Goal: Task Accomplishment & Management: Manage account settings

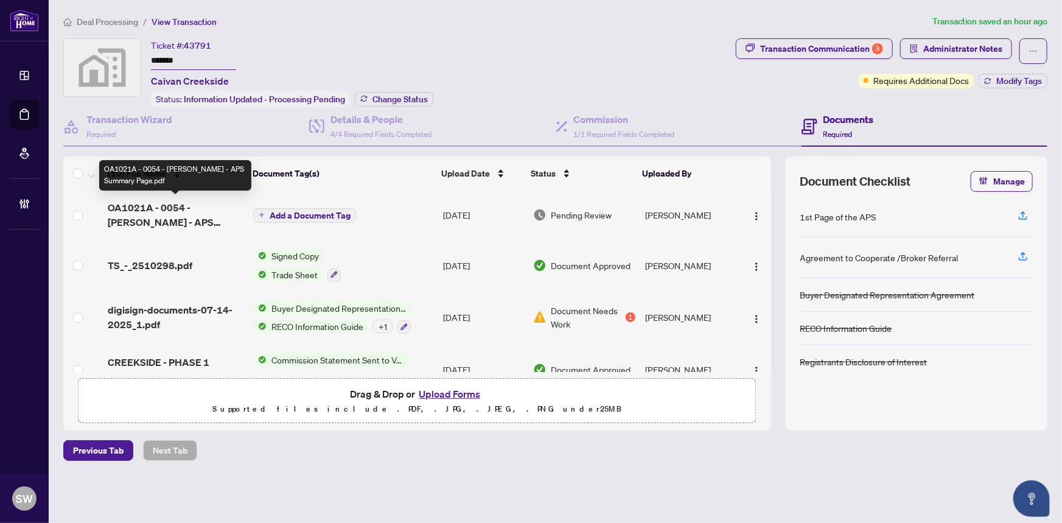
click at [198, 211] on span "OA1021A - 0054 - Subburaj - APS Summary Page.pdf" at bounding box center [176, 214] width 136 height 29
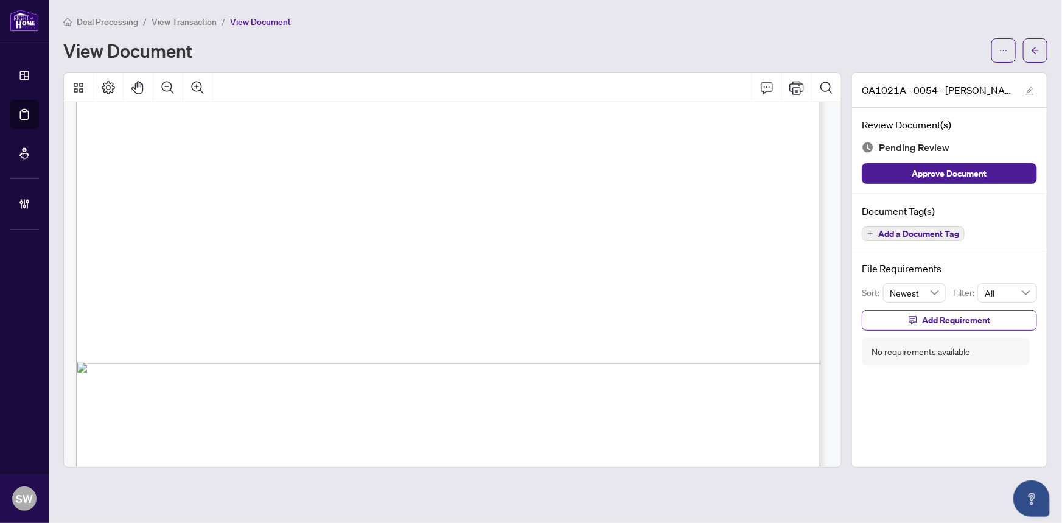
scroll to position [623, 0]
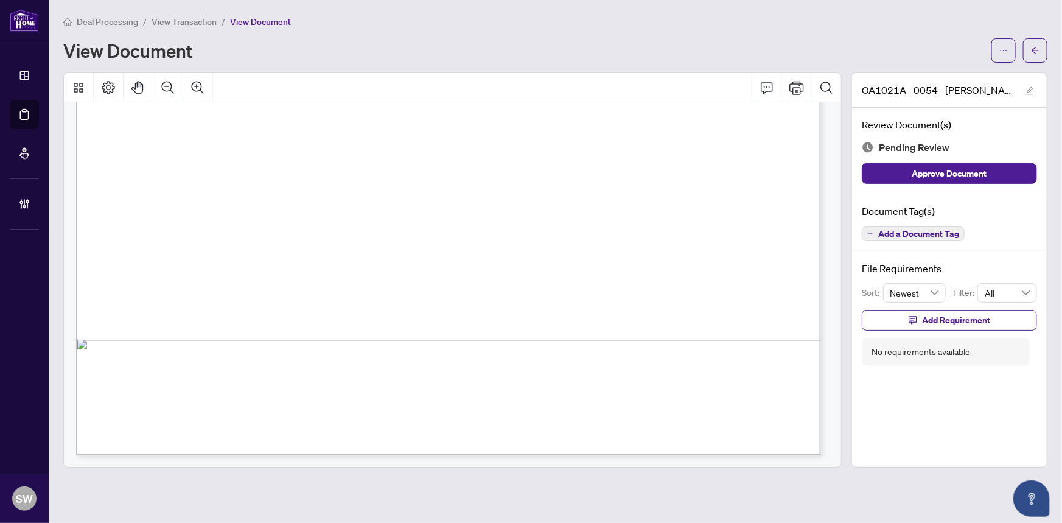
click at [915, 232] on span "Add a Document Tag" at bounding box center [918, 233] width 81 height 9
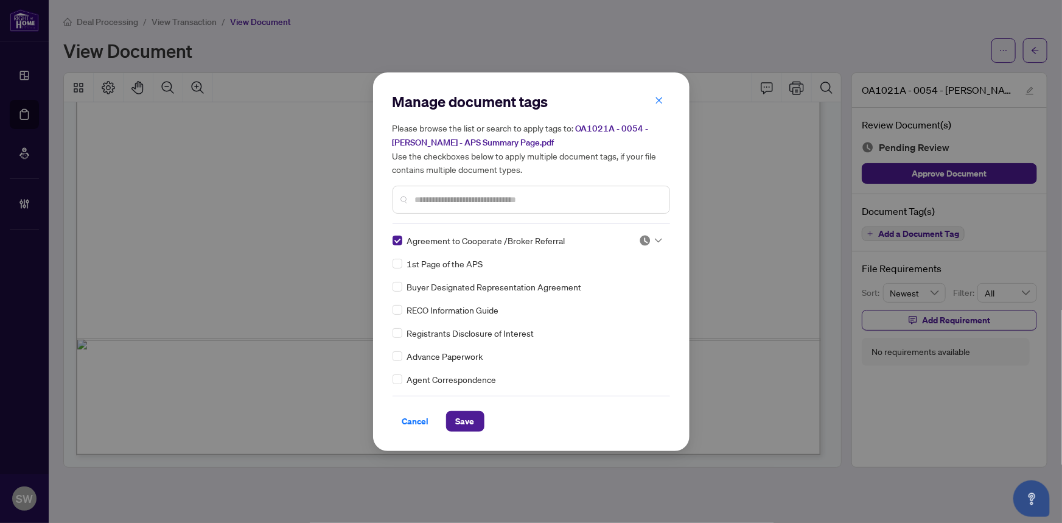
click at [655, 238] on icon at bounding box center [658, 240] width 7 height 4
click at [628, 295] on div "Approved" at bounding box center [610, 299] width 78 height 13
click at [461, 420] on span "Save" at bounding box center [465, 420] width 19 height 19
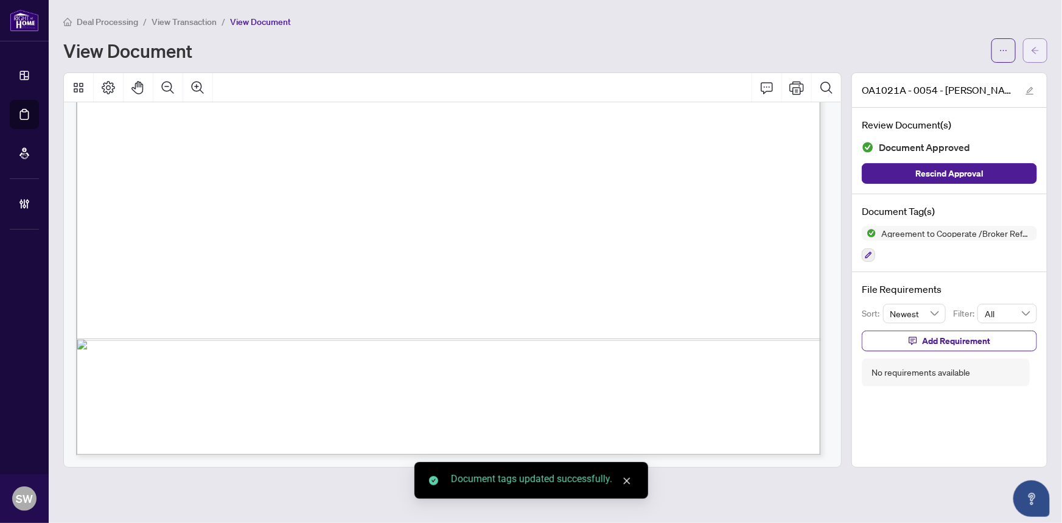
click at [1036, 54] on span "button" at bounding box center [1035, 50] width 9 height 19
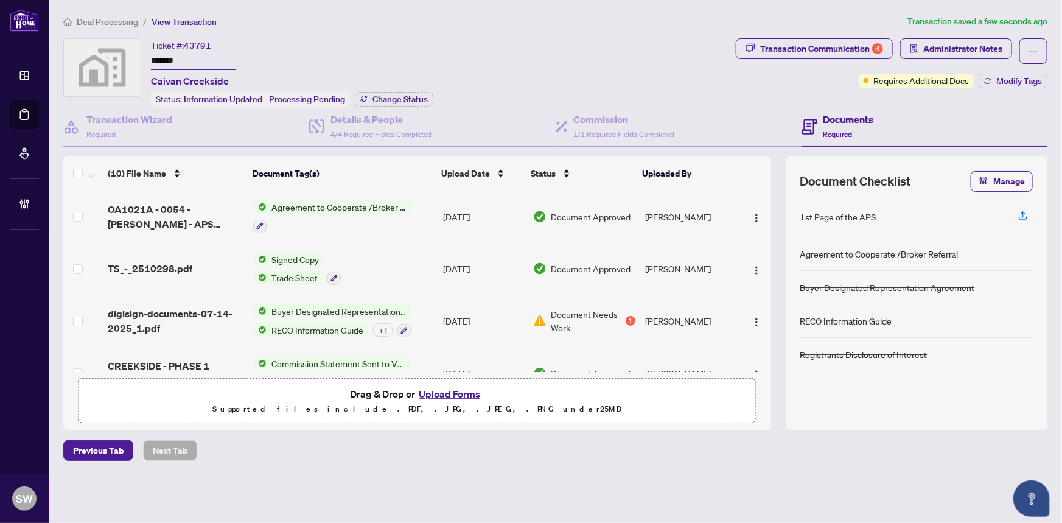
click at [106, 20] on span "Deal Processing" at bounding box center [107, 21] width 61 height 11
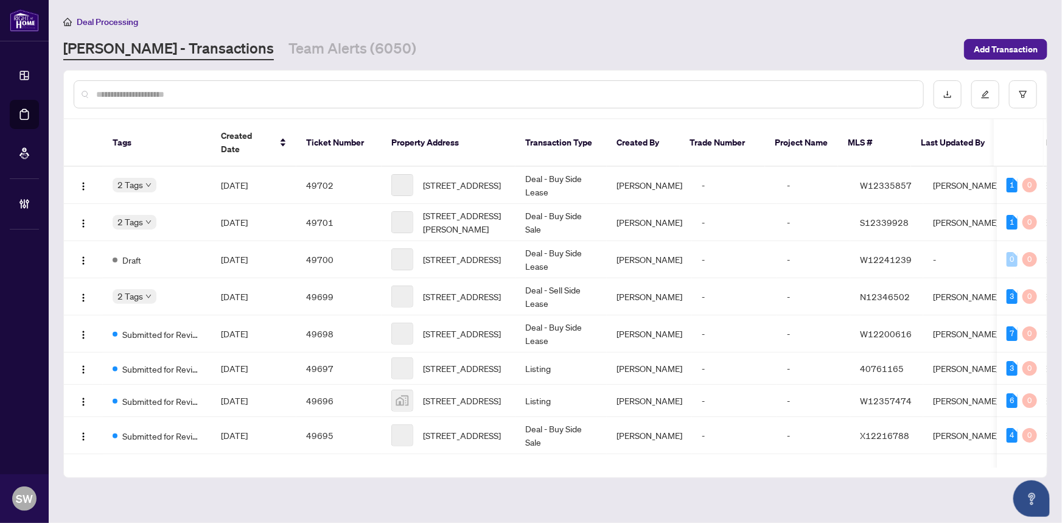
click at [152, 100] on div at bounding box center [499, 94] width 850 height 28
click at [153, 96] on input "text" at bounding box center [504, 94] width 817 height 13
paste input "*******"
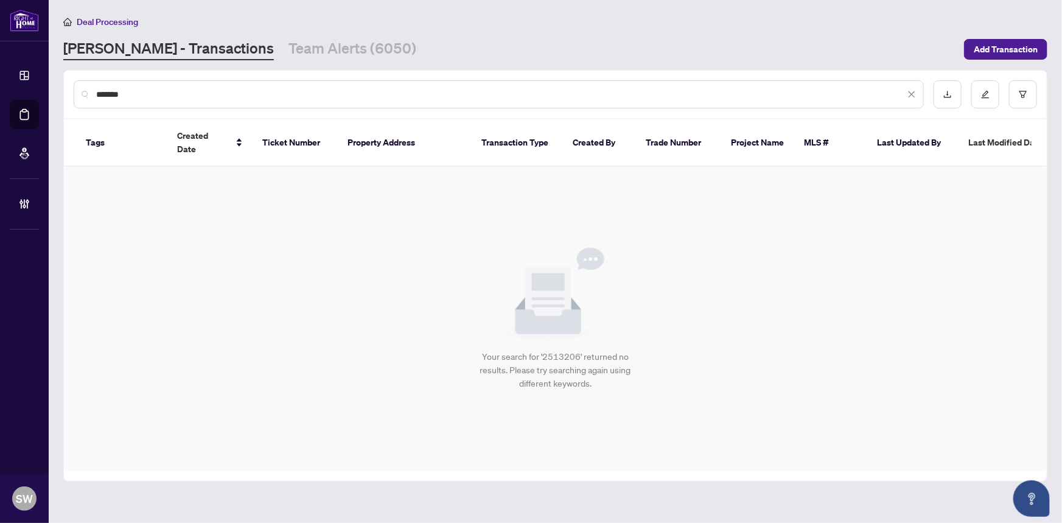
drag, startPoint x: 150, startPoint y: 95, endPoint x: 58, endPoint y: 91, distance: 91.4
click at [58, 91] on main "Deal Processing RAHR - Transactions Team Alerts (6050) Add Transaction ******* …" at bounding box center [555, 261] width 1013 height 523
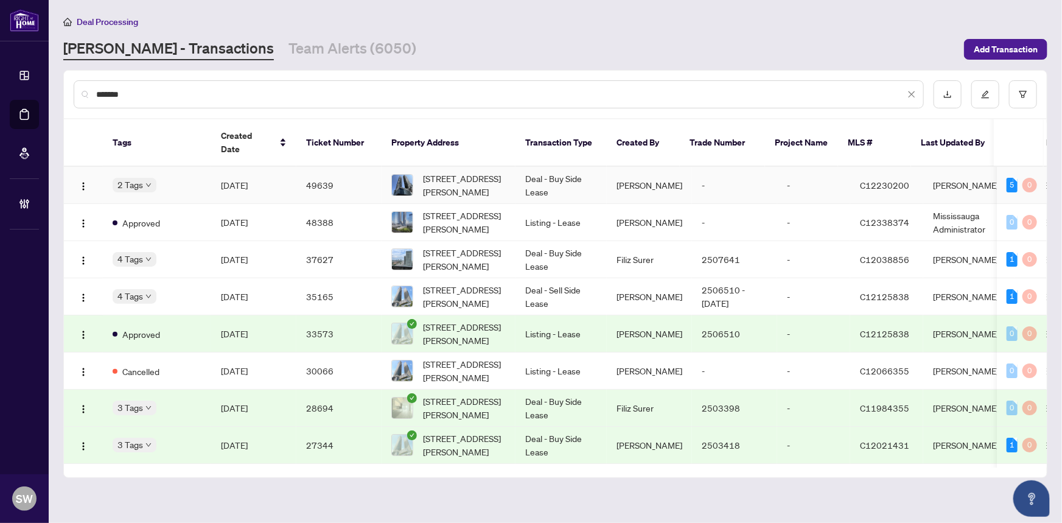
type input "*******"
click at [439, 172] on span "2506-55 Cooper St, Toronto, Ontario M5E 0E4, Canada" at bounding box center [464, 185] width 83 height 27
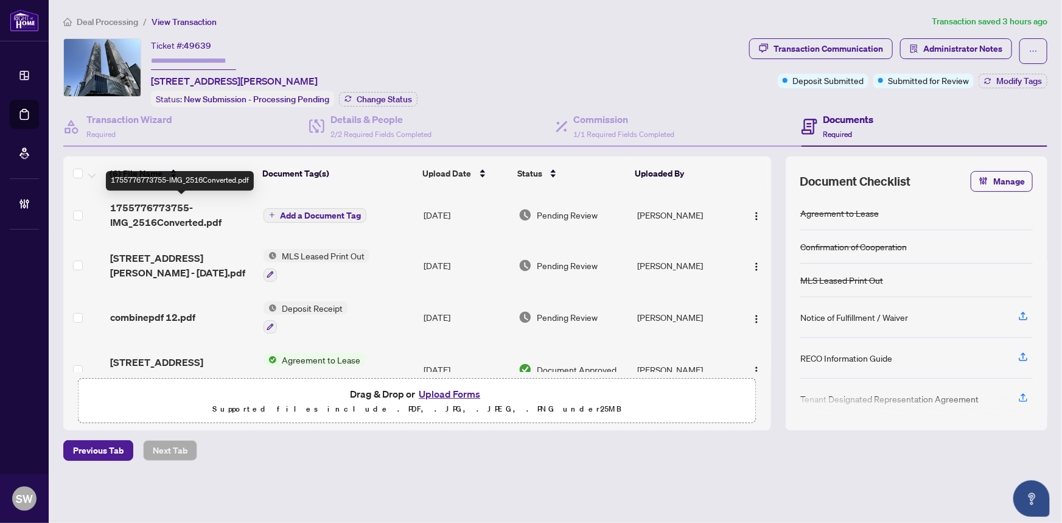
click at [200, 208] on span "1755776773755-IMG_2516Converted.pdf" at bounding box center [182, 214] width 144 height 29
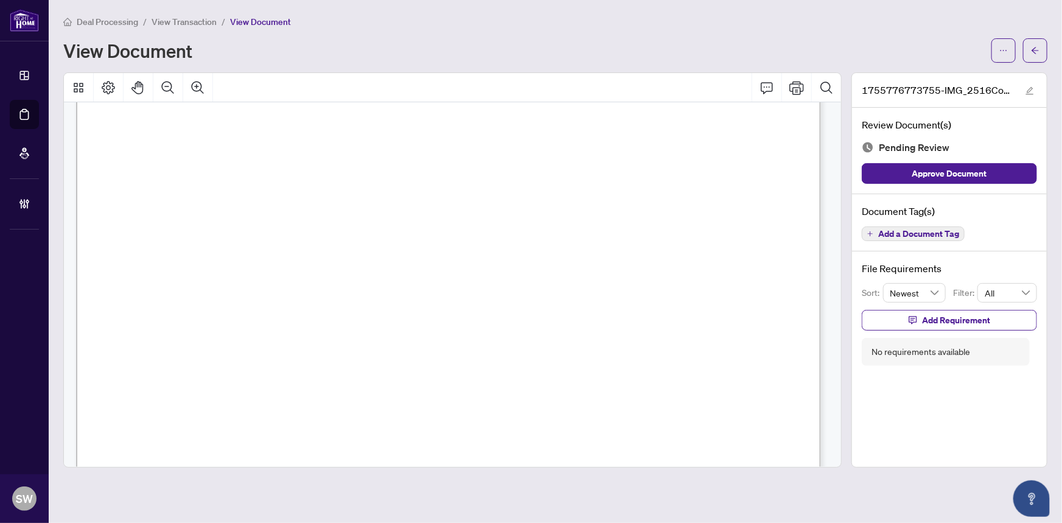
scroll to position [442, 0]
click at [904, 233] on span "Add a Document Tag" at bounding box center [918, 233] width 81 height 9
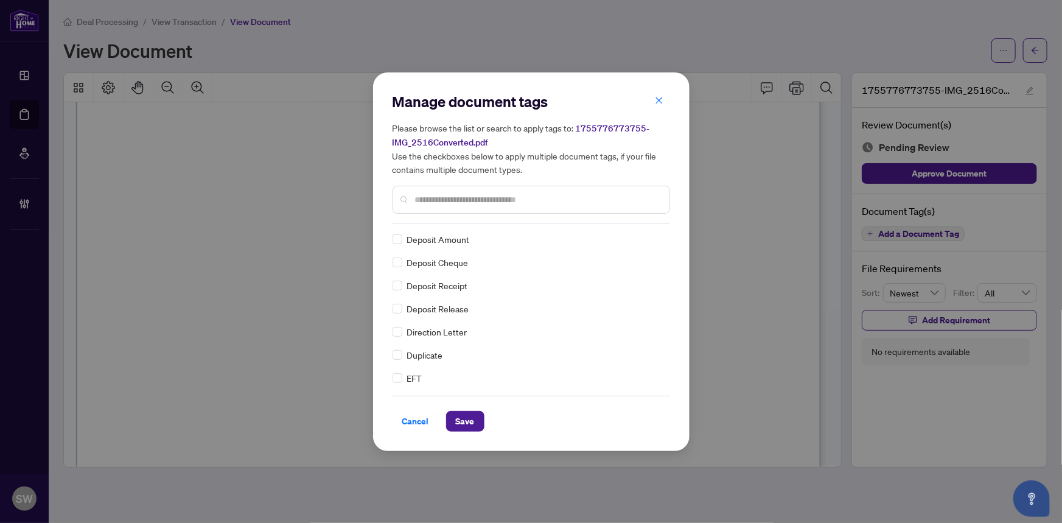
scroll to position [0, 0]
click at [650, 237] on div at bounding box center [650, 240] width 23 height 12
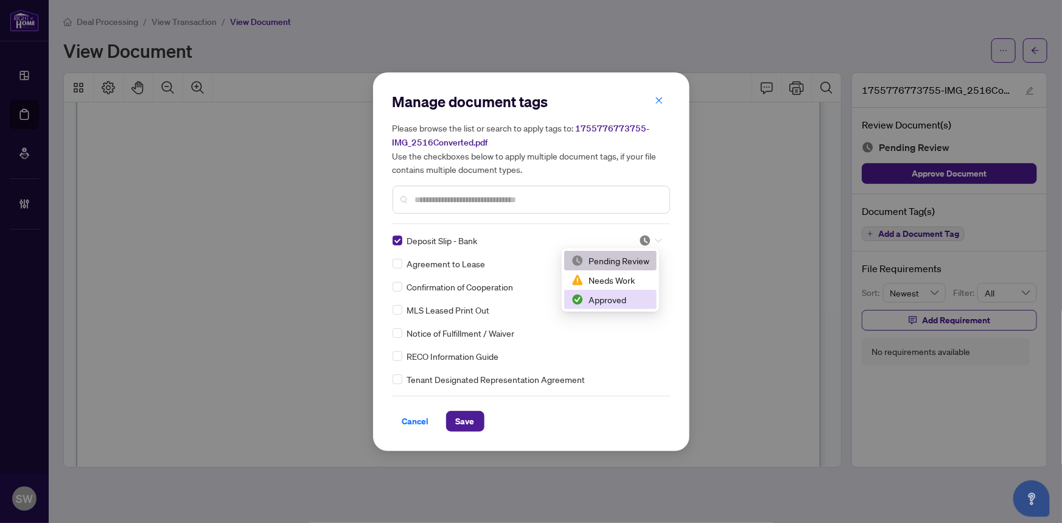
click at [614, 296] on div "Approved" at bounding box center [610, 299] width 78 height 13
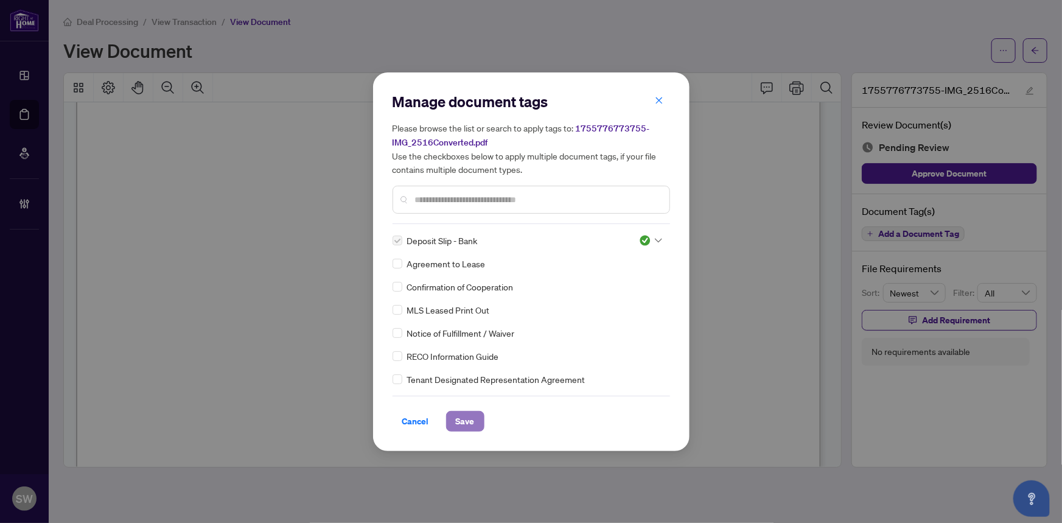
click at [471, 418] on button "Save" at bounding box center [465, 421] width 38 height 21
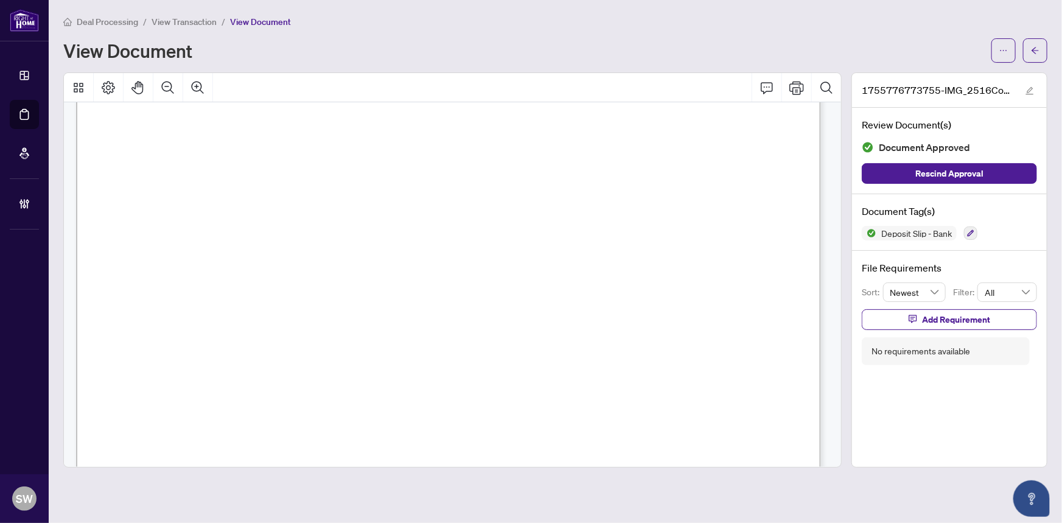
click at [1033, 52] on icon "arrow-left" at bounding box center [1035, 50] width 9 height 9
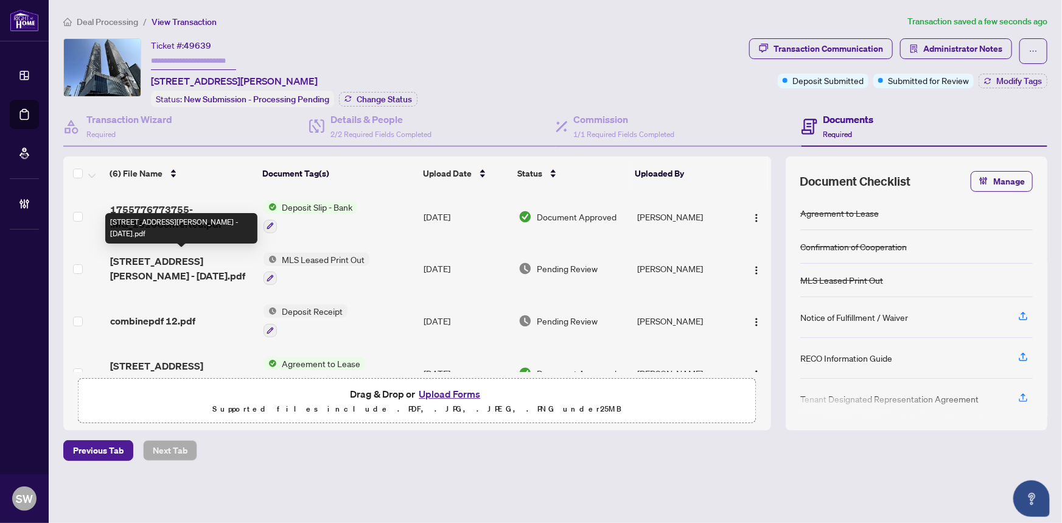
click at [184, 266] on span "55 Cooper St 2506 Toronto C12230200 - Aug21.pdf" at bounding box center [182, 268] width 144 height 29
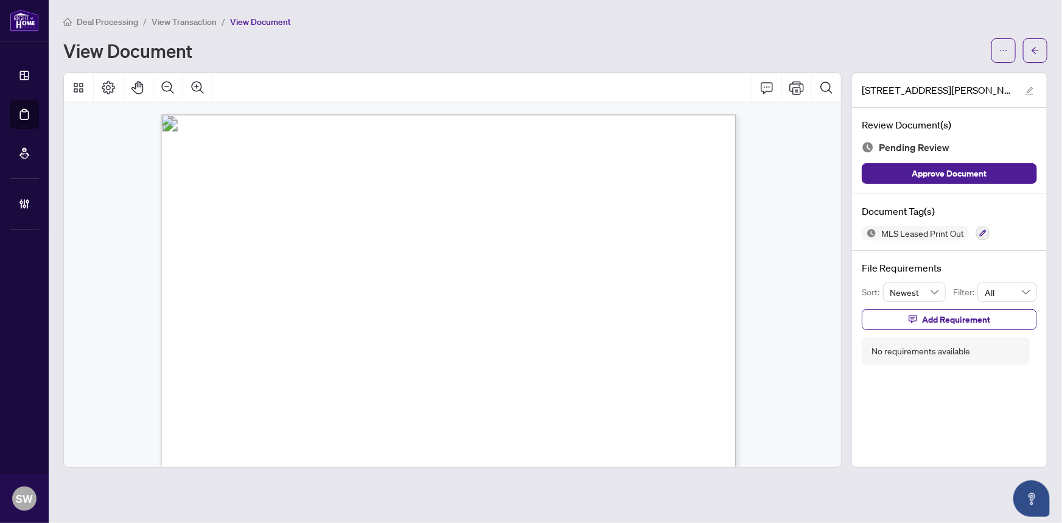
drag, startPoint x: 323, startPoint y: 313, endPoint x: 378, endPoint y: 312, distance: 54.8
click at [378, 312] on span "Ian Ma & Anne Pongalam" at bounding box center [357, 313] width 139 height 10
click at [983, 231] on icon "button" at bounding box center [982, 232] width 7 height 7
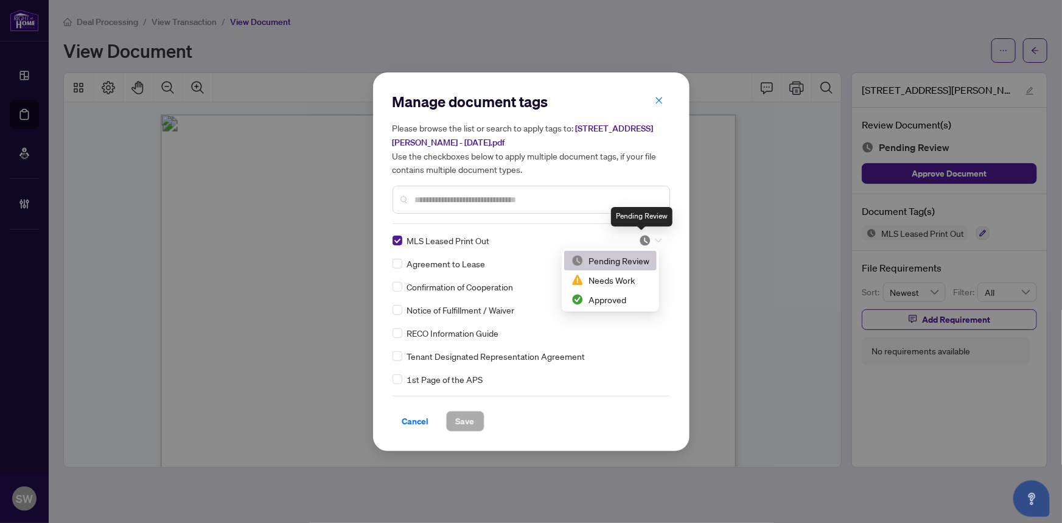
click at [645, 237] on img at bounding box center [645, 240] width 12 height 12
click at [603, 307] on div "Approved" at bounding box center [610, 299] width 93 height 19
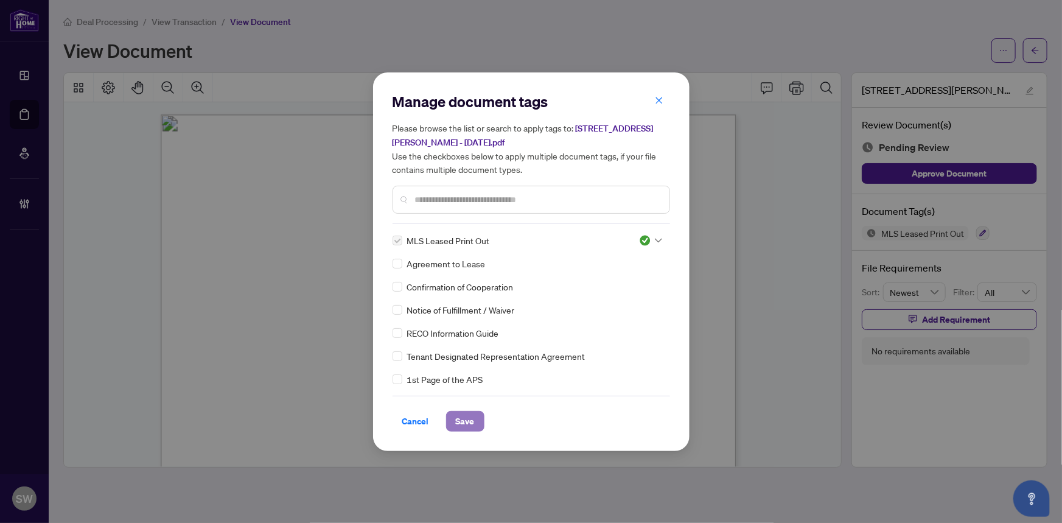
click at [474, 414] on button "Save" at bounding box center [465, 421] width 38 height 21
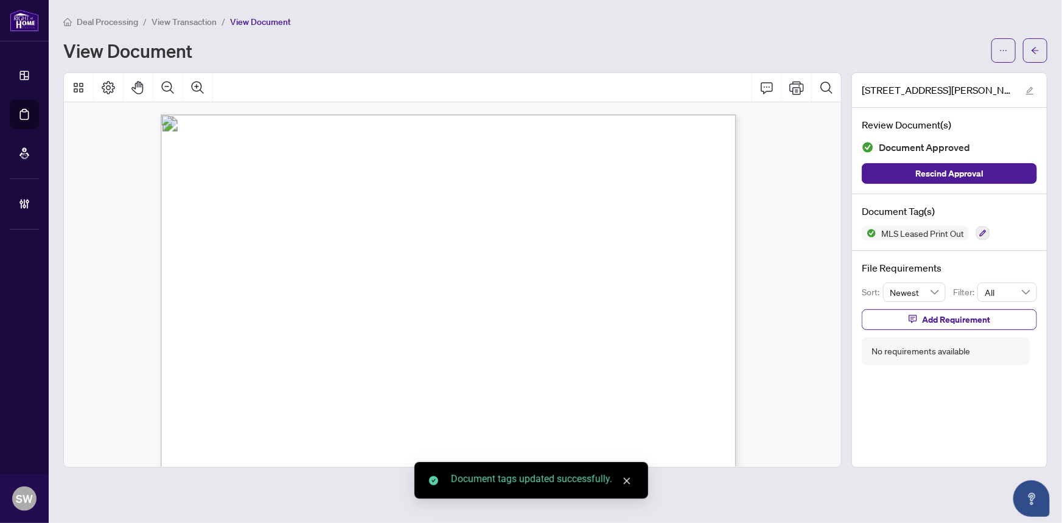
click at [1036, 50] on icon "arrow-left" at bounding box center [1035, 50] width 9 height 9
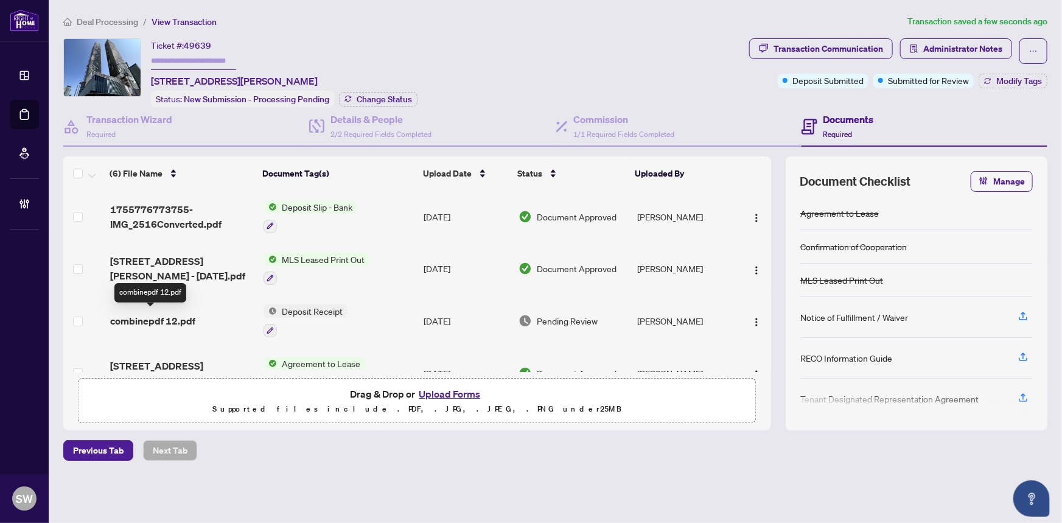
click at [189, 316] on span "combinepdf 12.pdf" at bounding box center [152, 320] width 85 height 15
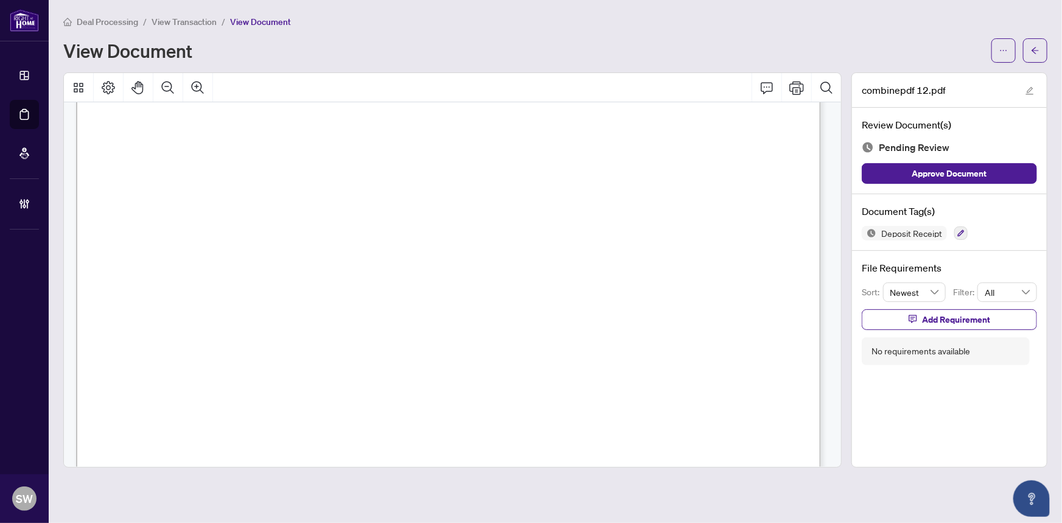
scroll to position [387, 0]
click at [960, 229] on icon "button" at bounding box center [960, 232] width 7 height 7
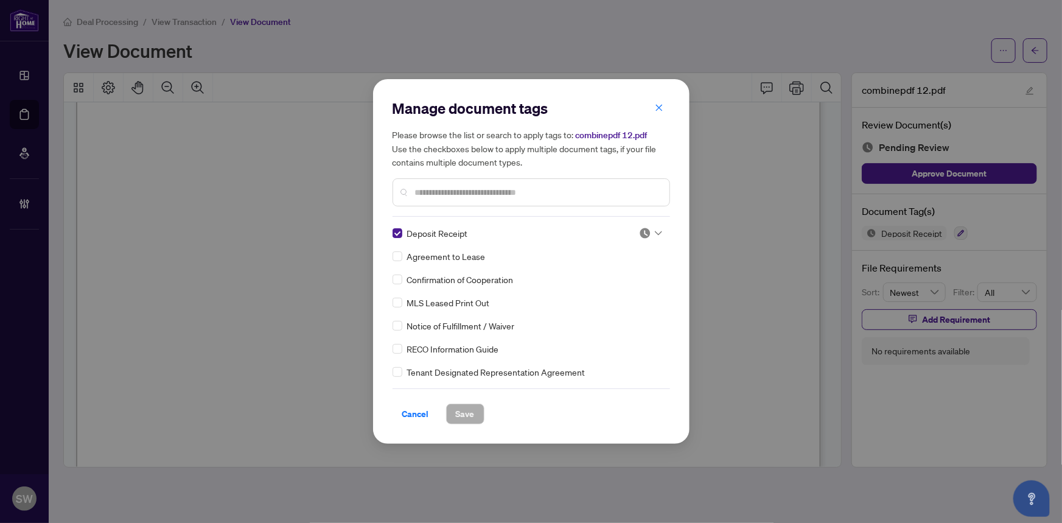
click at [649, 232] on div at bounding box center [650, 233] width 23 height 12
click at [612, 291] on div "Approved" at bounding box center [610, 292] width 78 height 13
click at [469, 414] on span "Save" at bounding box center [465, 413] width 19 height 19
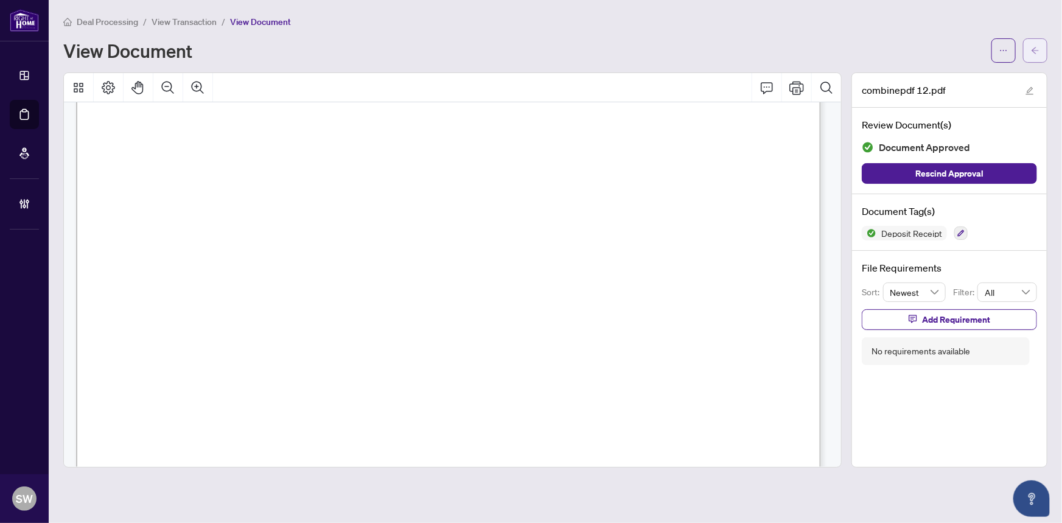
click at [1044, 49] on button "button" at bounding box center [1035, 50] width 24 height 24
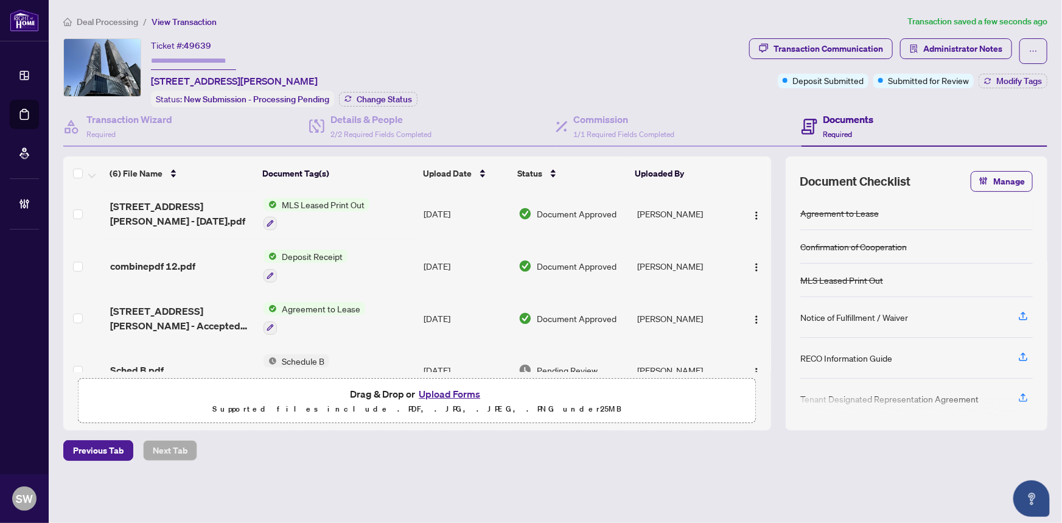
scroll to position [110, 0]
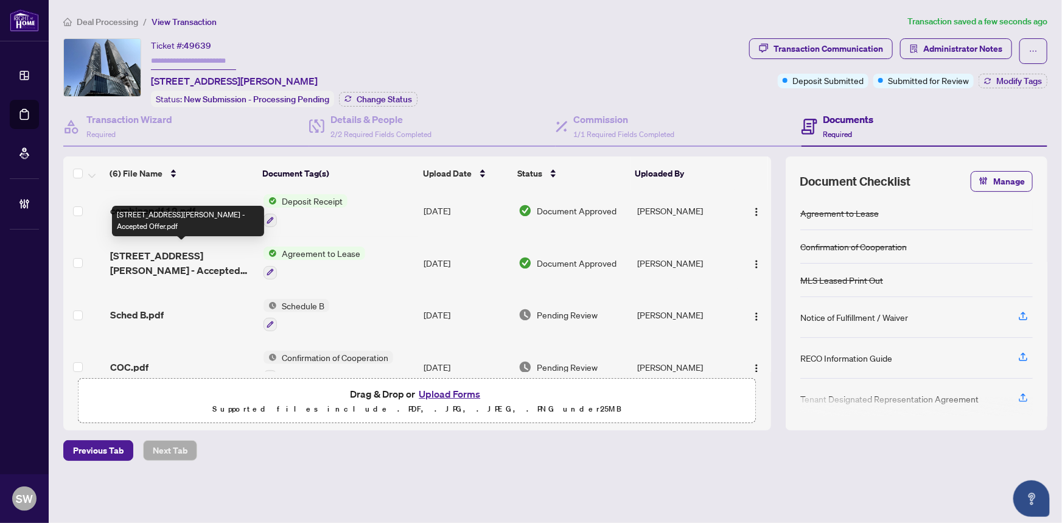
click at [199, 250] on span "55 Cooper St 2506 - Accepted Offer.pdf" at bounding box center [182, 262] width 144 height 29
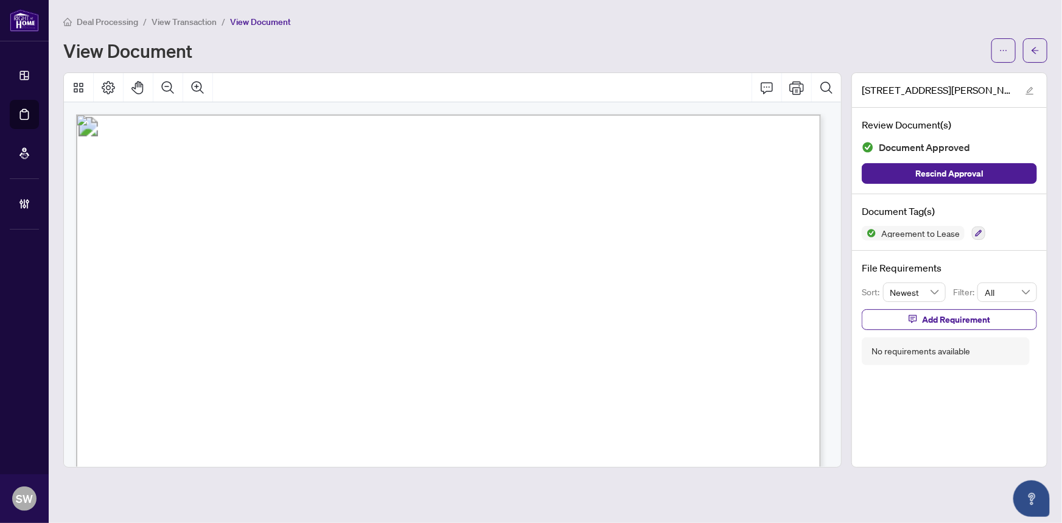
drag, startPoint x: 178, startPoint y: 267, endPoint x: 223, endPoint y: 267, distance: 45.0
click at [223, 267] on span "Natasha, Perll Chua Deekimcheng" at bounding box center [270, 270] width 185 height 11
click at [262, 271] on span "Natasha, Perll Chua Deekimcheng" at bounding box center [270, 270] width 185 height 11
drag, startPoint x: 239, startPoint y: 267, endPoint x: 383, endPoint y: 265, distance: 144.3
click at [363, 265] on span "Natasha, Perll Chua Deekimcheng" at bounding box center [270, 270] width 185 height 11
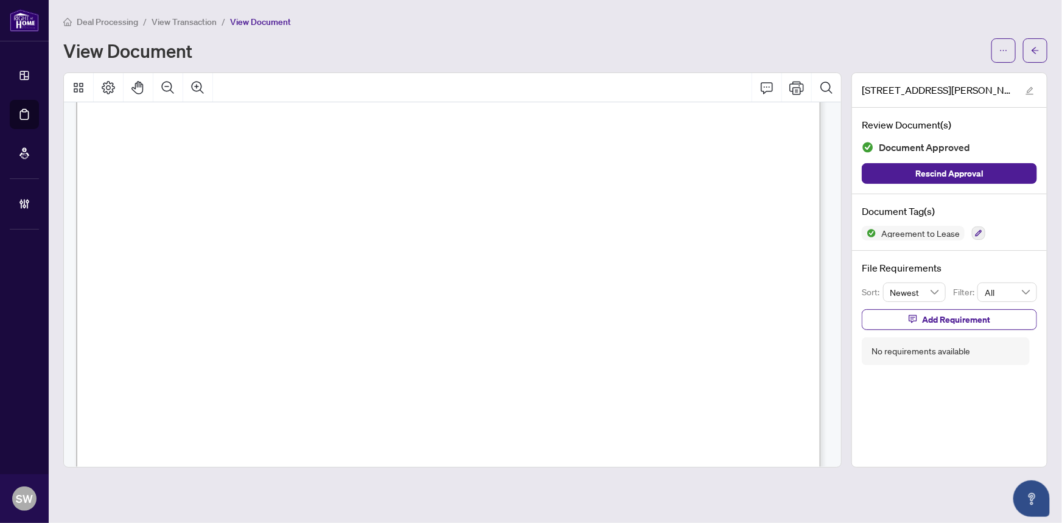
scroll to position [2343, 0]
click at [632, 183] on span "(905) 883-1988" at bounding box center [648, 185] width 118 height 11
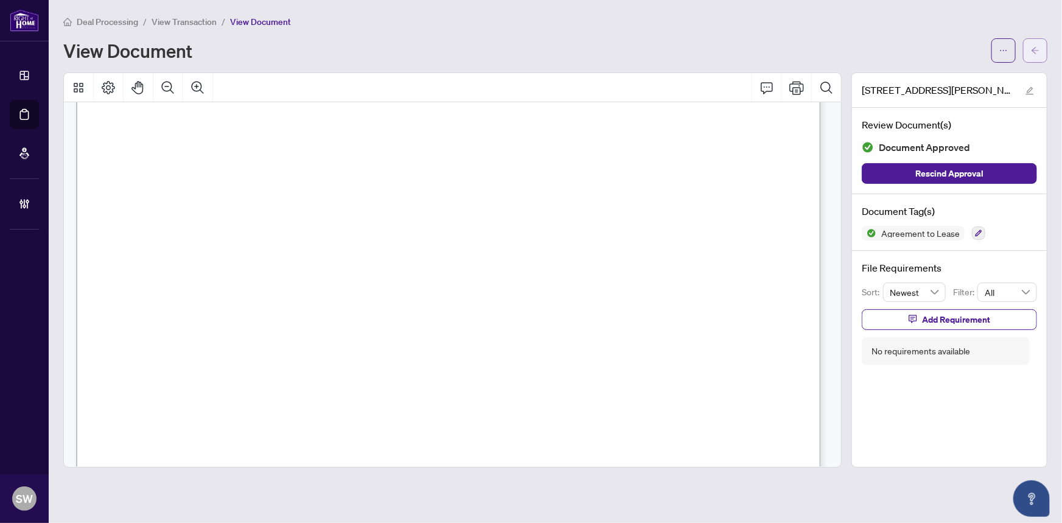
click at [1033, 52] on icon "arrow-left" at bounding box center [1035, 50] width 9 height 9
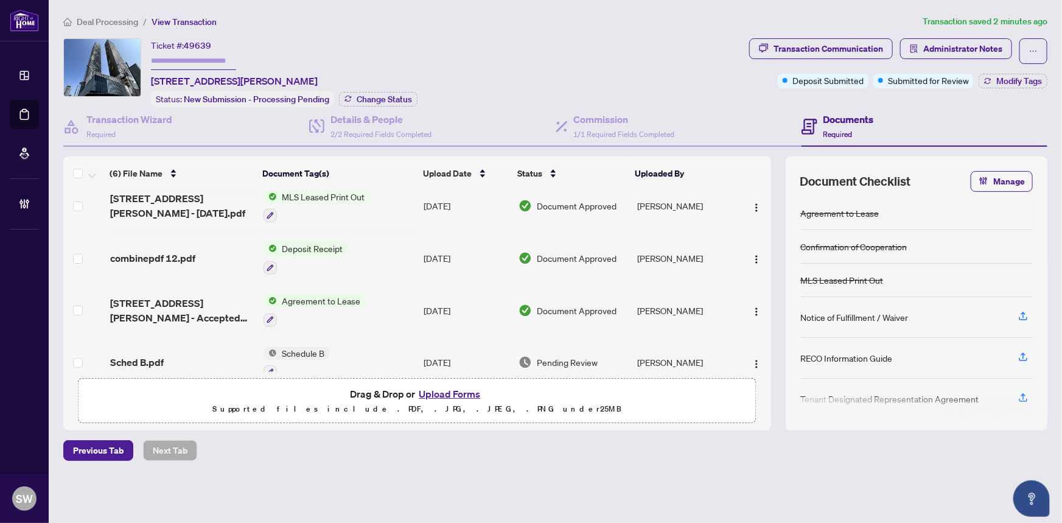
scroll to position [132, 0]
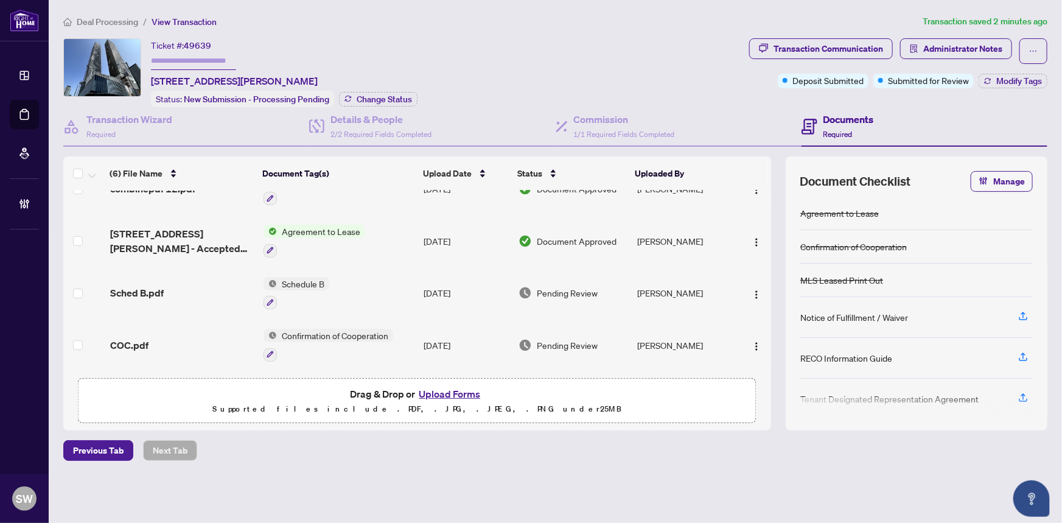
click at [161, 289] on div "Sched B.pdf" at bounding box center [182, 292] width 144 height 15
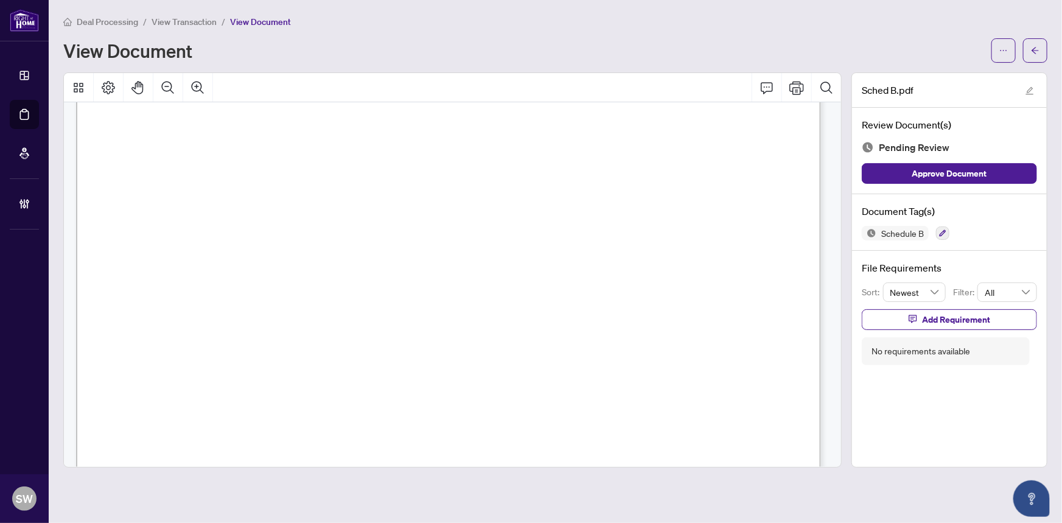
scroll to position [623, 0]
click at [939, 231] on icon "button" at bounding box center [942, 232] width 7 height 7
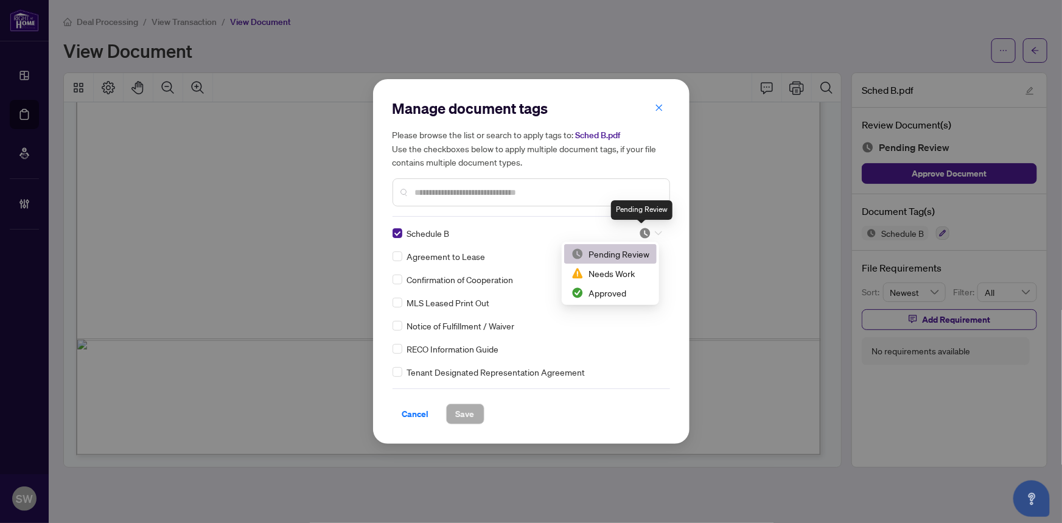
drag, startPoint x: 645, startPoint y: 229, endPoint x: 631, endPoint y: 273, distance: 46.0
click at [645, 230] on img at bounding box center [645, 233] width 12 height 12
click at [624, 292] on div "Approved" at bounding box center [610, 292] width 78 height 13
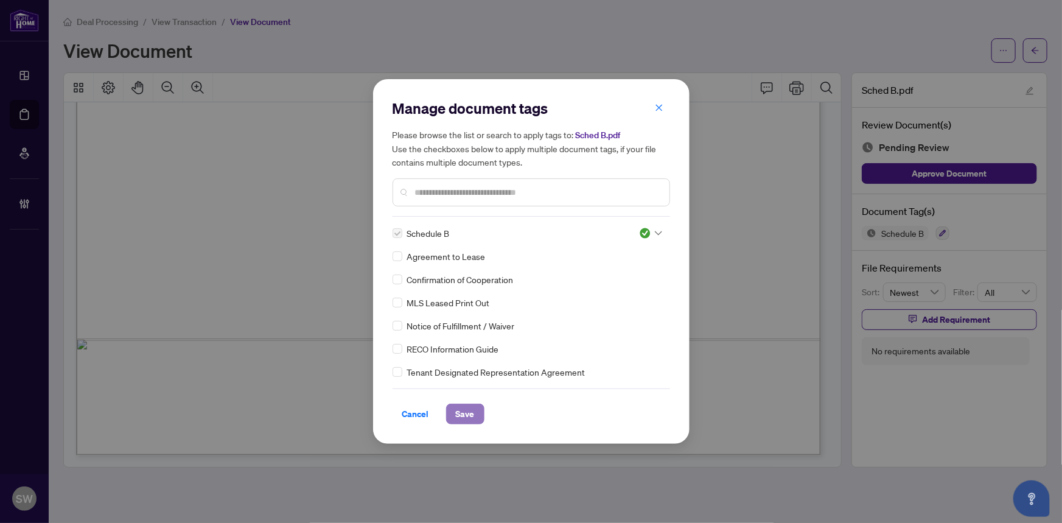
click at [461, 414] on span "Save" at bounding box center [465, 413] width 19 height 19
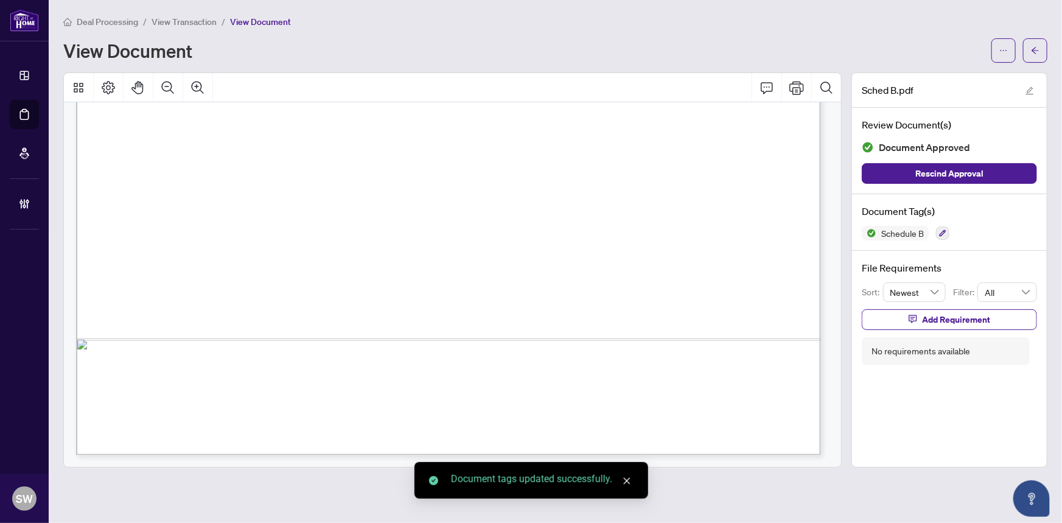
click at [1043, 53] on button "button" at bounding box center [1035, 50] width 24 height 24
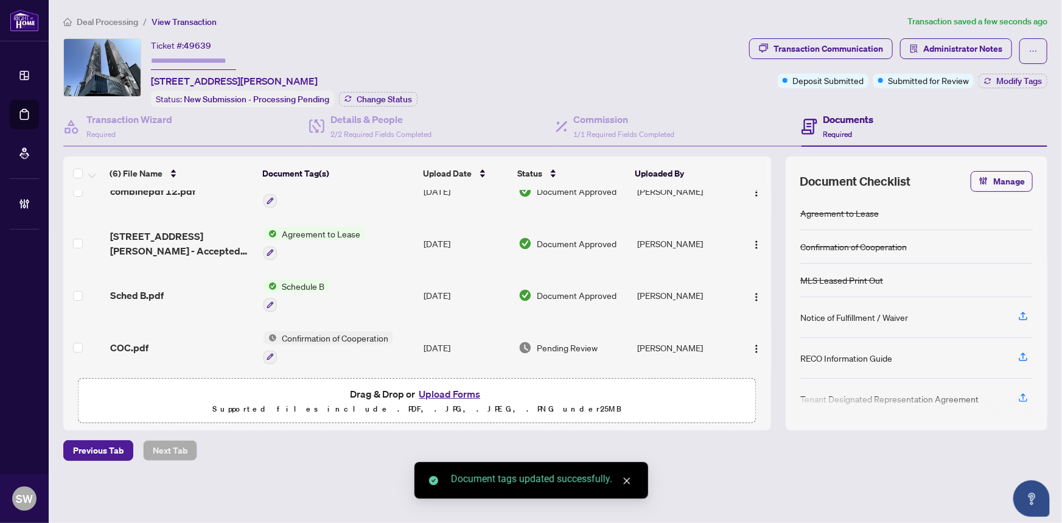
scroll to position [132, 0]
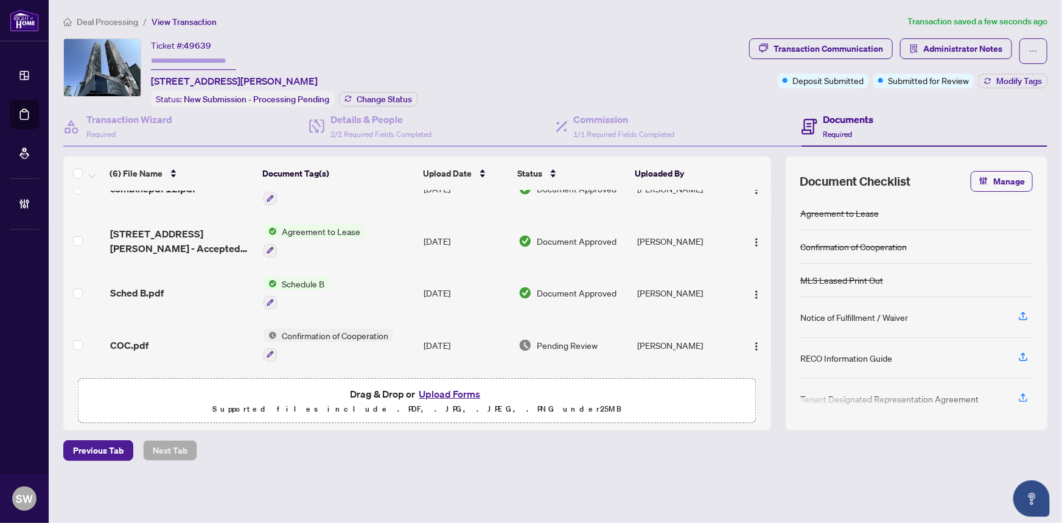
click at [157, 338] on div "COC.pdf" at bounding box center [182, 345] width 144 height 15
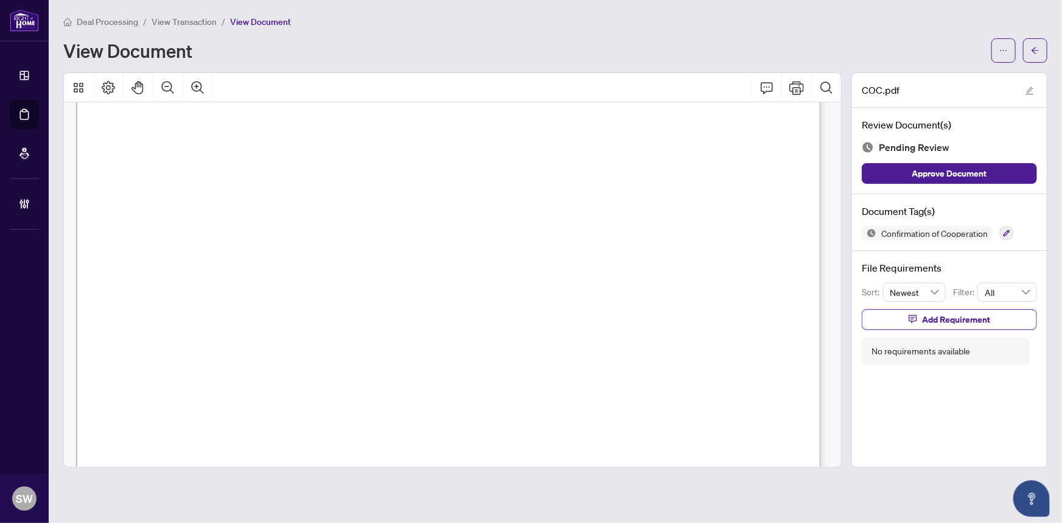
scroll to position [1110, 0]
drag, startPoint x: 820, startPoint y: 336, endPoint x: 825, endPoint y: 398, distance: 62.3
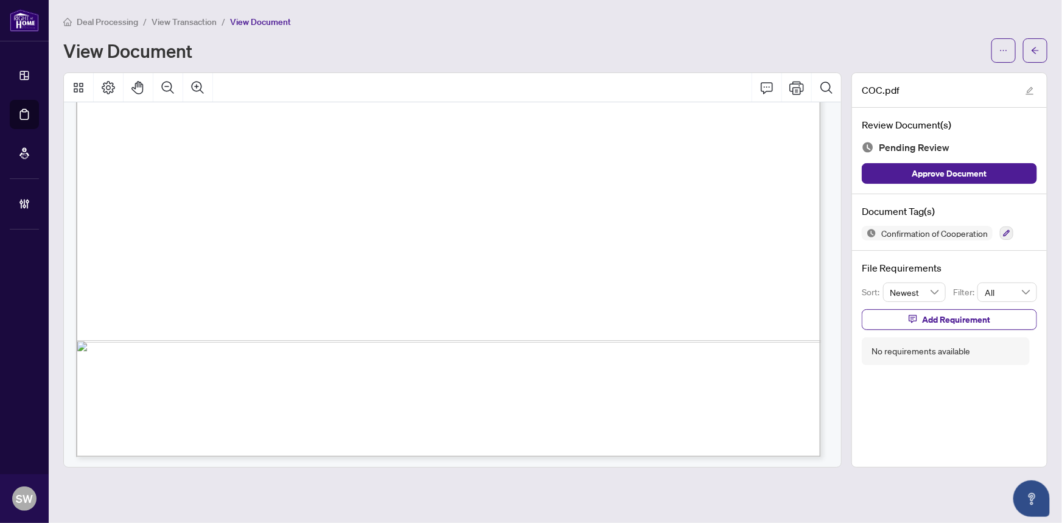
scroll to position [593, 0]
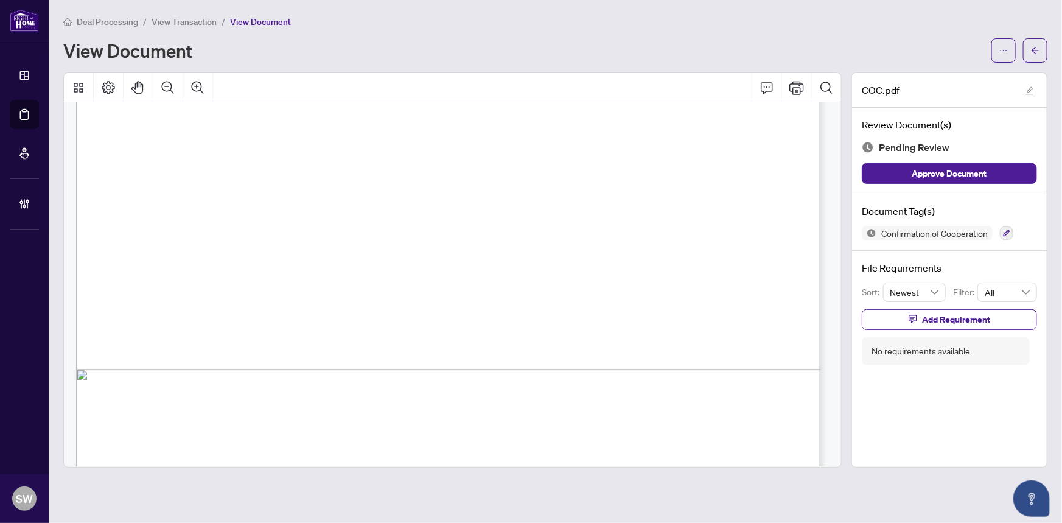
click at [461, 247] on span "The Co-operating Brokerage will be paid as follows:" at bounding box center [350, 245] width 221 height 13
click at [1009, 231] on icon "button" at bounding box center [1007, 233] width 7 height 7
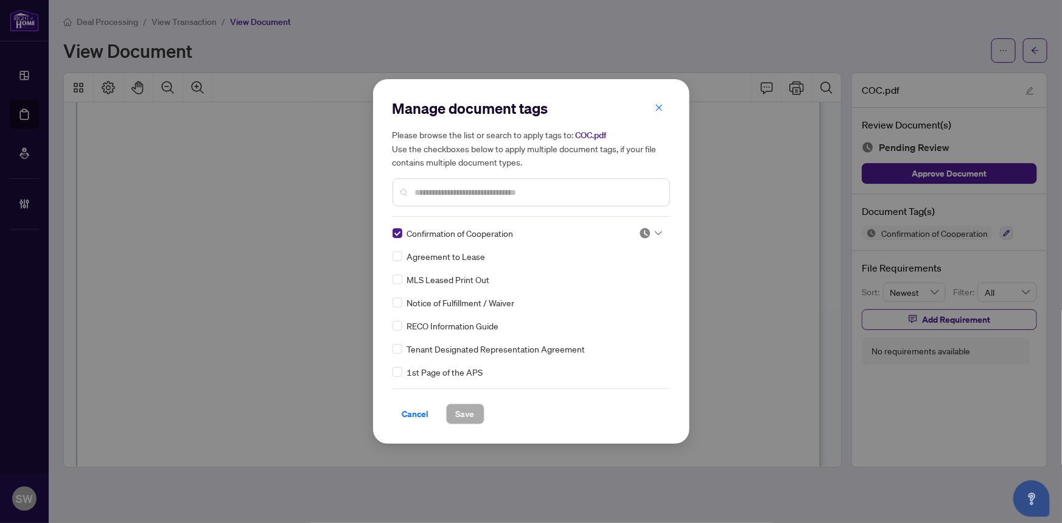
click at [652, 229] on div at bounding box center [650, 233] width 23 height 12
click at [614, 273] on div "Needs Work" at bounding box center [610, 273] width 78 height 13
click at [458, 414] on span "Save" at bounding box center [465, 413] width 19 height 19
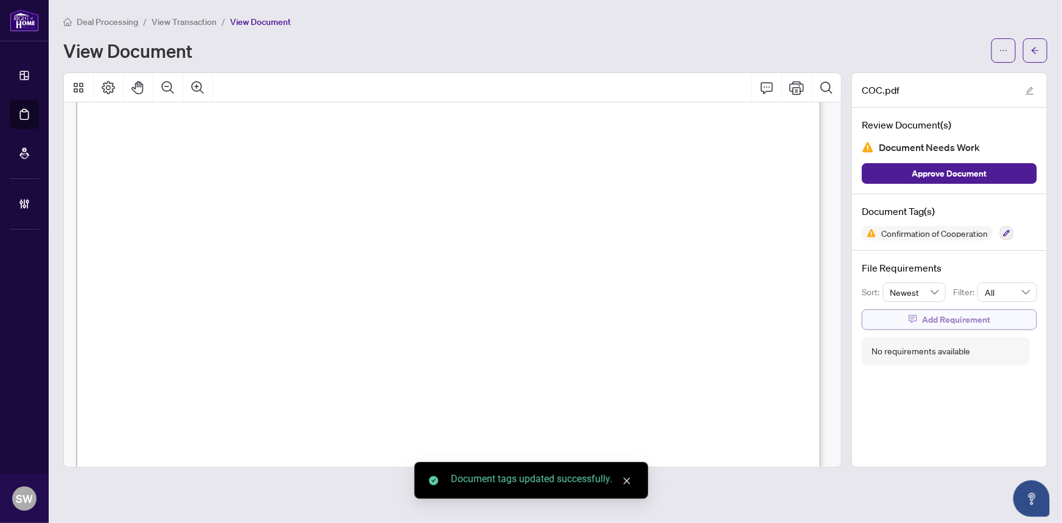
click at [938, 313] on span "Add Requirement" at bounding box center [956, 319] width 68 height 19
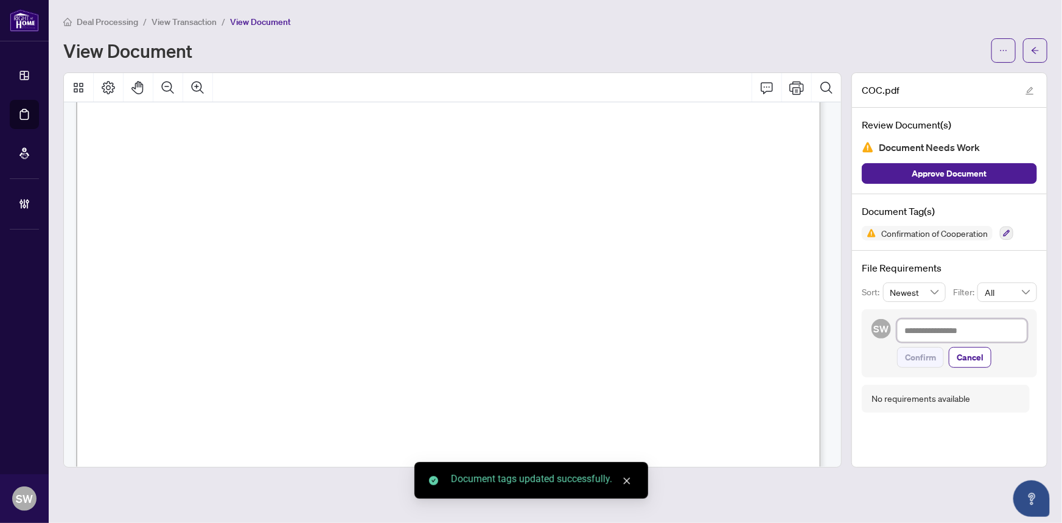
click at [933, 323] on textarea at bounding box center [962, 330] width 130 height 23
paste textarea "**********"
type textarea "**********"
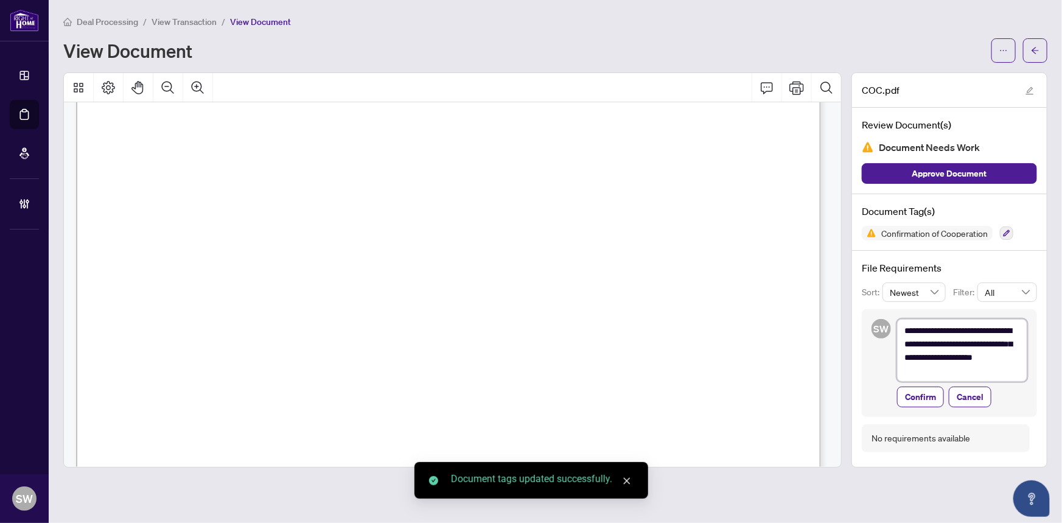
scroll to position [0, 0]
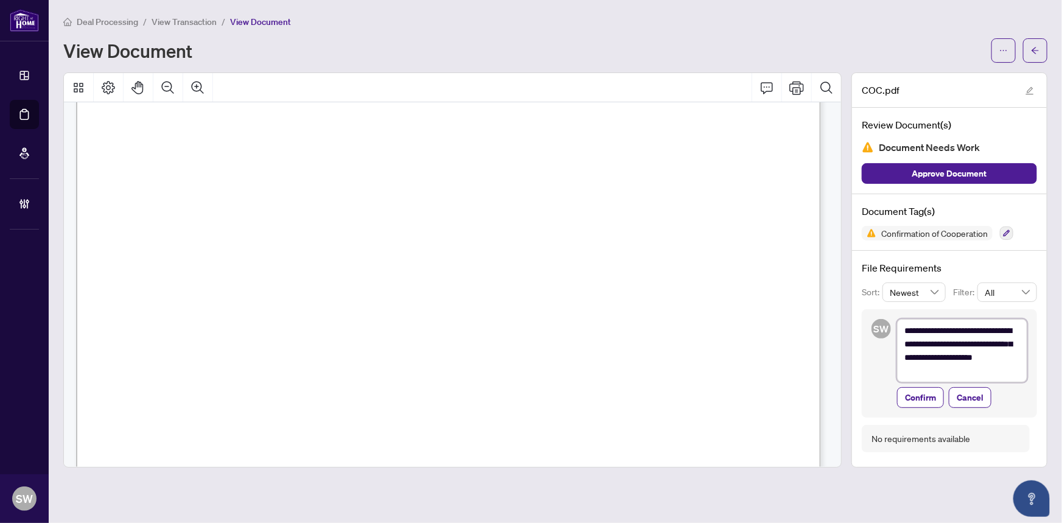
drag, startPoint x: 1022, startPoint y: 358, endPoint x: 894, endPoint y: 358, distance: 127.8
click at [894, 358] on div "**********" at bounding box center [949, 363] width 175 height 108
type textarea "**********"
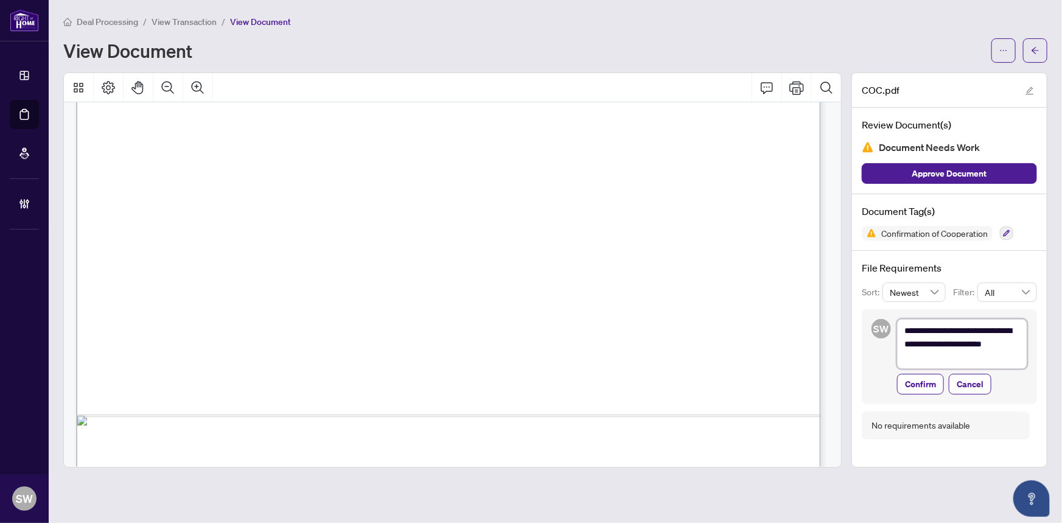
scroll to position [537, 0]
type textarea "**********"
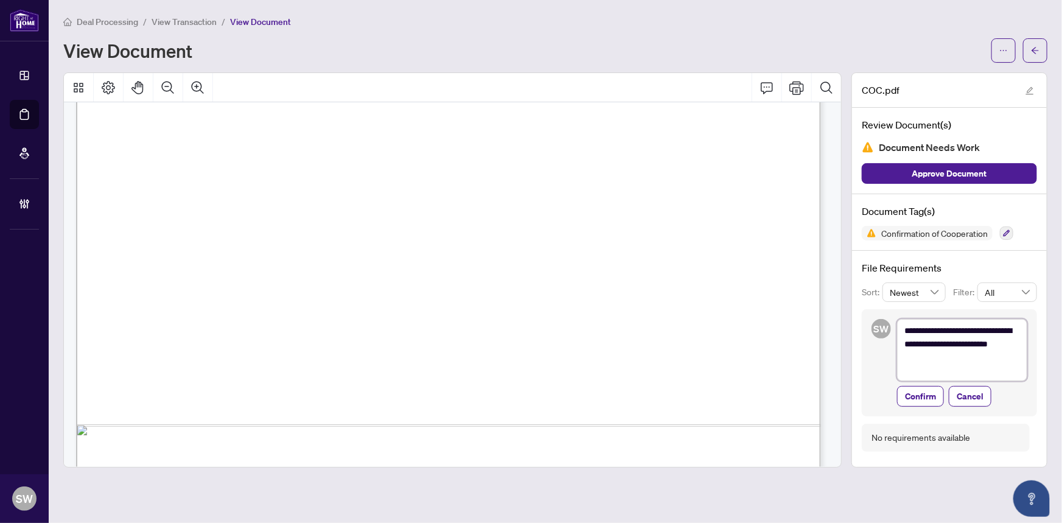
type textarea "**********"
click at [928, 394] on span "Confirm" at bounding box center [920, 397] width 31 height 19
type textarea "**********"
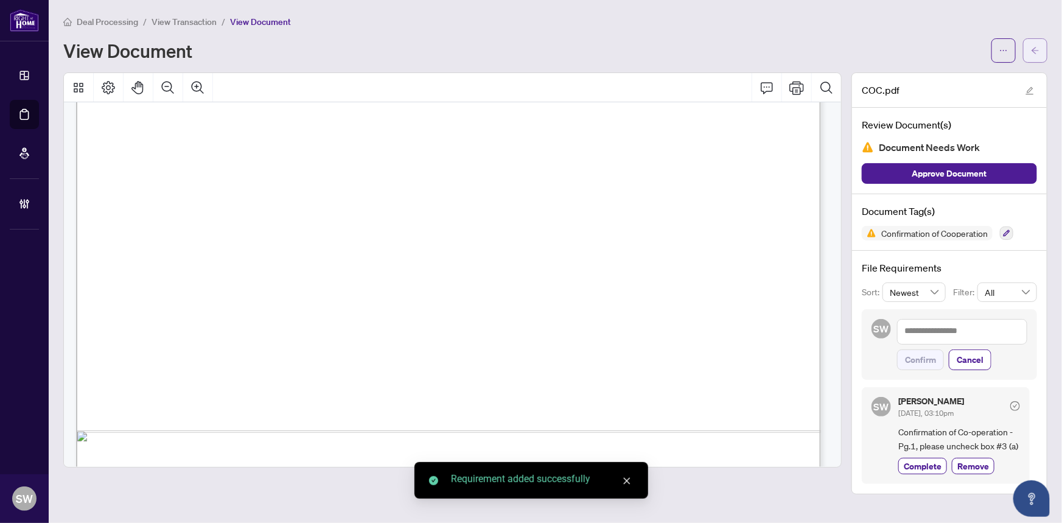
scroll to position [539, 0]
click at [1035, 49] on icon "arrow-left" at bounding box center [1035, 50] width 9 height 9
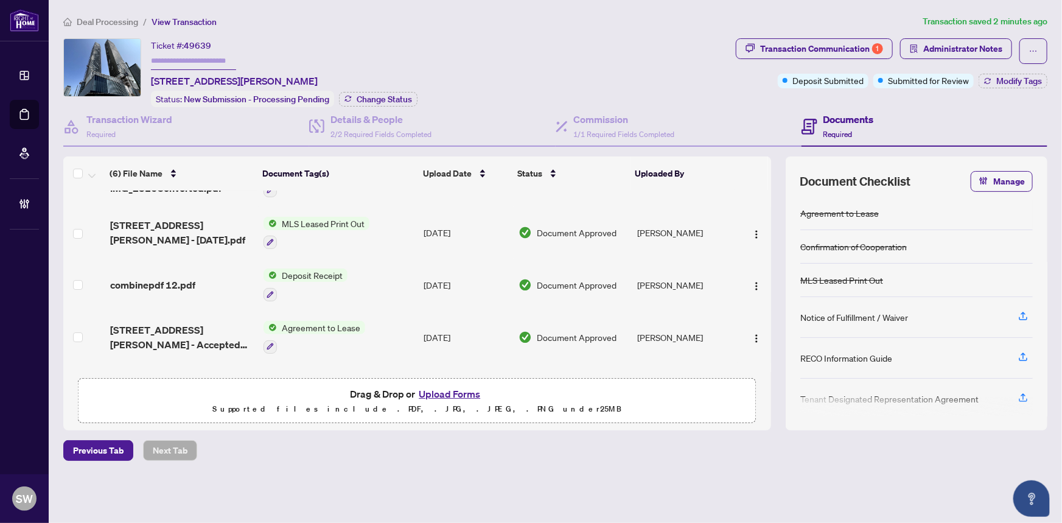
scroll to position [55, 0]
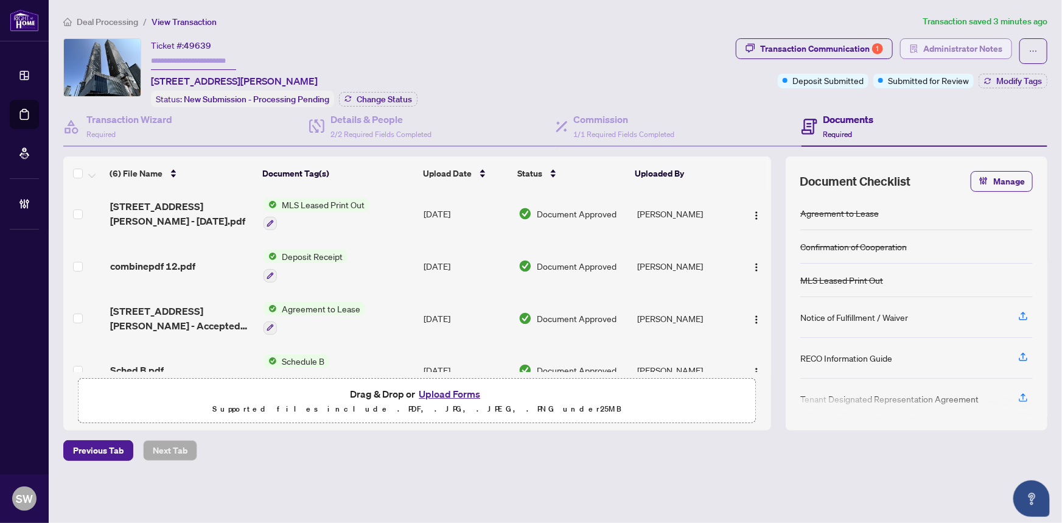
click at [952, 49] on span "Administrator Notes" at bounding box center [962, 48] width 79 height 19
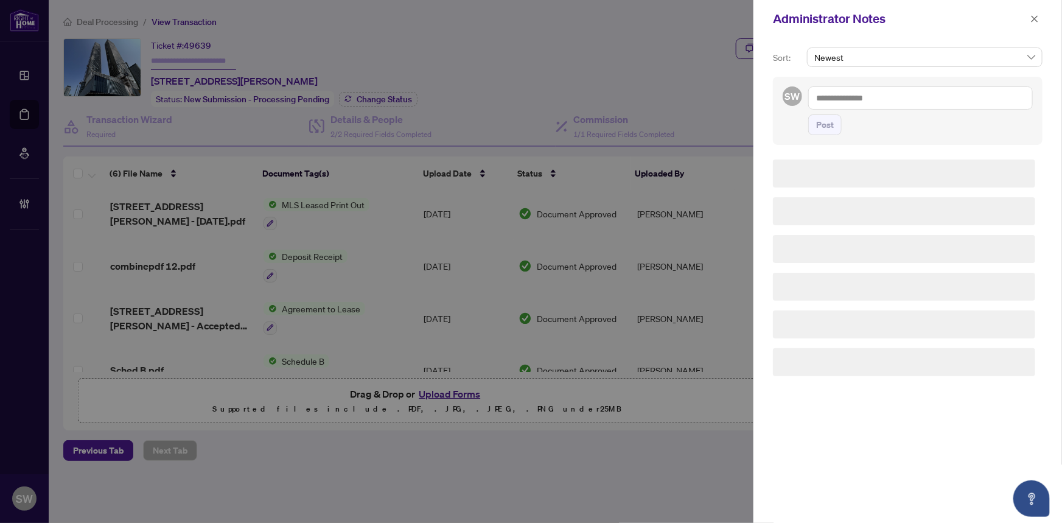
click at [833, 93] on textarea at bounding box center [920, 97] width 225 height 23
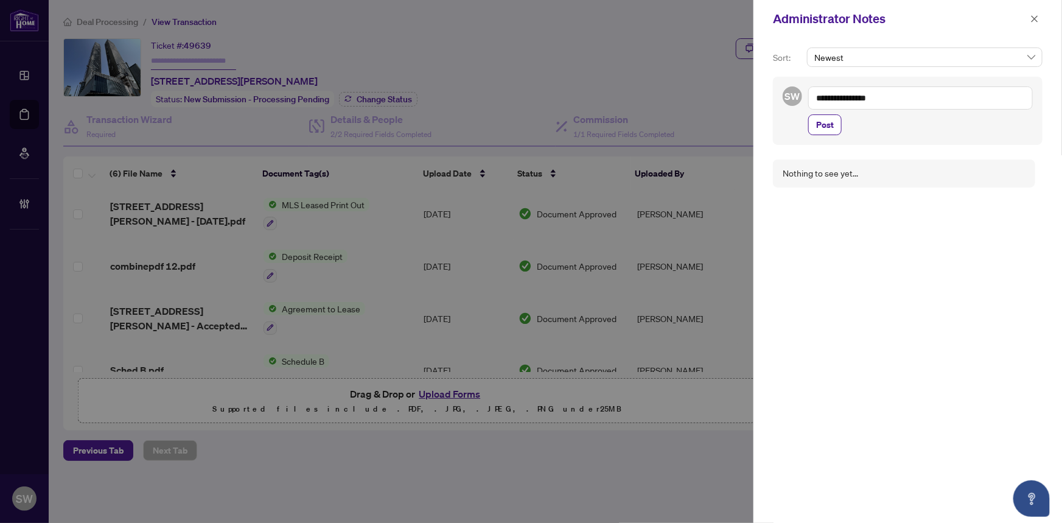
paste textarea "**********"
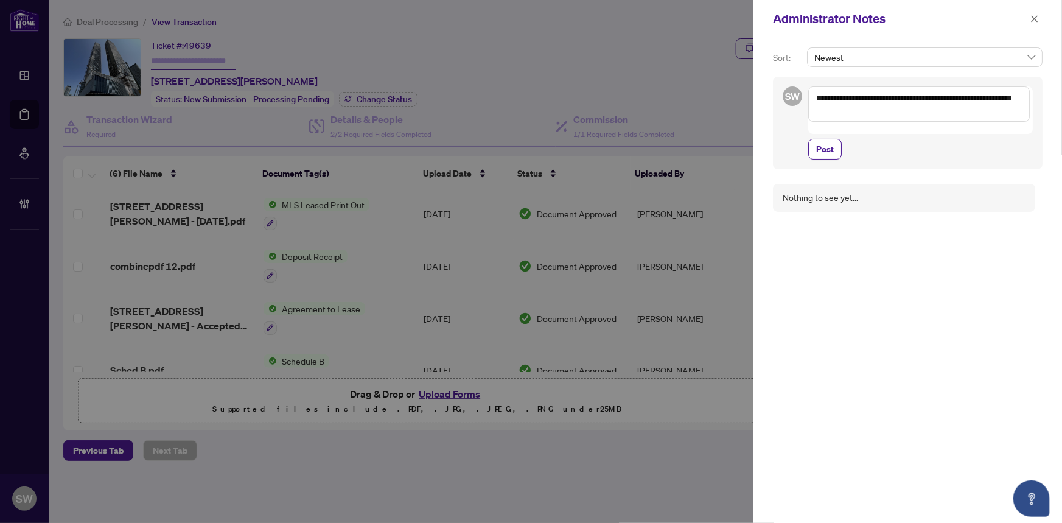
click at [842, 100] on textarea "**********" at bounding box center [919, 103] width 222 height 35
type textarea "**********"
click at [828, 139] on span "Post" at bounding box center [825, 148] width 18 height 19
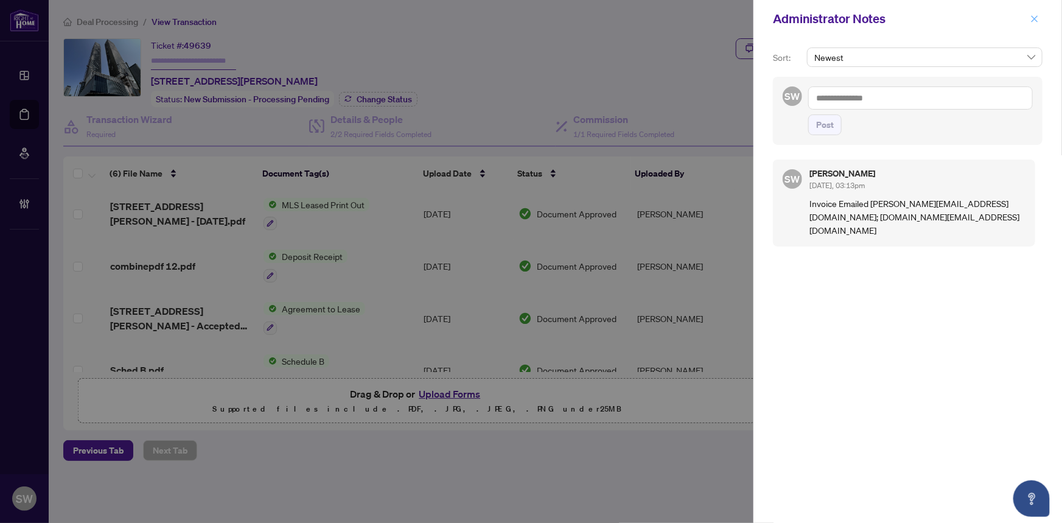
click at [1036, 20] on icon "close" at bounding box center [1035, 18] width 7 height 7
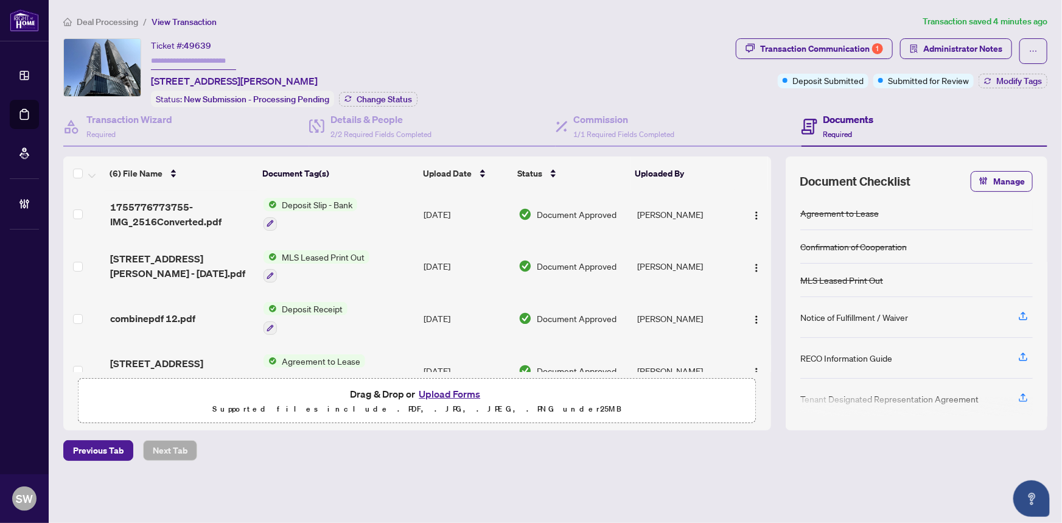
scroll to position [0, 0]
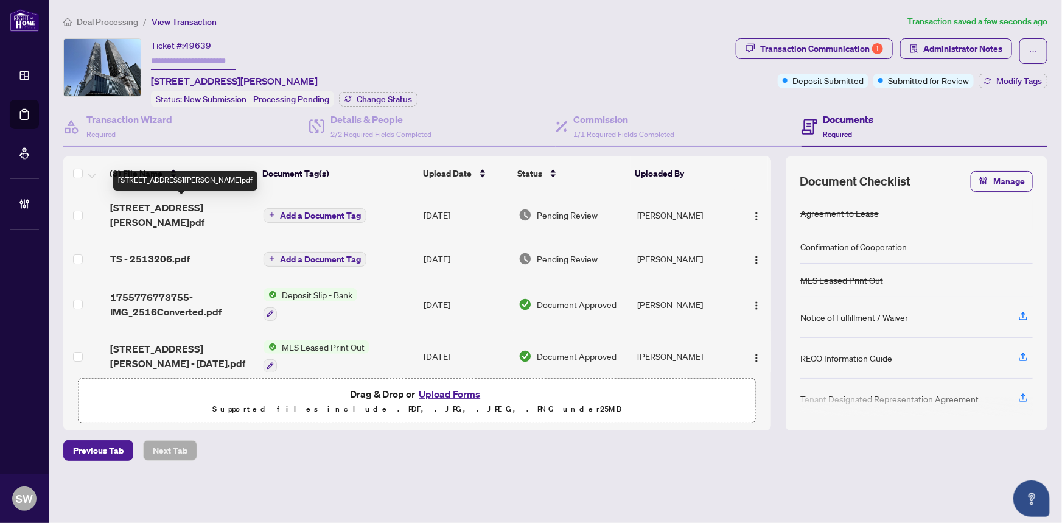
click at [150, 208] on span "55 Cooper St 2506 - Inv - 2513206.pdf" at bounding box center [182, 214] width 144 height 29
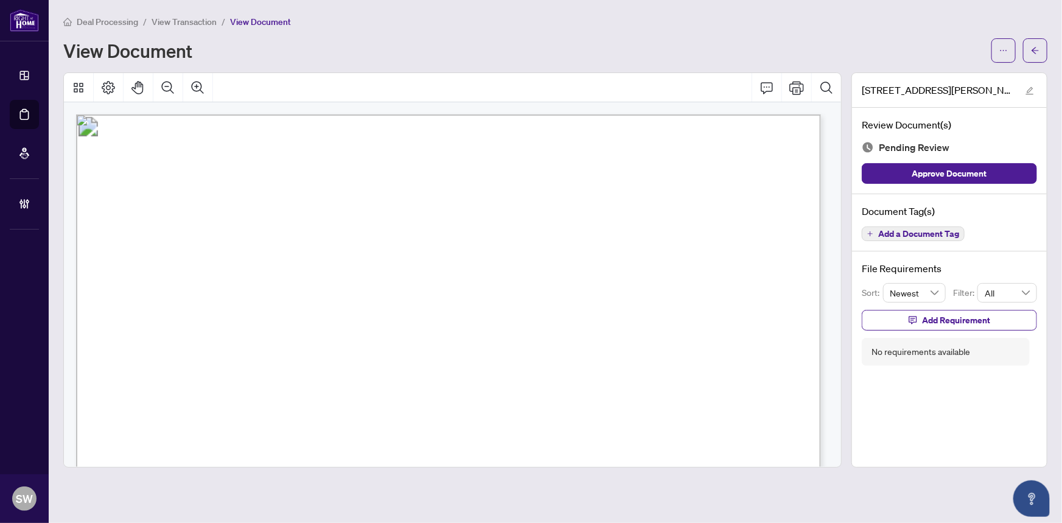
click at [946, 234] on span "Add a Document Tag" at bounding box center [918, 233] width 81 height 9
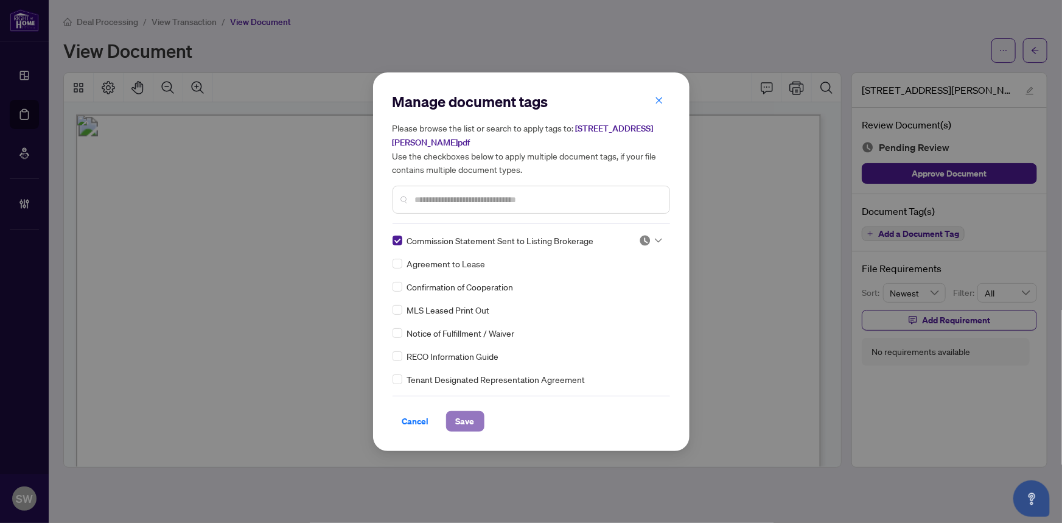
click at [462, 418] on span "Save" at bounding box center [465, 420] width 19 height 19
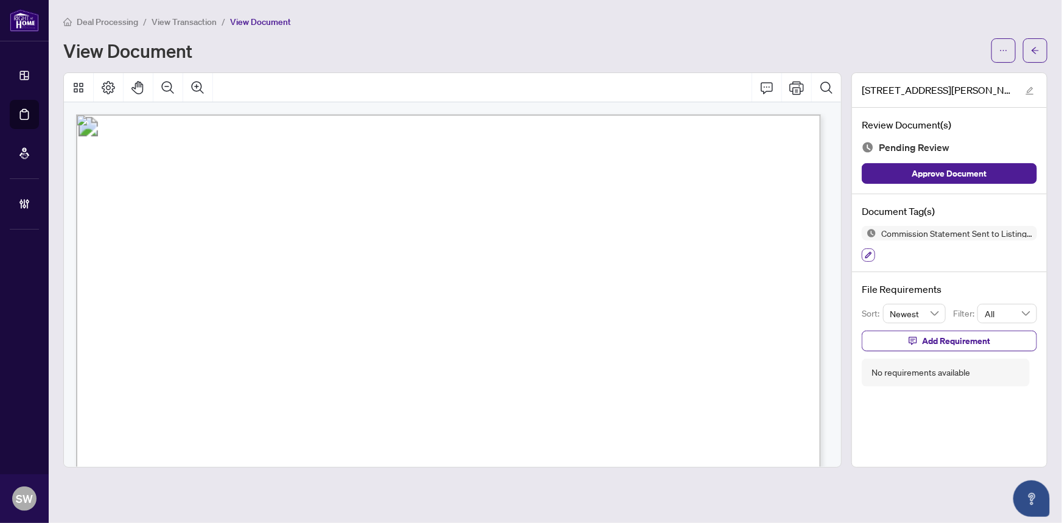
click at [869, 253] on icon "button" at bounding box center [868, 254] width 7 height 7
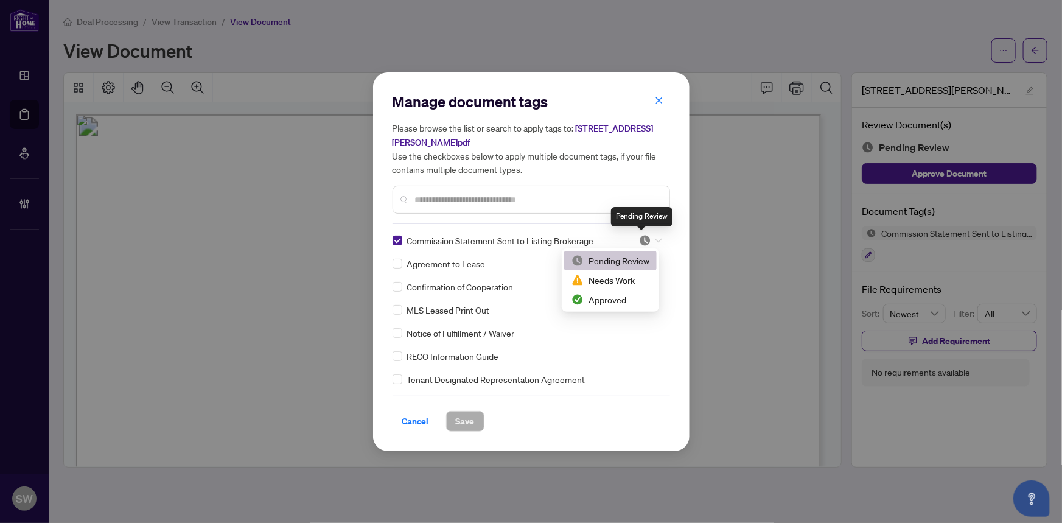
click at [644, 241] on img at bounding box center [645, 240] width 12 height 12
click at [610, 297] on div "Approved" at bounding box center [610, 299] width 78 height 13
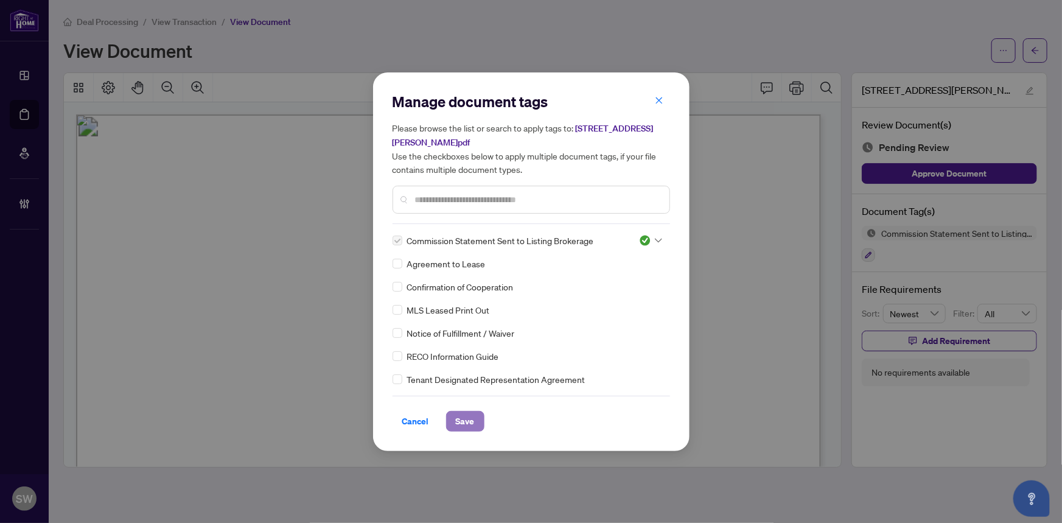
click at [457, 419] on span "Save" at bounding box center [465, 420] width 19 height 19
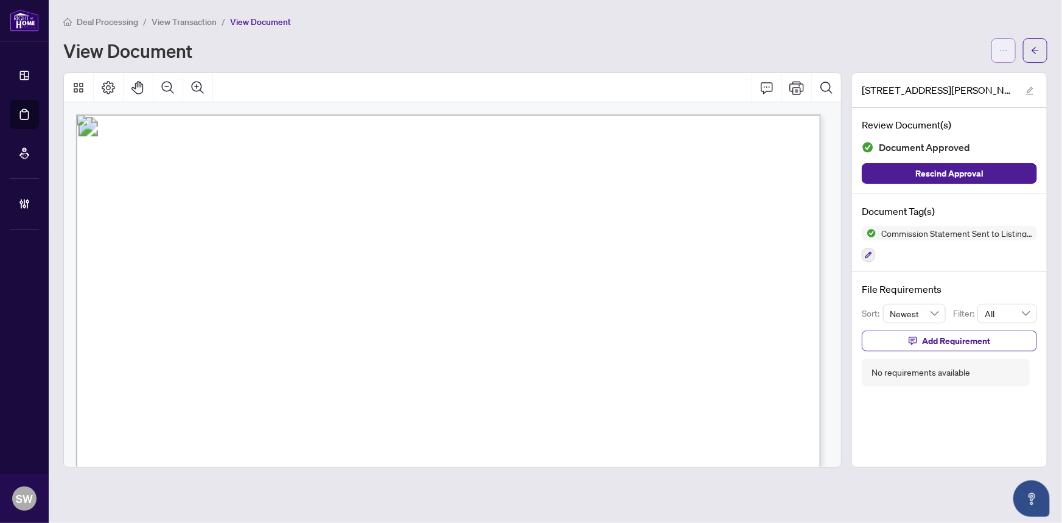
click at [1004, 56] on span "button" at bounding box center [1003, 50] width 9 height 19
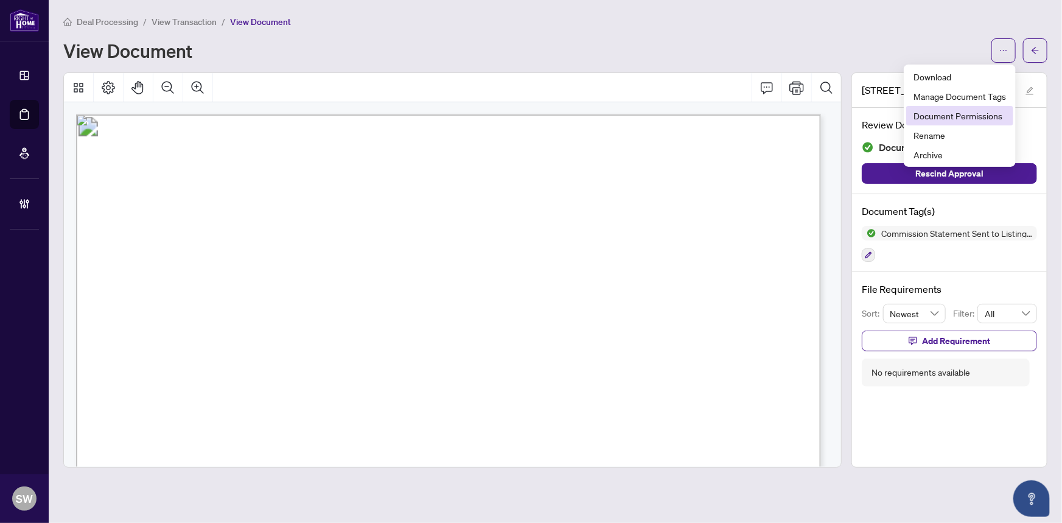
click at [974, 114] on span "Document Permissions" at bounding box center [960, 115] width 93 height 13
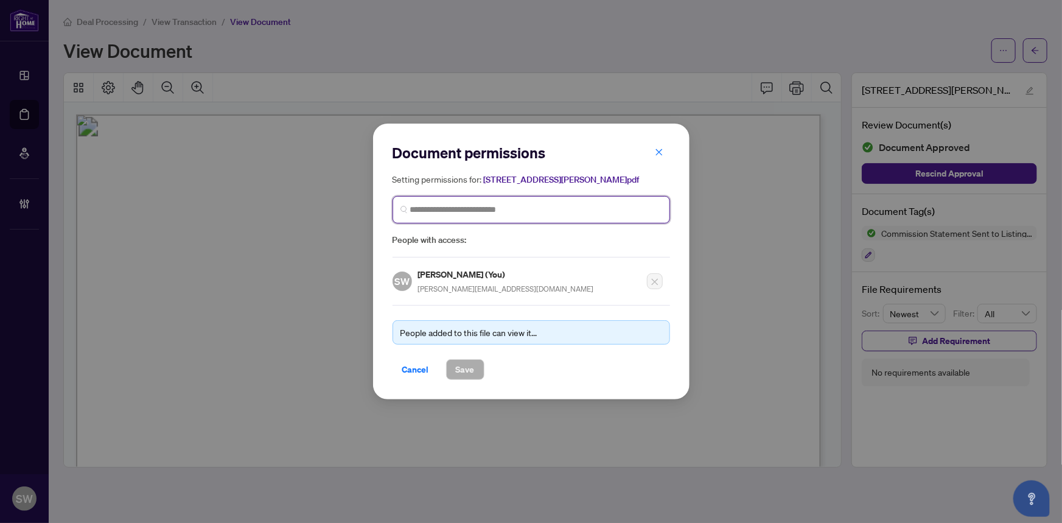
click at [453, 207] on input "search" at bounding box center [536, 209] width 252 height 13
click at [433, 204] on input "search" at bounding box center [536, 209] width 252 height 13
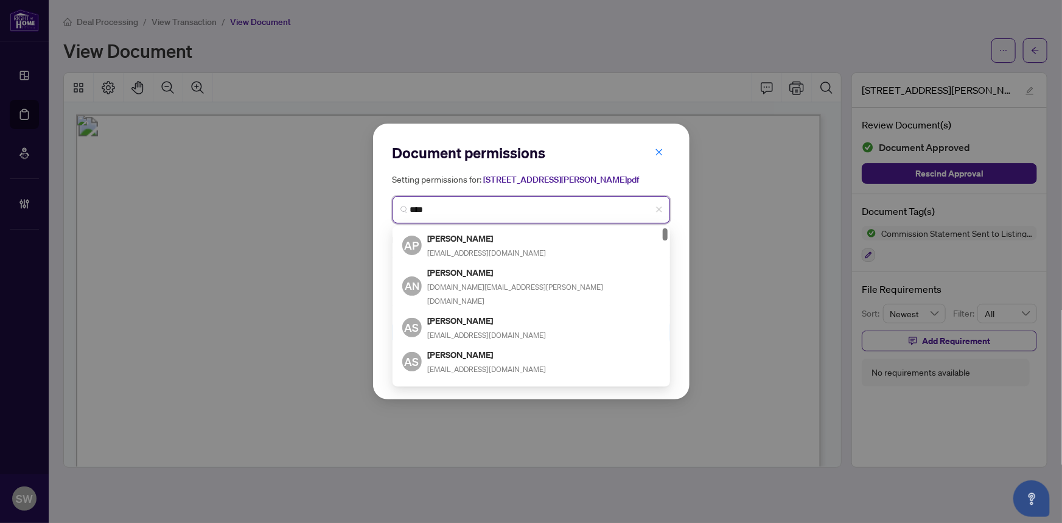
type input "*****"
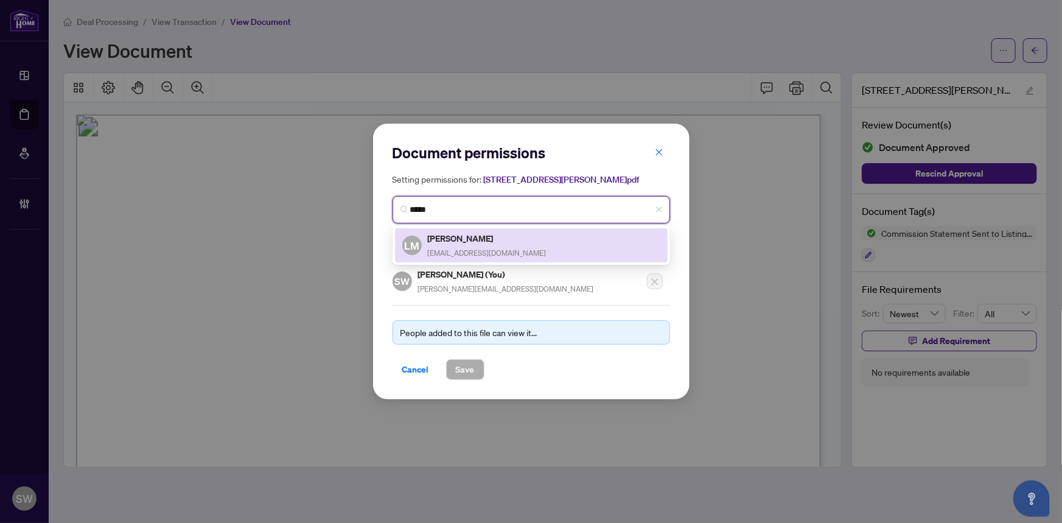
click at [463, 237] on h5 "Lenka Matuska" at bounding box center [487, 238] width 119 height 14
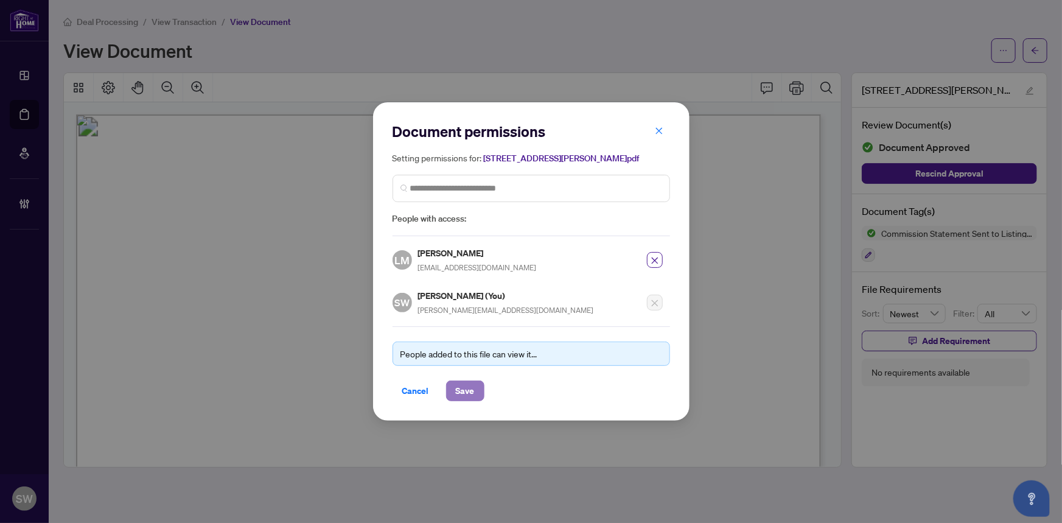
click at [459, 384] on span "Save" at bounding box center [465, 390] width 19 height 19
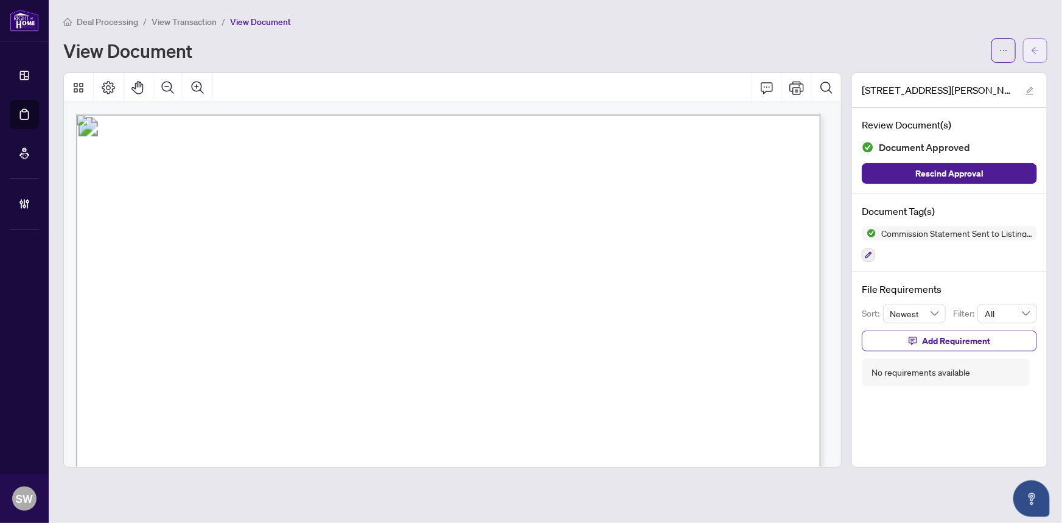
click at [1040, 55] on button "button" at bounding box center [1035, 50] width 24 height 24
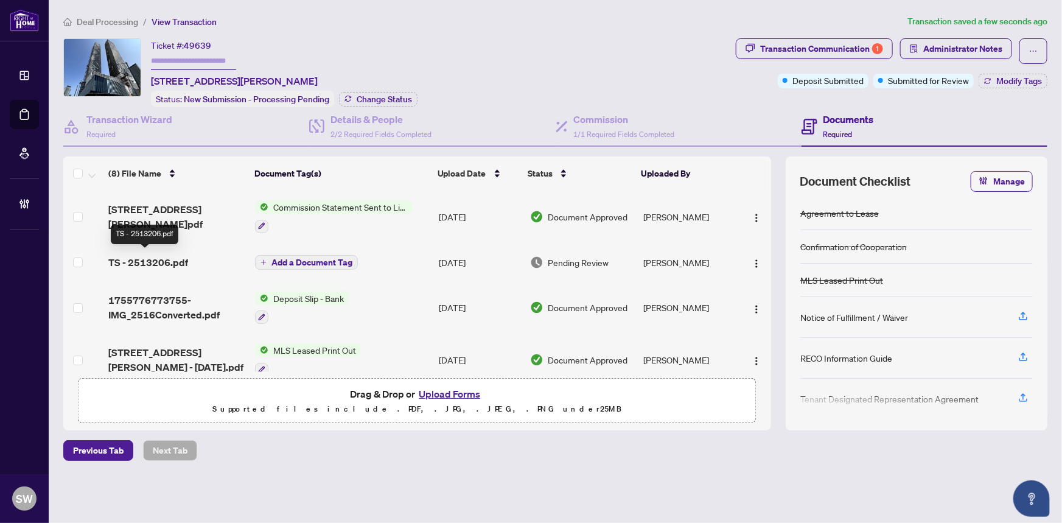
click at [173, 255] on span "TS - 2513206.pdf" at bounding box center [148, 262] width 80 height 15
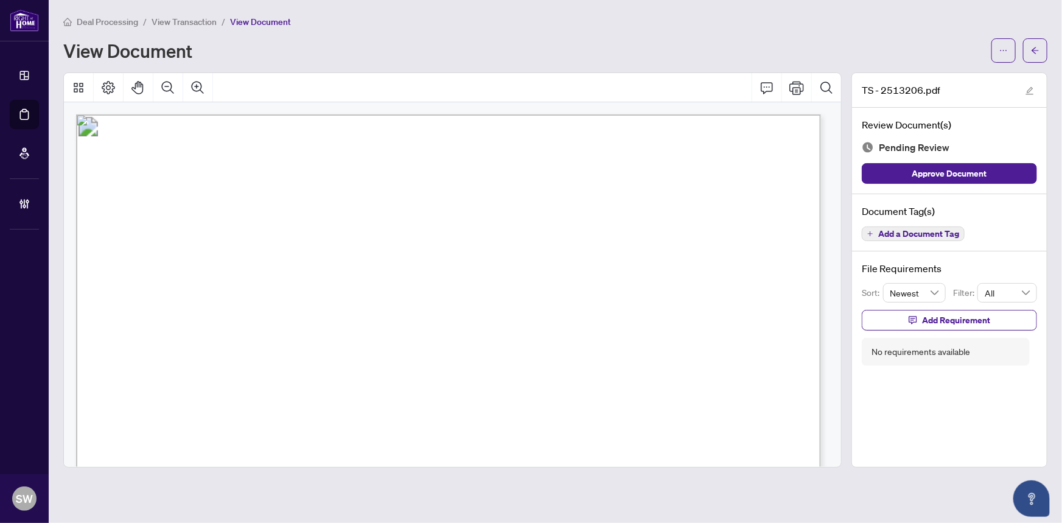
click at [937, 234] on span "Add a Document Tag" at bounding box center [918, 233] width 81 height 9
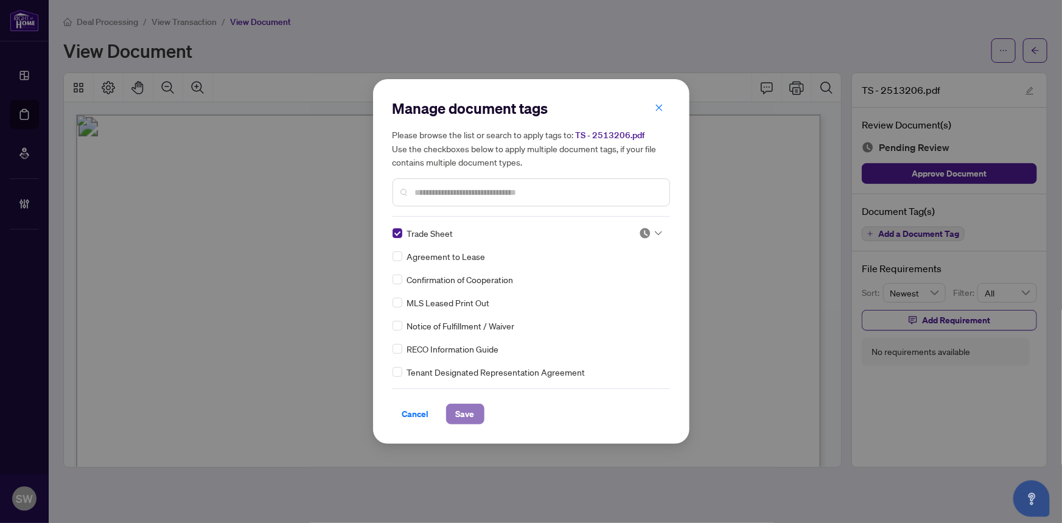
click at [463, 409] on span "Save" at bounding box center [465, 413] width 19 height 19
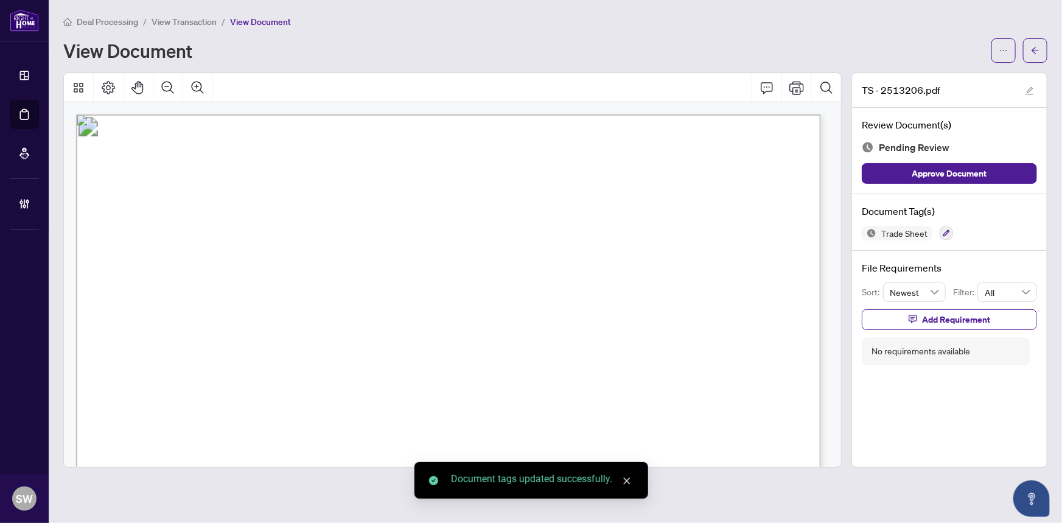
click at [179, 22] on span "View Transaction" at bounding box center [184, 21] width 65 height 11
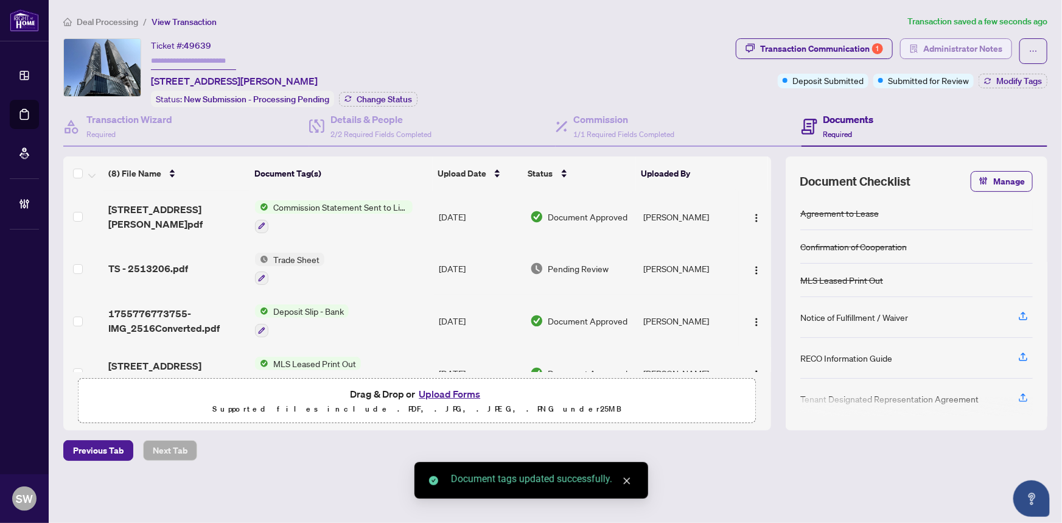
click at [988, 51] on span "Administrator Notes" at bounding box center [962, 48] width 79 height 19
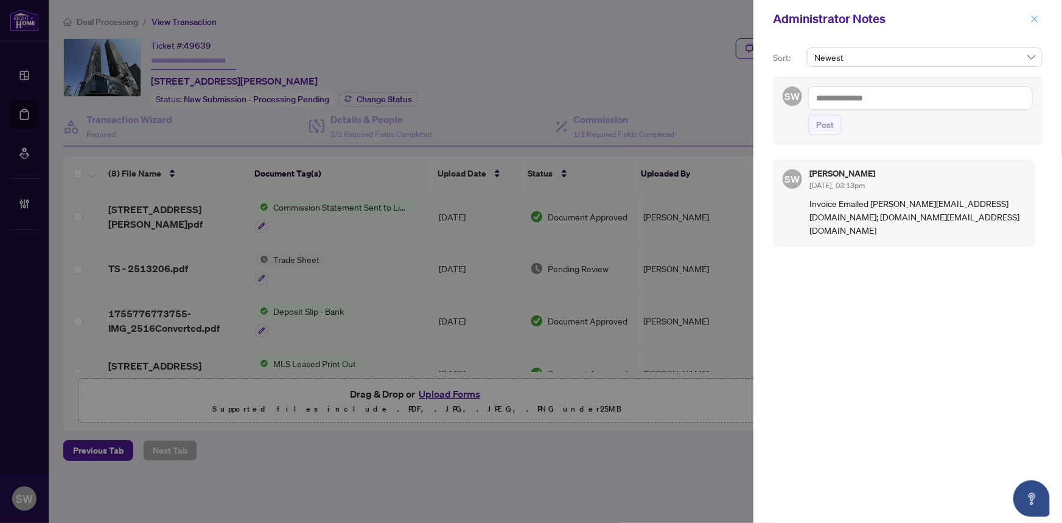
click at [1038, 18] on icon "close" at bounding box center [1034, 19] width 9 height 9
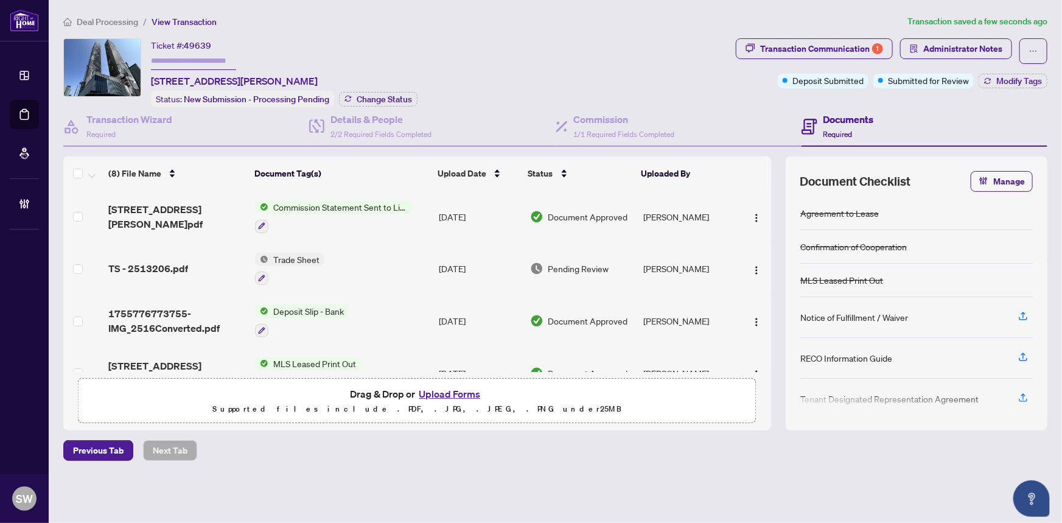
click at [195, 57] on input "text" at bounding box center [193, 61] width 85 height 18
paste input "**********"
type input "**********"
click at [189, 261] on div "TS - 2513206.pdf" at bounding box center [177, 268] width 138 height 15
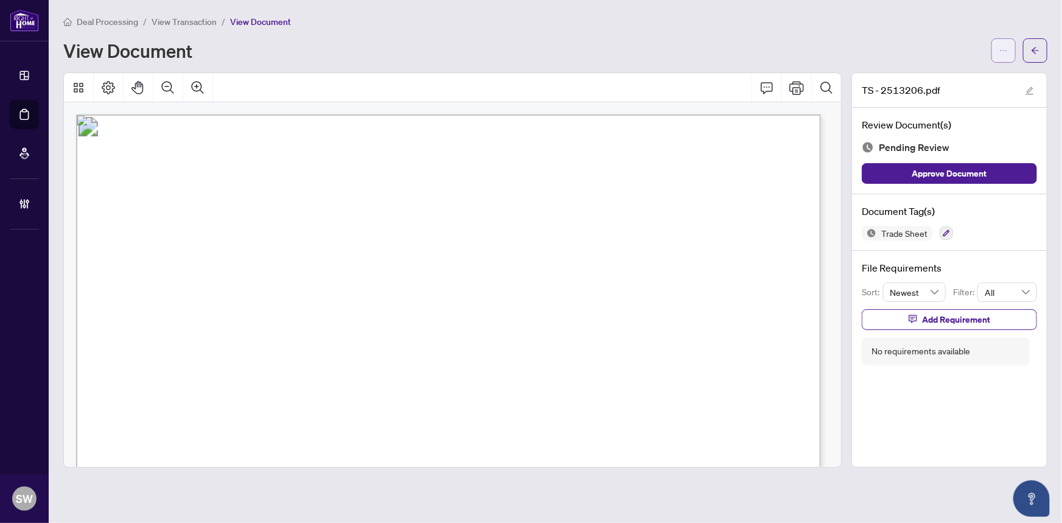
click at [1007, 47] on icon "ellipsis" at bounding box center [1003, 50] width 9 height 9
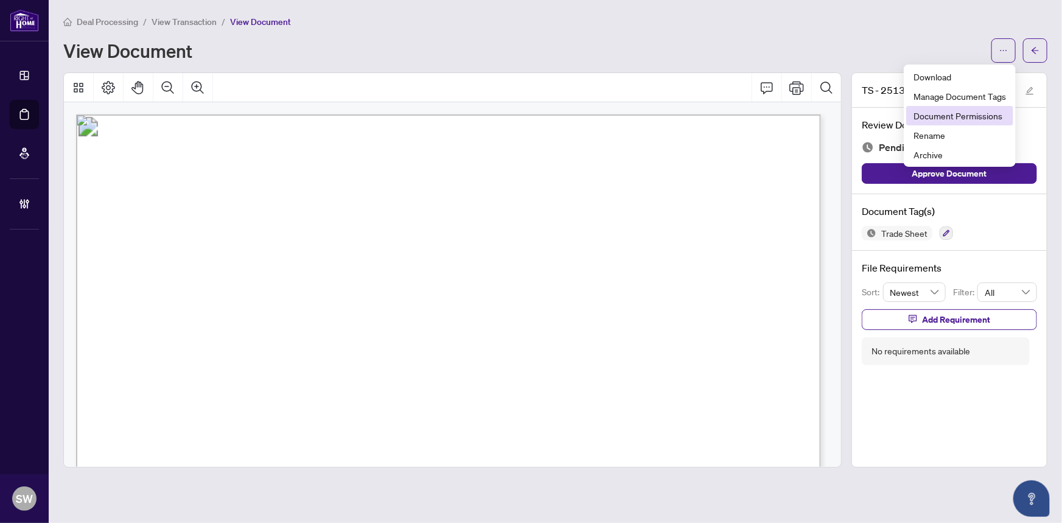
click at [986, 114] on span "Document Permissions" at bounding box center [960, 115] width 93 height 13
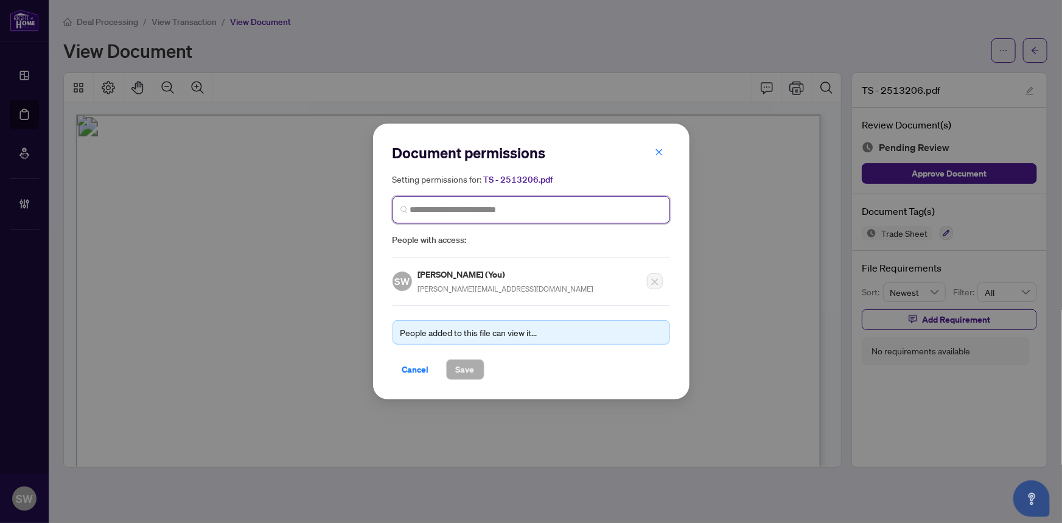
click at [488, 214] on input "search" at bounding box center [536, 209] width 252 height 13
type input "*****"
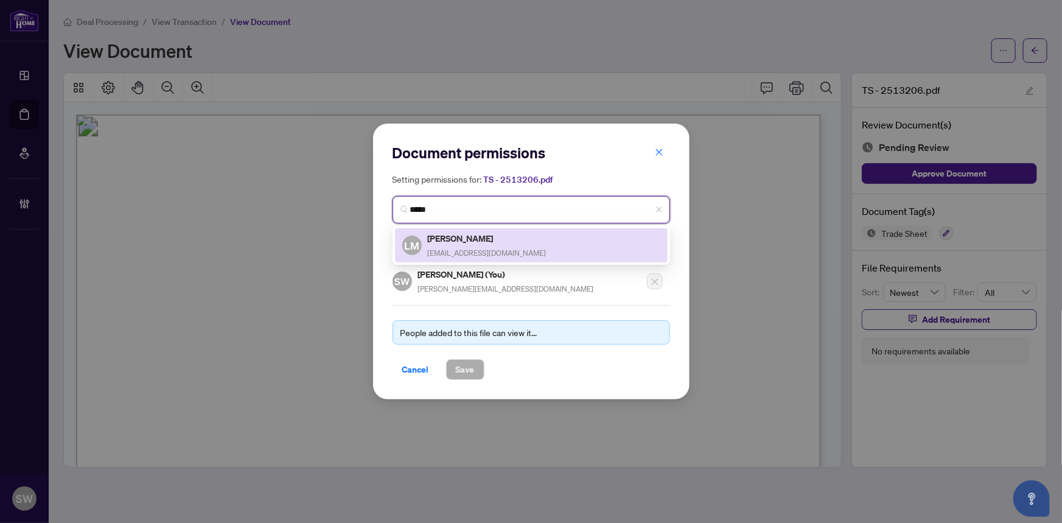
click at [495, 240] on h5 "Lenka Matuska" at bounding box center [487, 238] width 119 height 14
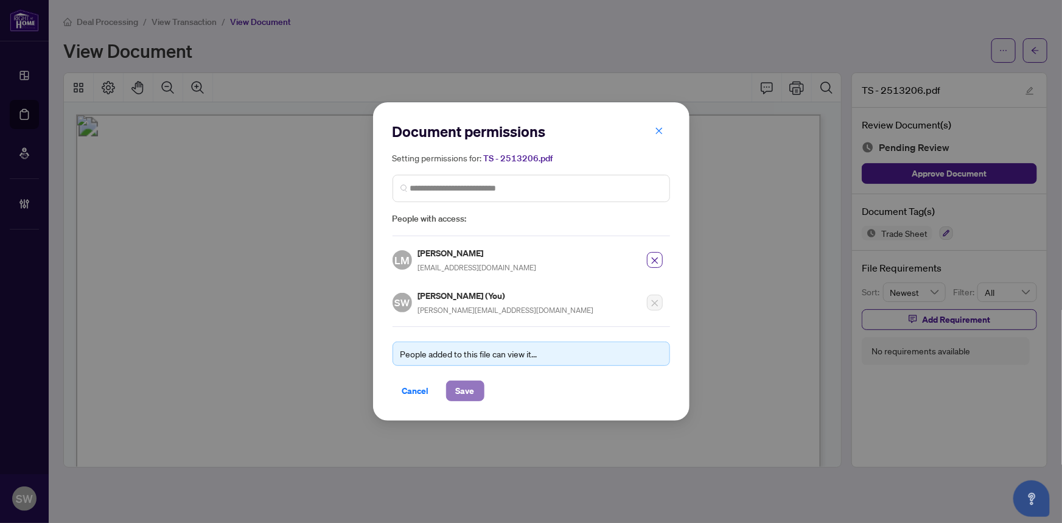
click at [460, 388] on span "Save" at bounding box center [465, 390] width 19 height 19
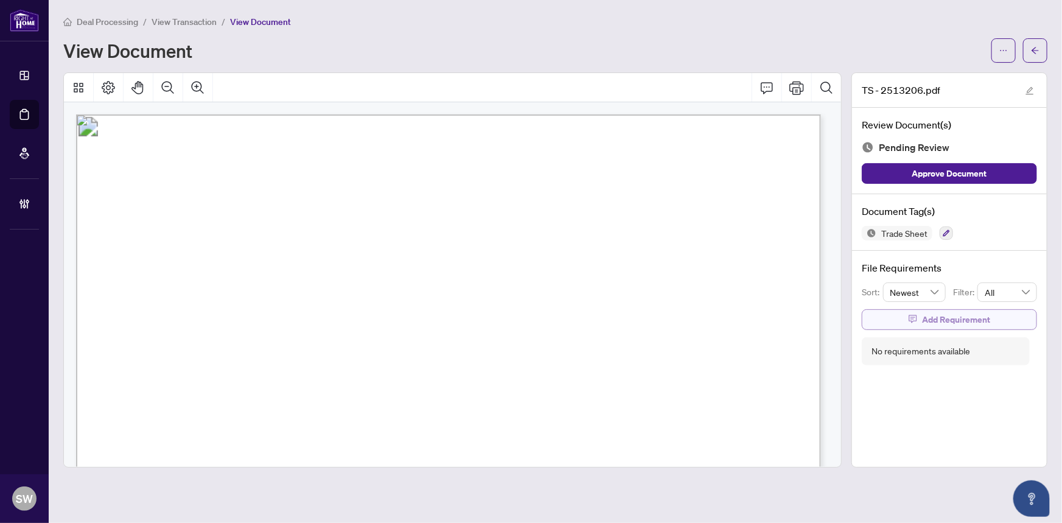
click at [947, 316] on span "Add Requirement" at bounding box center [956, 319] width 68 height 19
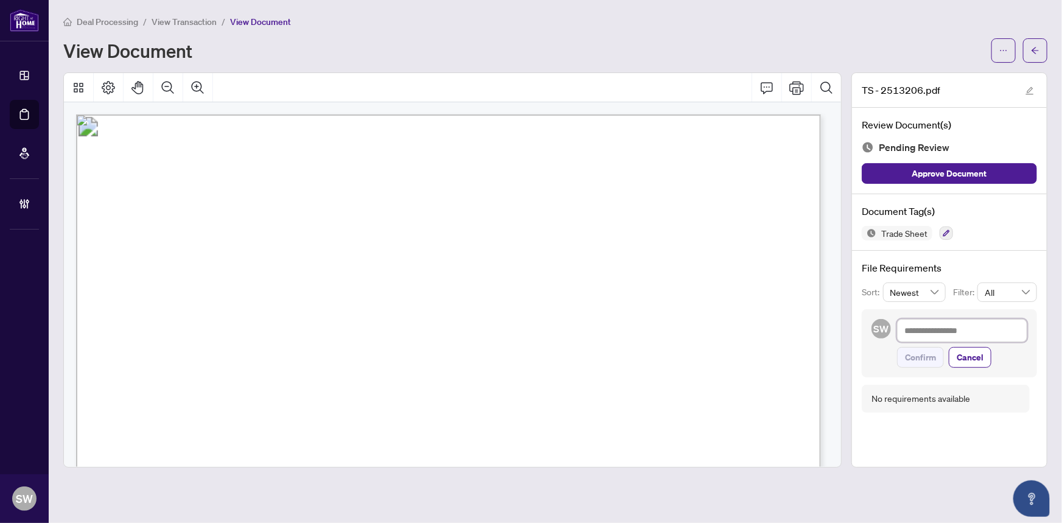
click at [941, 329] on textarea at bounding box center [962, 330] width 130 height 23
paste textarea "**********"
type textarea "**********"
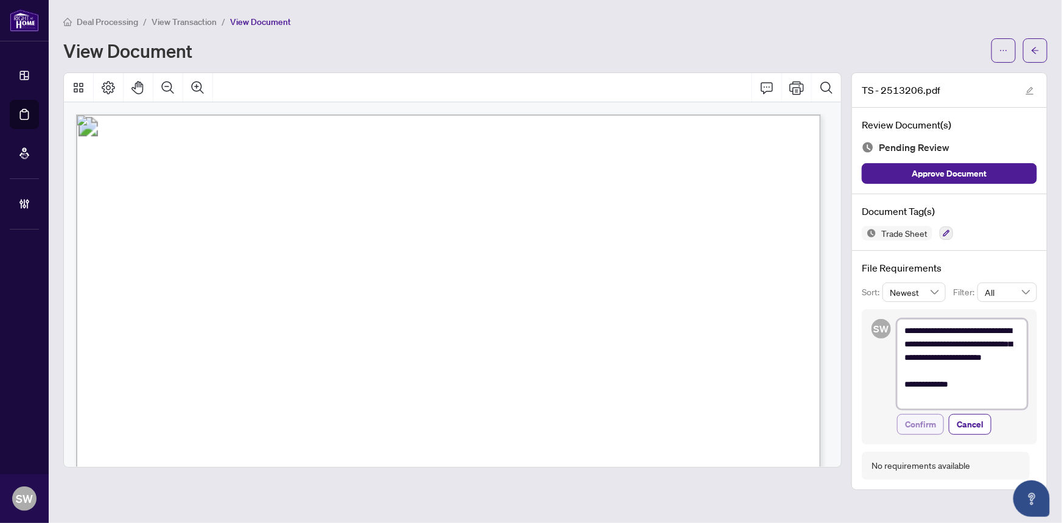
type textarea "**********"
click at [920, 414] on span "Confirm" at bounding box center [920, 423] width 31 height 19
type textarea "**********"
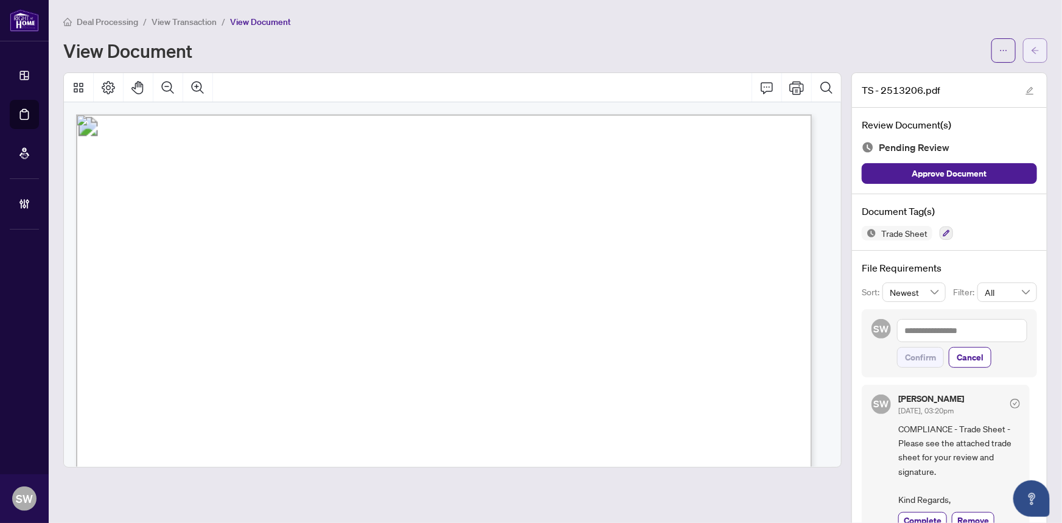
click at [1033, 49] on button "button" at bounding box center [1035, 50] width 24 height 24
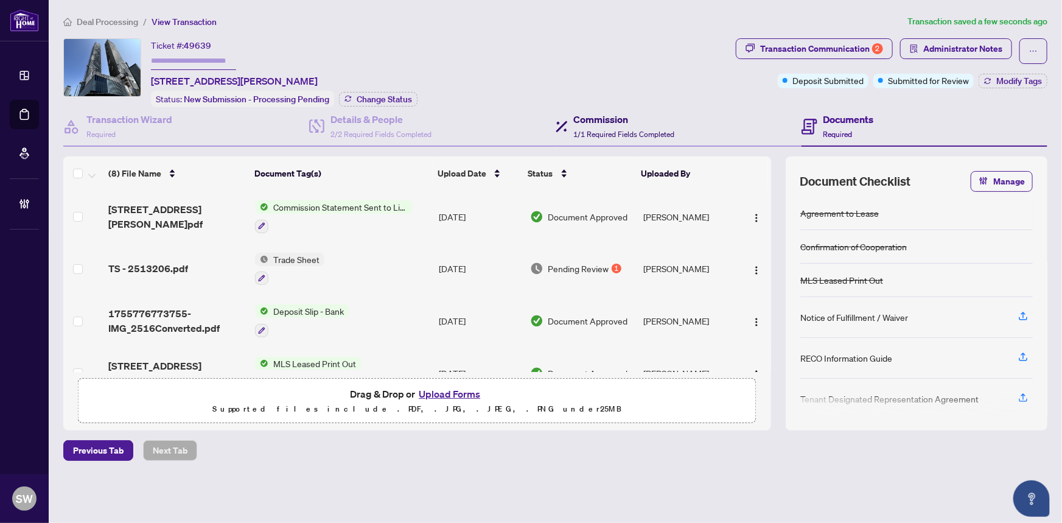
click at [625, 126] on div "Commission 1/1 Required Fields Completed" at bounding box center [624, 126] width 101 height 29
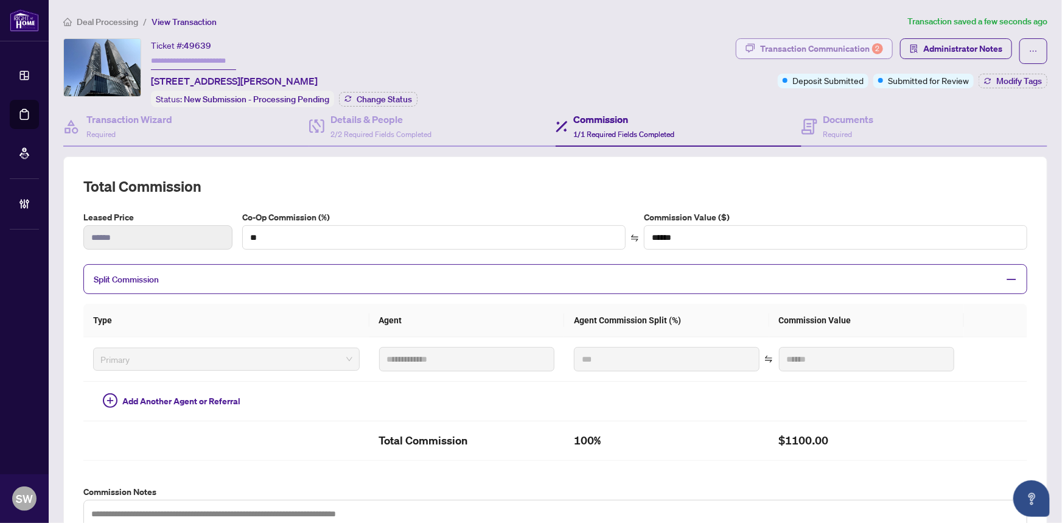
click at [792, 49] on div "Transaction Communication 2" at bounding box center [821, 48] width 123 height 19
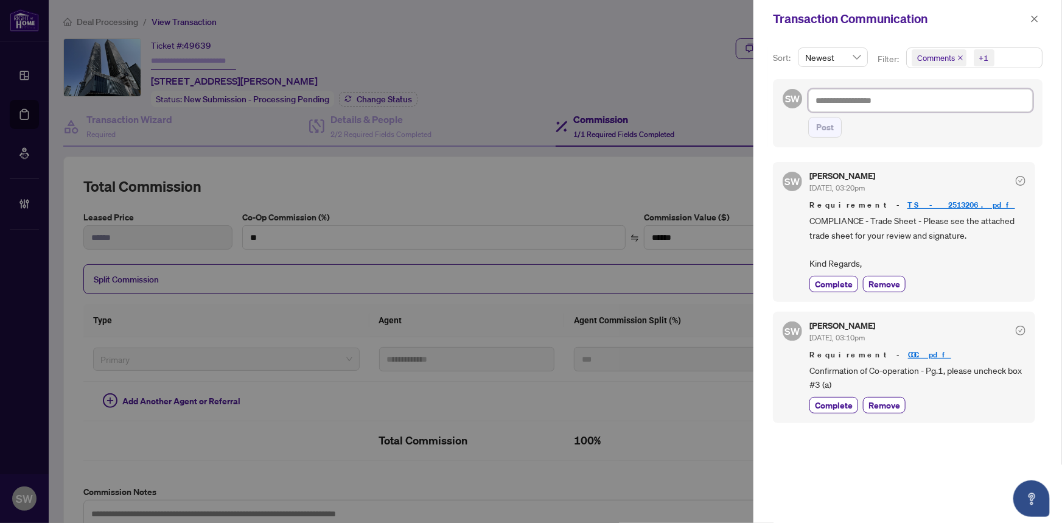
click at [837, 97] on textarea at bounding box center [920, 100] width 225 height 23
paste textarea "**********"
type textarea "**********"
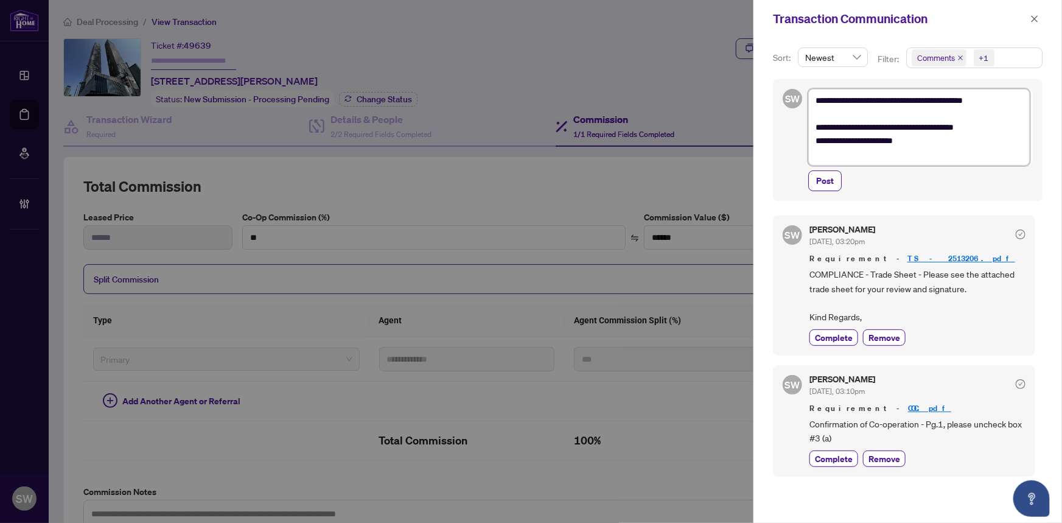
type textarea "**********"
click at [822, 113] on textarea "**********" at bounding box center [919, 127] width 222 height 77
paste textarea "**********"
type textarea "**********"
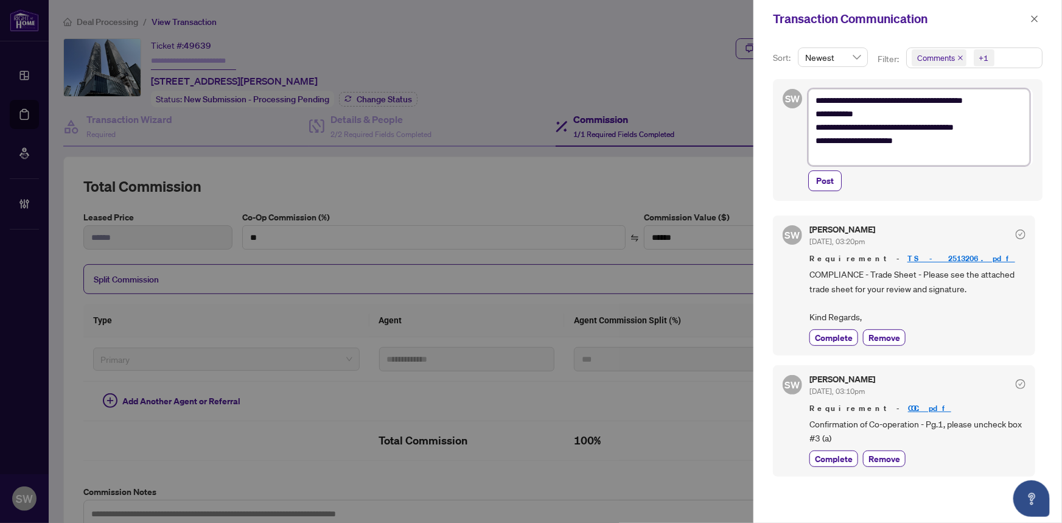
type textarea "**********"
click at [830, 130] on textarea "**********" at bounding box center [919, 127] width 222 height 77
type textarea "**********"
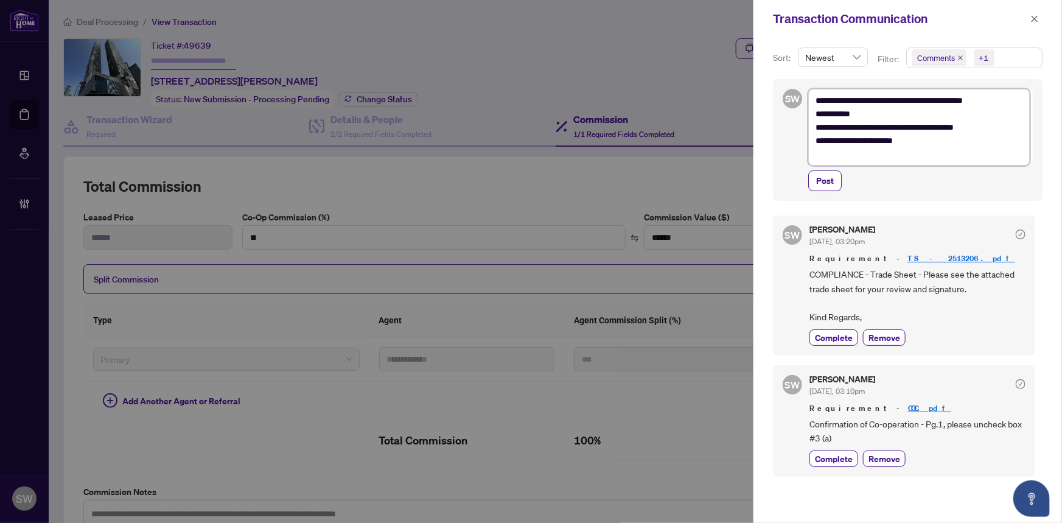
type textarea "**********"
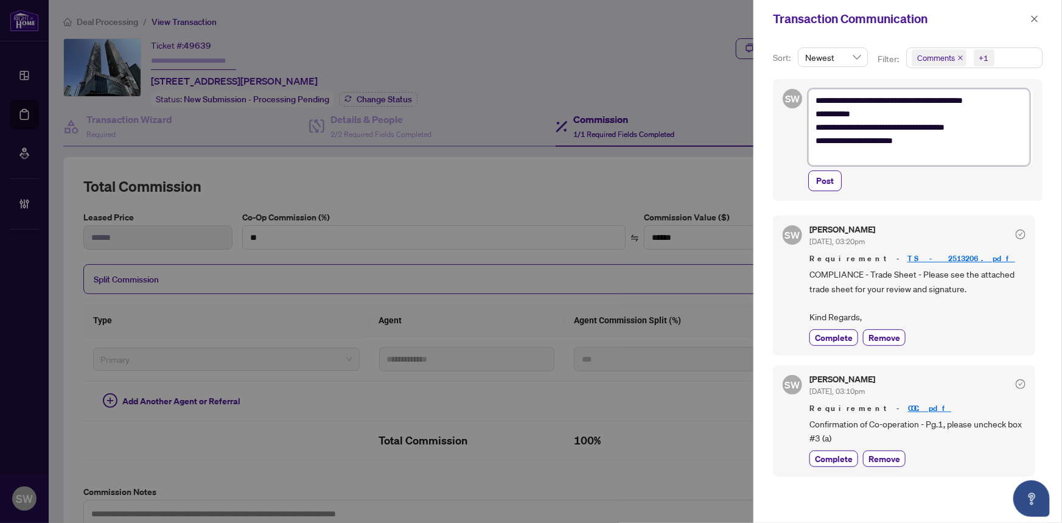
type textarea "**********"
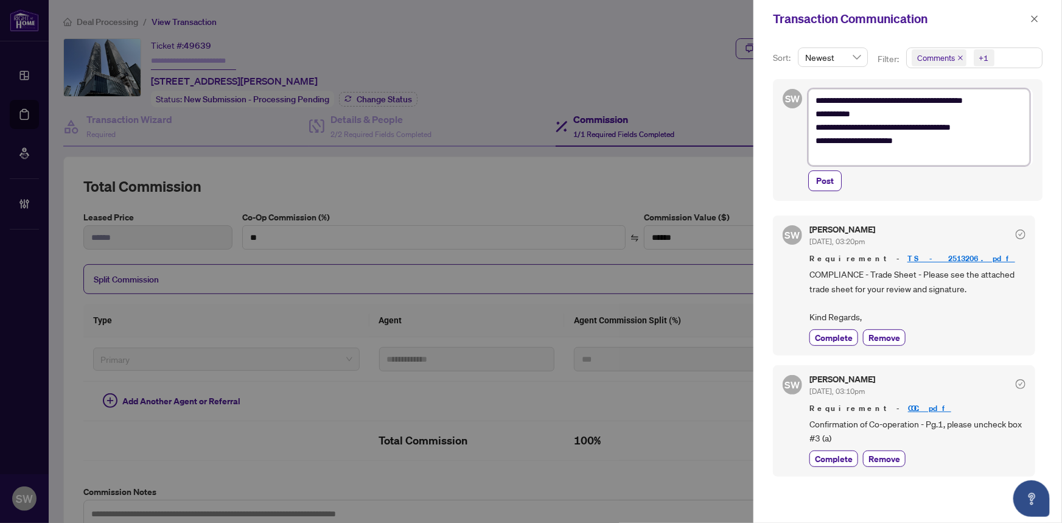
type textarea "**********"
click at [824, 177] on span "Post" at bounding box center [825, 180] width 18 height 19
type textarea "**********"
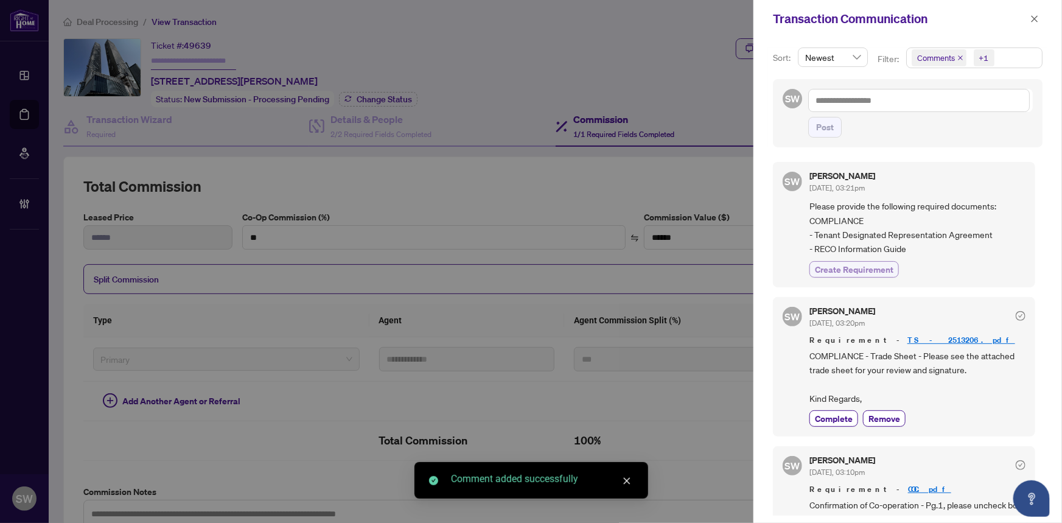
click at [862, 271] on span "Create Requirement" at bounding box center [854, 269] width 79 height 13
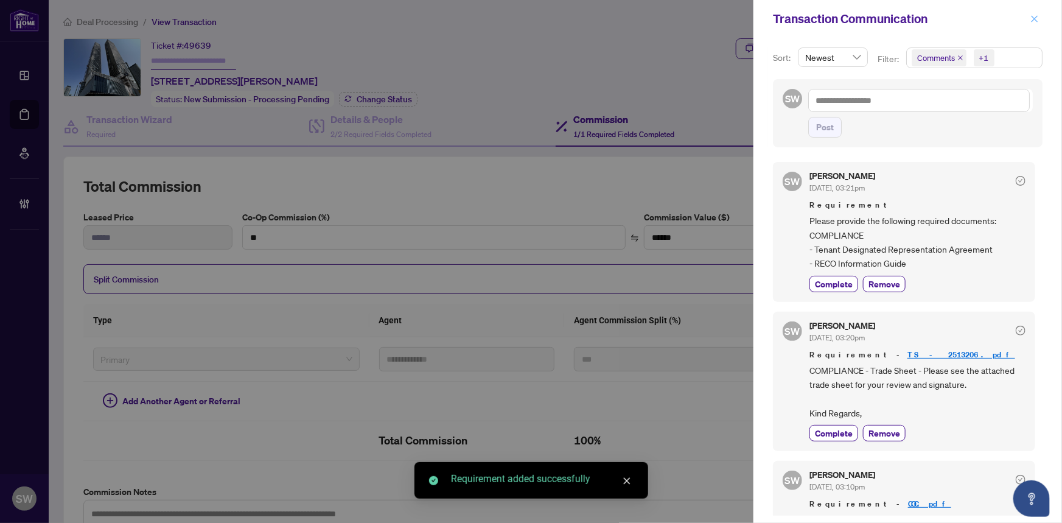
click at [1035, 13] on span "button" at bounding box center [1034, 18] width 9 height 19
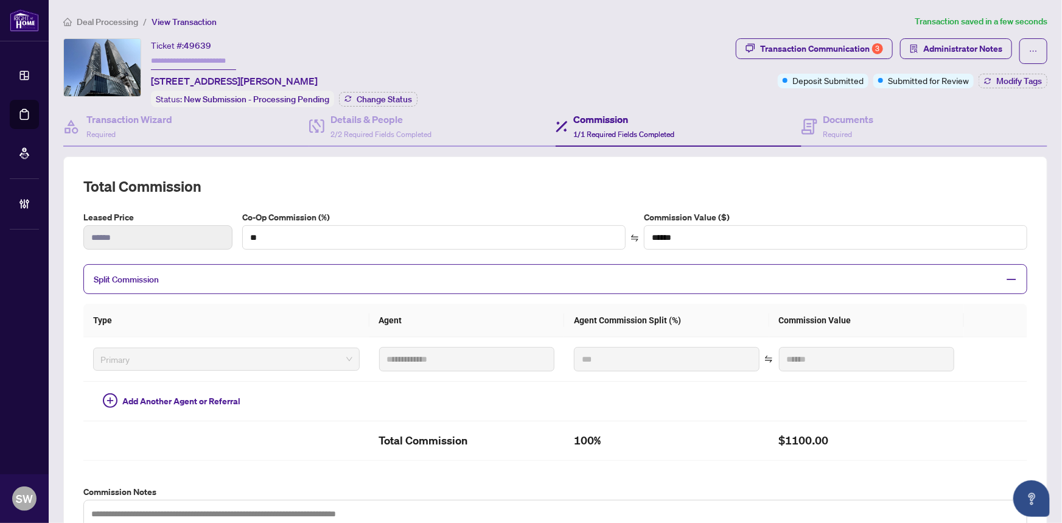
click at [211, 52] on input "text" at bounding box center [193, 61] width 85 height 18
paste input "*******"
type input "*******"
click at [1025, 74] on button "Modify Tags" at bounding box center [1013, 81] width 69 height 15
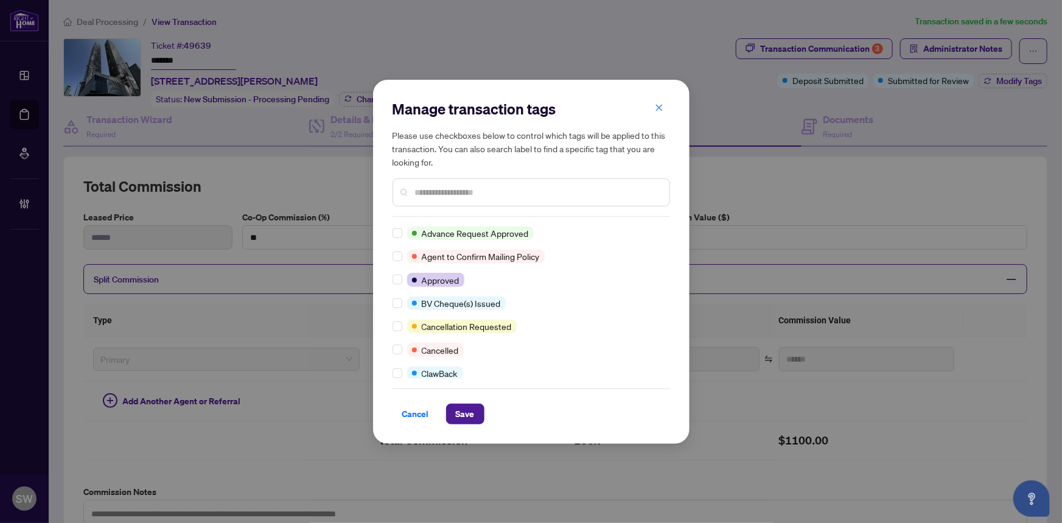
click at [441, 192] on input "text" at bounding box center [537, 192] width 245 height 13
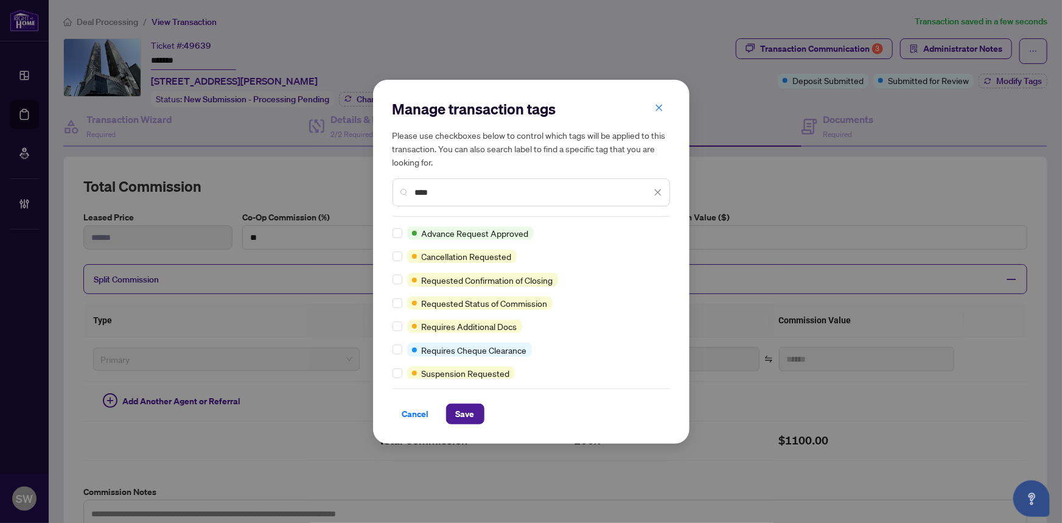
type input "****"
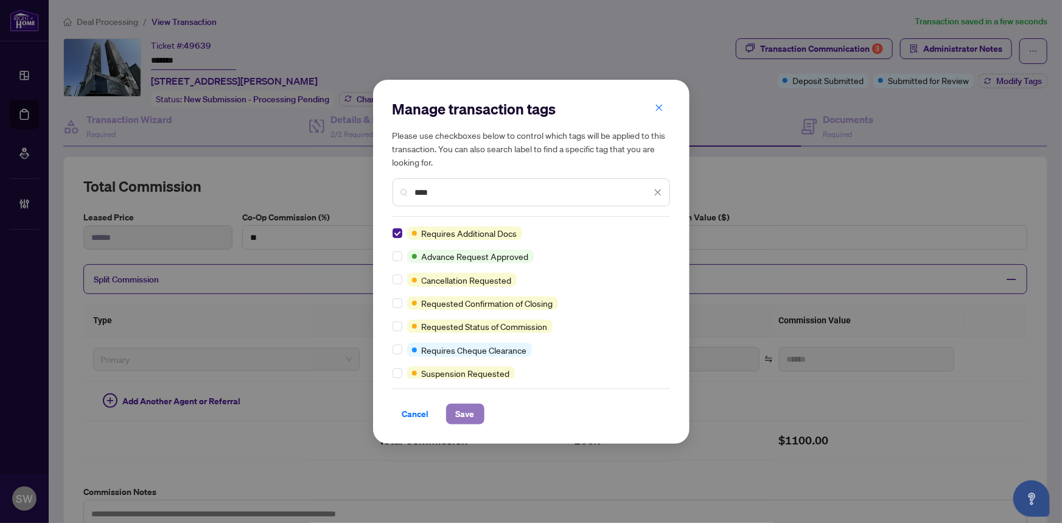
click at [469, 412] on button "Save" at bounding box center [465, 414] width 38 height 21
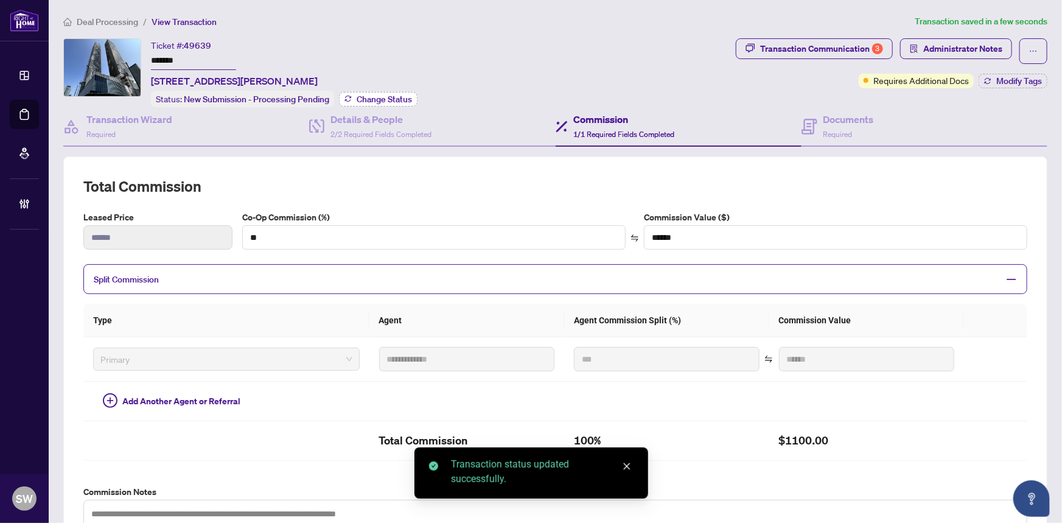
click at [380, 96] on span "Change Status" at bounding box center [384, 99] width 55 height 9
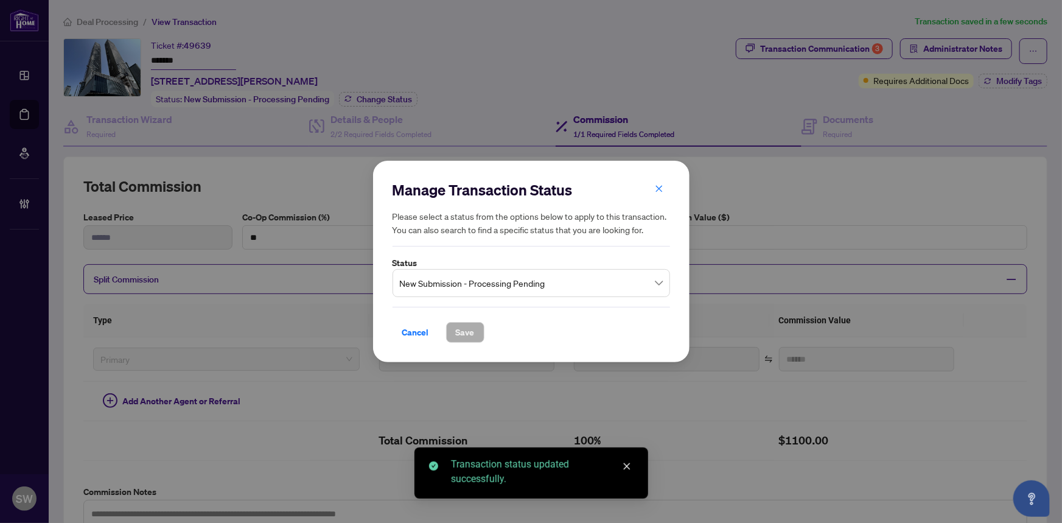
click at [469, 265] on label "Status" at bounding box center [532, 262] width 278 height 13
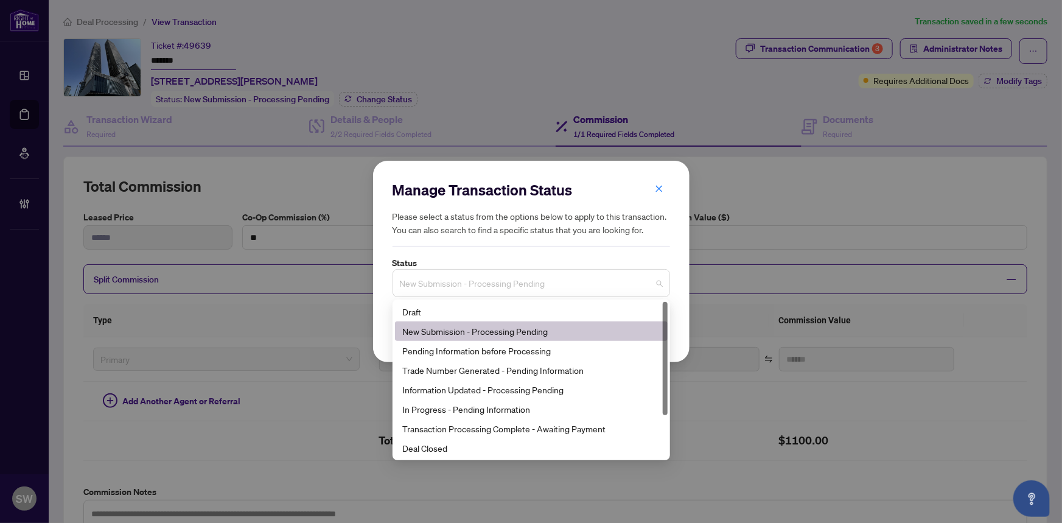
click at [469, 279] on span "New Submission - Processing Pending" at bounding box center [531, 282] width 263 height 23
click at [462, 368] on div "Trade Number Generated - Pending Information" at bounding box center [531, 369] width 258 height 13
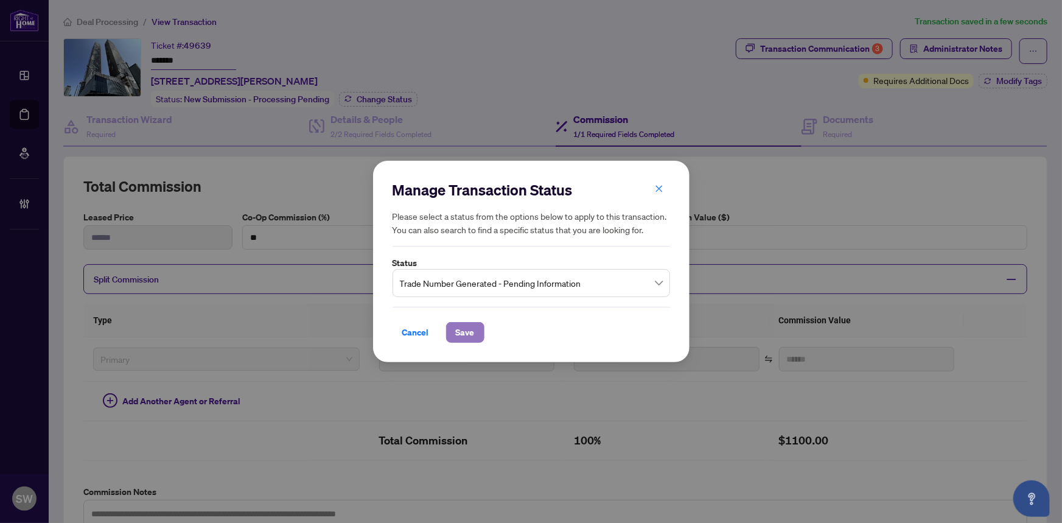
click at [470, 335] on button "Save" at bounding box center [465, 332] width 38 height 21
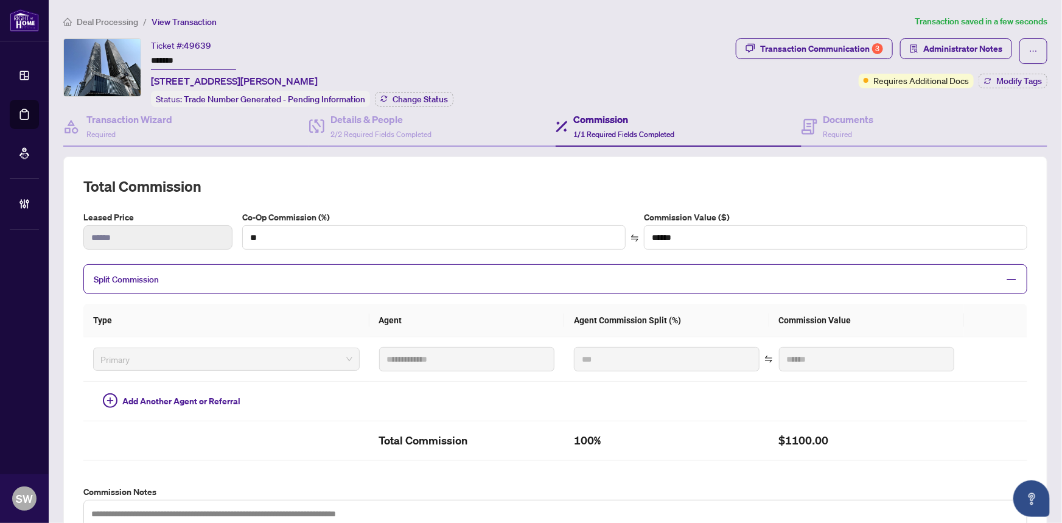
click at [106, 18] on span "Deal Processing" at bounding box center [107, 21] width 61 height 11
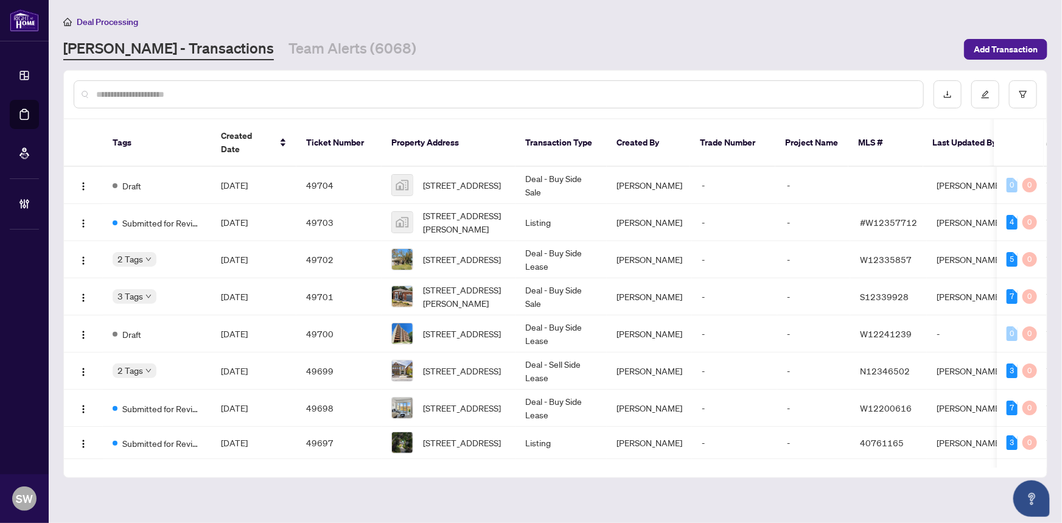
click at [110, 87] on div at bounding box center [499, 94] width 850 height 28
click at [112, 91] on input "text" at bounding box center [504, 94] width 817 height 13
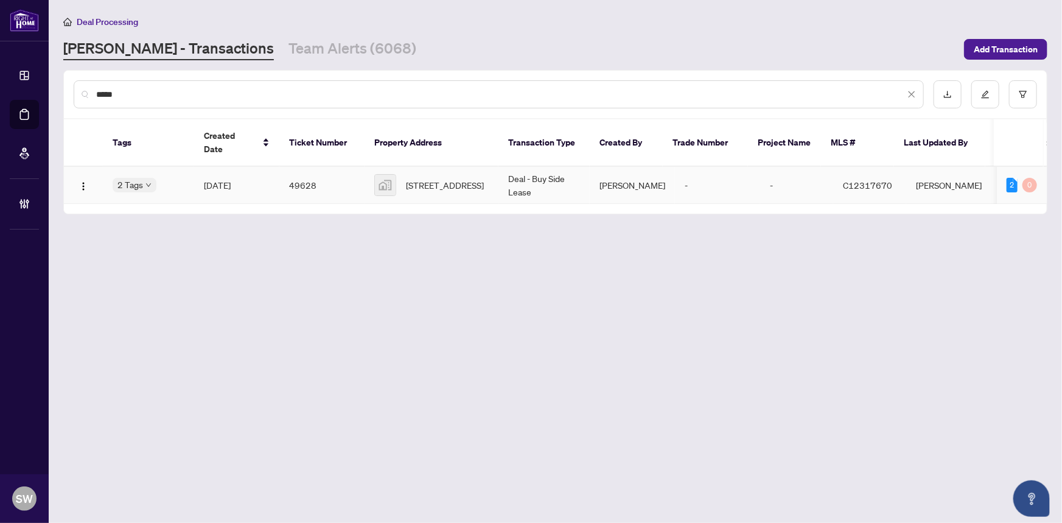
type input "*****"
click at [419, 178] on span "[STREET_ADDRESS]" at bounding box center [445, 184] width 78 height 13
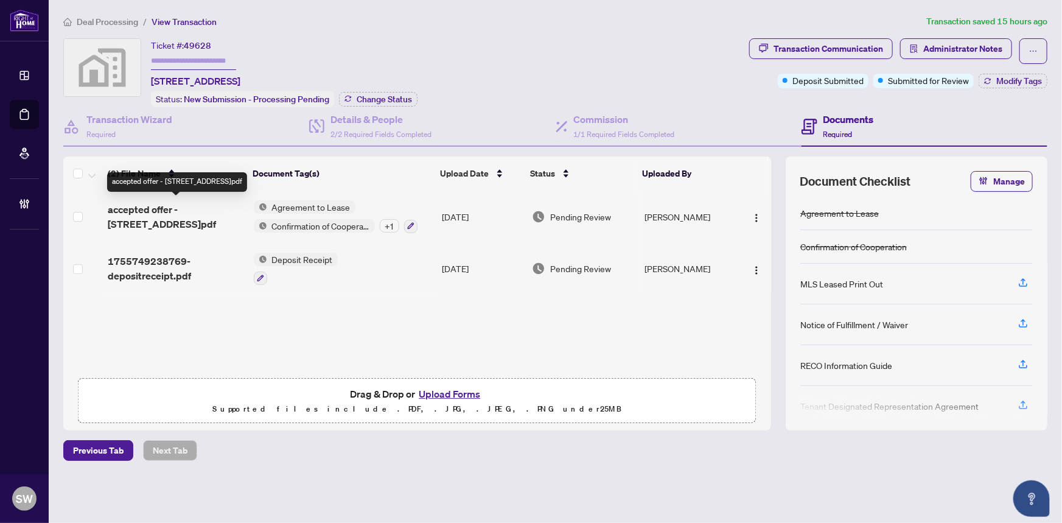
click at [201, 207] on span "accepted offer - [STREET_ADDRESS]pdf" at bounding box center [176, 216] width 136 height 29
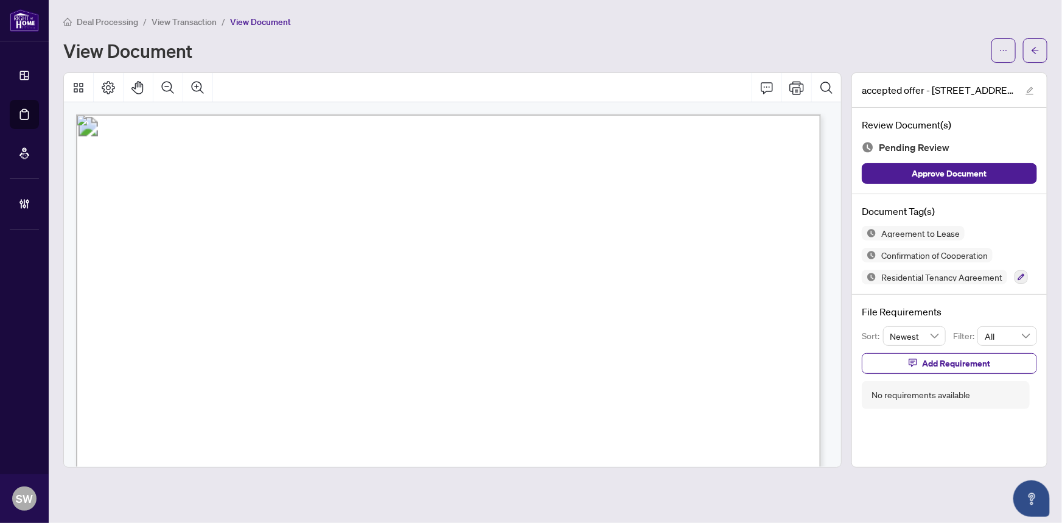
drag, startPoint x: 336, startPoint y: 287, endPoint x: 413, endPoint y: 289, distance: 76.7
click at [413, 289] on span "[STREET_ADDRESS]" at bounding box center [374, 291] width 105 height 12
click at [427, 287] on span "[STREET_ADDRESS]" at bounding box center [374, 291] width 105 height 12
click at [427, 285] on span "[STREET_ADDRESS]" at bounding box center [374, 291] width 105 height 12
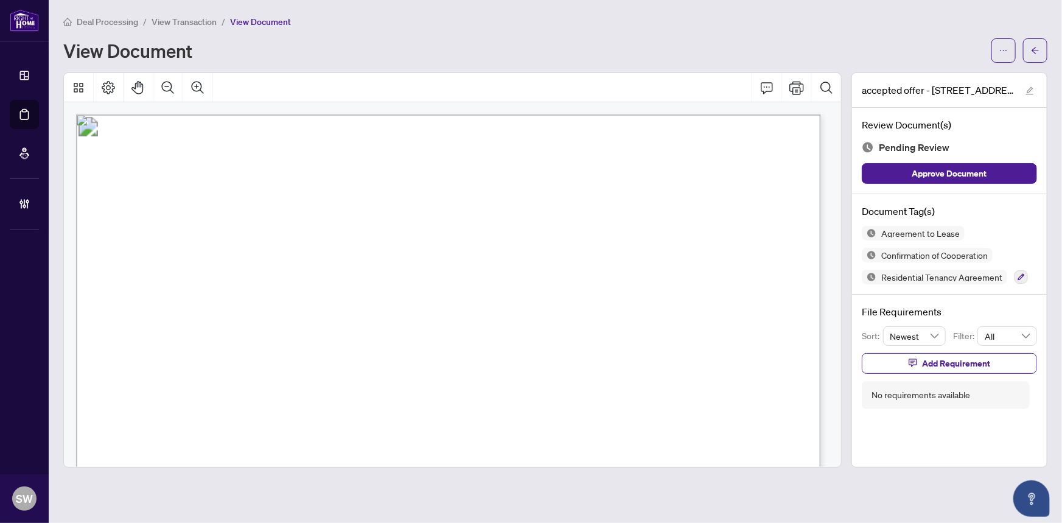
click at [427, 285] on span "[STREET_ADDRESS]" at bounding box center [374, 291] width 105 height 12
click at [427, 288] on span "[STREET_ADDRESS]" at bounding box center [374, 291] width 105 height 12
click at [172, 243] on span "[PERSON_NAME]" at bounding box center [175, 246] width 85 height 12
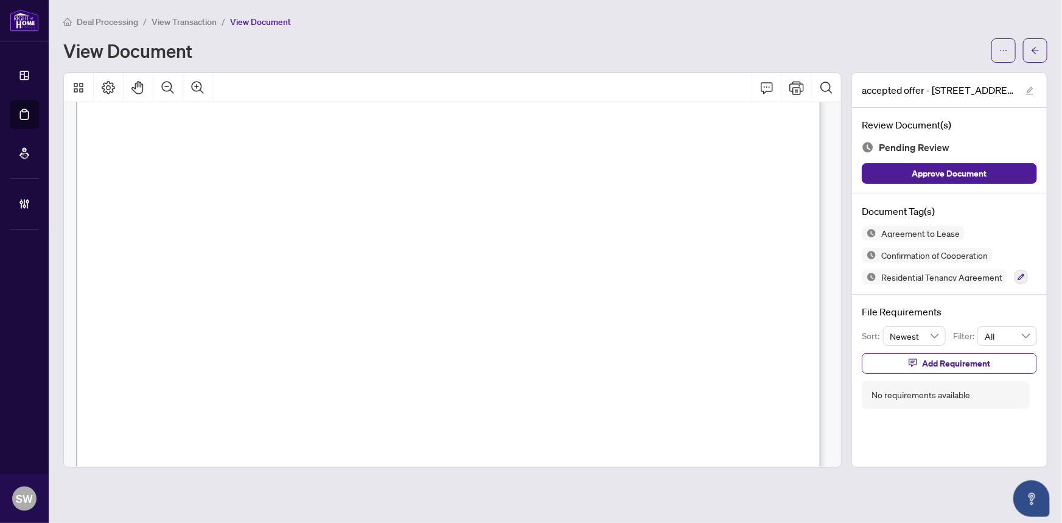
click at [172, 243] on span "[PERSON_NAME]" at bounding box center [175, 246] width 85 height 12
click at [229, 178] on span "[PERSON_NAME]" at bounding box center [255, 182] width 76 height 10
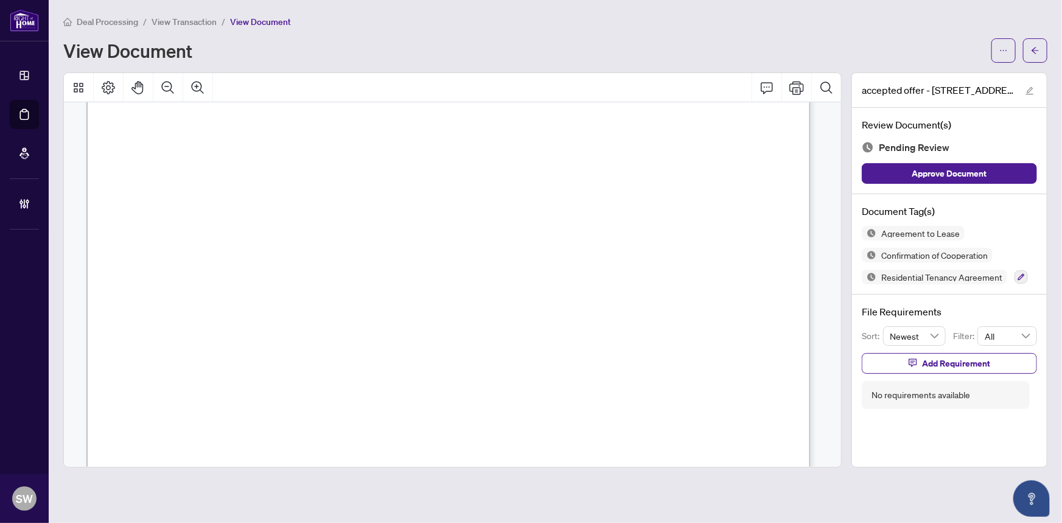
drag, startPoint x: 201, startPoint y: 155, endPoint x: 270, endPoint y: 158, distance: 69.4
click at [270, 158] on span "[PERSON_NAME], [PERSON_NAME], [PERSON_NAME]" at bounding box center [331, 160] width 260 height 10
click at [1021, 276] on icon "button" at bounding box center [1021, 277] width 7 height 7
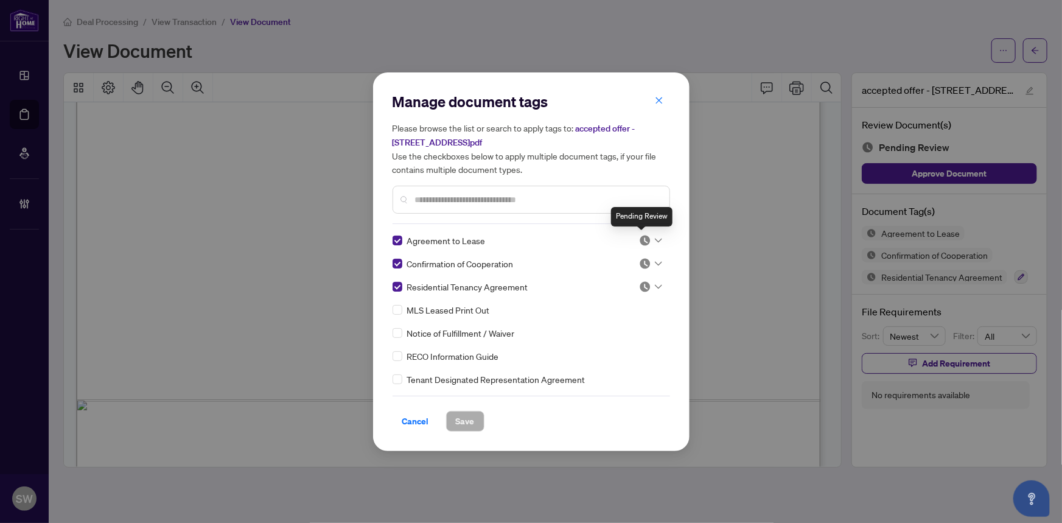
click at [642, 239] on img at bounding box center [645, 240] width 12 height 12
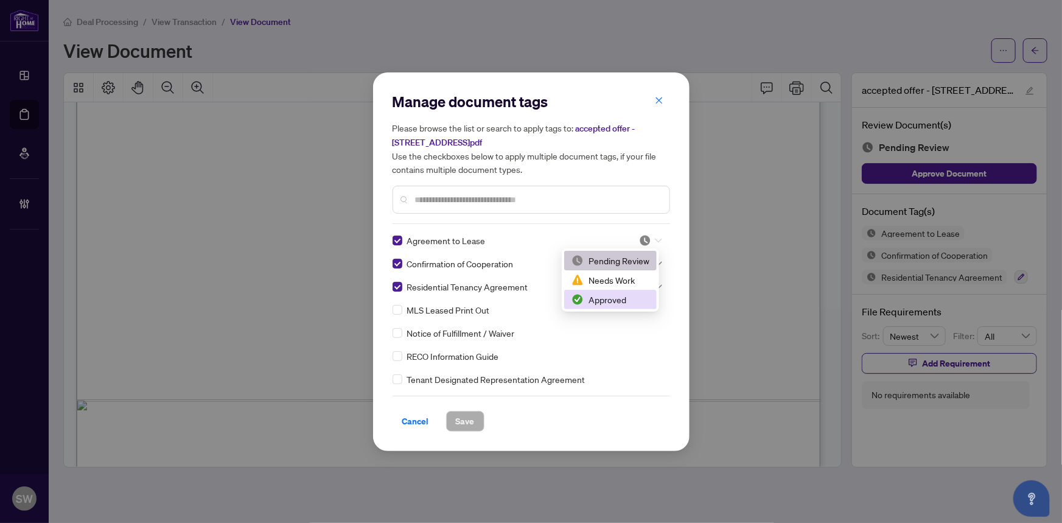
click at [610, 298] on div "Approved" at bounding box center [610, 299] width 78 height 13
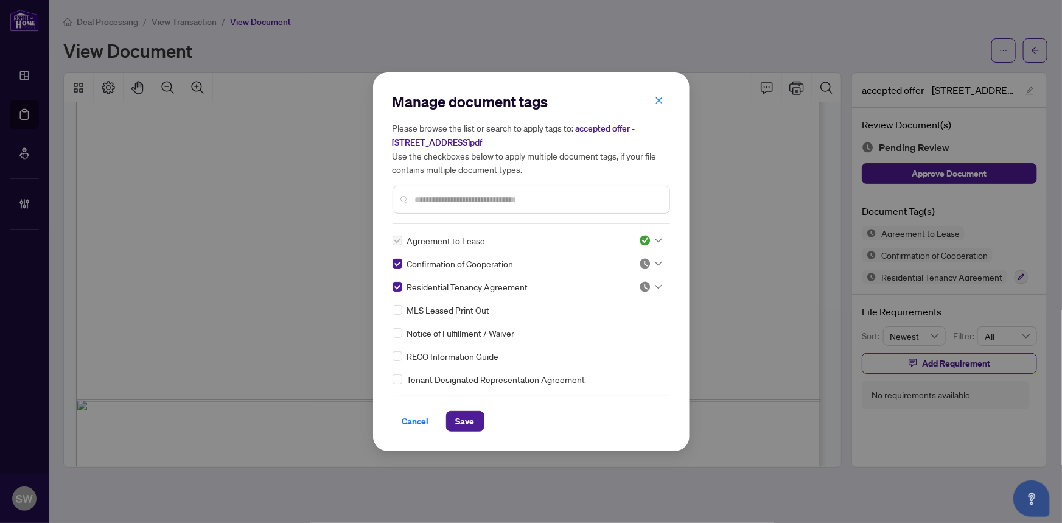
click at [648, 260] on div at bounding box center [650, 263] width 23 height 12
click at [598, 322] on div "Approved" at bounding box center [610, 322] width 78 height 13
click at [438, 197] on input "text" at bounding box center [537, 199] width 245 height 13
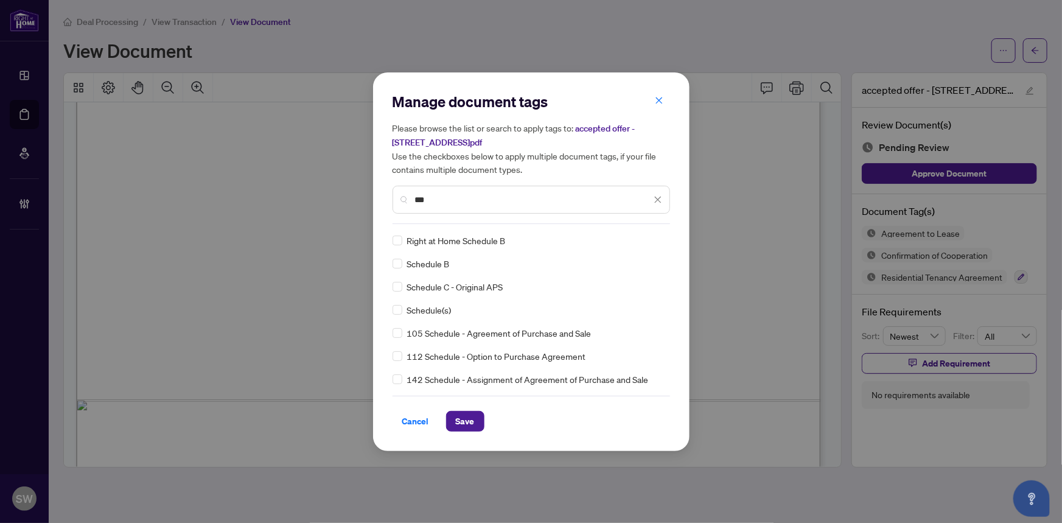
type input "***"
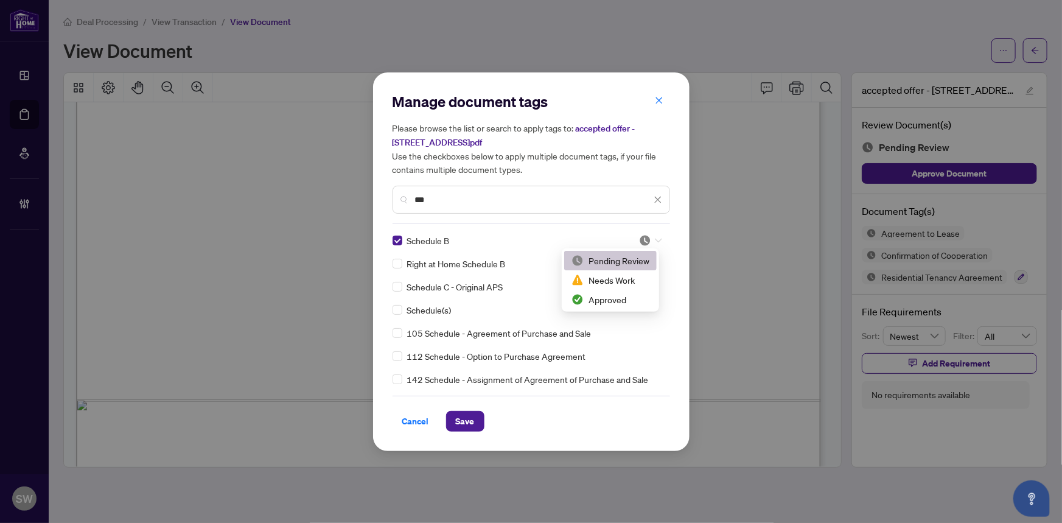
click at [648, 241] on div at bounding box center [650, 240] width 23 height 12
click at [620, 295] on div "Approved" at bounding box center [610, 299] width 78 height 13
drag, startPoint x: 442, startPoint y: 200, endPoint x: 368, endPoint y: 185, distance: 75.2
click at [368, 185] on div "Manage document tags Please browse the list or search to apply tags to: accepte…" at bounding box center [531, 261] width 1062 height 523
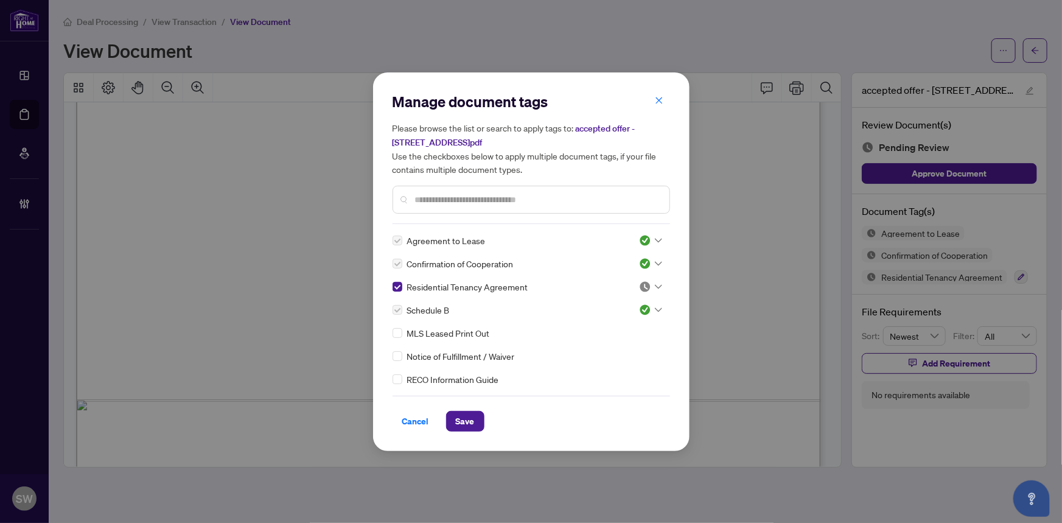
click at [649, 284] on div at bounding box center [650, 287] width 23 height 12
click at [613, 346] on div "Approved" at bounding box center [610, 345] width 78 height 13
click at [458, 422] on span "Save" at bounding box center [465, 420] width 19 height 19
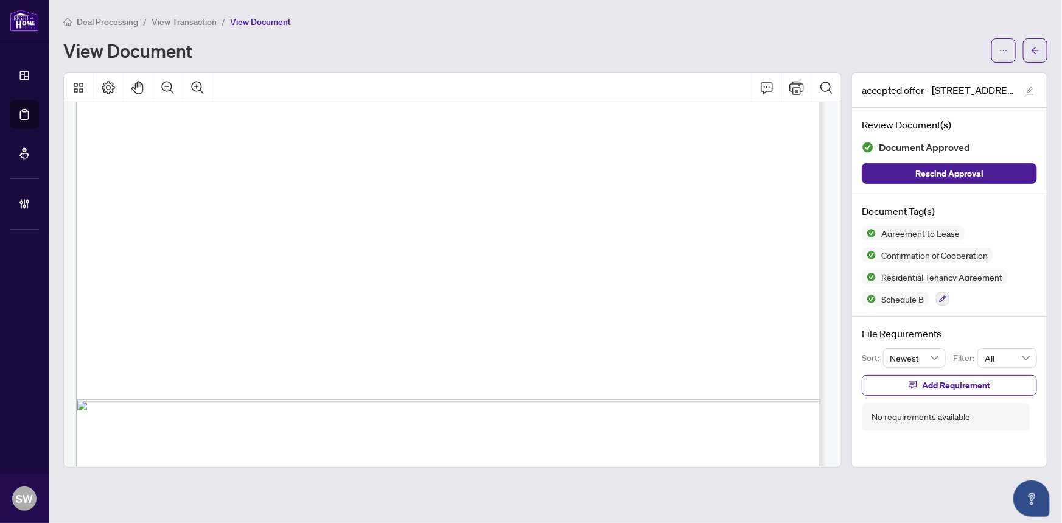
click at [196, 21] on span "View Transaction" at bounding box center [184, 21] width 65 height 11
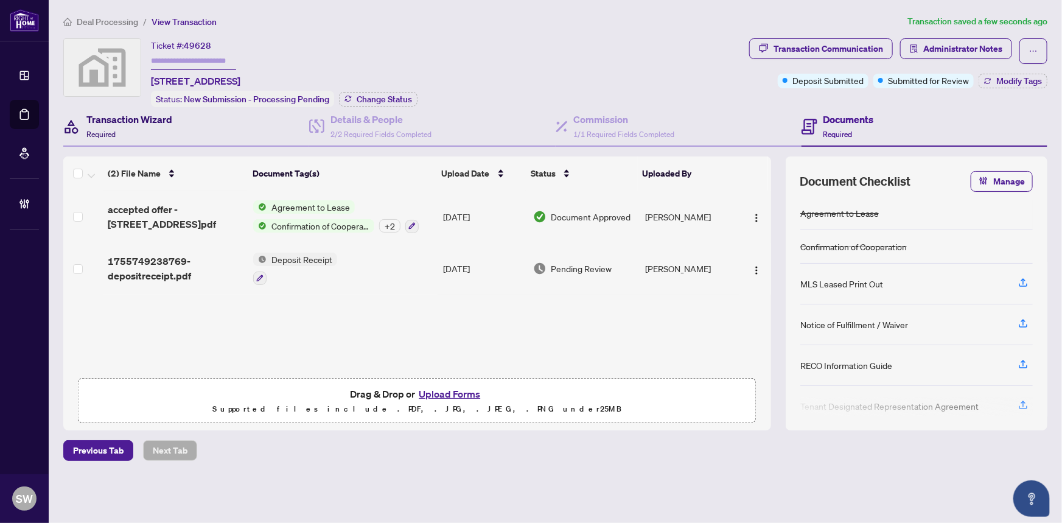
click at [116, 119] on h4 "Transaction Wizard" at bounding box center [129, 119] width 86 height 15
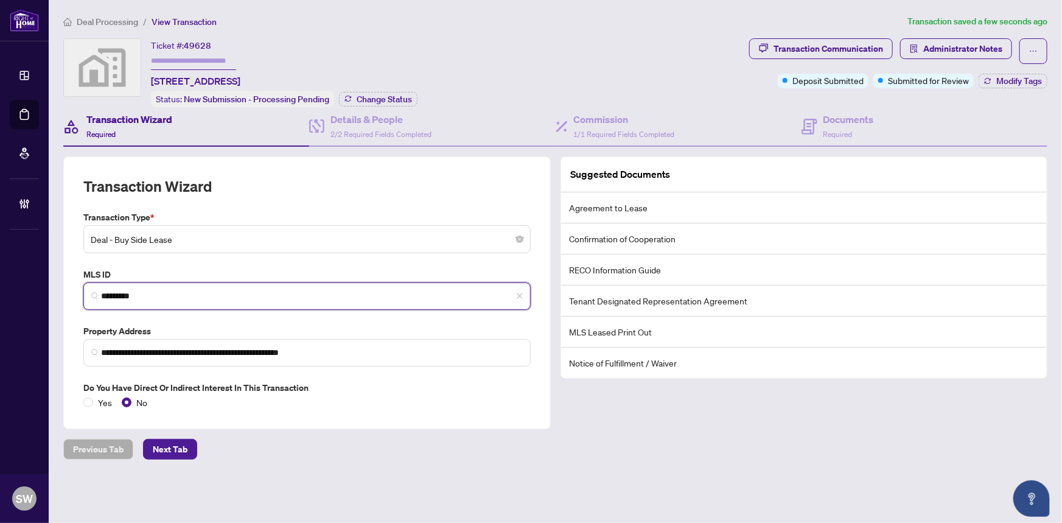
click at [124, 296] on input "*********" at bounding box center [312, 296] width 422 height 13
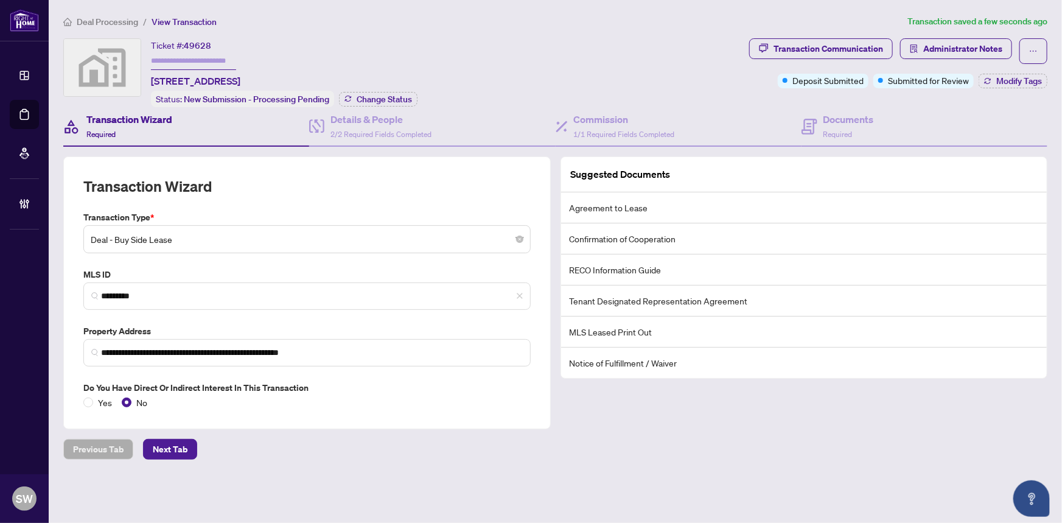
click at [198, 43] on span "49628" at bounding box center [197, 45] width 27 height 11
click at [193, 43] on span "49628" at bounding box center [197, 45] width 27 height 11
copy span "49628"
click at [858, 123] on h4 "Documents" at bounding box center [848, 119] width 51 height 15
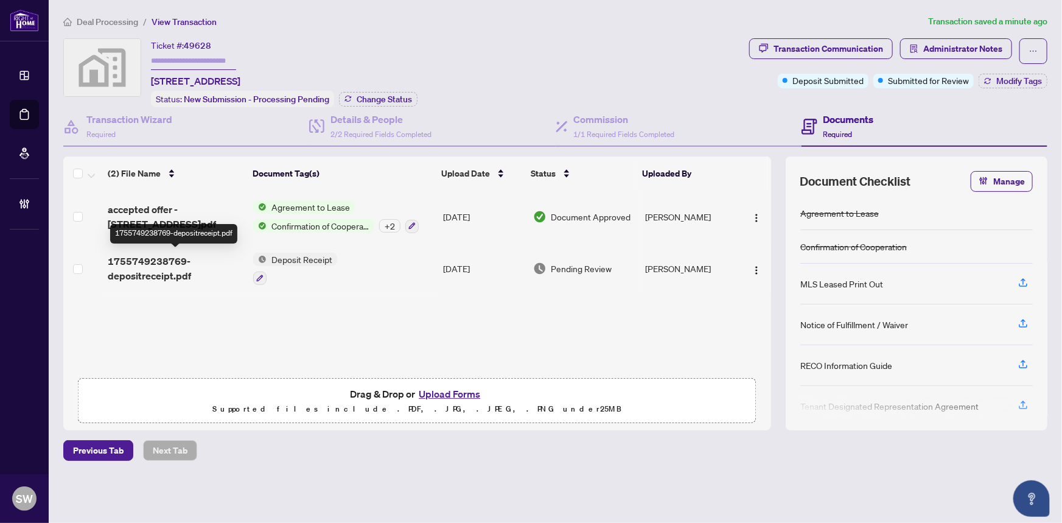
click at [181, 267] on span "1755749238769-depositreceipt.pdf" at bounding box center [176, 268] width 136 height 29
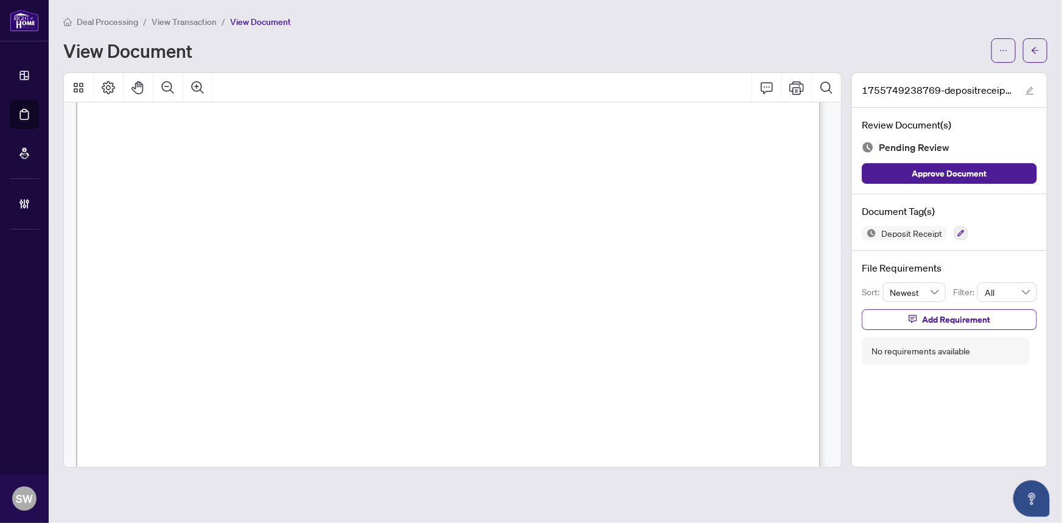
scroll to position [221, 0]
click at [968, 323] on span "Add Requirement" at bounding box center [956, 319] width 68 height 19
type textarea "**********"
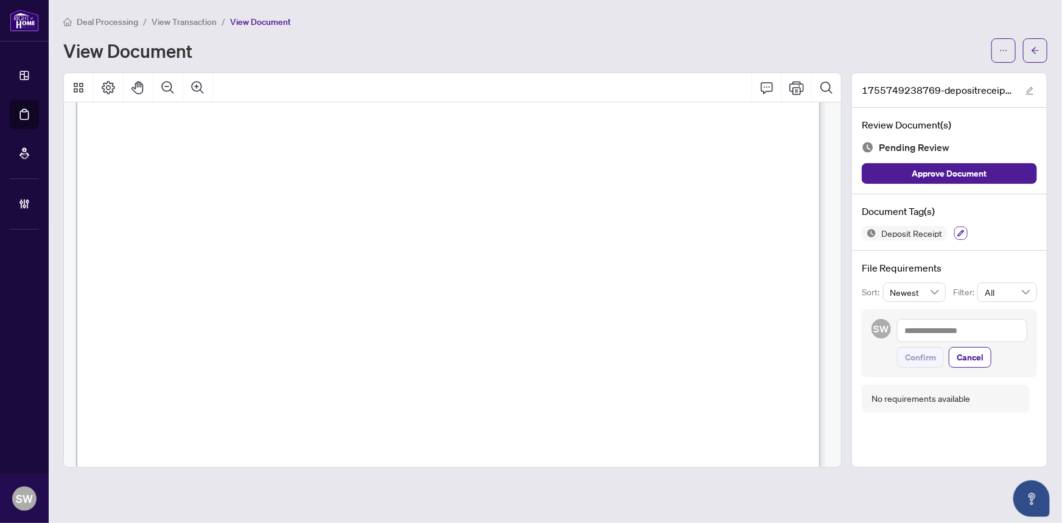
click at [962, 232] on icon "button" at bounding box center [960, 232] width 7 height 7
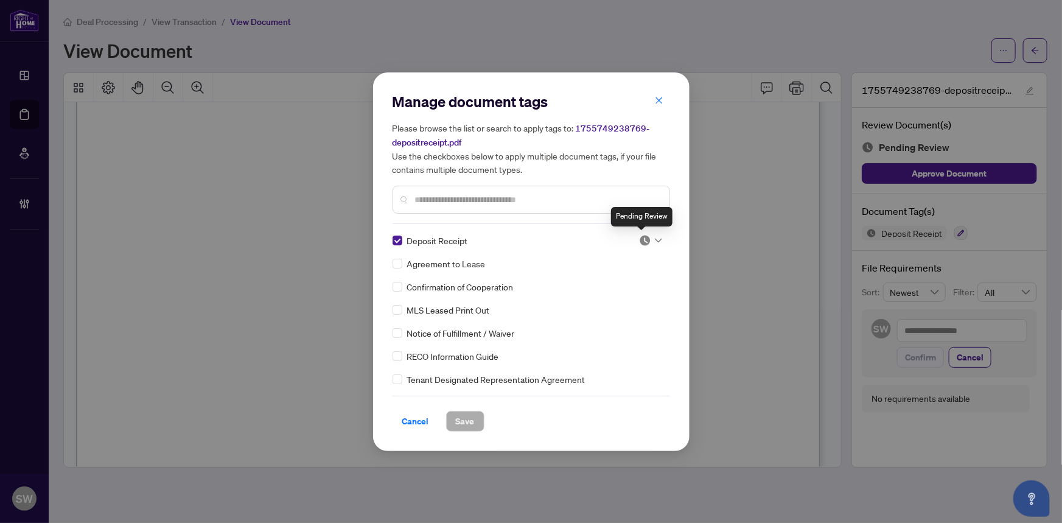
click at [645, 239] on img at bounding box center [645, 240] width 12 height 12
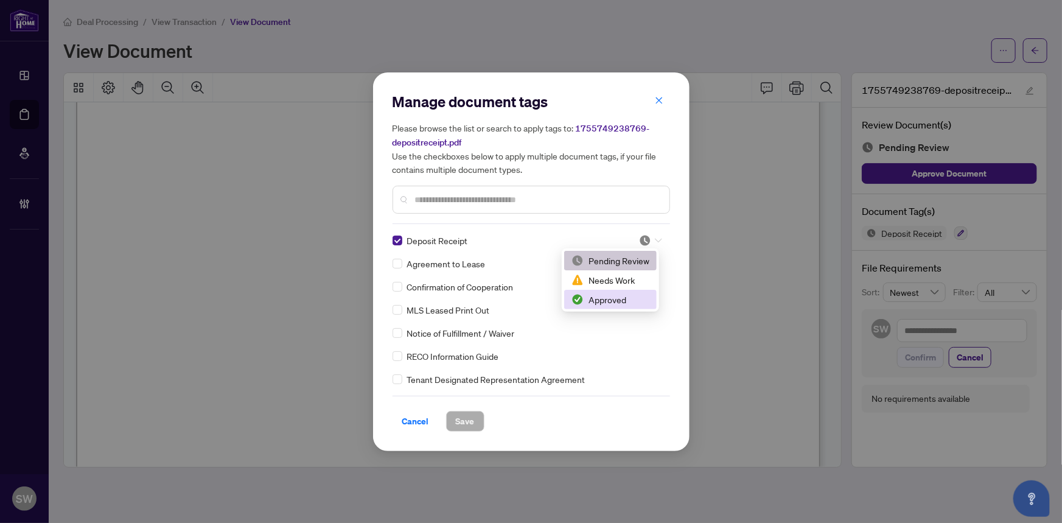
click at [604, 304] on div "Approved" at bounding box center [610, 299] width 78 height 13
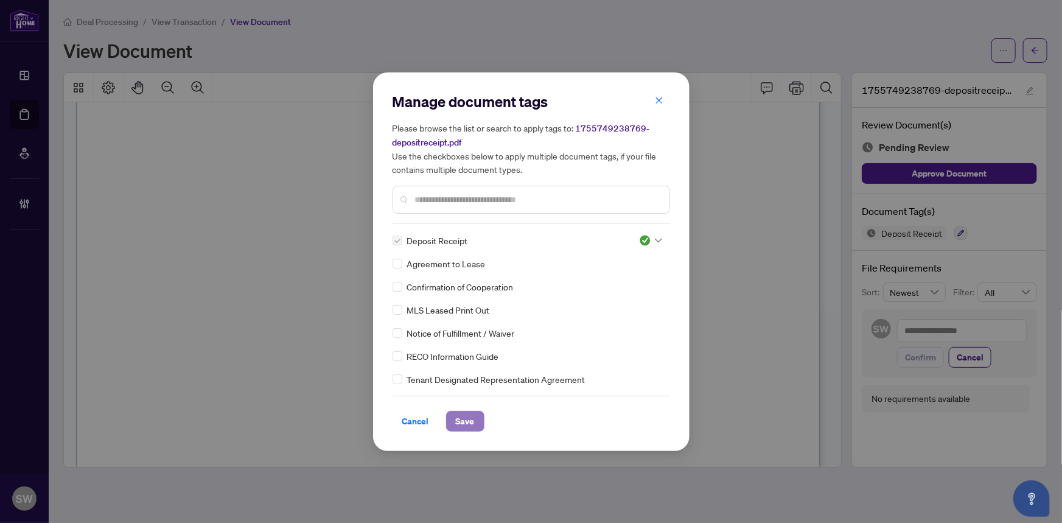
click at [463, 421] on span "Save" at bounding box center [465, 420] width 19 height 19
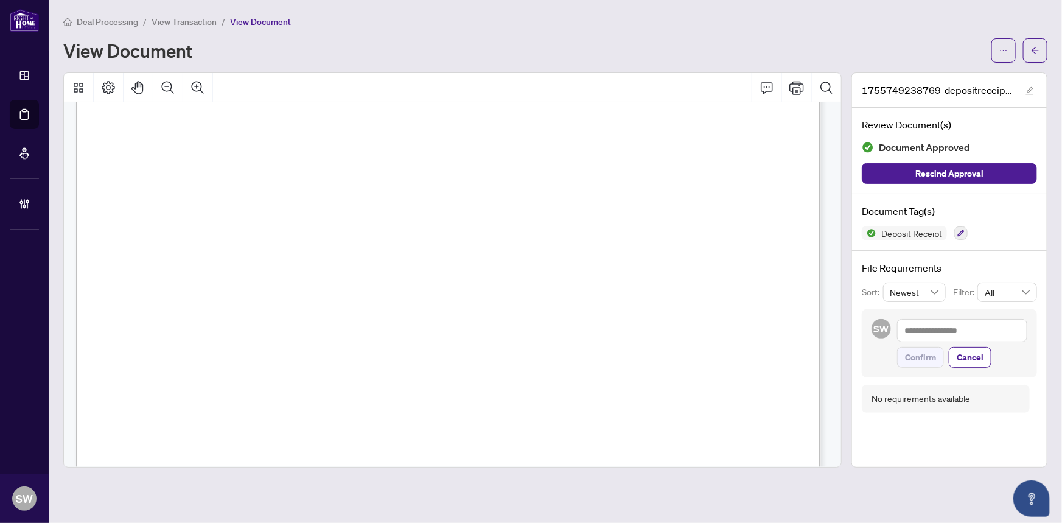
scroll to position [387, 0]
click at [1032, 54] on icon "arrow-left" at bounding box center [1035, 50] width 9 height 9
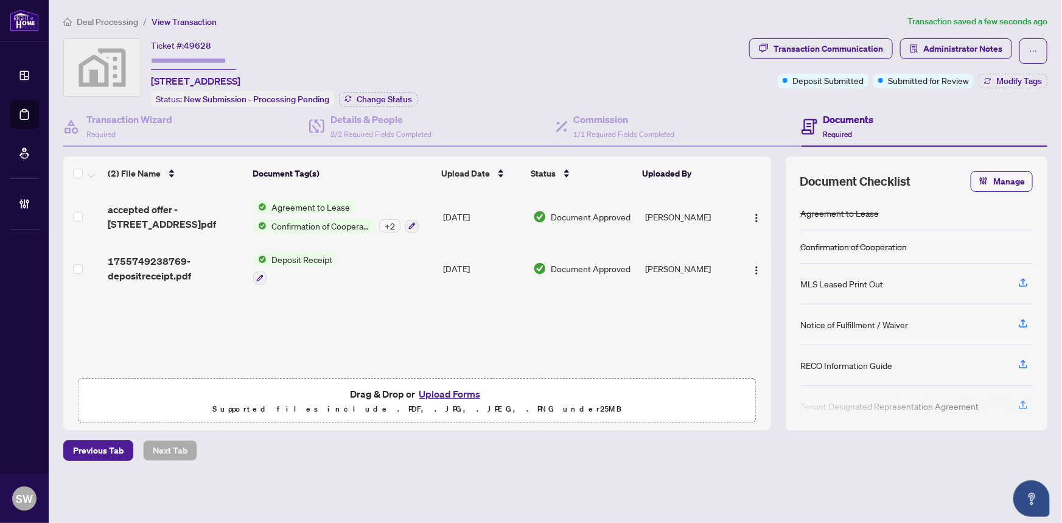
click at [200, 213] on span "accepted offer - [STREET_ADDRESS]pdf" at bounding box center [176, 216] width 136 height 29
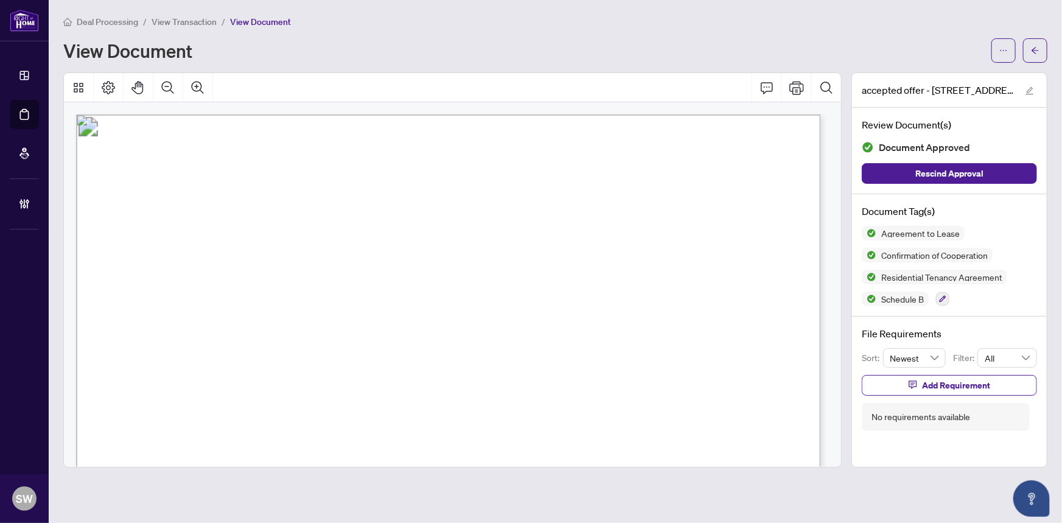
drag, startPoint x: 267, startPoint y: 239, endPoint x: 349, endPoint y: 239, distance: 82.8
click at [351, 239] on span "[PERSON_NAME], [PERSON_NAME], [PERSON_NAME]" at bounding box center [321, 242] width 285 height 12
drag, startPoint x: 366, startPoint y: 237, endPoint x: 503, endPoint y: 240, distance: 137.0
click at [464, 240] on span "[PERSON_NAME], [PERSON_NAME], [PERSON_NAME]" at bounding box center [321, 242] width 285 height 12
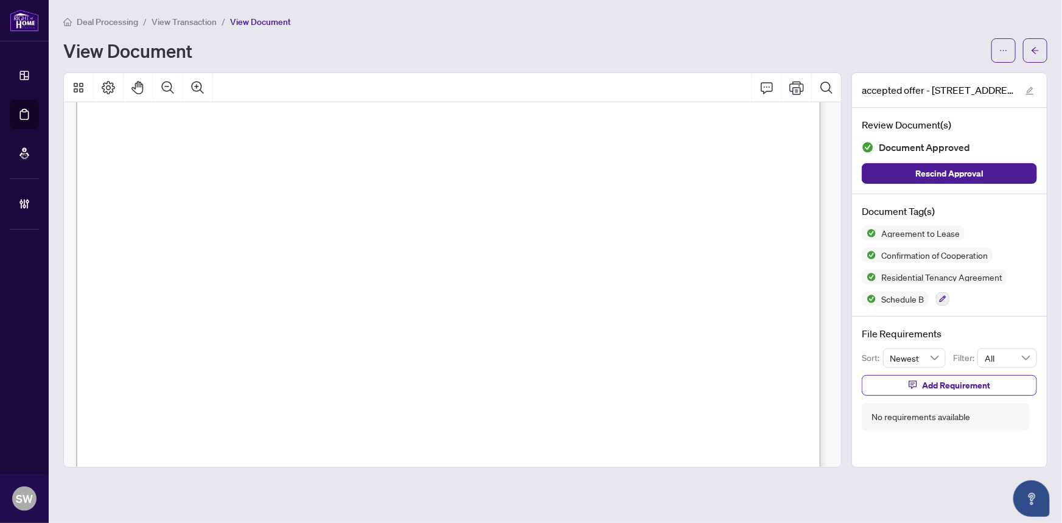
click at [526, 261] on span "[PHONE_NUMBER]" at bounding box center [540, 264] width 118 height 12
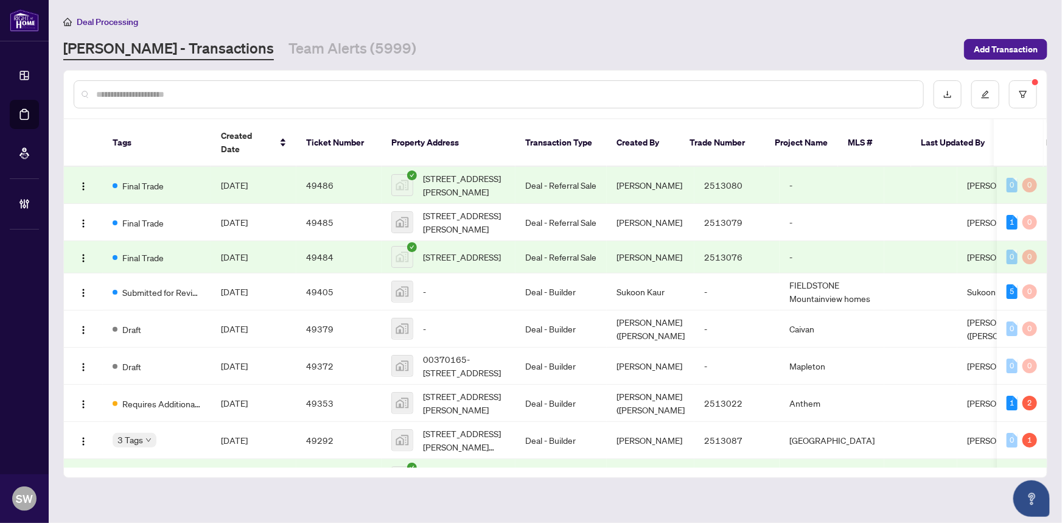
scroll to position [110, 0]
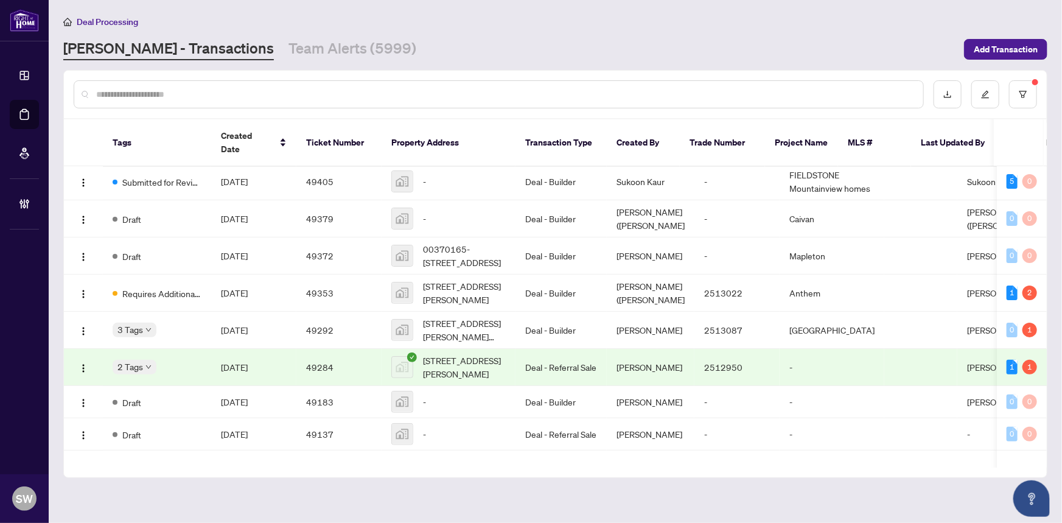
click at [152, 88] on input "text" at bounding box center [504, 94] width 817 height 13
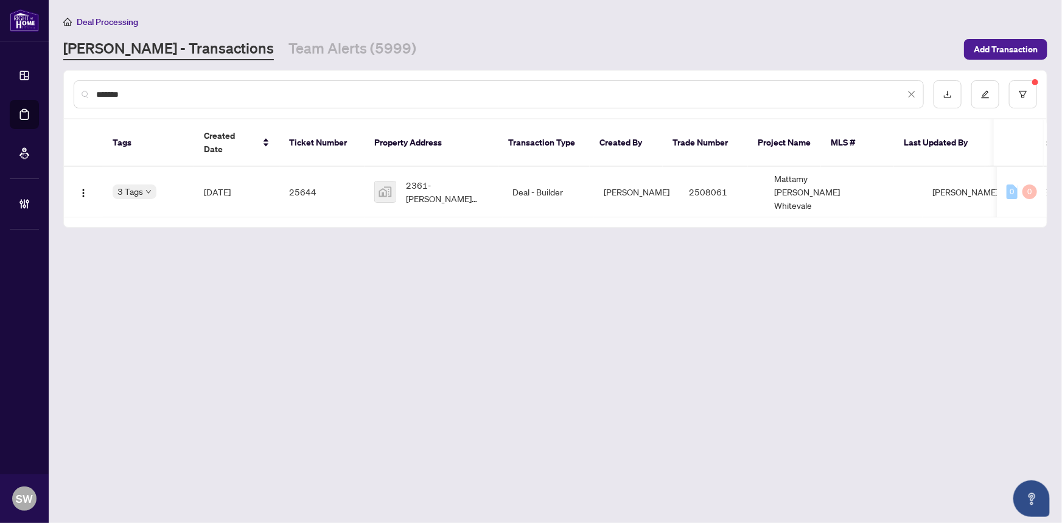
scroll to position [0, 0]
type input "*******"
click at [446, 178] on span "2361-Seaton Whitevale - Mattamy Homes, Pickering, ON, Canada" at bounding box center [449, 191] width 87 height 27
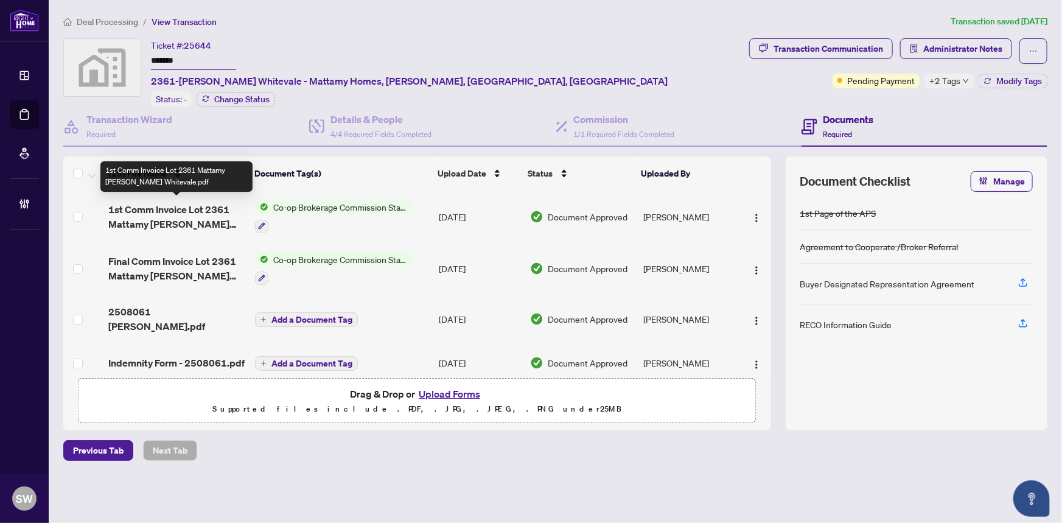
click at [208, 204] on span "1st Comm Invoice Lot 2361 Mattamy Seaton Whitevale.pdf" at bounding box center [177, 216] width 138 height 29
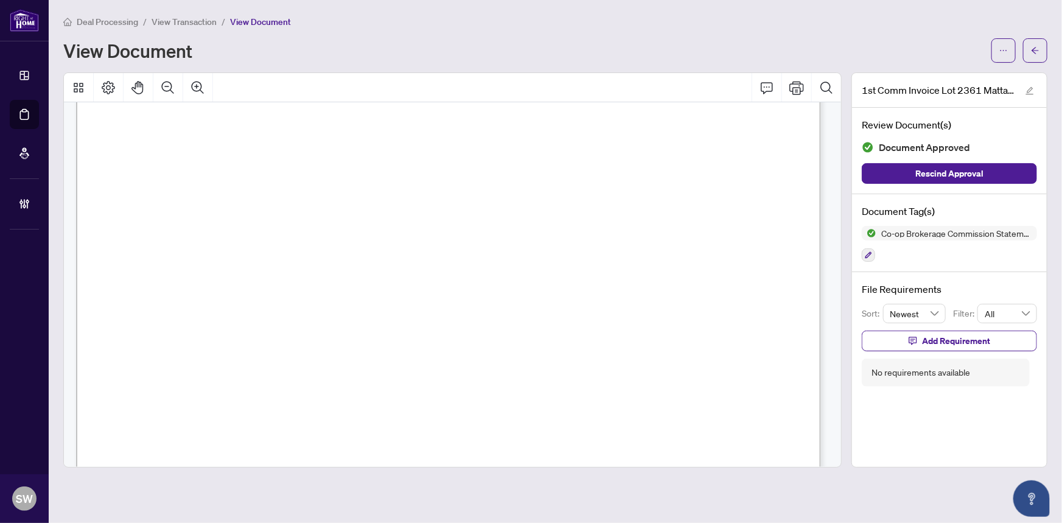
scroll to position [276, 0]
click at [1040, 51] on icon "arrow-left" at bounding box center [1035, 50] width 9 height 9
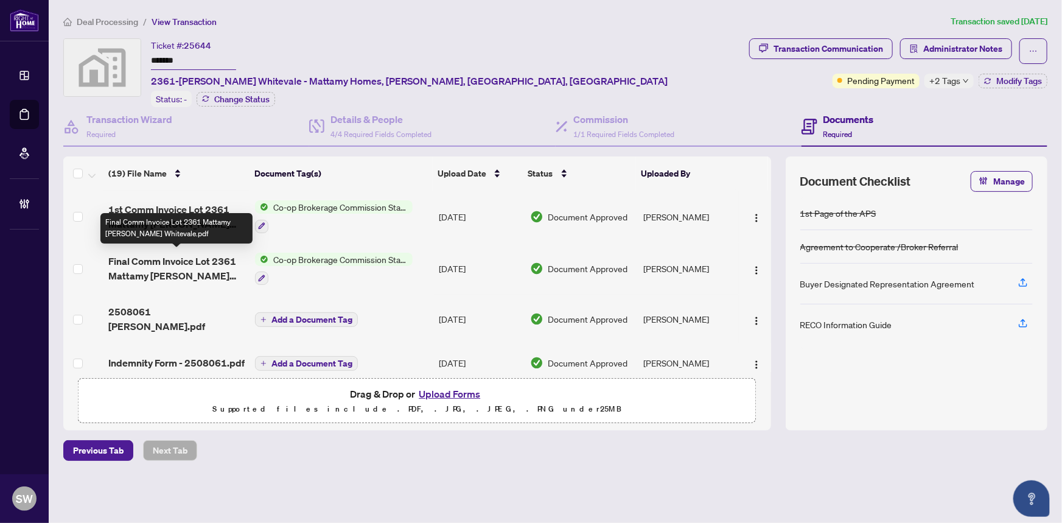
click at [179, 264] on span "Final Comm Invoice Lot 2361 Mattamy Seaton Whitevale.pdf" at bounding box center [177, 268] width 138 height 29
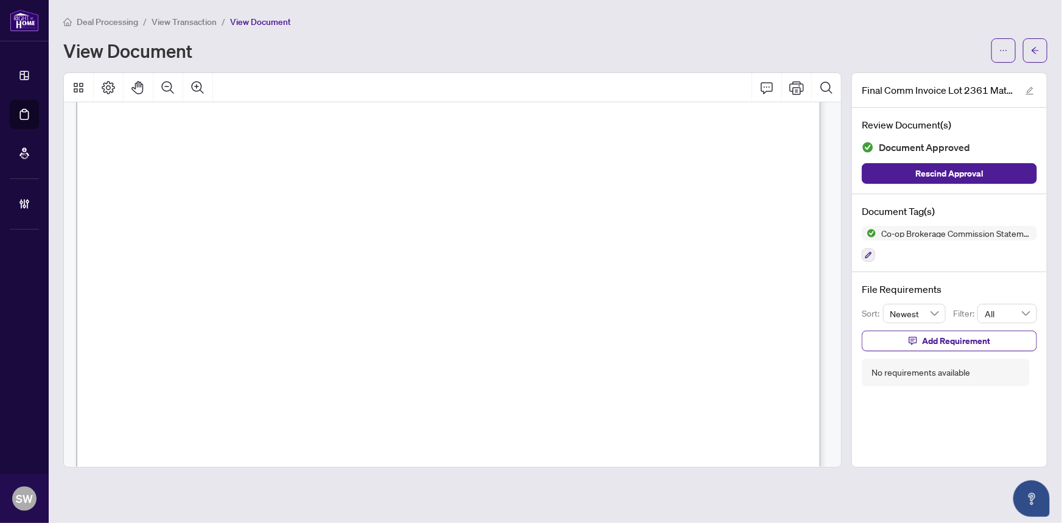
scroll to position [221, 0]
click at [1040, 58] on button "button" at bounding box center [1035, 50] width 24 height 24
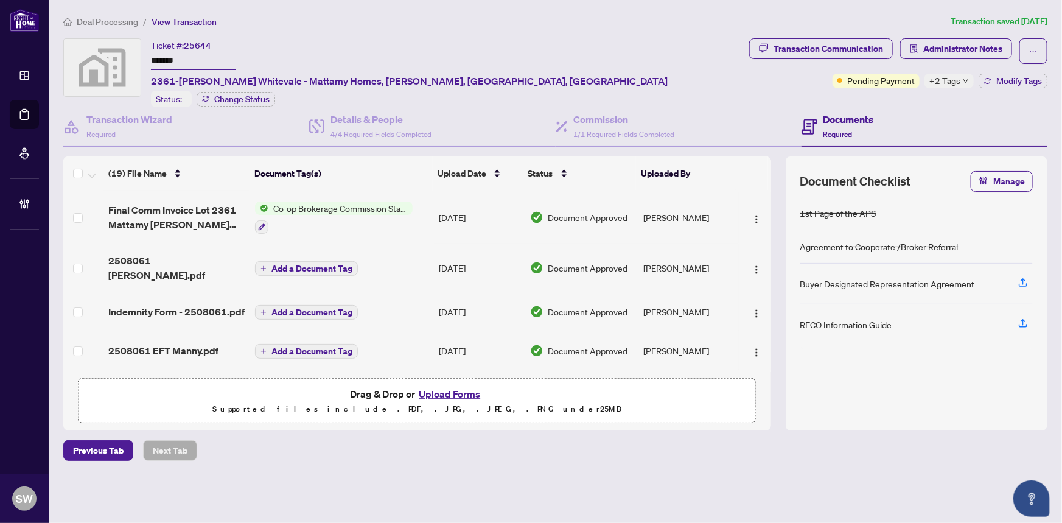
scroll to position [110, 0]
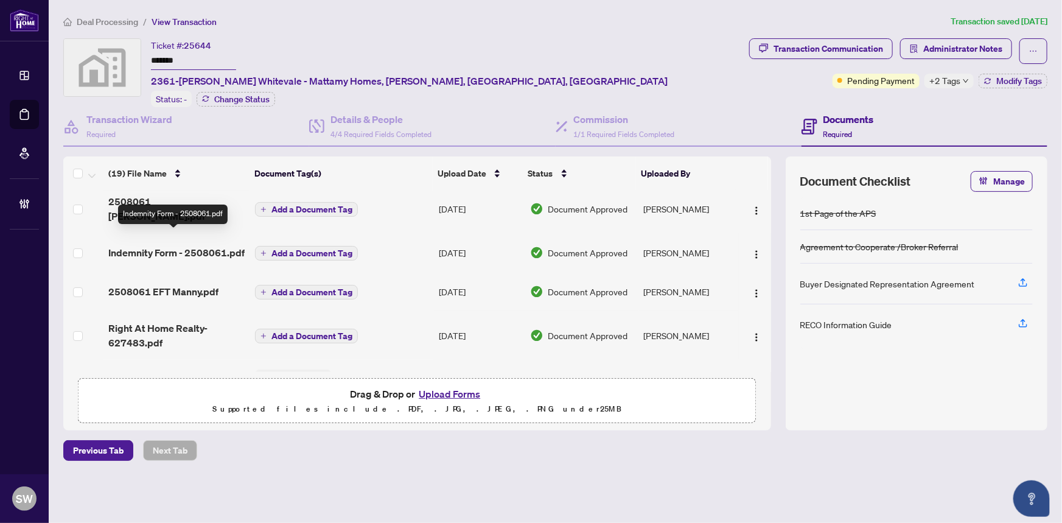
click at [196, 245] on span "Indemnity Form - 2508061.pdf" at bounding box center [176, 252] width 136 height 15
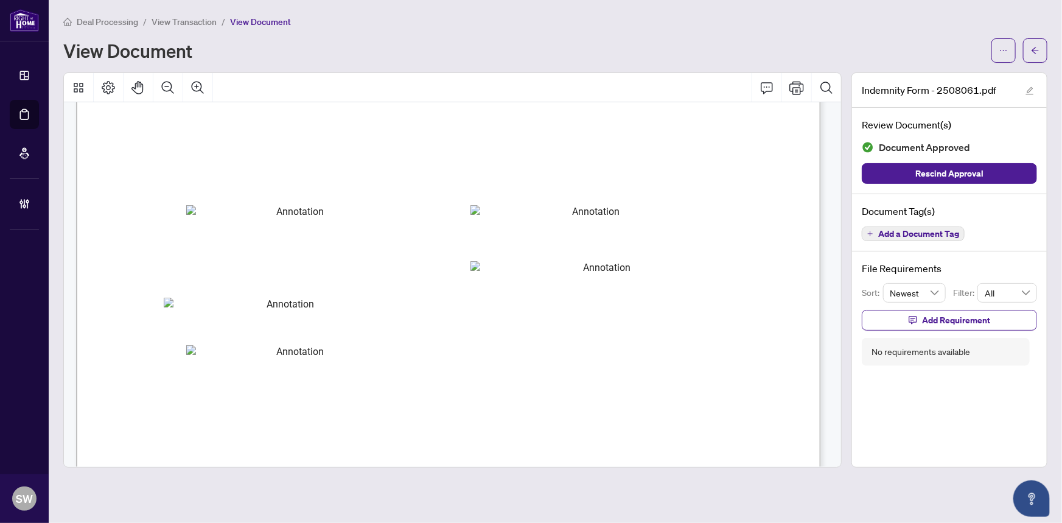
scroll to position [4084, 0]
click at [1037, 50] on icon "arrow-left" at bounding box center [1035, 50] width 9 height 9
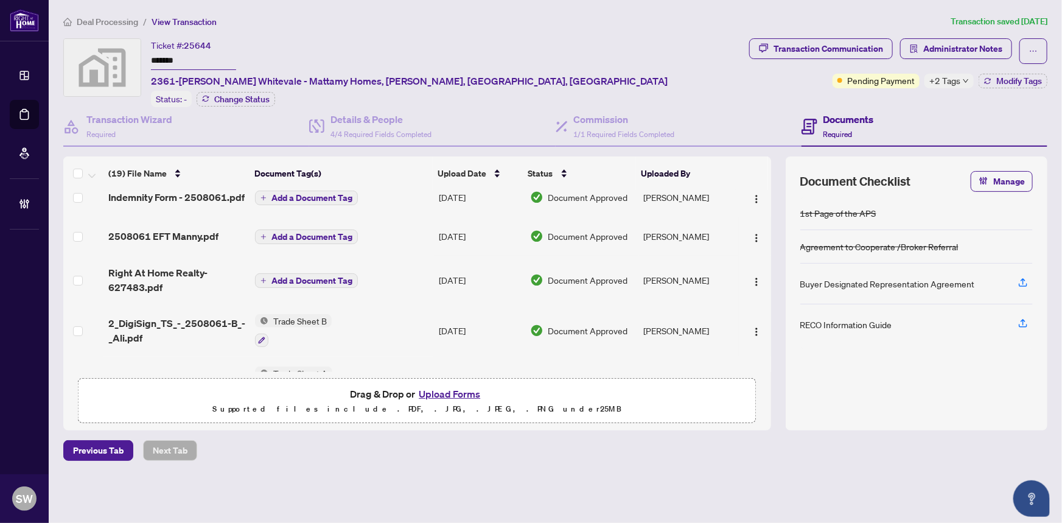
scroll to position [110, 0]
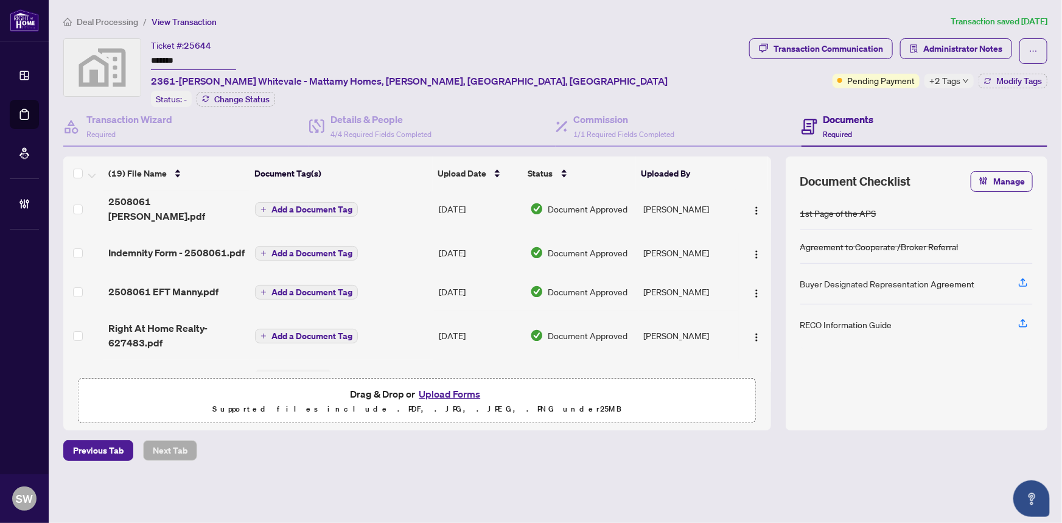
click at [102, 19] on span "Deal Processing" at bounding box center [107, 21] width 61 height 11
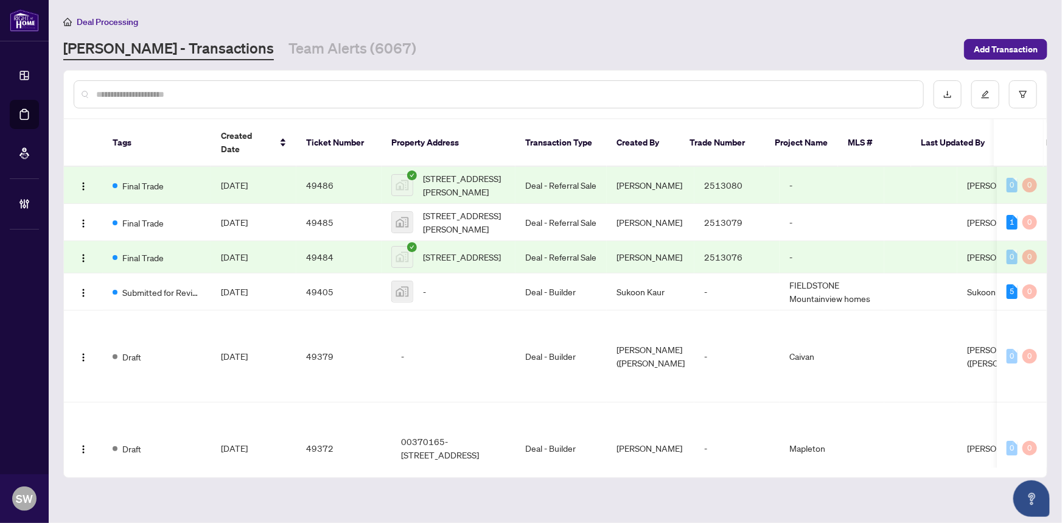
click at [129, 93] on input "text" at bounding box center [504, 94] width 817 height 13
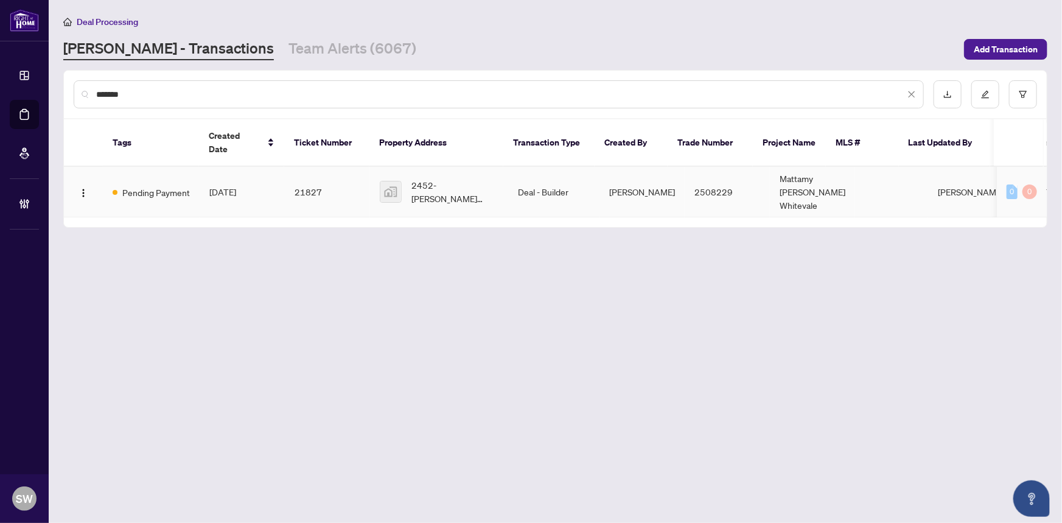
type input "*******"
click at [457, 178] on span "2452-Seaton Whitevale - Mattamy Homes, Pickering, ON, Canada" at bounding box center [454, 191] width 87 height 27
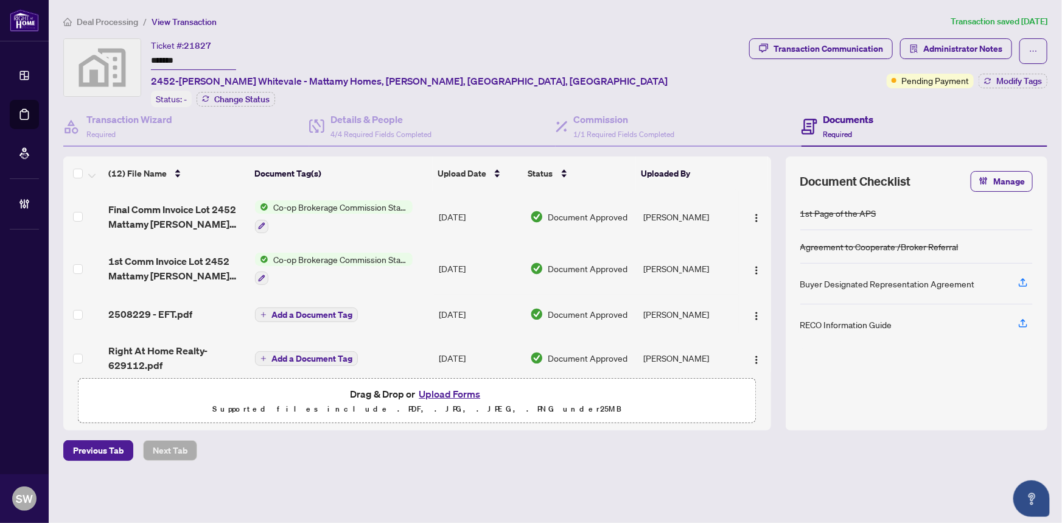
click at [108, 19] on span "Deal Processing" at bounding box center [107, 21] width 61 height 11
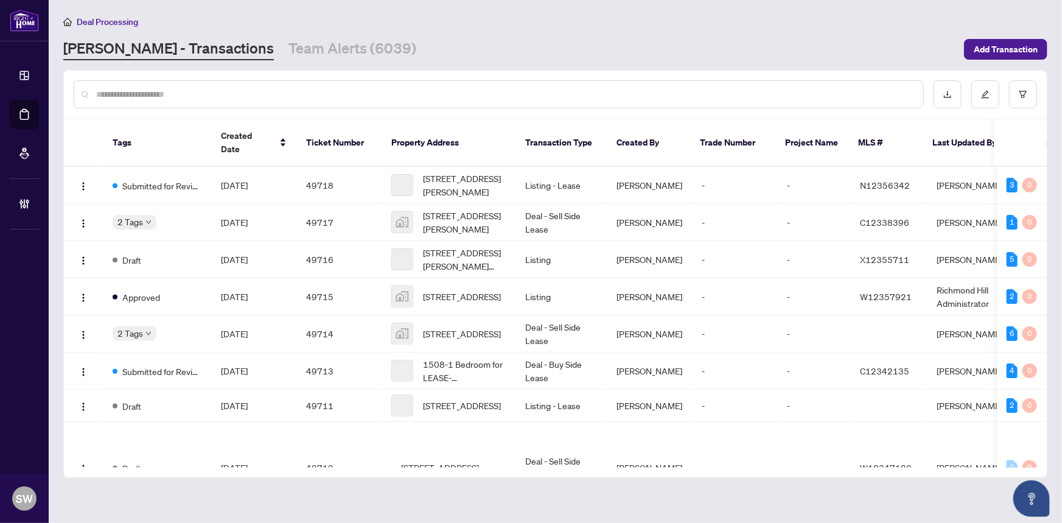
click at [139, 91] on input "text" at bounding box center [504, 94] width 817 height 13
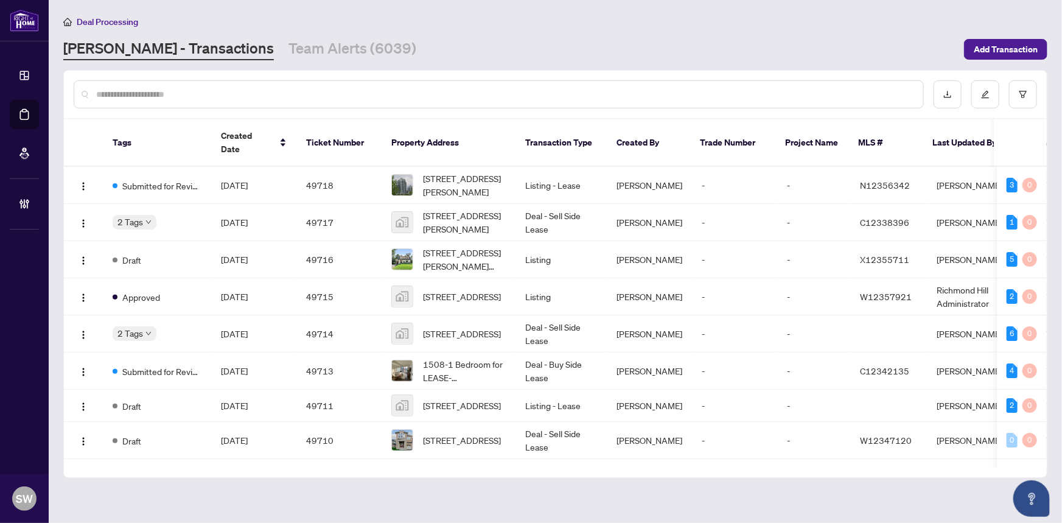
click at [160, 94] on input "text" at bounding box center [504, 94] width 817 height 13
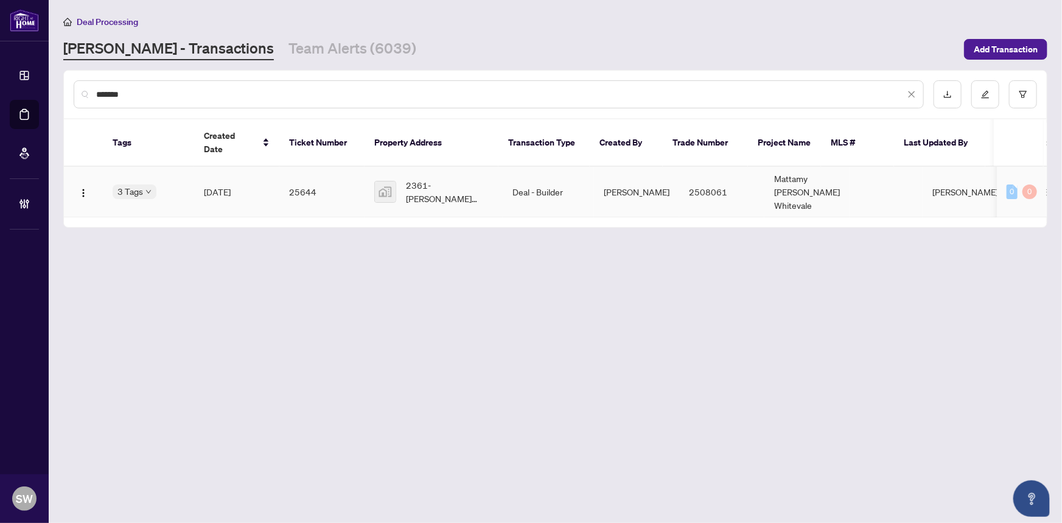
type input "*******"
click at [267, 183] on td "Mar/08/2025" at bounding box center [236, 192] width 85 height 51
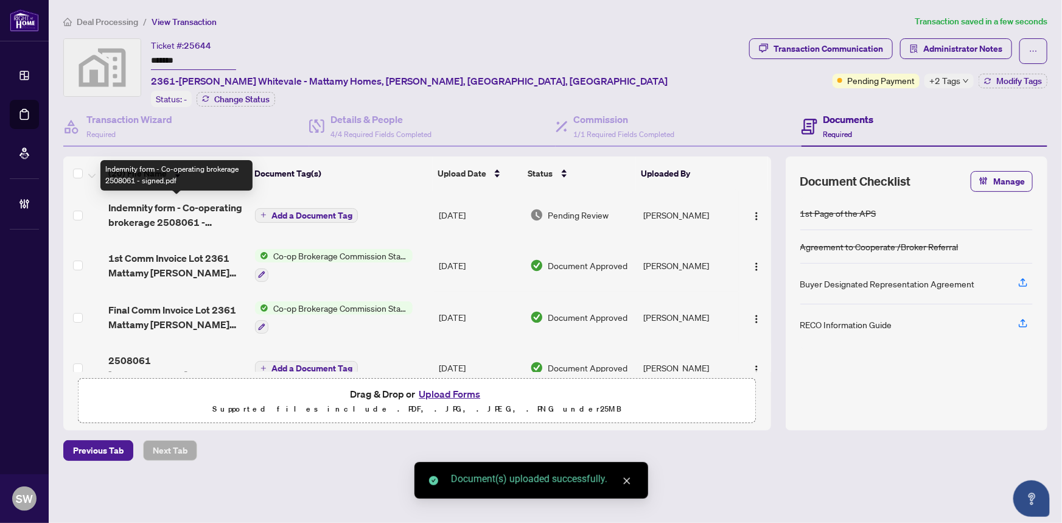
click at [183, 217] on span "Indemnity form - Co-operating brokerage 2508061 - signed.pdf" at bounding box center [177, 214] width 138 height 29
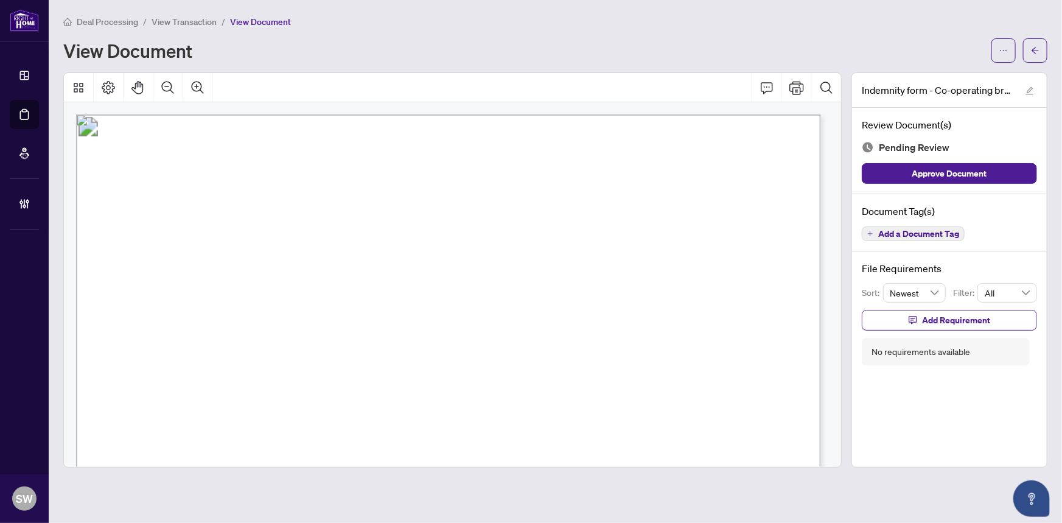
click at [913, 232] on span "Add a Document Tag" at bounding box center [918, 233] width 81 height 9
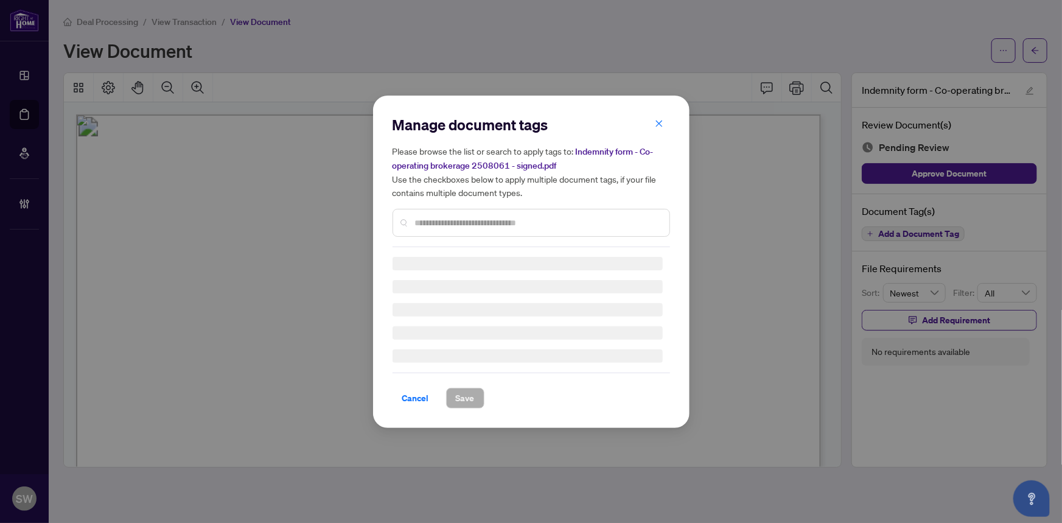
click at [443, 217] on div "Manage document tags Please browse the list or search to apply tags to: Indemni…" at bounding box center [532, 181] width 278 height 132
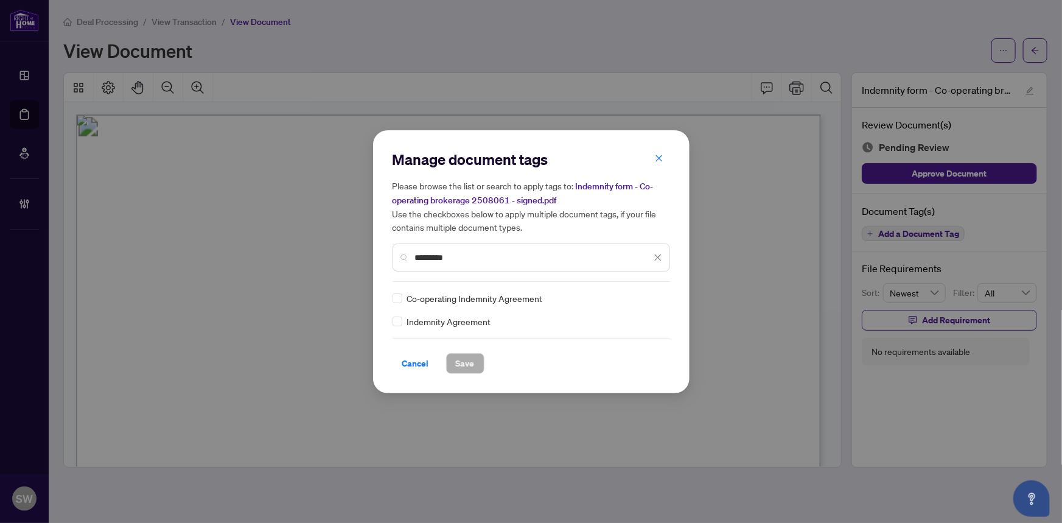
type input "*********"
click at [648, 296] on img at bounding box center [645, 298] width 12 height 12
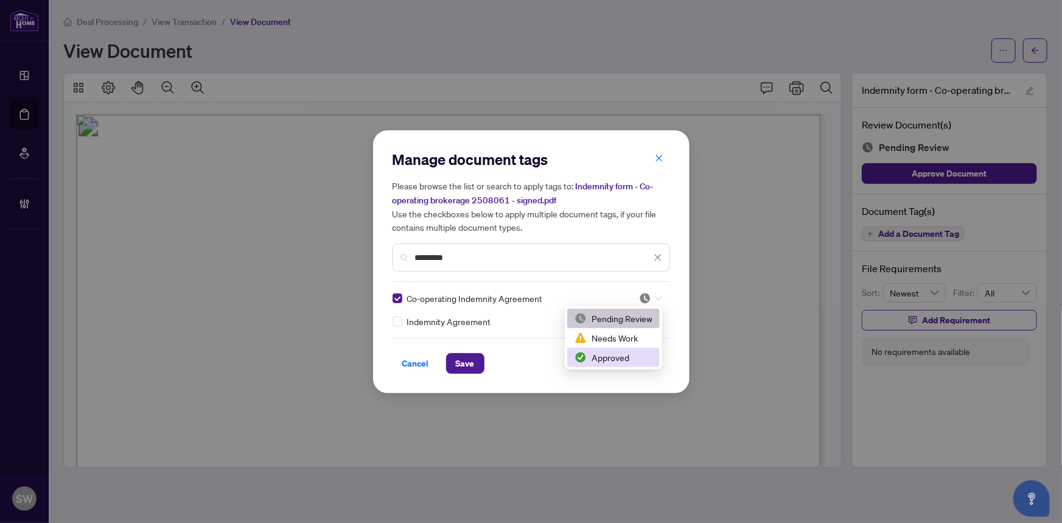
click at [616, 355] on div "Approved" at bounding box center [614, 357] width 78 height 13
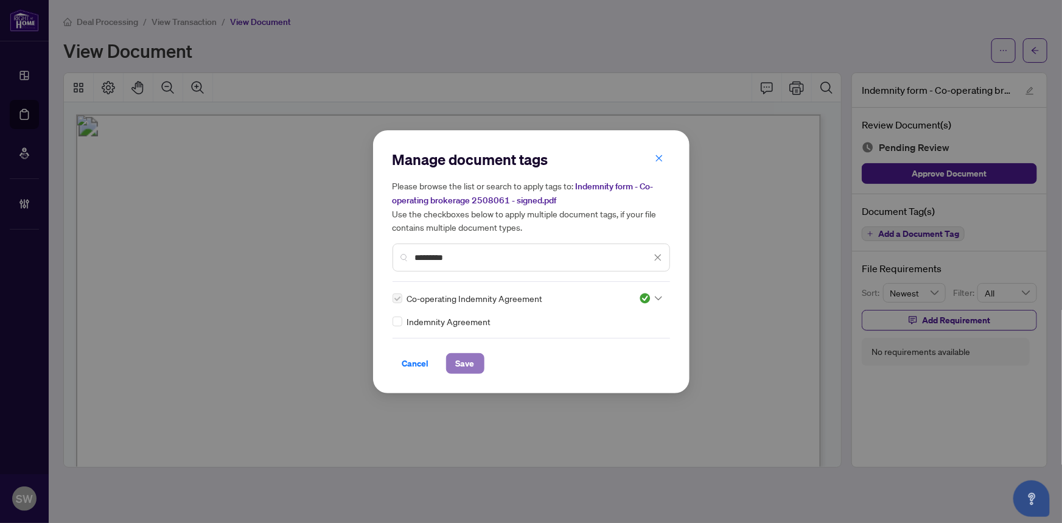
click at [469, 362] on button "Save" at bounding box center [465, 363] width 38 height 21
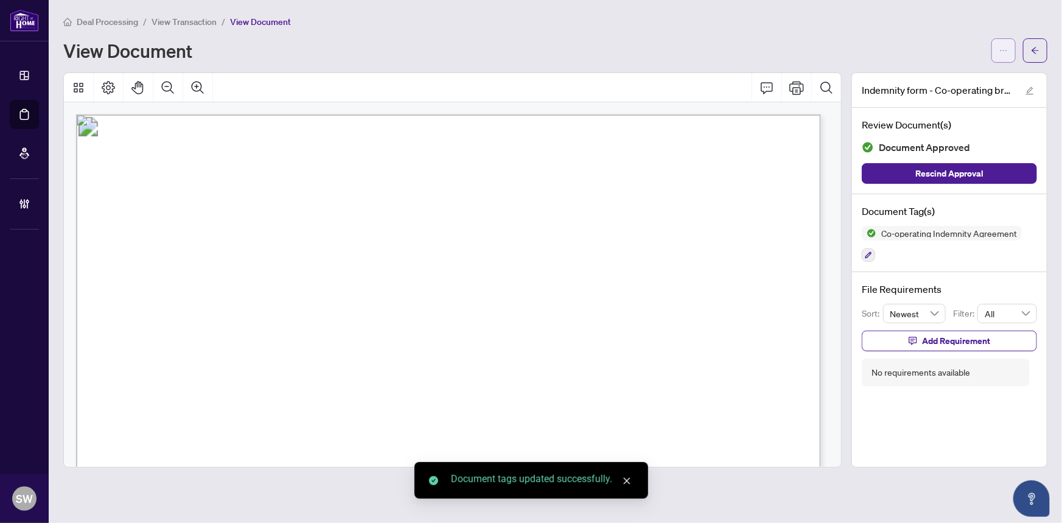
click at [1002, 52] on icon "ellipsis" at bounding box center [1003, 50] width 9 height 9
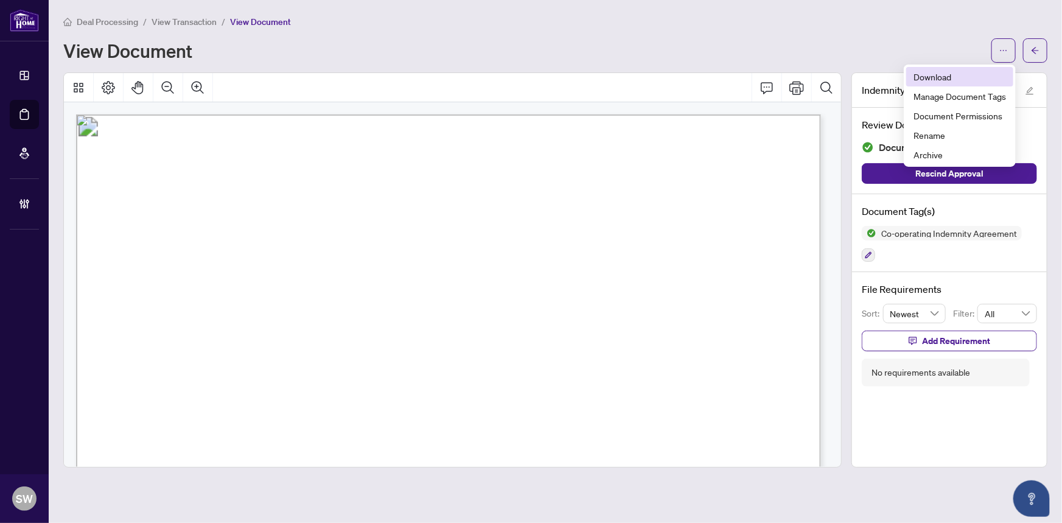
click at [943, 78] on span "Download" at bounding box center [960, 76] width 93 height 13
drag, startPoint x: 424, startPoint y: 411, endPoint x: 628, endPoint y: 411, distance: 204.5
click at [628, 411] on span "SEATON WHITEVALE (IO) T20 LT 21-1" at bounding box center [556, 412] width 264 height 17
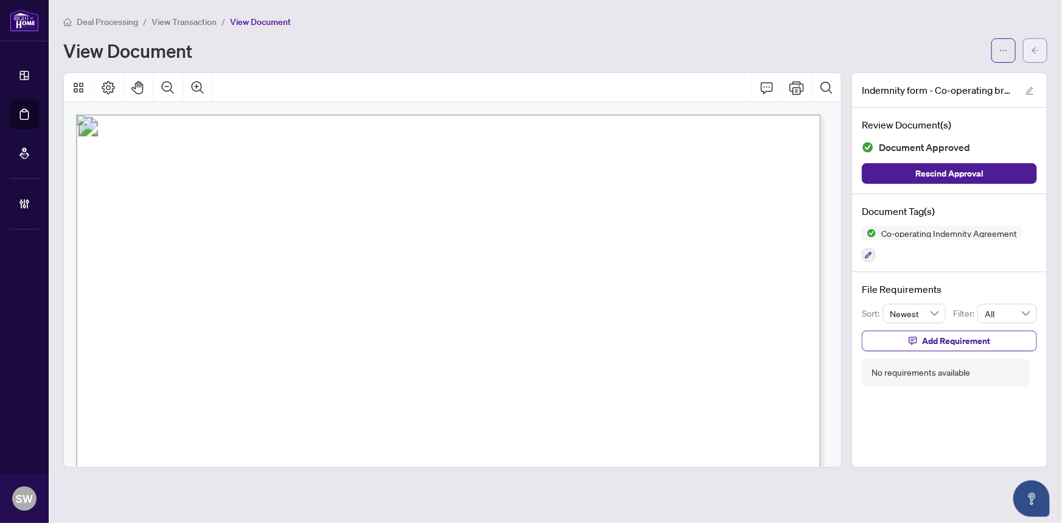
click at [1035, 56] on span "button" at bounding box center [1035, 50] width 9 height 19
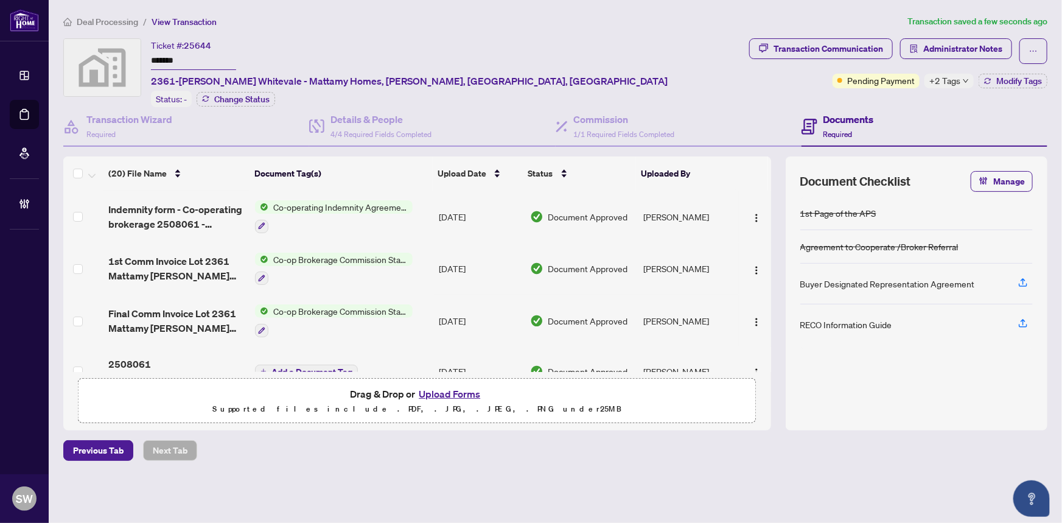
click at [103, 17] on span "Deal Processing" at bounding box center [107, 21] width 61 height 11
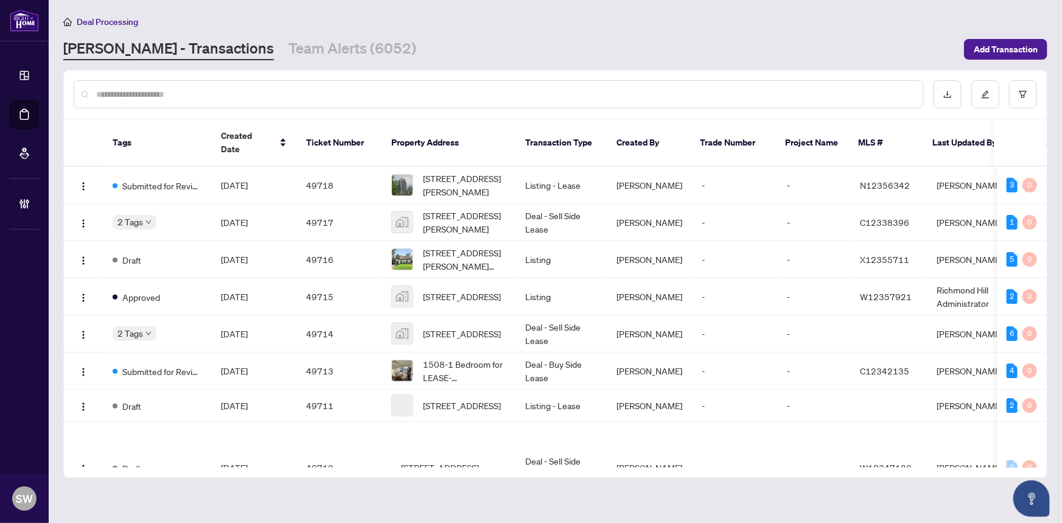
click at [155, 90] on input "text" at bounding box center [504, 94] width 817 height 13
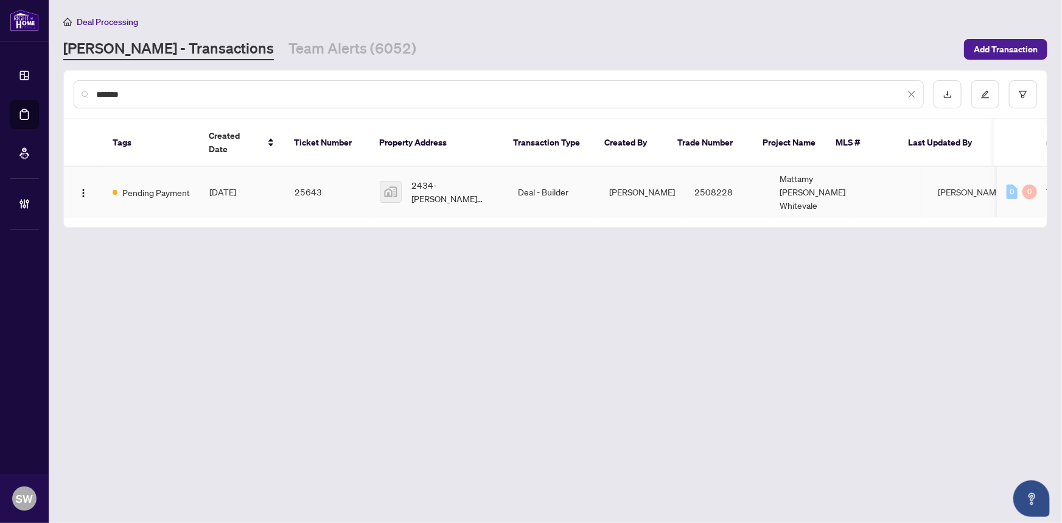
type input "*******"
click at [343, 177] on td "25643" at bounding box center [327, 192] width 85 height 51
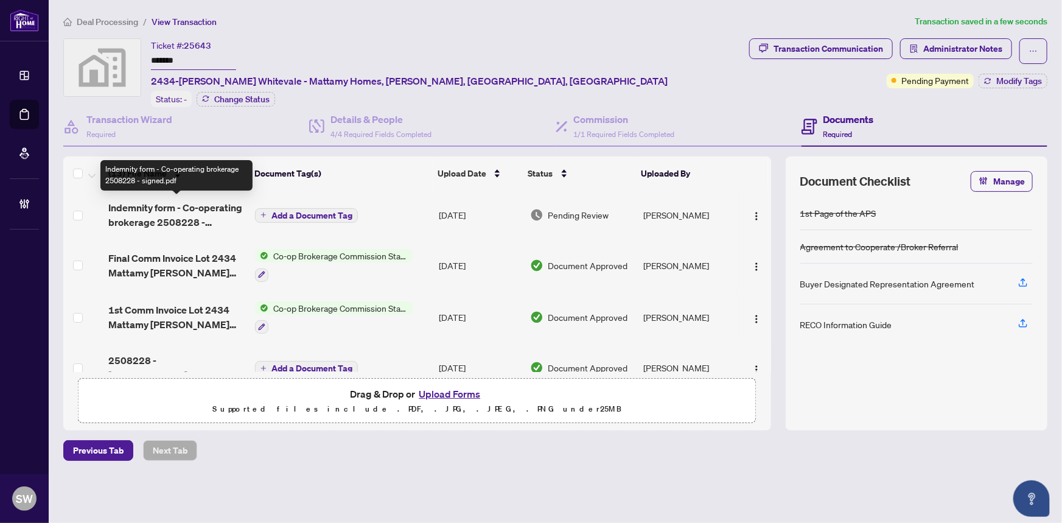
click at [201, 211] on span "Indemnity form - Co-operating brokerage 2508228 - signed.pdf" at bounding box center [177, 214] width 138 height 29
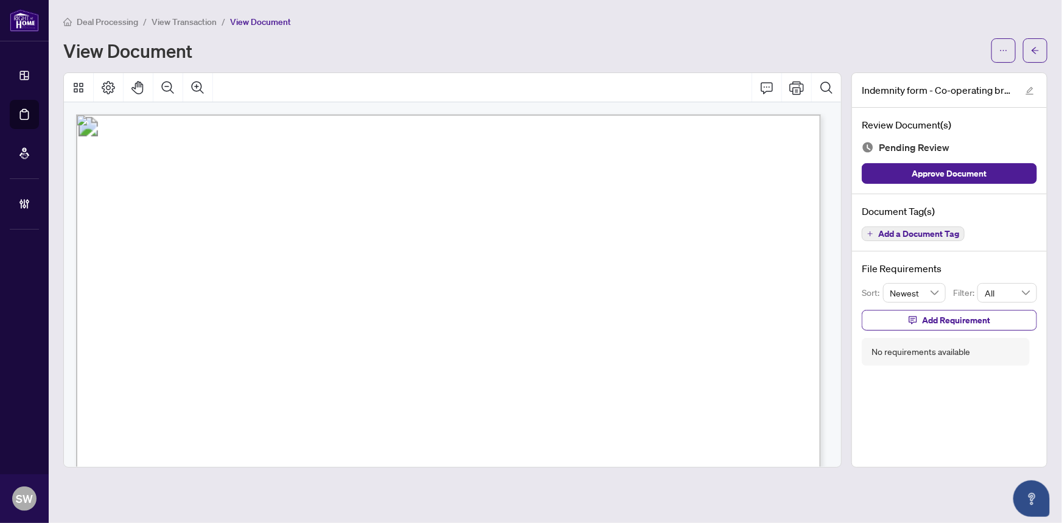
click at [912, 233] on span "Add a Document Tag" at bounding box center [918, 233] width 81 height 9
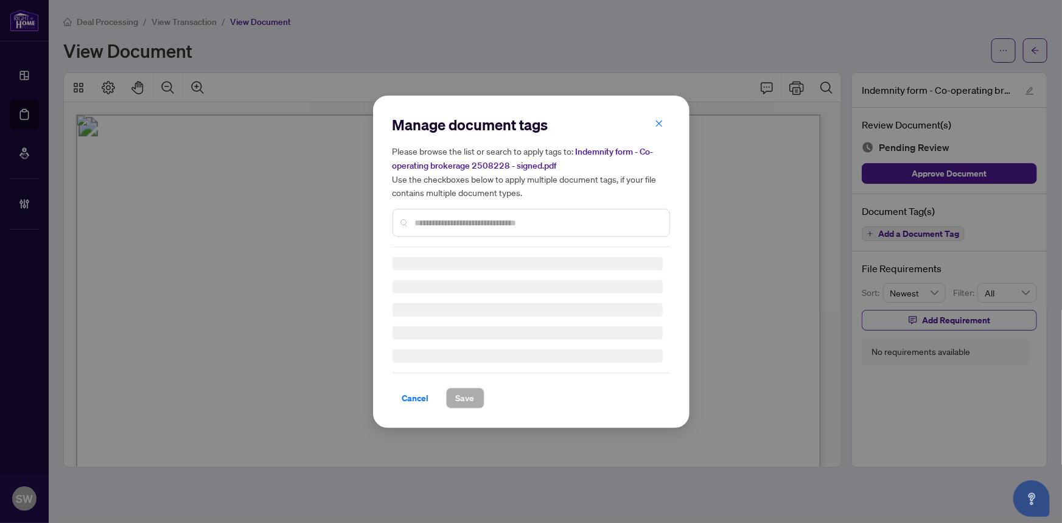
click at [427, 220] on div "Manage document tags Please browse the list or search to apply tags to: Indemni…" at bounding box center [532, 181] width 278 height 132
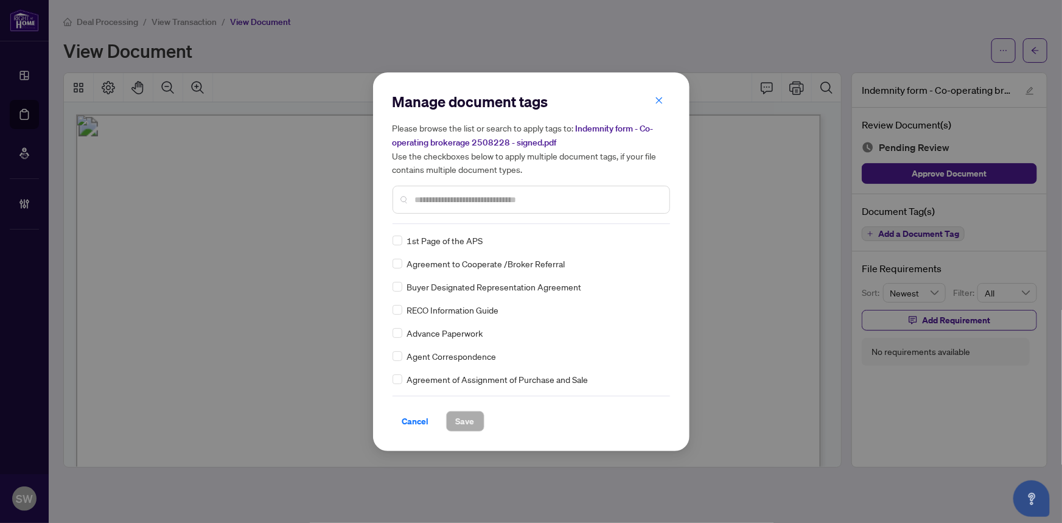
click at [435, 200] on input "text" at bounding box center [537, 199] width 245 height 13
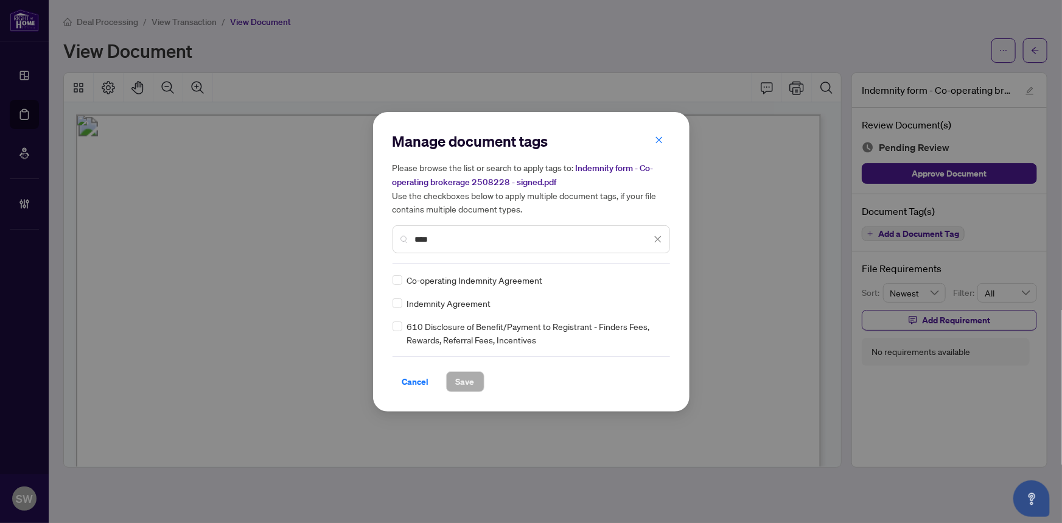
type input "****"
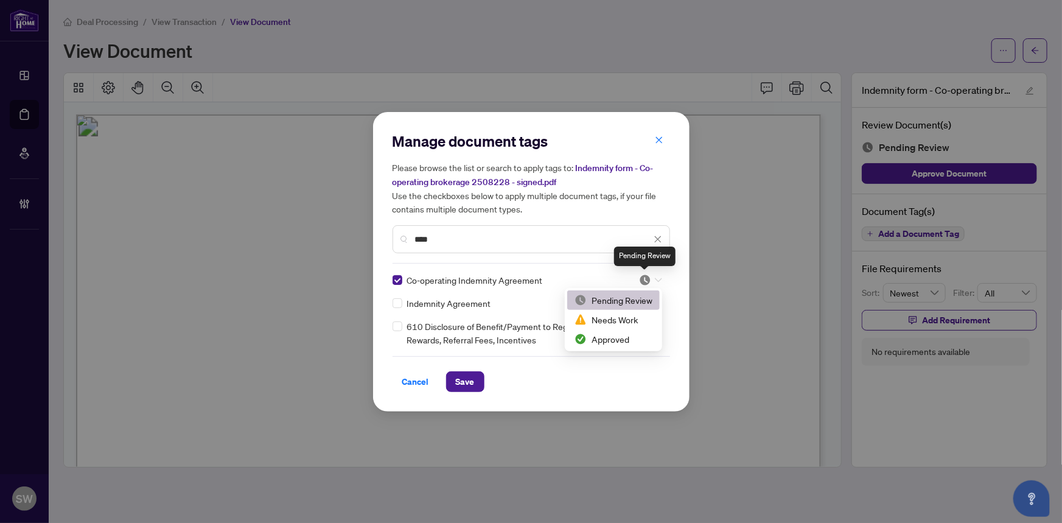
click at [647, 279] on img at bounding box center [645, 280] width 12 height 12
click at [625, 337] on div "Approved" at bounding box center [614, 338] width 78 height 13
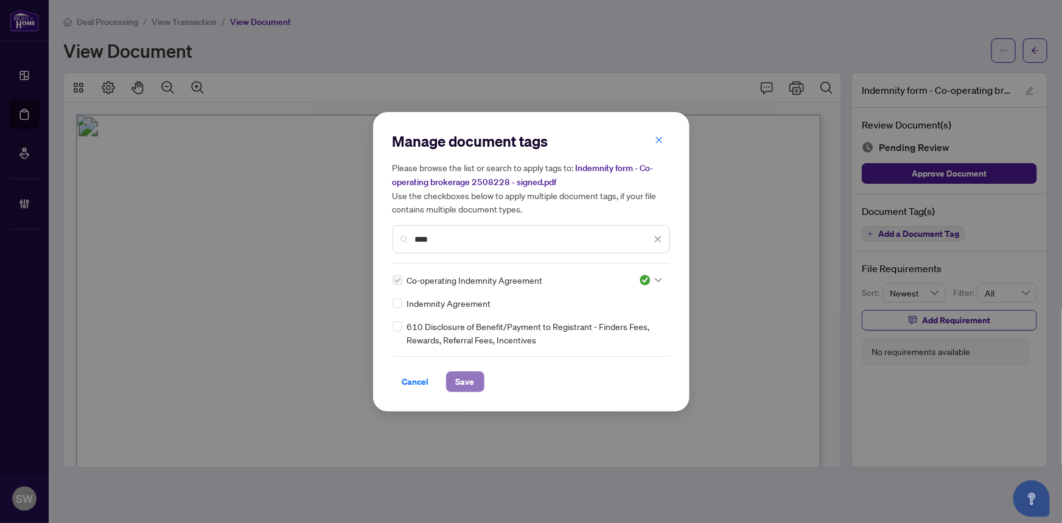
click at [462, 377] on span "Save" at bounding box center [465, 381] width 19 height 19
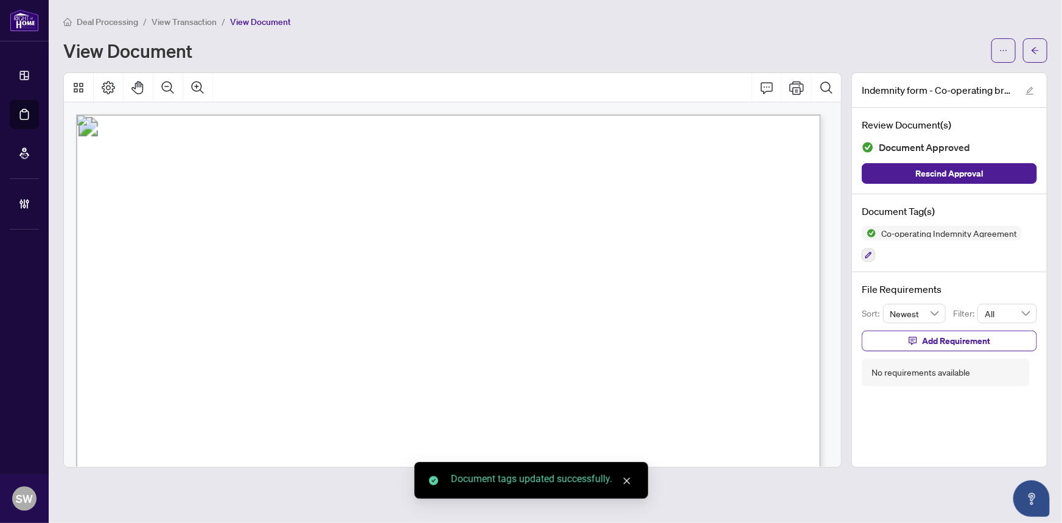
click at [999, 49] on icon "ellipsis" at bounding box center [1003, 50] width 9 height 9
click at [957, 82] on span "Download" at bounding box center [960, 76] width 93 height 13
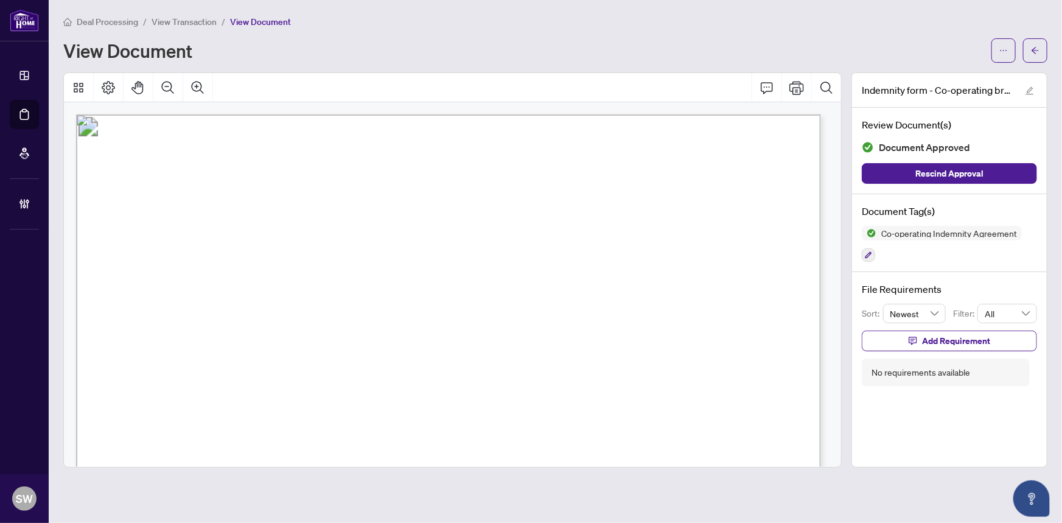
drag, startPoint x: 424, startPoint y: 410, endPoint x: 632, endPoint y: 411, distance: 208.2
click at [632, 411] on span "SEATON WHITEVALE (IO) T20 LT 30-4" at bounding box center [556, 412] width 264 height 17
click at [1033, 46] on icon "arrow-left" at bounding box center [1035, 50] width 9 height 9
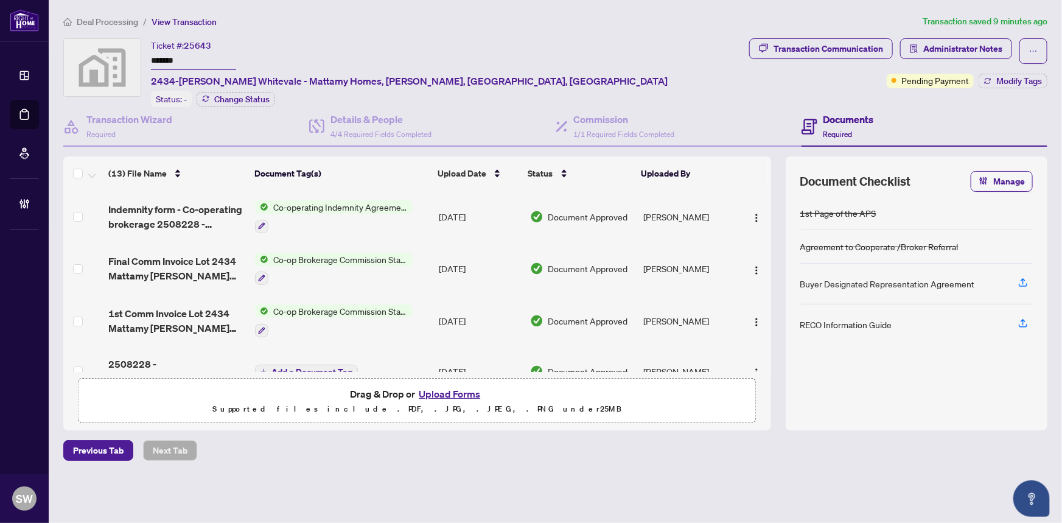
click at [116, 21] on span "Deal Processing" at bounding box center [107, 21] width 61 height 11
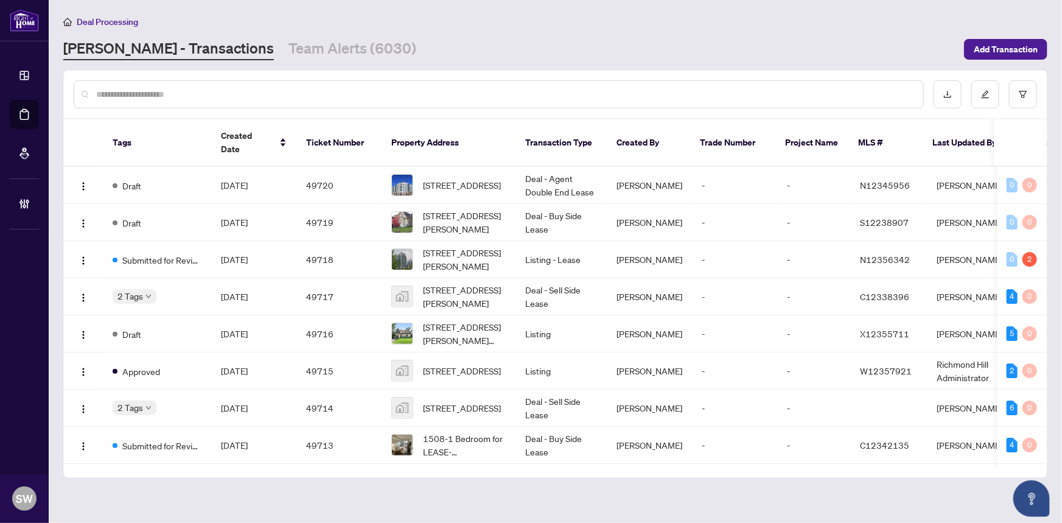
click at [227, 96] on input "text" at bounding box center [504, 94] width 817 height 13
click at [145, 91] on input "text" at bounding box center [504, 94] width 817 height 13
paste input "*******"
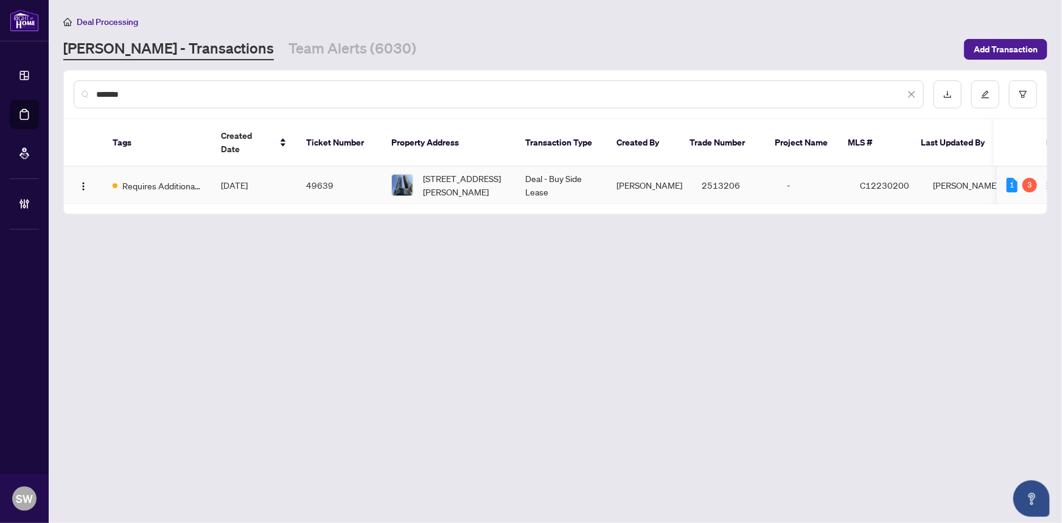
type input "*******"
click at [623, 180] on span "Lenka Matuska" at bounding box center [650, 185] width 66 height 11
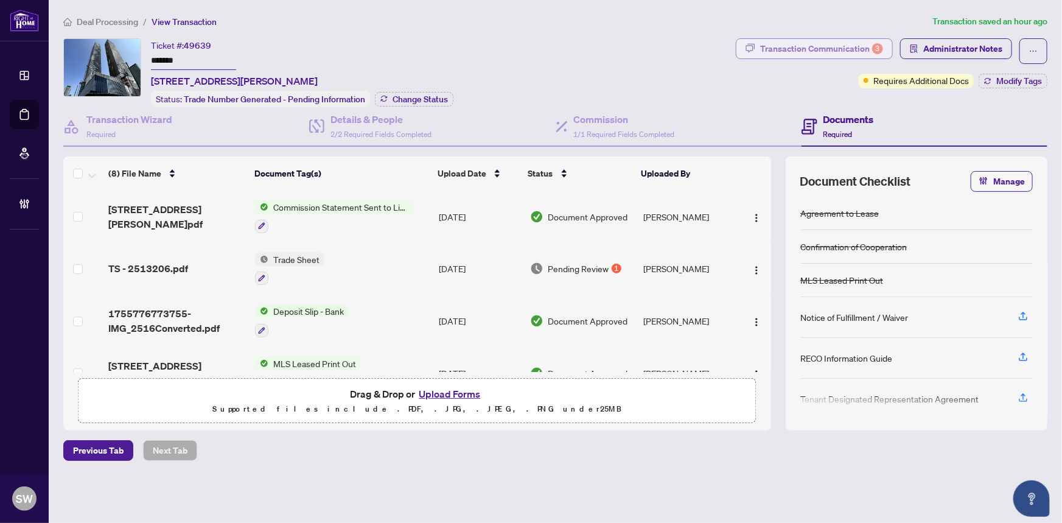
click at [852, 50] on div "Transaction Communication 3" at bounding box center [821, 48] width 123 height 19
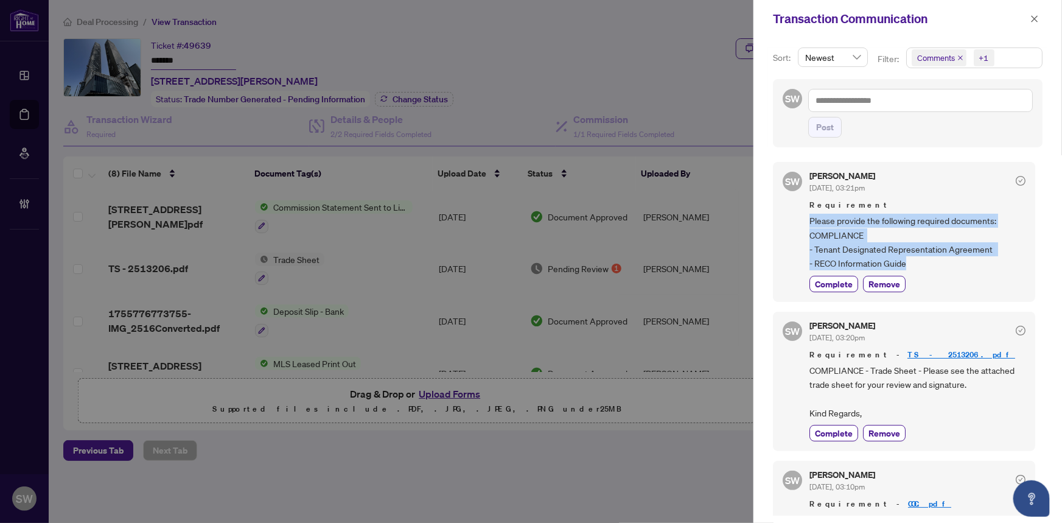
drag, startPoint x: 811, startPoint y: 222, endPoint x: 978, endPoint y: 262, distance: 172.1
click at [978, 262] on span "Please provide the following required documents: COMPLIANCE - Tenant Designated…" at bounding box center [917, 242] width 216 height 57
copy span "Please provide the following required documents: COMPLIANCE - Tenant Designated…"
click at [1034, 12] on span "button" at bounding box center [1034, 18] width 9 height 19
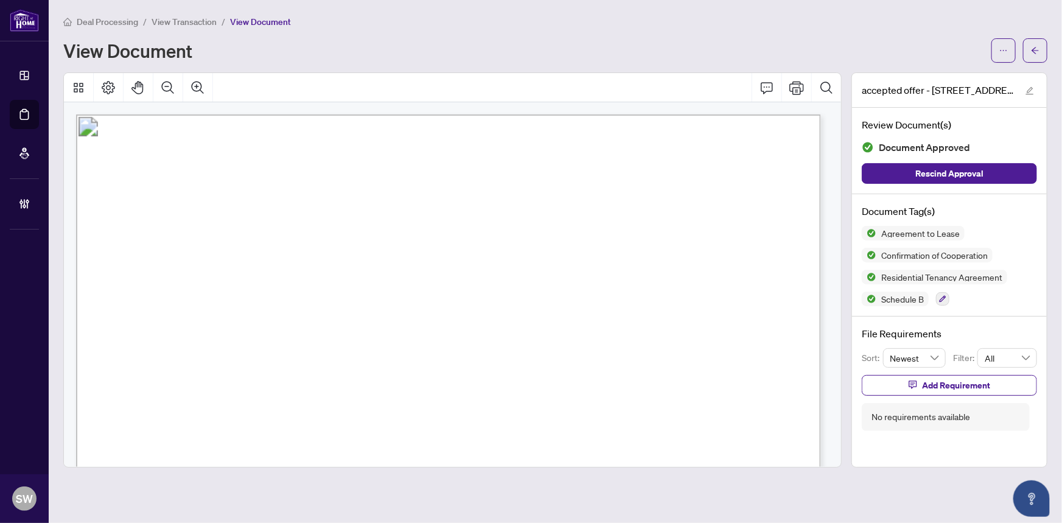
scroll to position [1106, 0]
click at [192, 21] on span "View Transaction" at bounding box center [184, 21] width 65 height 11
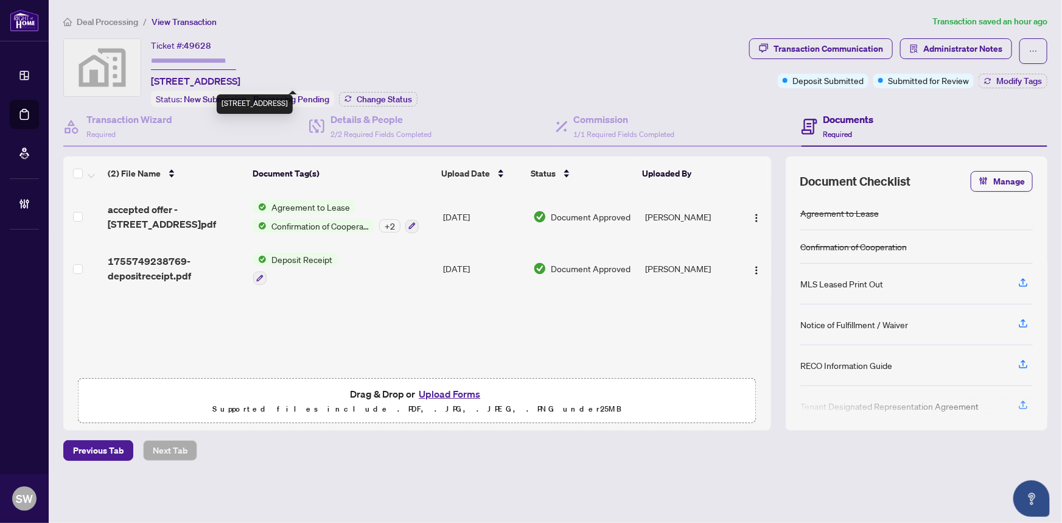
drag, startPoint x: 188, startPoint y: 76, endPoint x: 226, endPoint y: 78, distance: 38.4
click at [226, 78] on span "[STREET_ADDRESS]" at bounding box center [195, 81] width 89 height 15
copy span "[GEOGRAPHIC_DATA]"
click at [826, 52] on div "Transaction Communication" at bounding box center [829, 48] width 110 height 19
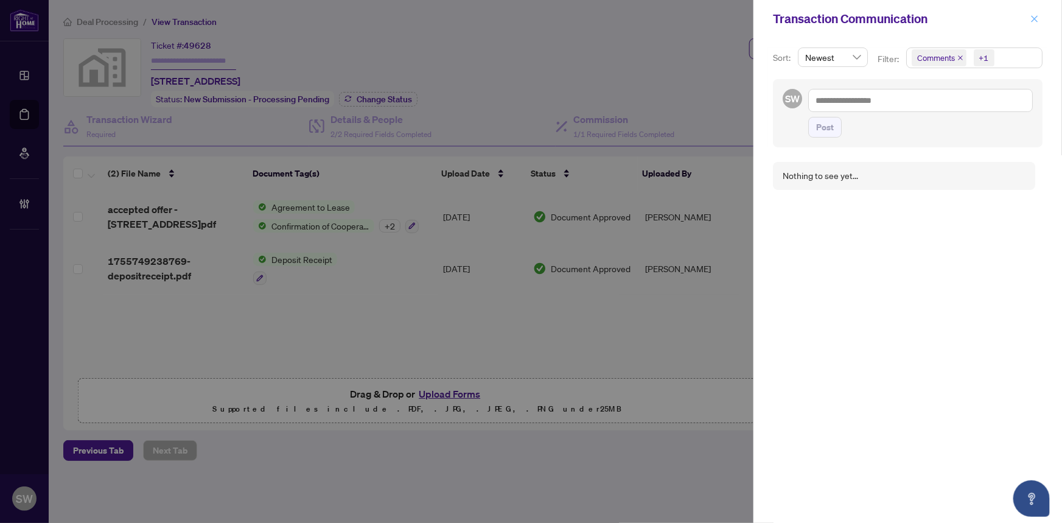
click at [1035, 19] on icon "close" at bounding box center [1034, 19] width 9 height 9
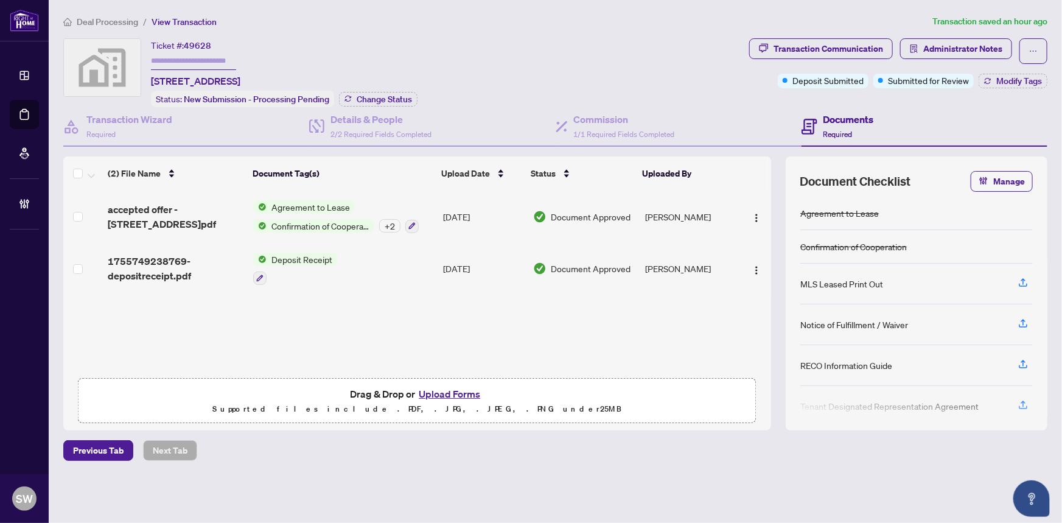
click at [384, 222] on div "+ 2" at bounding box center [389, 225] width 21 height 13
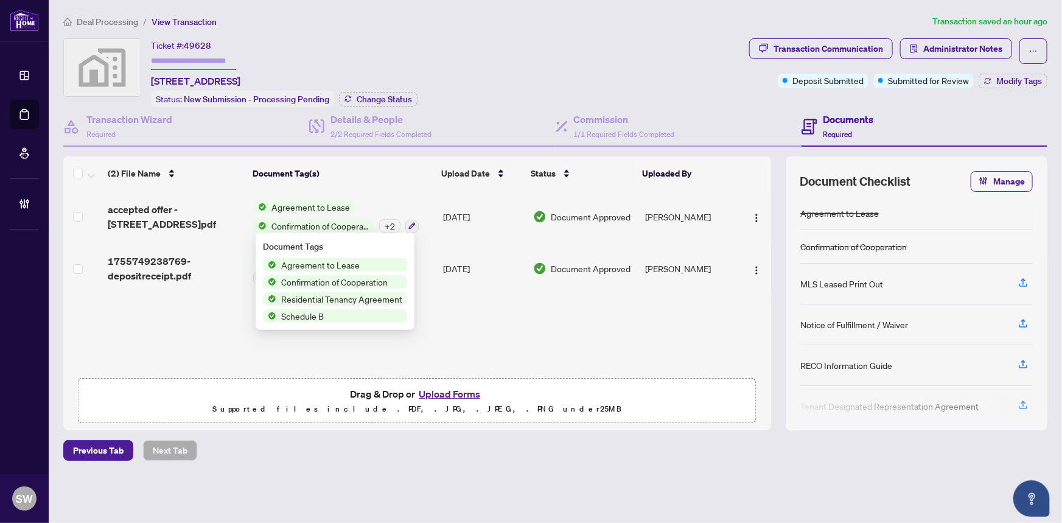
click at [183, 310] on div "(2) File Name Document Tag(s) Upload Date Status Uploaded By accepted offer - […" at bounding box center [417, 293] width 708 height 274
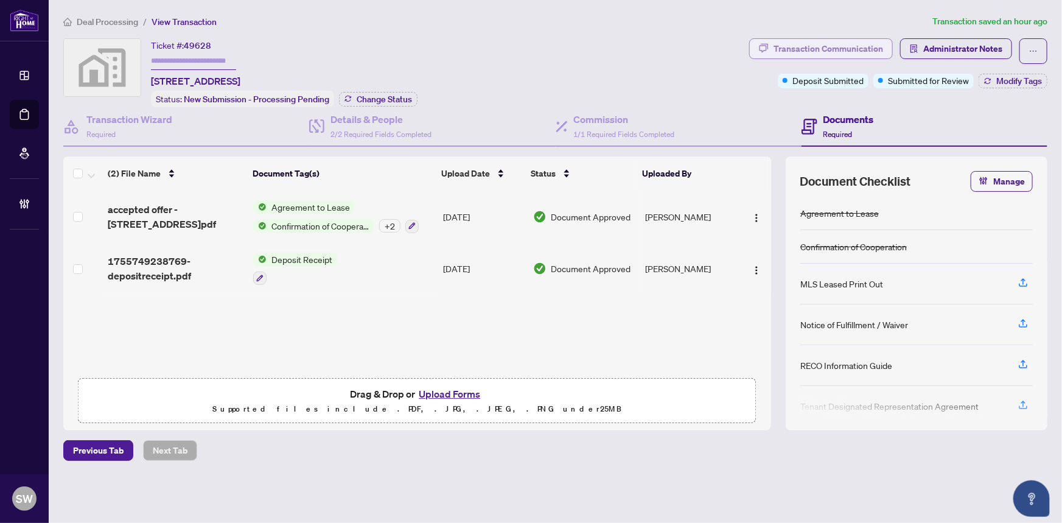
click at [855, 46] on div "Transaction Communication" at bounding box center [829, 48] width 110 height 19
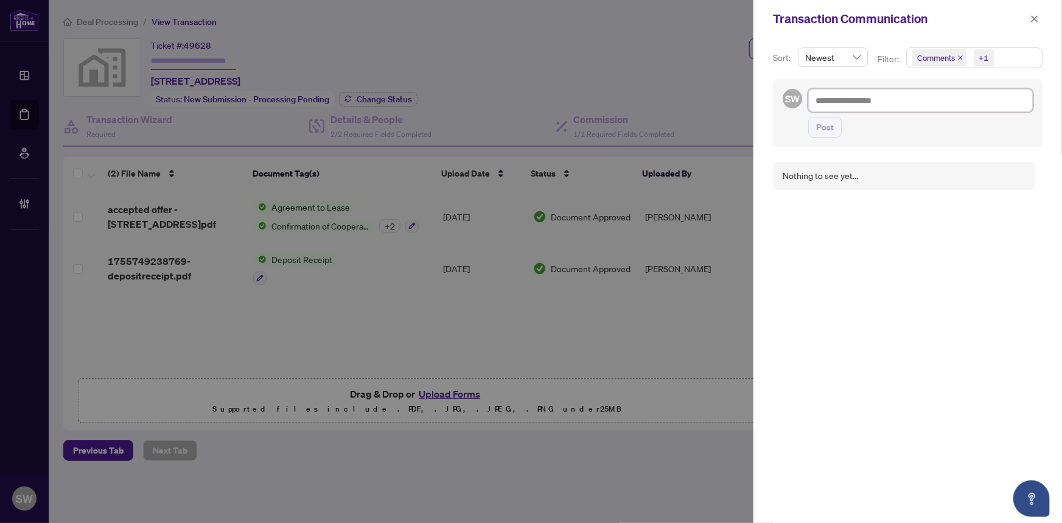
click at [838, 98] on textarea at bounding box center [920, 100] width 225 height 23
paste textarea "**********"
type textarea "**********"
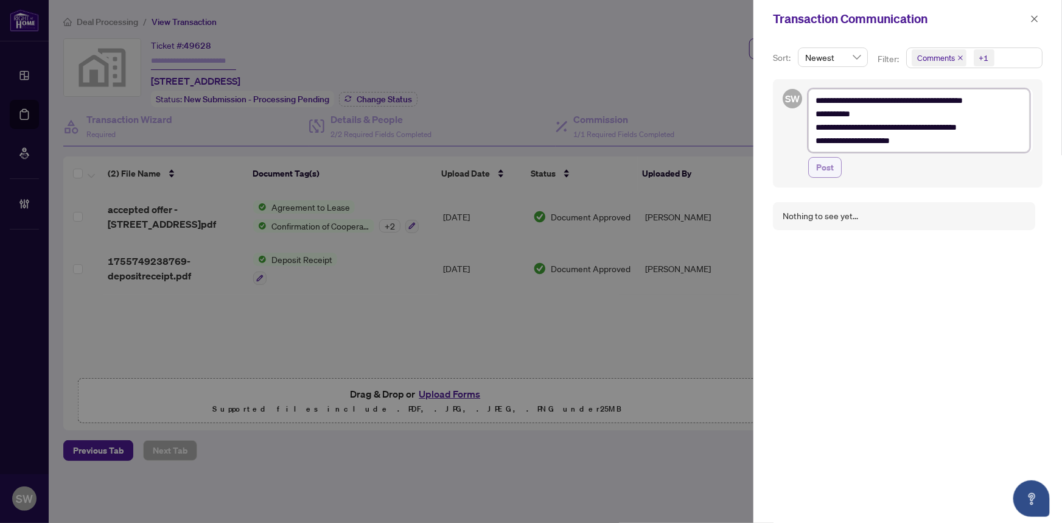
type textarea "**********"
click at [823, 166] on span "Post" at bounding box center [825, 167] width 18 height 19
type textarea "**********"
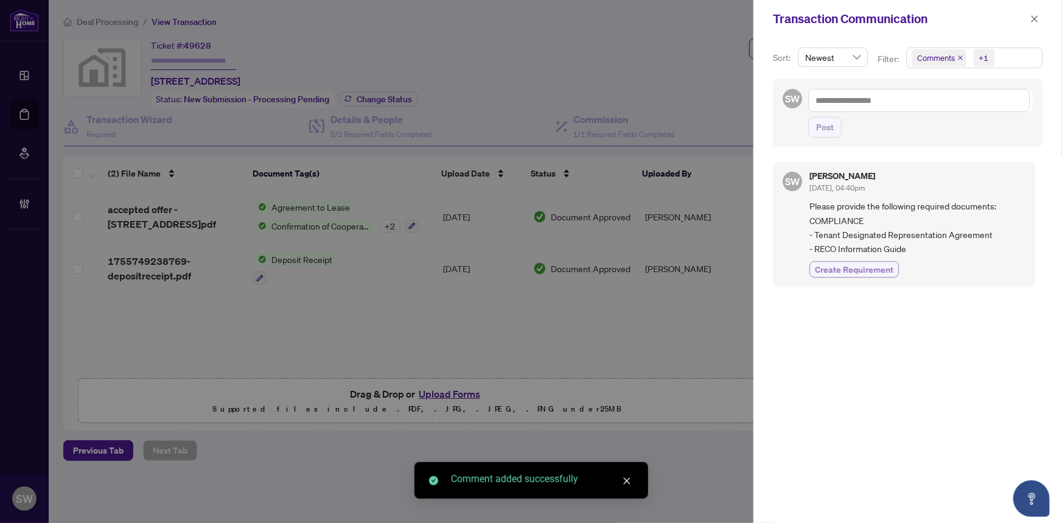
click at [866, 267] on span "Create Requirement" at bounding box center [854, 269] width 79 height 13
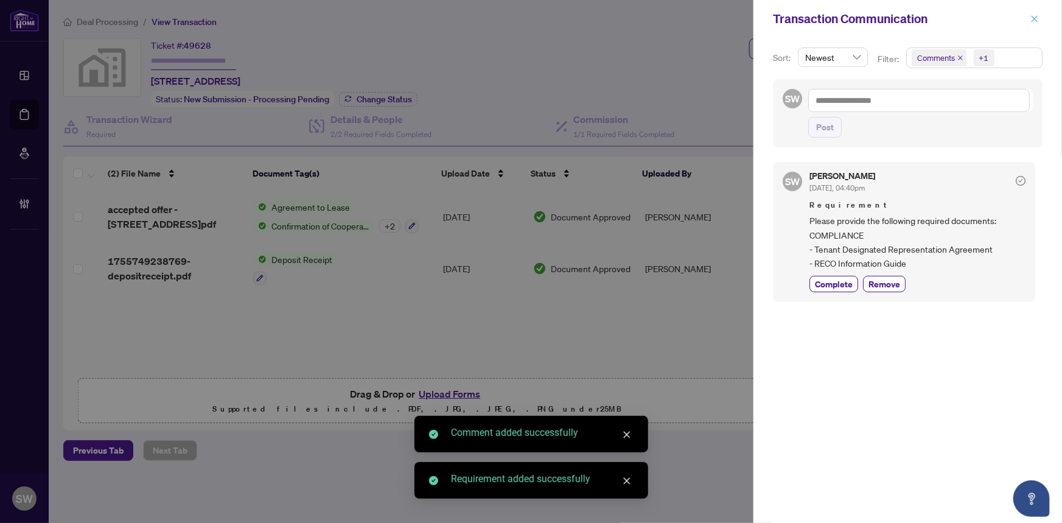
click at [1035, 19] on icon "close" at bounding box center [1034, 19] width 9 height 9
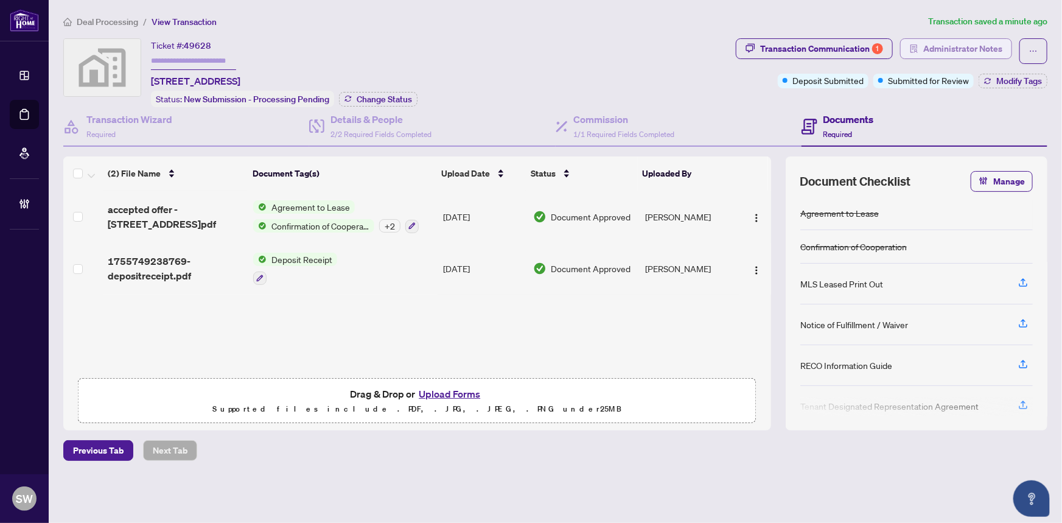
click at [944, 43] on span "Administrator Notes" at bounding box center [962, 48] width 79 height 19
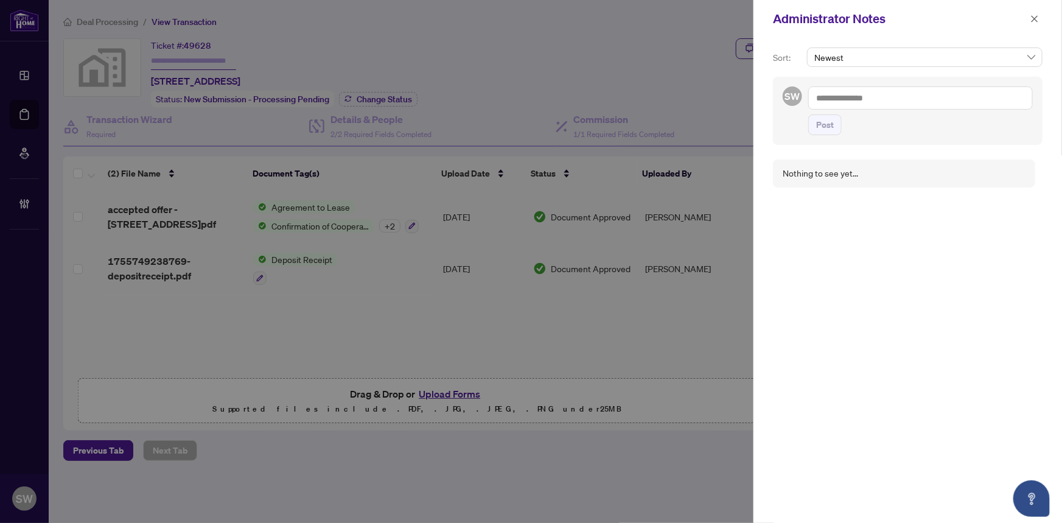
click at [861, 99] on textarea at bounding box center [920, 97] width 225 height 23
paste textarea "**********"
type textarea "**********"
click at [829, 124] on span "Post" at bounding box center [825, 124] width 18 height 19
click at [1030, 19] on icon "close" at bounding box center [1034, 19] width 9 height 9
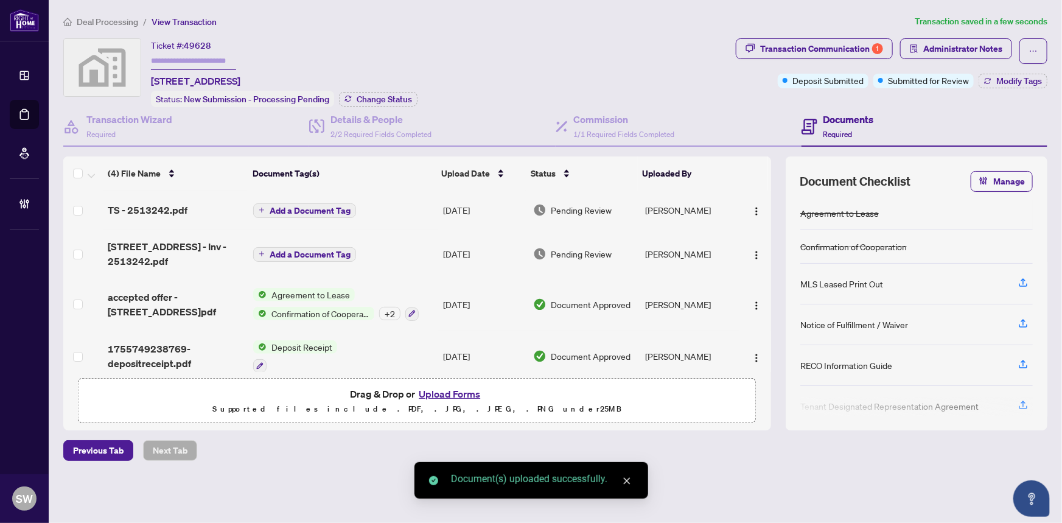
click at [182, 209] on div "TS - 2513242.pdf" at bounding box center [176, 210] width 136 height 15
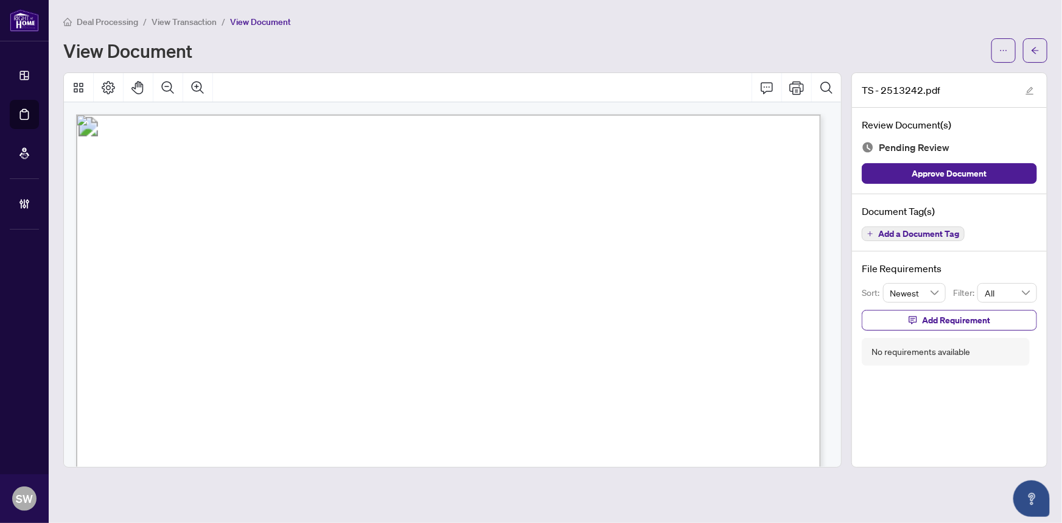
click at [926, 229] on span "Add a Document Tag" at bounding box center [918, 233] width 81 height 9
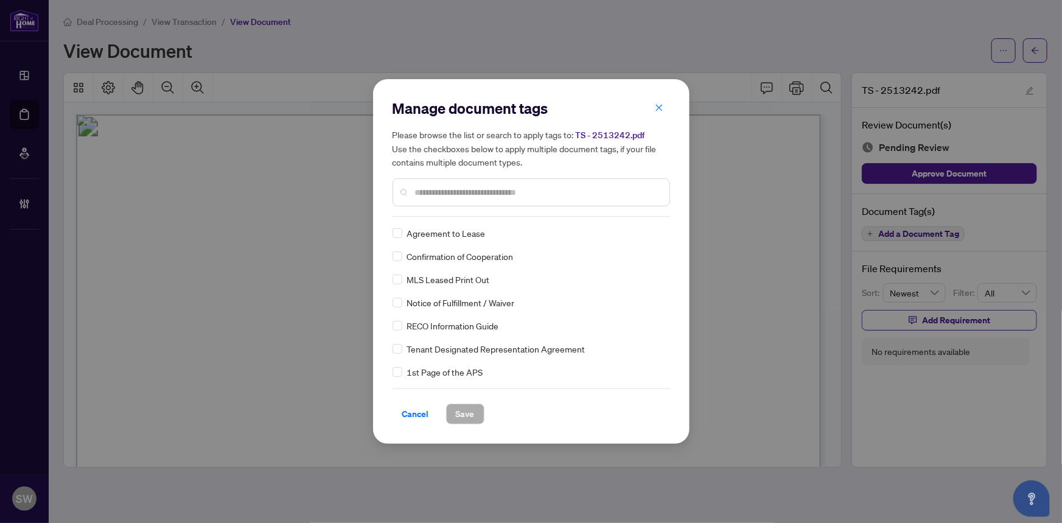
click at [447, 191] on input "text" at bounding box center [537, 192] width 245 height 13
type input "*****"
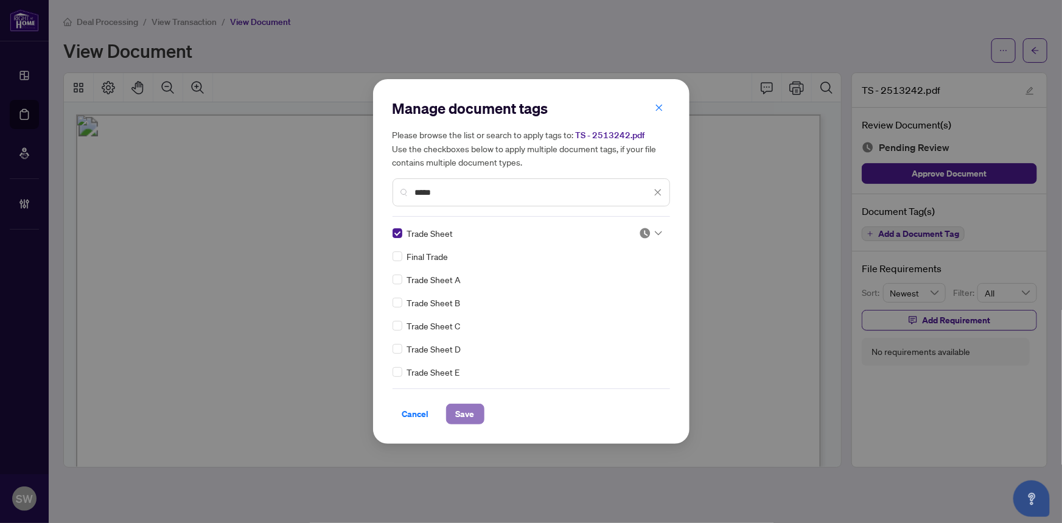
click at [463, 411] on span "Save" at bounding box center [465, 413] width 19 height 19
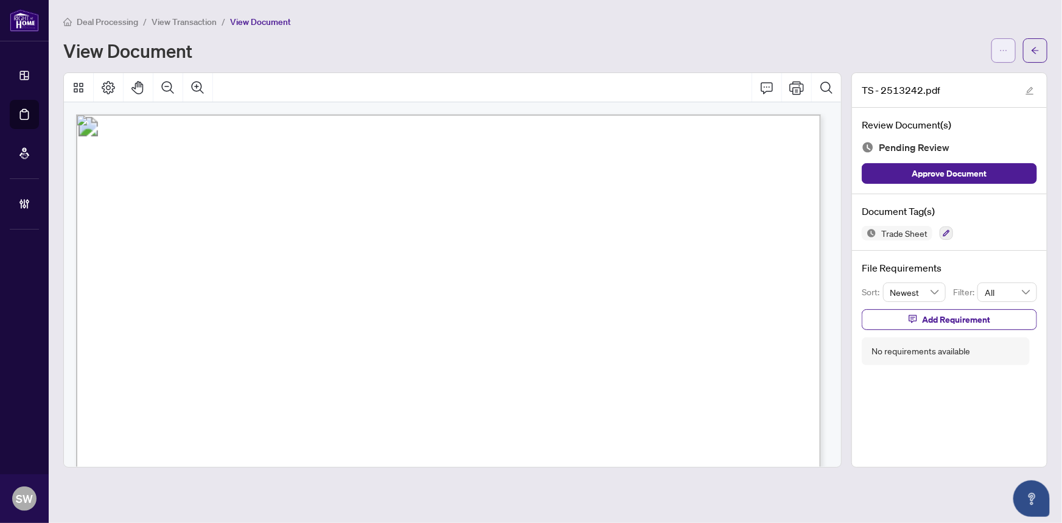
click at [1006, 50] on icon "ellipsis" at bounding box center [1003, 50] width 9 height 9
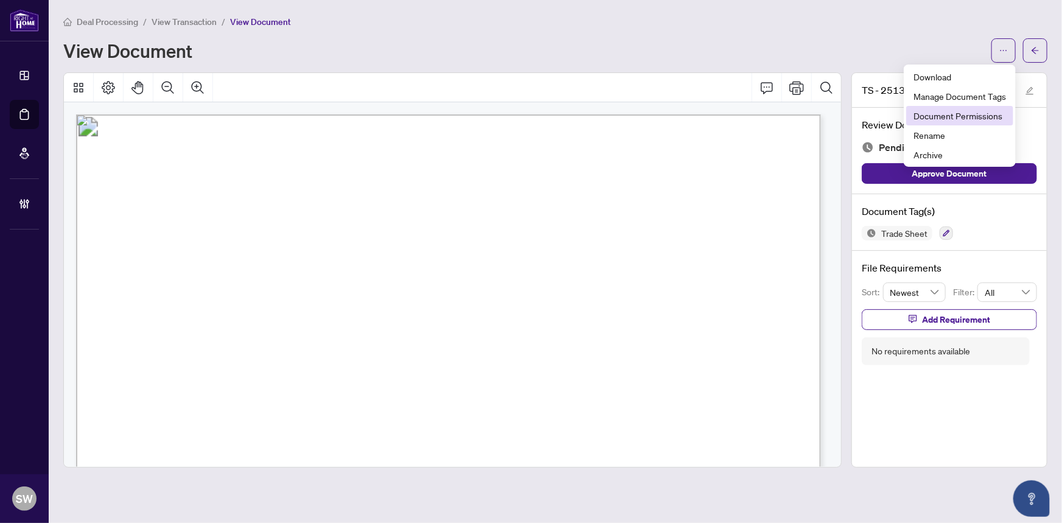
click at [965, 116] on span "Document Permissions" at bounding box center [960, 115] width 93 height 13
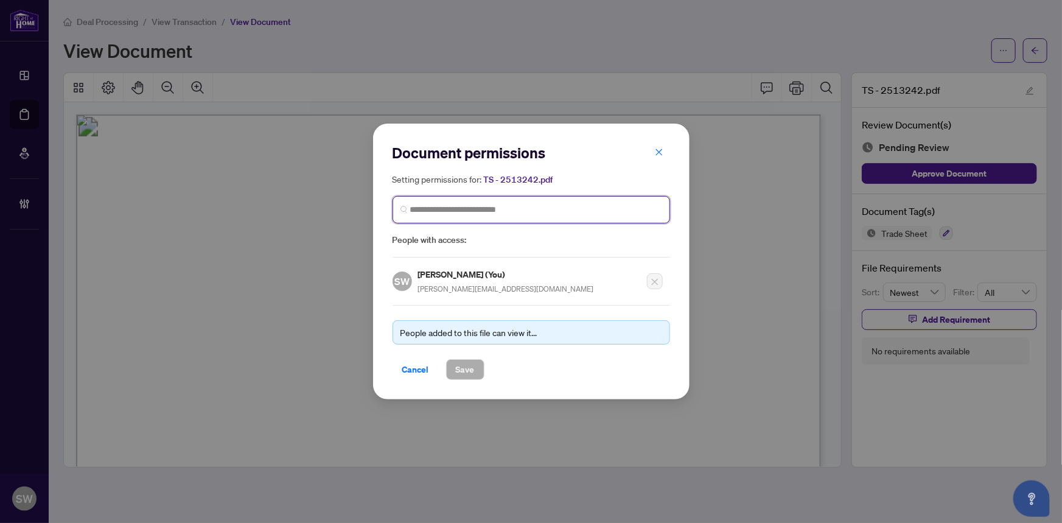
click at [500, 209] on input "search" at bounding box center [536, 209] width 252 height 13
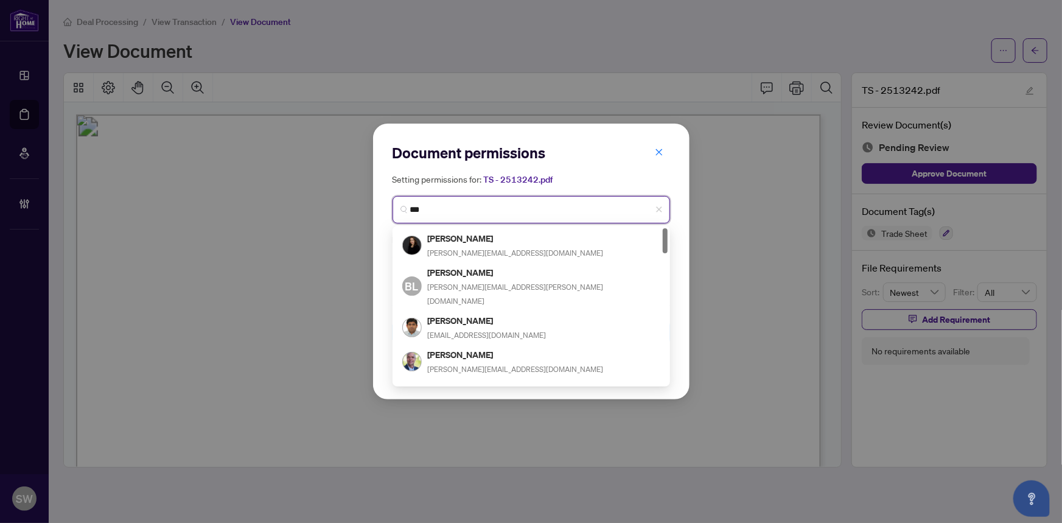
drag, startPoint x: 443, startPoint y: 201, endPoint x: 388, endPoint y: 201, distance: 55.4
click at [388, 201] on div "Document permissions Setting permissions for: TS - 2513242.pdf *** 5102 [PERSON…" at bounding box center [531, 262] width 316 height 276
click at [414, 208] on input "***" at bounding box center [536, 209] width 252 height 13
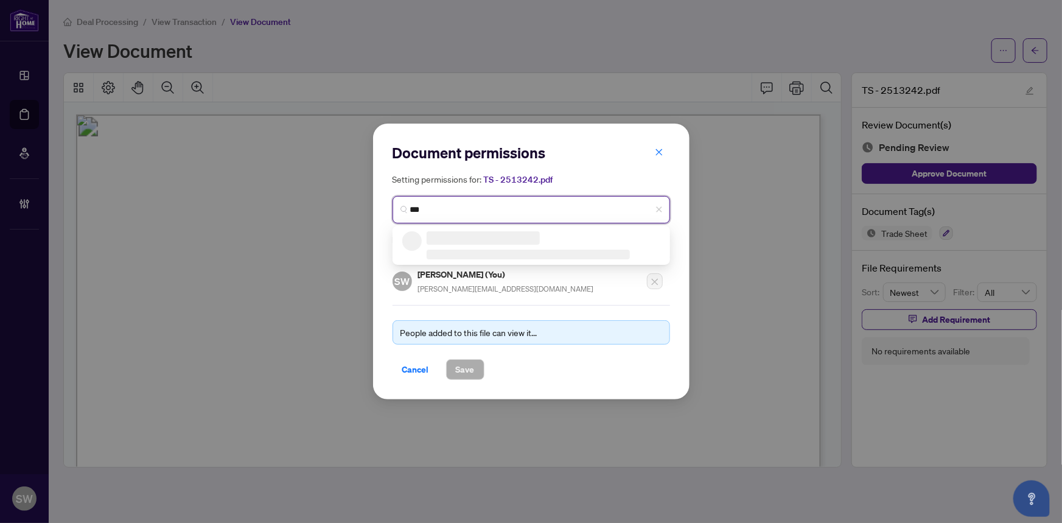
type input "****"
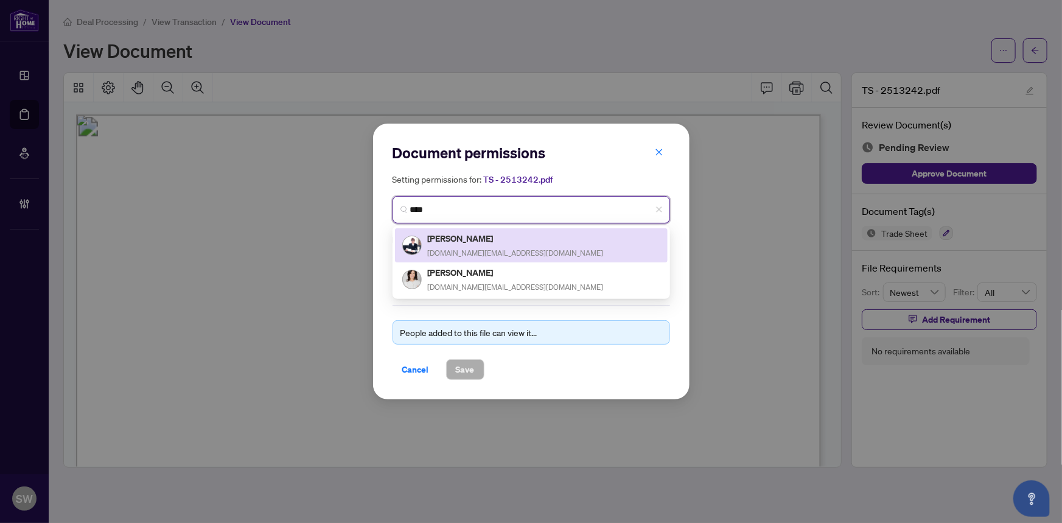
click at [472, 242] on h5 "[PERSON_NAME]" at bounding box center [516, 238] width 176 height 14
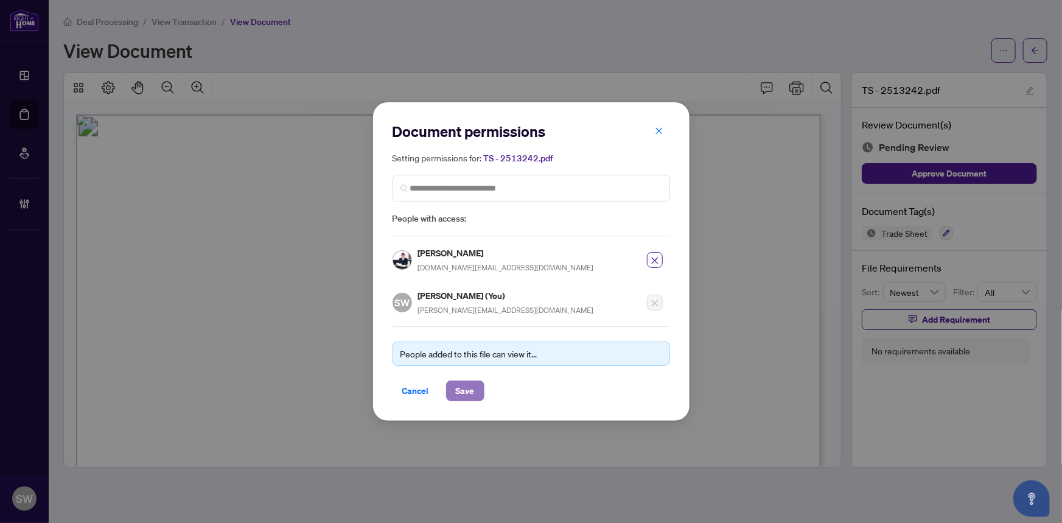
click at [473, 395] on button "Save" at bounding box center [465, 390] width 38 height 21
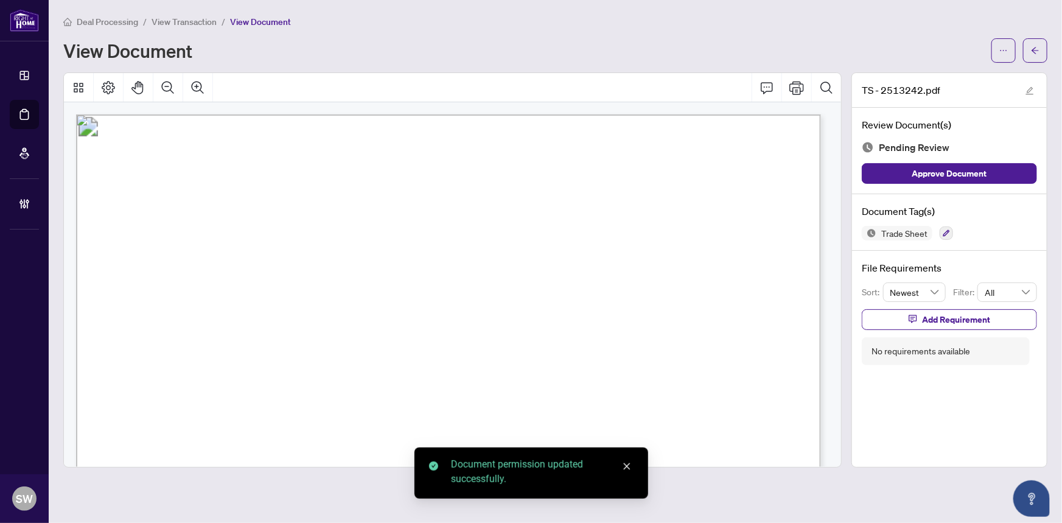
click at [952, 318] on span "Add Requirement" at bounding box center [956, 319] width 68 height 19
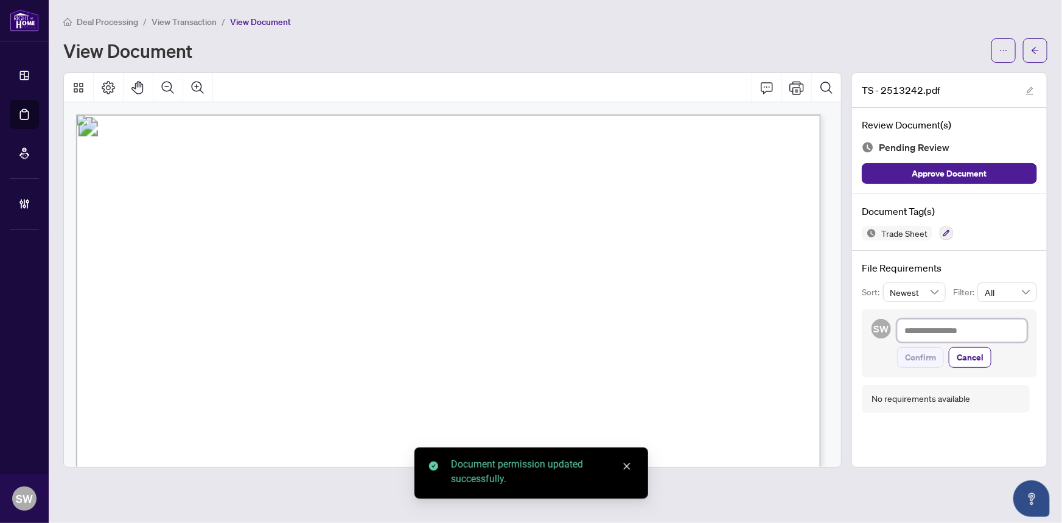
click at [956, 330] on textarea at bounding box center [962, 330] width 130 height 23
paste textarea "**********"
type textarea "**********"
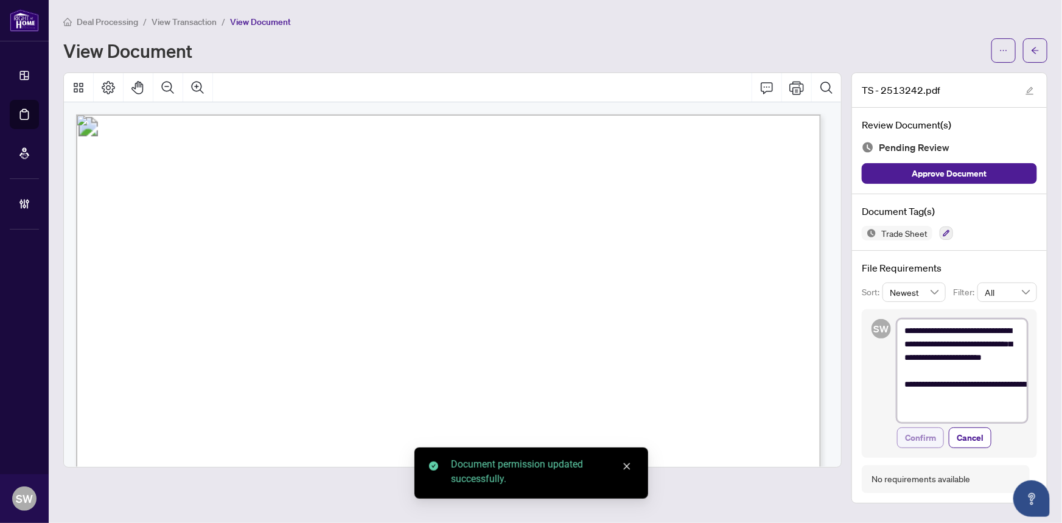
type textarea "**********"
drag, startPoint x: 916, startPoint y: 436, endPoint x: 934, endPoint y: 426, distance: 20.5
click at [917, 436] on span "Confirm" at bounding box center [920, 437] width 31 height 19
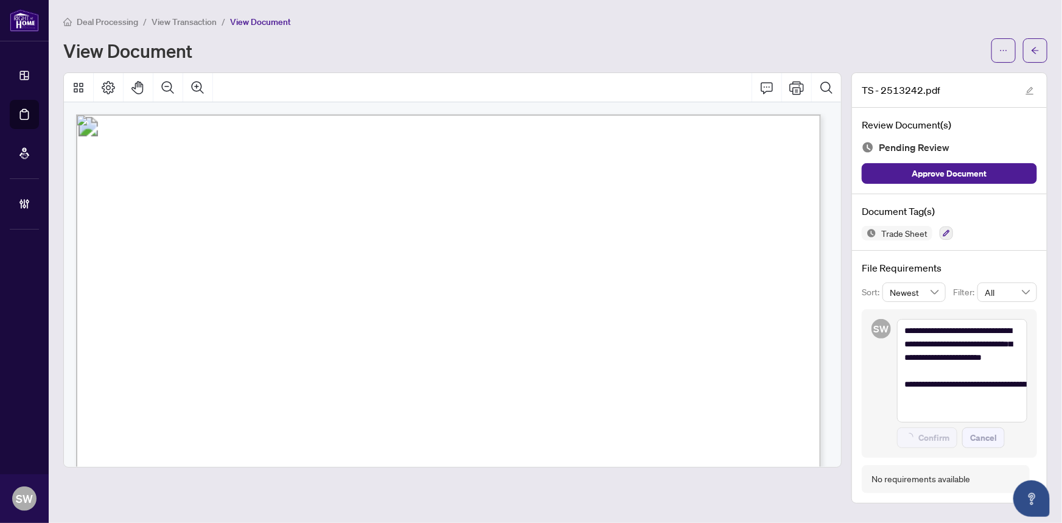
type textarea "**********"
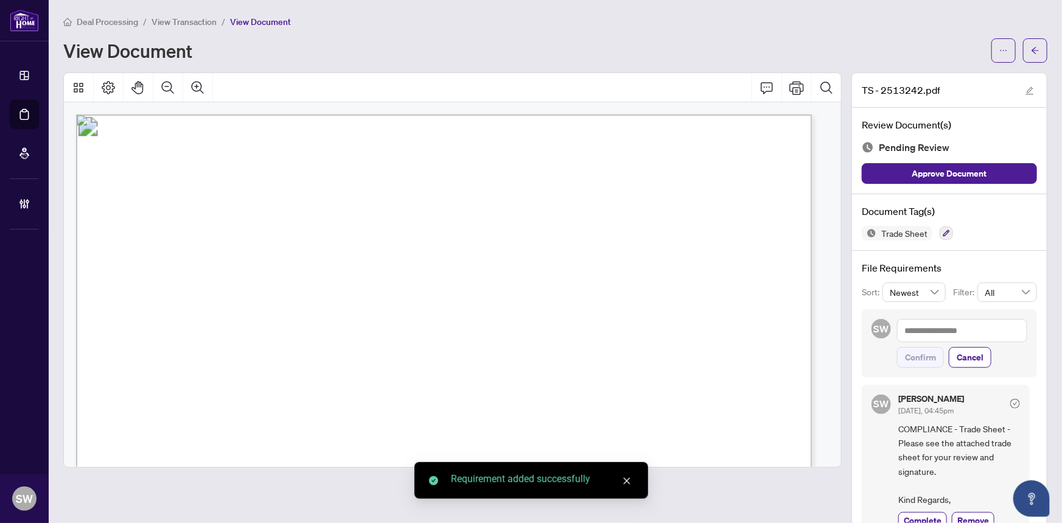
click at [1032, 46] on button "button" at bounding box center [1035, 50] width 24 height 24
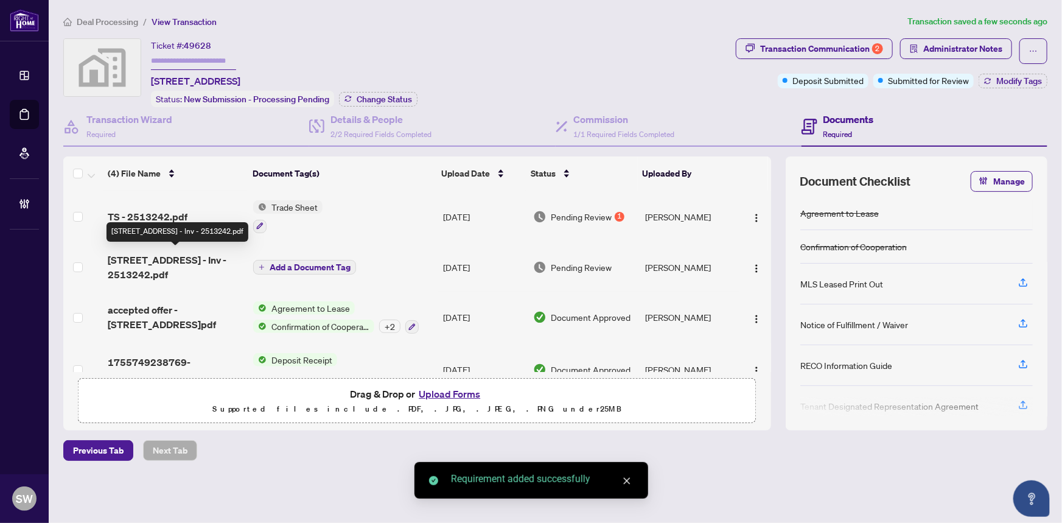
click at [168, 255] on span "[STREET_ADDRESS] - Inv - 2513242.pdf" at bounding box center [176, 267] width 136 height 29
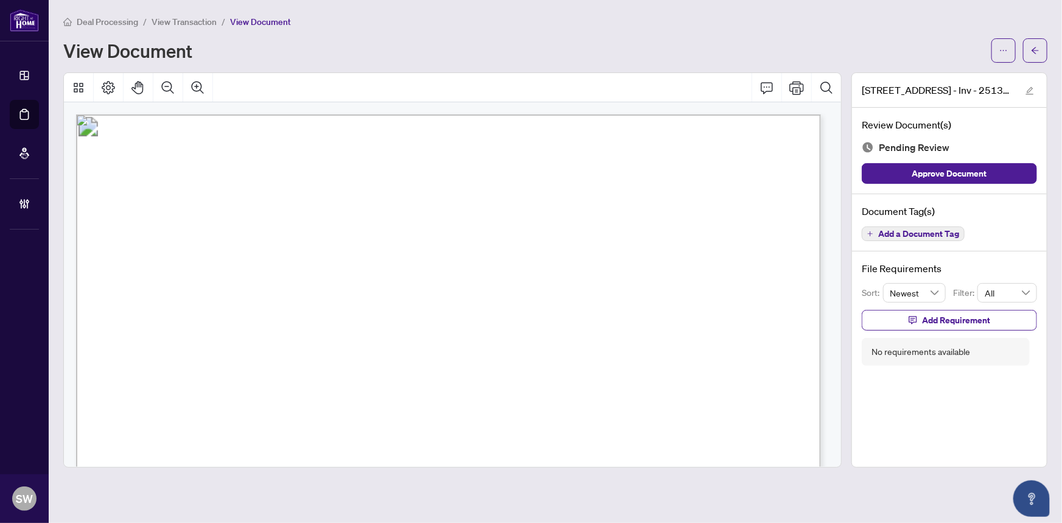
click at [919, 233] on span "Add a Document Tag" at bounding box center [918, 233] width 81 height 9
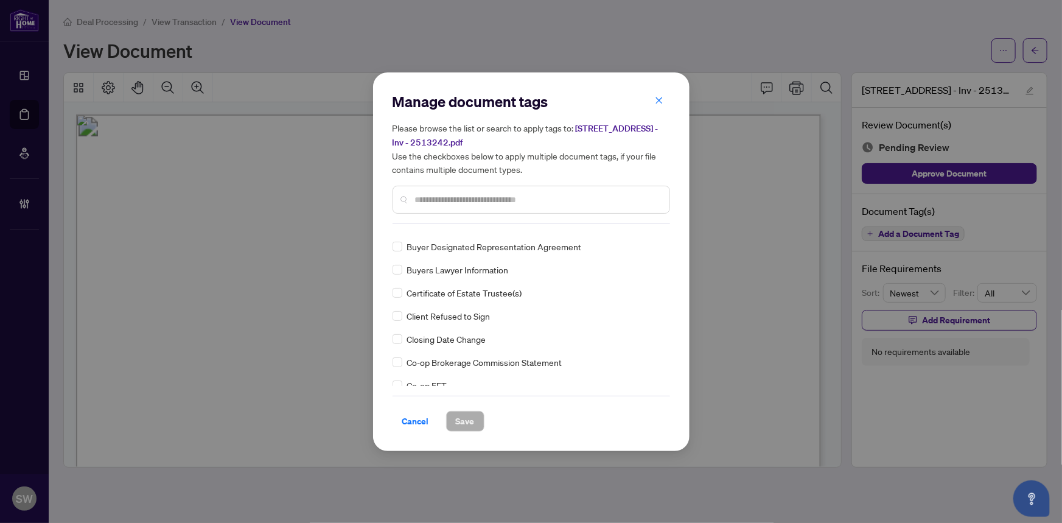
click at [621, 305] on div "Agreement to Lease Confirmation of Cooperation MLS Leased Print Out Notice of F…" at bounding box center [532, 310] width 278 height 152
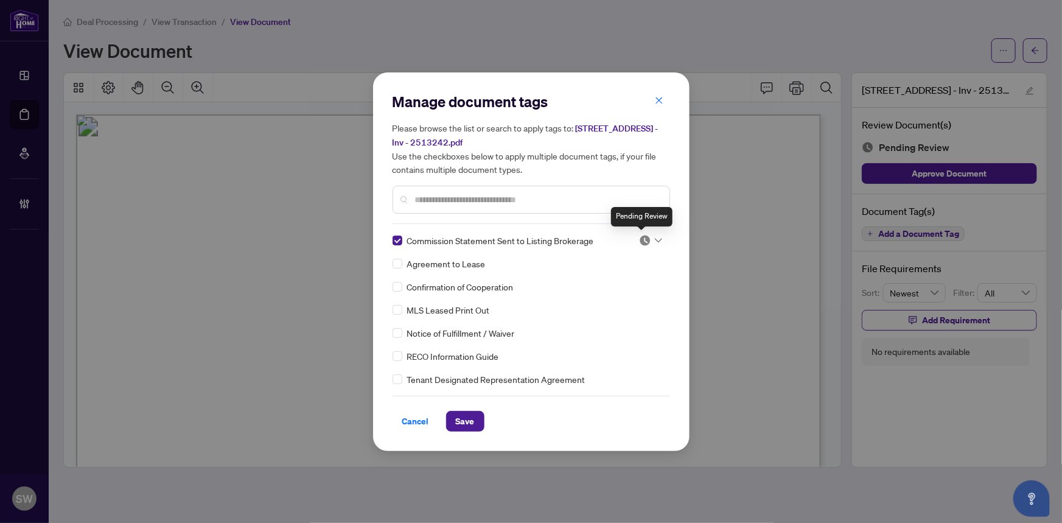
click at [646, 236] on img at bounding box center [645, 240] width 12 height 12
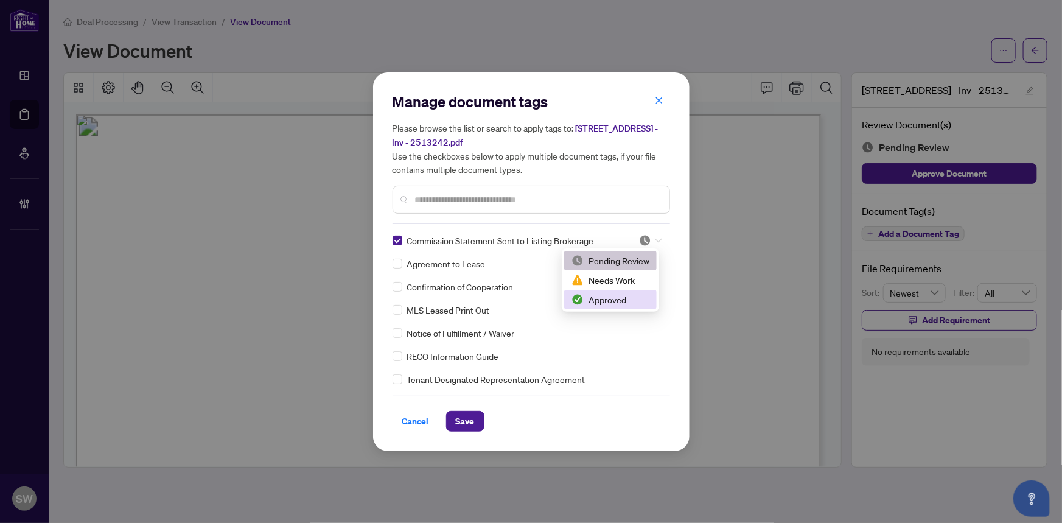
click at [618, 299] on div "Approved" at bounding box center [610, 299] width 78 height 13
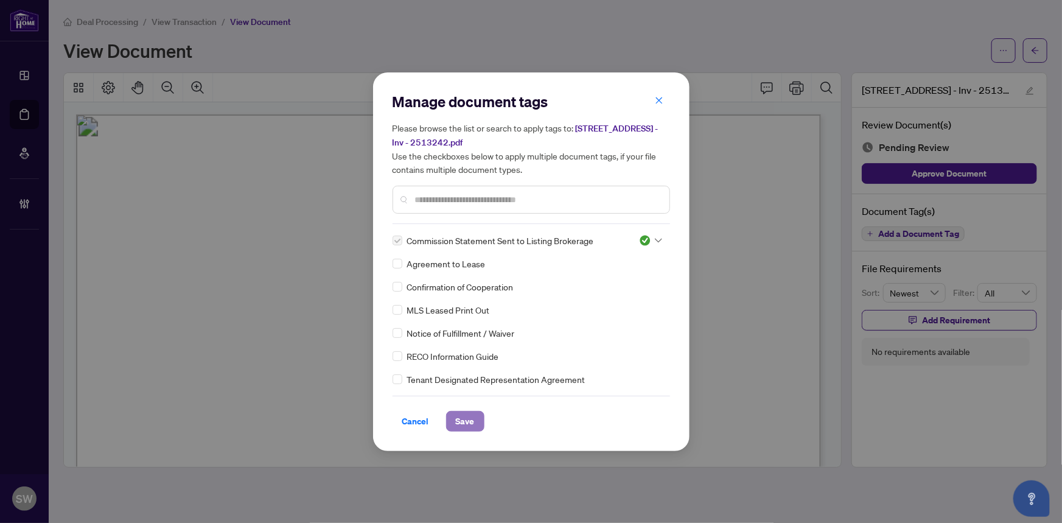
click at [470, 420] on button "Save" at bounding box center [465, 421] width 38 height 21
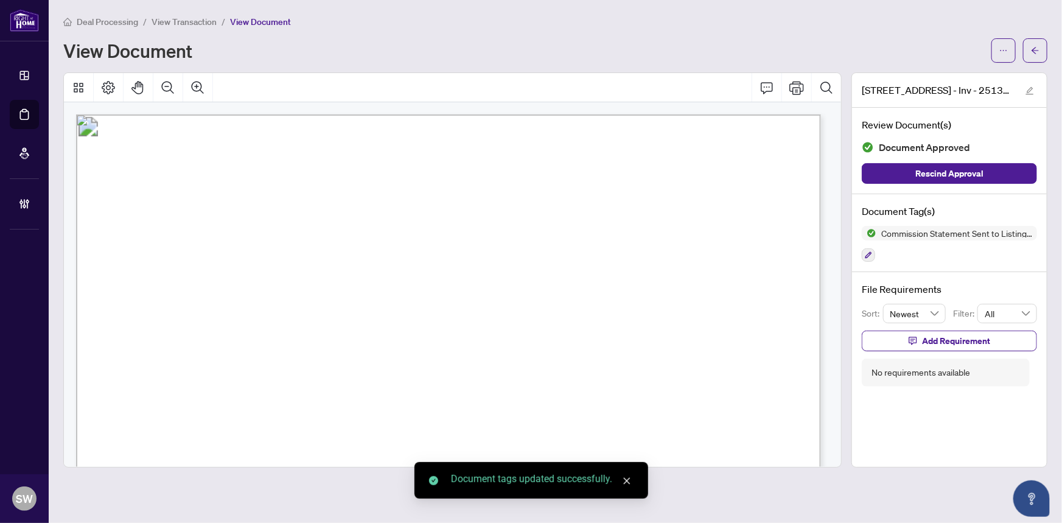
click at [1009, 49] on button "button" at bounding box center [1003, 50] width 24 height 24
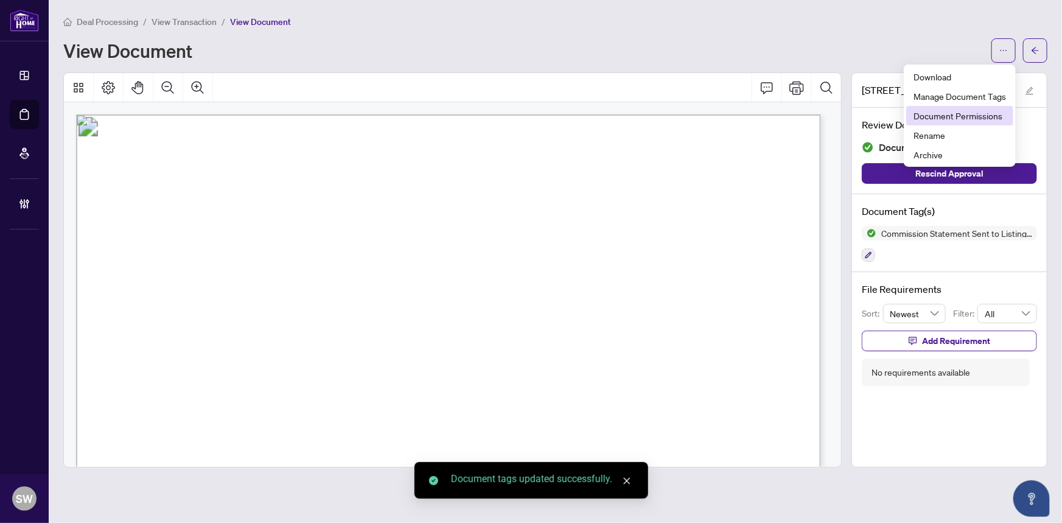
click at [987, 111] on span "Document Permissions" at bounding box center [960, 115] width 93 height 13
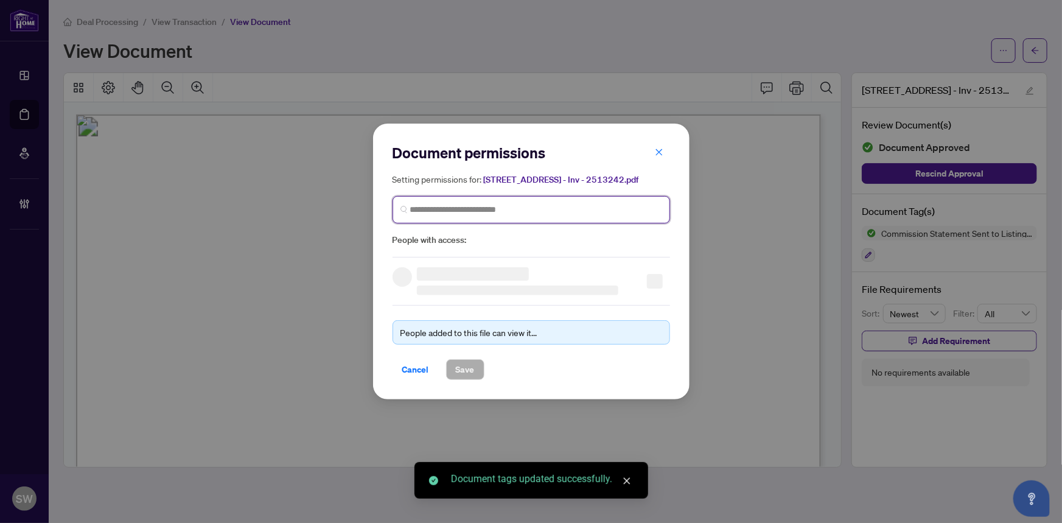
click at [475, 211] on input "search" at bounding box center [536, 209] width 252 height 13
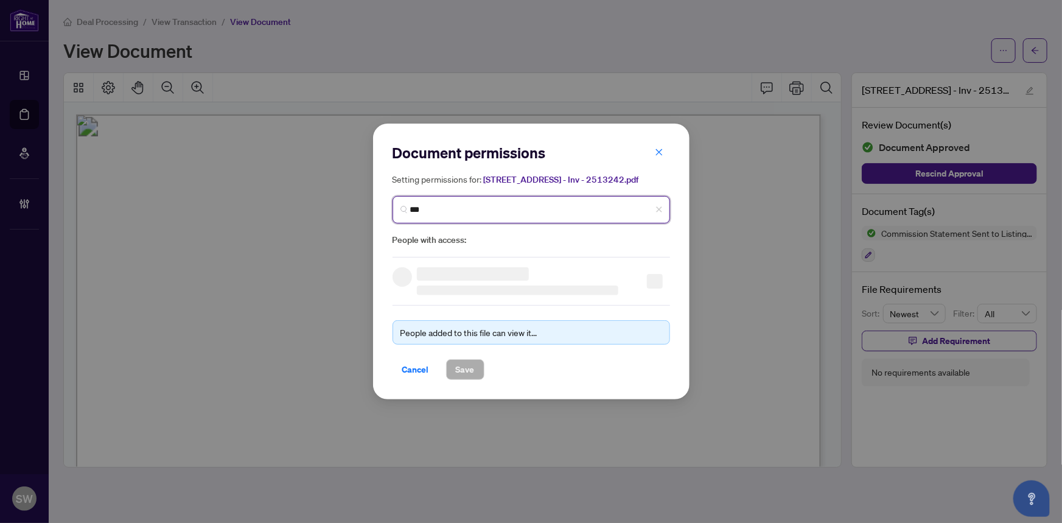
type input "****"
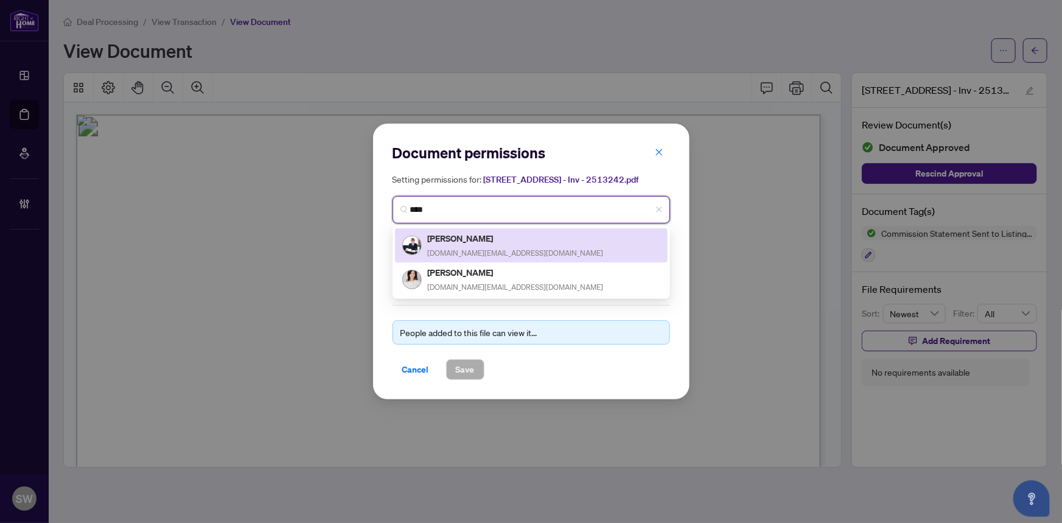
click at [473, 245] on div "[PERSON_NAME] [DOMAIN_NAME][EMAIL_ADDRESS][DOMAIN_NAME]" at bounding box center [516, 245] width 176 height 28
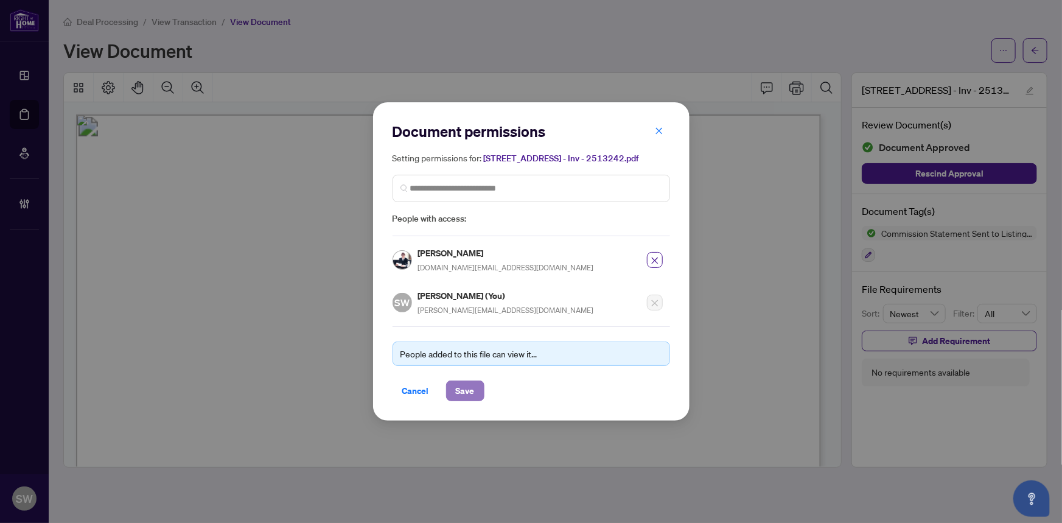
click at [461, 393] on span "Save" at bounding box center [465, 390] width 19 height 19
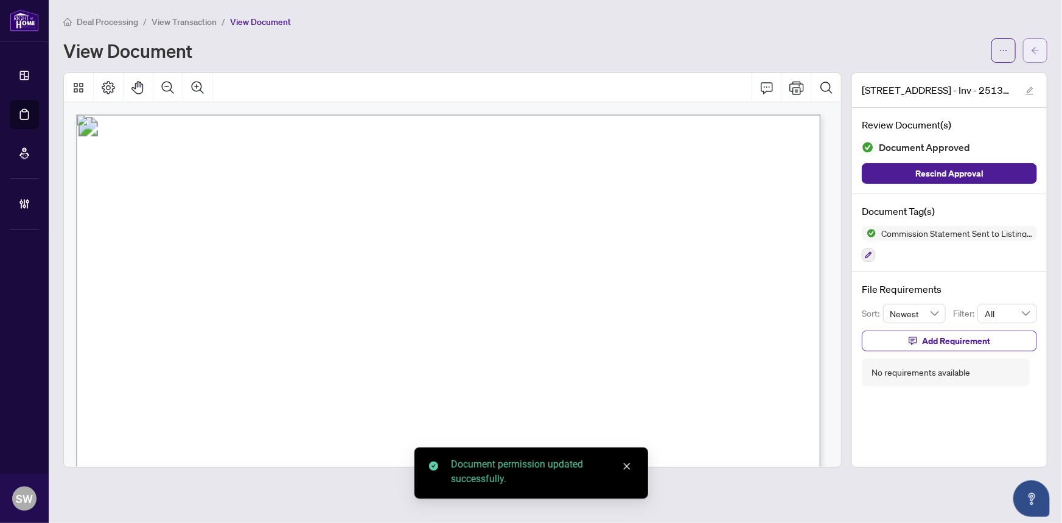
click at [1039, 51] on icon "arrow-left" at bounding box center [1035, 50] width 9 height 9
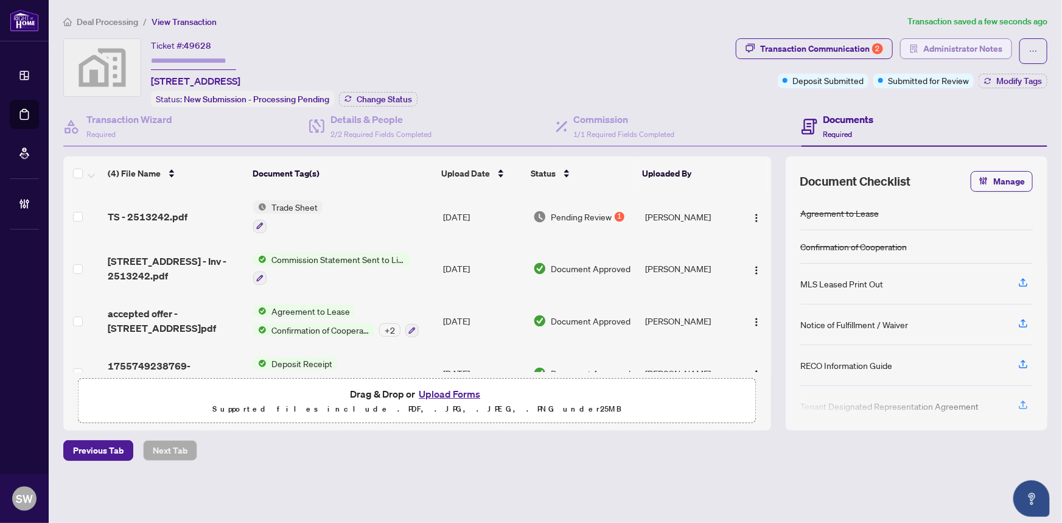
click at [959, 43] on span "Administrator Notes" at bounding box center [962, 48] width 79 height 19
click at [959, 43] on div "Administrator Notes Sort: Newest SW Post" at bounding box center [531, 261] width 1062 height 523
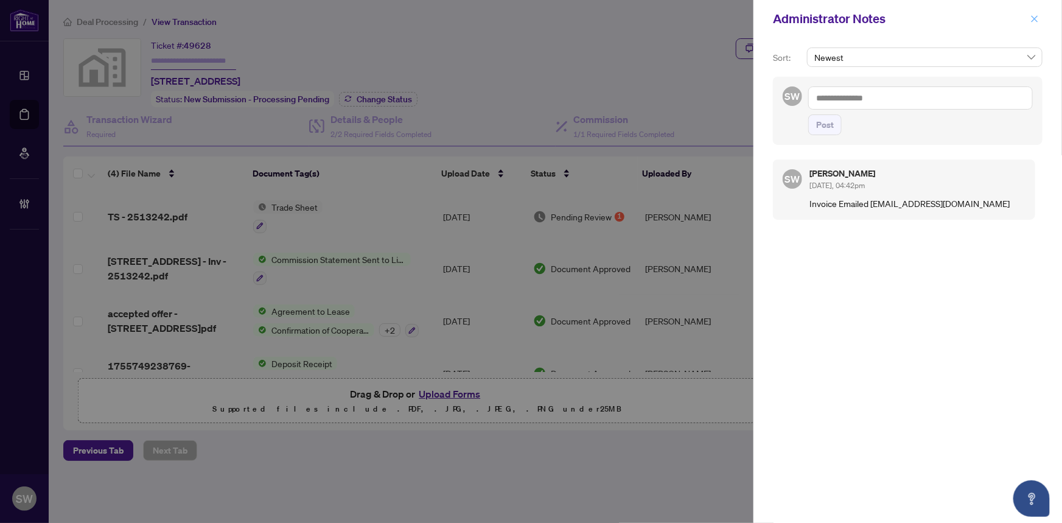
click at [1032, 16] on icon "close" at bounding box center [1035, 18] width 7 height 7
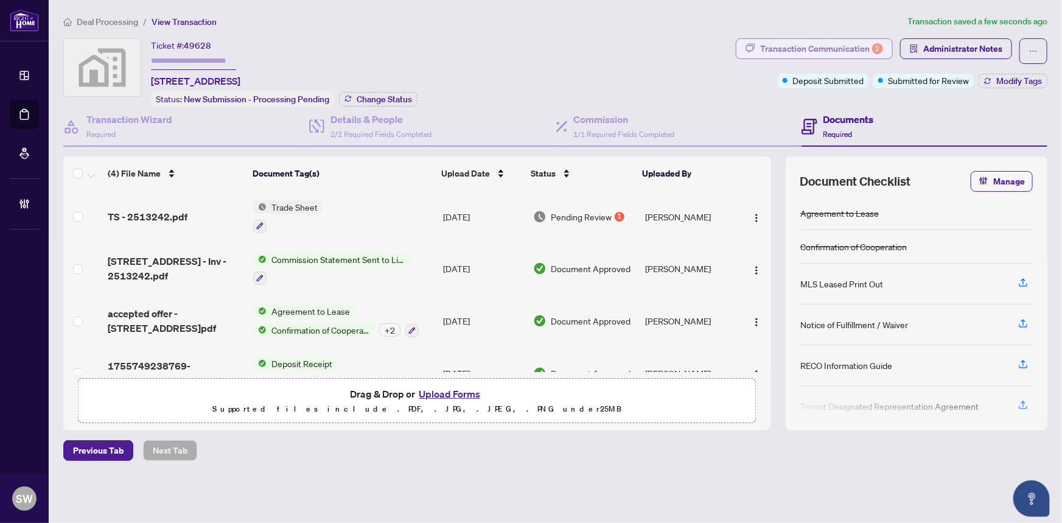
click at [836, 48] on div "Transaction Communication 2" at bounding box center [821, 48] width 123 height 19
type textarea "**********"
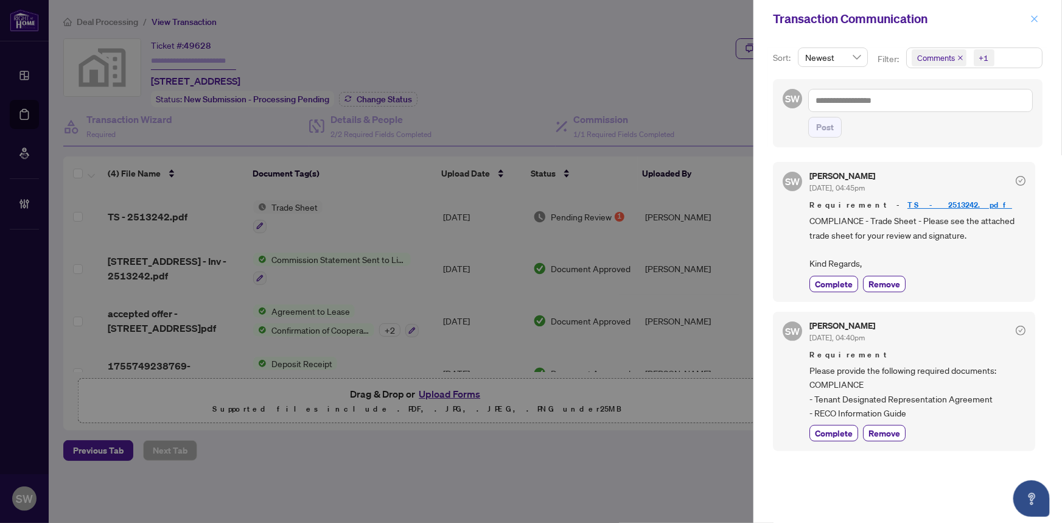
click at [1035, 18] on icon "close" at bounding box center [1034, 19] width 9 height 9
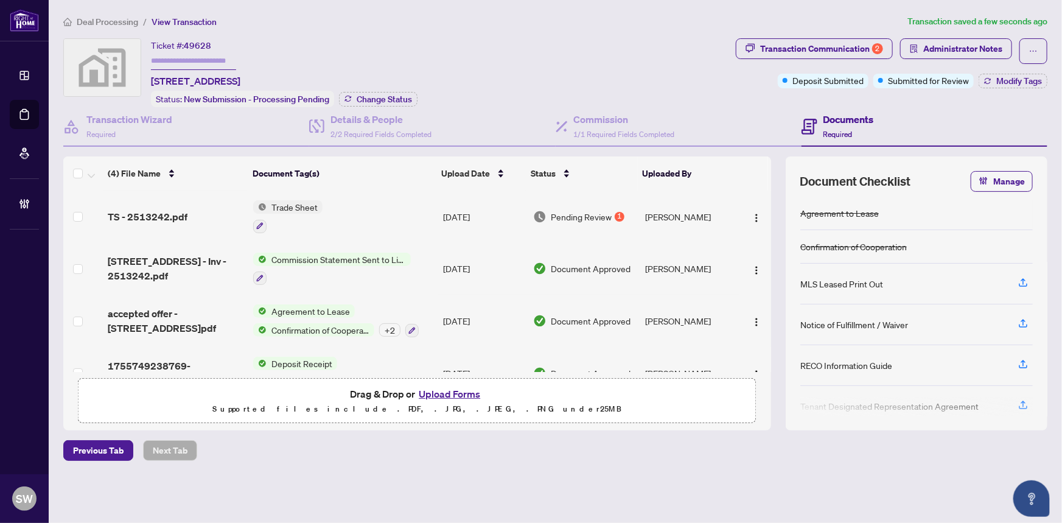
click at [206, 57] on input "text" at bounding box center [193, 61] width 85 height 18
paste input "*******"
type input "*******"
click at [1021, 85] on span "Modify Tags" at bounding box center [1019, 81] width 46 height 9
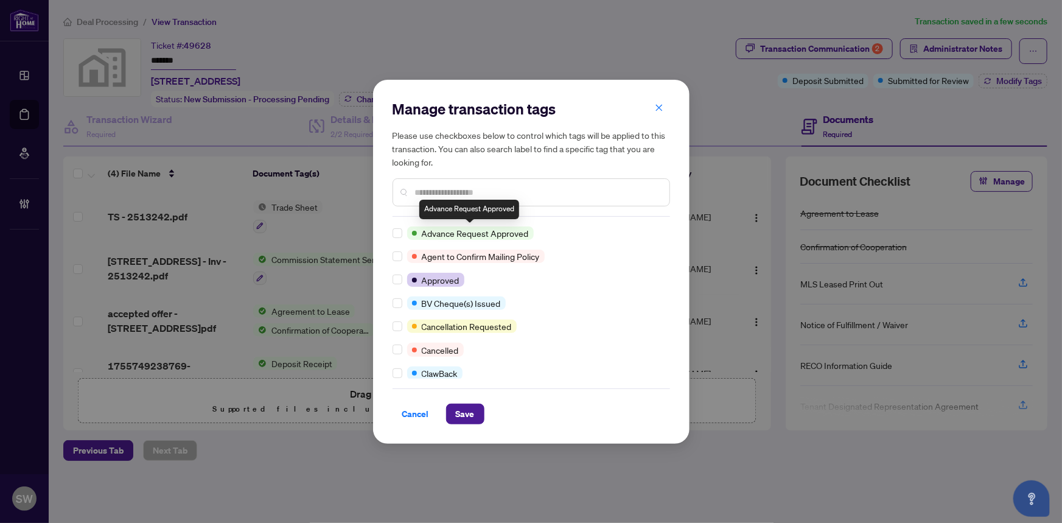
click at [444, 192] on input "text" at bounding box center [537, 192] width 245 height 13
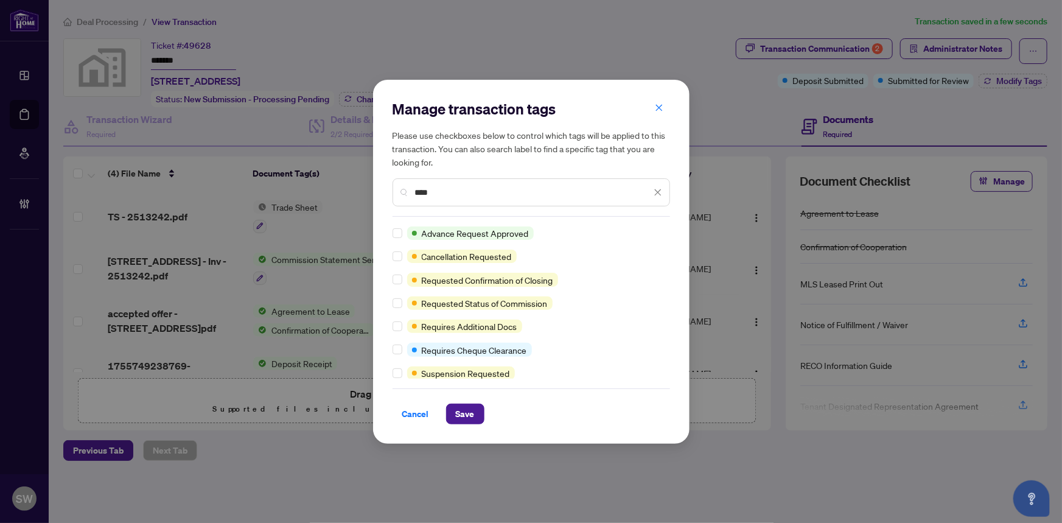
type input "****"
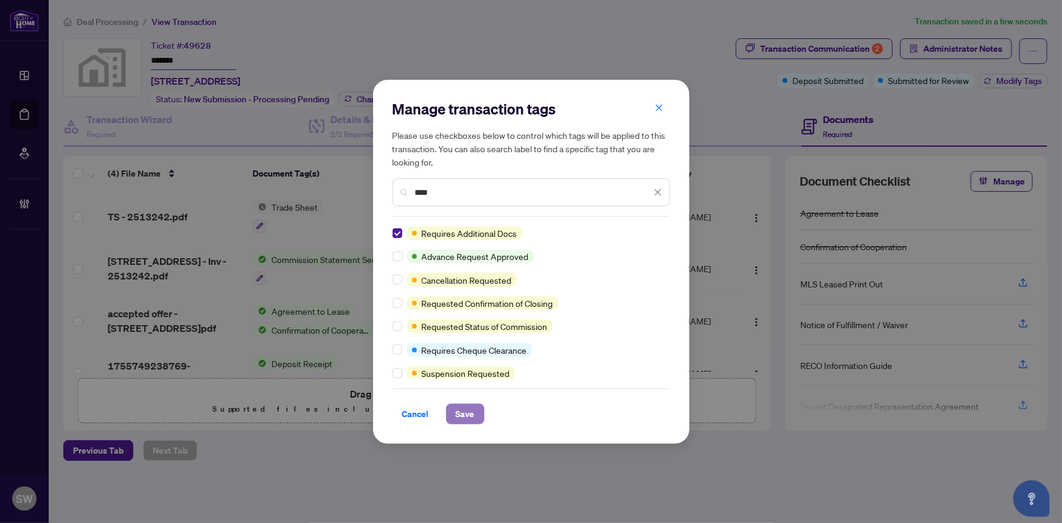
click at [468, 408] on span "Save" at bounding box center [465, 413] width 19 height 19
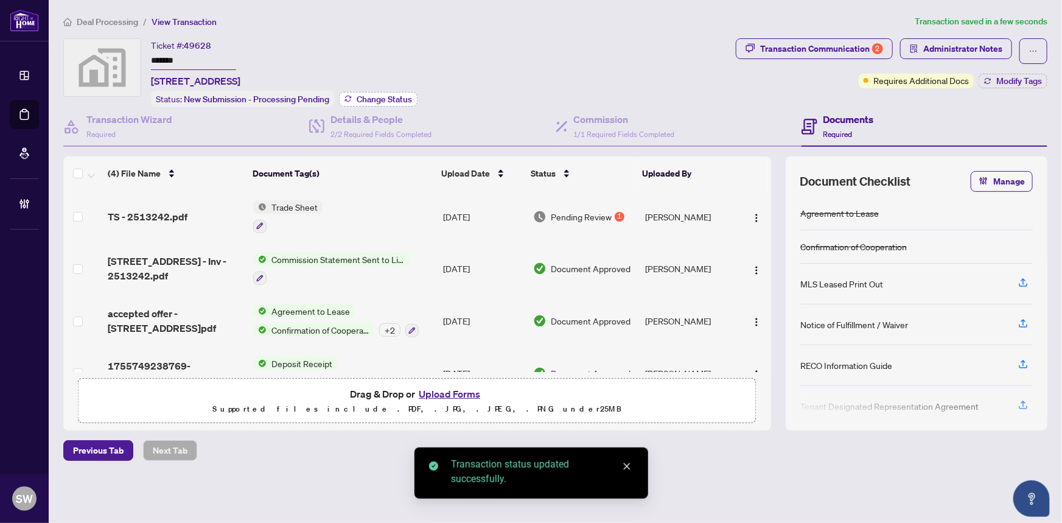
click at [399, 98] on span "Change Status" at bounding box center [384, 99] width 55 height 9
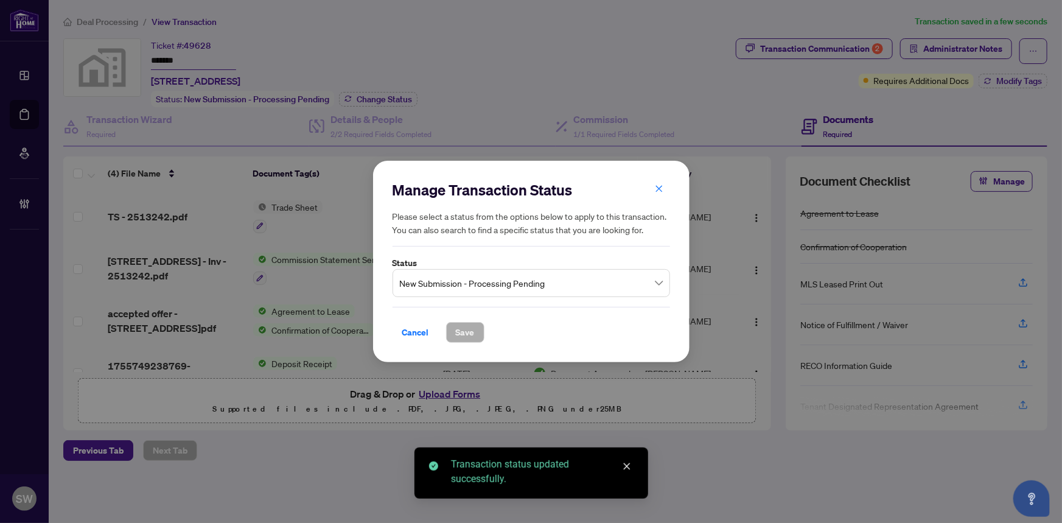
click at [476, 279] on span "New Submission - Processing Pending" at bounding box center [531, 282] width 263 height 23
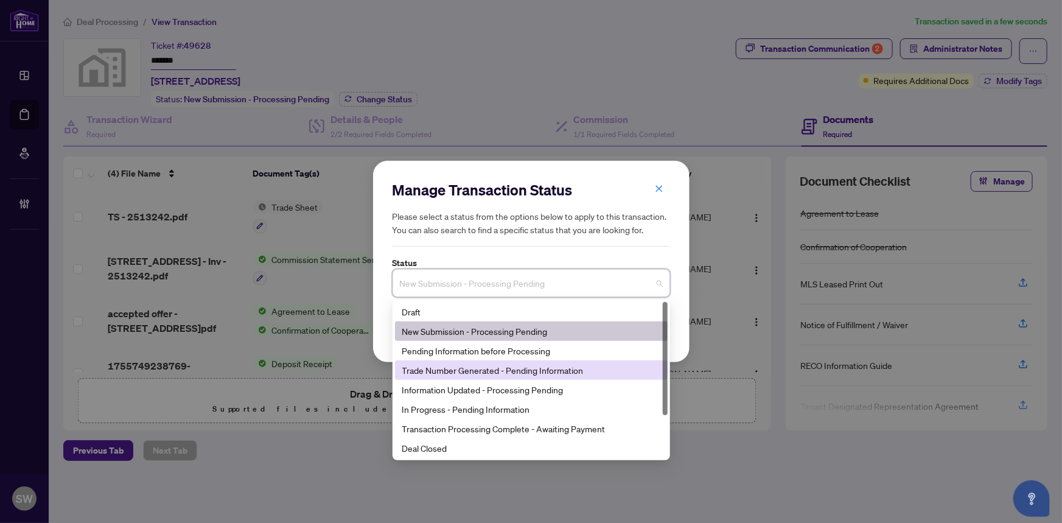
click at [448, 372] on div "Trade Number Generated - Pending Information" at bounding box center [531, 369] width 258 height 13
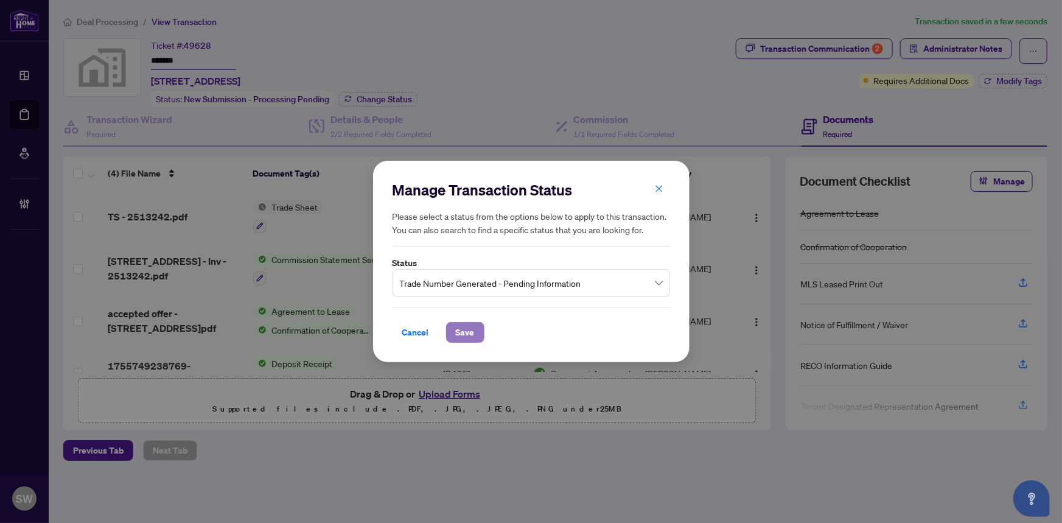
click at [464, 335] on span "Save" at bounding box center [465, 332] width 19 height 19
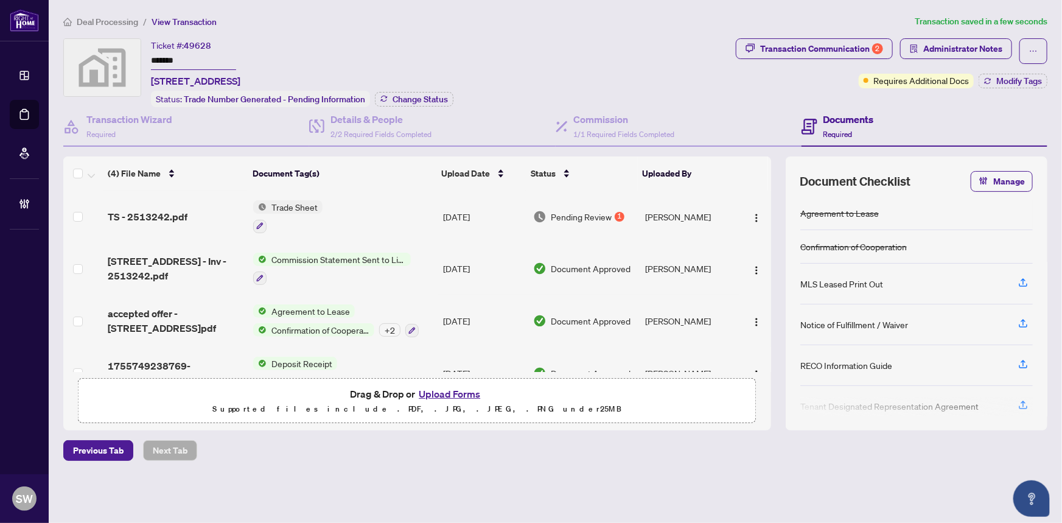
click at [240, 46] on div "Ticket #: 49628 ******* [STREET_ADDRESS]" at bounding box center [195, 63] width 89 height 50
click at [117, 23] on span "Deal Processing" at bounding box center [107, 21] width 61 height 11
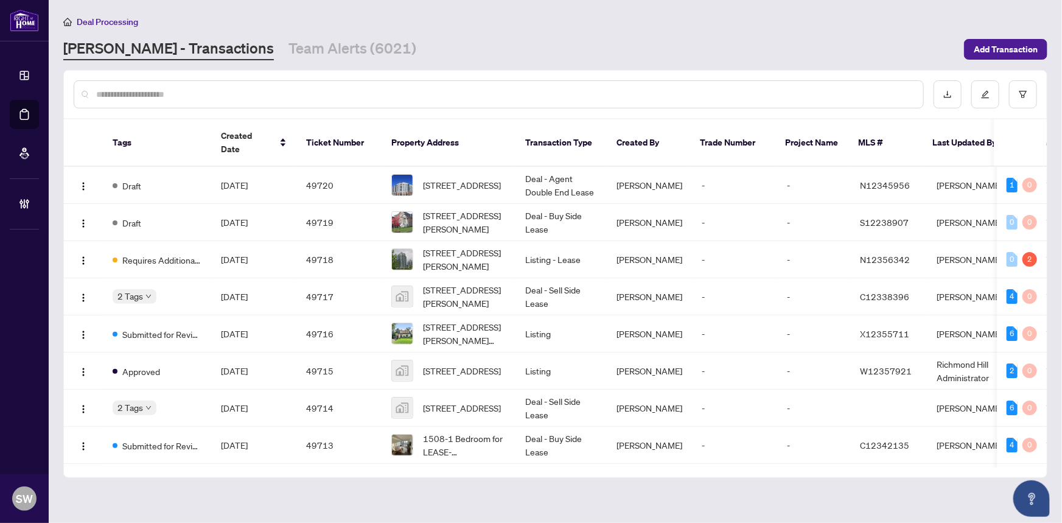
click at [155, 93] on input "text" at bounding box center [504, 94] width 817 height 13
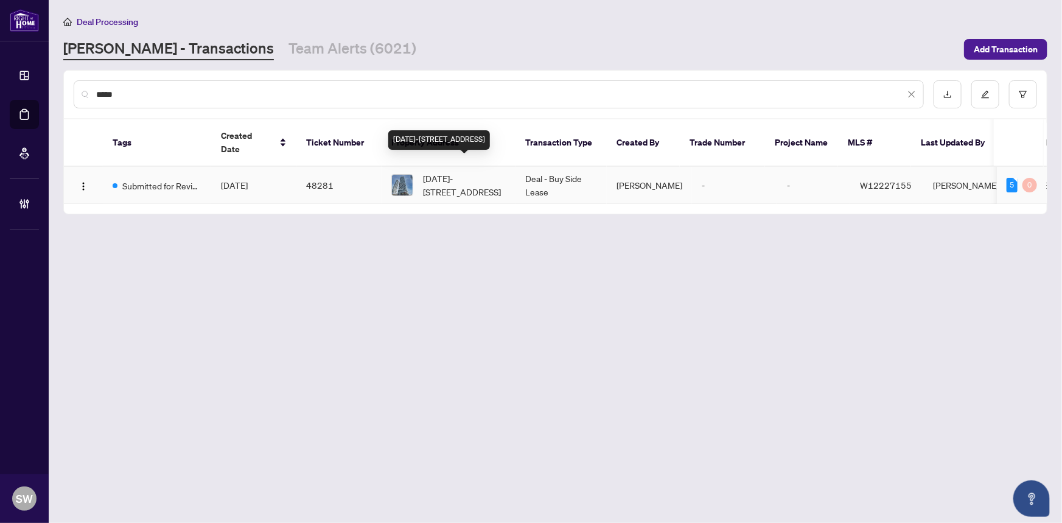
type input "*****"
click at [444, 177] on span "[DATE]-[STREET_ADDRESS]" at bounding box center [464, 185] width 83 height 27
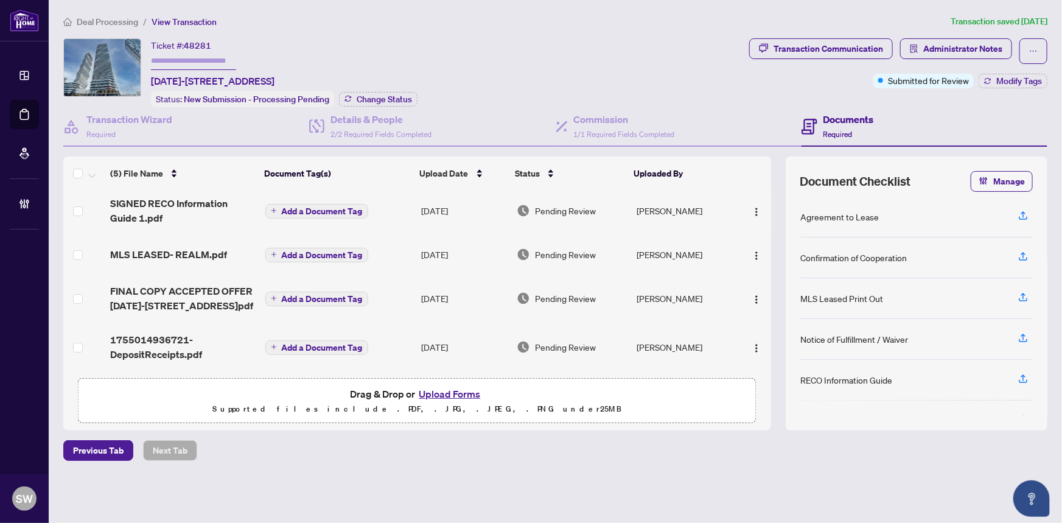
scroll to position [55, 0]
click at [209, 295] on span "FINAL COPY ACCEPTED OFFER [DATE]-[STREET_ADDRESS]pdf" at bounding box center [182, 298] width 145 height 29
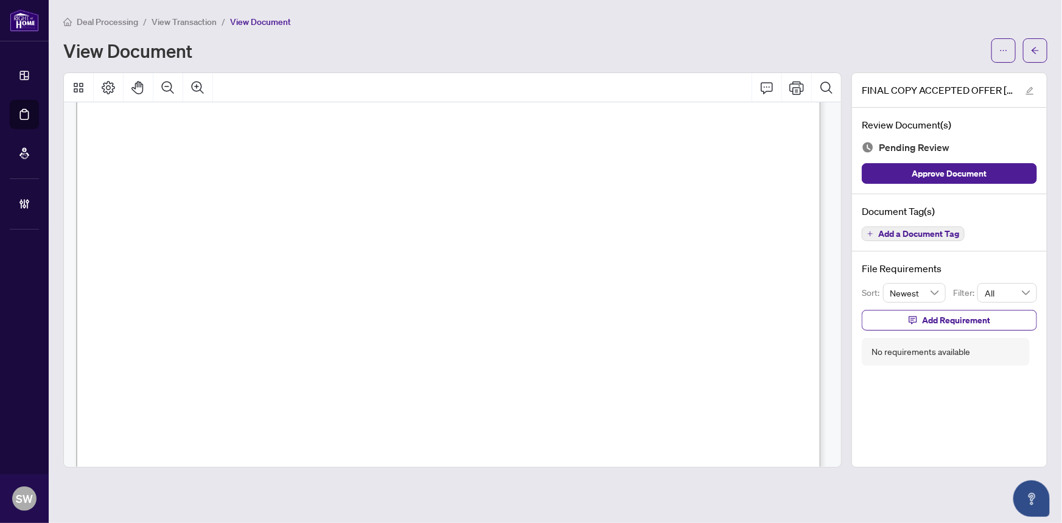
scroll to position [110, 0]
drag, startPoint x: 214, startPoint y: 284, endPoint x: 302, endPoint y: 287, distance: 88.9
click at [302, 287] on span "Confederation Pkwy E" at bounding box center [277, 289] width 125 height 12
drag, startPoint x: 309, startPoint y: 285, endPoint x: 348, endPoint y: 284, distance: 39.6
click at [340, 284] on span "Confederation Pkwy E" at bounding box center [277, 289] width 125 height 12
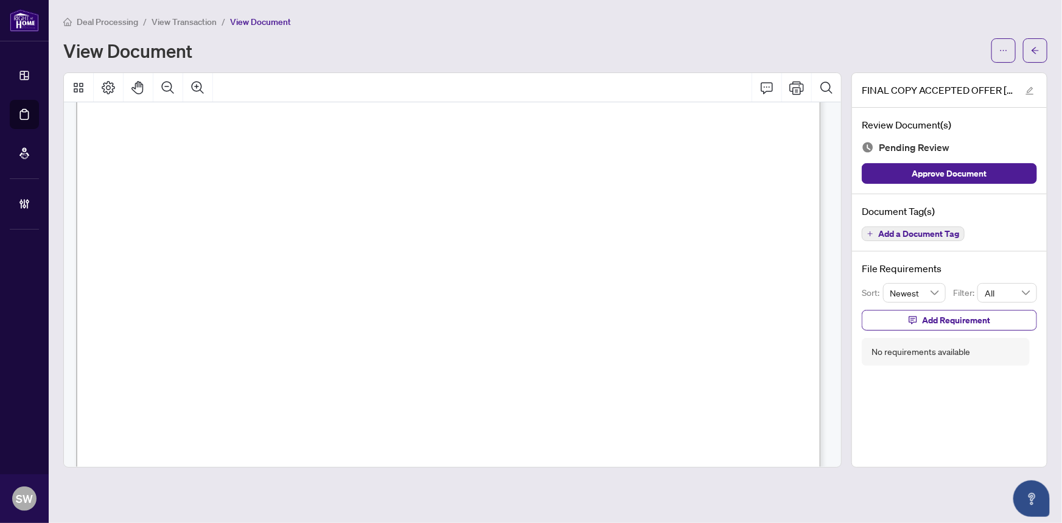
click at [624, 283] on span "[GEOGRAPHIC_DATA]" at bounding box center [629, 289] width 102 height 12
click at [729, 284] on span "L5B 0M3" at bounding box center [740, 289] width 45 height 12
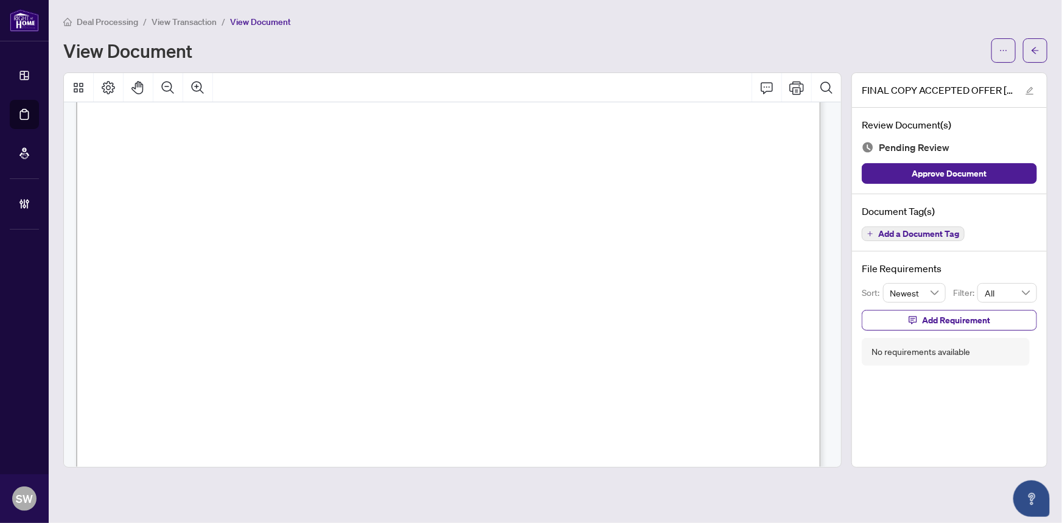
click at [749, 287] on span "L5B 0M3" at bounding box center [740, 289] width 45 height 12
click at [195, 18] on span "View Transaction" at bounding box center [184, 21] width 65 height 11
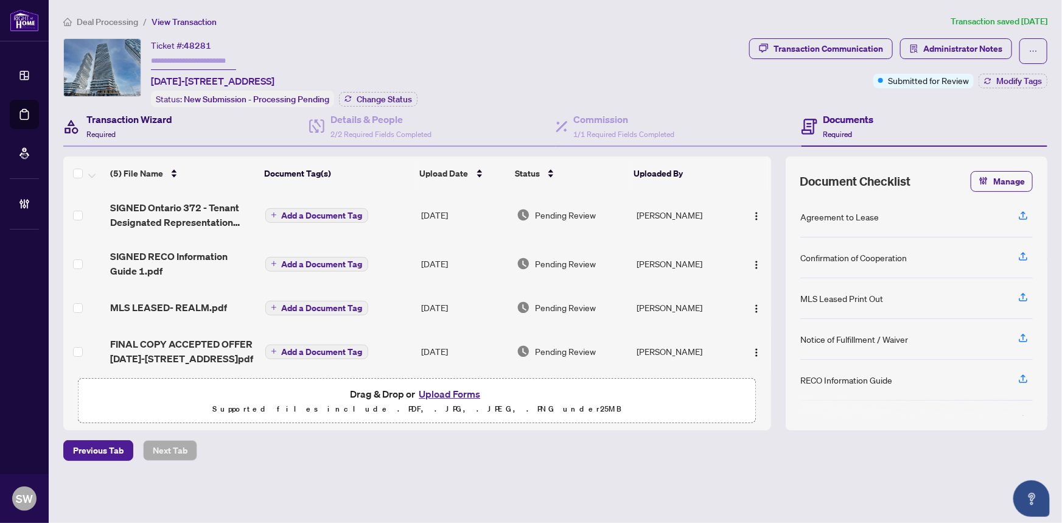
click at [141, 122] on h4 "Transaction Wizard" at bounding box center [129, 119] width 86 height 15
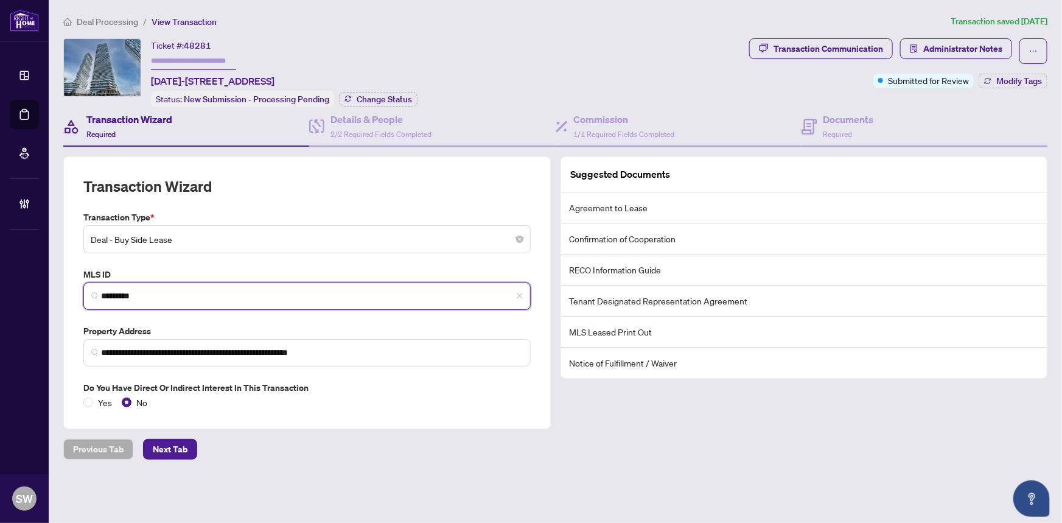
click at [125, 291] on input "*********" at bounding box center [312, 296] width 422 height 13
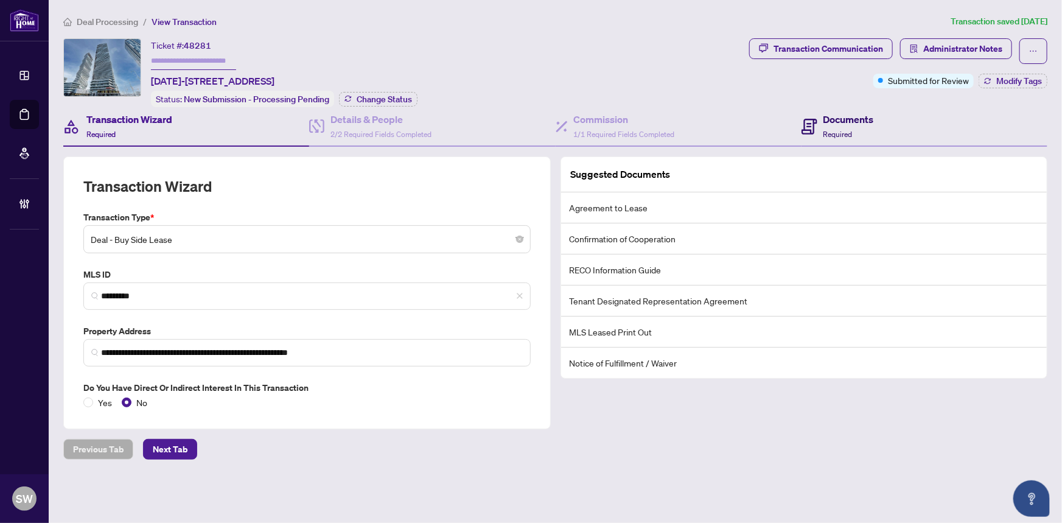
drag, startPoint x: 828, startPoint y: 124, endPoint x: 758, endPoint y: 150, distance: 74.4
click at [828, 124] on h4 "Documents" at bounding box center [848, 119] width 51 height 15
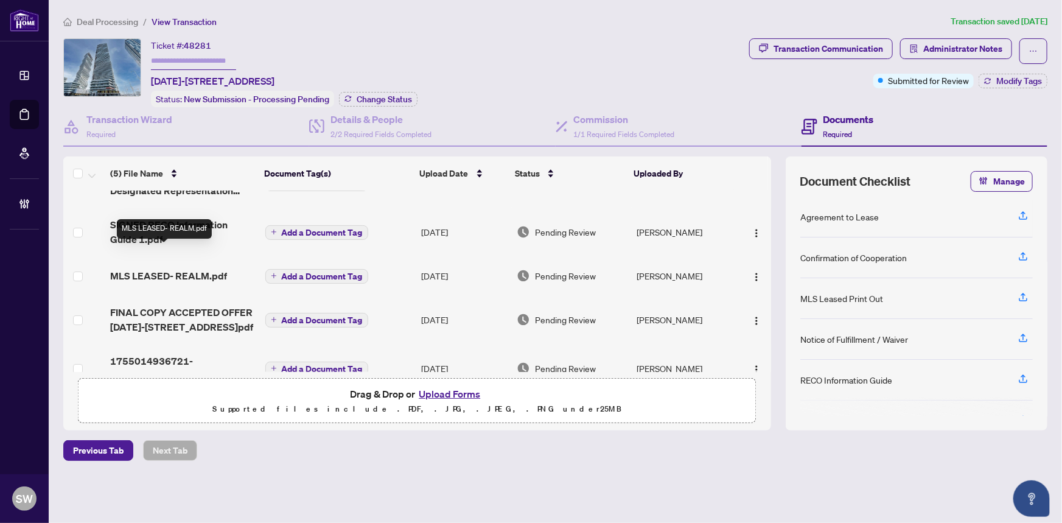
scroll to position [55, 0]
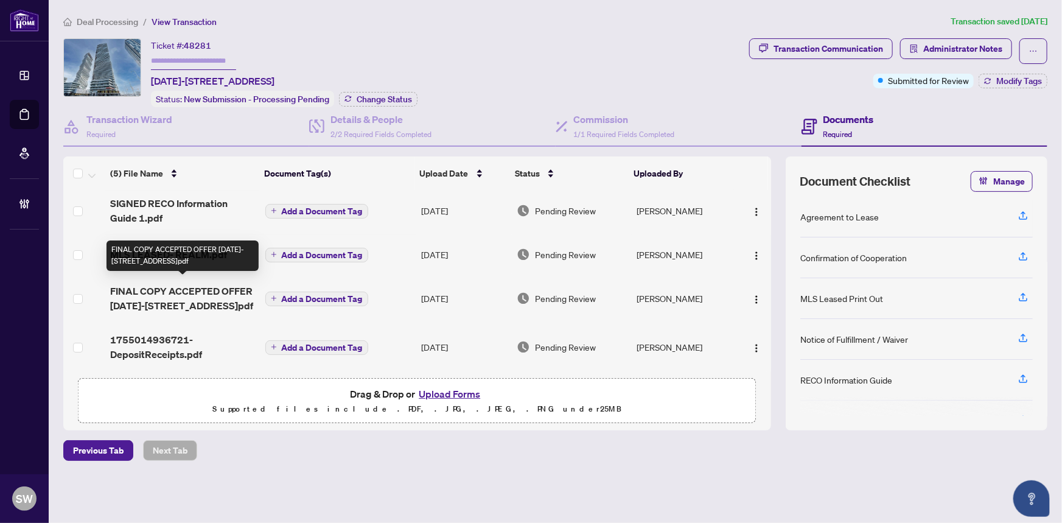
click at [203, 294] on span "FINAL COPY ACCEPTED OFFER [DATE]-[STREET_ADDRESS]pdf" at bounding box center [182, 298] width 145 height 29
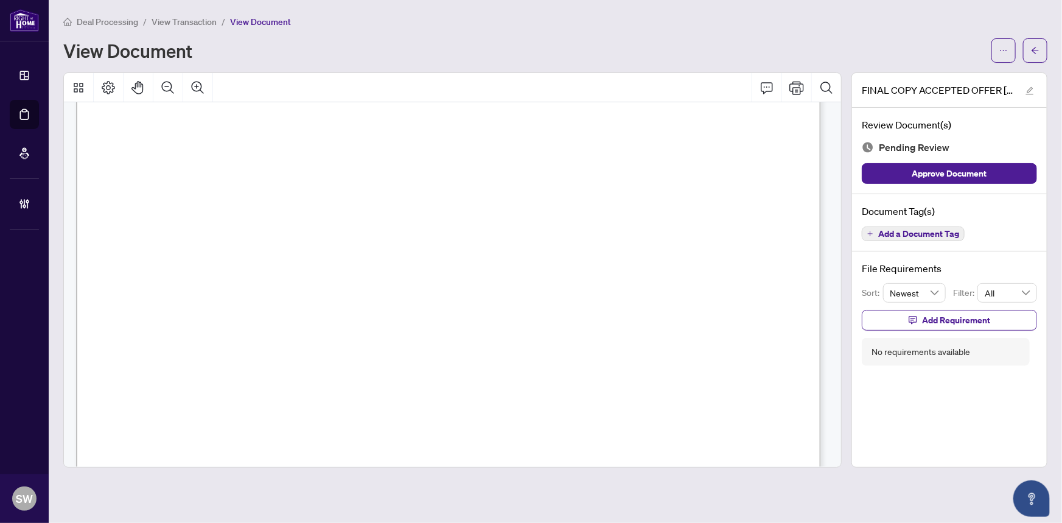
scroll to position [110, 0]
click at [329, 181] on span "[PERSON_NAME]" at bounding box center [320, 183] width 85 height 12
click at [256, 155] on span "[PERSON_NAME] [PERSON_NAME]" at bounding box center [333, 158] width 177 height 12
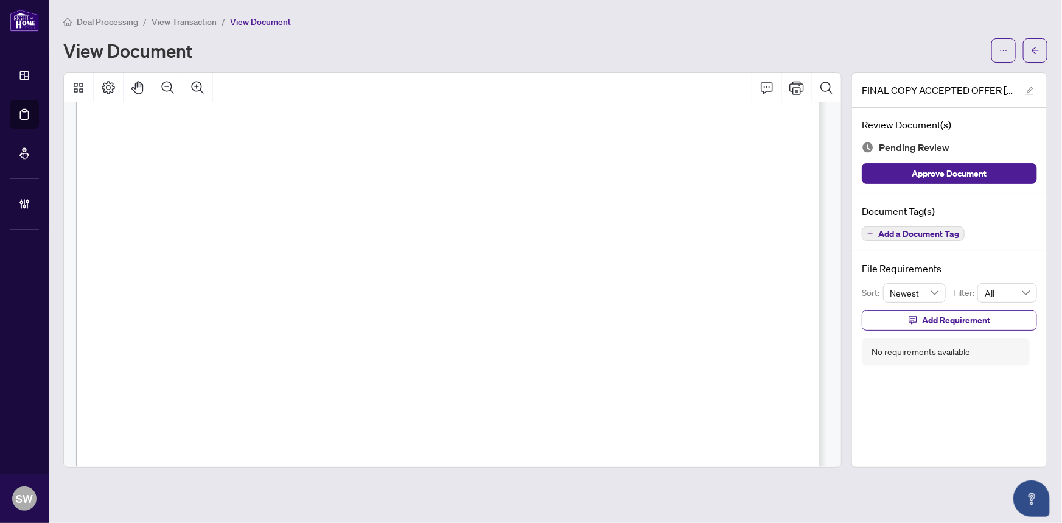
click at [256, 155] on span "[PERSON_NAME] [PERSON_NAME]" at bounding box center [333, 158] width 177 height 12
click at [307, 152] on span "[PERSON_NAME] [PERSON_NAME]" at bounding box center [333, 158] width 177 height 12
drag, startPoint x: 306, startPoint y: 152, endPoint x: 390, endPoint y: 152, distance: 83.4
click at [390, 152] on span "[PERSON_NAME] [PERSON_NAME]" at bounding box center [333, 158] width 177 height 12
click at [305, 152] on span "[PERSON_NAME] [PERSON_NAME]" at bounding box center [333, 158] width 177 height 12
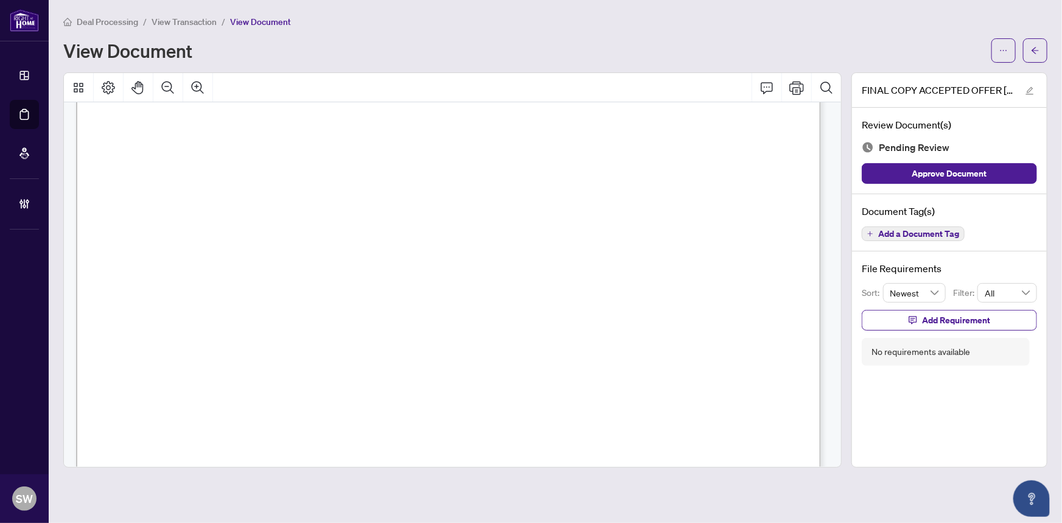
drag, startPoint x: 305, startPoint y: 152, endPoint x: 397, endPoint y: 152, distance: 92.5
click at [397, 152] on span "[PERSON_NAME] [PERSON_NAME]" at bounding box center [333, 158] width 177 height 12
click at [195, 367] on span "[PERSON_NAME]" at bounding box center [170, 372] width 85 height 12
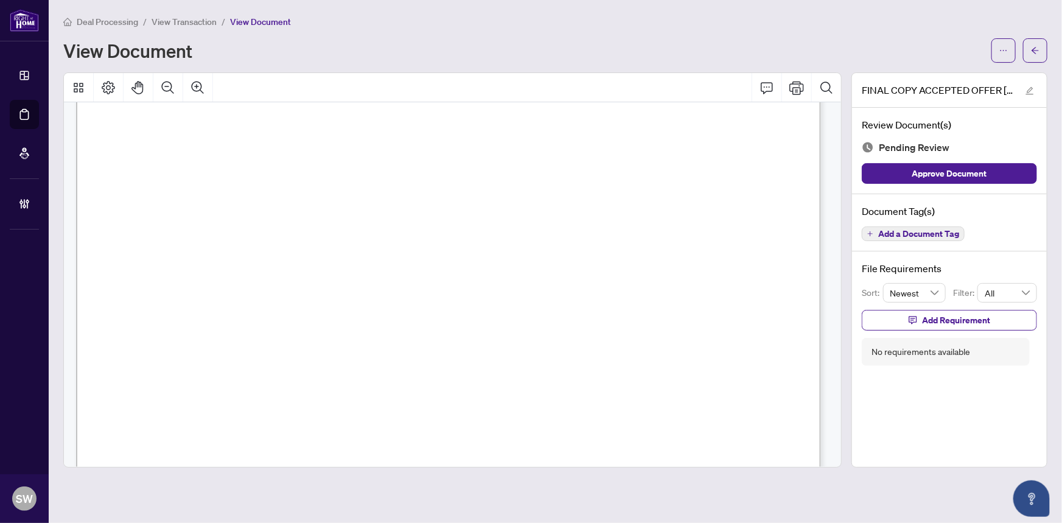
click at [536, 285] on span "[PHONE_NUMBER]" at bounding box center [550, 291] width 107 height 12
click at [194, 20] on span "View Transaction" at bounding box center [184, 21] width 65 height 11
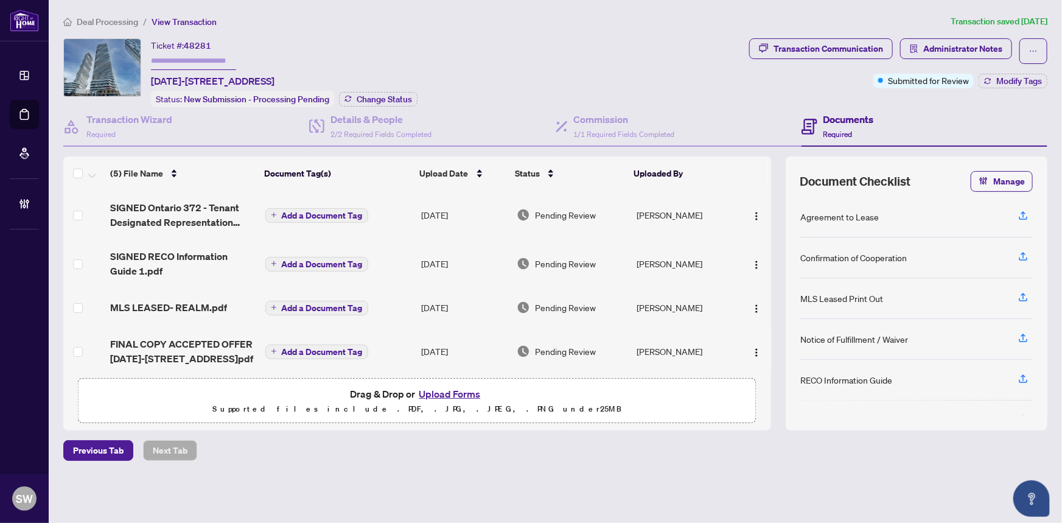
click at [203, 41] on span "48281" at bounding box center [197, 45] width 27 height 11
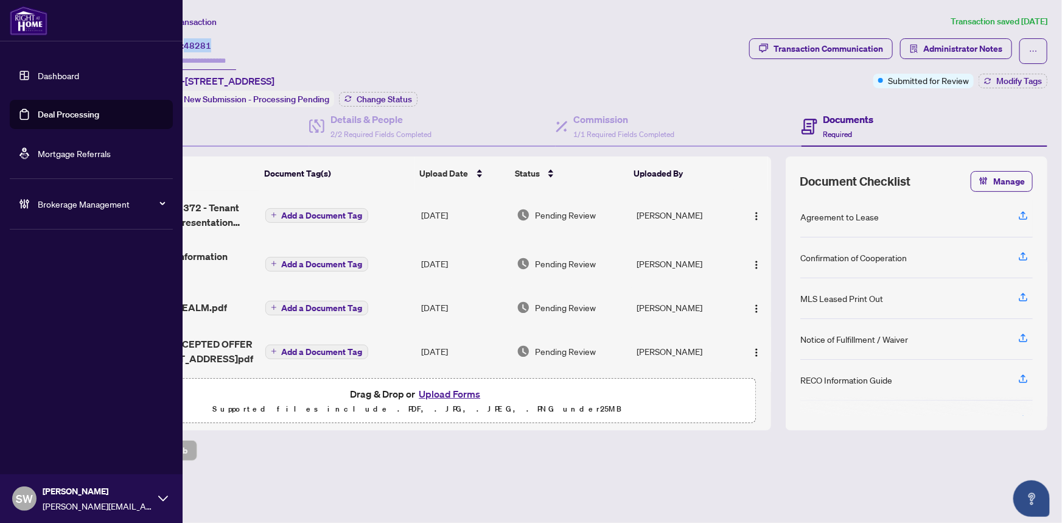
copy span "48281"
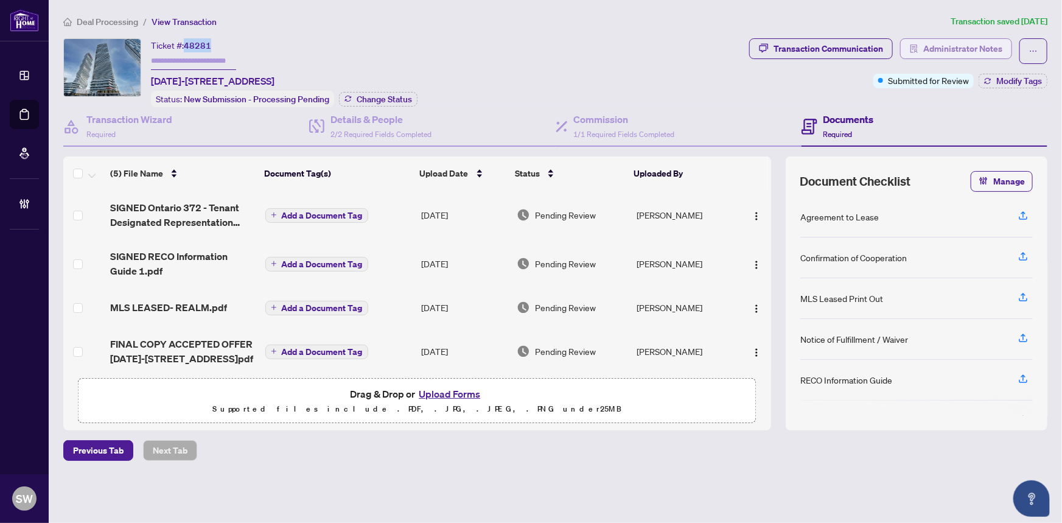
click at [968, 44] on span "Administrator Notes" at bounding box center [962, 48] width 79 height 19
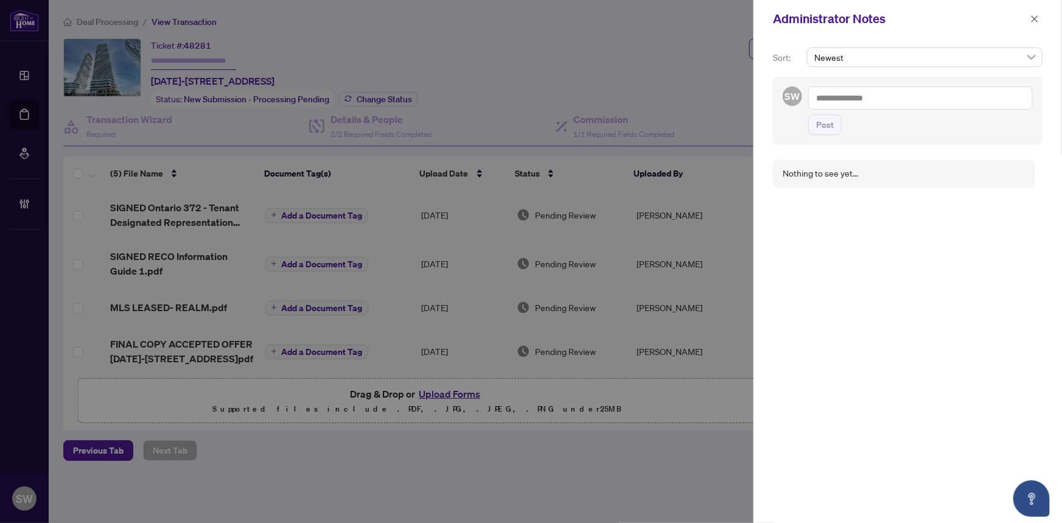
click at [861, 91] on textarea at bounding box center [920, 97] width 225 height 23
paste textarea "**********"
click at [834, 99] on textarea "**********" at bounding box center [919, 103] width 222 height 35
click at [838, 99] on textarea "**********" at bounding box center [919, 103] width 222 height 35
type textarea "**********"
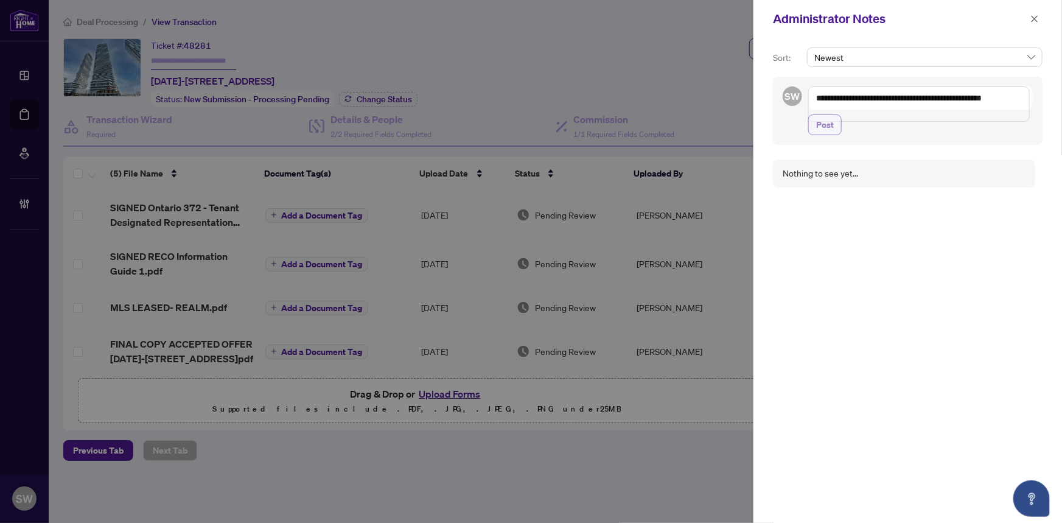
click at [822, 133] on span "Post" at bounding box center [825, 124] width 18 height 19
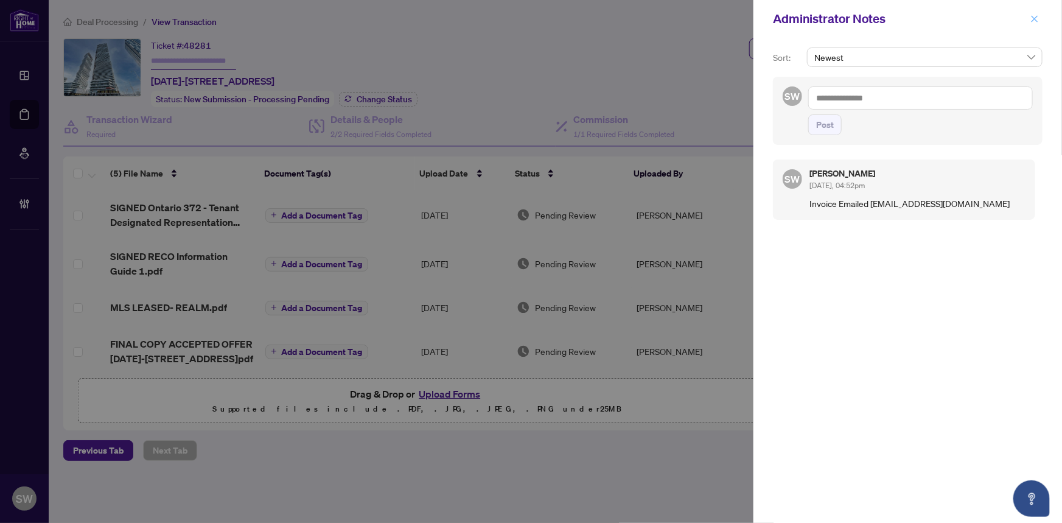
click at [1033, 16] on icon "close" at bounding box center [1034, 19] width 9 height 9
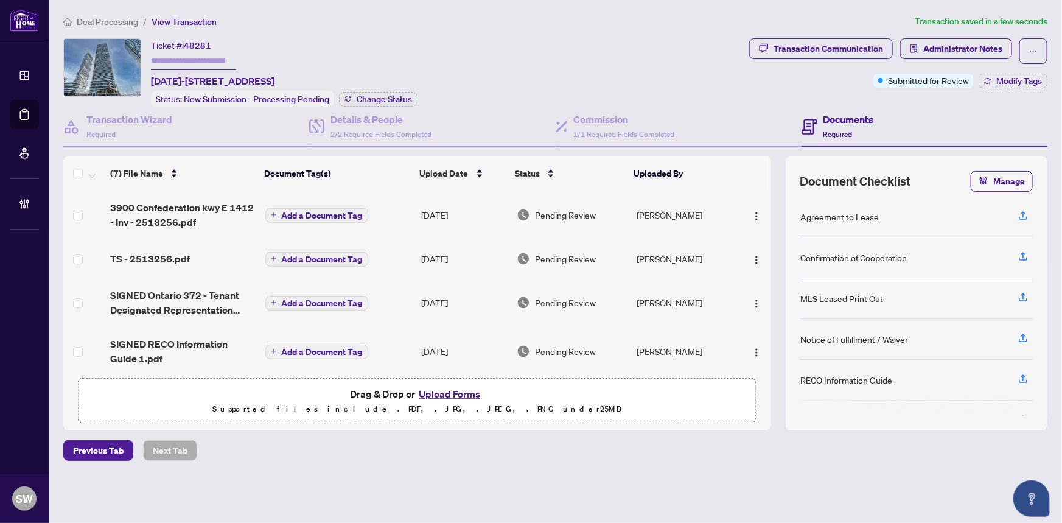
click at [274, 49] on div "Ticket #: 48281 [DATE][STREET_ADDRESS]" at bounding box center [213, 63] width 124 height 50
click at [120, 25] on span "Deal Processing" at bounding box center [107, 21] width 61 height 11
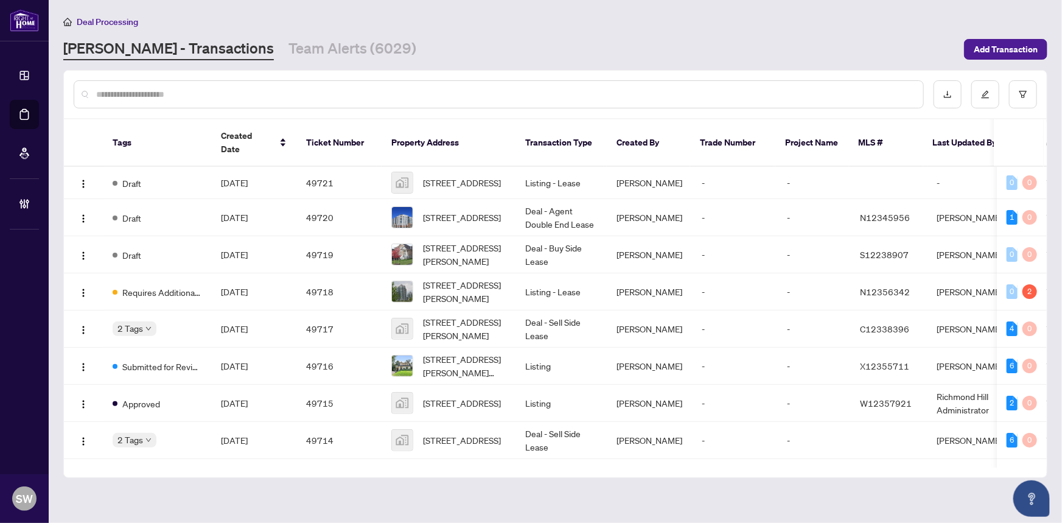
click at [150, 93] on input "text" at bounding box center [504, 94] width 817 height 13
click at [101, 88] on input "text" at bounding box center [504, 94] width 817 height 13
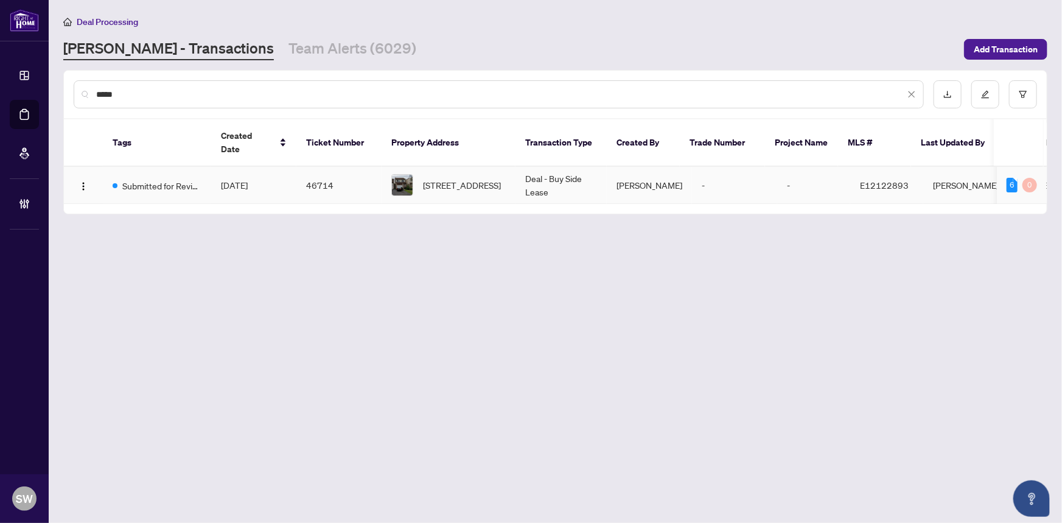
type input "*****"
click at [243, 180] on span "[DATE]" at bounding box center [234, 185] width 27 height 11
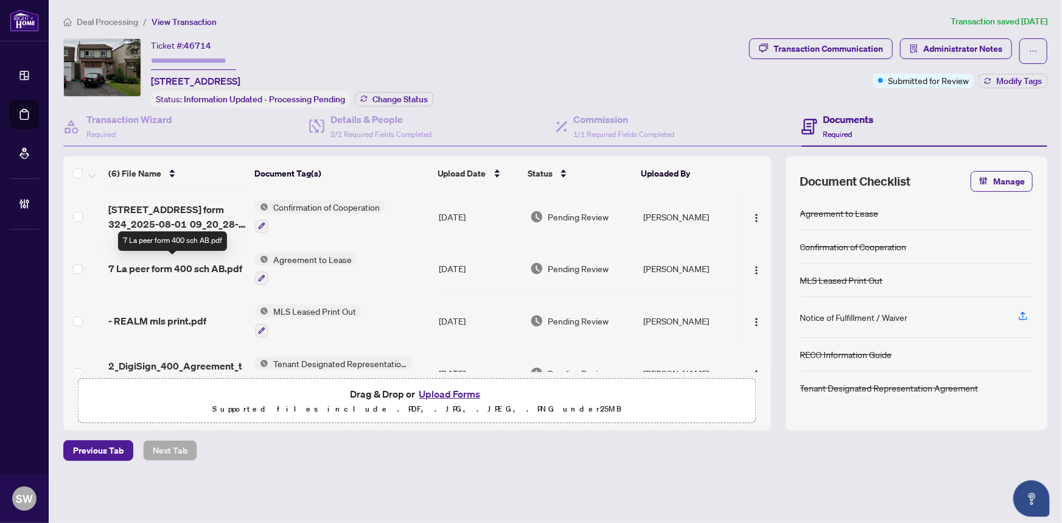
click at [208, 268] on span "7 La peer form 400 sch AB.pdf" at bounding box center [175, 268] width 134 height 15
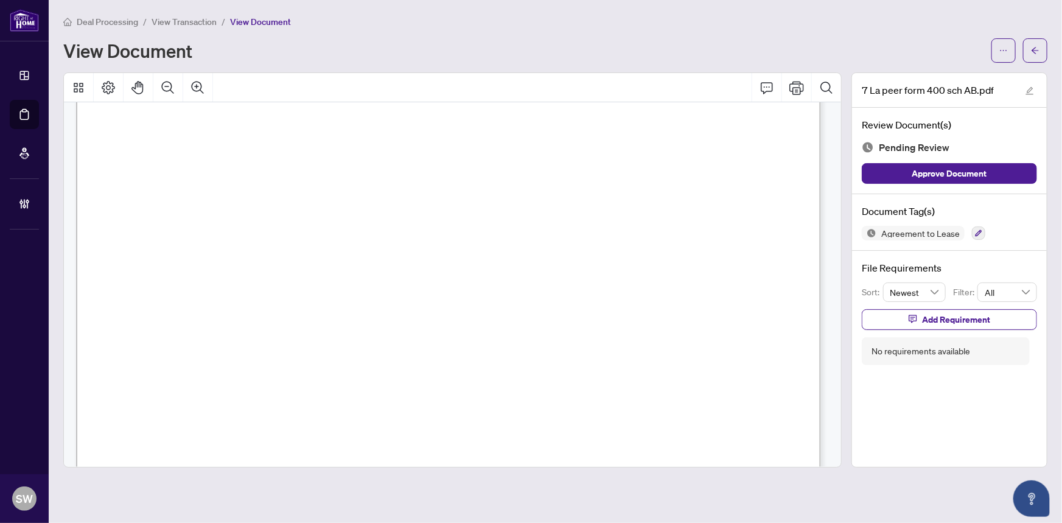
scroll to position [110, 0]
click at [195, 19] on span "View Transaction" at bounding box center [184, 21] width 65 height 11
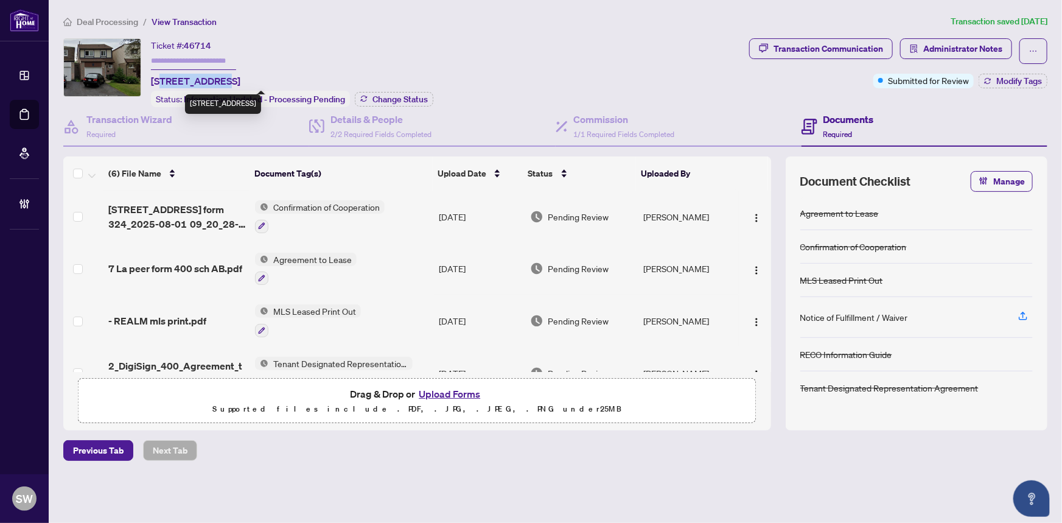
drag, startPoint x: 159, startPoint y: 77, endPoint x: 212, endPoint y: 79, distance: 53.0
click at [212, 79] on span "[STREET_ADDRESS]" at bounding box center [195, 81] width 89 height 15
copy span "La Peer Blvd"
click at [240, 82] on span "[STREET_ADDRESS]" at bounding box center [195, 81] width 89 height 15
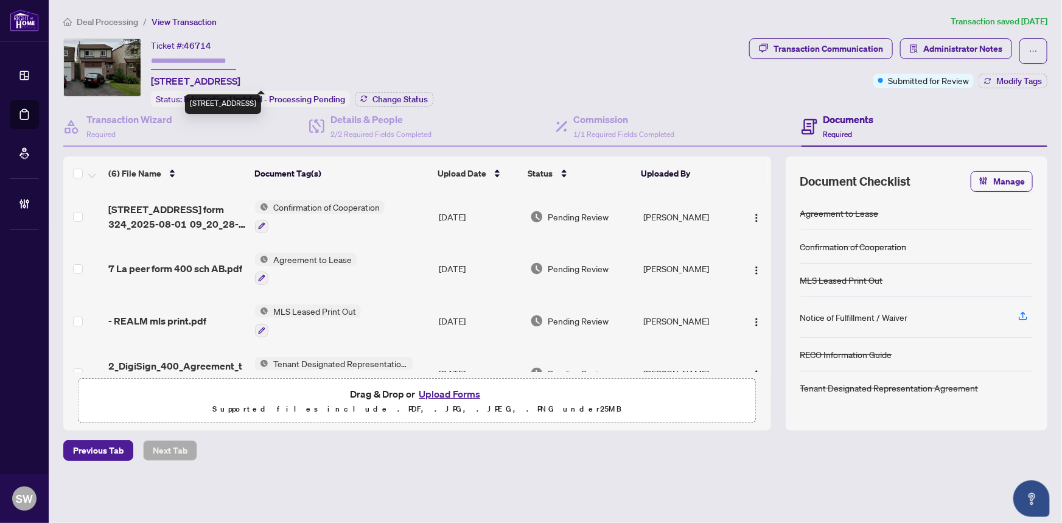
copy span "[GEOGRAPHIC_DATA]"
click at [240, 77] on span "[STREET_ADDRESS]" at bounding box center [195, 81] width 89 height 15
copy span "M1W"
click at [240, 77] on span "[STREET_ADDRESS]" at bounding box center [195, 81] width 89 height 15
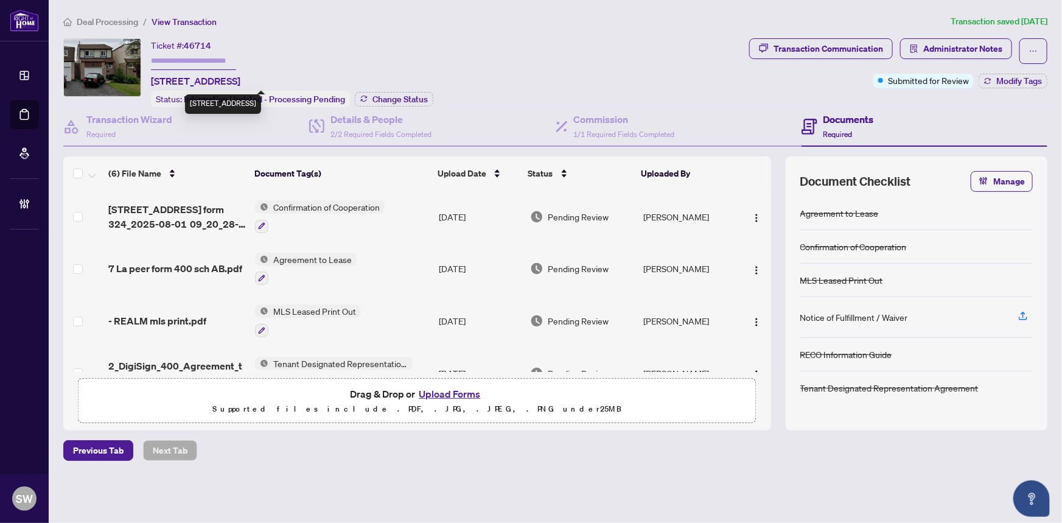
click at [240, 77] on span "[STREET_ADDRESS]" at bounding box center [195, 81] width 89 height 15
click at [240, 78] on span "[STREET_ADDRESS]" at bounding box center [195, 81] width 89 height 15
copy span "2H4"
click at [187, 264] on span "7 La peer form 400 sch AB.pdf" at bounding box center [175, 268] width 134 height 15
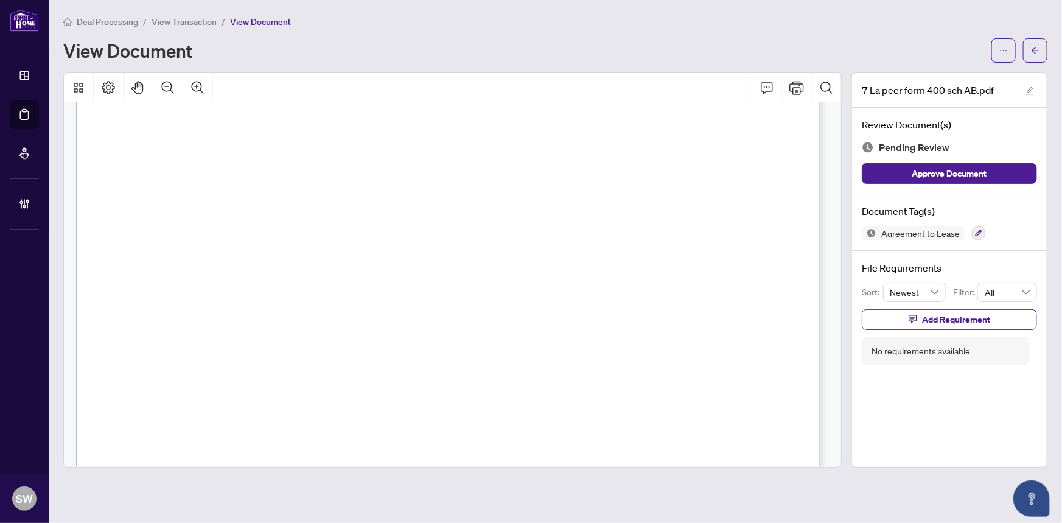
scroll to position [7599, 0]
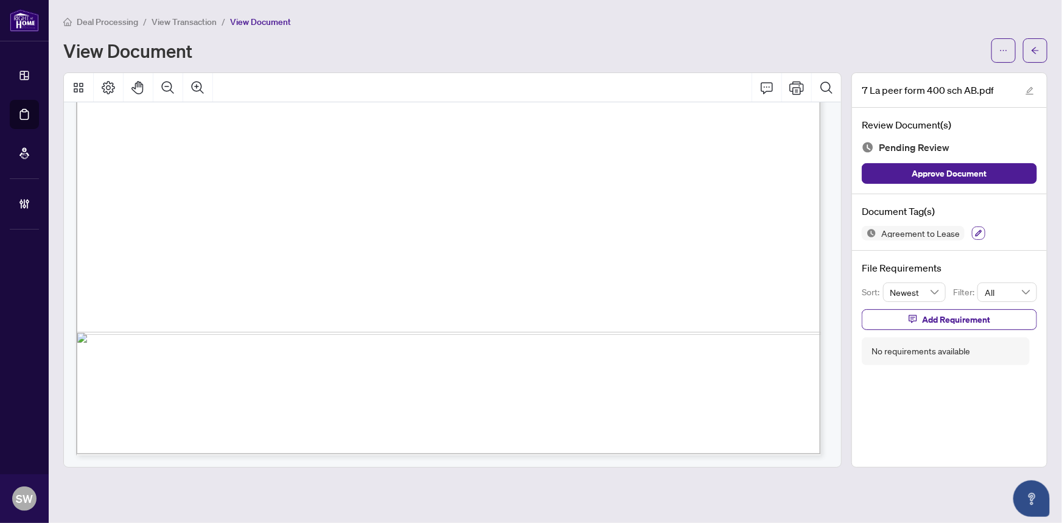
click at [980, 232] on icon "button" at bounding box center [978, 232] width 7 height 7
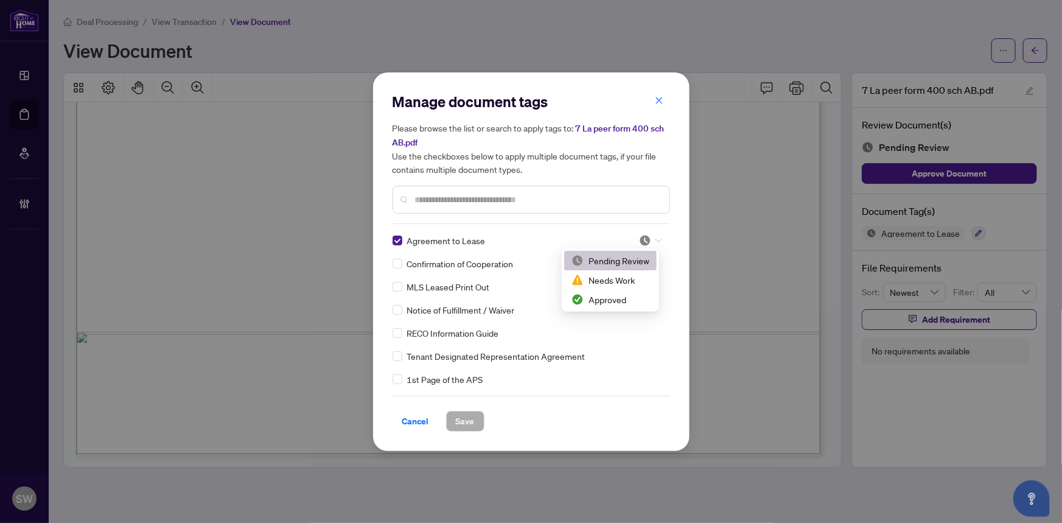
click at [655, 238] on icon at bounding box center [658, 240] width 7 height 5
click at [617, 296] on div "Approved" at bounding box center [610, 299] width 78 height 13
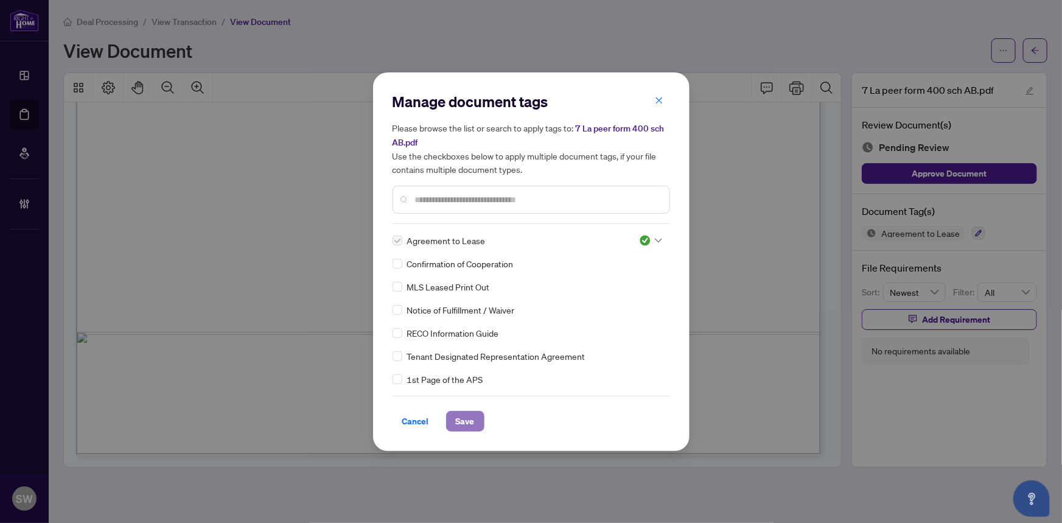
click at [461, 419] on span "Save" at bounding box center [465, 420] width 19 height 19
click at [1035, 53] on div "Manage document tags Please browse the list or search to apply tags to: 7 La pe…" at bounding box center [531, 261] width 1062 height 523
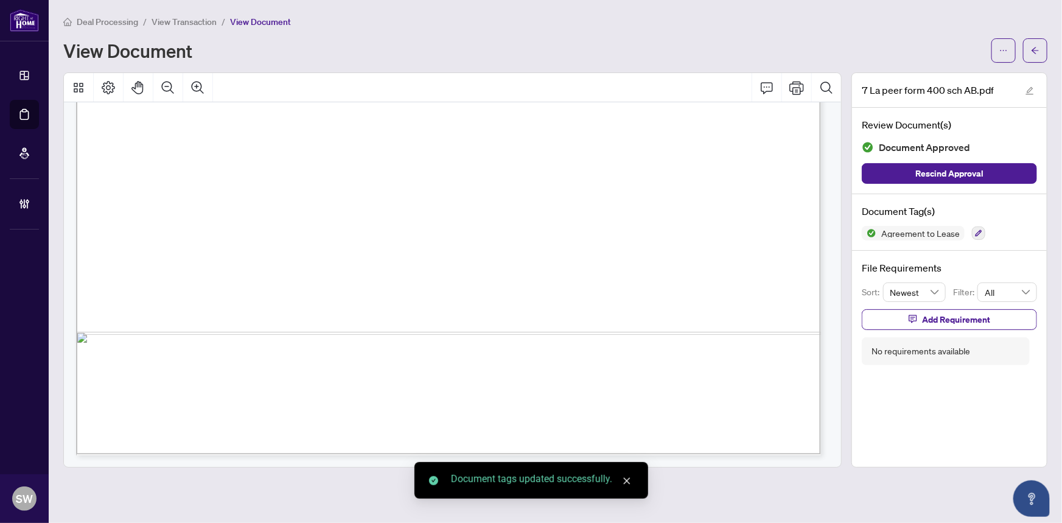
click at [1035, 53] on icon "arrow-left" at bounding box center [1035, 50] width 9 height 9
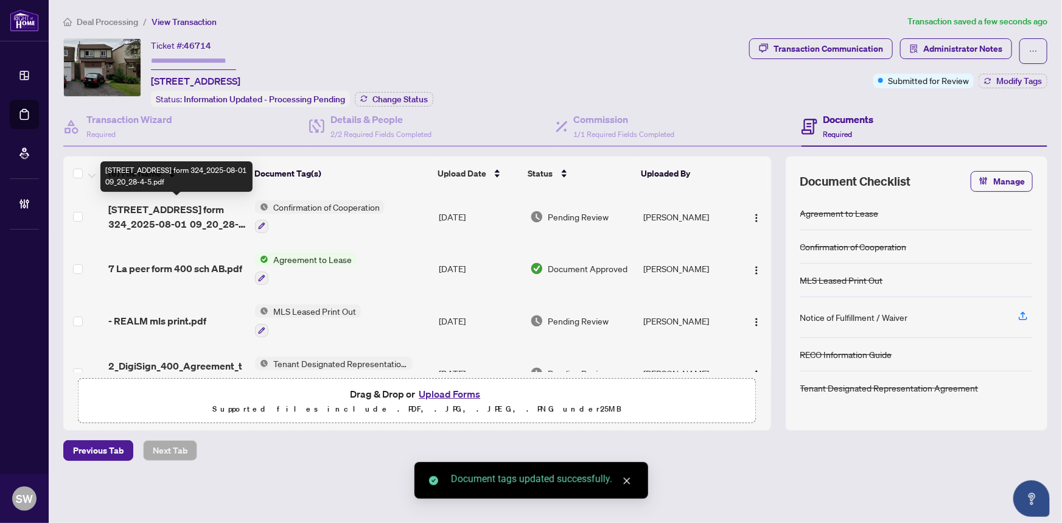
click at [211, 217] on span "[STREET_ADDRESS] form 324_2025-08-01 09_20_28-4-5.pdf" at bounding box center [177, 216] width 138 height 29
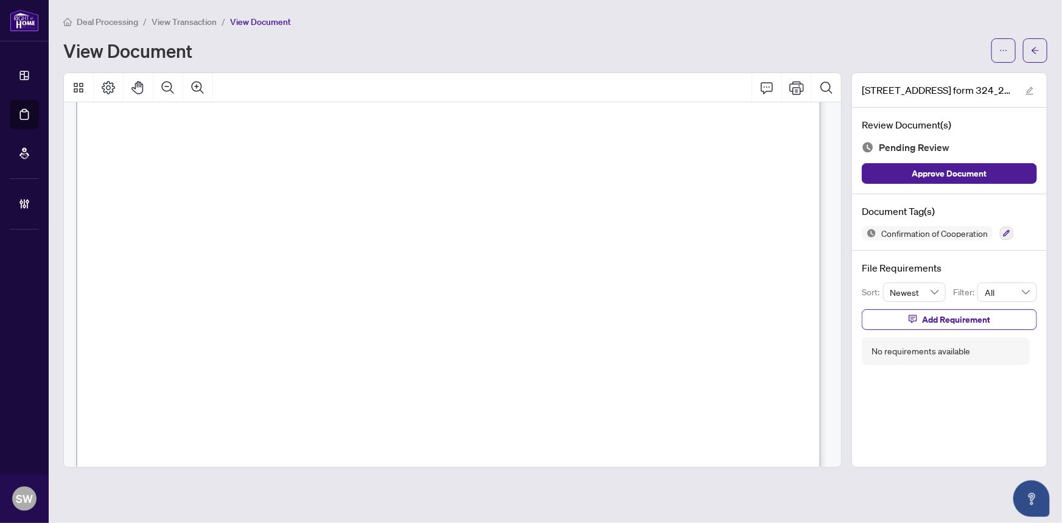
scroll to position [1051, 0]
click at [190, 17] on span "View Transaction" at bounding box center [184, 21] width 65 height 11
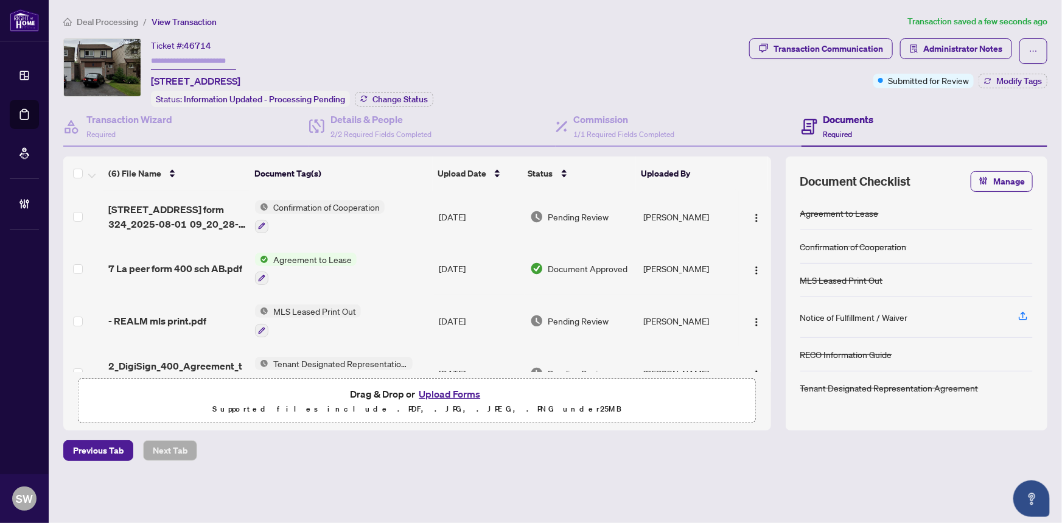
click at [203, 44] on span "46714" at bounding box center [197, 45] width 27 height 11
copy span "46714"
click at [138, 124] on h4 "Transaction Wizard" at bounding box center [129, 119] width 86 height 15
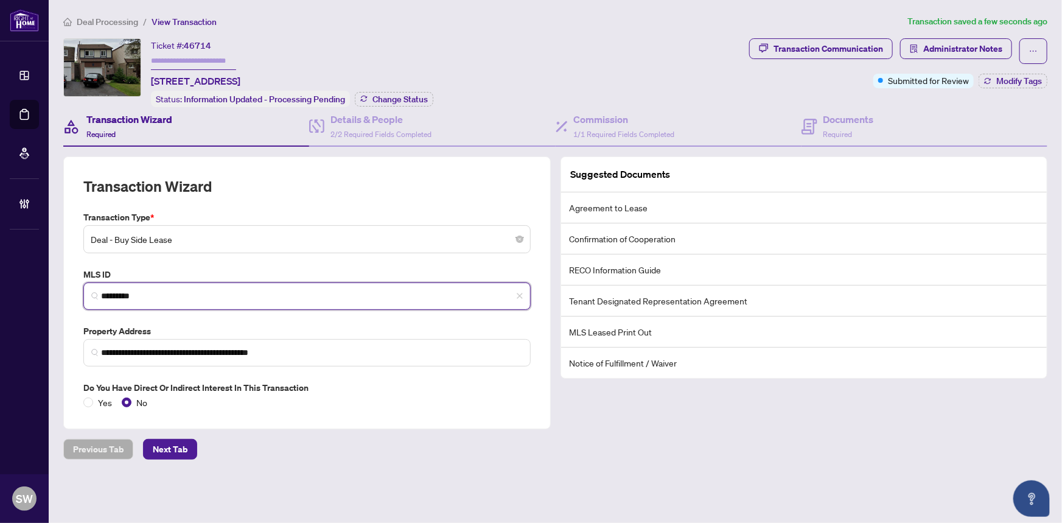
click at [125, 293] on input "*********" at bounding box center [312, 296] width 422 height 13
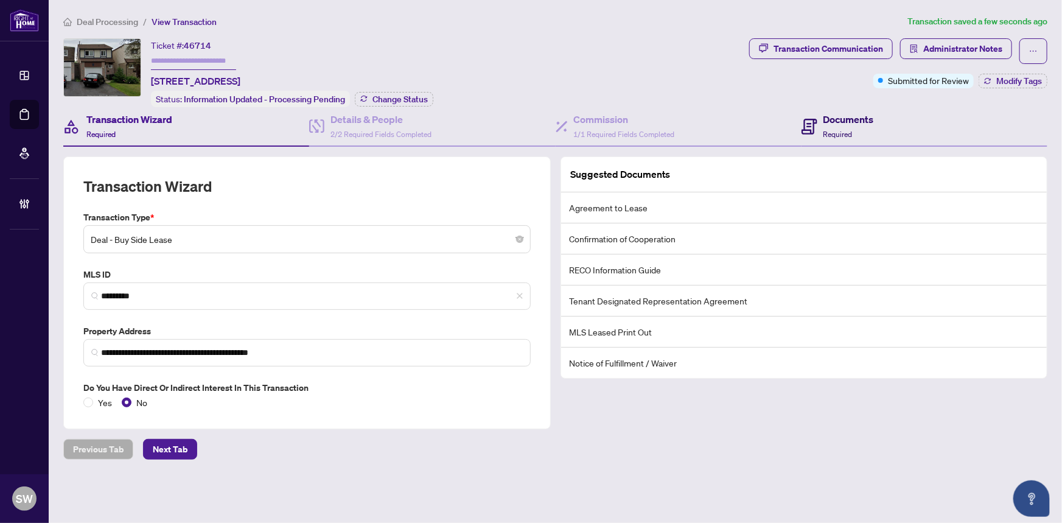
click at [827, 125] on div "Documents Required" at bounding box center [848, 126] width 51 height 29
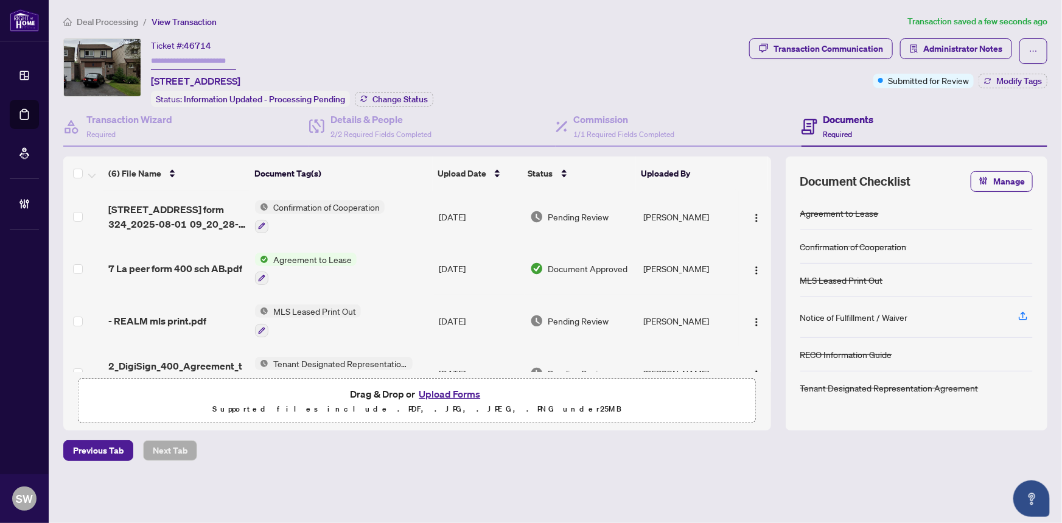
click at [183, 211] on span "[STREET_ADDRESS] form 324_2025-08-01 09_20_28-4-5.pdf" at bounding box center [177, 216] width 138 height 29
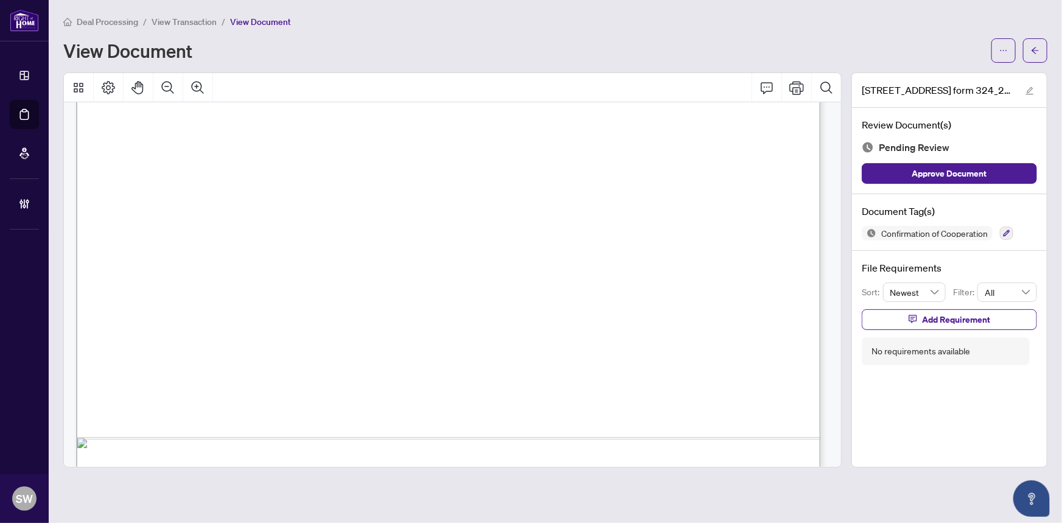
scroll to position [1523, 0]
click at [1006, 233] on icon "button" at bounding box center [1006, 232] width 7 height 7
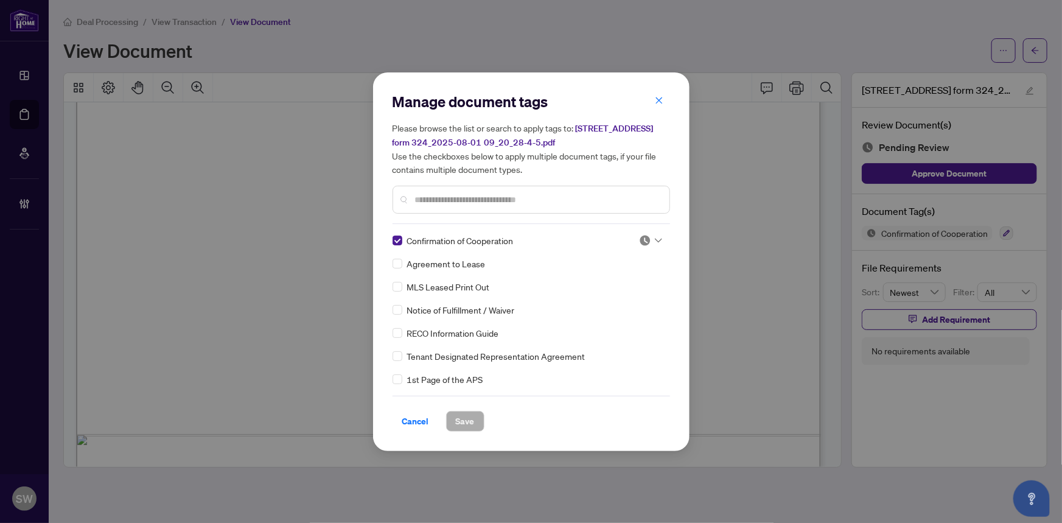
click at [655, 238] on icon at bounding box center [658, 240] width 7 height 5
click at [613, 296] on div "Approved" at bounding box center [610, 299] width 78 height 13
click at [468, 415] on span "Save" at bounding box center [465, 420] width 19 height 19
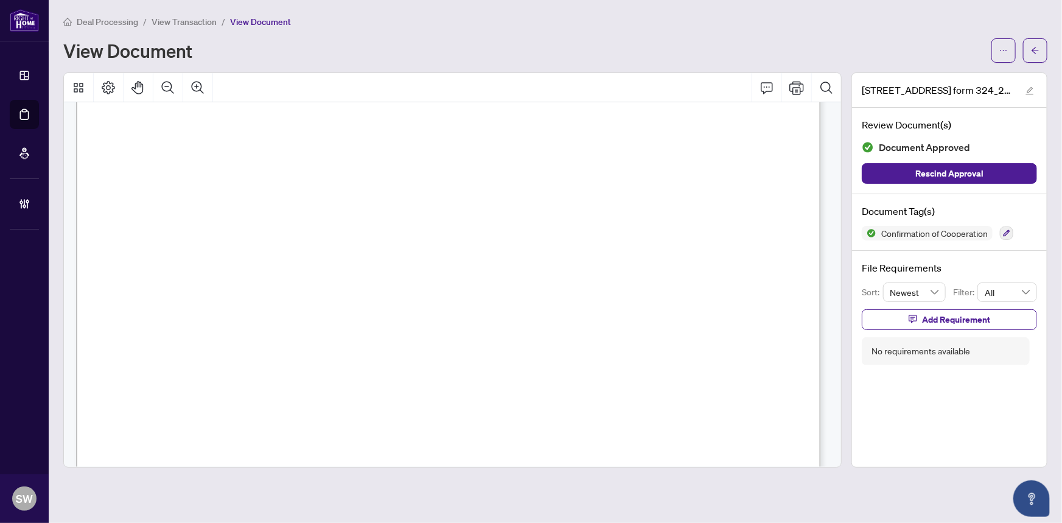
scroll to position [0, 0]
click at [1037, 48] on icon "arrow-left" at bounding box center [1035, 50] width 9 height 9
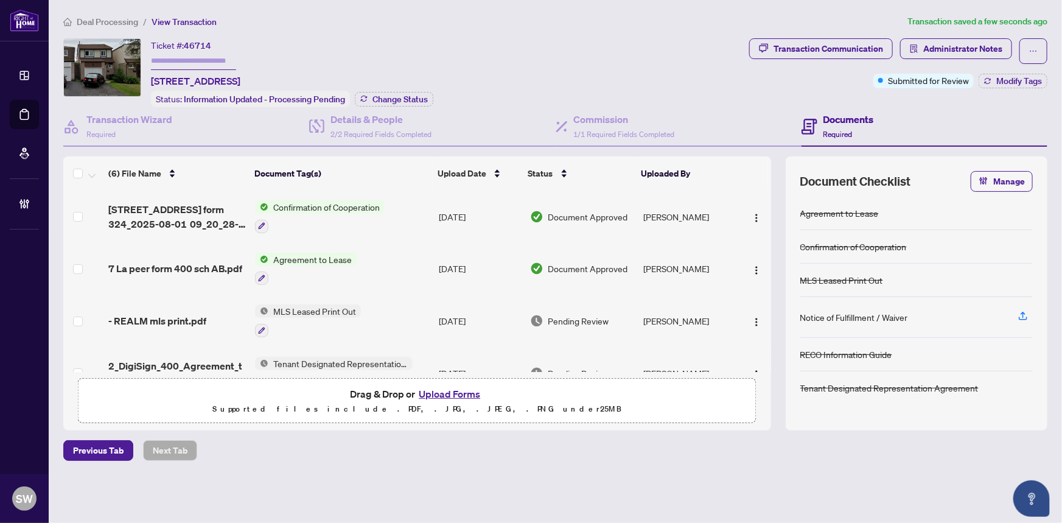
click at [191, 313] on span "- REALM mls print.pdf" at bounding box center [157, 320] width 98 height 15
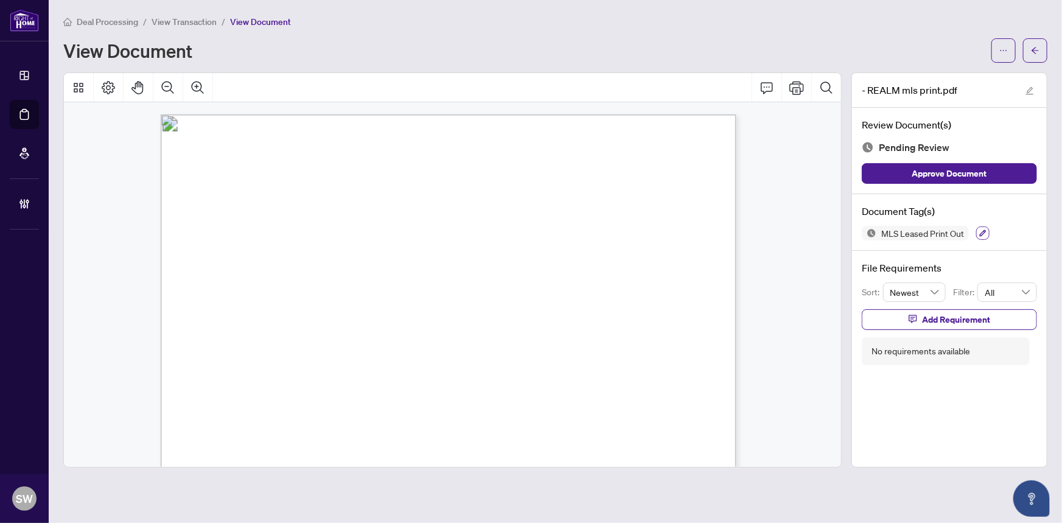
click at [983, 229] on icon "button" at bounding box center [982, 232] width 7 height 7
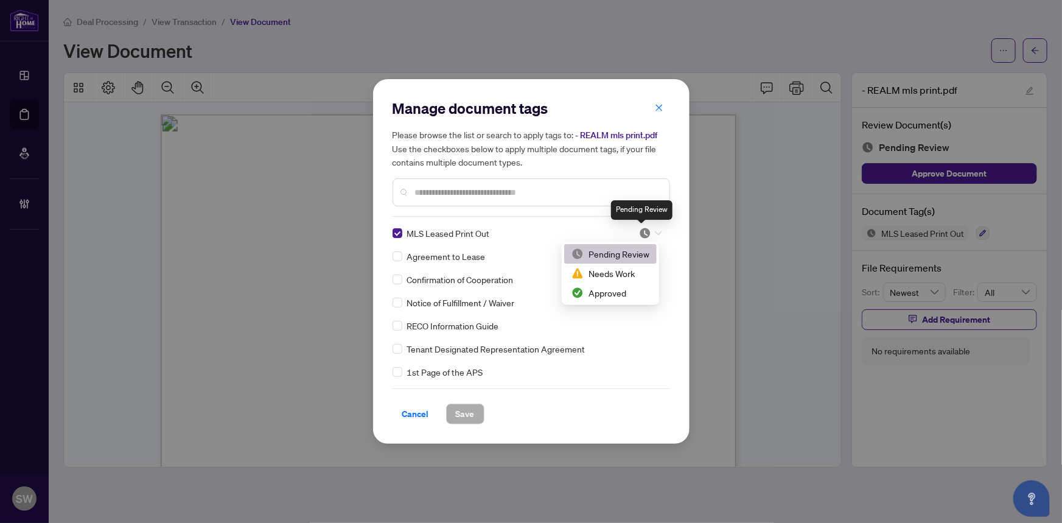
click at [639, 234] on img at bounding box center [645, 233] width 12 height 12
click at [621, 293] on div "Approved" at bounding box center [610, 292] width 78 height 13
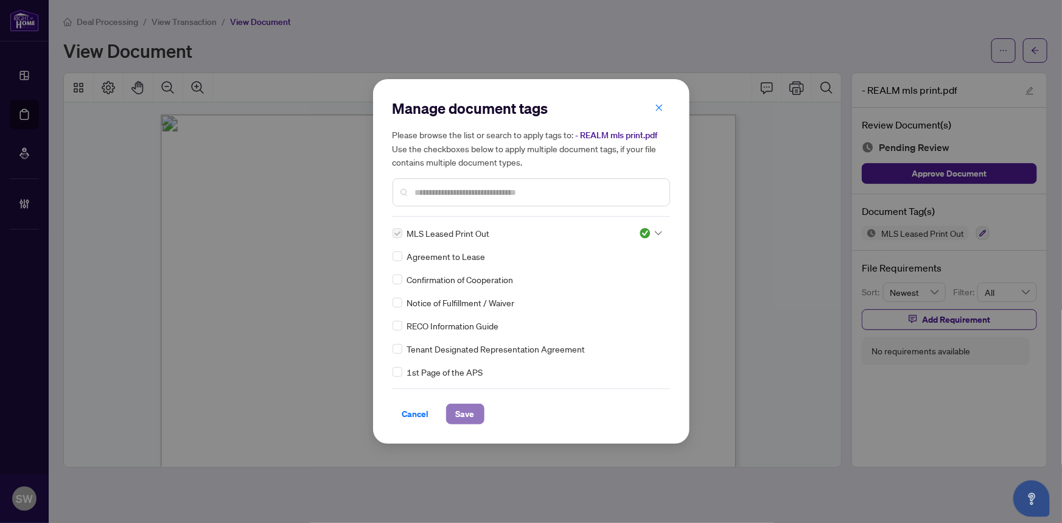
click at [466, 410] on span "Save" at bounding box center [465, 413] width 19 height 19
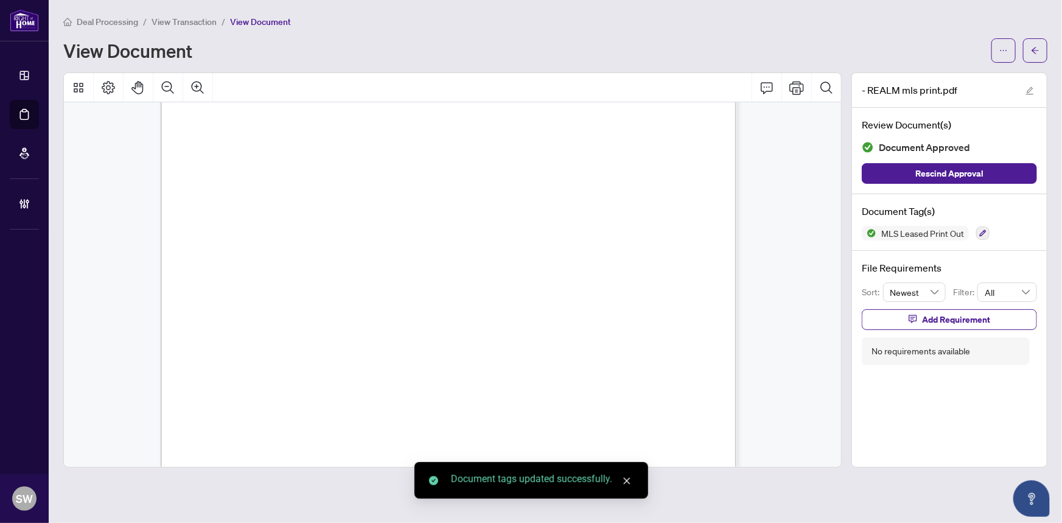
scroll to position [1826, 0]
click at [1035, 47] on icon "arrow-left" at bounding box center [1035, 50] width 7 height 7
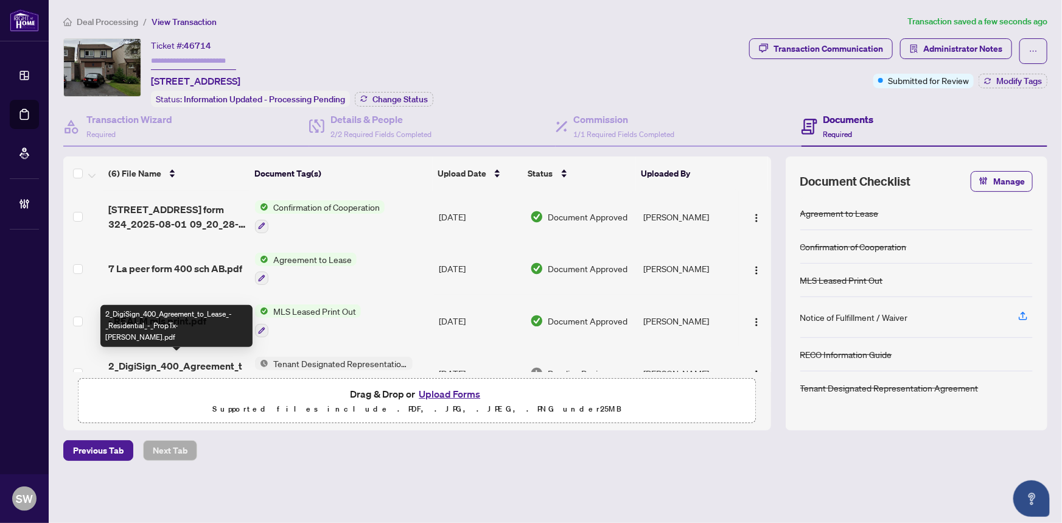
click at [192, 359] on span "2_DigiSign_400_Agreement_to_Lease_-_Residential_-_PropTx-[PERSON_NAME].pdf" at bounding box center [177, 372] width 138 height 29
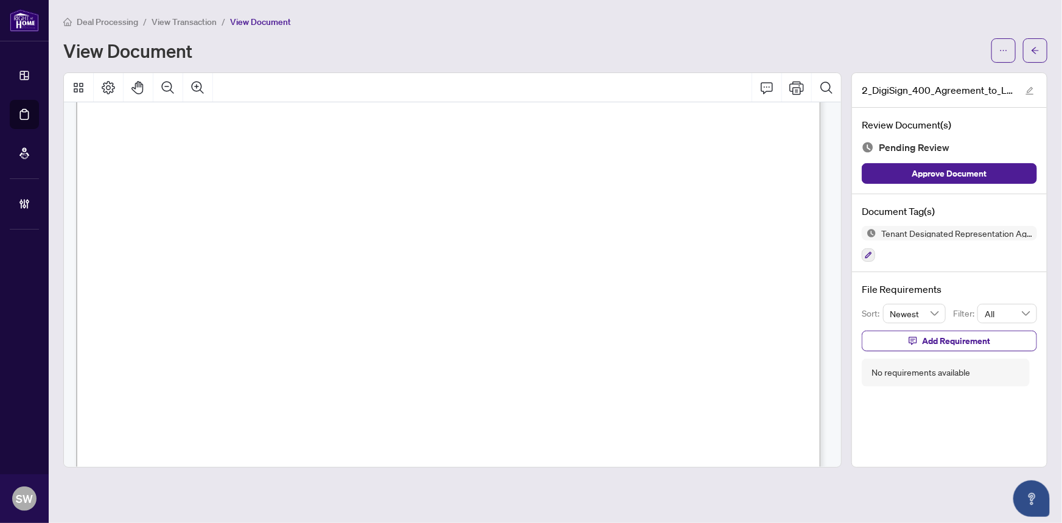
scroll to position [2548, 0]
click at [873, 255] on button "button" at bounding box center [868, 254] width 13 height 13
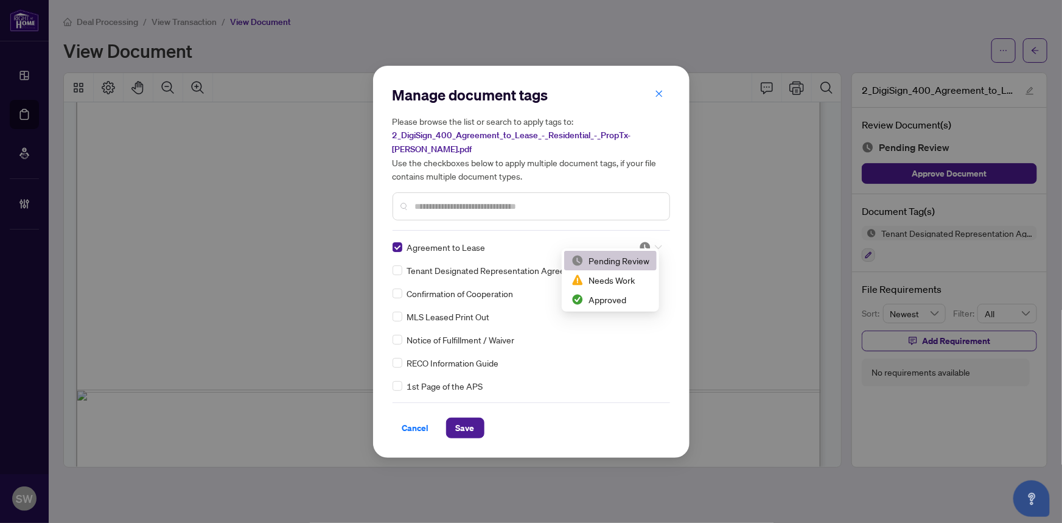
click at [655, 245] on icon at bounding box center [658, 247] width 7 height 5
click at [612, 300] on div "Approved" at bounding box center [610, 299] width 78 height 13
click at [430, 201] on input "text" at bounding box center [537, 206] width 245 height 13
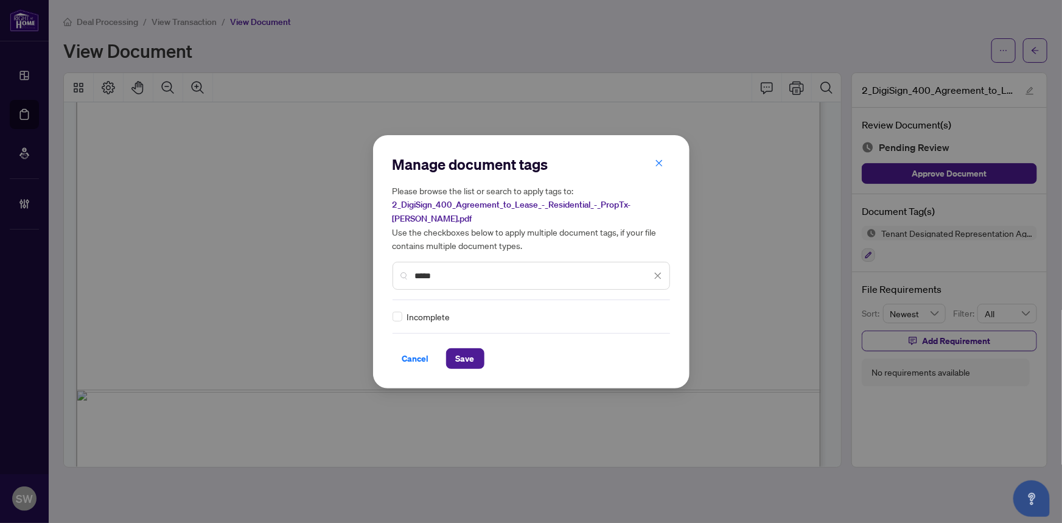
type input "*****"
click at [645, 310] on img at bounding box center [645, 316] width 12 height 12
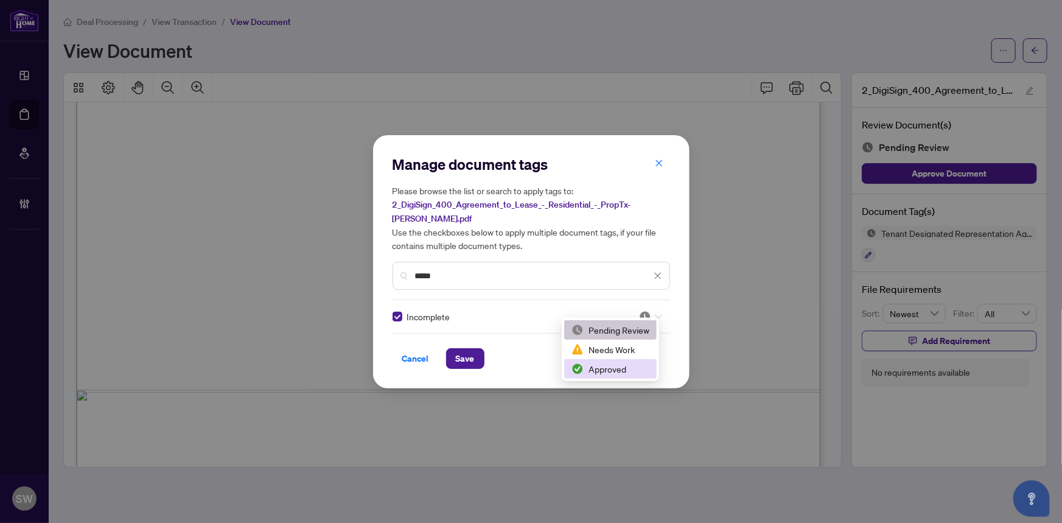
click at [617, 366] on div "Approved" at bounding box center [610, 368] width 78 height 13
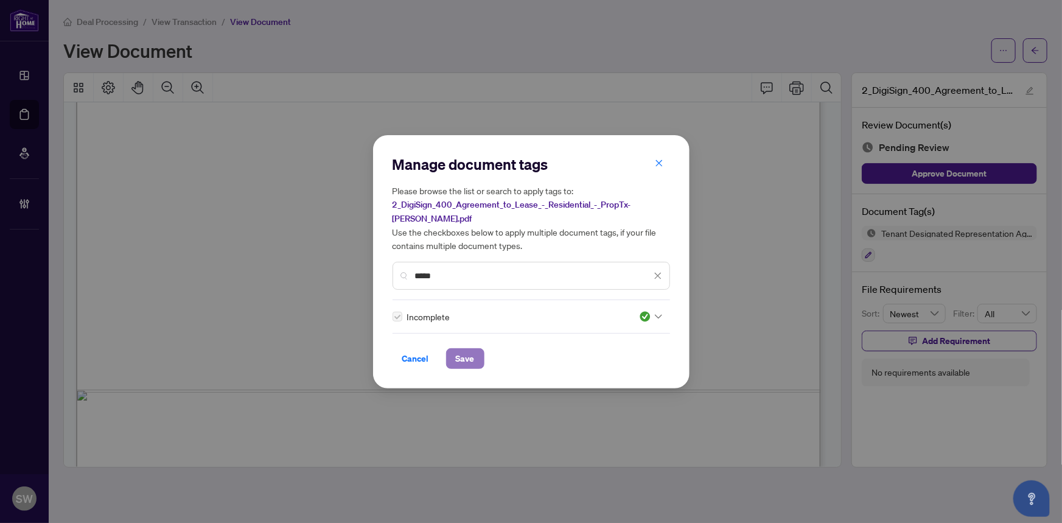
click at [469, 353] on button "Save" at bounding box center [465, 358] width 38 height 21
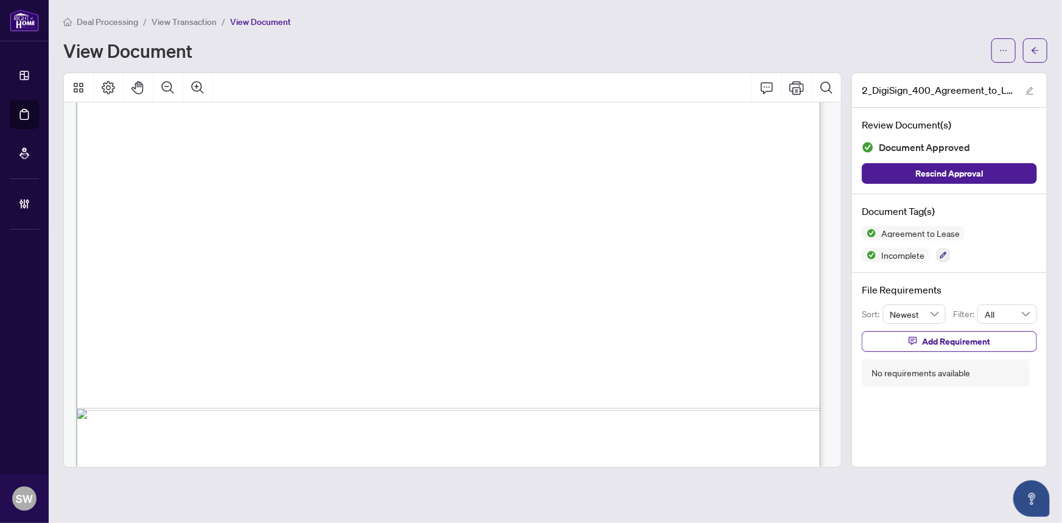
scroll to position [2493, 0]
click at [1038, 55] on span "button" at bounding box center [1035, 50] width 9 height 19
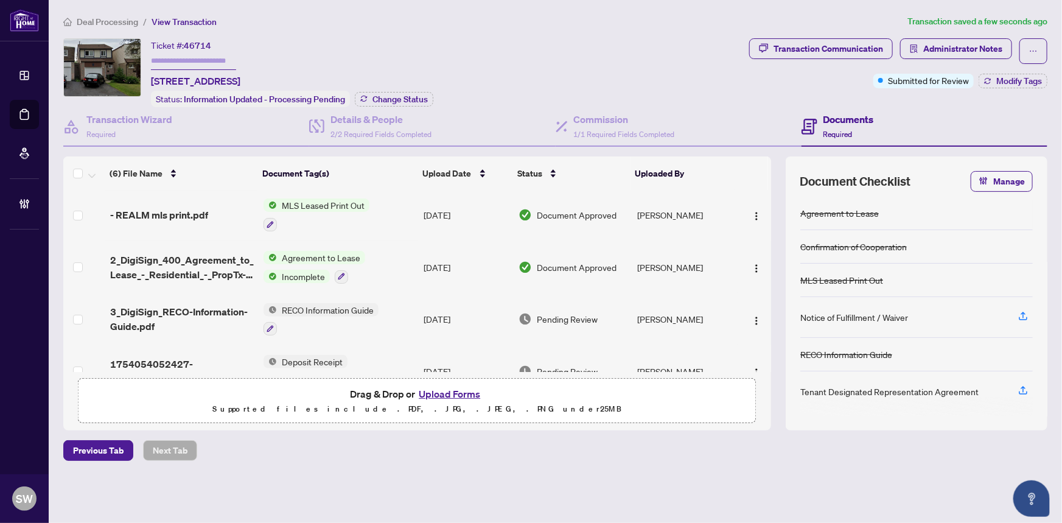
scroll to position [132, 0]
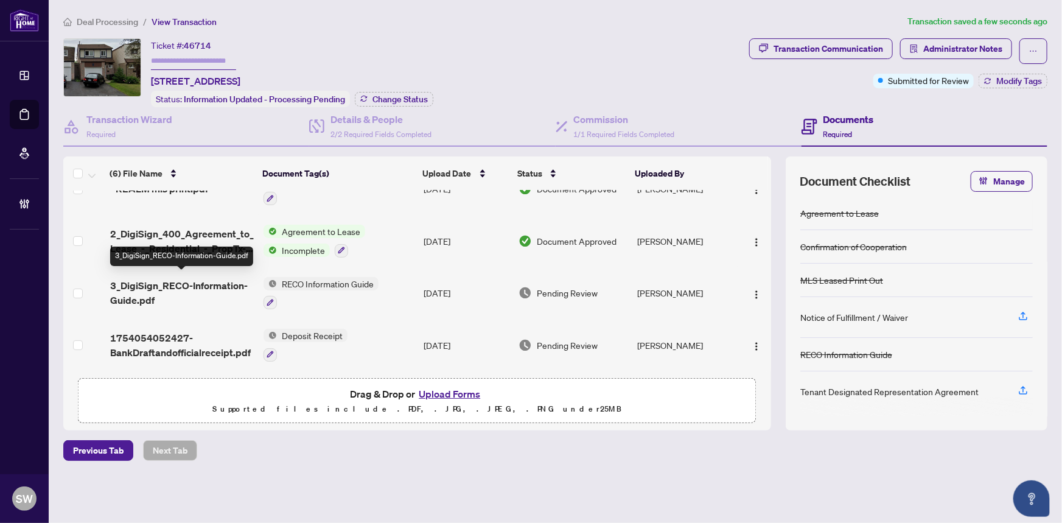
click at [189, 287] on span "3_DigiSign_RECO-Information-Guide.pdf" at bounding box center [182, 292] width 144 height 29
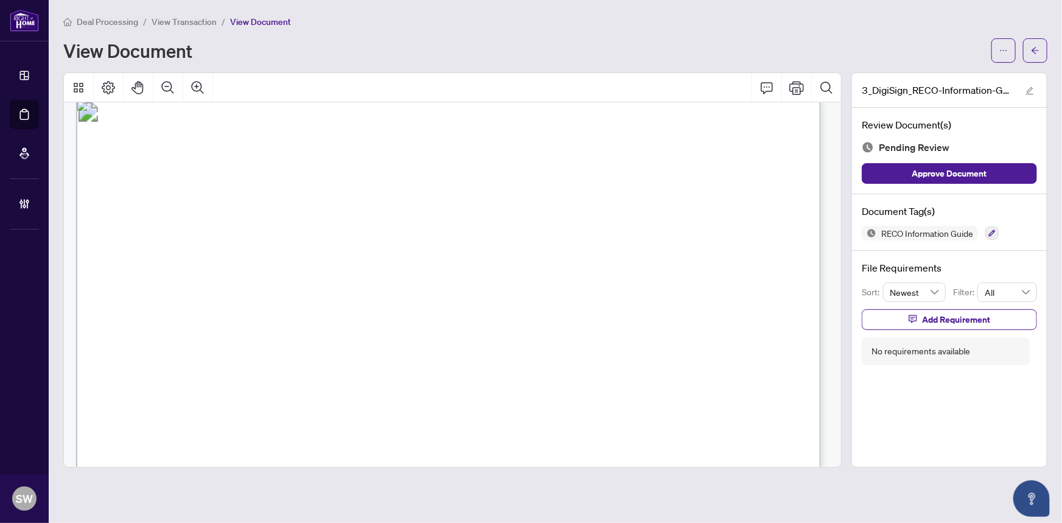
scroll to position [11918, 0]
click at [995, 231] on icon "button" at bounding box center [991, 232] width 7 height 7
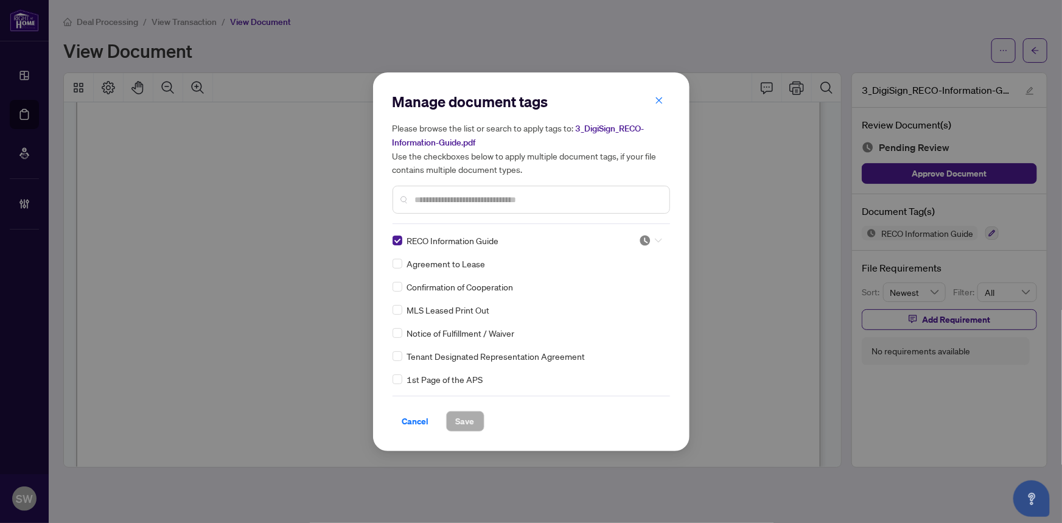
click at [655, 242] on icon at bounding box center [658, 240] width 7 height 5
click at [608, 300] on div "Approved" at bounding box center [610, 299] width 78 height 13
click at [463, 418] on span "Save" at bounding box center [465, 420] width 19 height 19
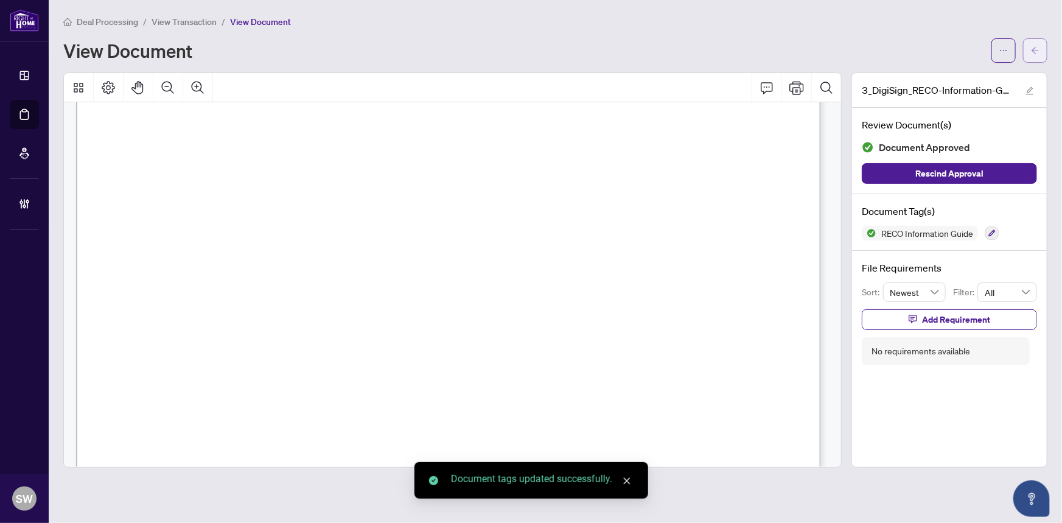
click at [1044, 52] on button "button" at bounding box center [1035, 50] width 24 height 24
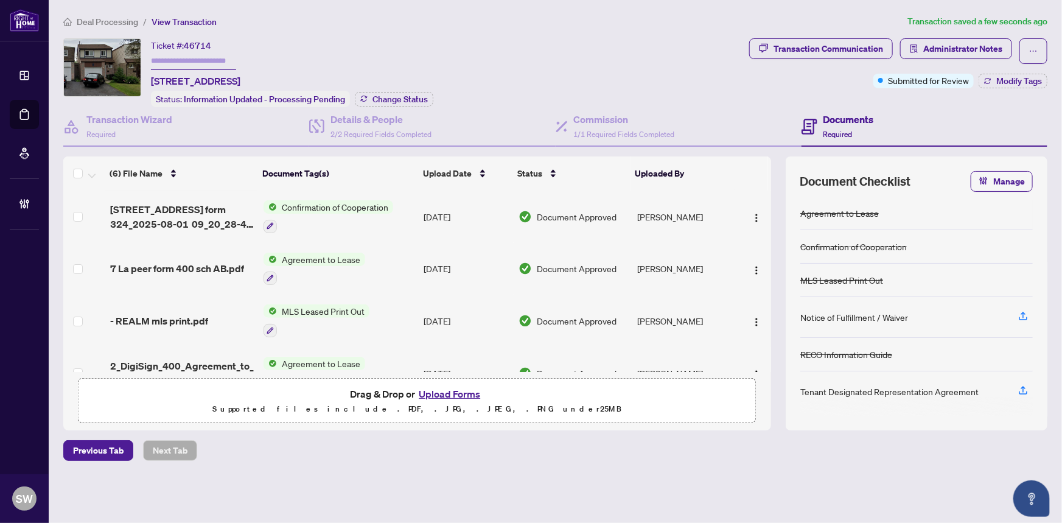
click at [201, 211] on span "[STREET_ADDRESS] form 324_2025-08-01 09_20_28-4-5.pdf" at bounding box center [182, 216] width 144 height 29
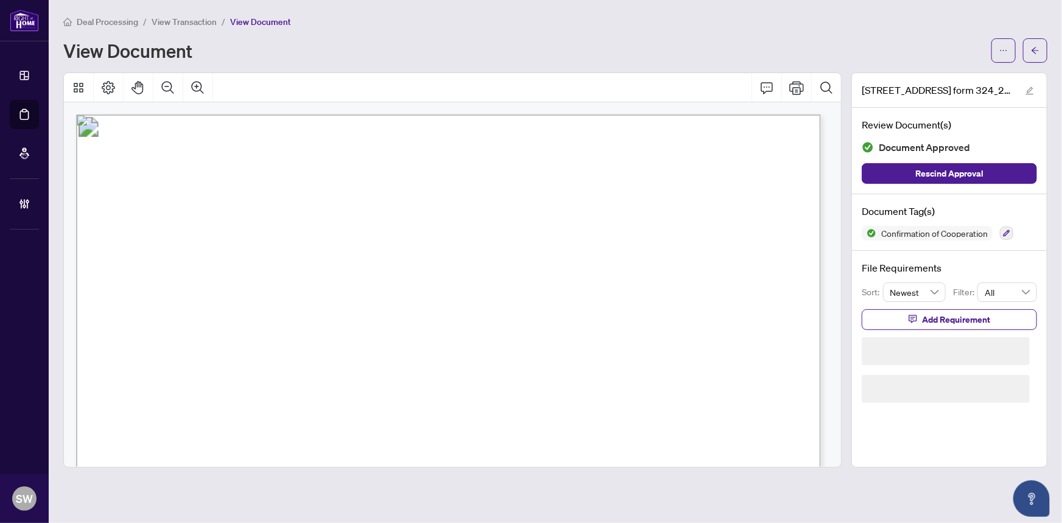
click at [849, 250] on div "[STREET_ADDRESS] form 324_2025-08-01 09_20_28-4-5.pdf Review Document(s) Docume…" at bounding box center [950, 269] width 206 height 395
click at [1041, 49] on button "button" at bounding box center [1035, 50] width 24 height 24
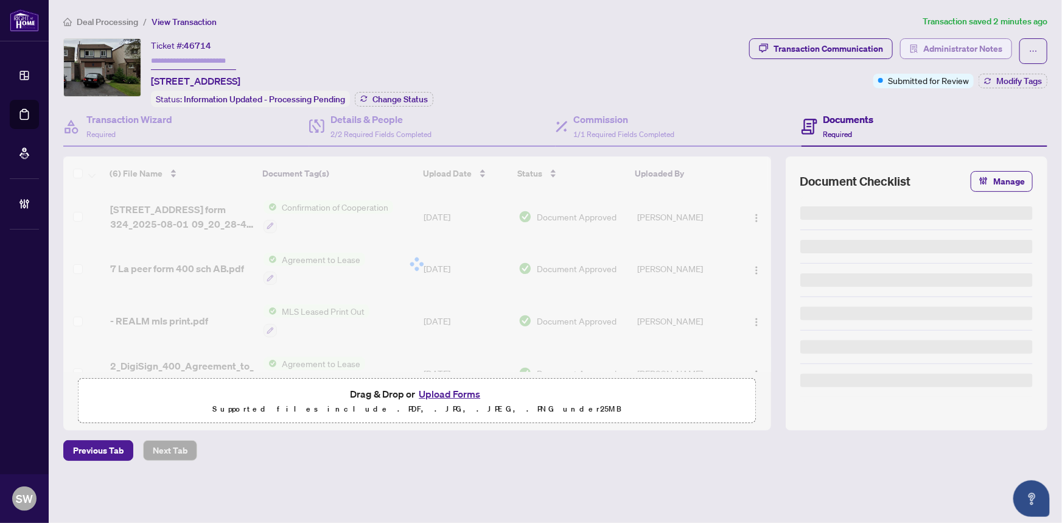
click at [985, 48] on span "Administrator Notes" at bounding box center [962, 48] width 79 height 19
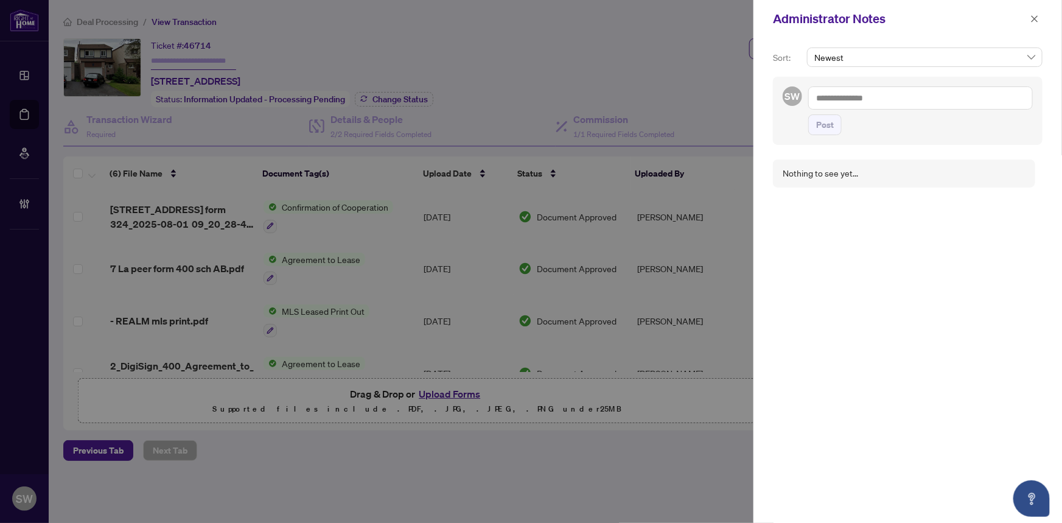
click at [895, 95] on textarea at bounding box center [920, 97] width 225 height 23
paste textarea "**********"
type textarea "**********"
click at [825, 127] on span "Post" at bounding box center [825, 124] width 18 height 19
click at [1035, 18] on icon "close" at bounding box center [1034, 19] width 9 height 9
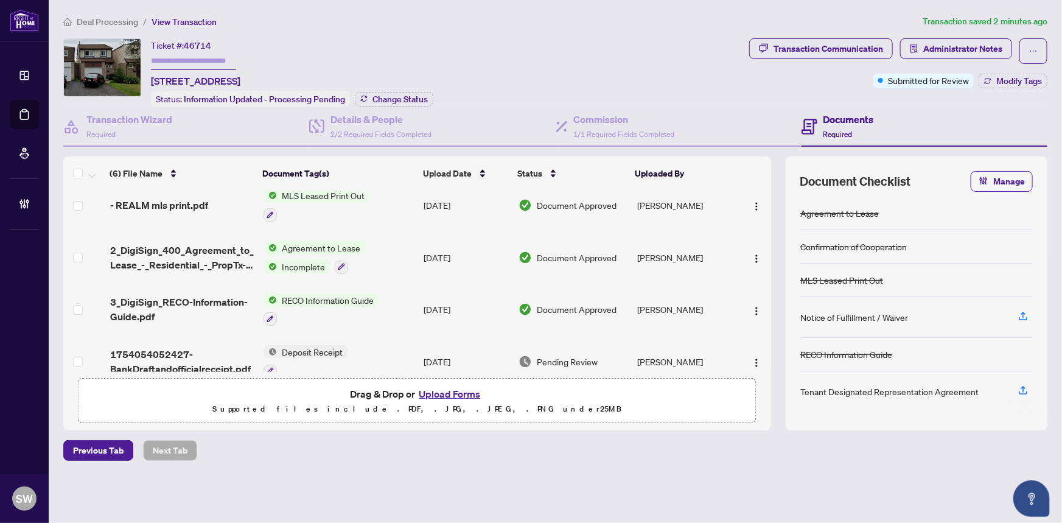
scroll to position [132, 0]
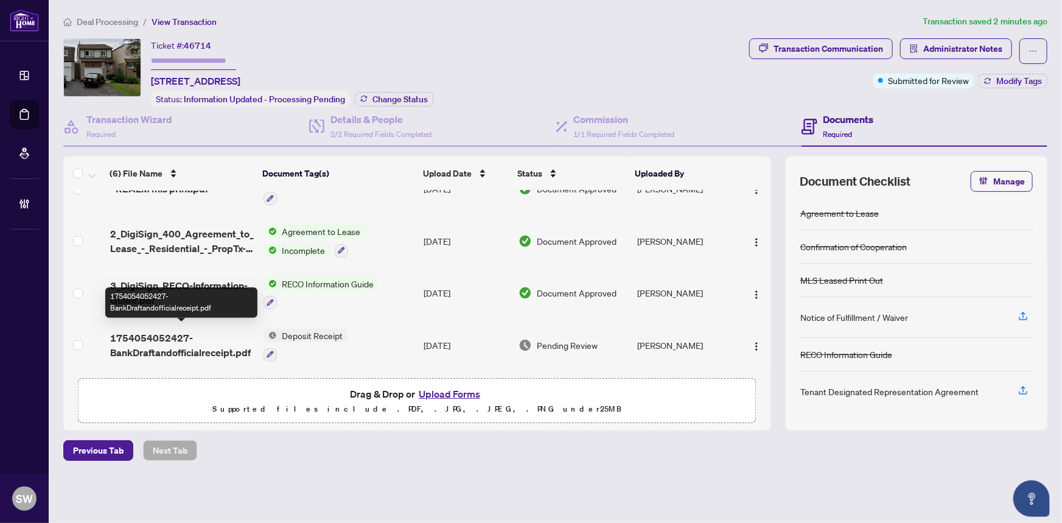
click at [176, 344] on span "1754054052427-BankDraftandofficialreceipt.pdf" at bounding box center [182, 344] width 144 height 29
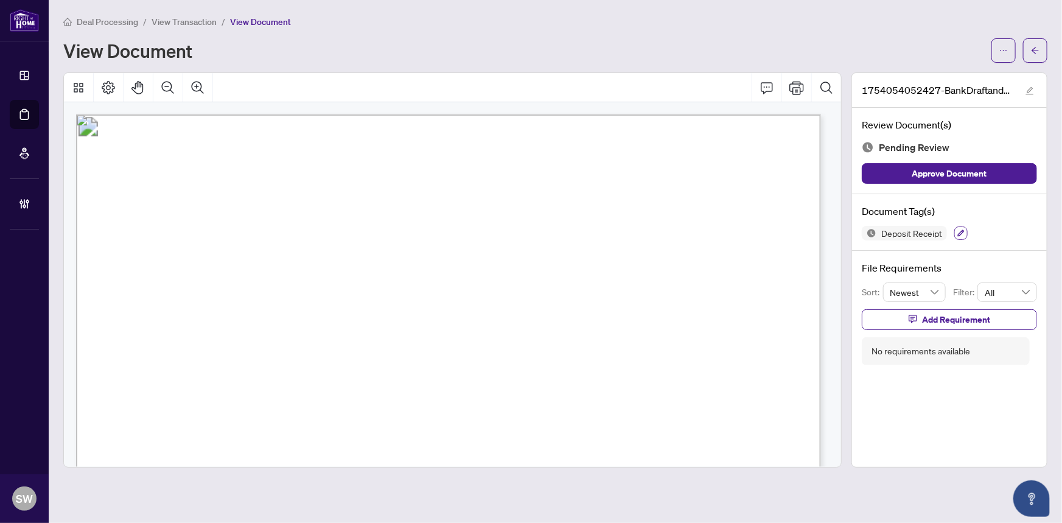
click at [957, 231] on icon "button" at bounding box center [960, 232] width 7 height 7
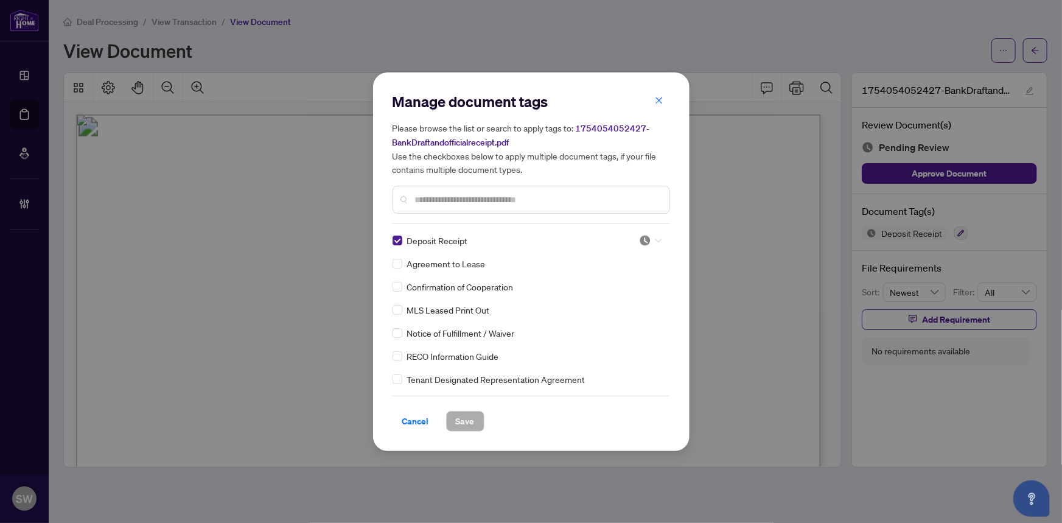
click at [648, 240] on div at bounding box center [650, 240] width 23 height 12
click at [615, 301] on div "Approved" at bounding box center [610, 299] width 78 height 13
click at [472, 420] on button "Save" at bounding box center [465, 421] width 38 height 21
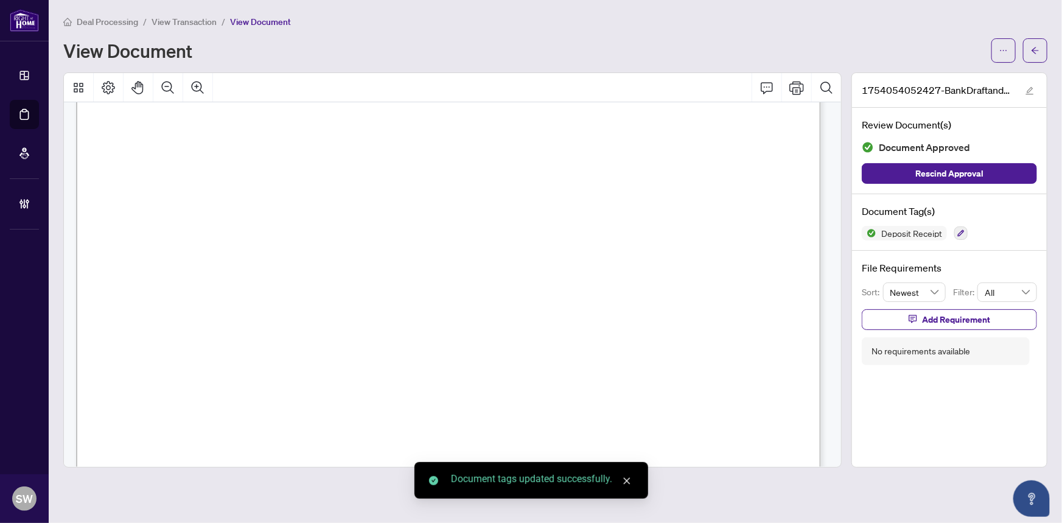
scroll to position [221, 0]
click at [1034, 52] on icon "arrow-left" at bounding box center [1035, 50] width 9 height 9
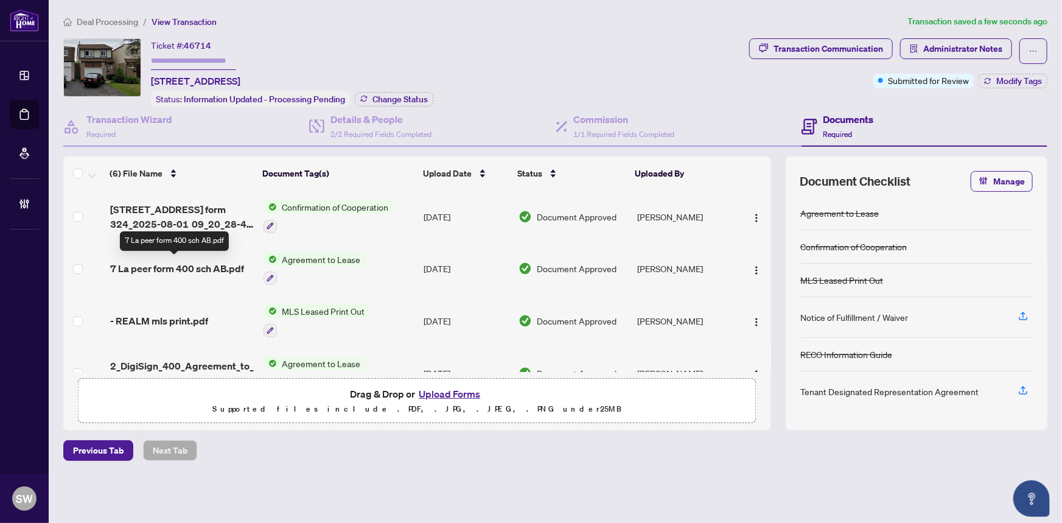
click at [217, 265] on span "7 La peer form 400 sch AB.pdf" at bounding box center [177, 268] width 134 height 15
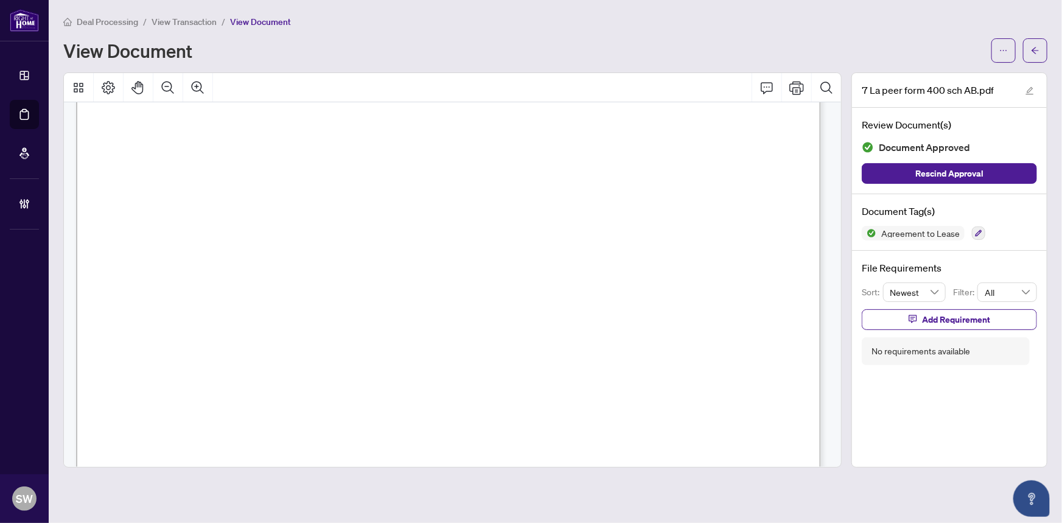
scroll to position [166, 0]
click at [1046, 40] on button "button" at bounding box center [1035, 50] width 24 height 24
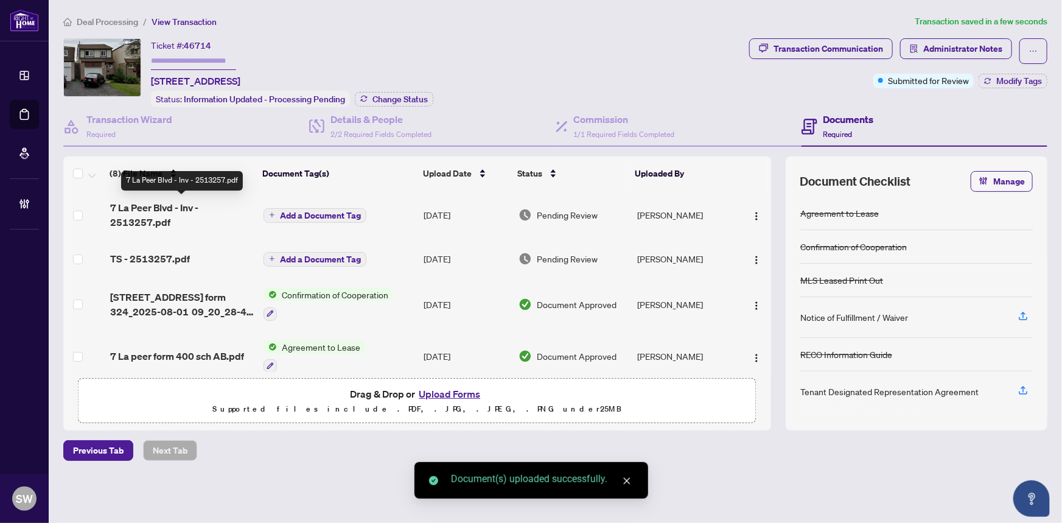
click at [190, 209] on span "7 La Peer Blvd - Inv - 2513257.pdf" at bounding box center [182, 214] width 144 height 29
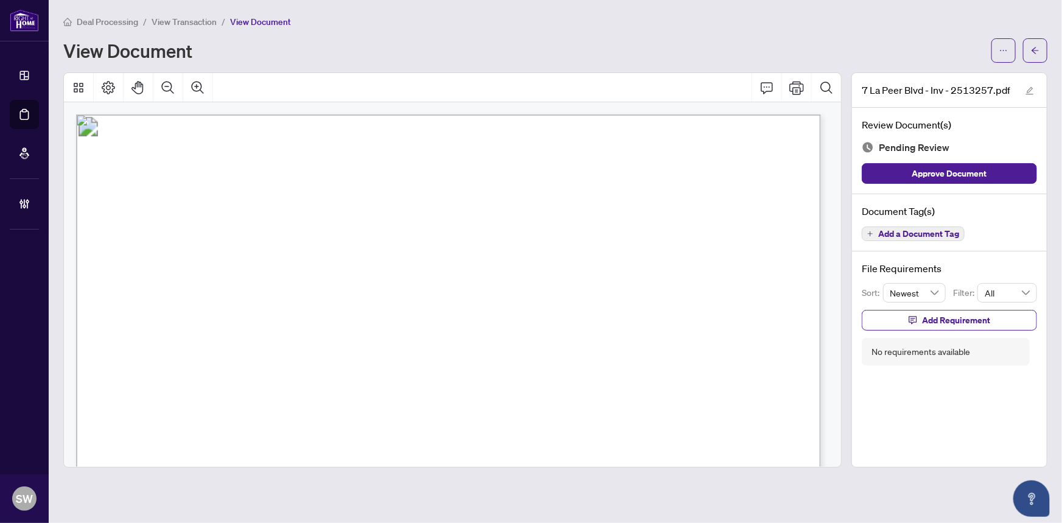
click at [926, 232] on span "Add a Document Tag" at bounding box center [918, 233] width 81 height 9
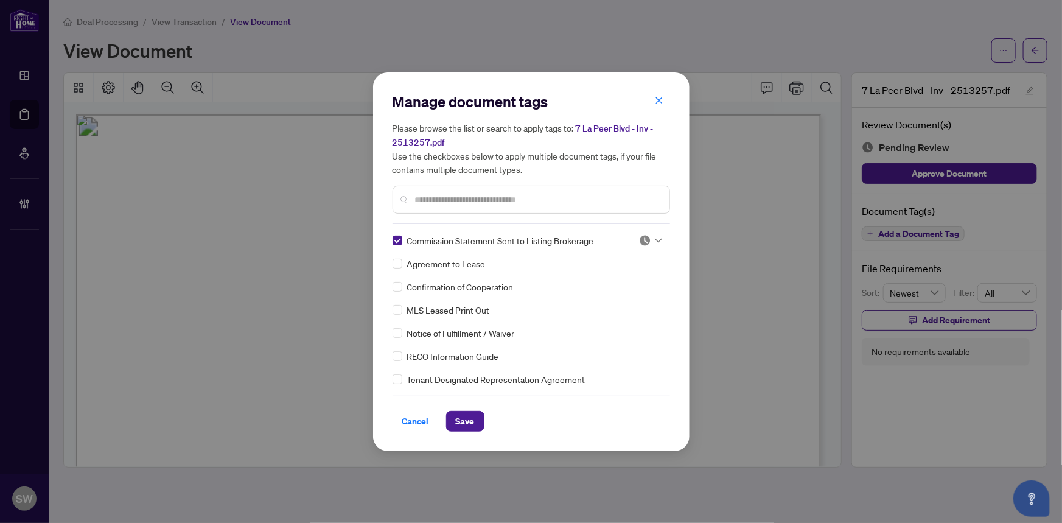
click at [639, 240] on img at bounding box center [645, 240] width 12 height 12
click at [626, 298] on div "Approved" at bounding box center [610, 299] width 78 height 13
click at [470, 414] on button "Save" at bounding box center [465, 421] width 38 height 21
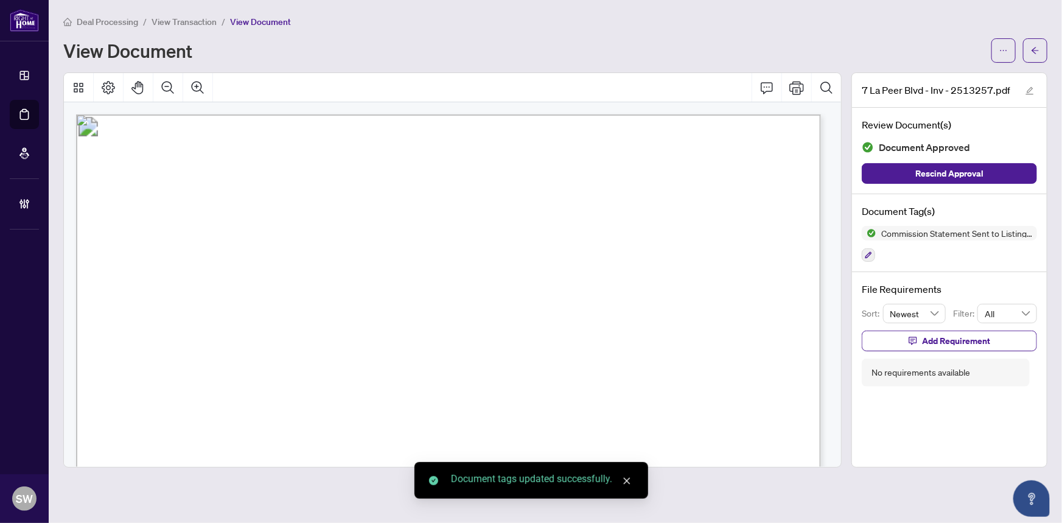
click at [1004, 50] on icon "ellipsis" at bounding box center [1004, 50] width 7 height 1
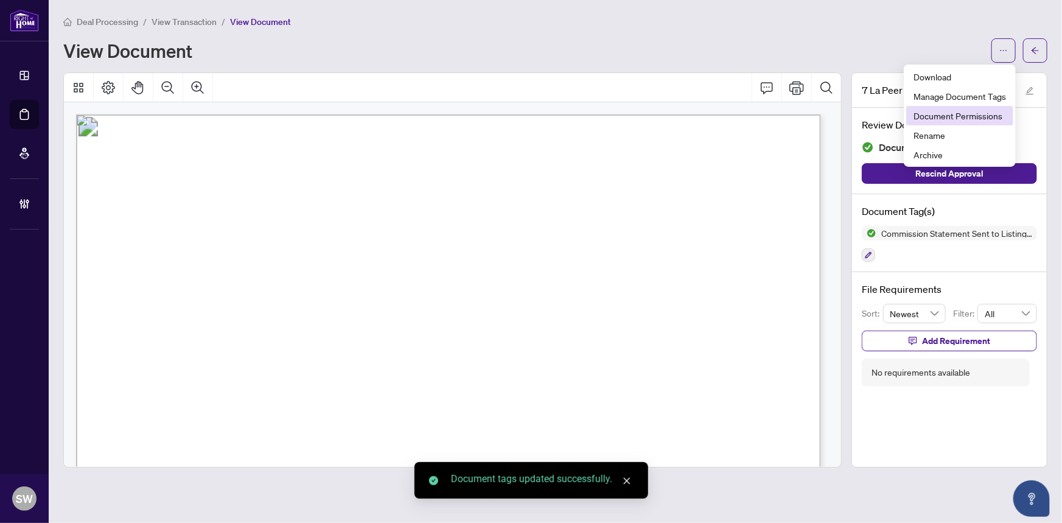
click at [992, 115] on span "Document Permissions" at bounding box center [960, 115] width 93 height 13
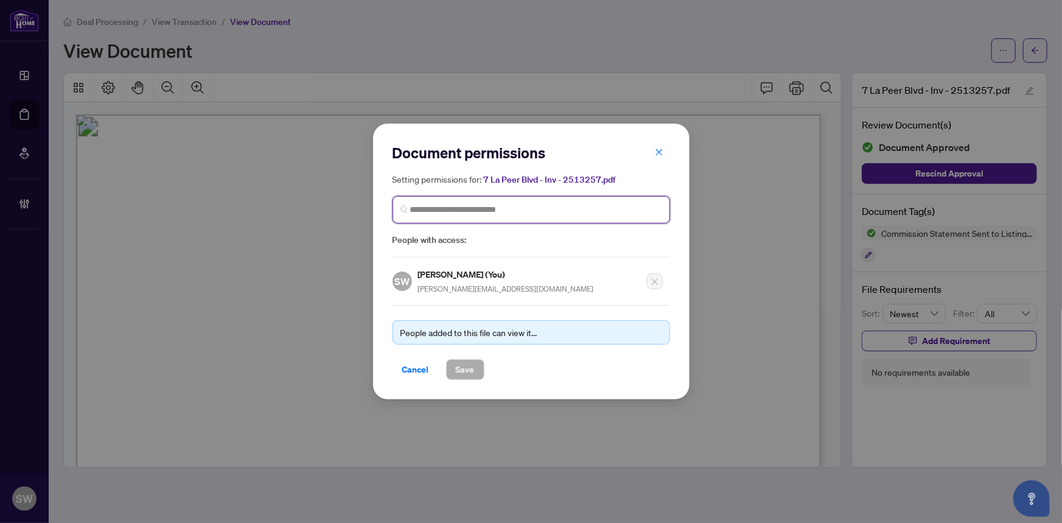
click at [493, 213] on input "search" at bounding box center [536, 209] width 252 height 13
type input "****"
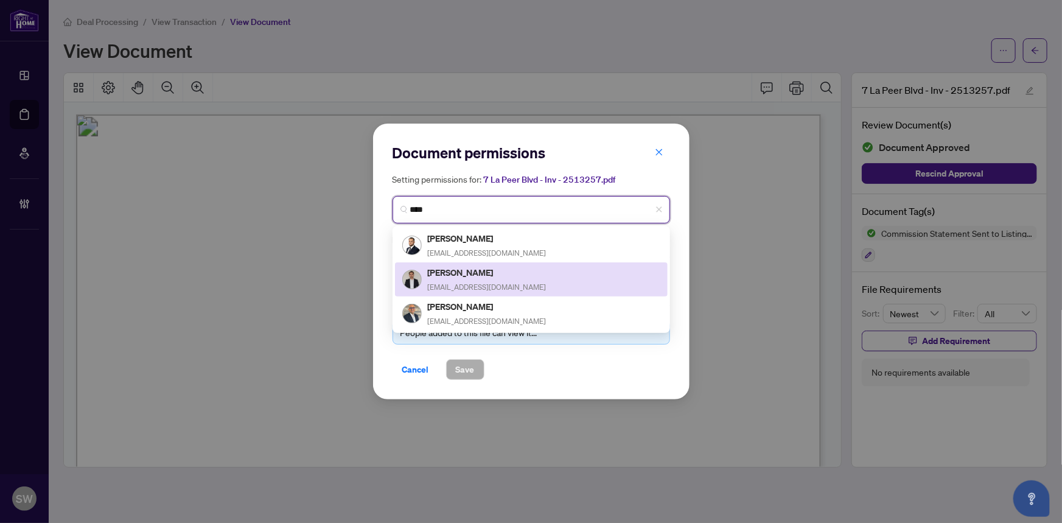
click at [477, 276] on h5 "[PERSON_NAME]" at bounding box center [487, 272] width 119 height 14
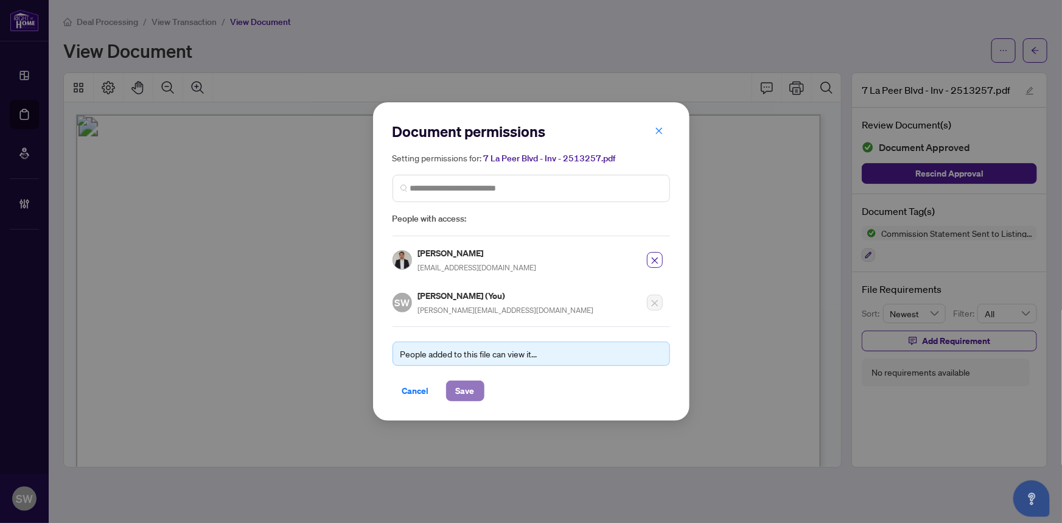
click at [464, 383] on span "Save" at bounding box center [465, 390] width 19 height 19
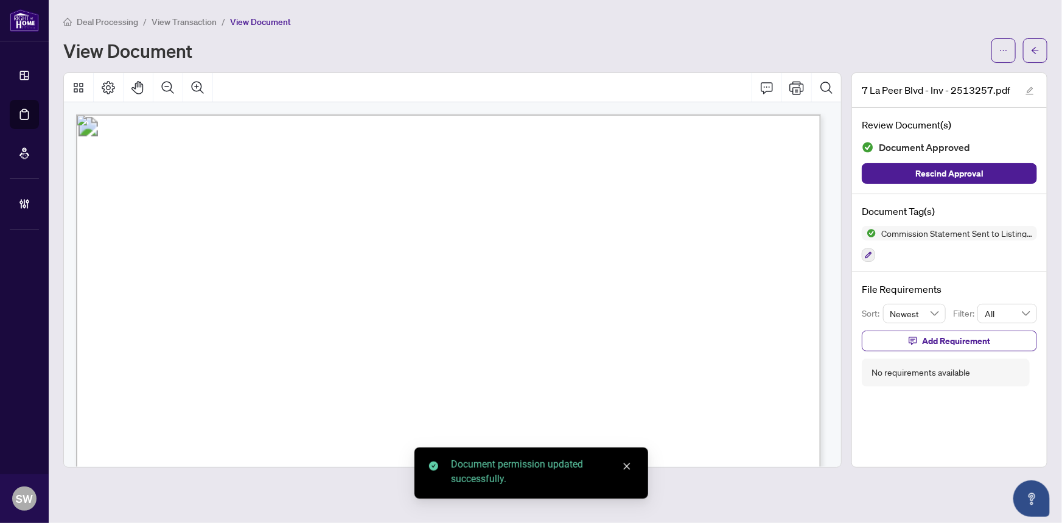
click at [1035, 49] on icon "arrow-left" at bounding box center [1035, 50] width 7 height 7
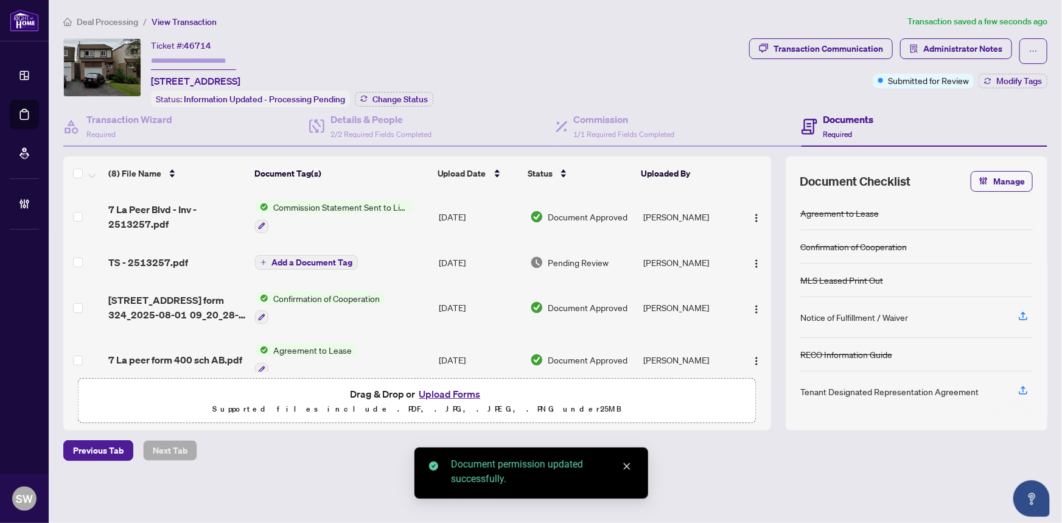
click at [215, 262] on div "TS - 2513257.pdf" at bounding box center [177, 262] width 138 height 15
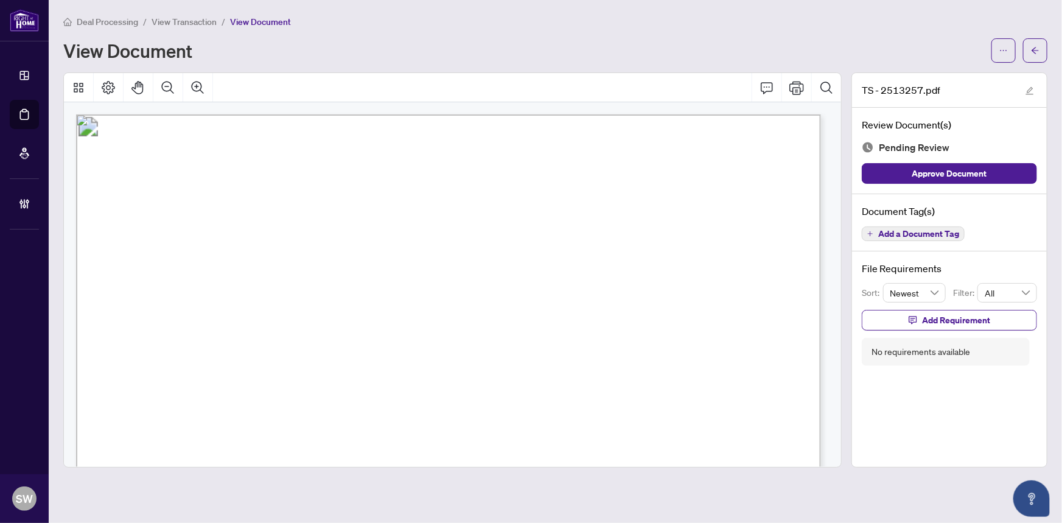
click at [915, 235] on span "Add a Document Tag" at bounding box center [918, 233] width 81 height 9
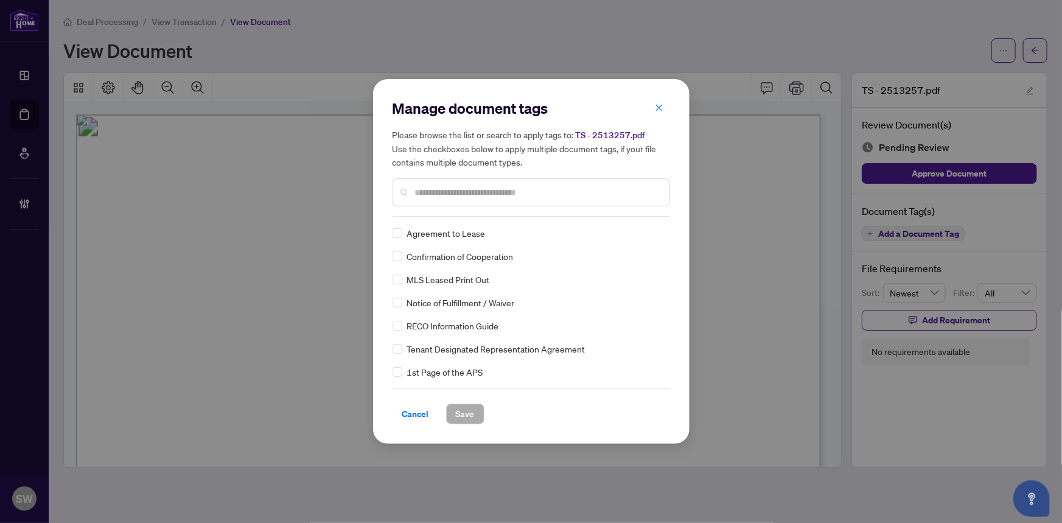
click at [447, 194] on input "text" at bounding box center [537, 192] width 245 height 13
type input "*****"
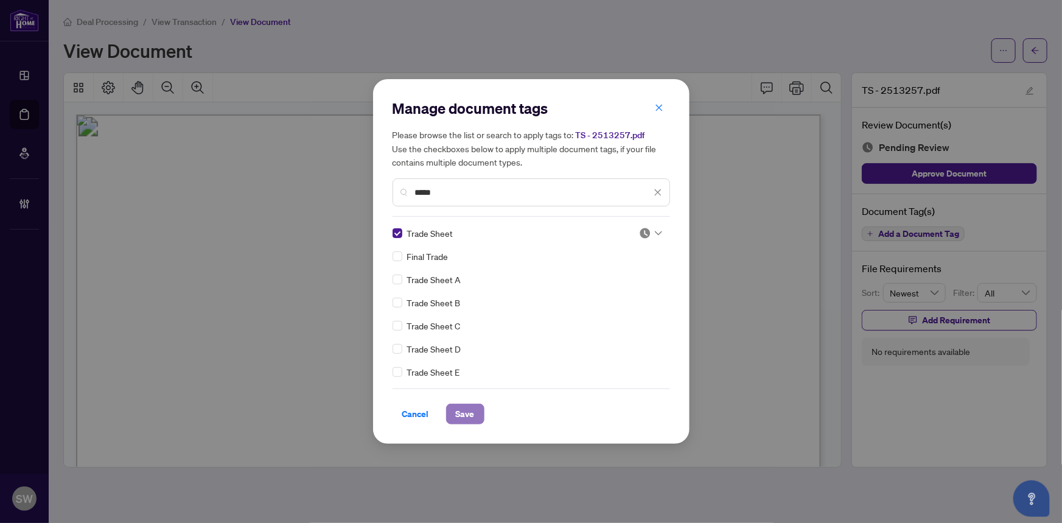
click at [469, 412] on button "Save" at bounding box center [465, 414] width 38 height 21
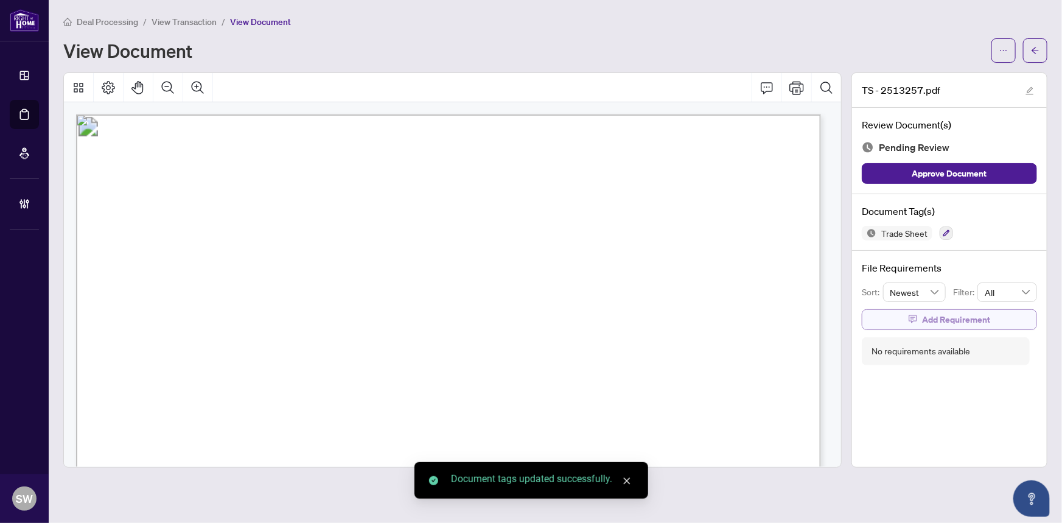
click at [937, 316] on span "Add Requirement" at bounding box center [956, 319] width 68 height 19
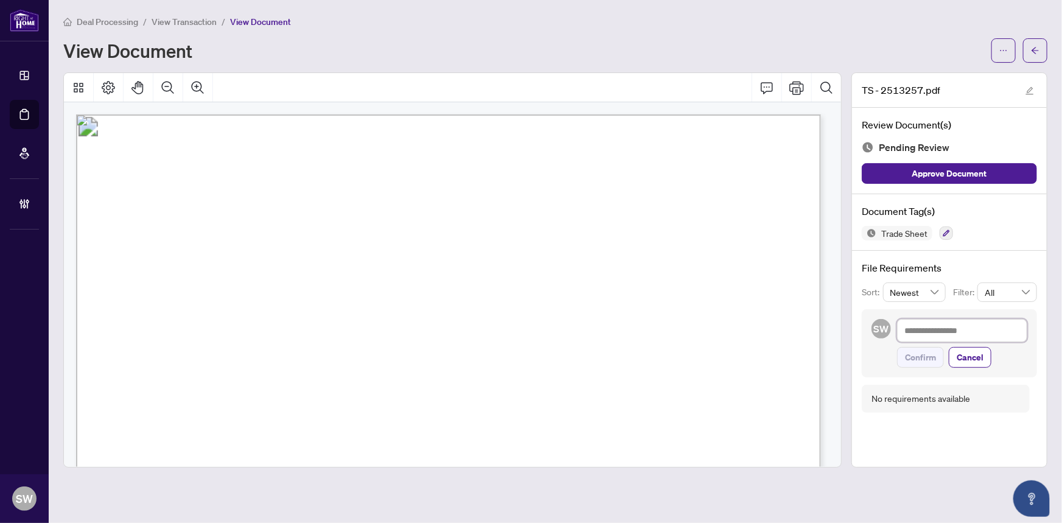
click at [940, 334] on textarea at bounding box center [962, 330] width 130 height 23
paste textarea "**********"
type textarea "**********"
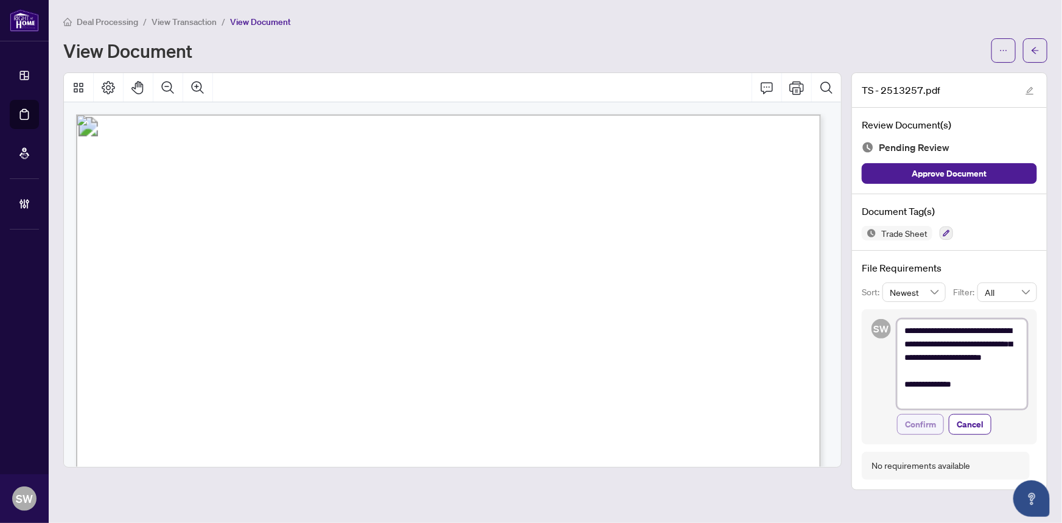
type textarea "**********"
click at [921, 421] on span "Confirm" at bounding box center [920, 423] width 31 height 19
type textarea "**********"
click at [996, 51] on button "button" at bounding box center [1003, 50] width 24 height 24
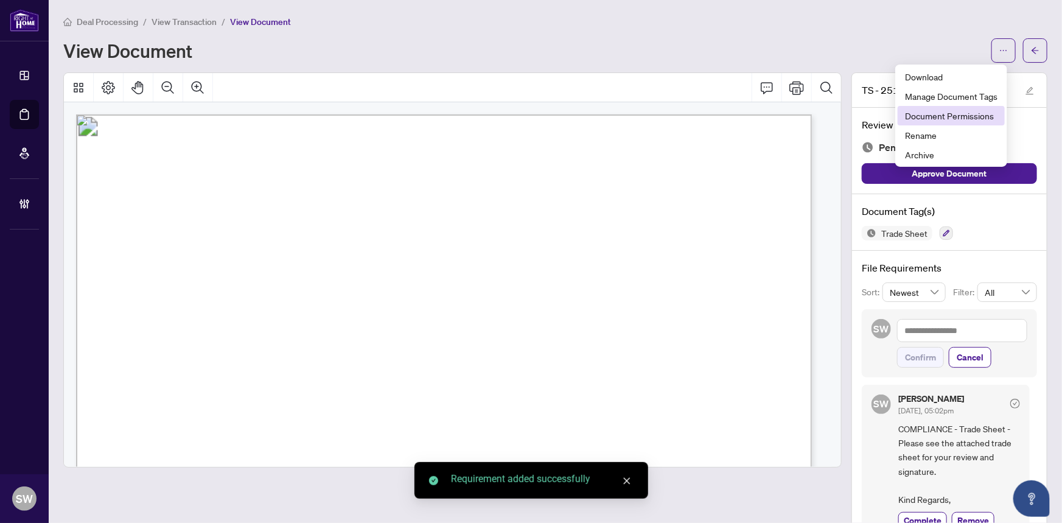
click at [973, 118] on span "Document Permissions" at bounding box center [951, 115] width 93 height 13
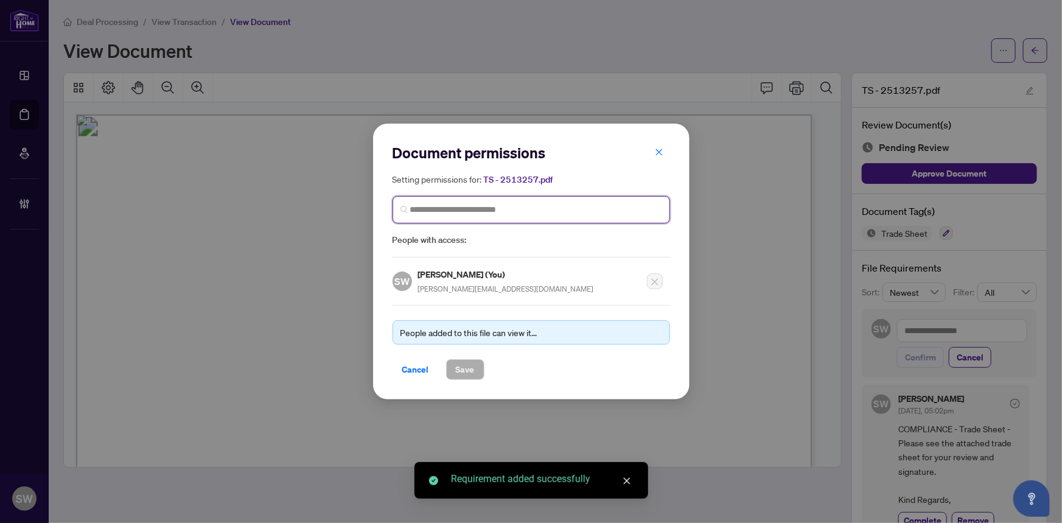
click at [473, 214] on input "search" at bounding box center [536, 209] width 252 height 13
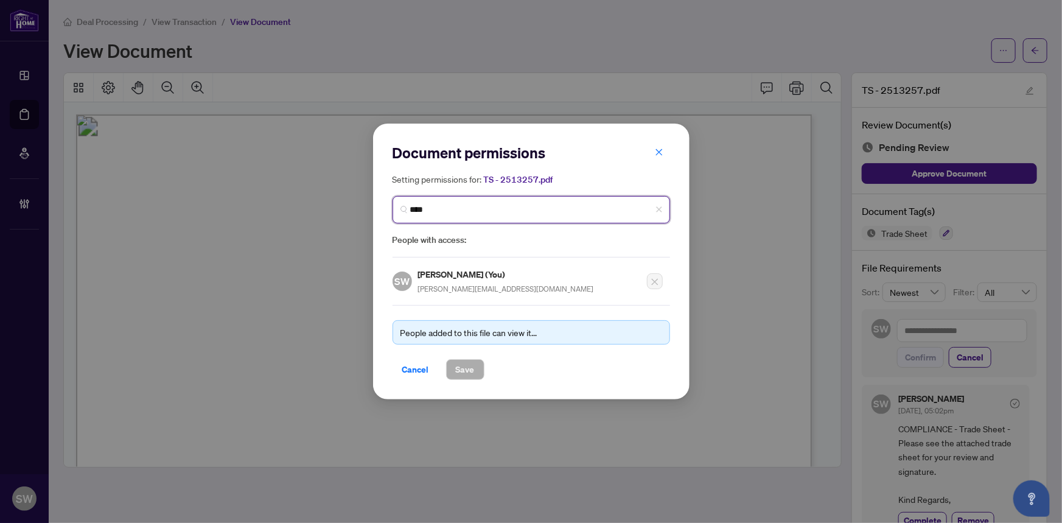
type input "*****"
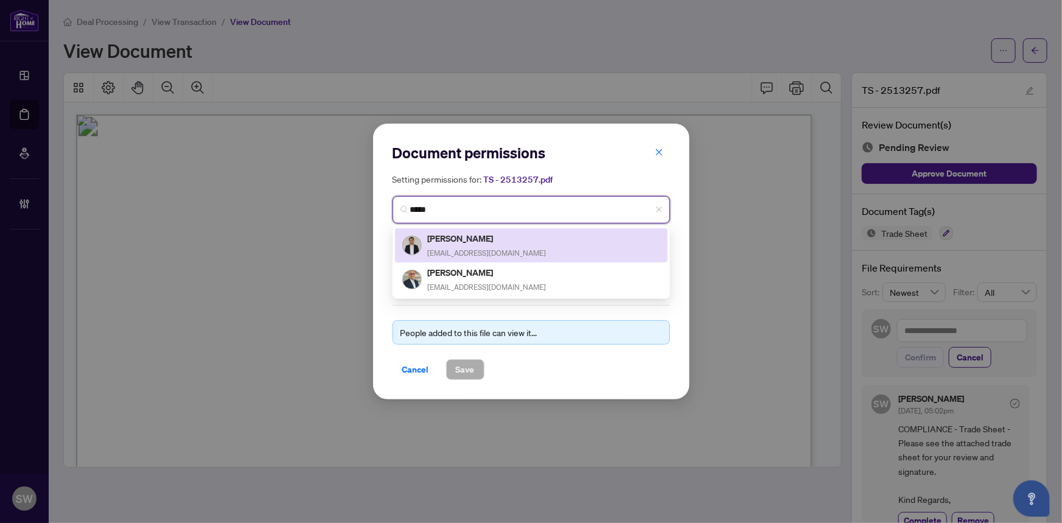
click at [467, 238] on h5 "[PERSON_NAME]" at bounding box center [487, 238] width 119 height 14
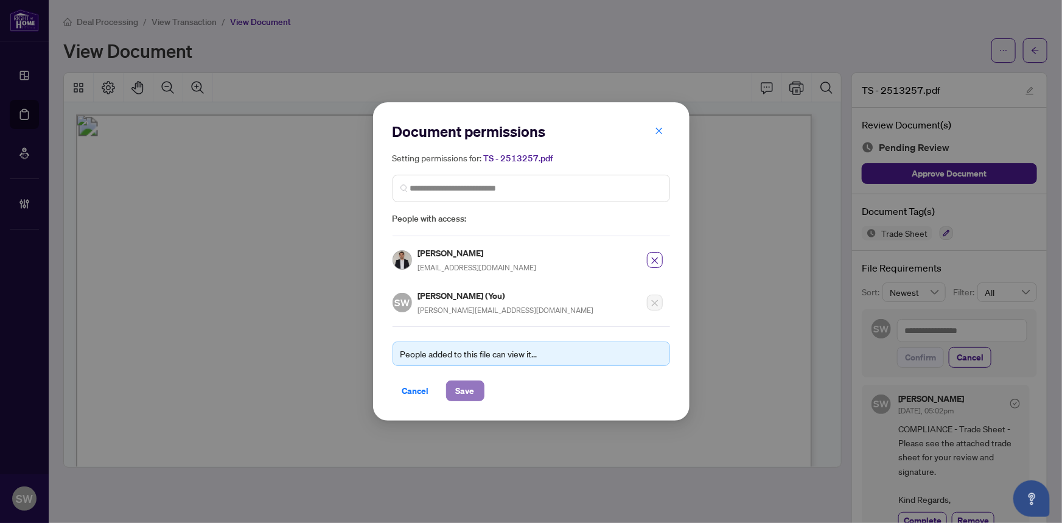
click at [464, 385] on span "Save" at bounding box center [465, 390] width 19 height 19
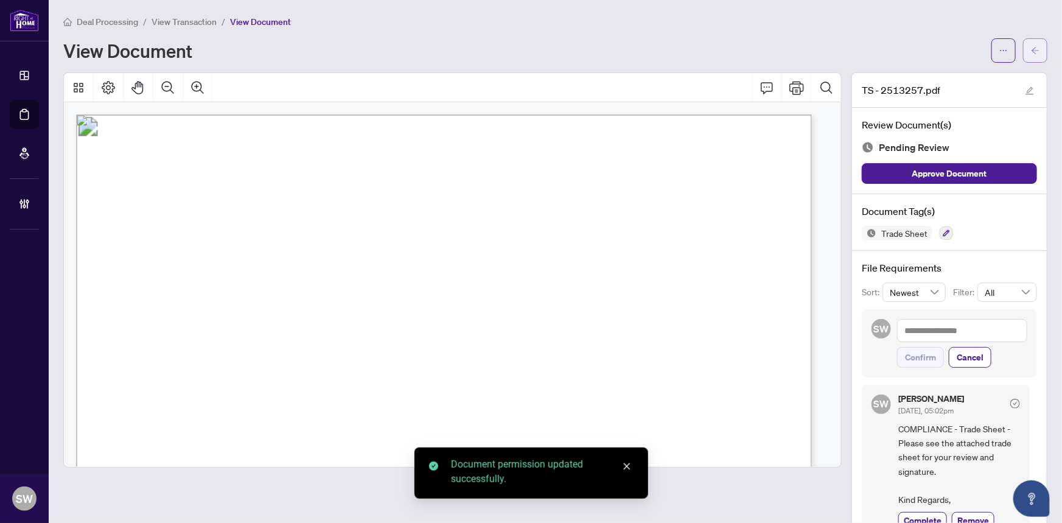
click at [1031, 48] on icon "arrow-left" at bounding box center [1035, 50] width 9 height 9
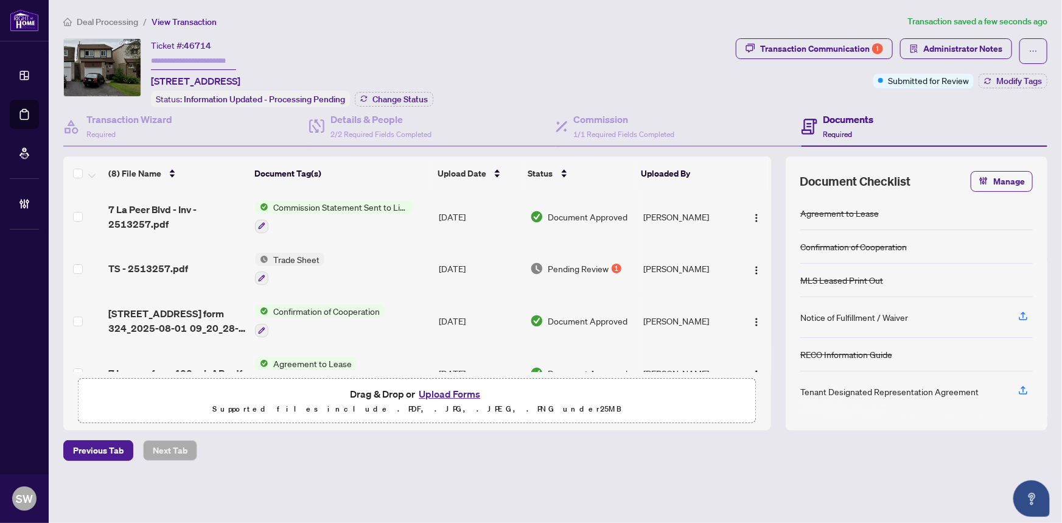
click at [198, 58] on input "text" at bounding box center [193, 61] width 85 height 18
paste input "*******"
type input "*******"
click at [1015, 80] on span "Modify Tags" at bounding box center [1019, 81] width 46 height 9
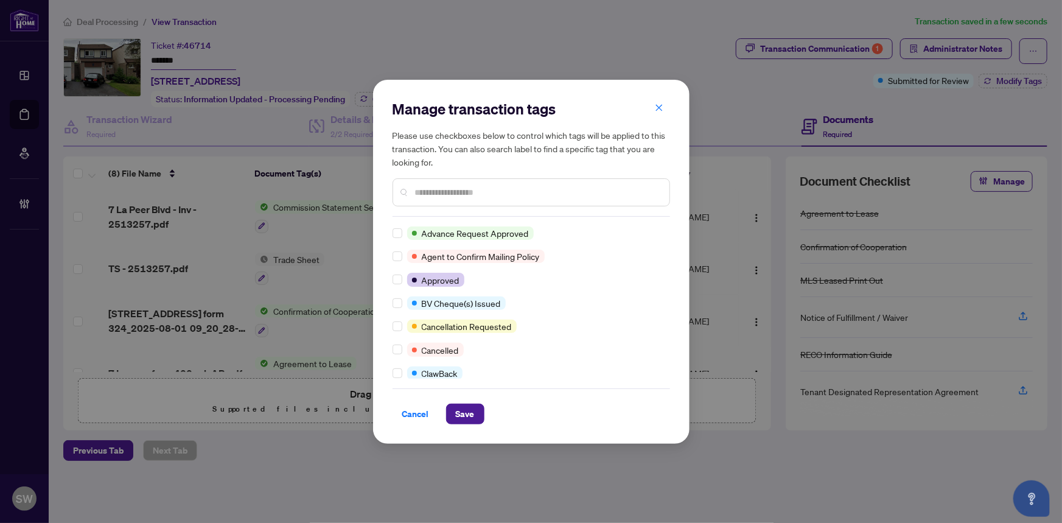
click at [432, 194] on input "text" at bounding box center [537, 192] width 245 height 13
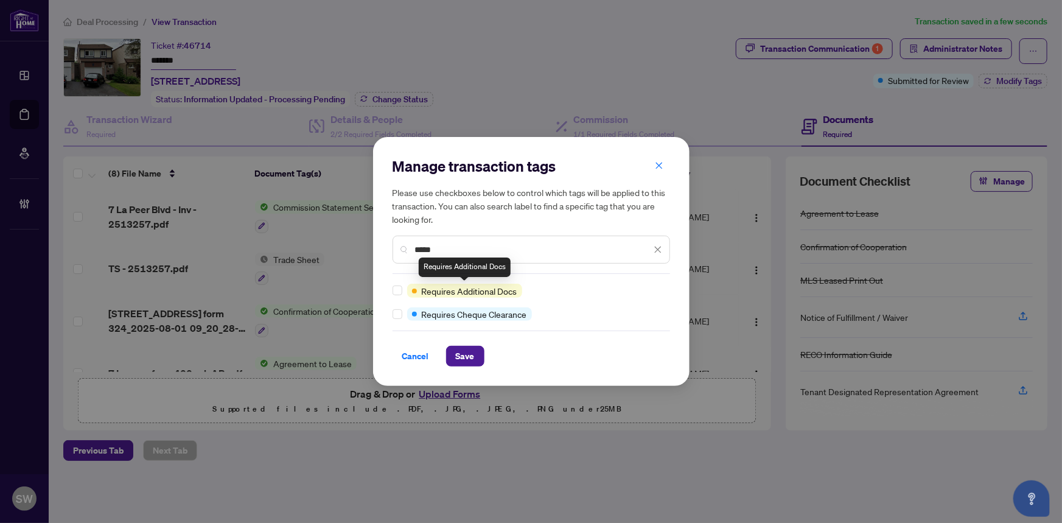
type input "*****"
click at [472, 352] on button "Save" at bounding box center [465, 356] width 38 height 21
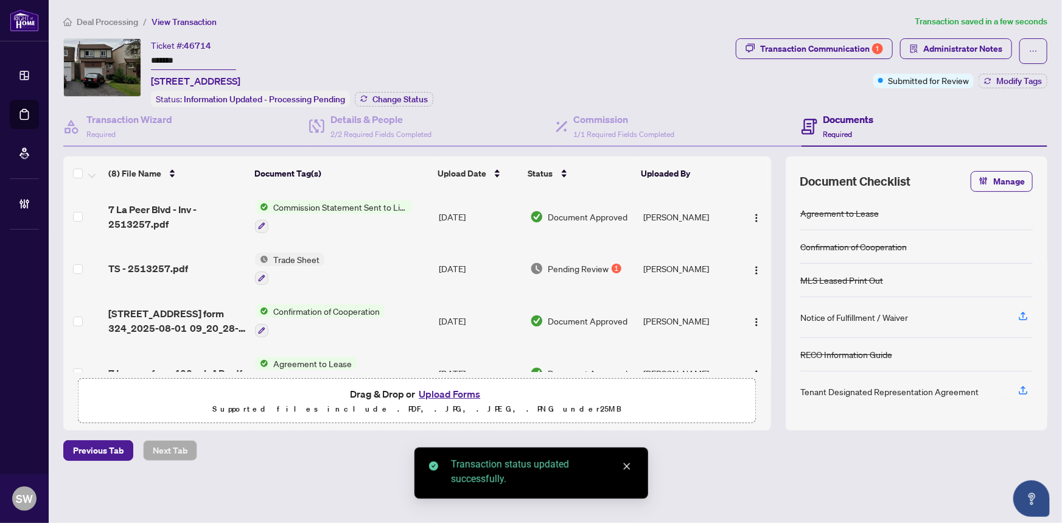
click at [393, 97] on span "Change Status" at bounding box center [399, 99] width 55 height 9
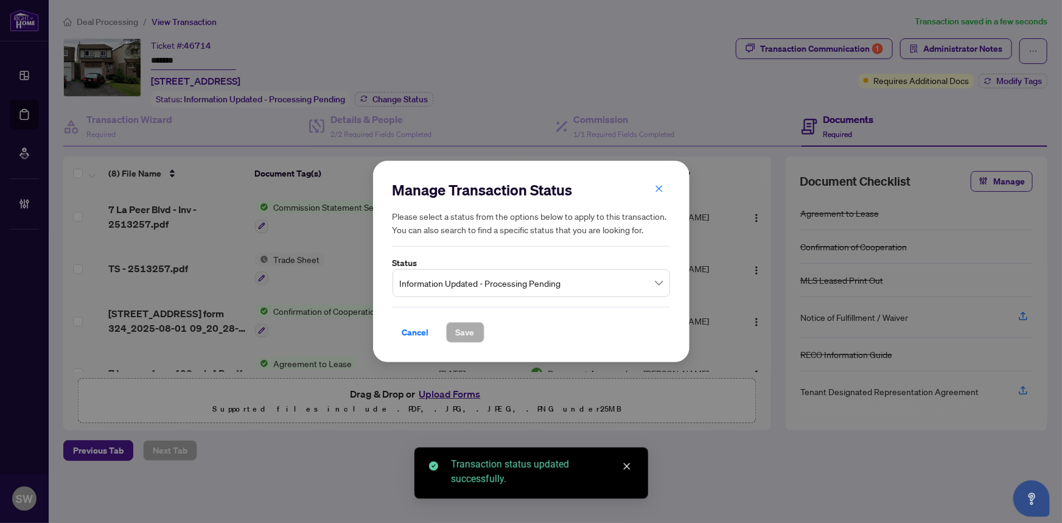
click at [464, 302] on div "Manage Transaction Status Please select a status from the options below to appl…" at bounding box center [532, 261] width 278 height 163
click at [472, 288] on span "Information Updated - Processing Pending" at bounding box center [531, 282] width 263 height 23
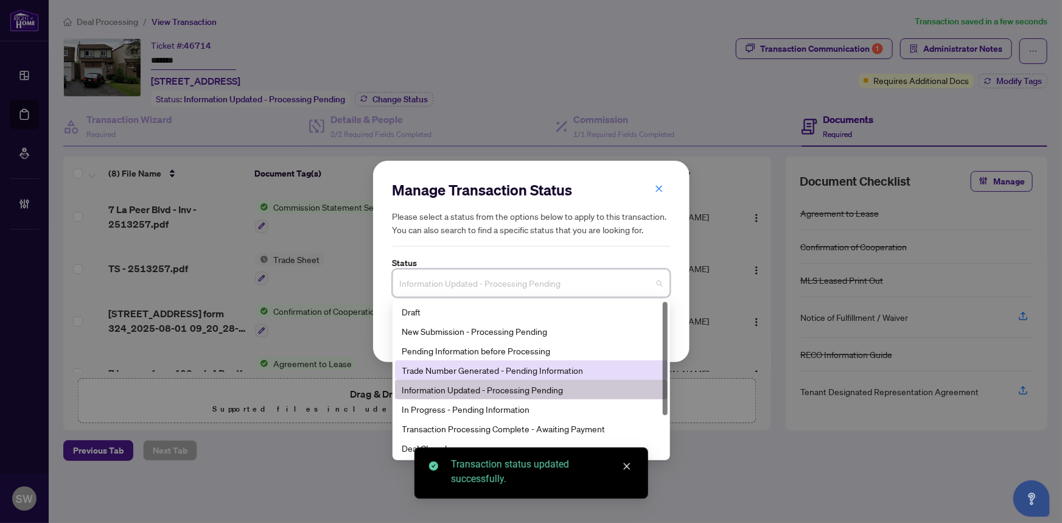
click at [436, 369] on div "Trade Number Generated - Pending Information" at bounding box center [531, 369] width 258 height 13
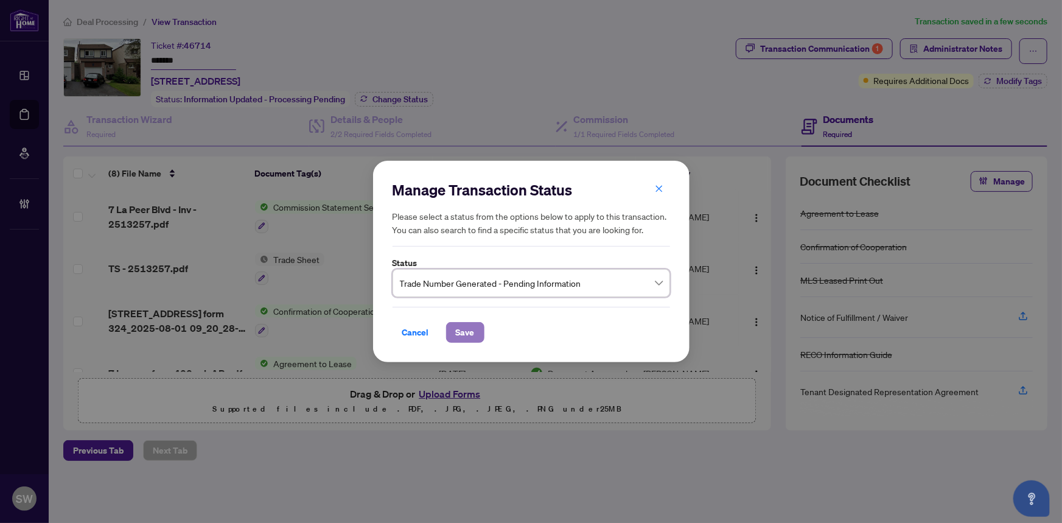
click at [465, 332] on span "Save" at bounding box center [465, 332] width 19 height 19
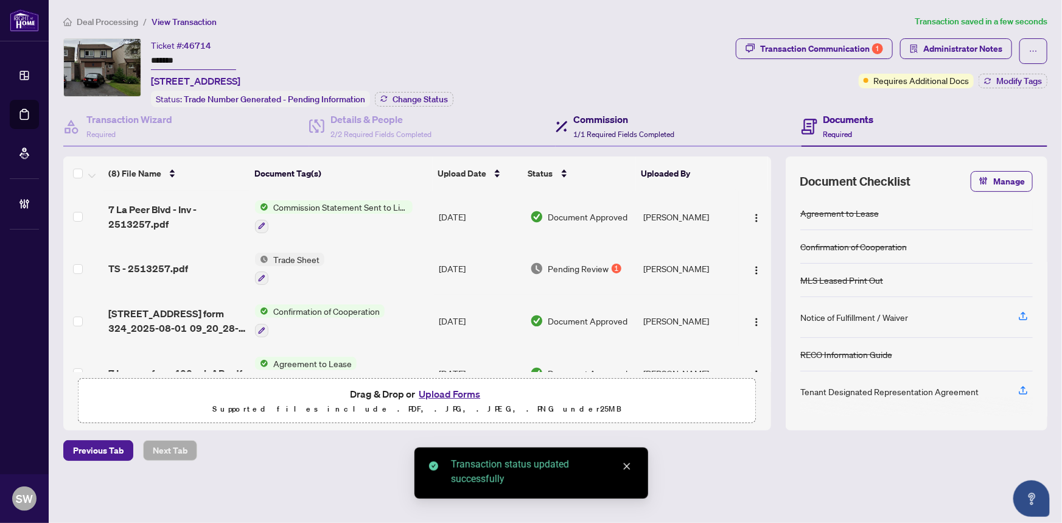
click at [598, 122] on h4 "Commission" at bounding box center [624, 119] width 101 height 15
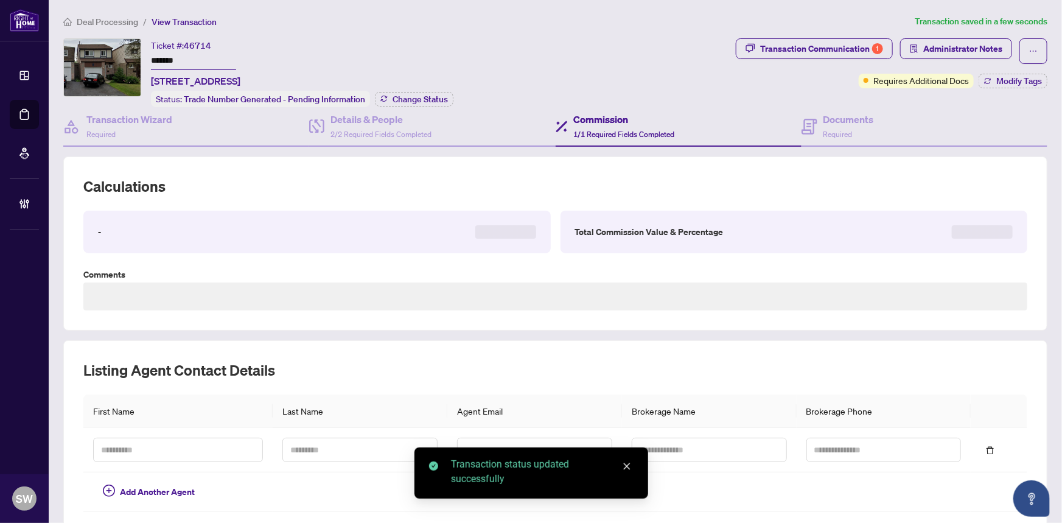
type textarea "**********"
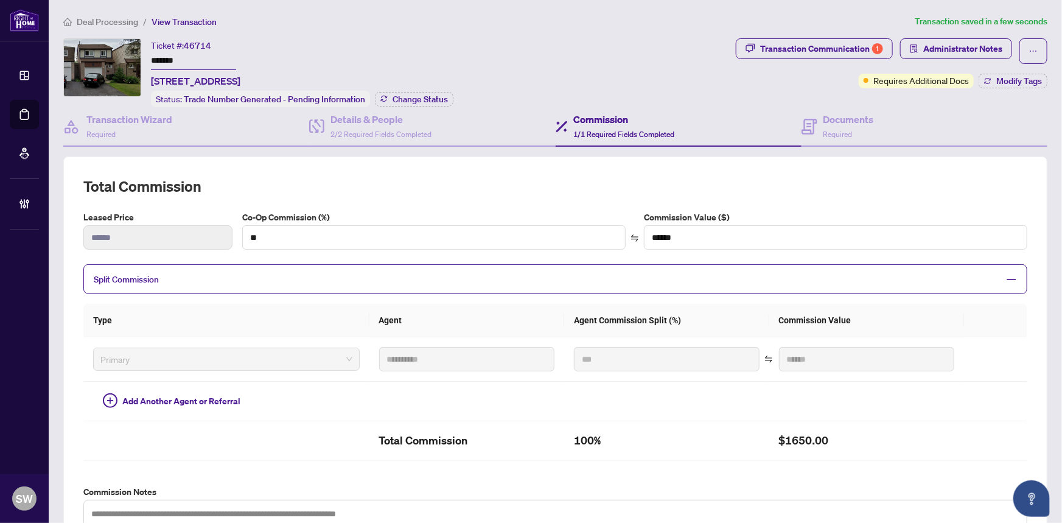
click at [105, 19] on span "Deal Processing" at bounding box center [107, 21] width 61 height 11
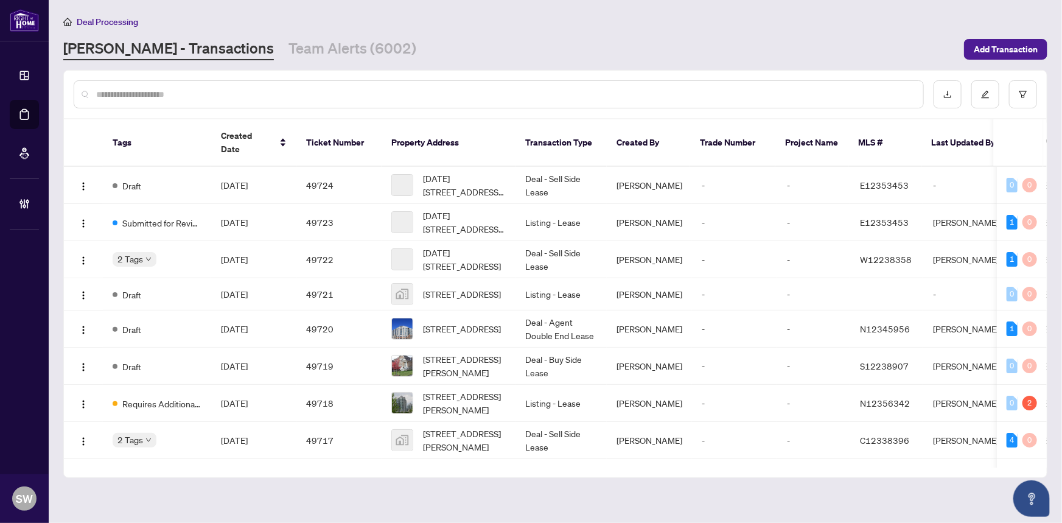
click at [117, 96] on input "text" at bounding box center [504, 94] width 817 height 13
click at [133, 89] on input "text" at bounding box center [504, 94] width 817 height 13
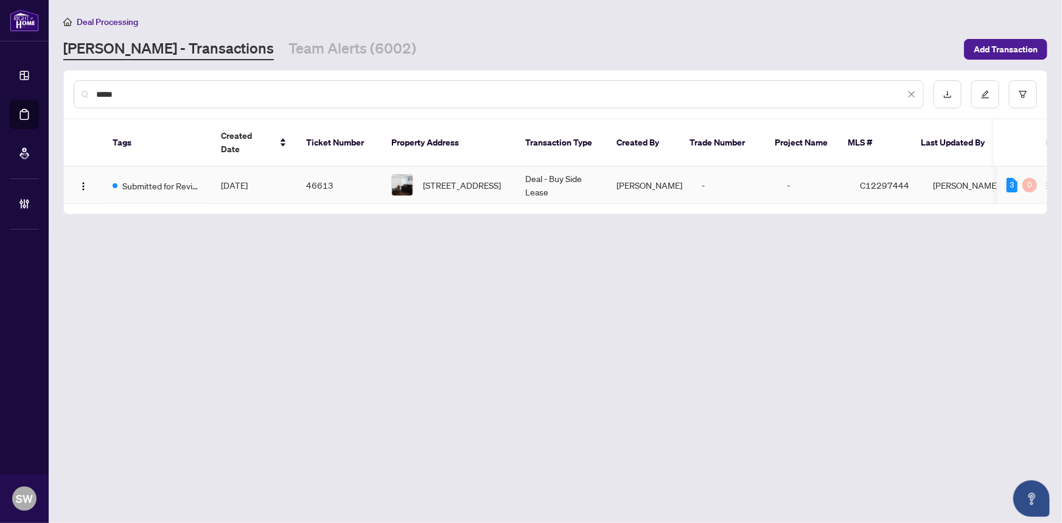
type input "*****"
click at [319, 173] on td "46613" at bounding box center [338, 185] width 85 height 37
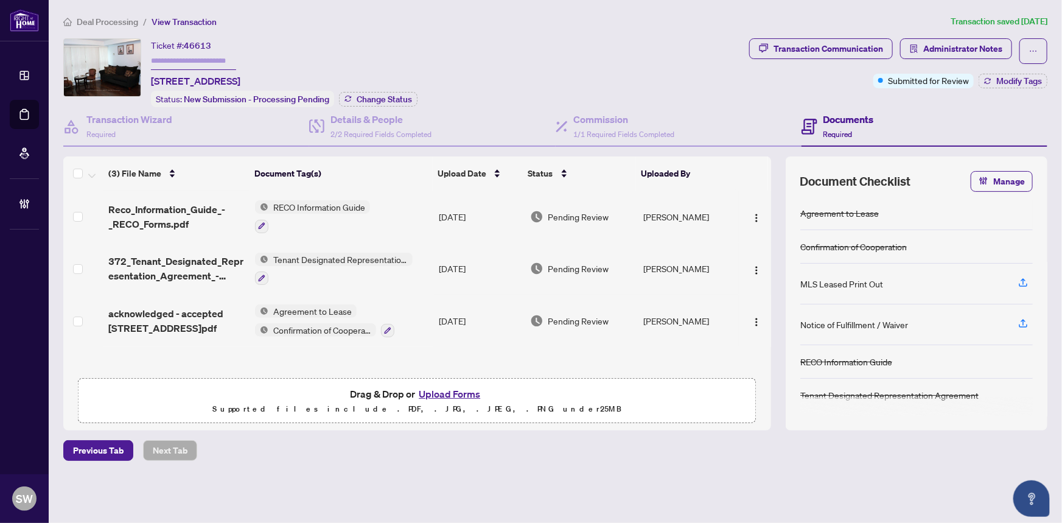
click at [211, 316] on span "acknowledged - accepted [STREET_ADDRESS]pdf" at bounding box center [177, 320] width 138 height 29
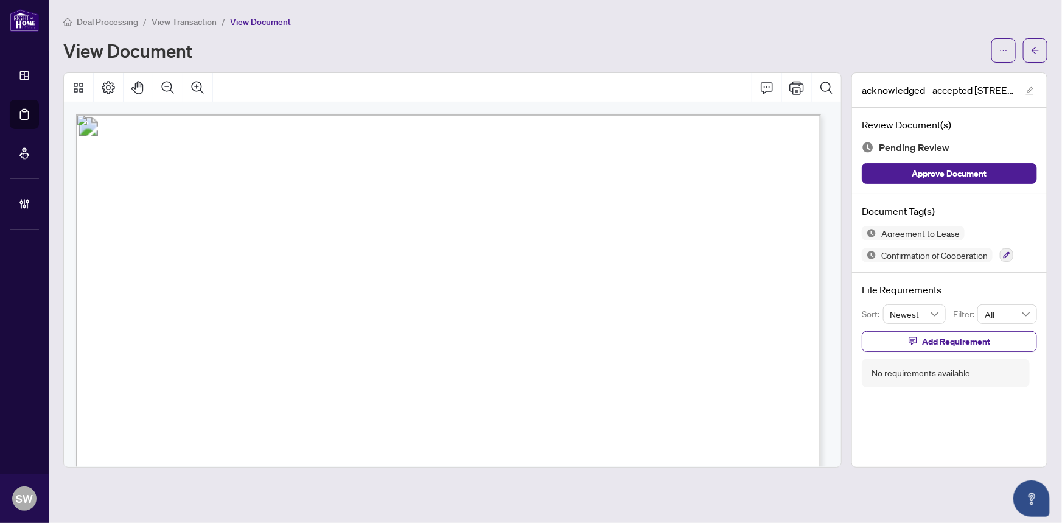
drag, startPoint x: 173, startPoint y: 396, endPoint x: 240, endPoint y: 395, distance: 67.0
click at [240, 396] on span "[STREET_ADDRESS]" at bounding box center [206, 400] width 105 height 9
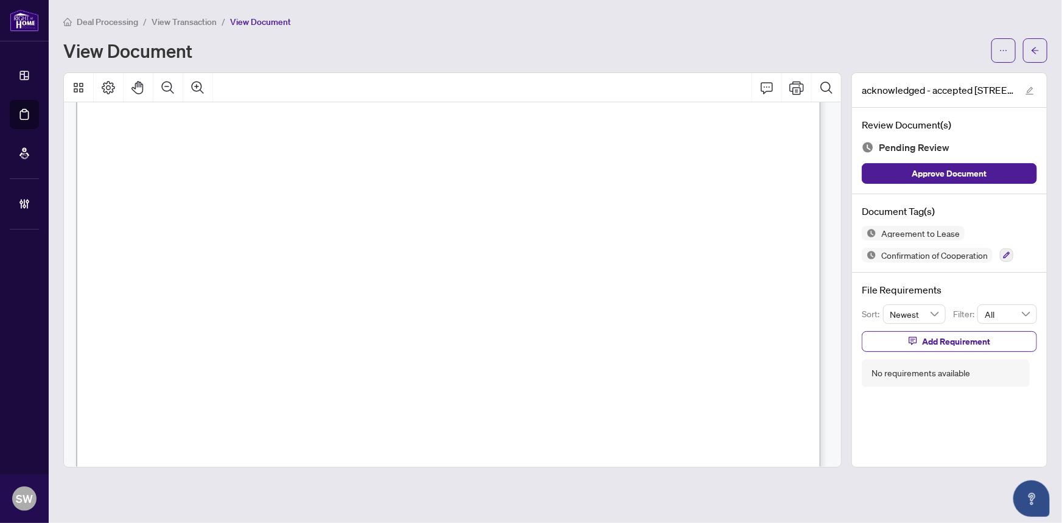
click at [259, 285] on span "[STREET_ADDRESS]" at bounding box center [206, 289] width 105 height 9
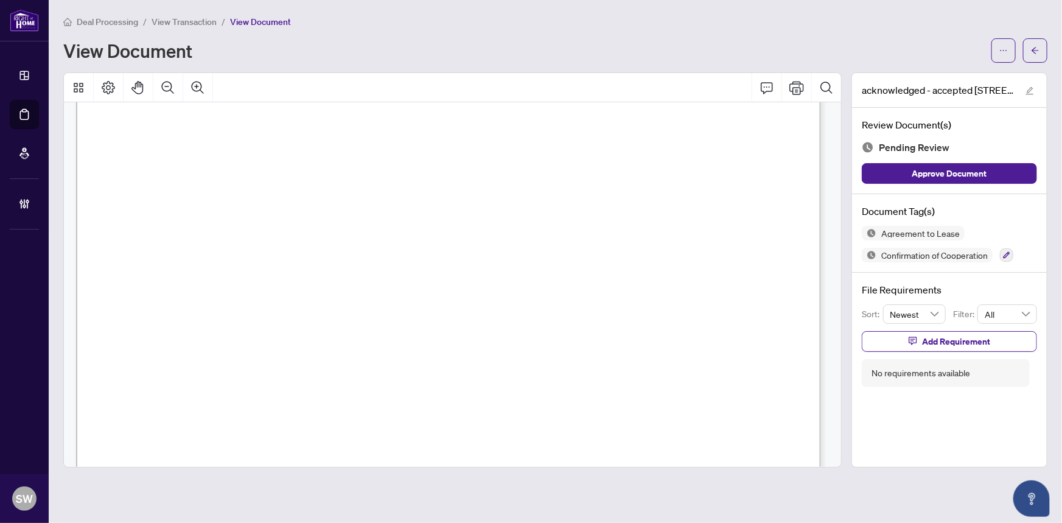
click at [259, 285] on span "[STREET_ADDRESS]" at bounding box center [206, 289] width 105 height 9
click at [213, 180] on span "[PERSON_NAME]" at bounding box center [238, 184] width 86 height 9
click at [207, 180] on span "[PERSON_NAME]" at bounding box center [238, 184] width 86 height 9
drag, startPoint x: 194, startPoint y: 178, endPoint x: 281, endPoint y: 178, distance: 86.4
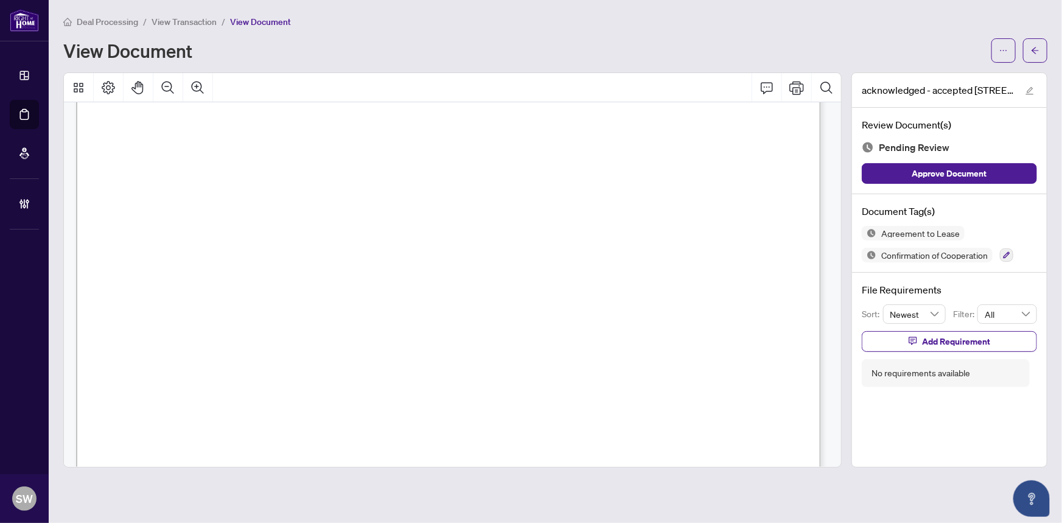
click at [281, 4] on p "Form 400 Revised [DATE] Page 1 of 4 The trademarks REALTOR®, REALTORS®, MLS®, M…" at bounding box center [820, 4] width 1489 height 0
click at [218, 180] on span "[PERSON_NAME]" at bounding box center [238, 184] width 86 height 9
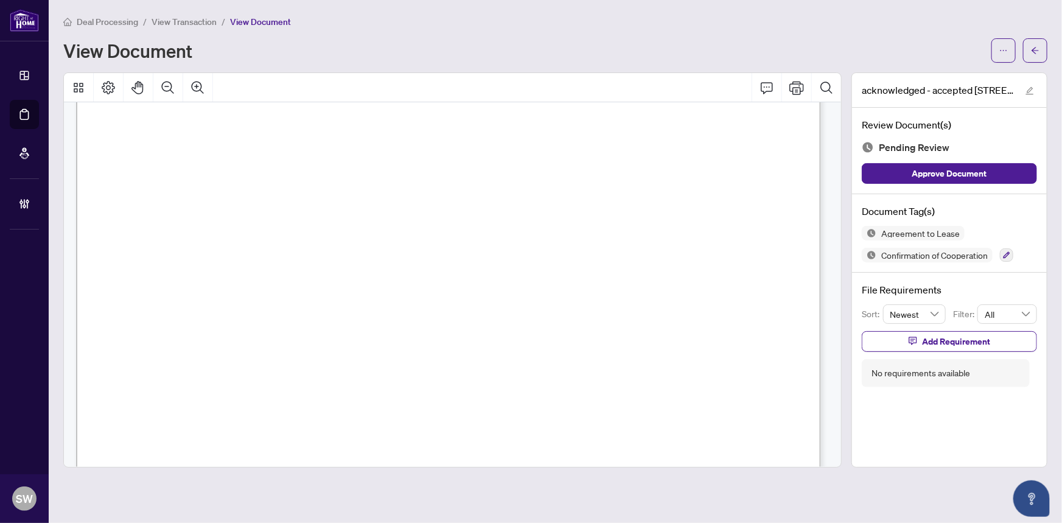
click at [264, 180] on span "[PERSON_NAME]" at bounding box center [238, 184] width 86 height 9
drag, startPoint x: 177, startPoint y: 153, endPoint x: 257, endPoint y: 155, distance: 80.4
click at [257, 155] on span "Navya [PERSON_NAME]" at bounding box center [240, 159] width 125 height 9
click at [272, 155] on span "Navya [PERSON_NAME]" at bounding box center [240, 159] width 125 height 9
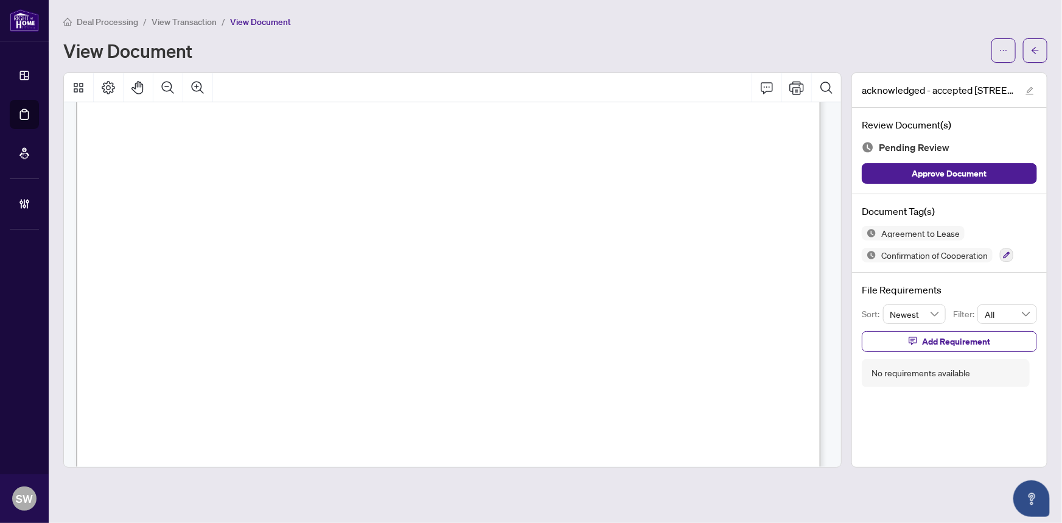
click at [272, 155] on span "Navya [PERSON_NAME]" at bounding box center [240, 159] width 125 height 9
drag, startPoint x: 828, startPoint y: 200, endPoint x: 825, endPoint y: 223, distance: 23.3
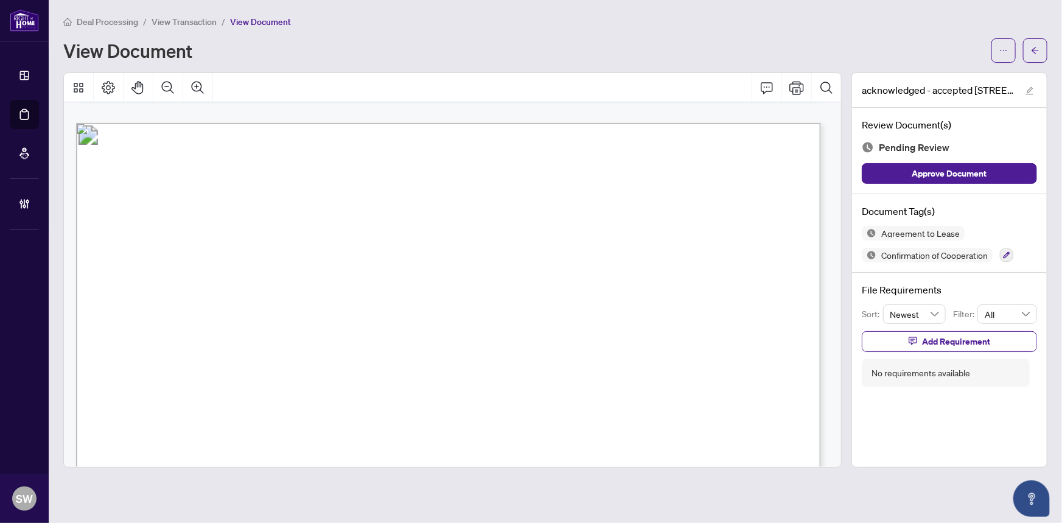
scroll to position [4980, 0]
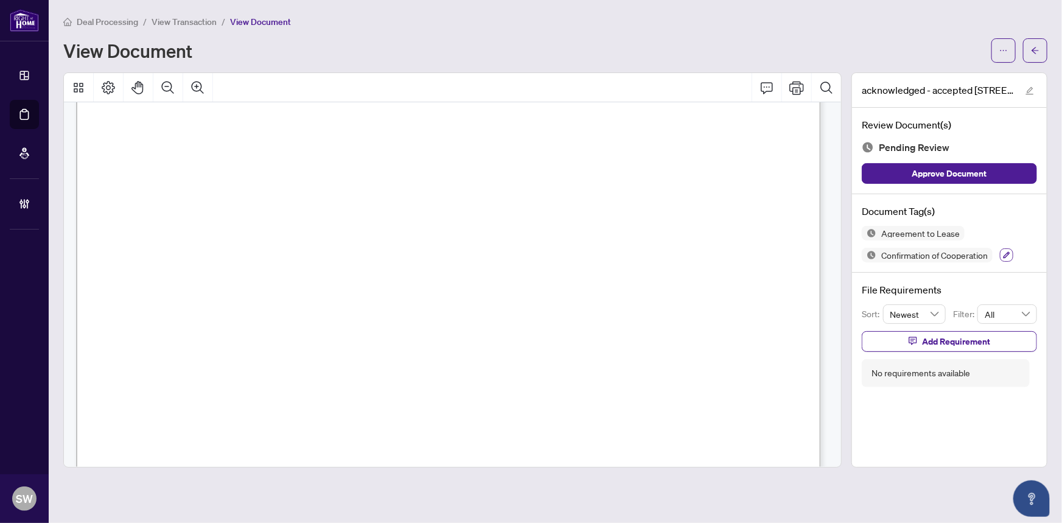
click at [1007, 251] on icon "button" at bounding box center [1006, 254] width 7 height 7
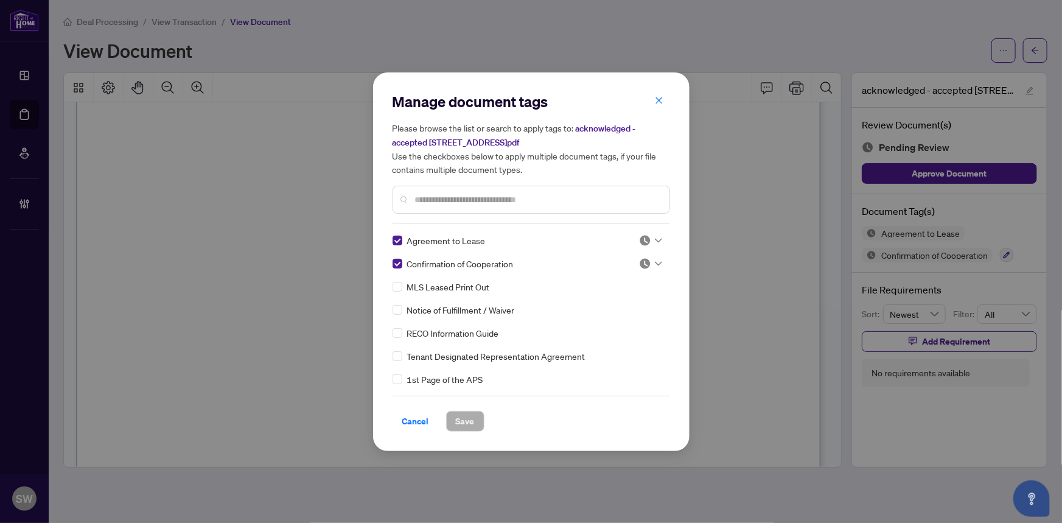
drag, startPoint x: 653, startPoint y: 237, endPoint x: 649, endPoint y: 248, distance: 11.2
click at [655, 238] on icon at bounding box center [658, 240] width 7 height 5
click at [608, 298] on div "Approved" at bounding box center [610, 299] width 78 height 13
click at [425, 196] on input "text" at bounding box center [537, 199] width 245 height 13
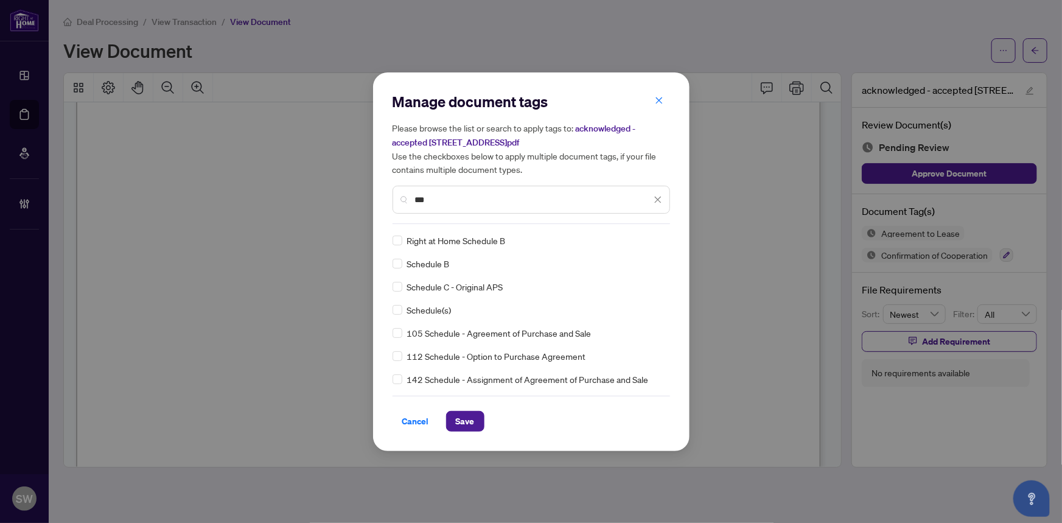
type input "***"
click at [655, 238] on icon at bounding box center [658, 240] width 7 height 5
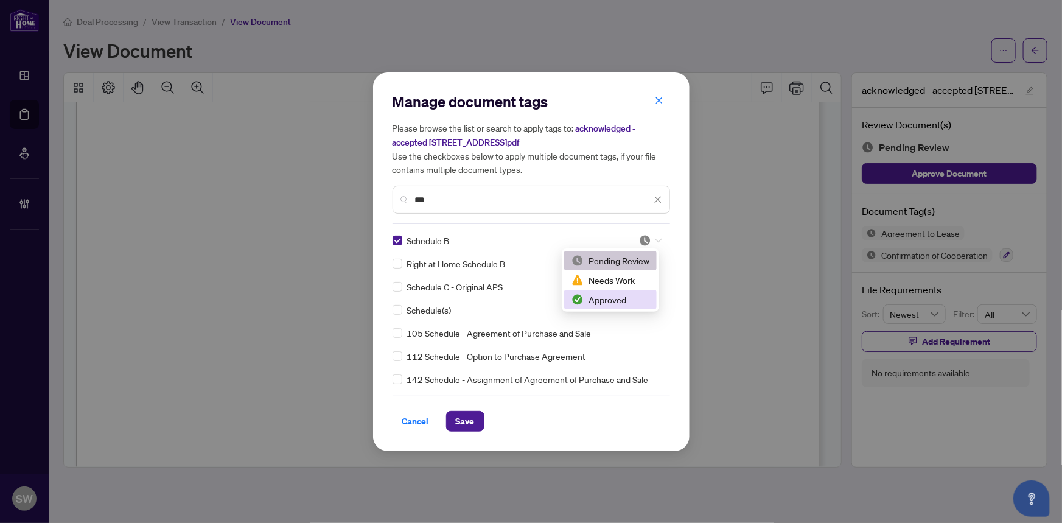
click at [611, 298] on div "Approved" at bounding box center [610, 299] width 78 height 13
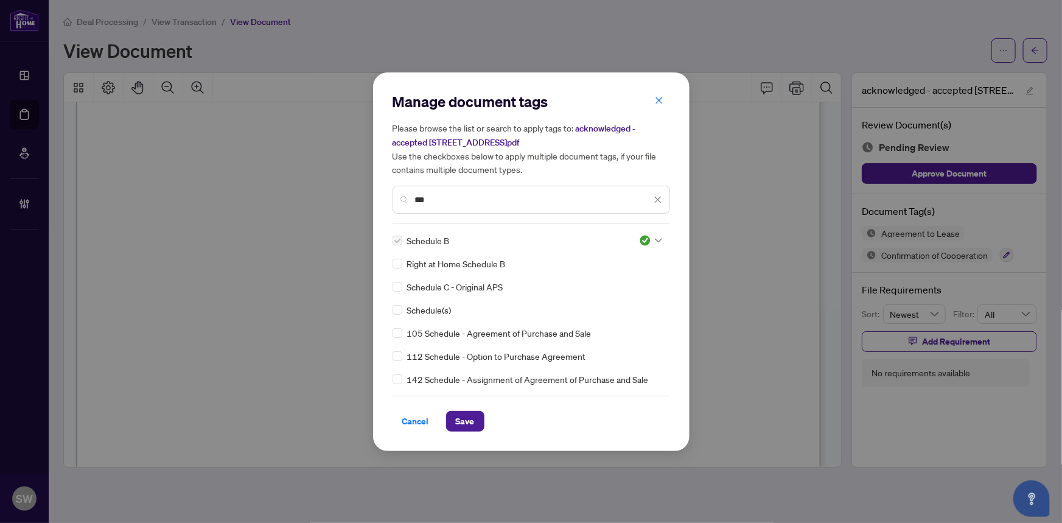
drag, startPoint x: 441, startPoint y: 196, endPoint x: 390, endPoint y: 195, distance: 51.7
click at [390, 195] on div "Manage document tags Please browse the list or search to apply tags to: acknowl…" at bounding box center [531, 261] width 316 height 379
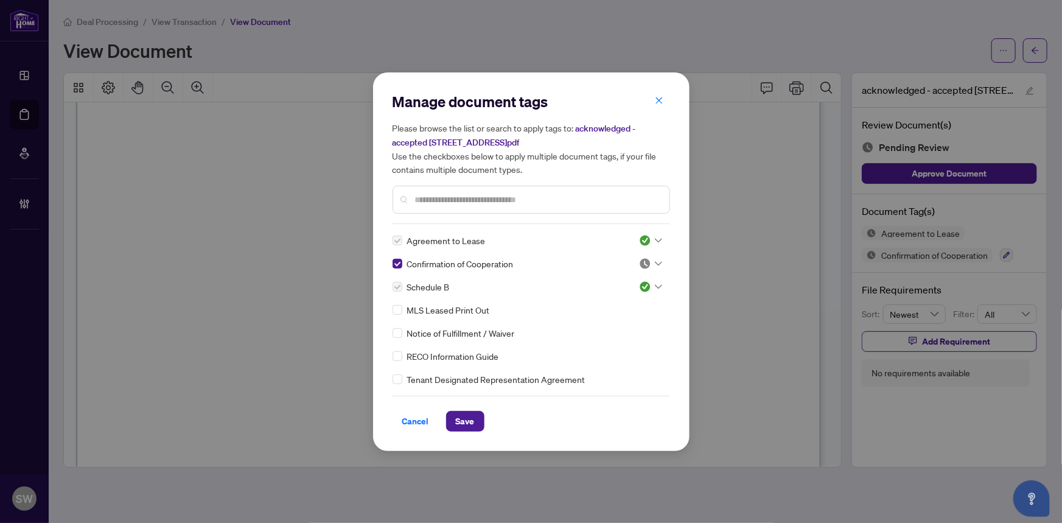
click at [655, 262] on icon at bounding box center [658, 263] width 7 height 5
click at [615, 321] on div "Approved" at bounding box center [610, 322] width 78 height 13
click at [443, 198] on input "text" at bounding box center [537, 199] width 245 height 13
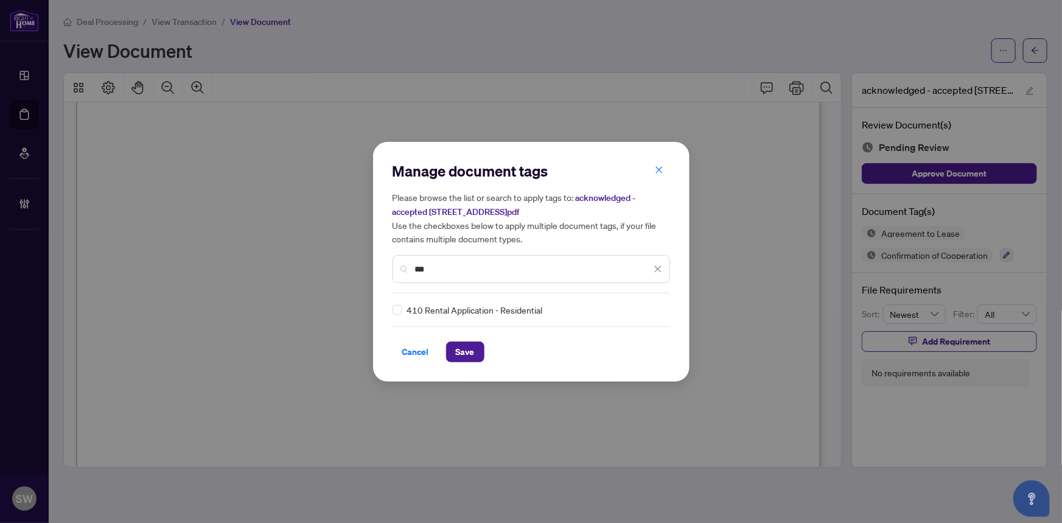
type input "***"
click at [461, 355] on span "Save" at bounding box center [465, 351] width 19 height 19
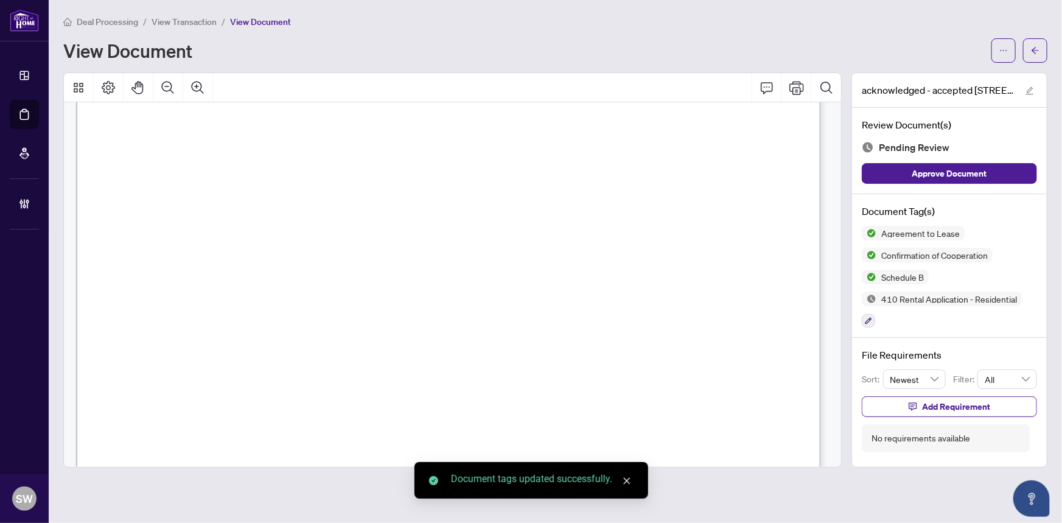
click at [1036, 52] on icon "arrow-left" at bounding box center [1035, 50] width 9 height 9
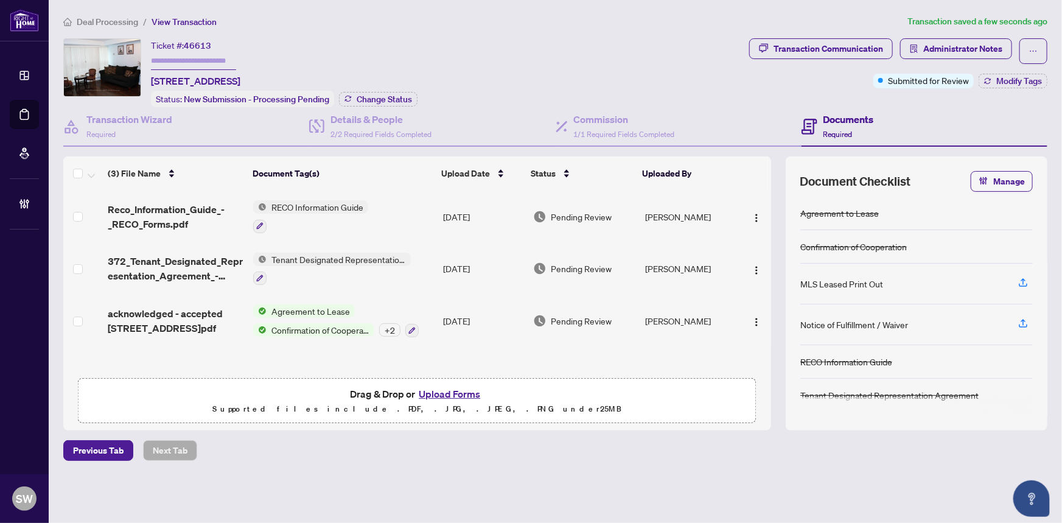
click at [200, 40] on span "46613" at bounding box center [197, 45] width 27 height 11
copy span "46613"
click at [159, 206] on span "Reco_Information_Guide_-_RECO_Forms.pdf" at bounding box center [176, 216] width 136 height 29
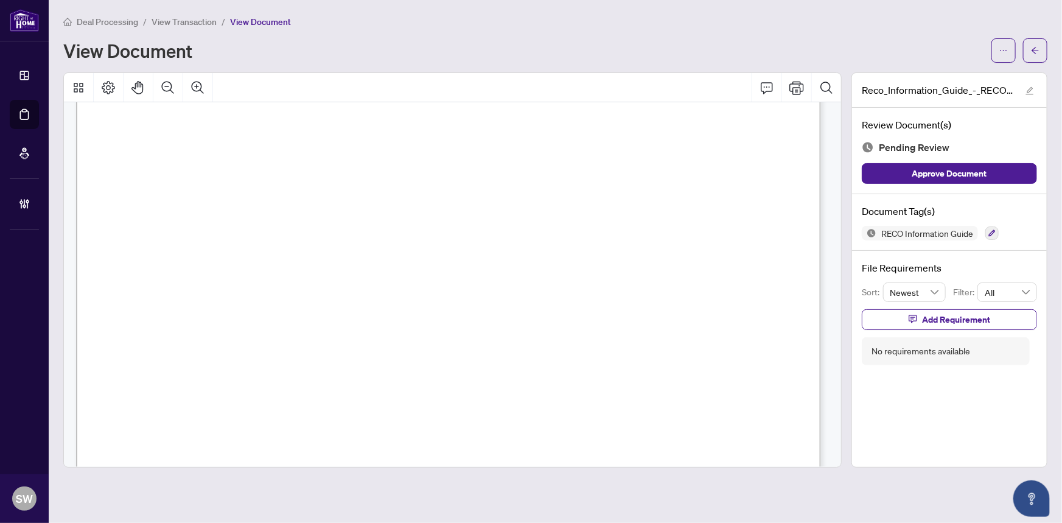
scroll to position [12095, 0]
click at [993, 229] on icon "button" at bounding box center [991, 232] width 7 height 7
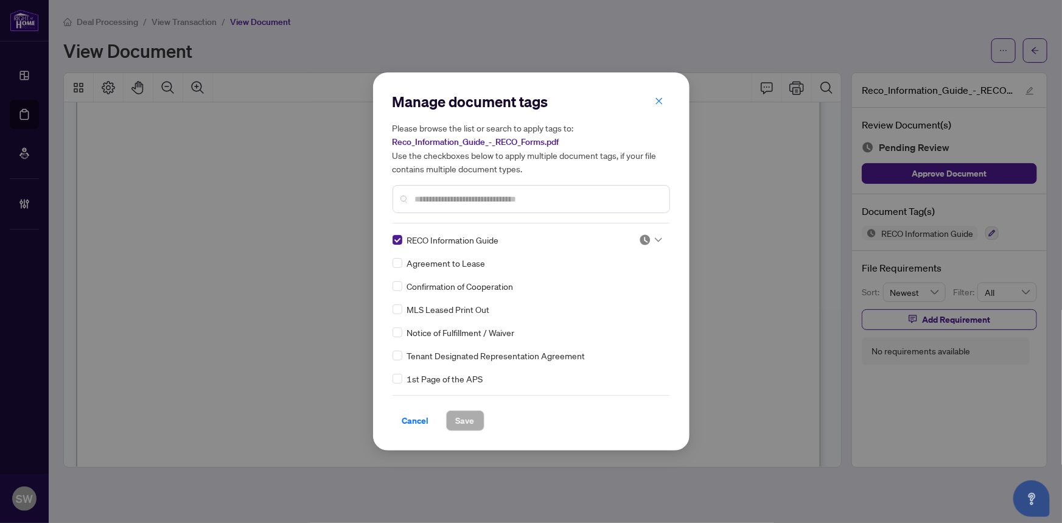
click at [644, 237] on img at bounding box center [645, 240] width 12 height 12
click at [601, 304] on div "Approved" at bounding box center [610, 299] width 78 height 13
click at [463, 422] on span "Save" at bounding box center [465, 420] width 19 height 19
click at [1034, 49] on div "Manage document tags Please browse the list or search to apply tags to: Reco_In…" at bounding box center [531, 261] width 1062 height 523
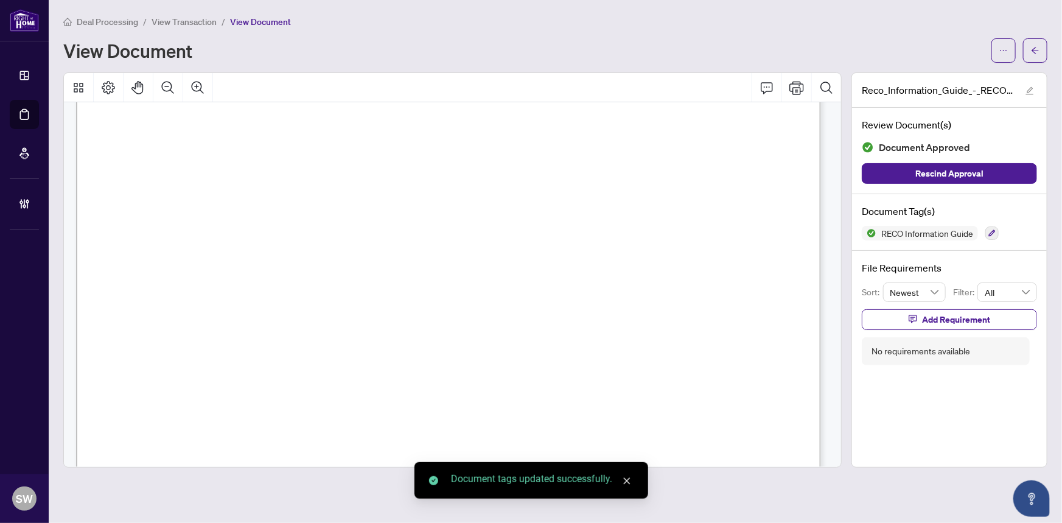
click at [190, 15] on li "View Transaction" at bounding box center [184, 22] width 65 height 14
click at [194, 19] on span "View Transaction" at bounding box center [184, 21] width 65 height 11
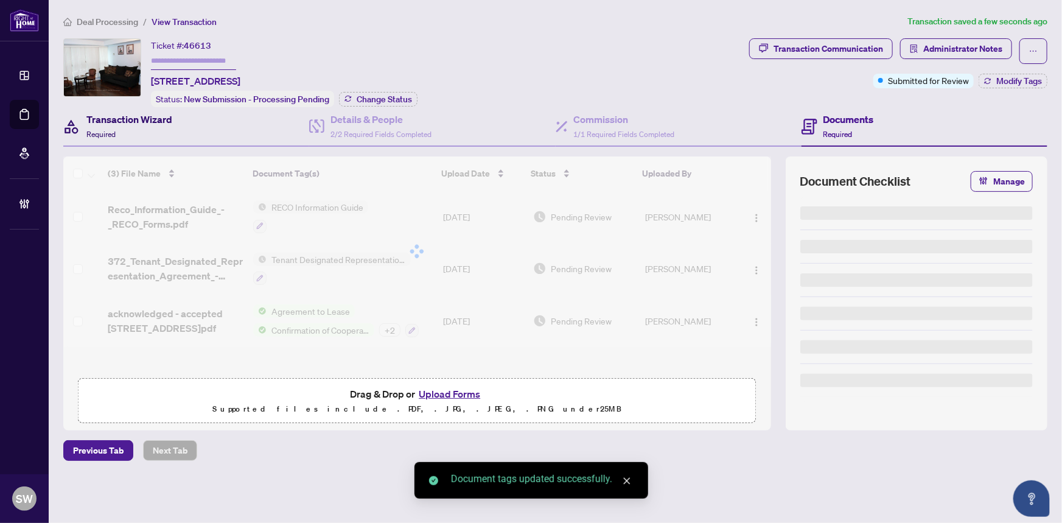
click at [127, 122] on h4 "Transaction Wizard" at bounding box center [129, 119] width 86 height 15
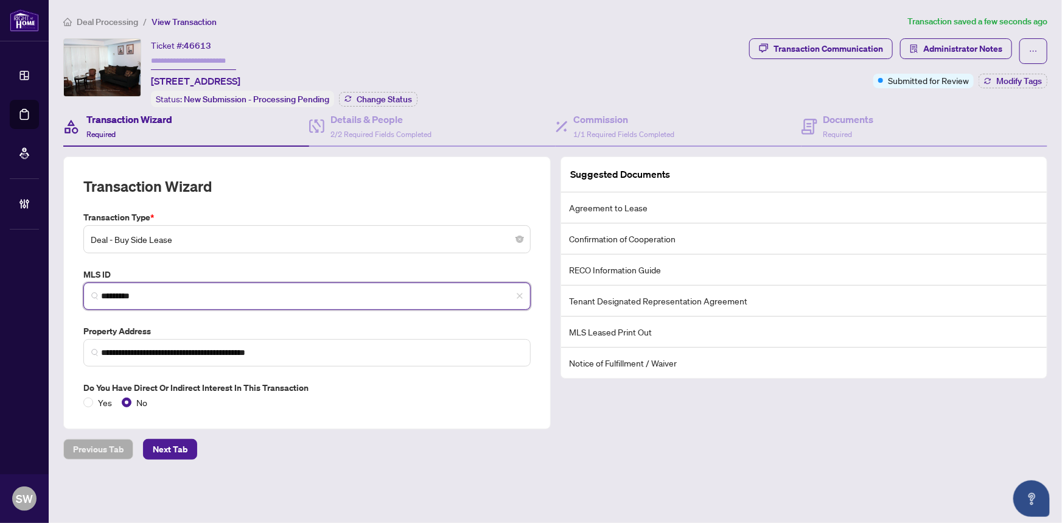
click at [122, 290] on input "*********" at bounding box center [312, 296] width 422 height 13
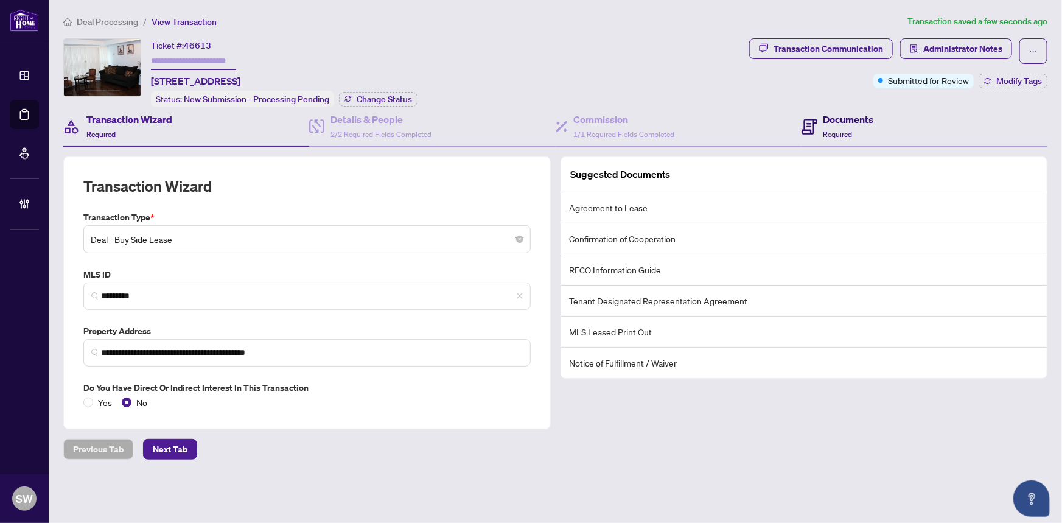
click at [841, 130] on span "Required" at bounding box center [837, 134] width 29 height 9
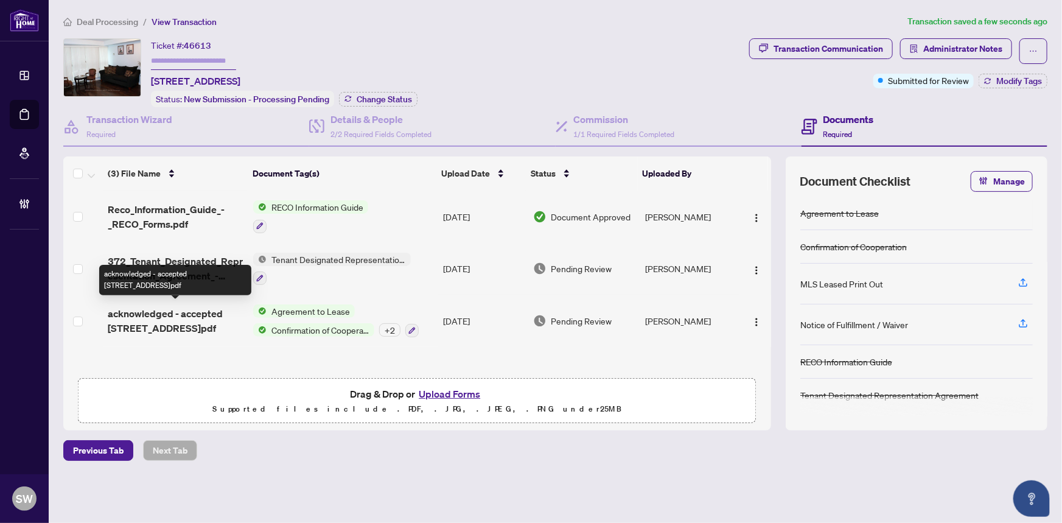
click at [198, 310] on span "acknowledged - accepted [STREET_ADDRESS]pdf" at bounding box center [176, 320] width 136 height 29
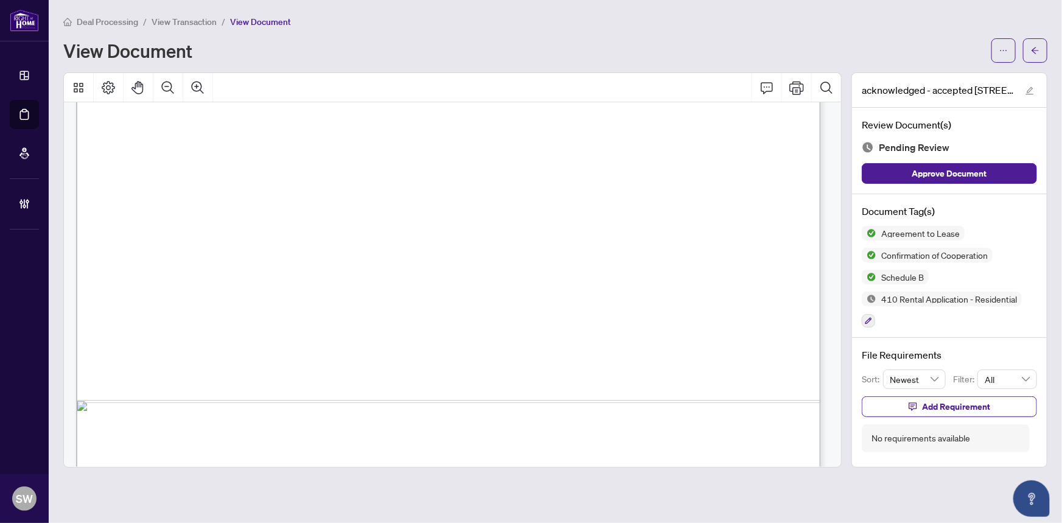
scroll to position [2347, 0]
click at [464, 179] on span "HOMELIFE/CIMERMAN REAL ESTATE LIMITED" at bounding box center [341, 181] width 245 height 9
click at [464, 178] on span "HOMELIFE/CIMERMAN REAL ESTATE LIMITED" at bounding box center [341, 181] width 245 height 9
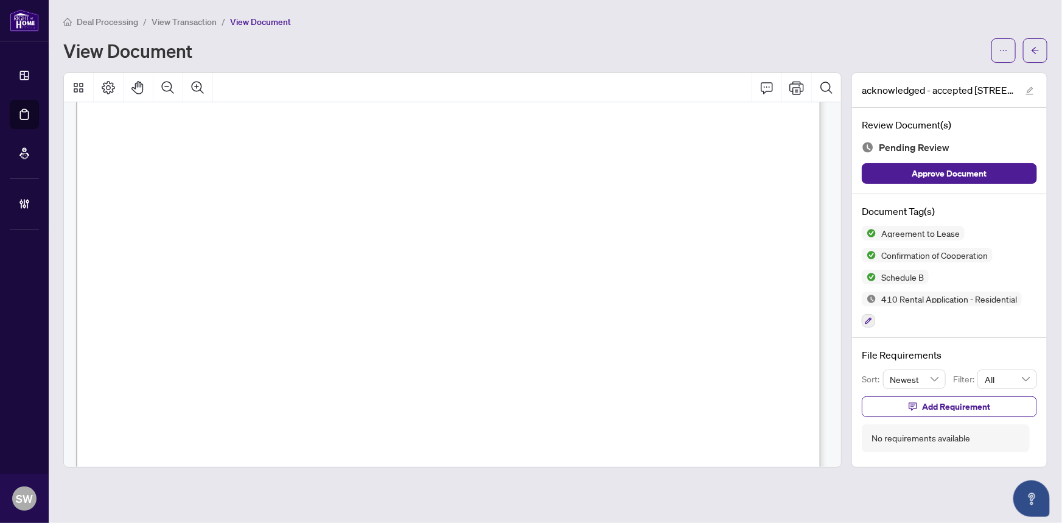
click at [181, 200] on span "[PERSON_NAME]" at bounding box center [186, 204] width 85 height 9
click at [869, 318] on icon "button" at bounding box center [868, 321] width 7 height 7
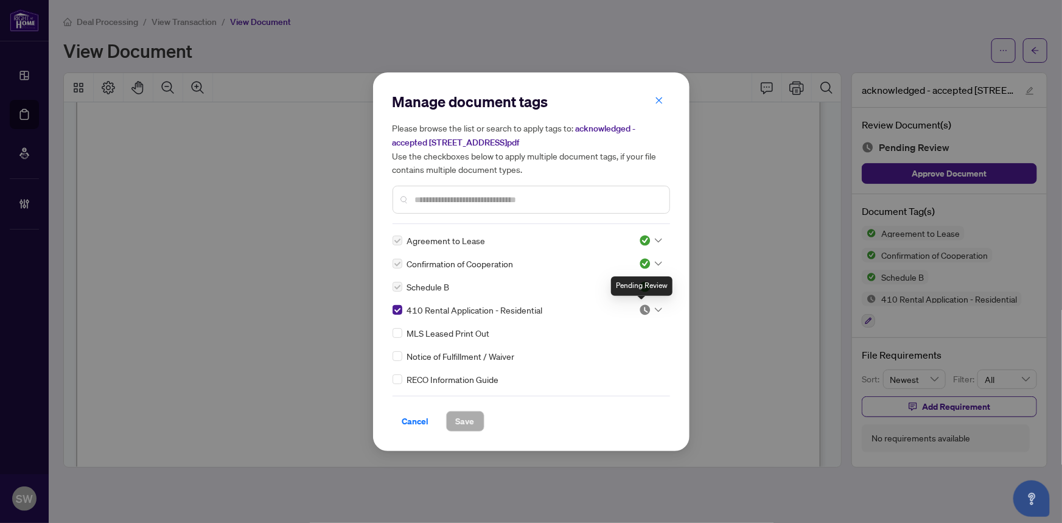
click at [645, 307] on img at bounding box center [645, 310] width 12 height 12
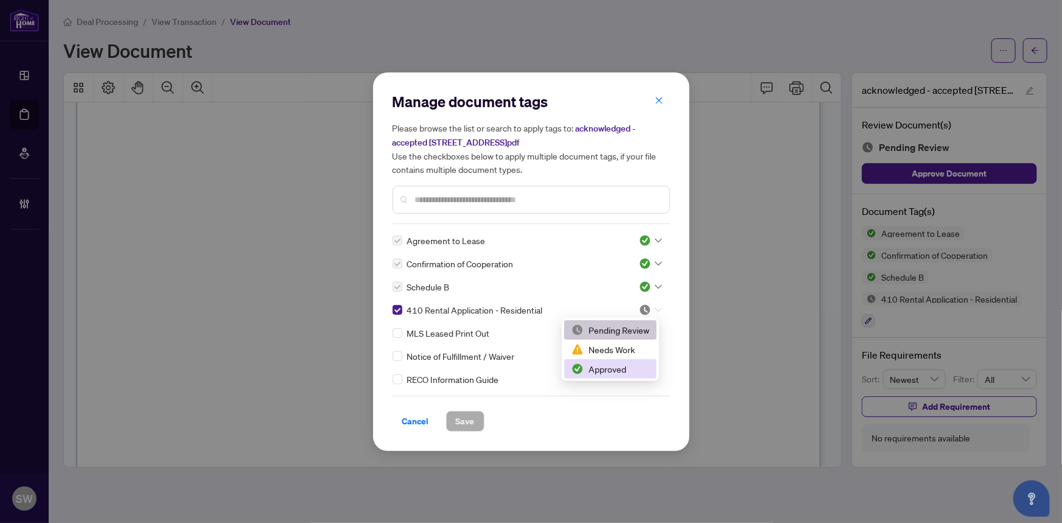
drag, startPoint x: 612, startPoint y: 369, endPoint x: 578, endPoint y: 376, distance: 34.1
click at [611, 369] on div "Approved" at bounding box center [610, 368] width 78 height 13
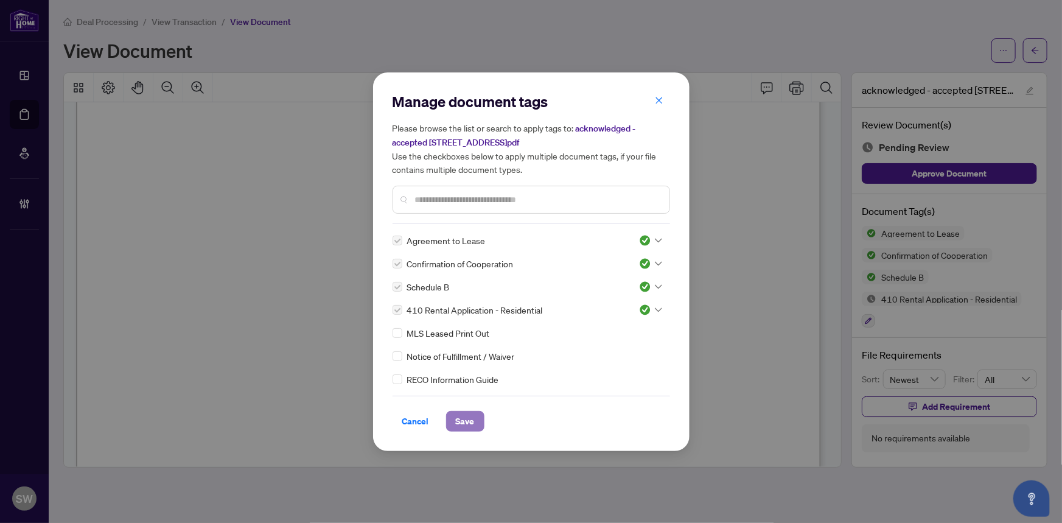
click at [469, 419] on span "Save" at bounding box center [465, 420] width 19 height 19
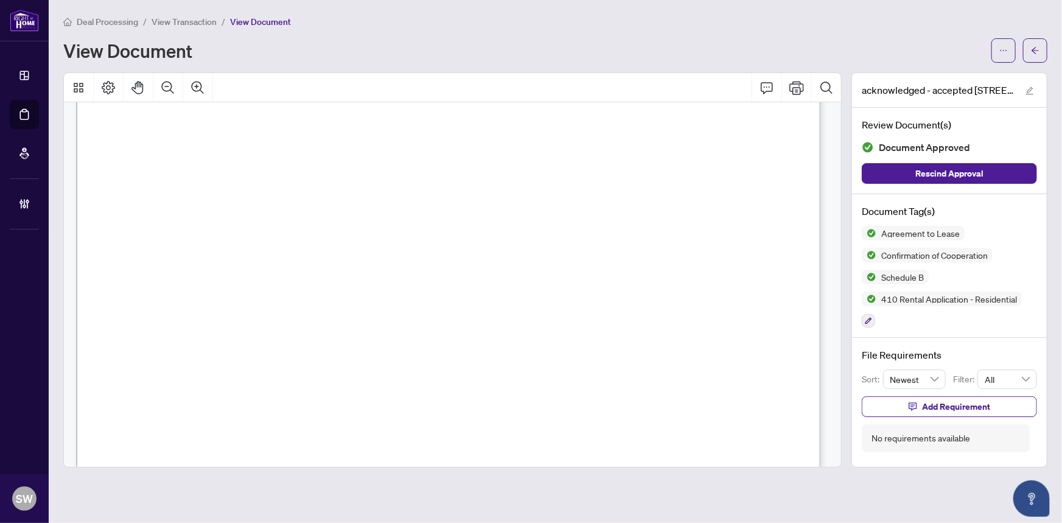
click at [965, 55] on div "View Document" at bounding box center [523, 50] width 921 height 19
click at [1036, 49] on icon "arrow-left" at bounding box center [1035, 50] width 9 height 9
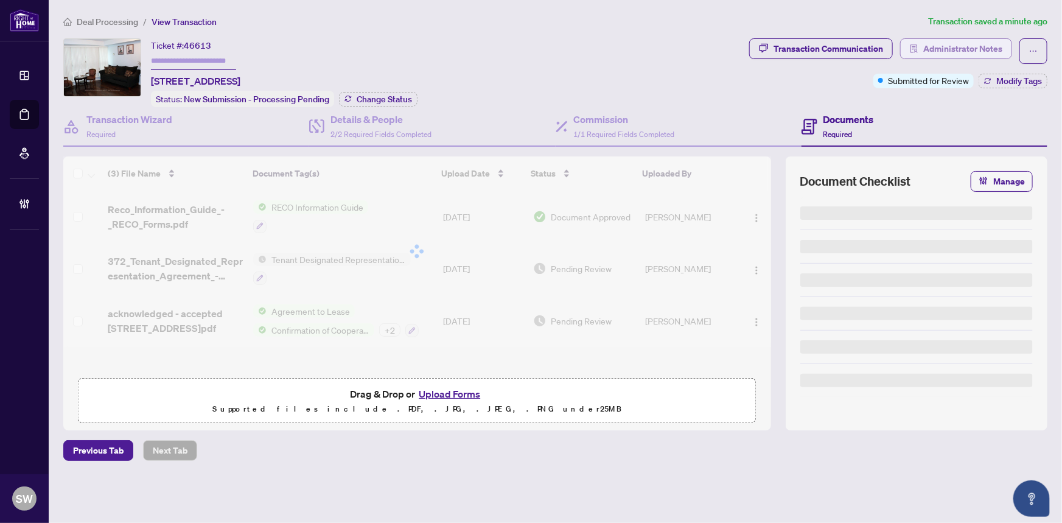
click at [980, 48] on span "Administrator Notes" at bounding box center [962, 48] width 79 height 19
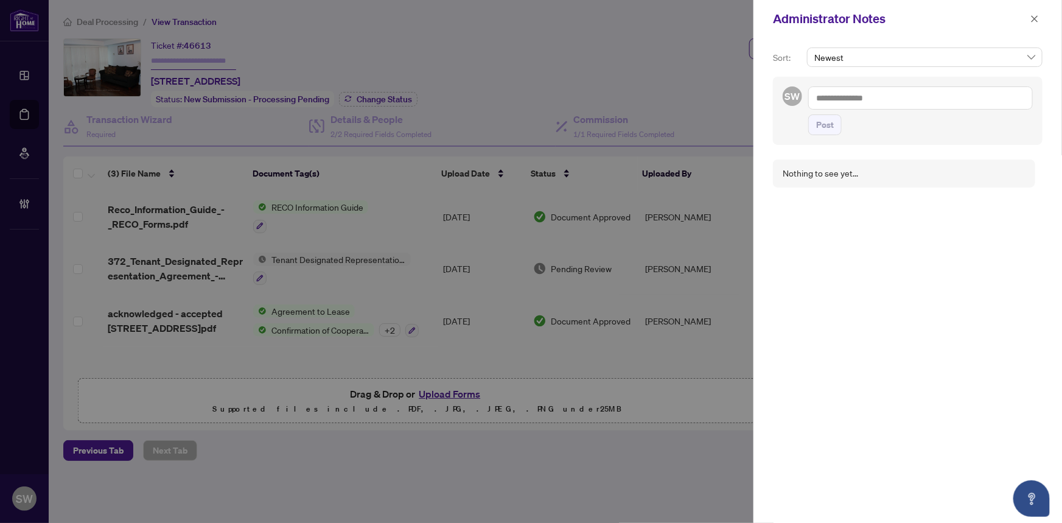
click at [879, 92] on textarea at bounding box center [920, 97] width 225 height 23
paste textarea "**********"
type textarea "**********"
click at [822, 125] on span "Post" at bounding box center [825, 124] width 18 height 19
click at [1036, 18] on icon "close" at bounding box center [1035, 18] width 7 height 7
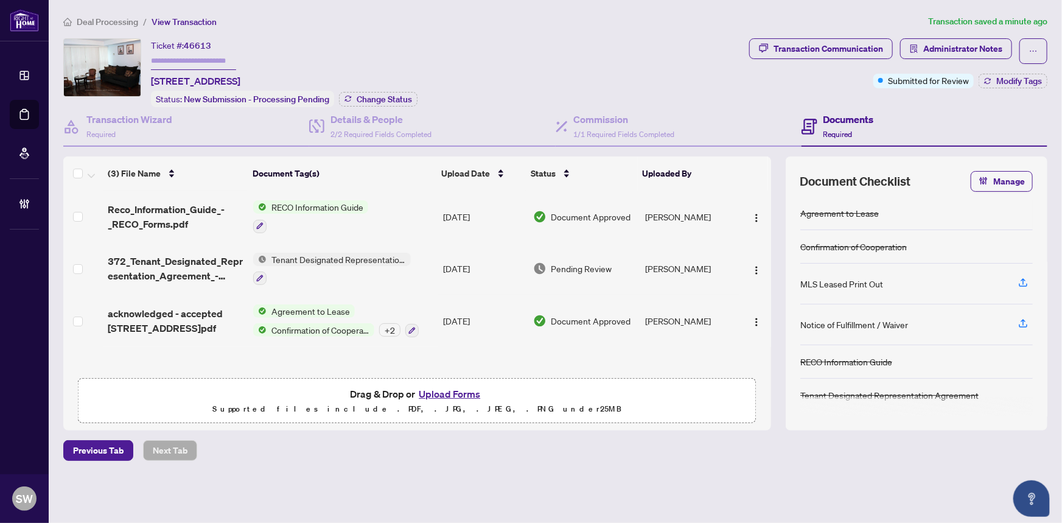
click at [219, 258] on span "372_Tenant_Designated_Representation_Agreement_-_PropTx-[PERSON_NAME].pdf" at bounding box center [176, 268] width 136 height 29
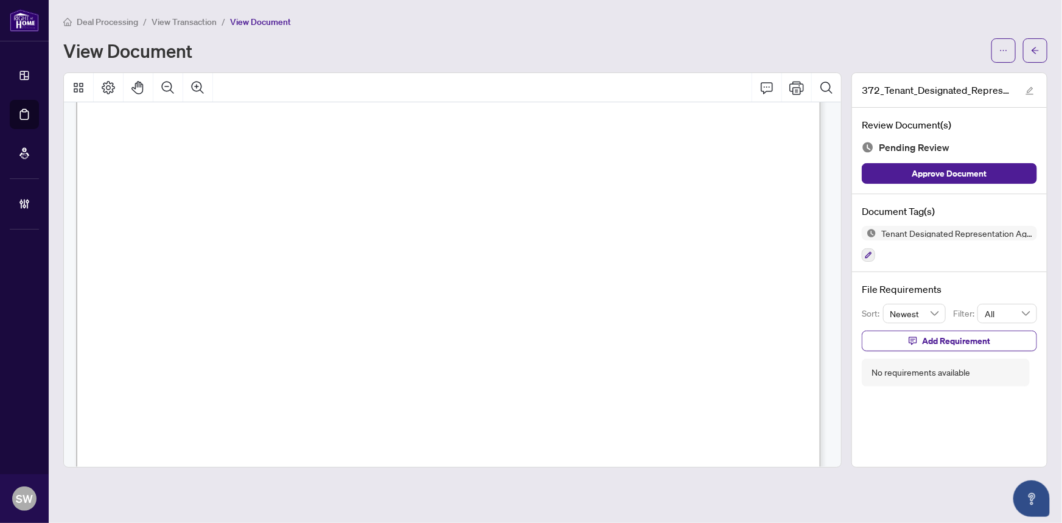
scroll to position [4218, 0]
click at [872, 254] on icon "button" at bounding box center [868, 254] width 7 height 7
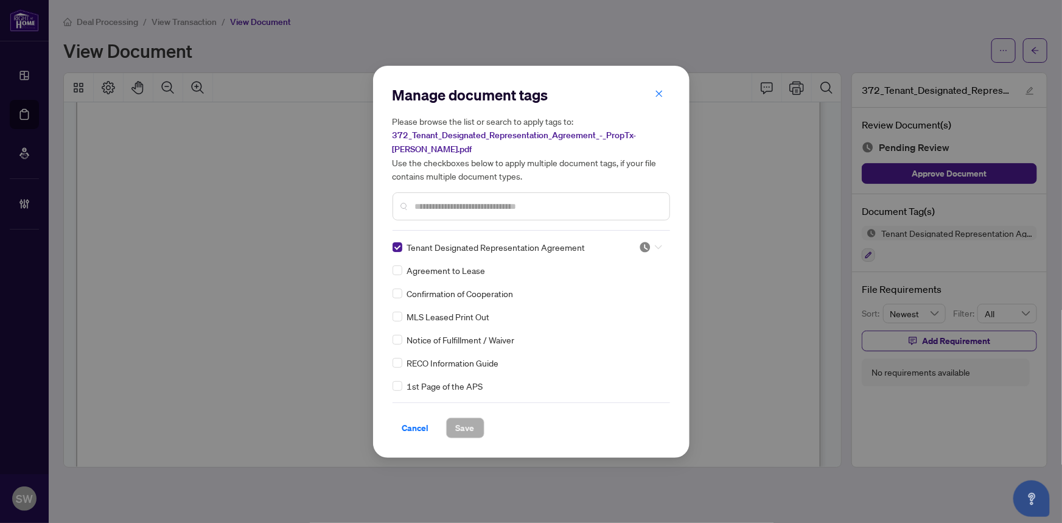
click at [650, 245] on div at bounding box center [650, 247] width 23 height 12
click at [613, 308] on div "Approved" at bounding box center [610, 305] width 78 height 13
click at [467, 428] on span "Save" at bounding box center [465, 427] width 19 height 19
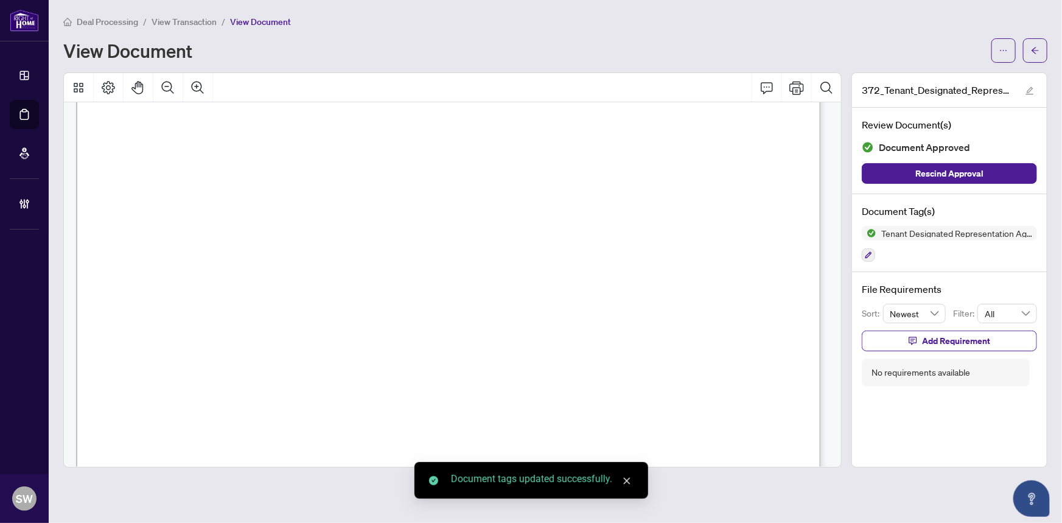
click at [1036, 52] on icon "arrow-left" at bounding box center [1035, 50] width 9 height 9
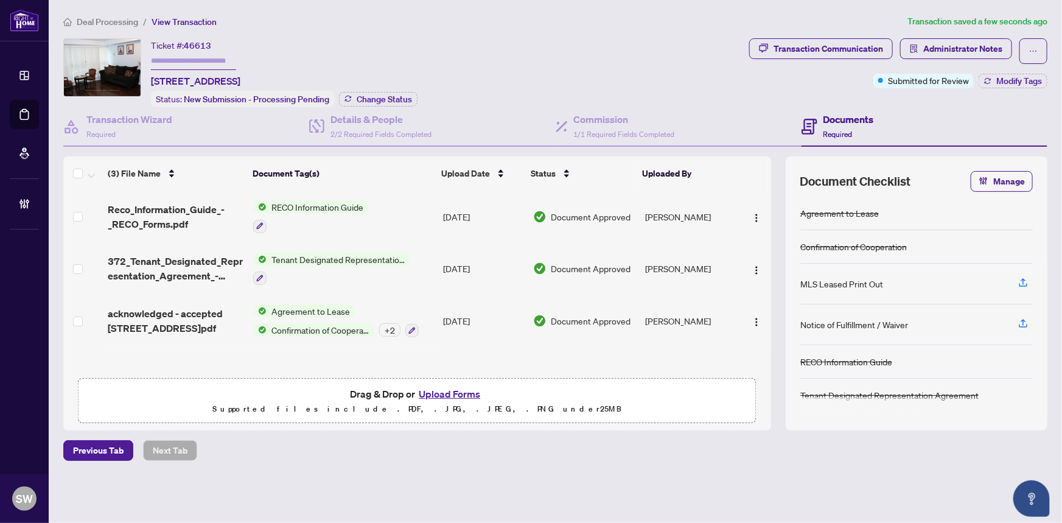
click at [189, 61] on input "text" at bounding box center [193, 61] width 85 height 18
paste input "*******"
type input "*******"
click at [391, 27] on ol "Deal Processing / View Transaction" at bounding box center [490, 22] width 855 height 14
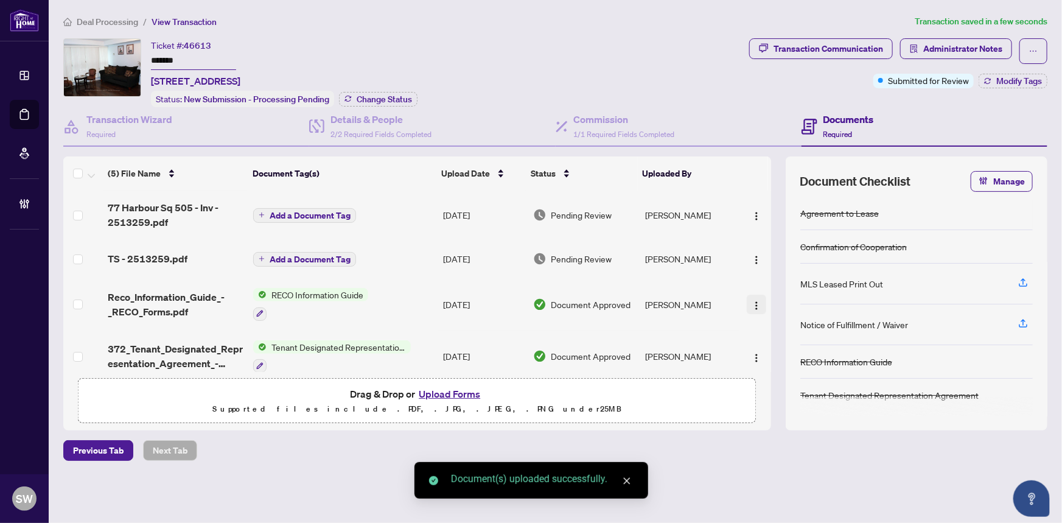
click at [752, 301] on img "button" at bounding box center [757, 306] width 10 height 10
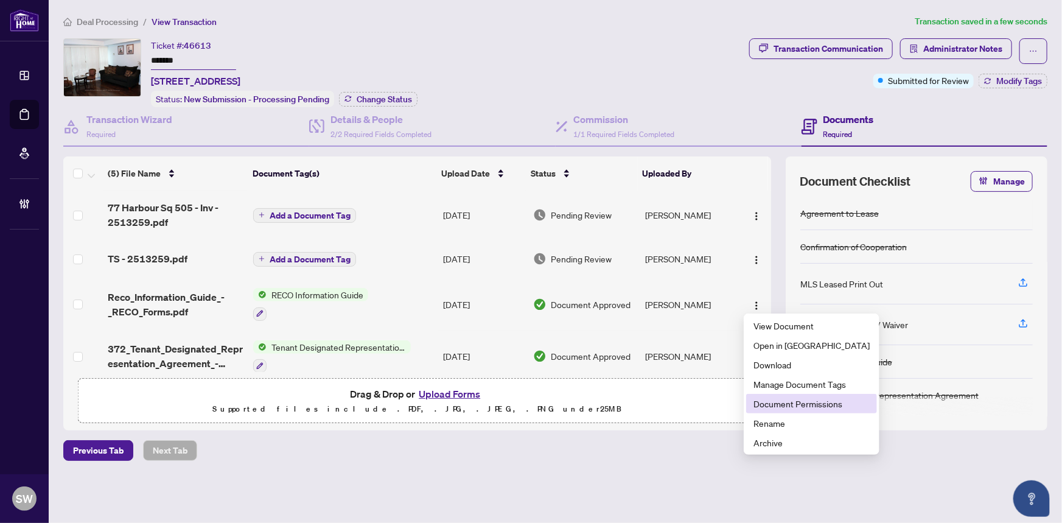
click at [791, 402] on span "Document Permissions" at bounding box center [811, 403] width 116 height 13
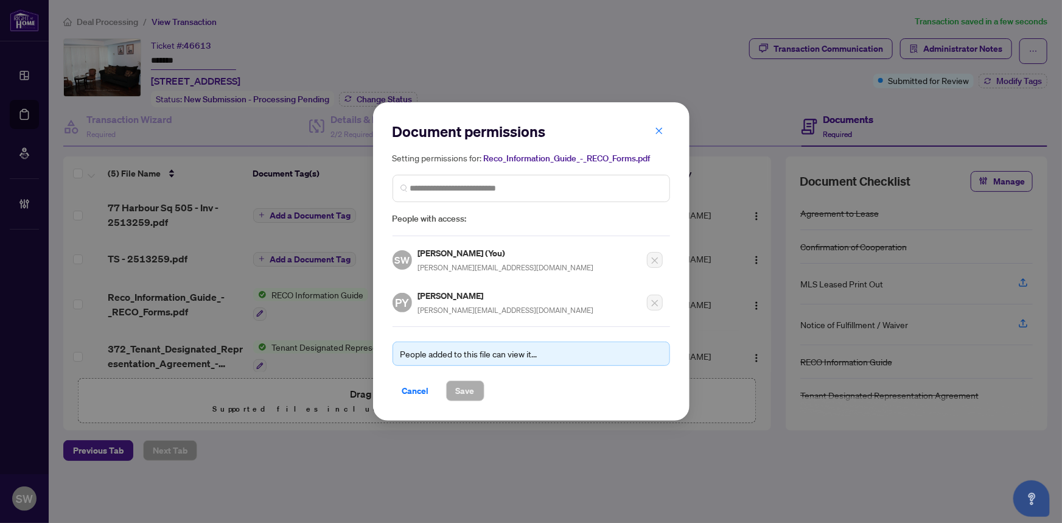
click at [439, 293] on h5 "[PERSON_NAME]" at bounding box center [506, 295] width 176 height 14
click at [438, 293] on h5 "[PERSON_NAME]" at bounding box center [506, 295] width 176 height 14
copy h5 "[PERSON_NAME]"
click at [424, 393] on span "Cancel" at bounding box center [415, 390] width 27 height 19
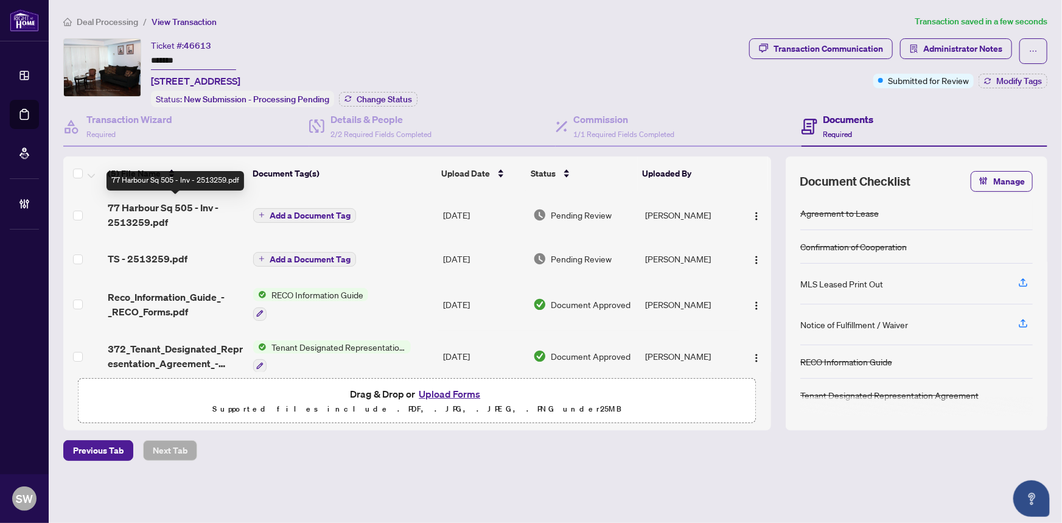
click at [166, 212] on span "77 Harbour Sq 505 - Inv - 2513259.pdf" at bounding box center [176, 214] width 136 height 29
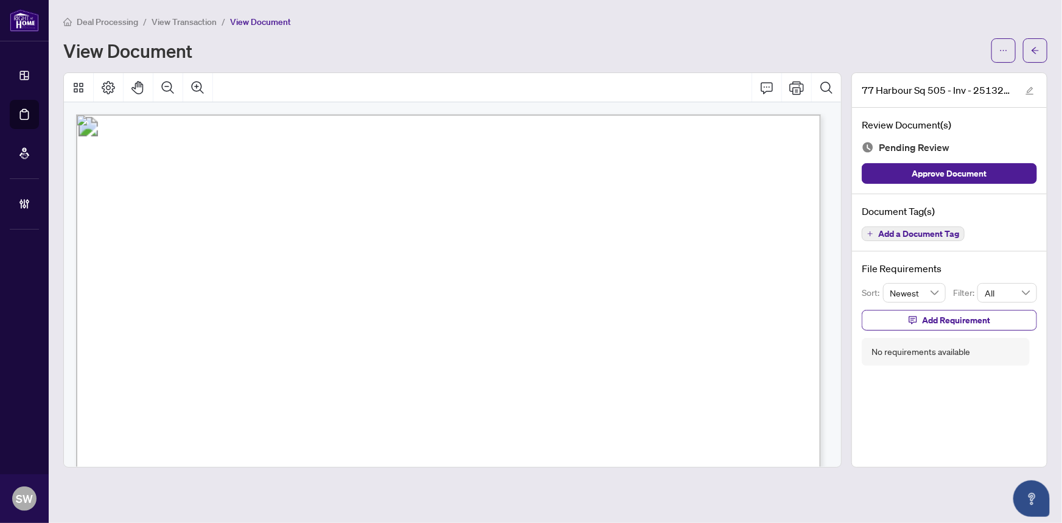
click at [940, 232] on span "Add a Document Tag" at bounding box center [918, 233] width 81 height 9
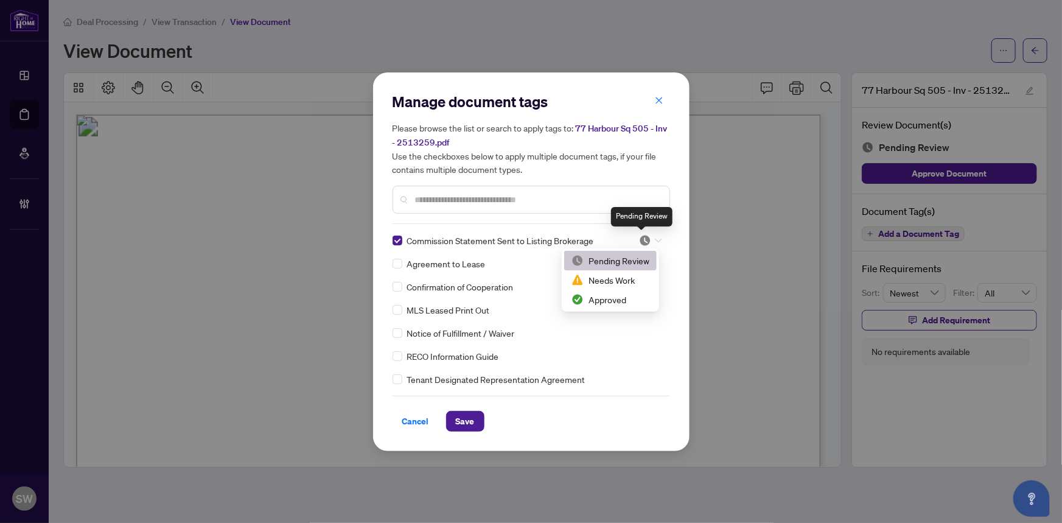
click at [639, 242] on img at bounding box center [645, 240] width 12 height 12
click at [614, 296] on div "Approved" at bounding box center [610, 299] width 78 height 13
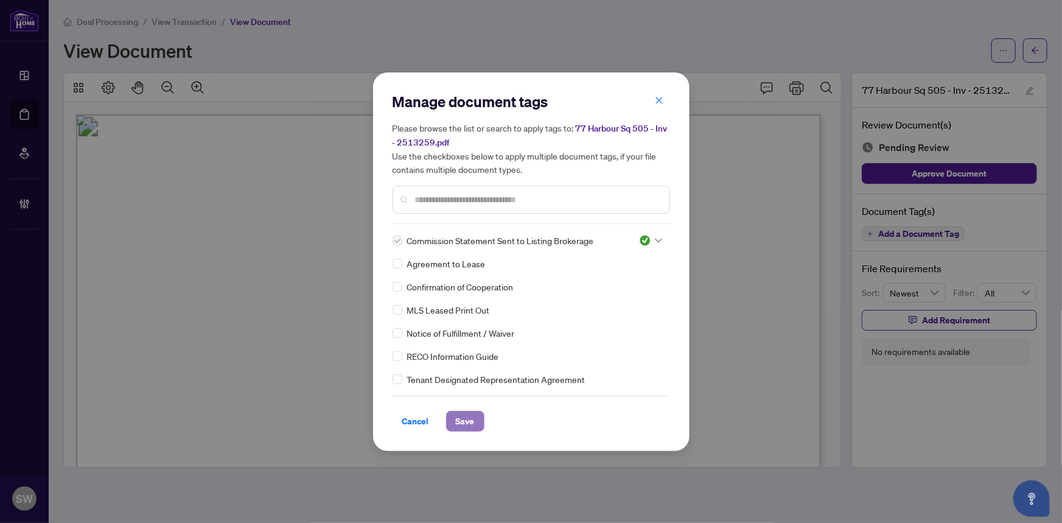
click at [463, 419] on span "Save" at bounding box center [465, 420] width 19 height 19
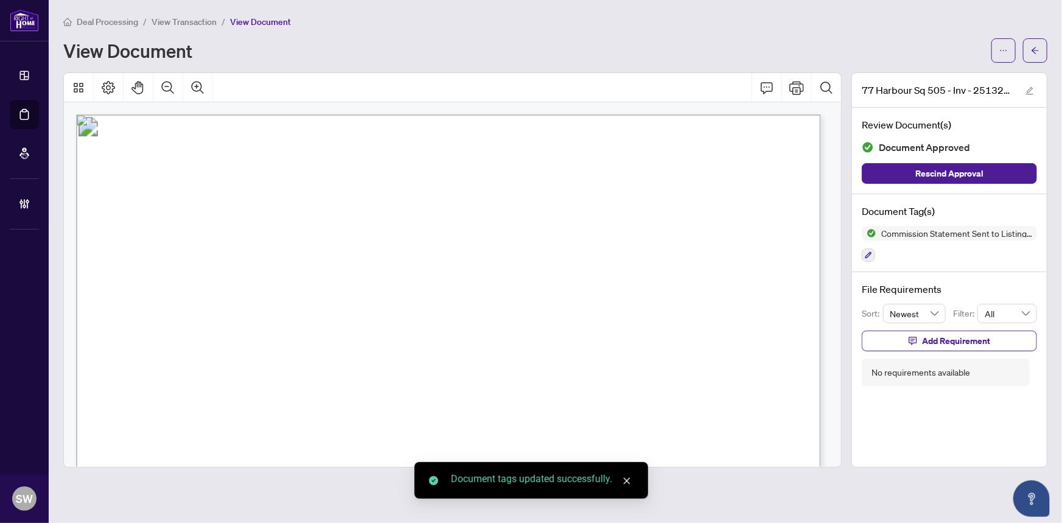
click at [1035, 52] on icon "arrow-left" at bounding box center [1035, 50] width 9 height 9
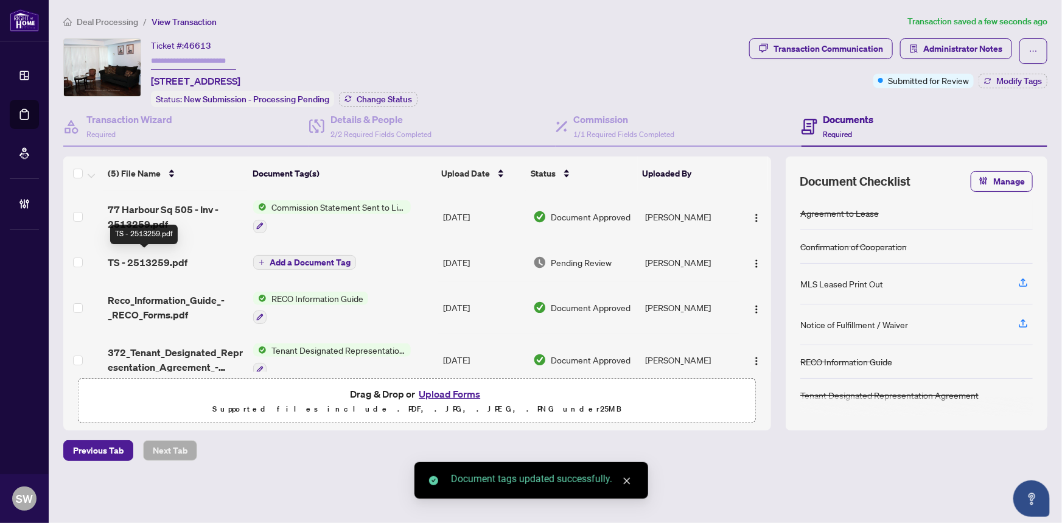
click at [166, 259] on span "TS - 2513259.pdf" at bounding box center [148, 262] width 80 height 15
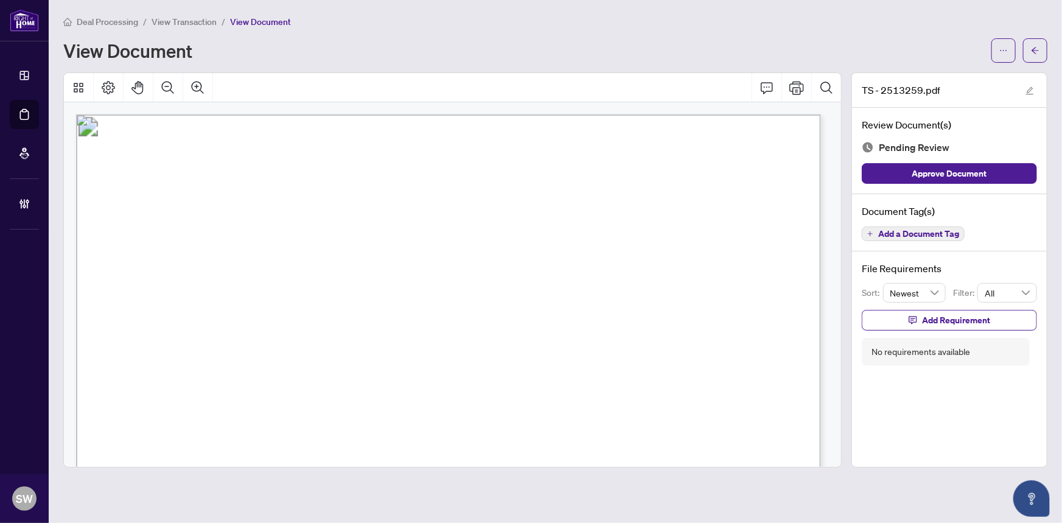
click at [923, 229] on span "Add a Document Tag" at bounding box center [918, 233] width 81 height 9
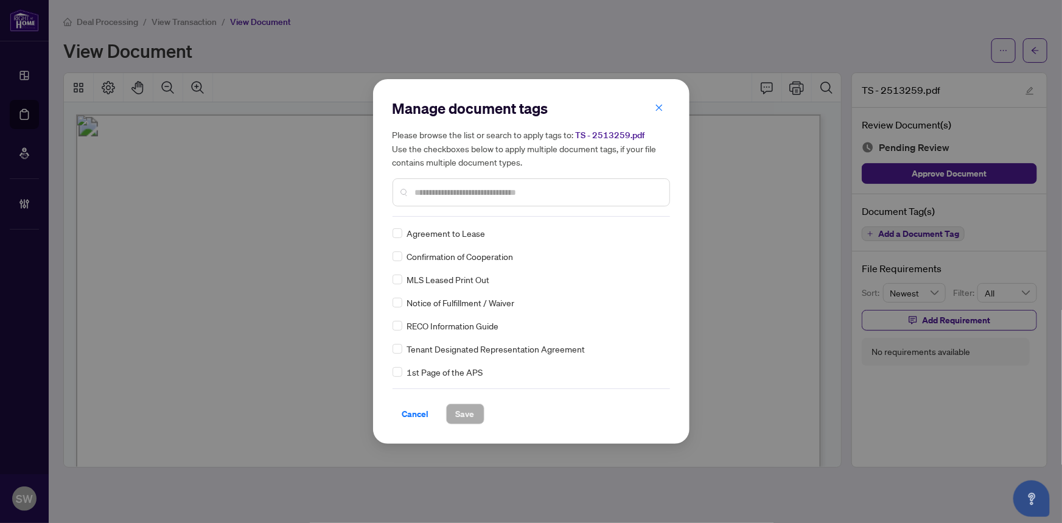
click at [443, 194] on input "text" at bounding box center [537, 192] width 245 height 13
type input "*****"
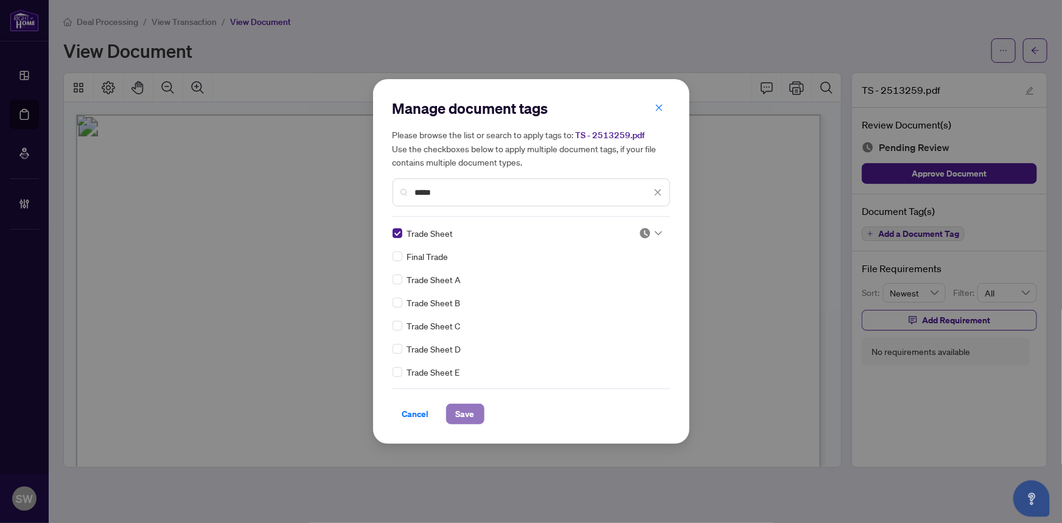
click at [458, 410] on span "Save" at bounding box center [465, 413] width 19 height 19
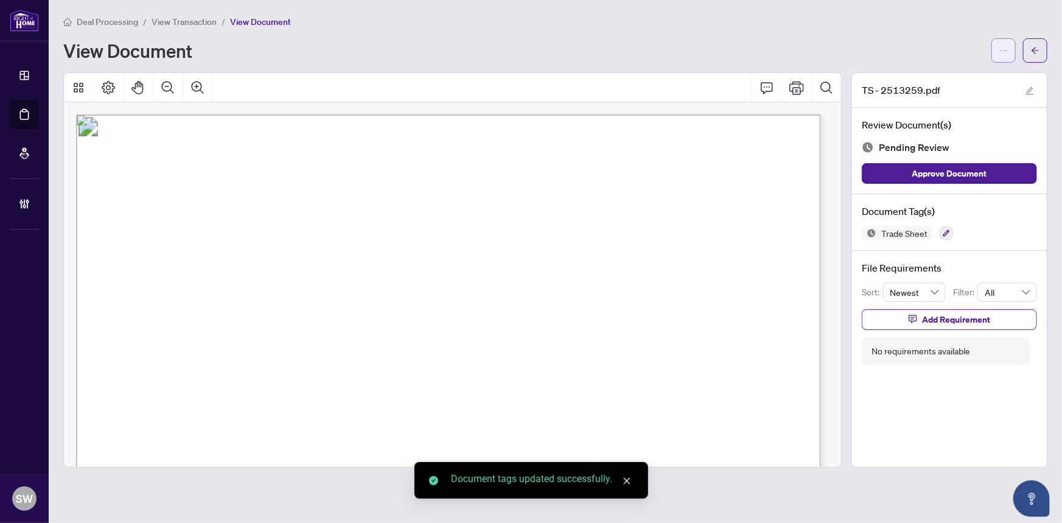
click at [999, 51] on icon "ellipsis" at bounding box center [1003, 50] width 9 height 9
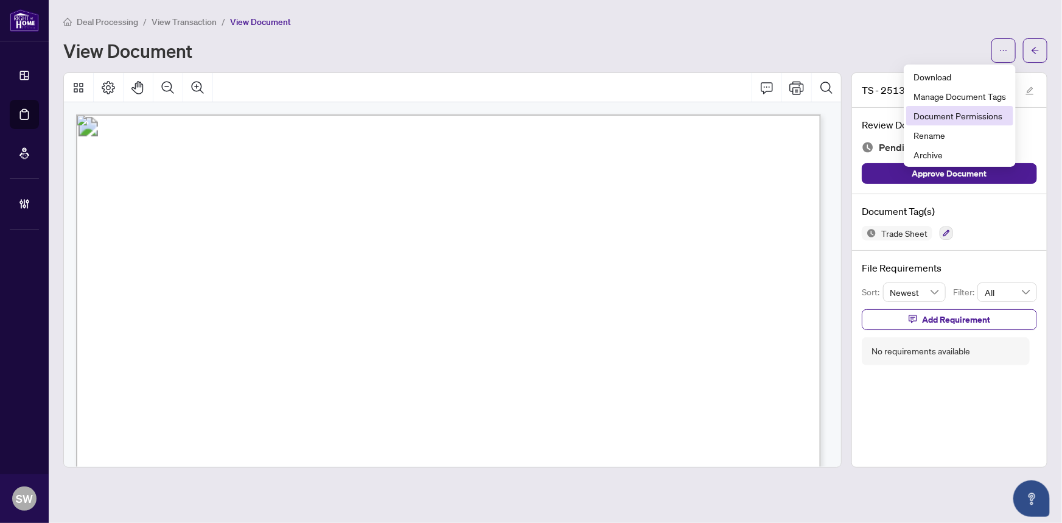
click at [976, 111] on span "Document Permissions" at bounding box center [960, 115] width 93 height 13
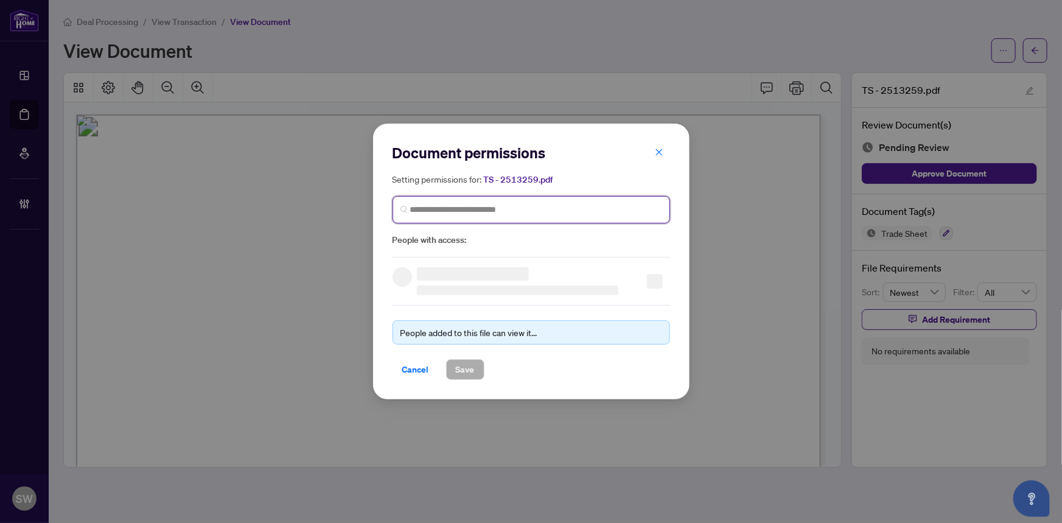
click at [466, 208] on input "search" at bounding box center [536, 209] width 252 height 13
paste input "**********"
type input "**********"
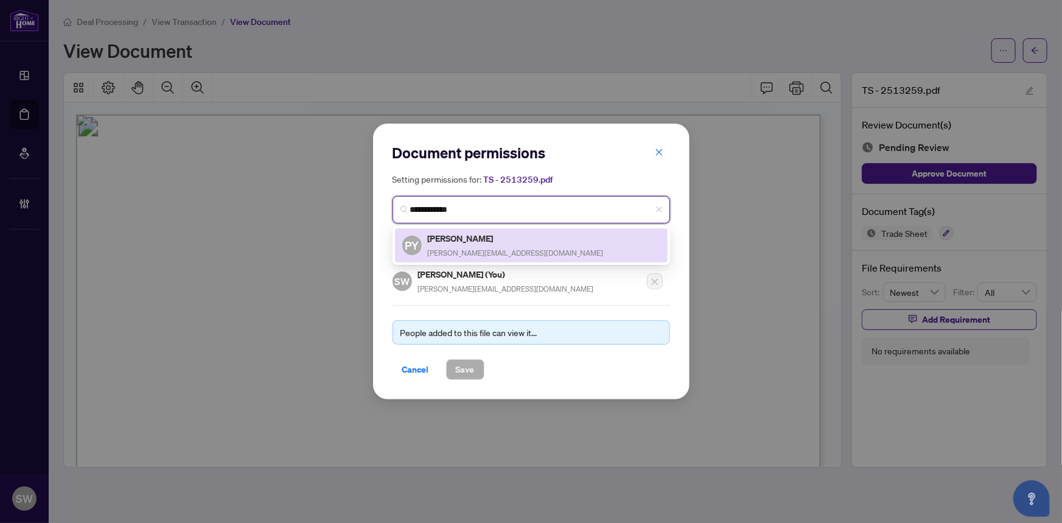
click at [471, 244] on div "[PERSON_NAME] [PERSON_NAME][EMAIL_ADDRESS][DOMAIN_NAME]" at bounding box center [516, 245] width 176 height 28
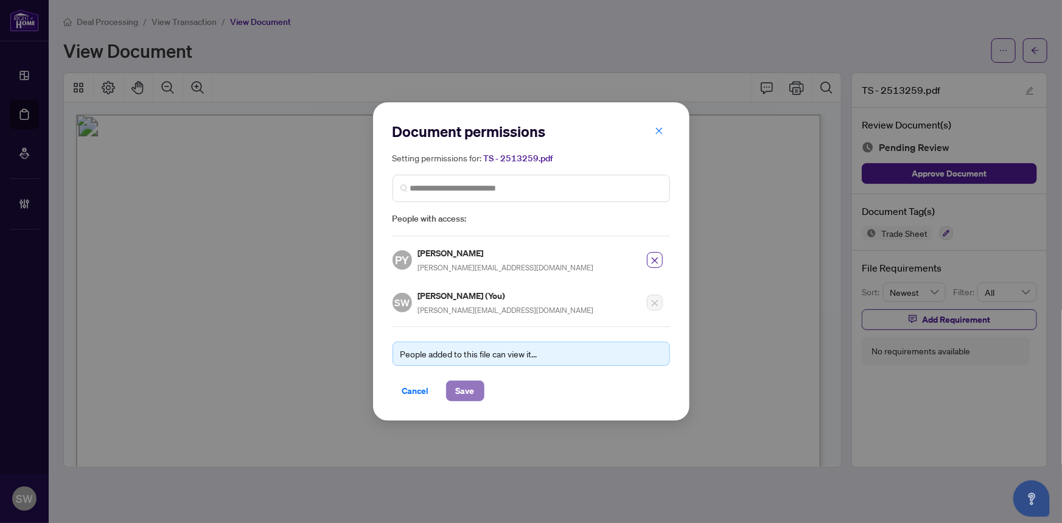
click at [463, 388] on span "Save" at bounding box center [465, 390] width 19 height 19
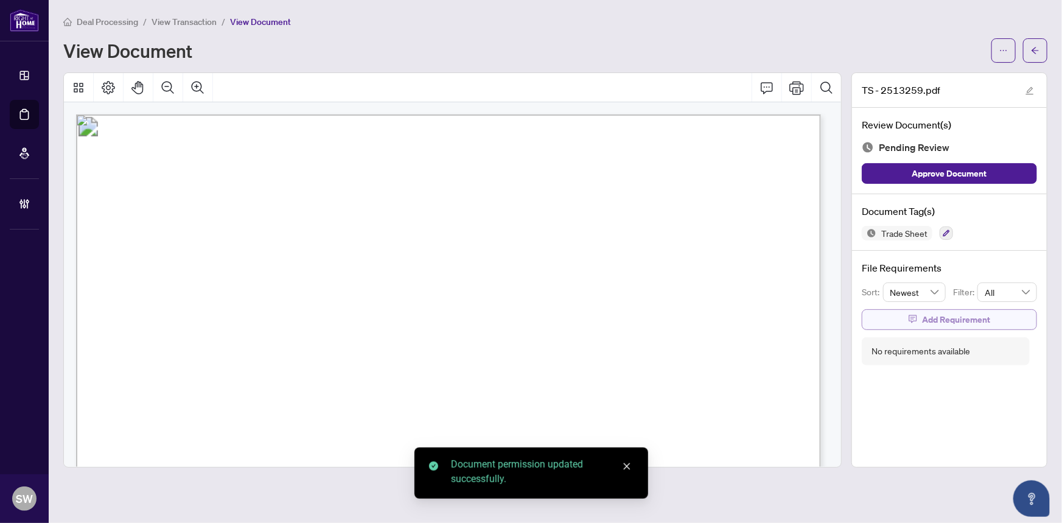
click at [947, 318] on span "Add Requirement" at bounding box center [956, 319] width 68 height 19
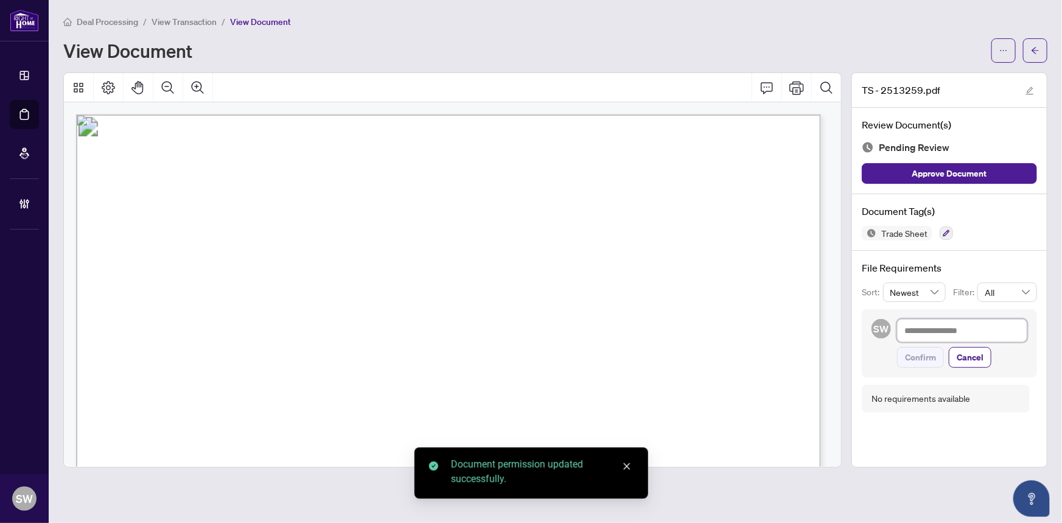
click at [925, 335] on textarea at bounding box center [962, 330] width 130 height 23
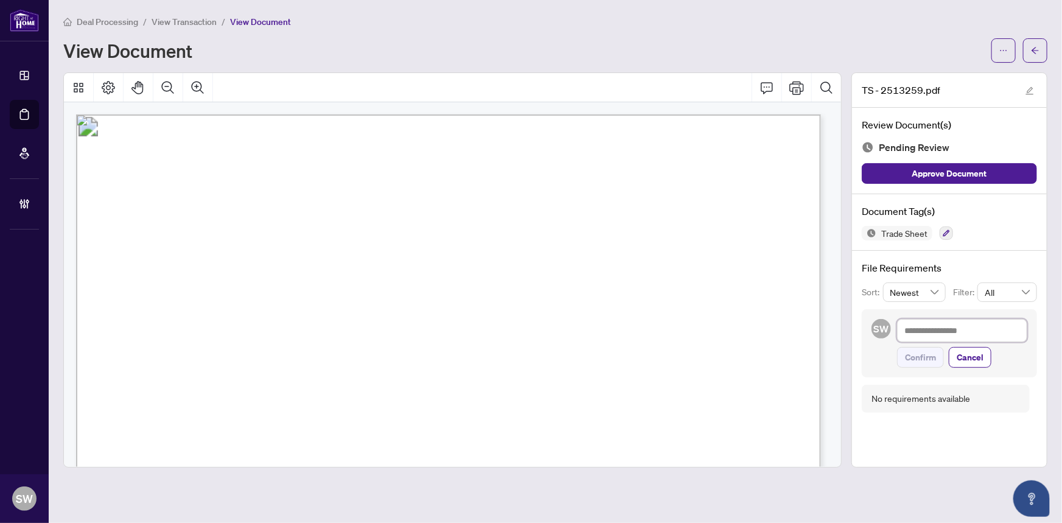
paste textarea "**********"
type textarea "**********"
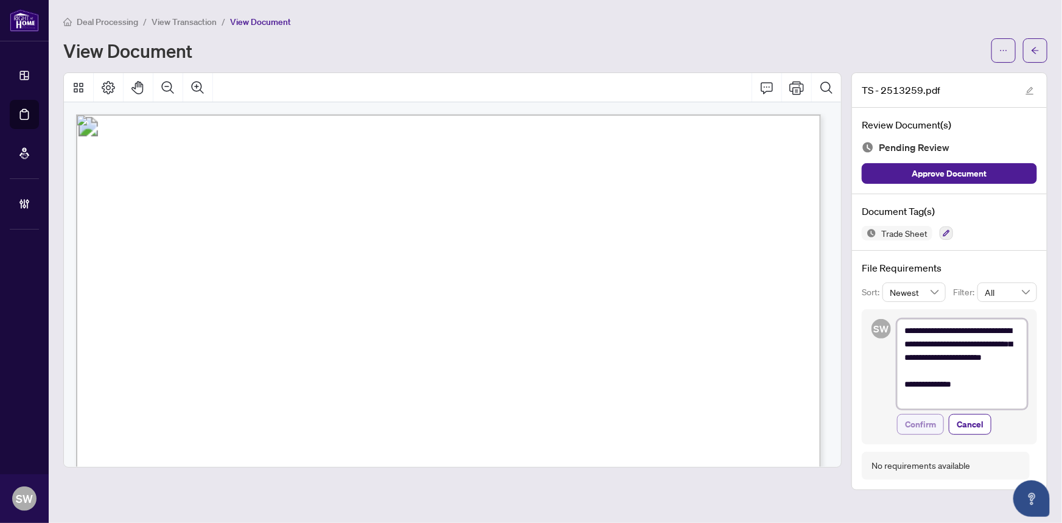
type textarea "**********"
click at [921, 426] on span "Confirm" at bounding box center [920, 423] width 31 height 19
type textarea "**********"
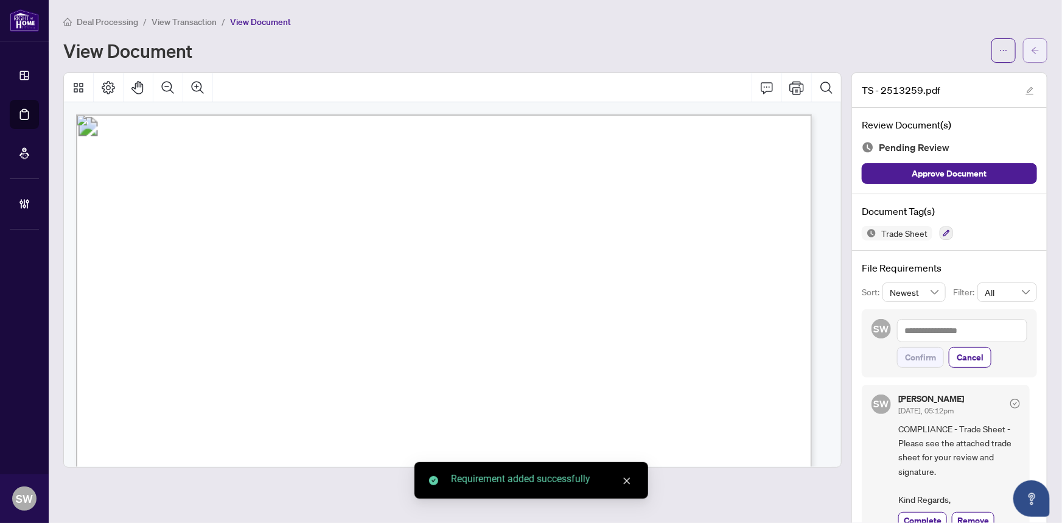
click at [1039, 52] on button "button" at bounding box center [1035, 50] width 24 height 24
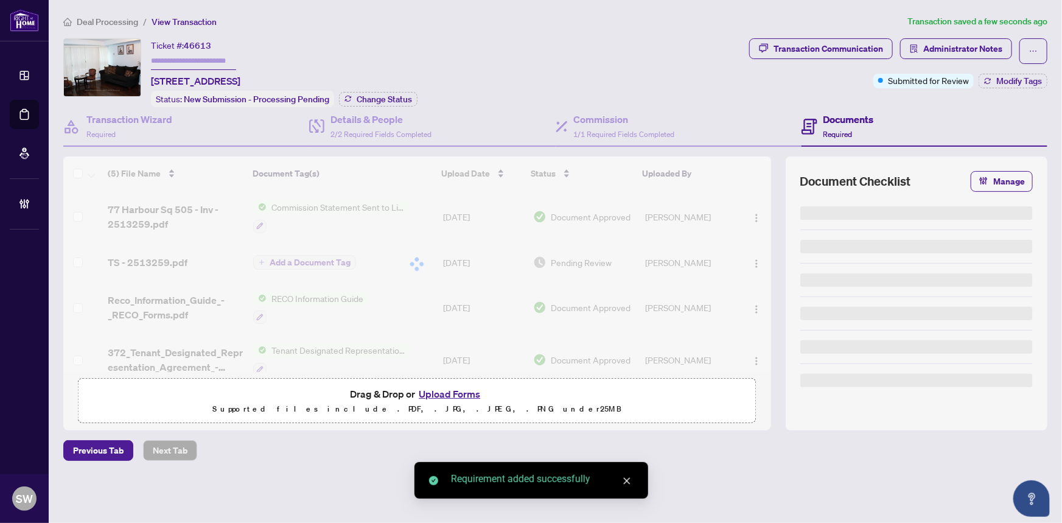
type input "*******"
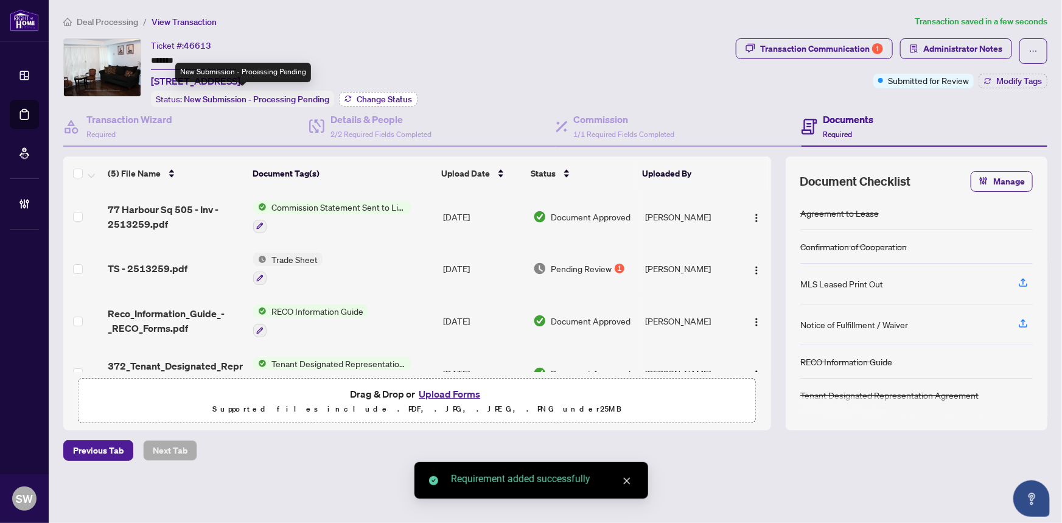
click at [379, 97] on span "Change Status" at bounding box center [384, 99] width 55 height 9
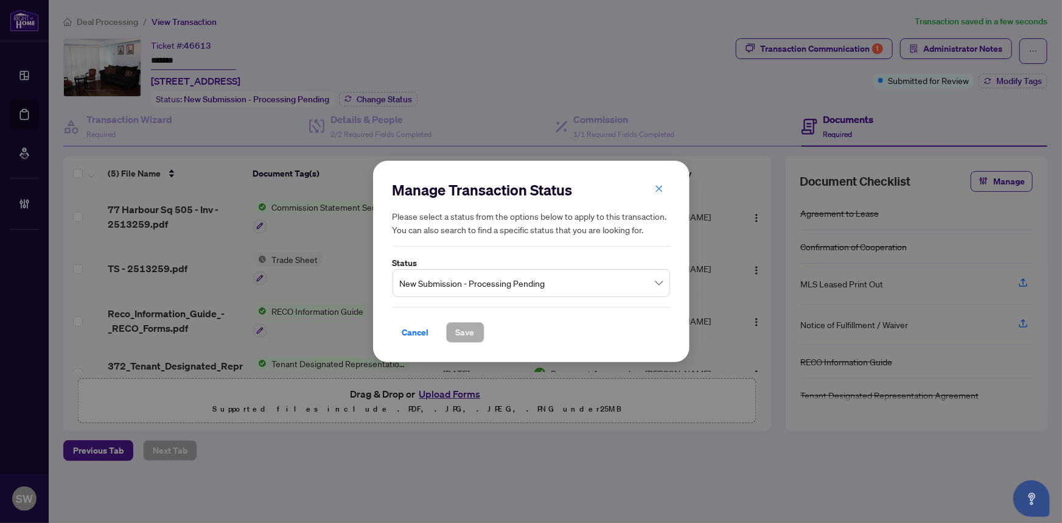
click at [453, 282] on span "New Submission - Processing Pending" at bounding box center [531, 282] width 263 height 23
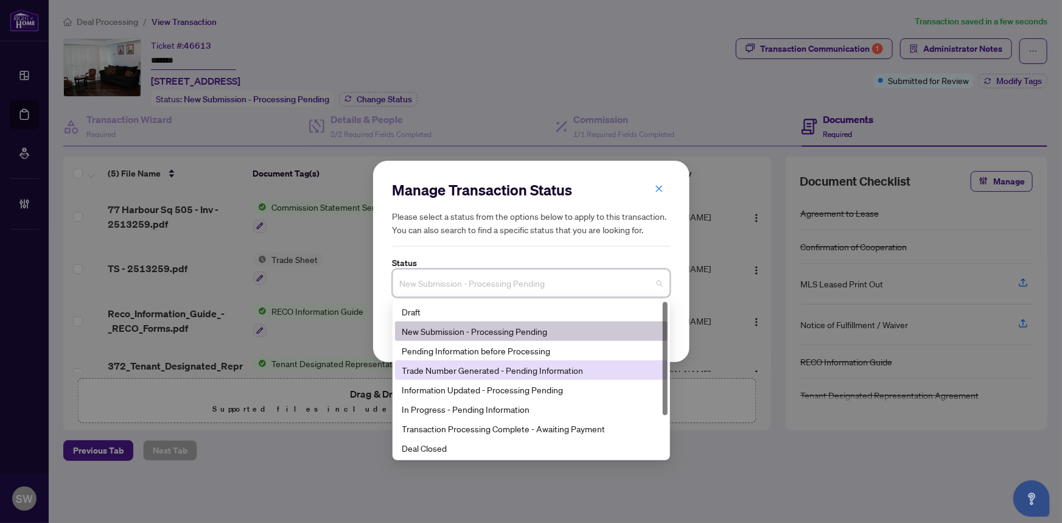
click at [441, 366] on div "Trade Number Generated - Pending Information" at bounding box center [531, 369] width 258 height 13
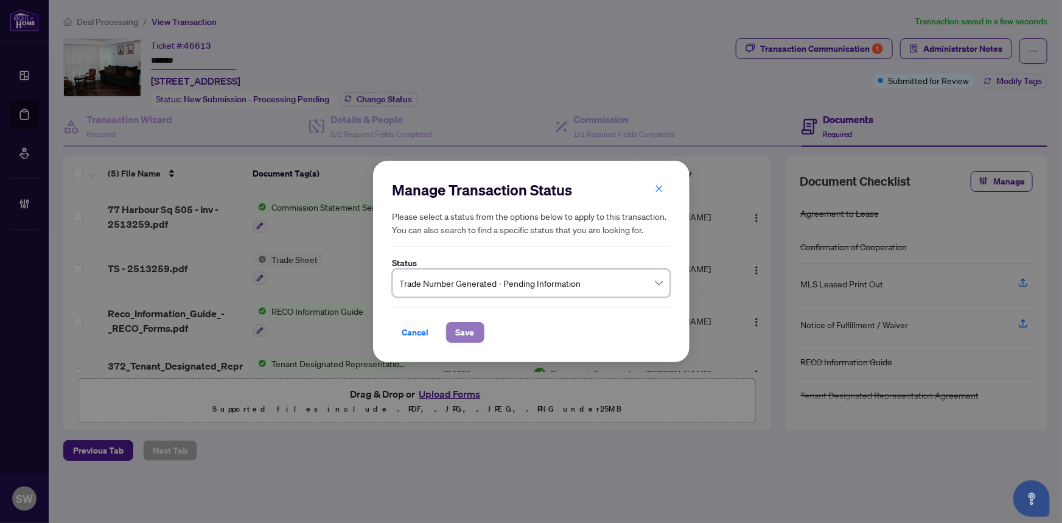
click at [456, 331] on span "Save" at bounding box center [465, 332] width 19 height 19
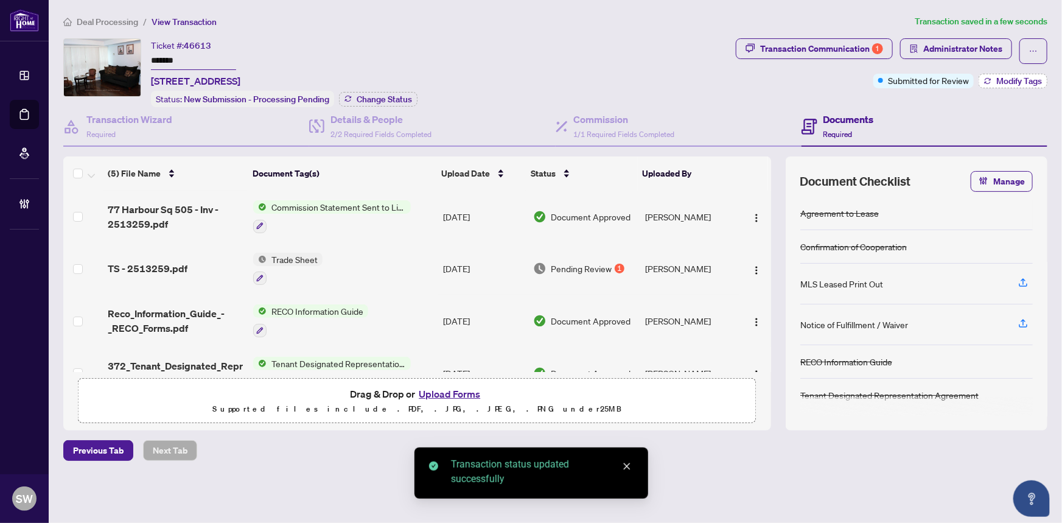
click at [1011, 82] on span "Modify Tags" at bounding box center [1019, 81] width 46 height 9
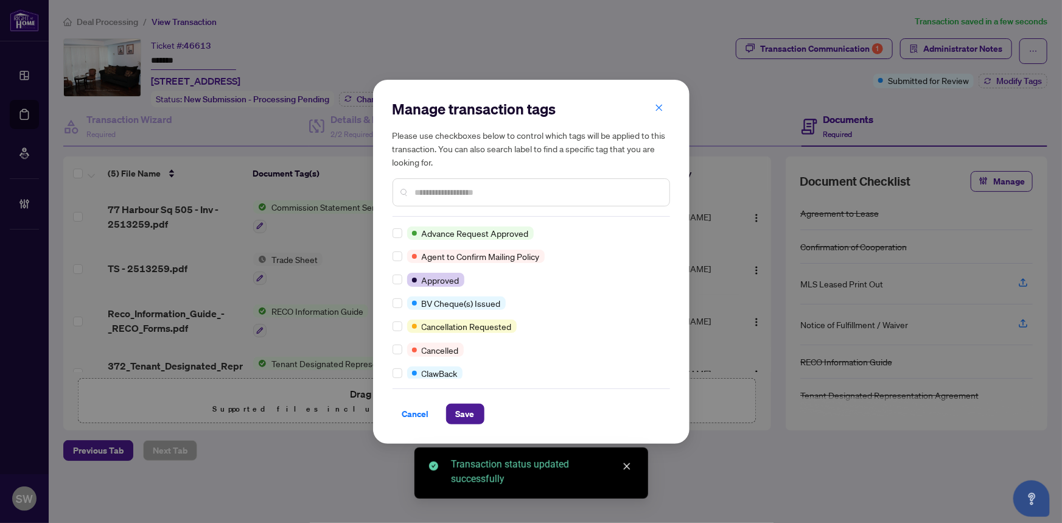
click at [423, 195] on input "text" at bounding box center [537, 192] width 245 height 13
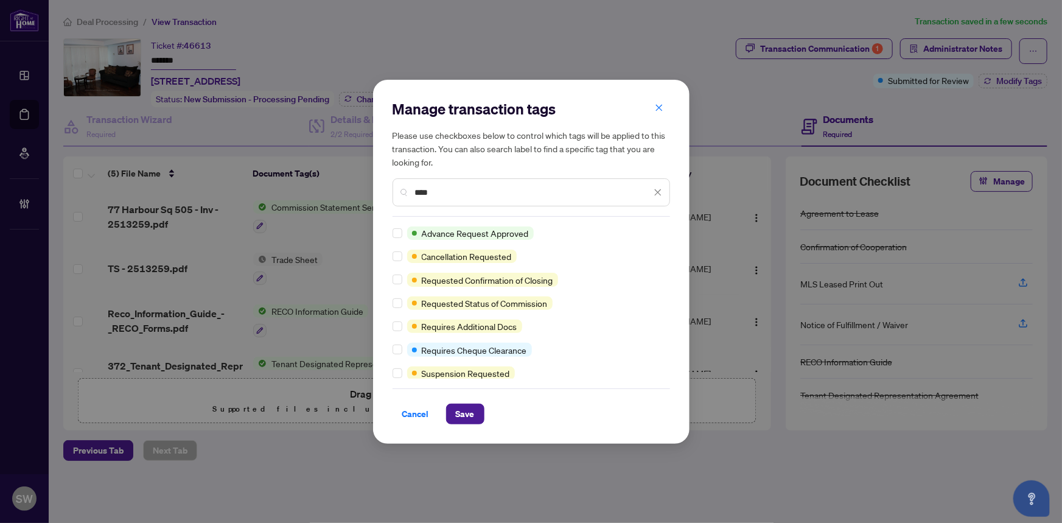
type input "****"
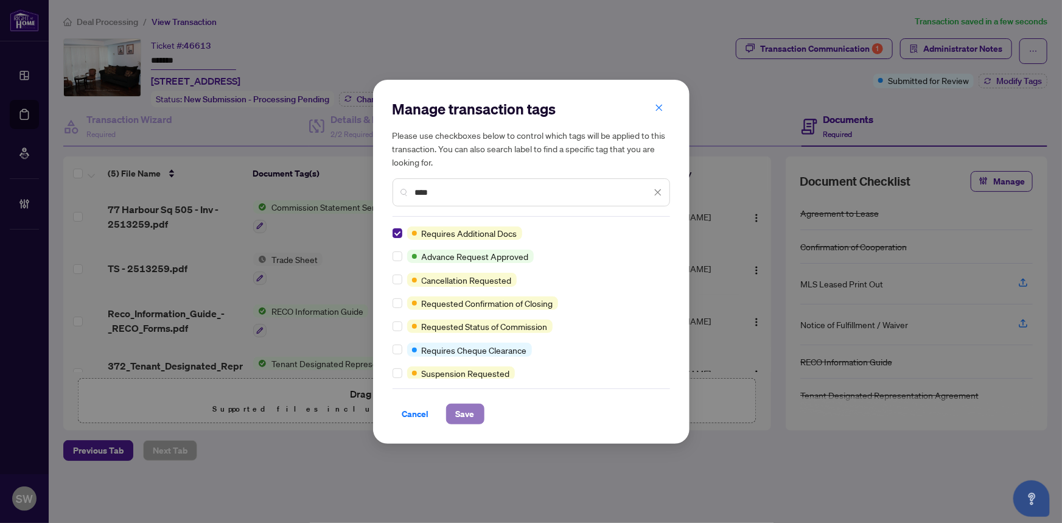
click at [459, 410] on span "Save" at bounding box center [465, 413] width 19 height 19
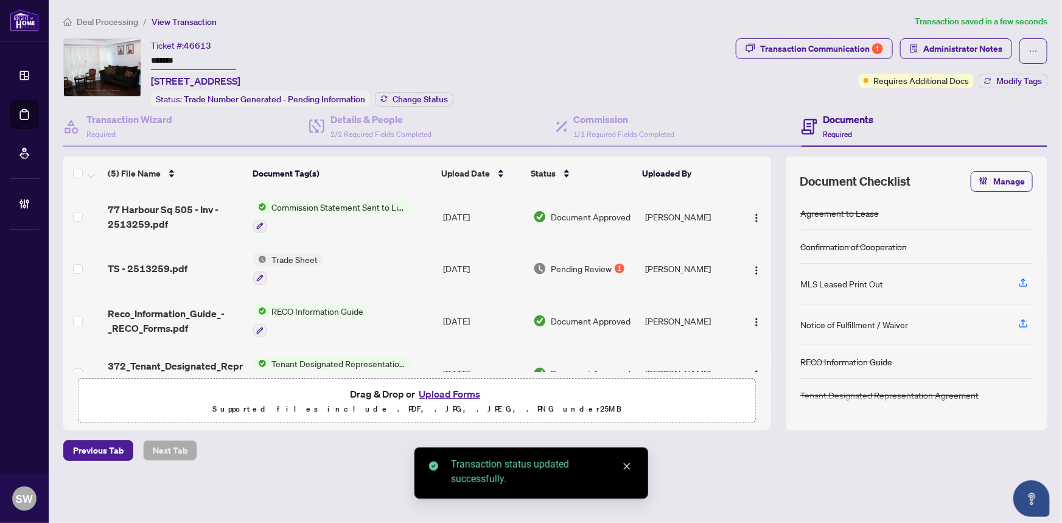
click at [584, 61] on div "Ticket #: 46613 ******* [STREET_ADDRESS] Status: Trade Number Generated - Pendi…" at bounding box center [397, 72] width 668 height 69
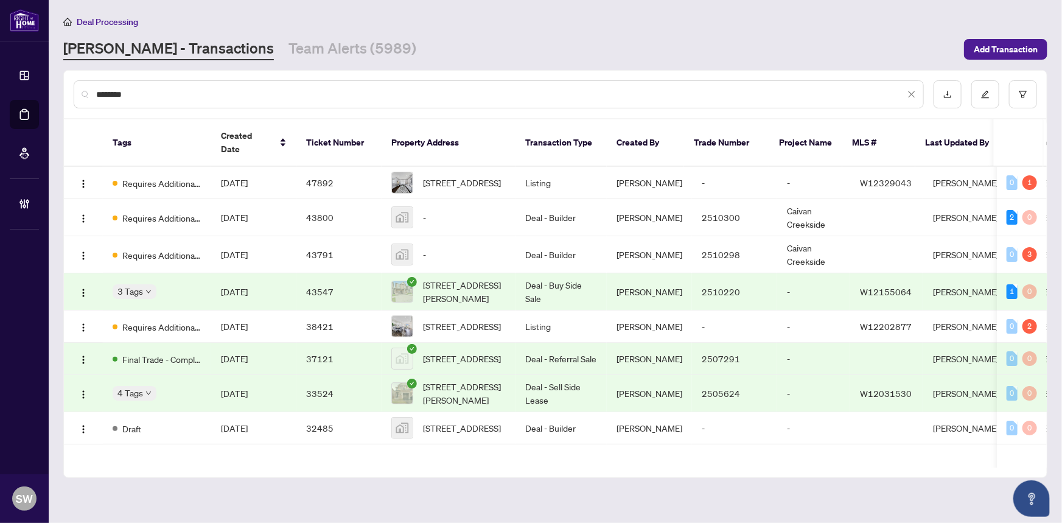
click at [115, 94] on input "********" at bounding box center [500, 94] width 809 height 13
paste input "text"
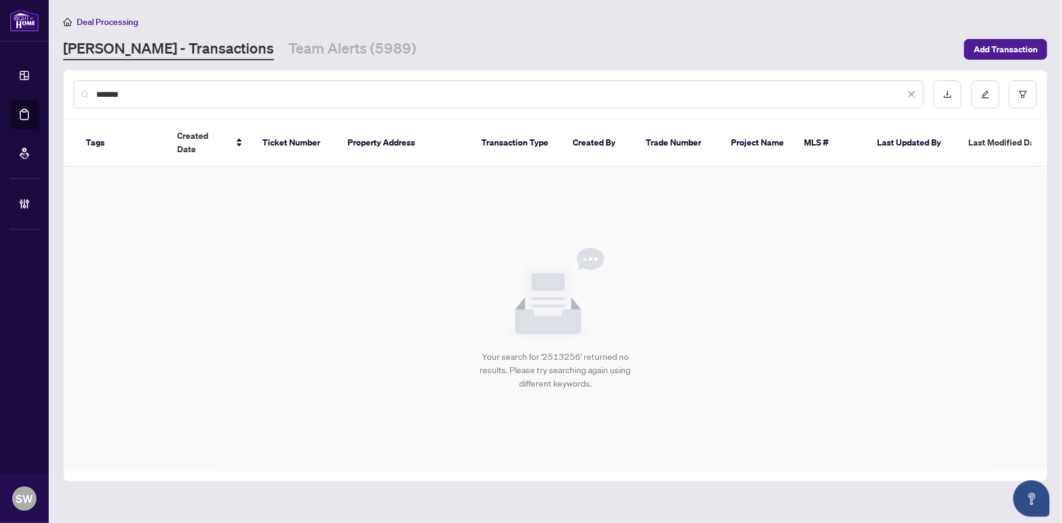
drag, startPoint x: 136, startPoint y: 92, endPoint x: 60, endPoint y: 92, distance: 76.1
click at [60, 92] on main "Deal Processing RAHR - Transactions Team Alerts (5989) Add Transaction ******* …" at bounding box center [555, 261] width 1013 height 523
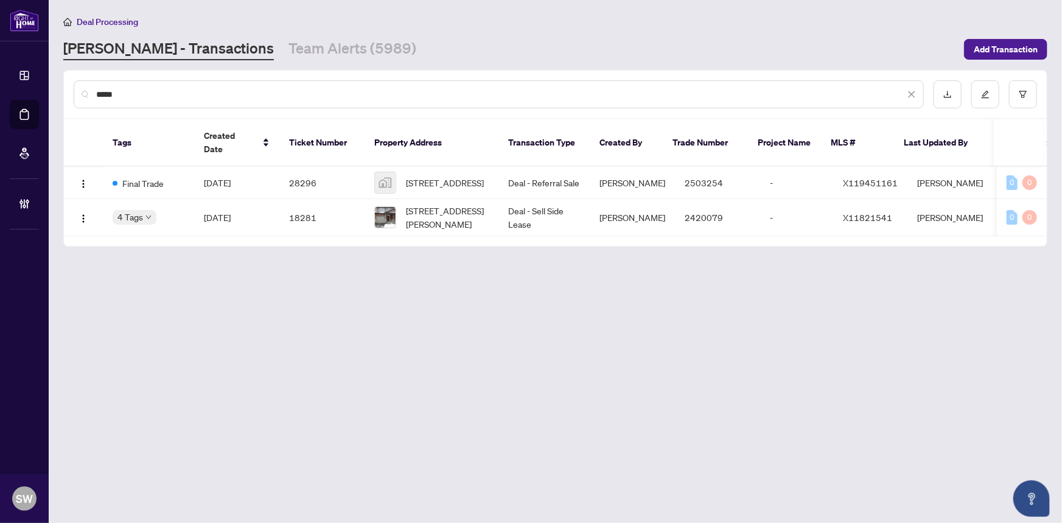
click at [96, 93] on input "*****" at bounding box center [500, 94] width 809 height 13
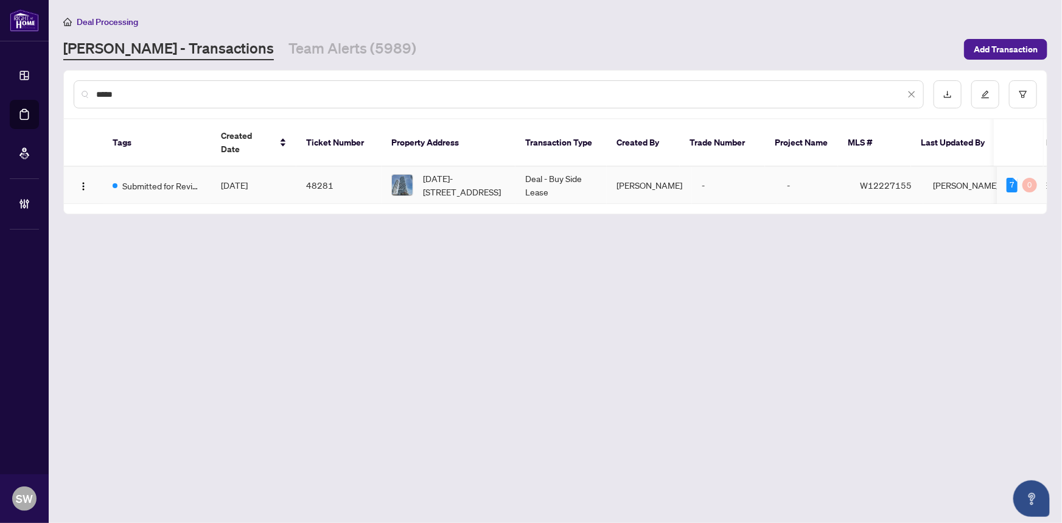
type input "*****"
click at [285, 170] on td "[DATE]" at bounding box center [253, 185] width 85 height 37
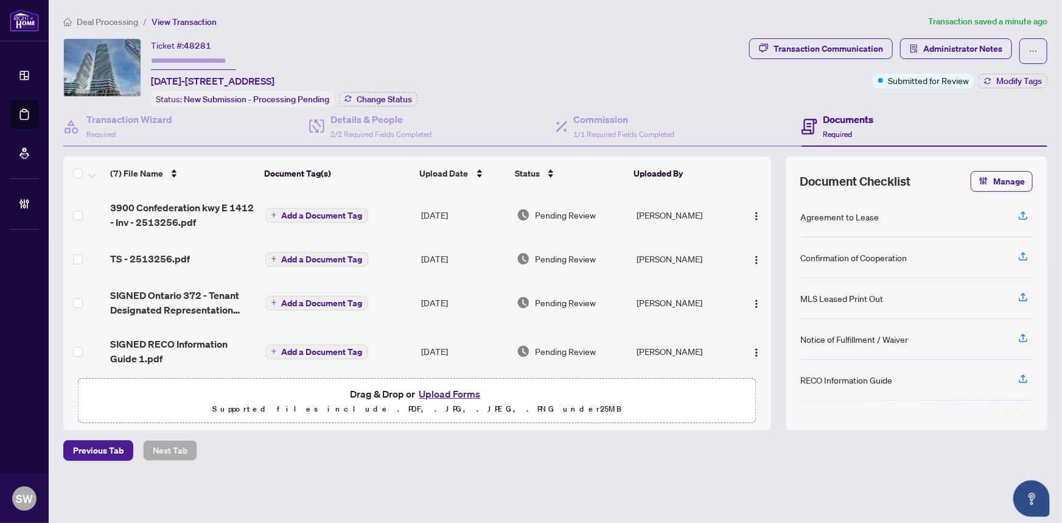
click at [198, 63] on input "text" at bounding box center [193, 61] width 85 height 18
paste input "*******"
type input "*******"
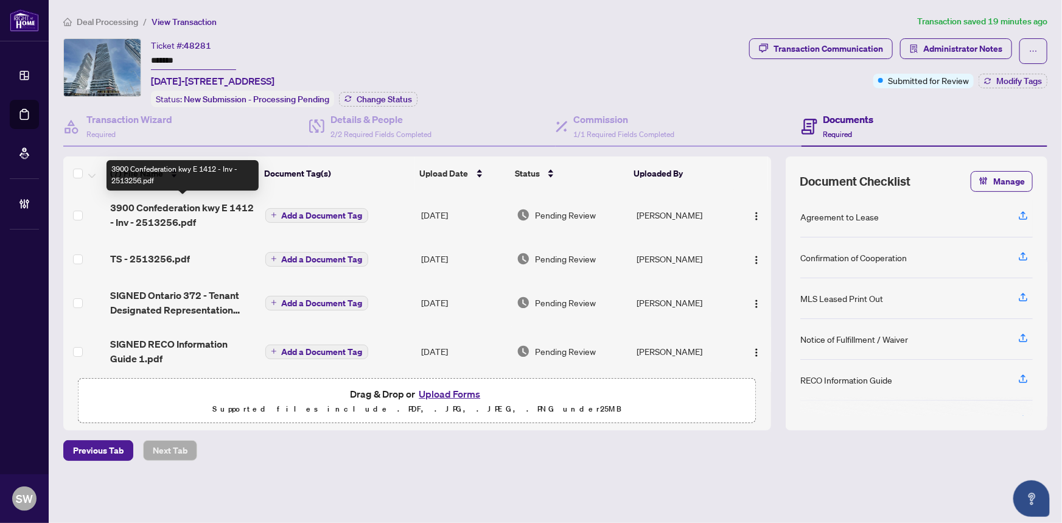
click at [176, 210] on span "3900 Confederation kwy E 1412 - Inv - 2513256.pdf" at bounding box center [182, 214] width 145 height 29
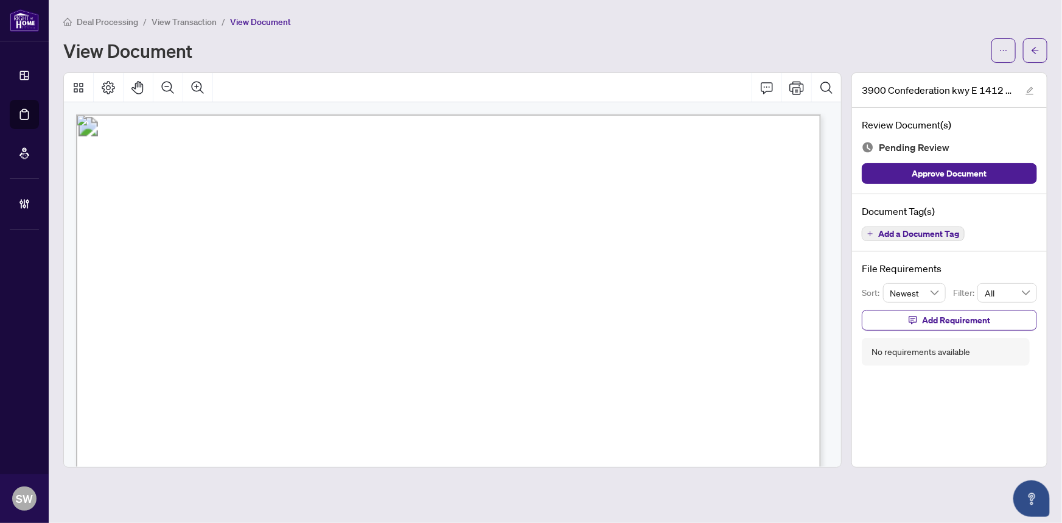
click at [204, 24] on span "View Transaction" at bounding box center [184, 21] width 65 height 11
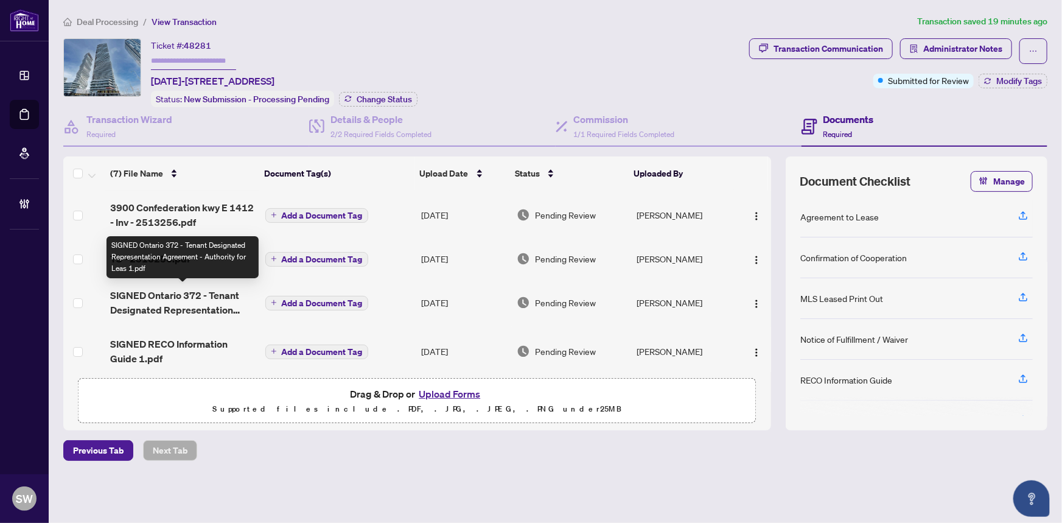
click at [200, 306] on span "SIGNED Ontario 372 - Tenant Designated Representation Agreement - Authority for…" at bounding box center [182, 302] width 145 height 29
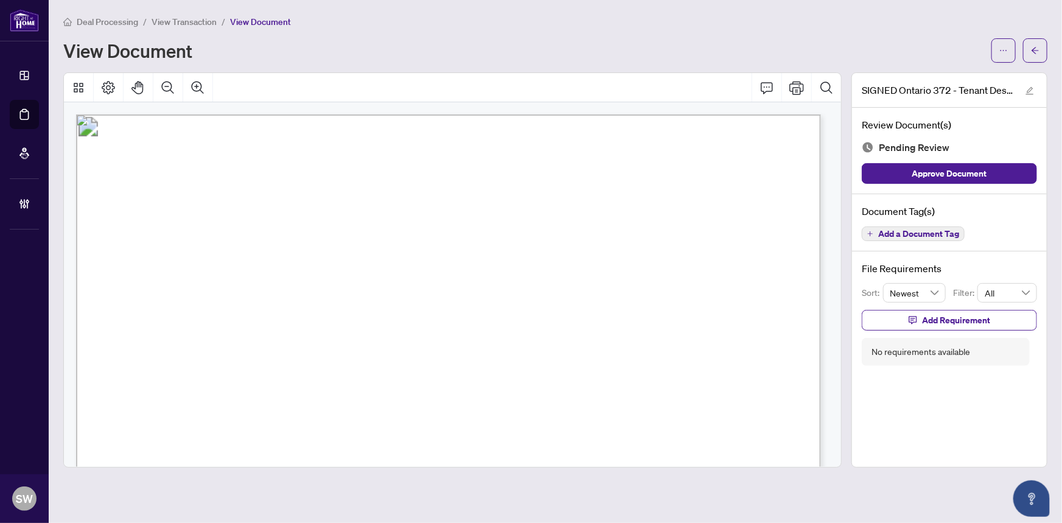
click at [896, 229] on span "Add a Document Tag" at bounding box center [918, 233] width 81 height 9
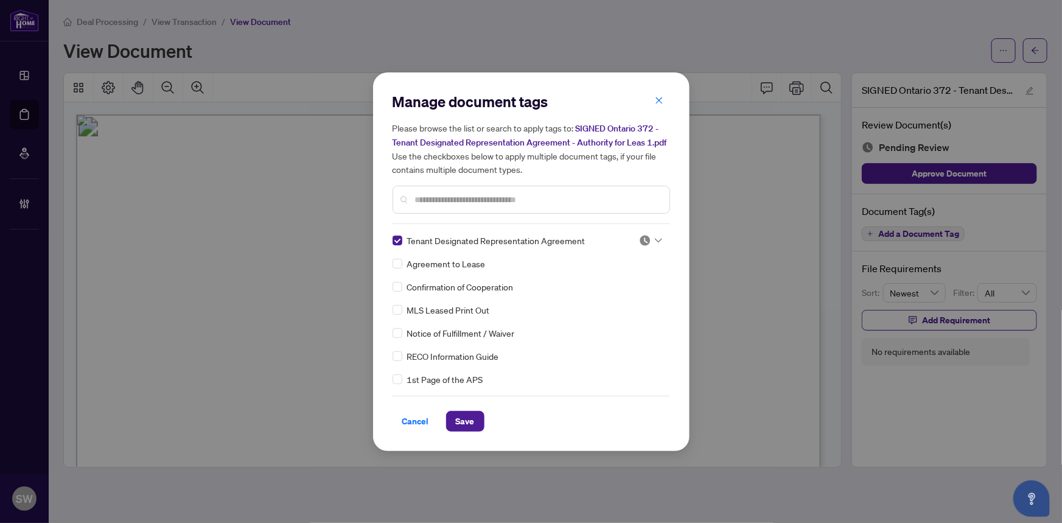
drag, startPoint x: 645, startPoint y: 238, endPoint x: 645, endPoint y: 245, distance: 7.3
click at [645, 239] on img at bounding box center [645, 240] width 12 height 12
click at [612, 296] on div "Approved" at bounding box center [610, 299] width 78 height 13
click at [462, 424] on span "Save" at bounding box center [465, 420] width 19 height 19
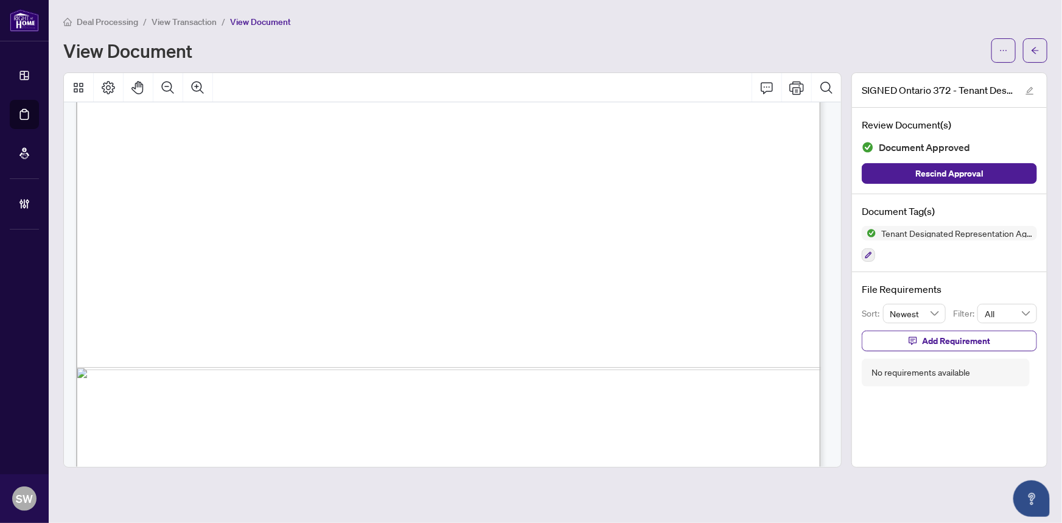
scroll to position [2544, 0]
click at [866, 251] on icon "button" at bounding box center [868, 254] width 7 height 7
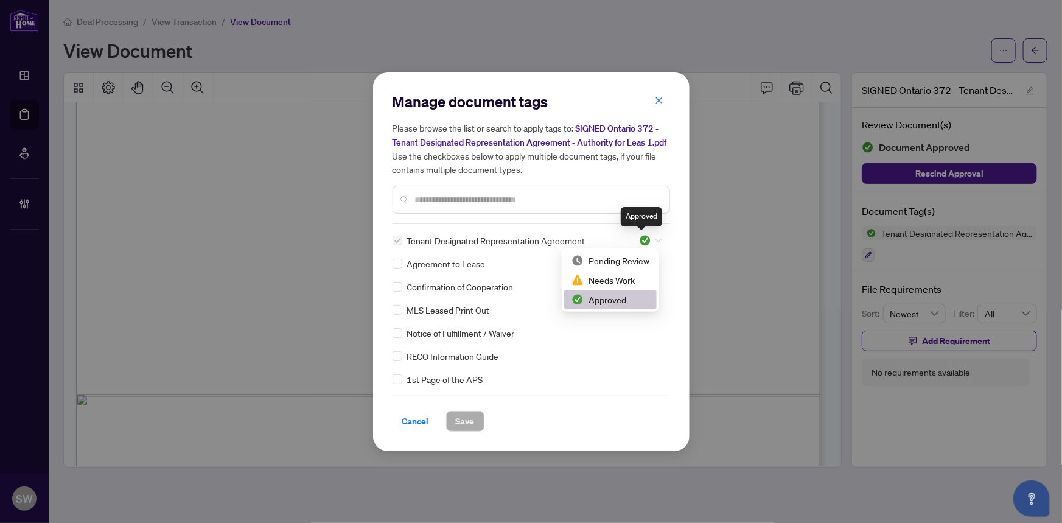
click at [644, 237] on img at bounding box center [645, 240] width 12 height 12
click at [622, 277] on div "Needs Work" at bounding box center [610, 279] width 78 height 13
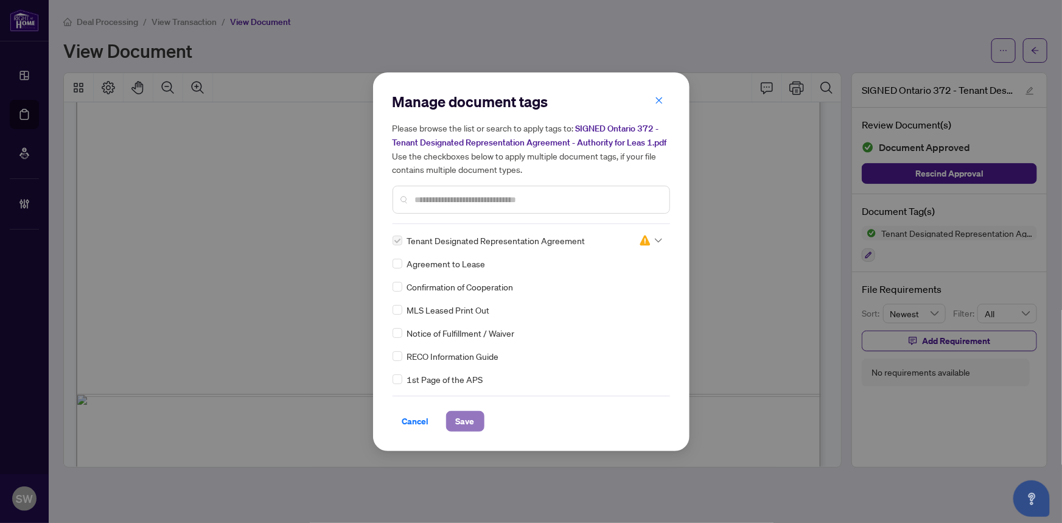
click at [461, 417] on span "Save" at bounding box center [465, 420] width 19 height 19
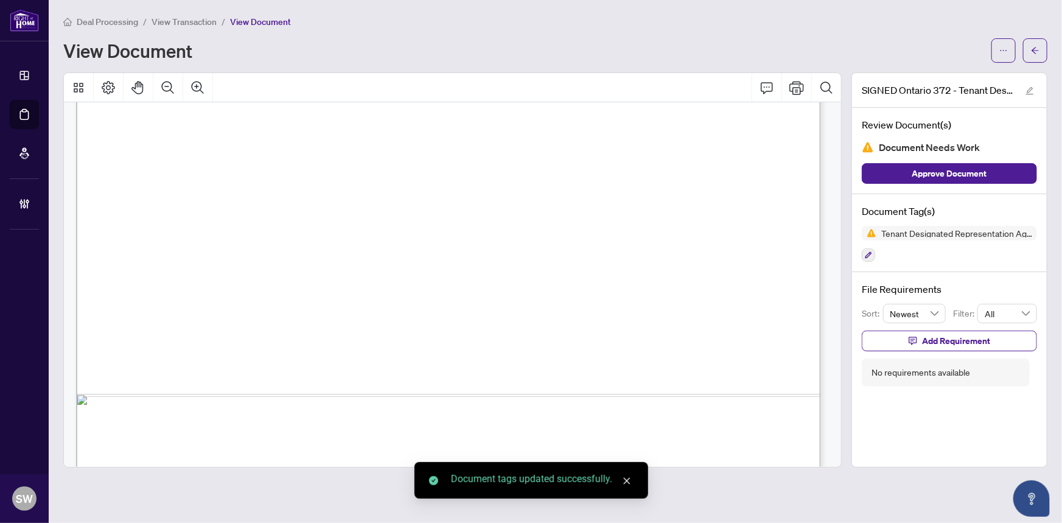
click at [924, 231] on span "Tenant Designated Representation Agreement" at bounding box center [956, 233] width 161 height 9
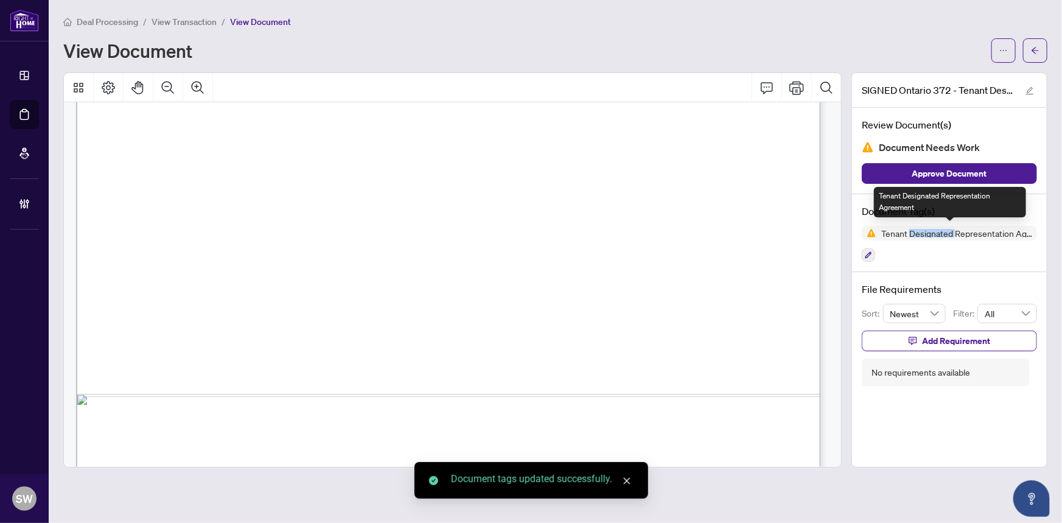
click at [924, 231] on span "Tenant Designated Representation Agreement" at bounding box center [956, 233] width 161 height 9
copy div "Tenant Designated Representation Agreement"
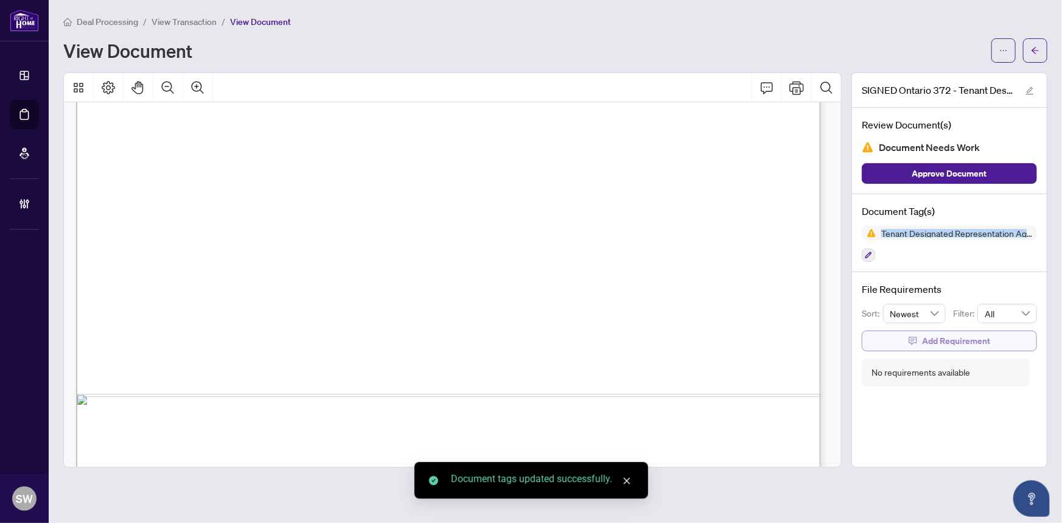
click at [942, 335] on span "Add Requirement" at bounding box center [956, 340] width 68 height 19
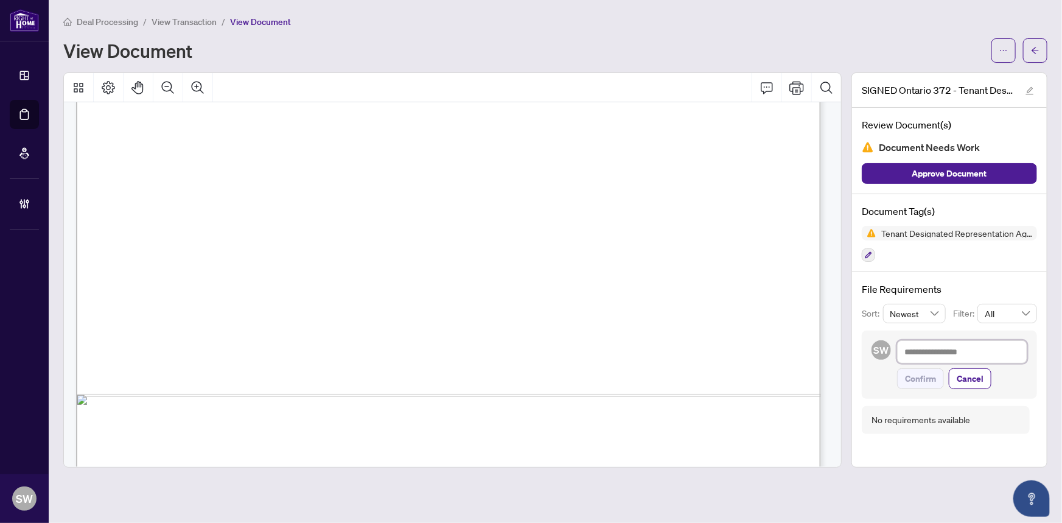
click at [935, 353] on textarea at bounding box center [962, 351] width 130 height 23
paste textarea "**********"
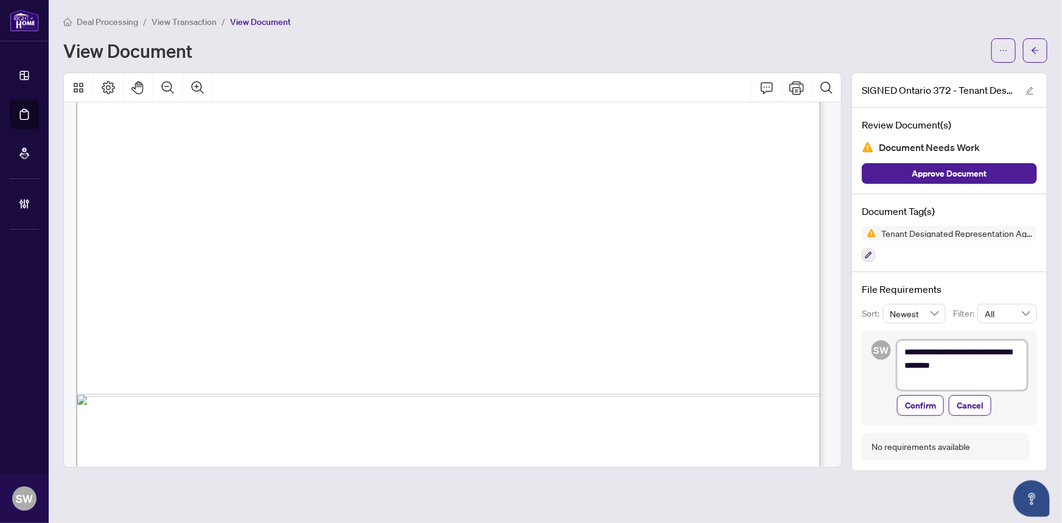
type textarea "**********"
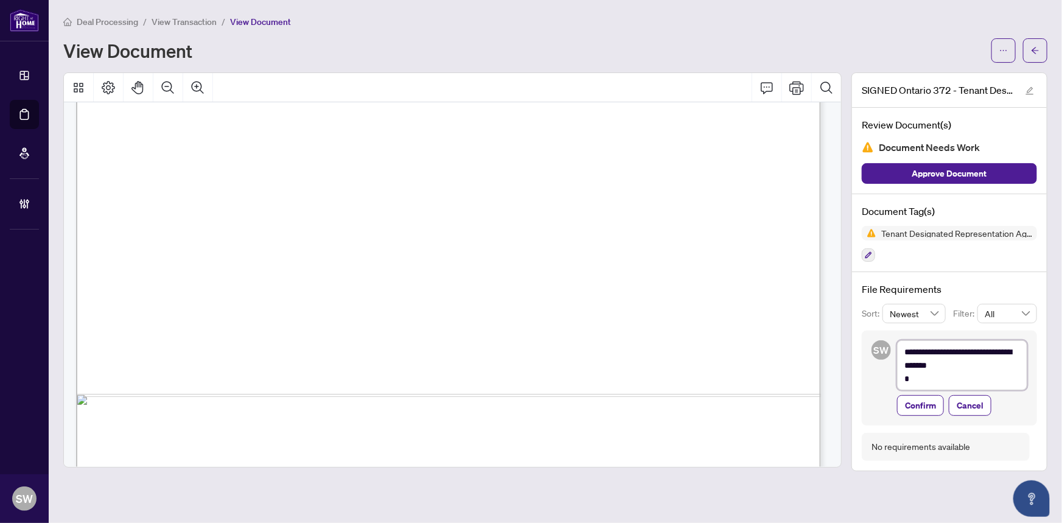
type textarea "**********"
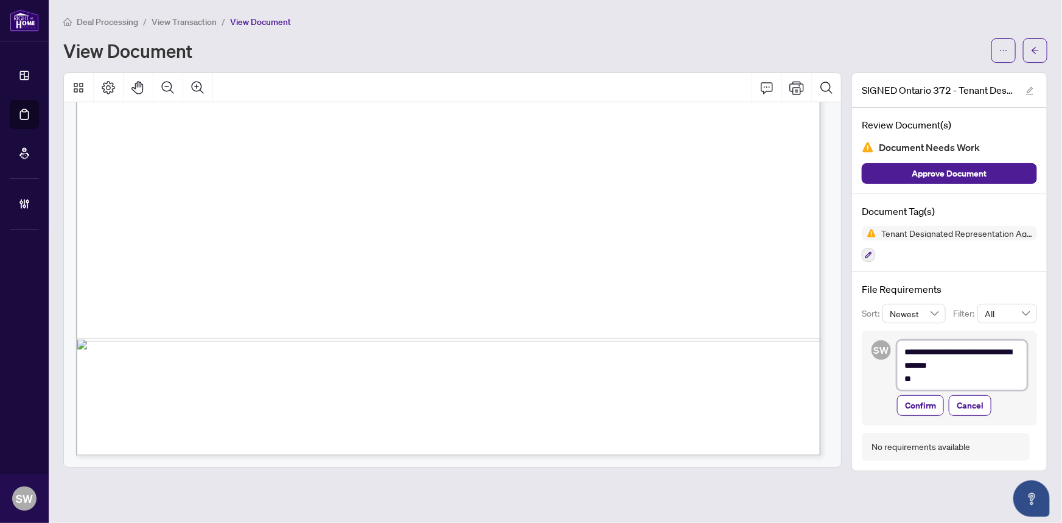
type textarea "**********"
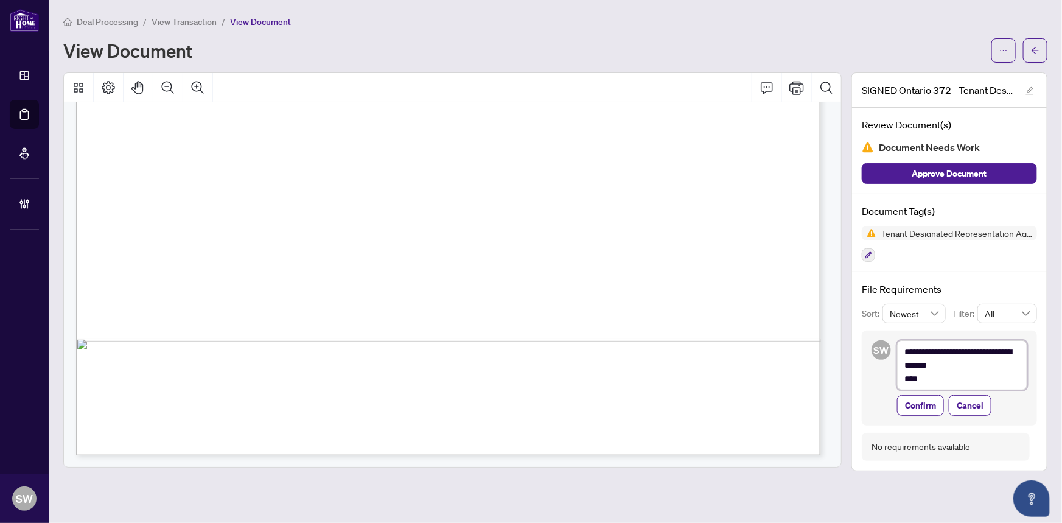
type textarea "**********"
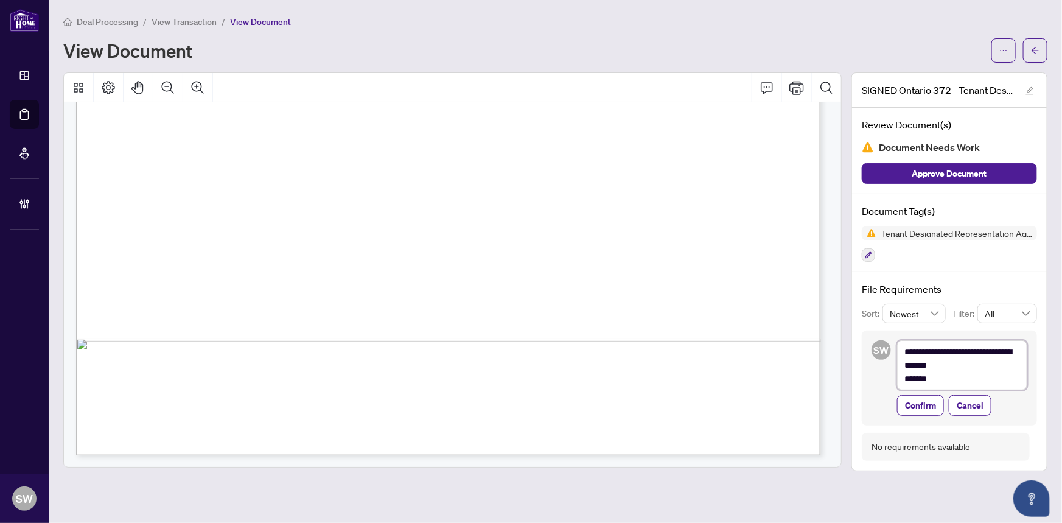
type textarea "**********"
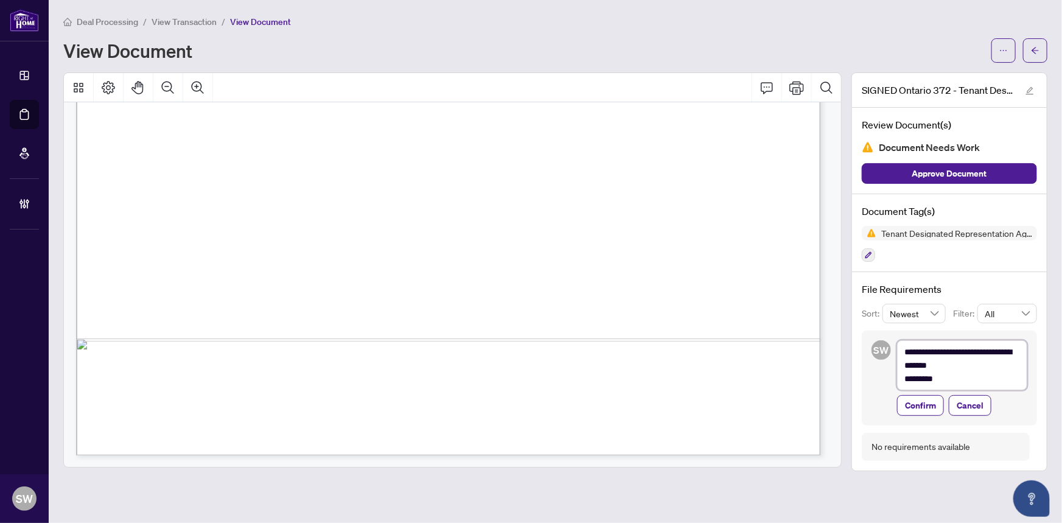
type textarea "**********"
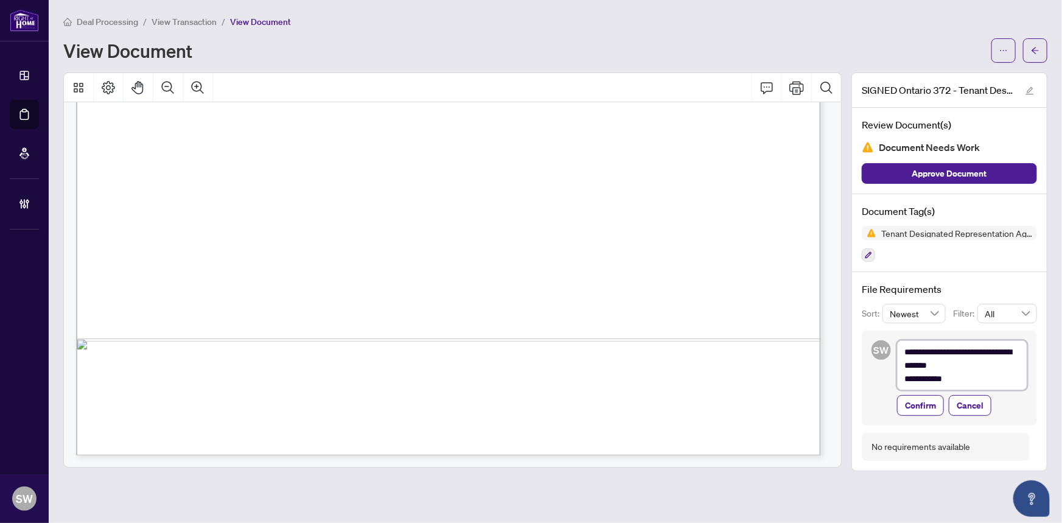
type textarea "**********"
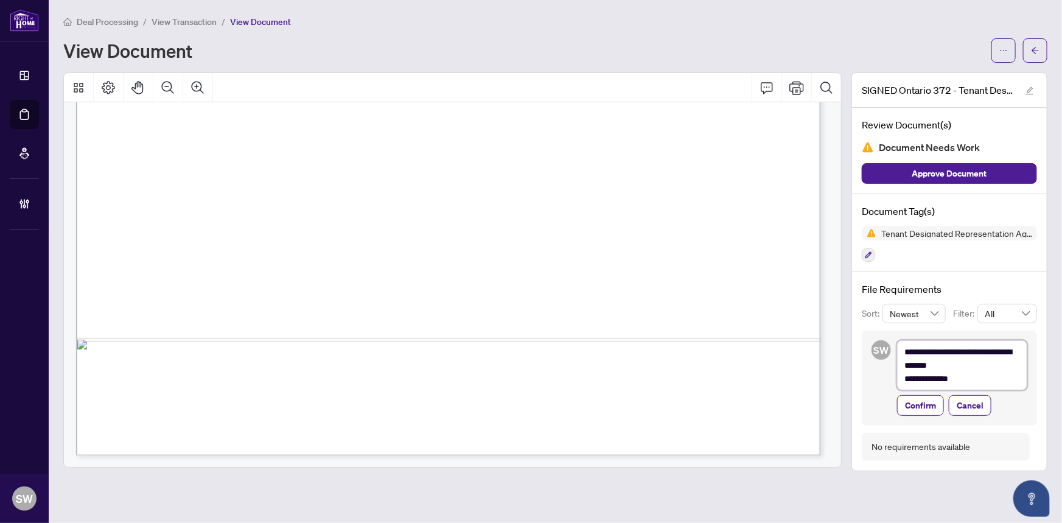
type textarea "**********"
drag, startPoint x: 938, startPoint y: 380, endPoint x: 932, endPoint y: 381, distance: 6.7
click at [932, 381] on textarea "**********" at bounding box center [962, 365] width 130 height 50
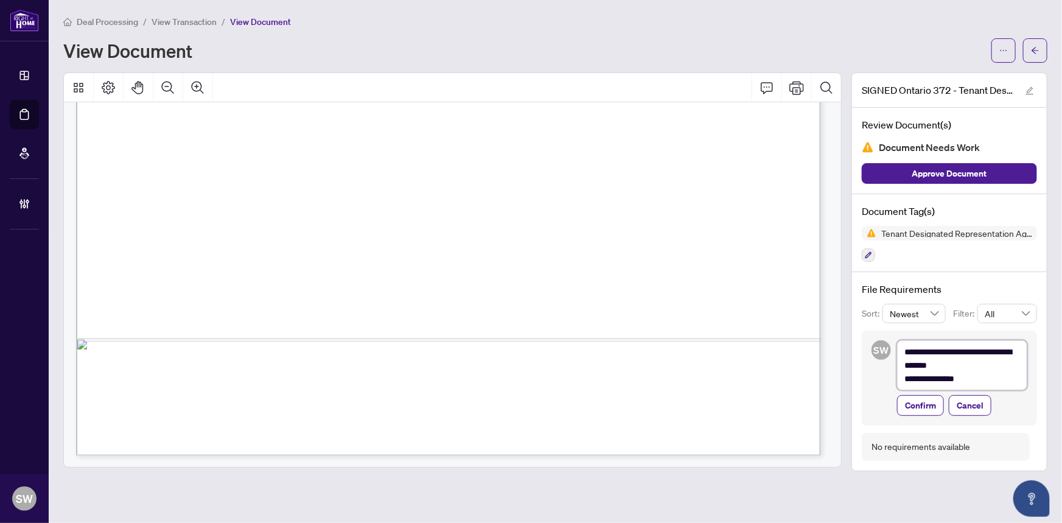
type textarea "**********"
click at [918, 400] on span "Confirm" at bounding box center [920, 405] width 31 height 19
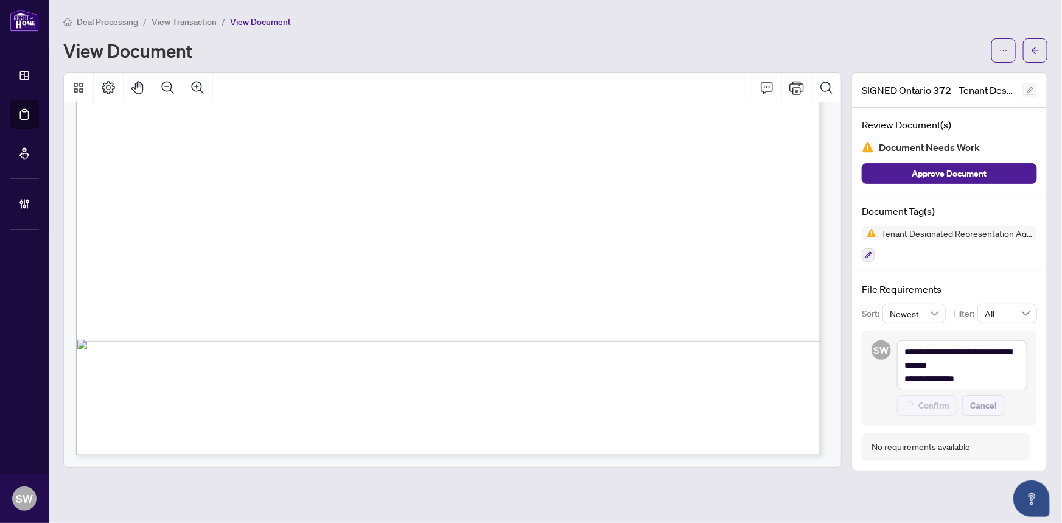
type textarea "**********"
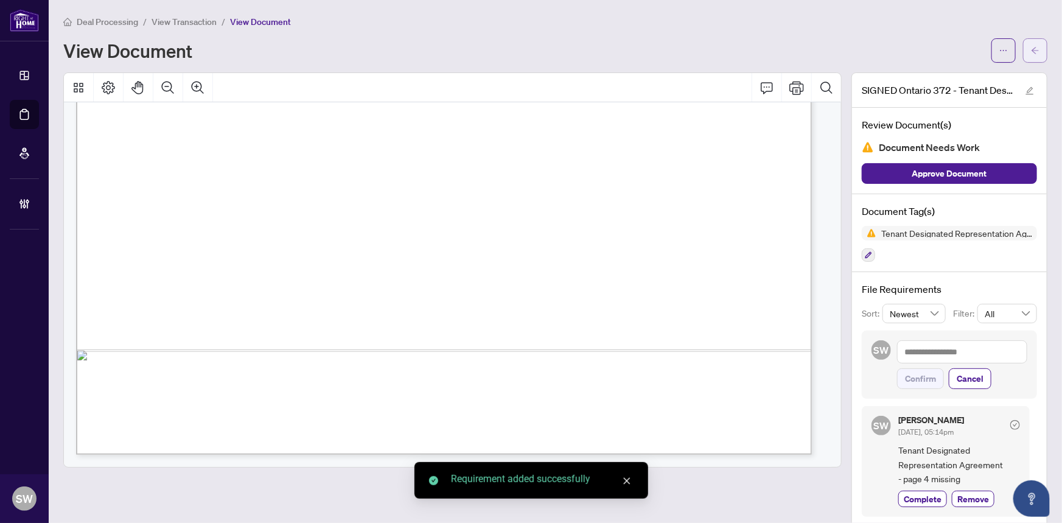
click at [1031, 57] on span "button" at bounding box center [1035, 50] width 9 height 19
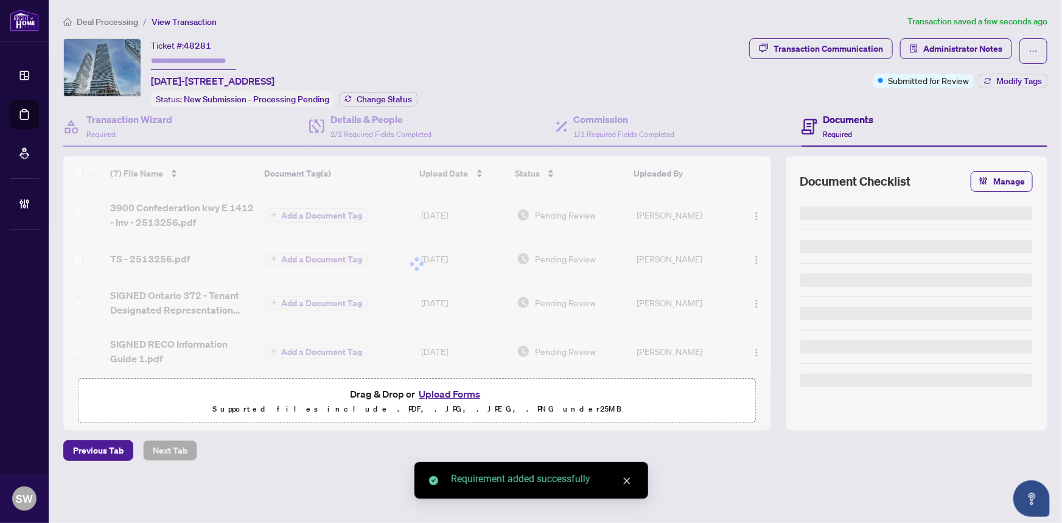
type input "*******"
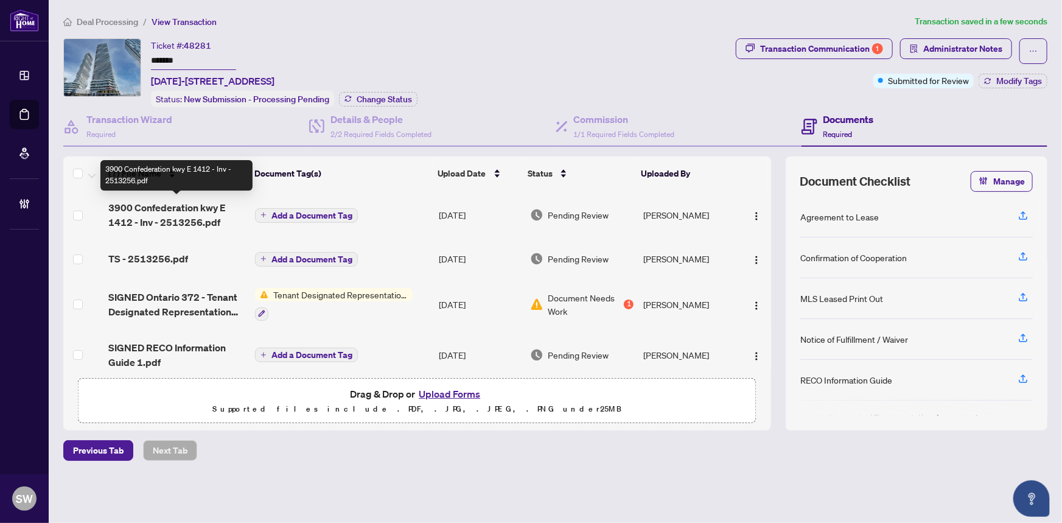
drag, startPoint x: 200, startPoint y: 213, endPoint x: 207, endPoint y: 219, distance: 9.5
click at [207, 219] on span "3900 Confederation kwy E 1412 - Inv - 2513256.pdf" at bounding box center [177, 214] width 138 height 29
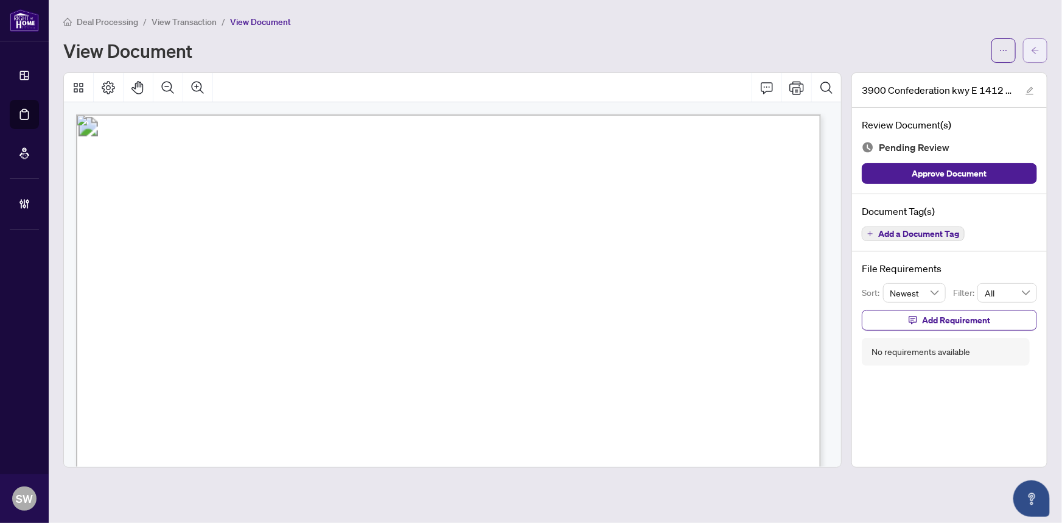
click at [1029, 46] on button "button" at bounding box center [1035, 50] width 24 height 24
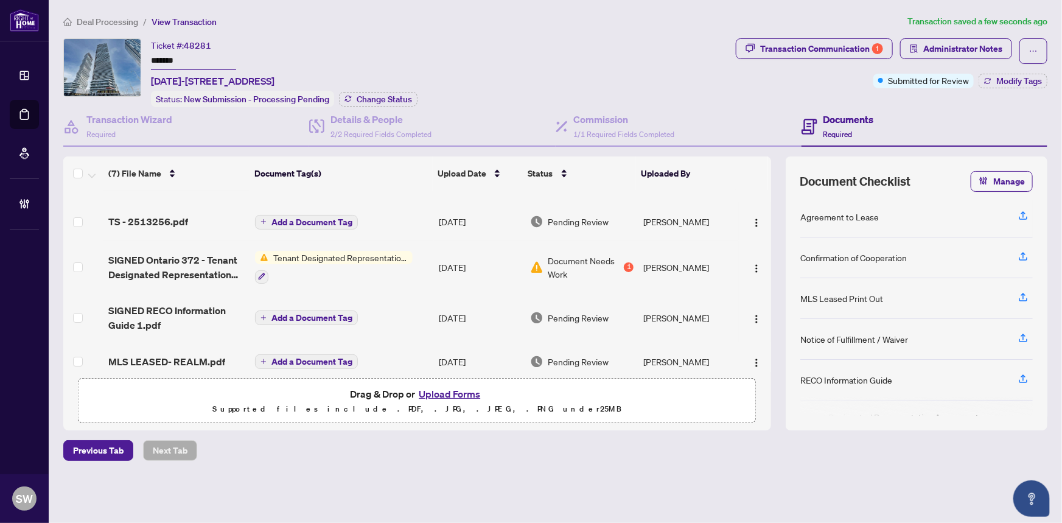
scroll to position [146, 0]
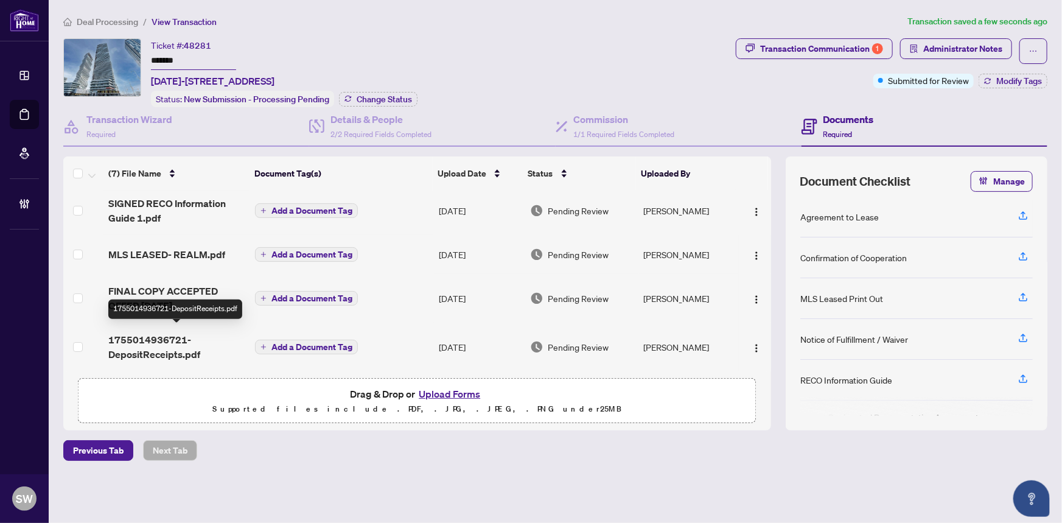
click at [183, 342] on span "1755014936721-DepositReceipts.pdf" at bounding box center [177, 346] width 138 height 29
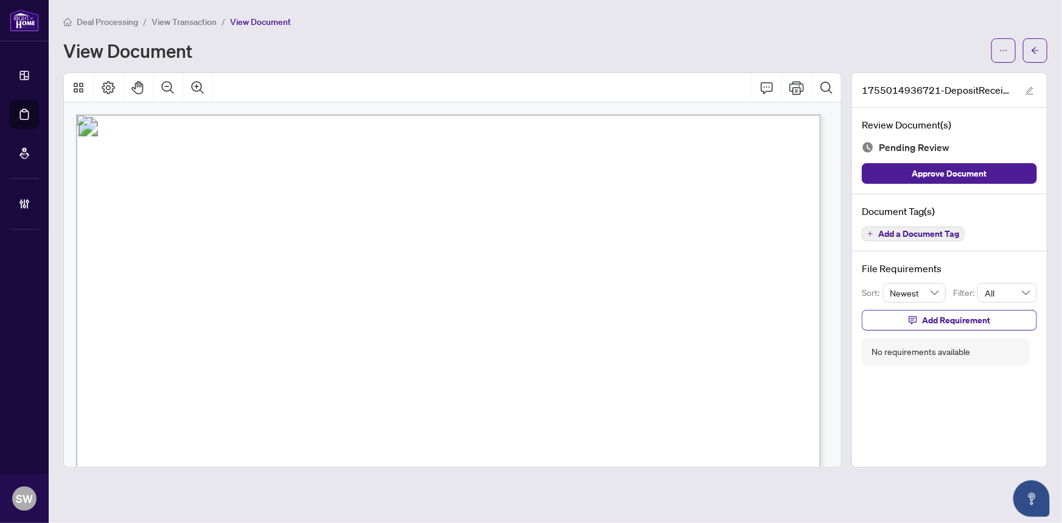
click at [928, 231] on span "Add a Document Tag" at bounding box center [918, 233] width 81 height 9
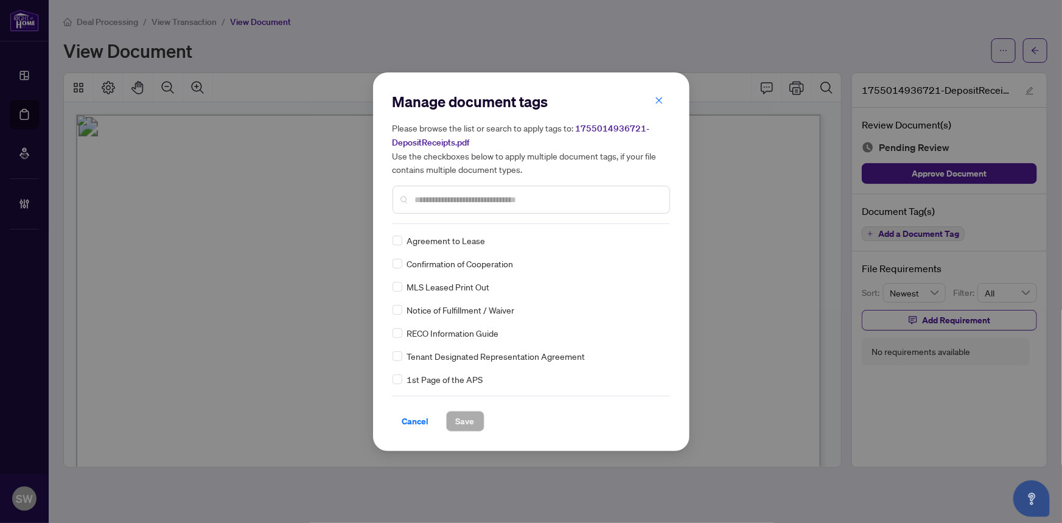
click at [450, 200] on input "text" at bounding box center [537, 199] width 245 height 13
type input "****"
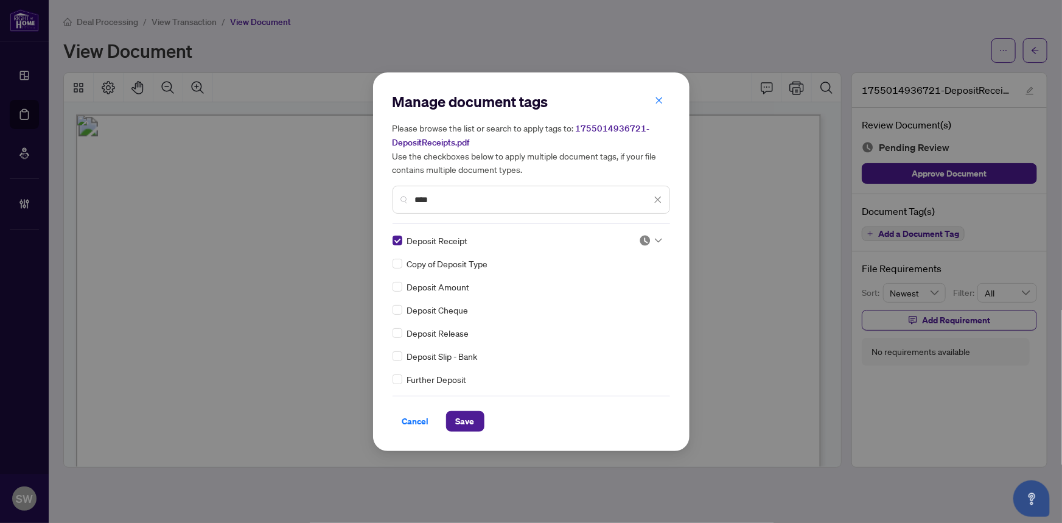
click at [650, 235] on div at bounding box center [650, 240] width 23 height 12
click at [610, 301] on div "Approved" at bounding box center [610, 299] width 78 height 13
click at [466, 420] on span "Save" at bounding box center [465, 420] width 19 height 19
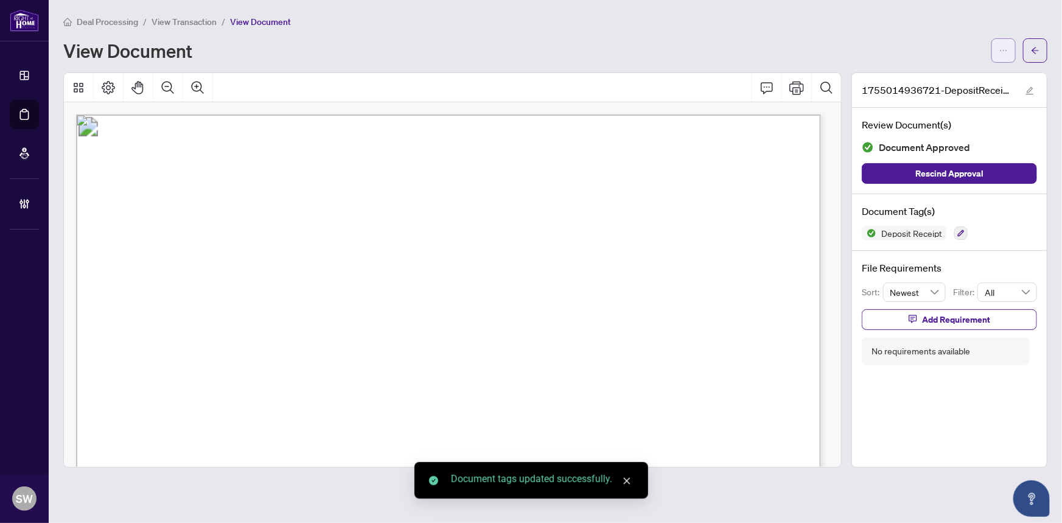
click at [1005, 54] on icon "ellipsis" at bounding box center [1003, 50] width 9 height 9
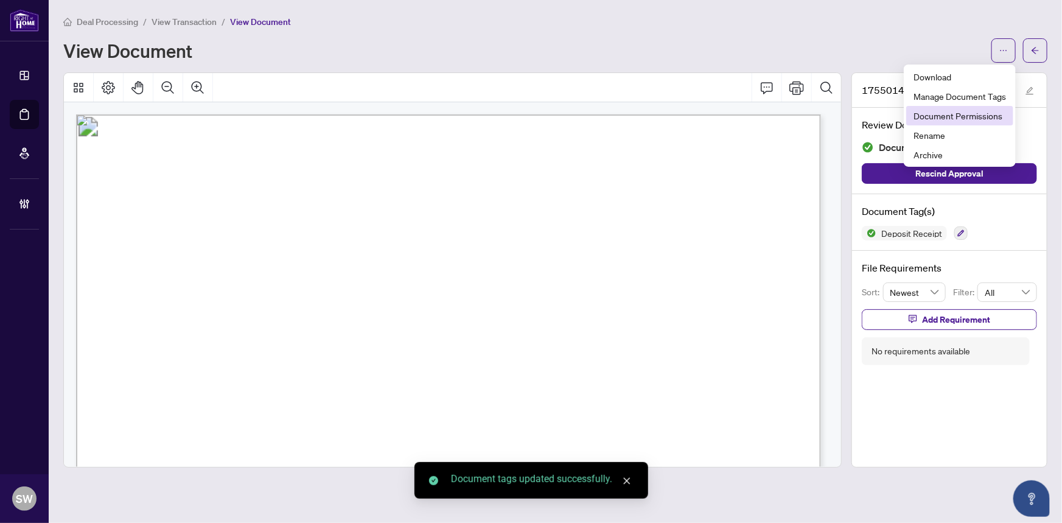
click at [989, 119] on span "Document Permissions" at bounding box center [960, 115] width 93 height 13
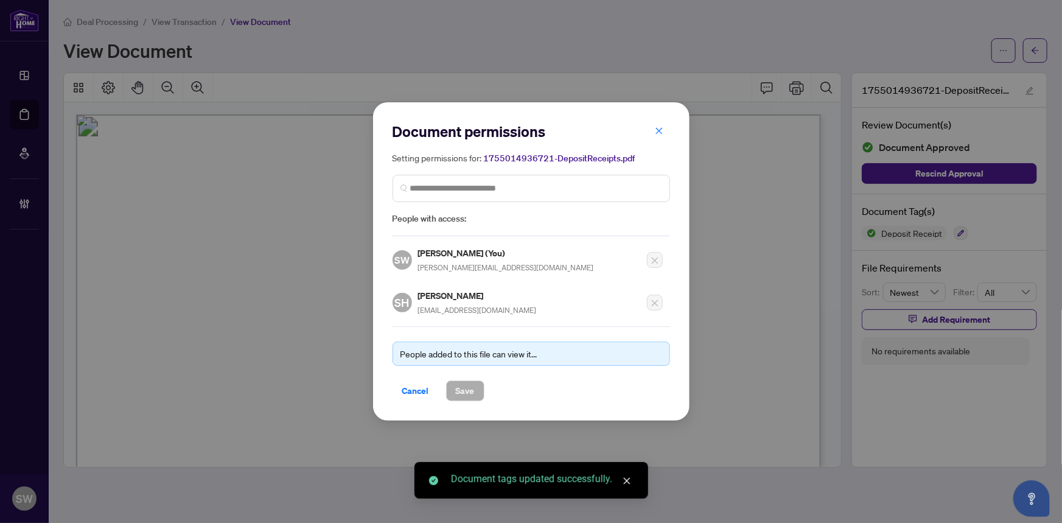
click at [450, 295] on h5 "[PERSON_NAME]" at bounding box center [477, 295] width 119 height 14
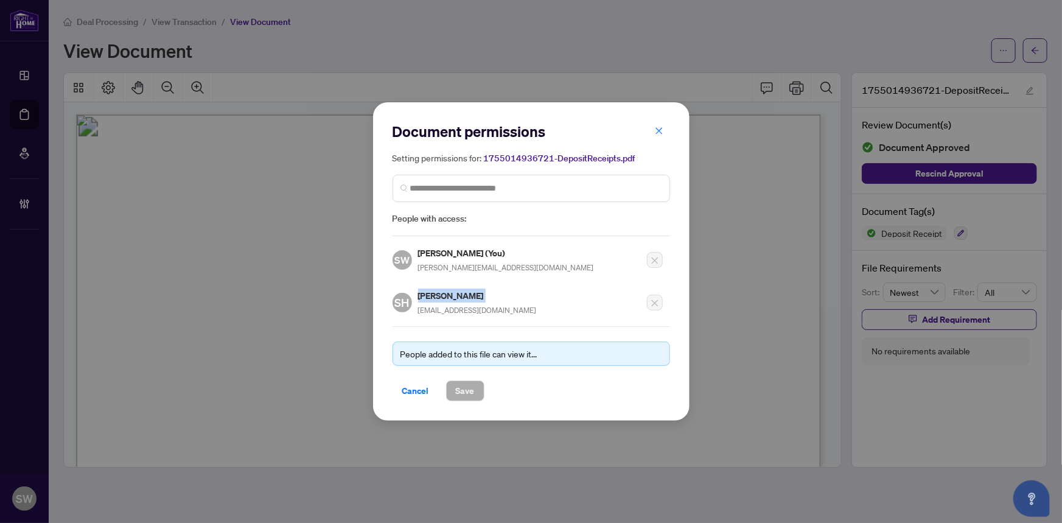
click at [450, 295] on h5 "[PERSON_NAME]" at bounding box center [477, 295] width 119 height 14
copy h5 "[PERSON_NAME]"
click at [405, 390] on span "Cancel" at bounding box center [415, 390] width 27 height 19
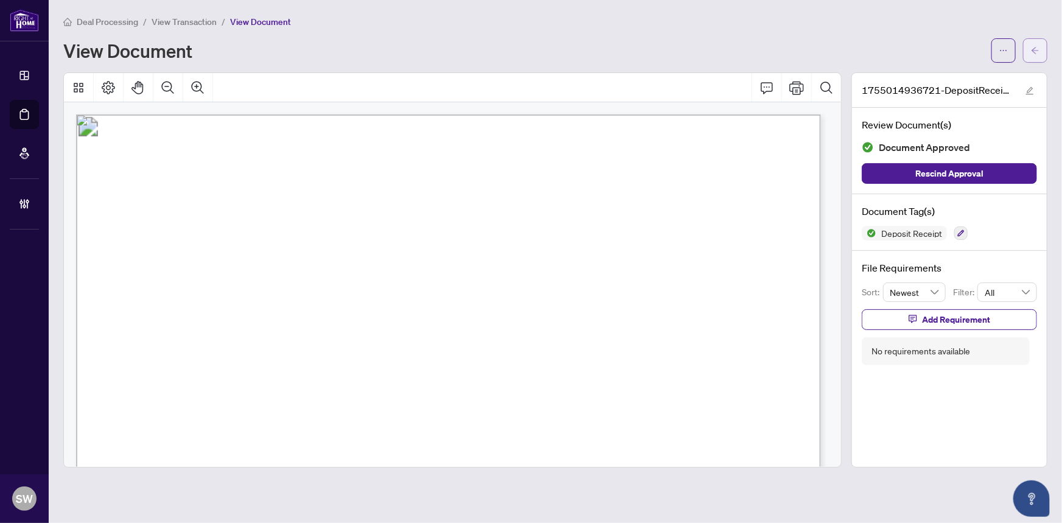
click at [1032, 51] on icon "arrow-left" at bounding box center [1035, 50] width 9 height 9
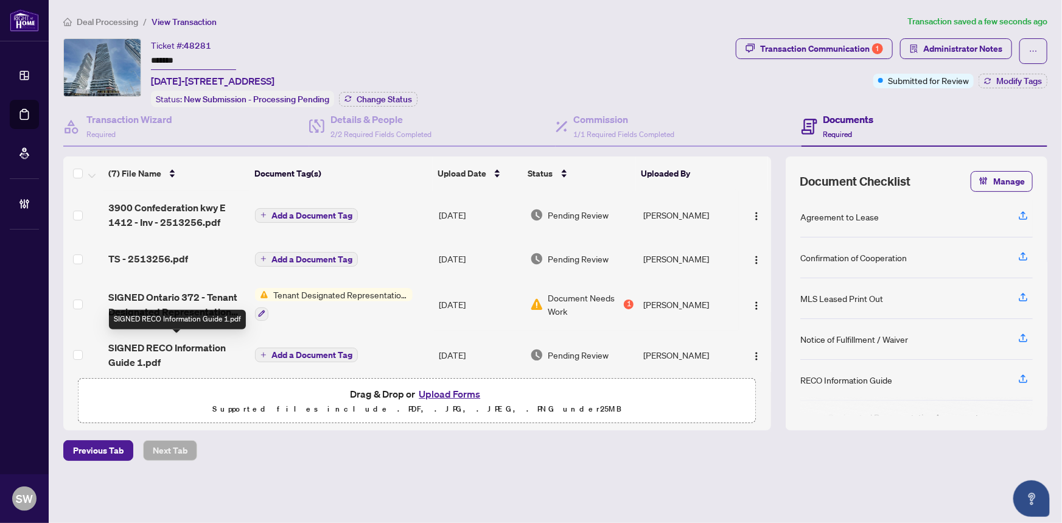
click at [165, 344] on span "SIGNED RECO Information Guide 1.pdf" at bounding box center [177, 354] width 138 height 29
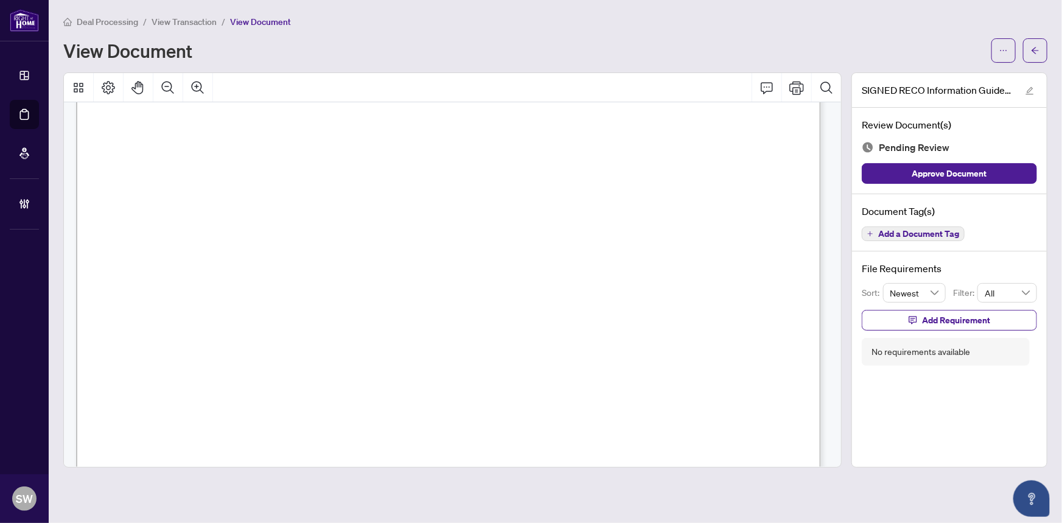
scroll to position [12040, 0]
click at [945, 232] on span "Add a Document Tag" at bounding box center [918, 233] width 81 height 9
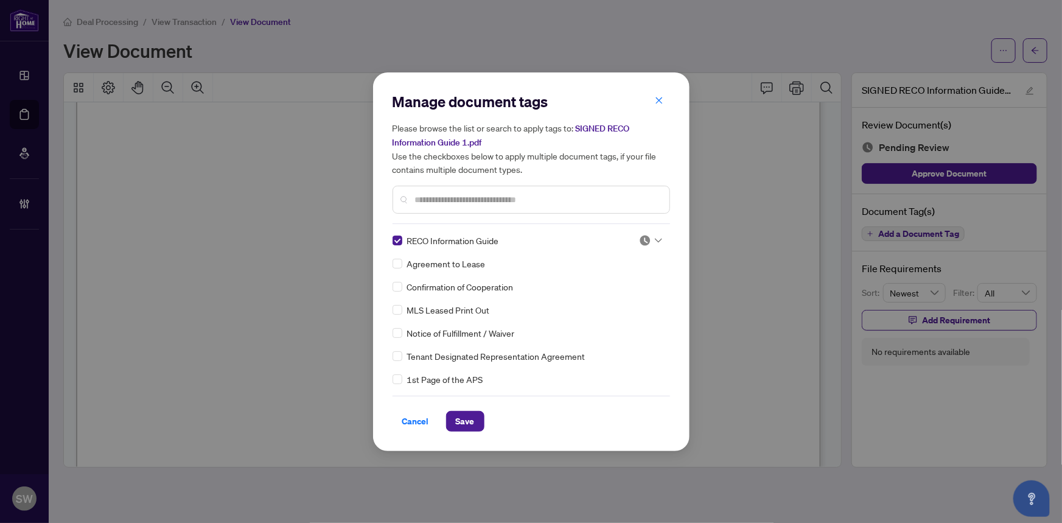
click at [640, 237] on img at bounding box center [645, 240] width 12 height 12
click at [609, 306] on div "Approved" at bounding box center [610, 299] width 93 height 19
click at [461, 423] on span "Save" at bounding box center [465, 420] width 19 height 19
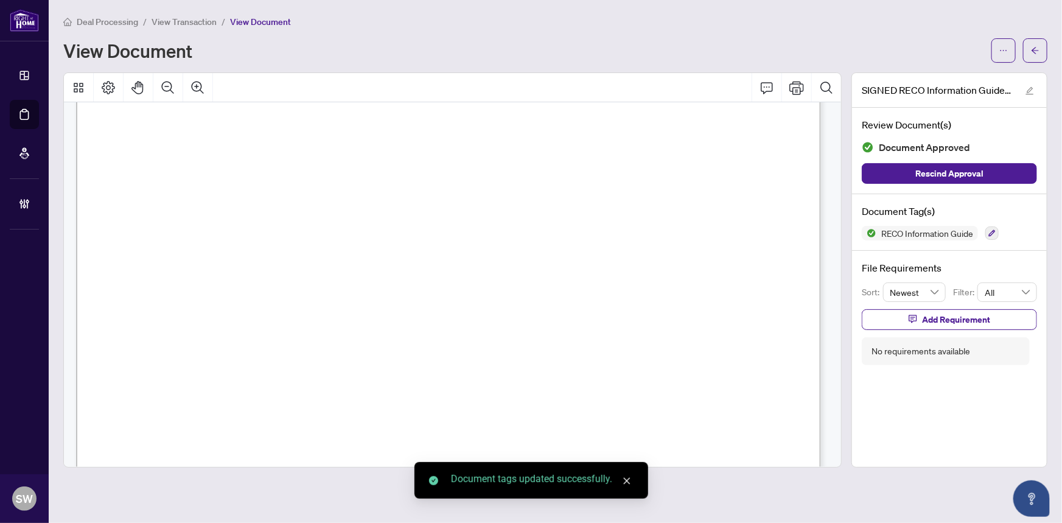
click at [194, 22] on span "View Transaction" at bounding box center [184, 21] width 65 height 11
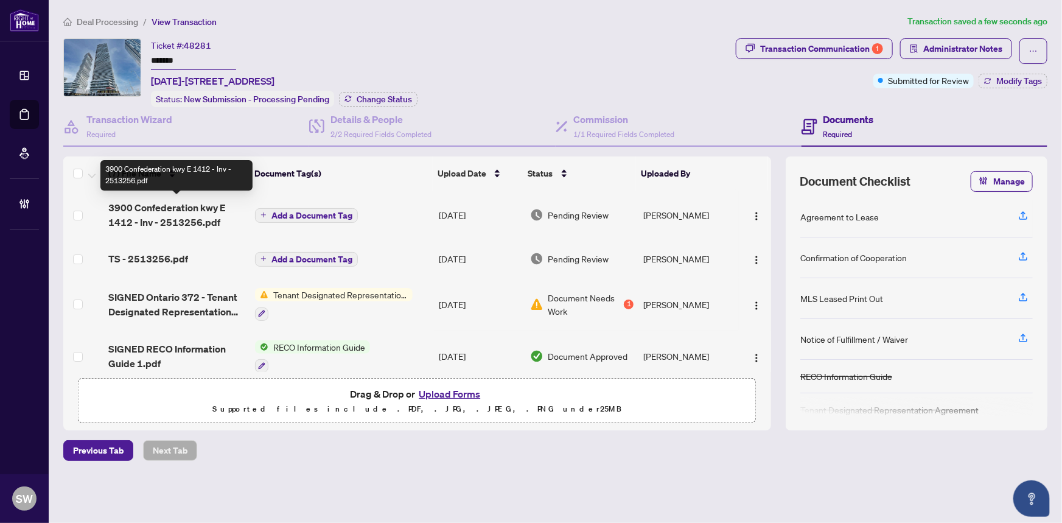
click at [197, 218] on span "3900 Confederation kwy E 1412 - Inv - 2513256.pdf" at bounding box center [177, 214] width 138 height 29
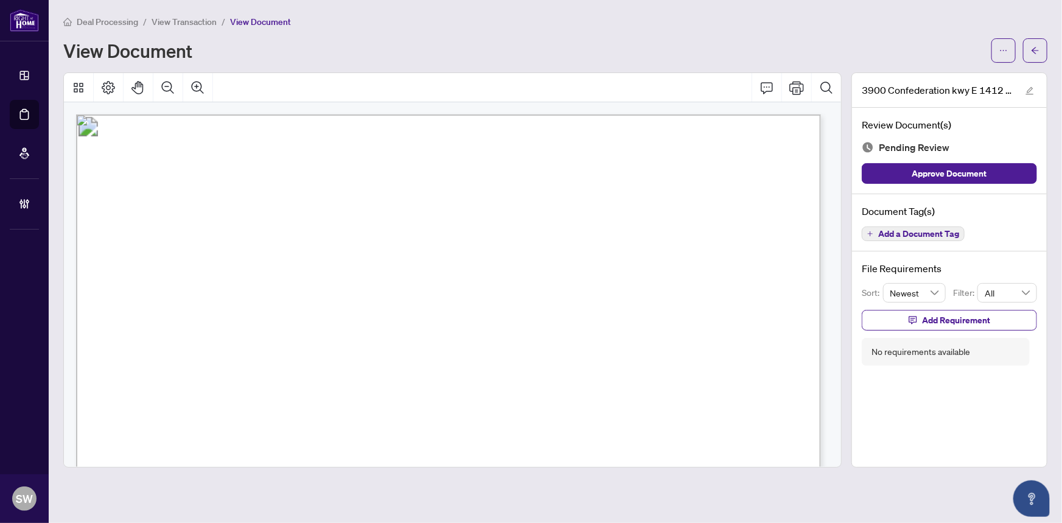
click at [915, 235] on span "Add a Document Tag" at bounding box center [918, 233] width 81 height 9
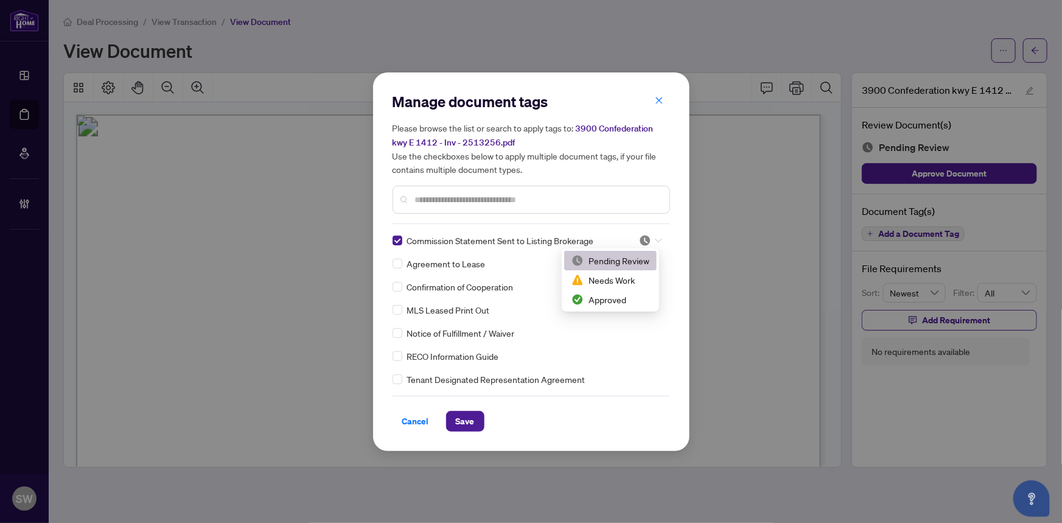
click at [648, 238] on div at bounding box center [650, 240] width 23 height 12
click at [613, 299] on div "Approved" at bounding box center [610, 299] width 78 height 13
click at [1002, 55] on div "Manage document tags Please browse the list or search to apply tags to: 3900 Co…" at bounding box center [531, 261] width 1062 height 523
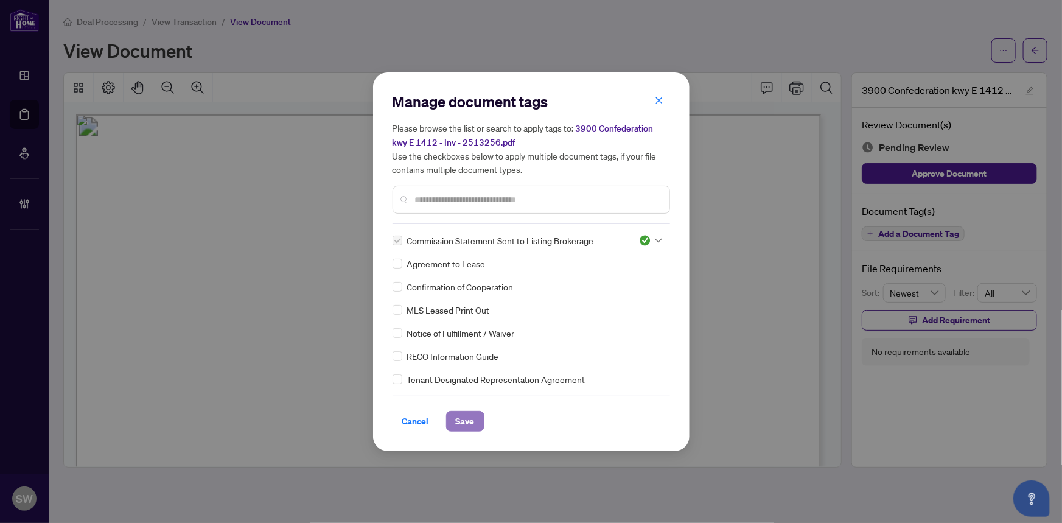
click at [466, 419] on span "Save" at bounding box center [465, 420] width 19 height 19
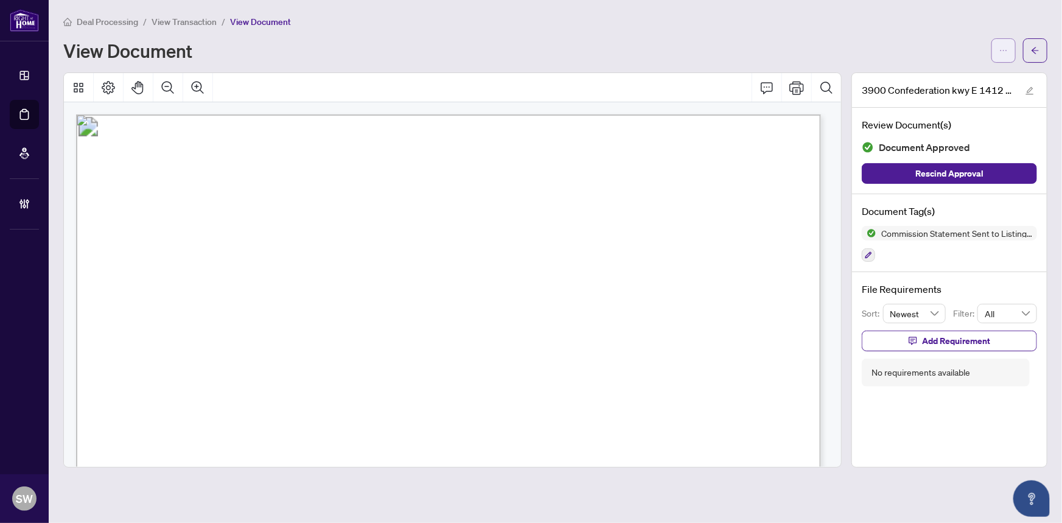
click at [1002, 49] on icon "ellipsis" at bounding box center [1003, 50] width 9 height 9
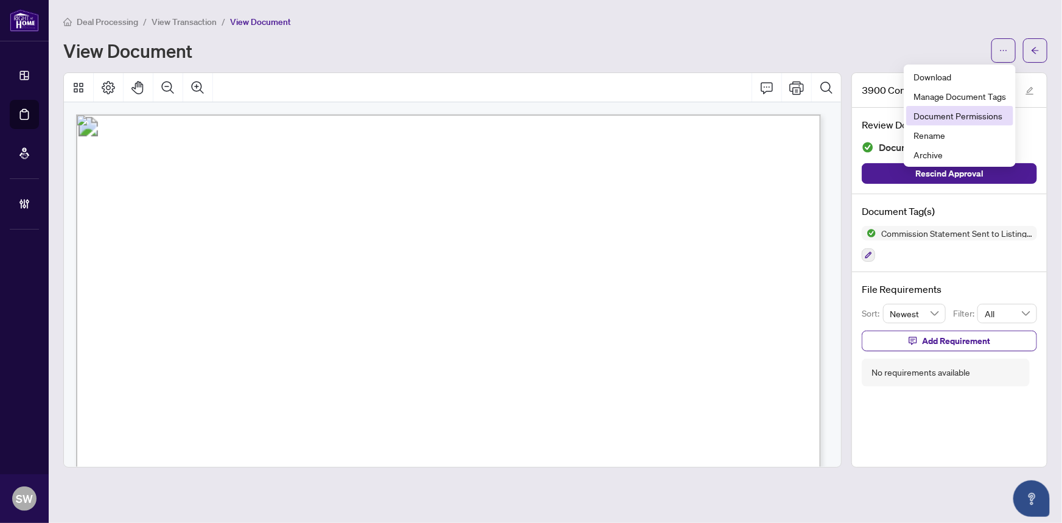
click at [985, 111] on span "Document Permissions" at bounding box center [960, 115] width 93 height 13
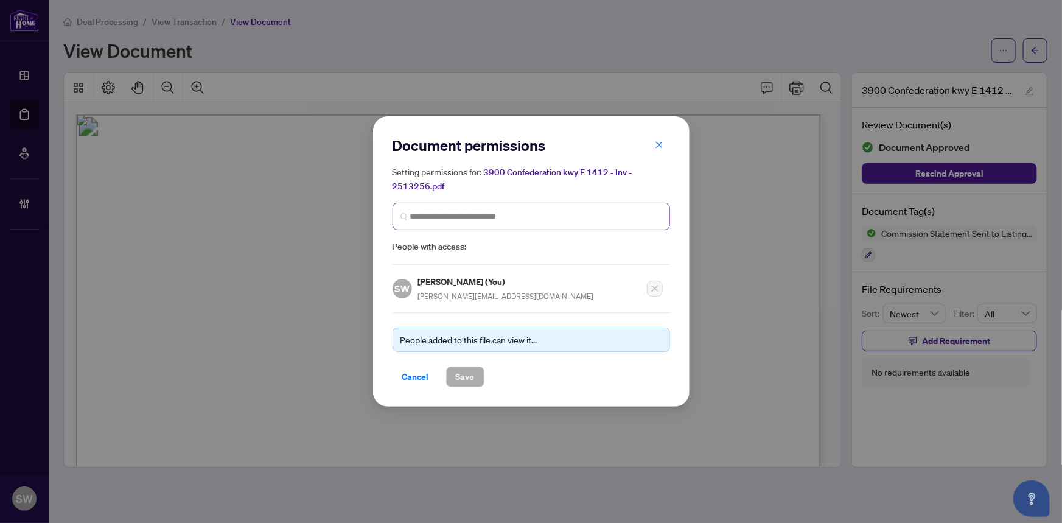
click at [463, 226] on span at bounding box center [532, 216] width 278 height 27
paste input "**********"
type input "**********"
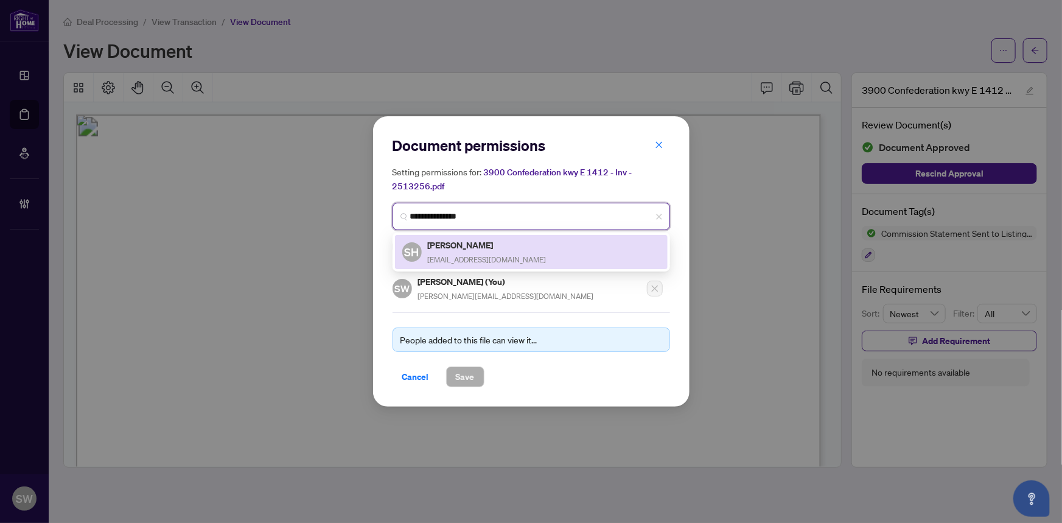
click at [489, 248] on h5 "[PERSON_NAME]" at bounding box center [487, 245] width 119 height 14
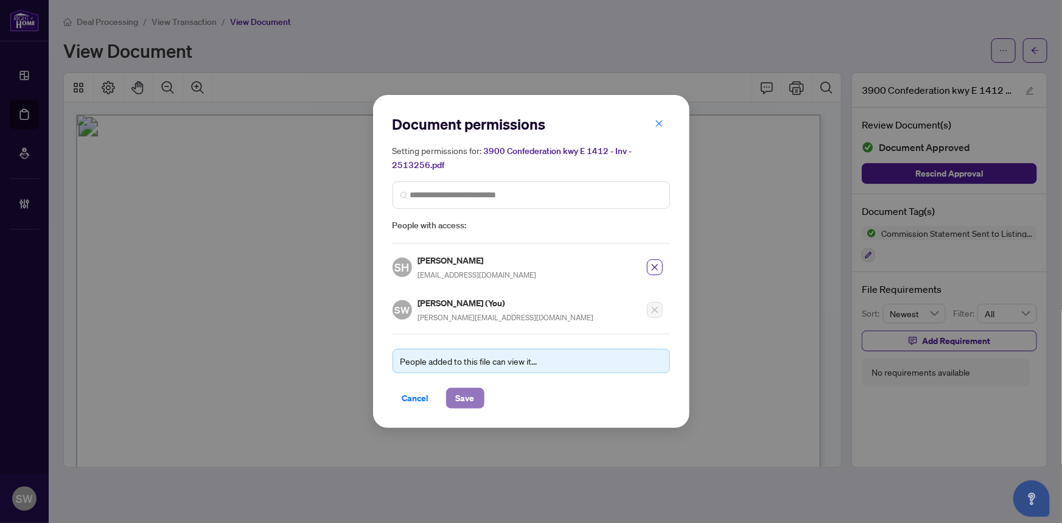
click at [463, 405] on span "Save" at bounding box center [465, 397] width 19 height 19
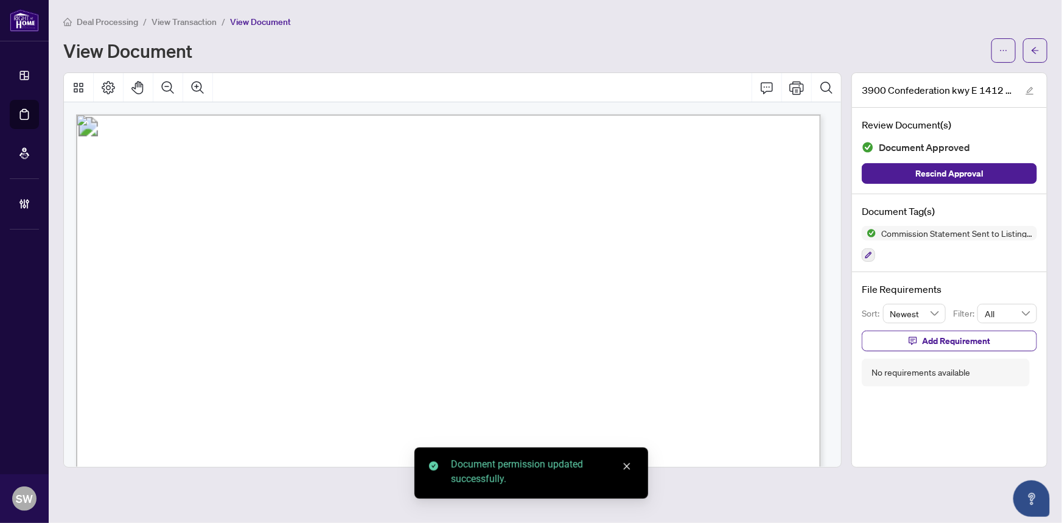
click at [1032, 49] on icon "arrow-left" at bounding box center [1035, 50] width 7 height 7
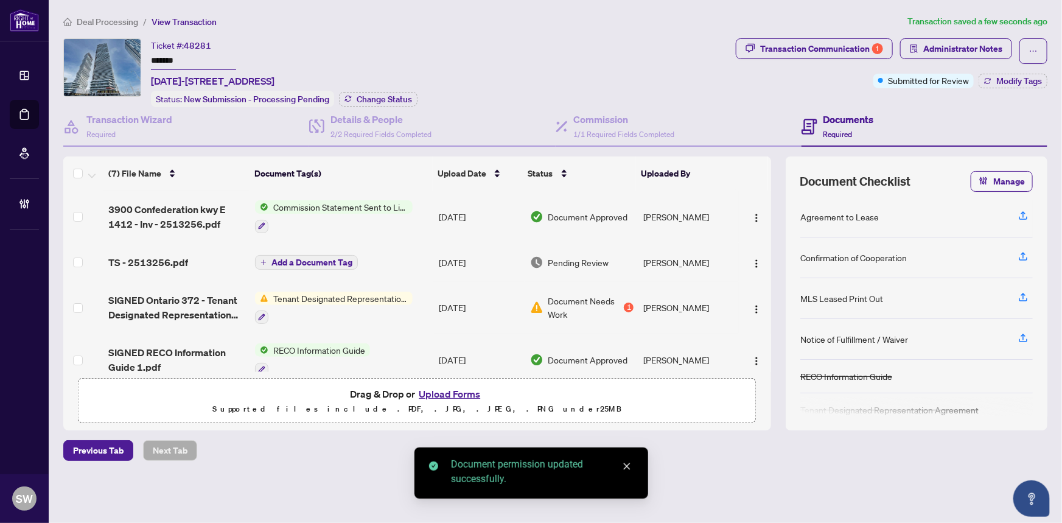
click at [182, 256] on div "TS - 2513256.pdf" at bounding box center [177, 262] width 138 height 15
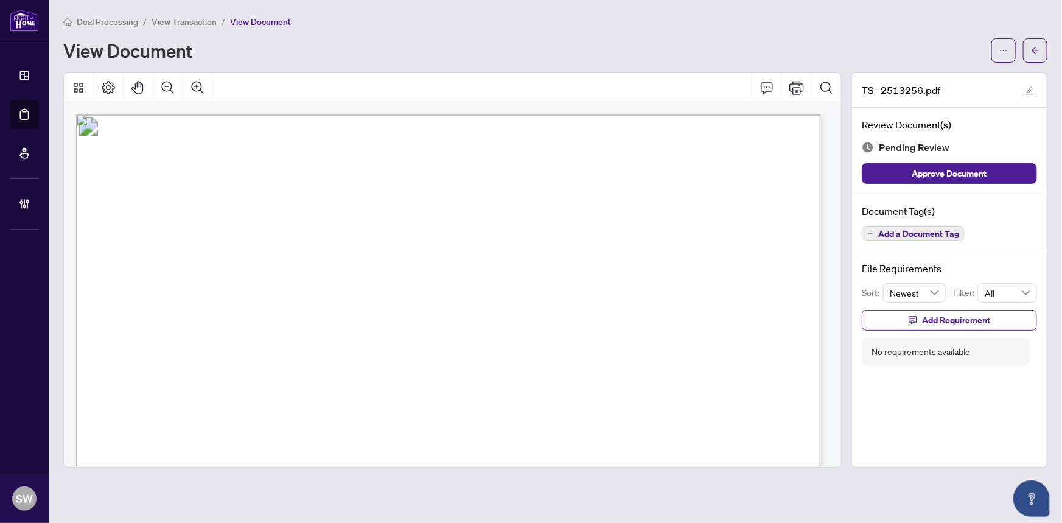
click at [920, 229] on span "Add a Document Tag" at bounding box center [918, 233] width 81 height 9
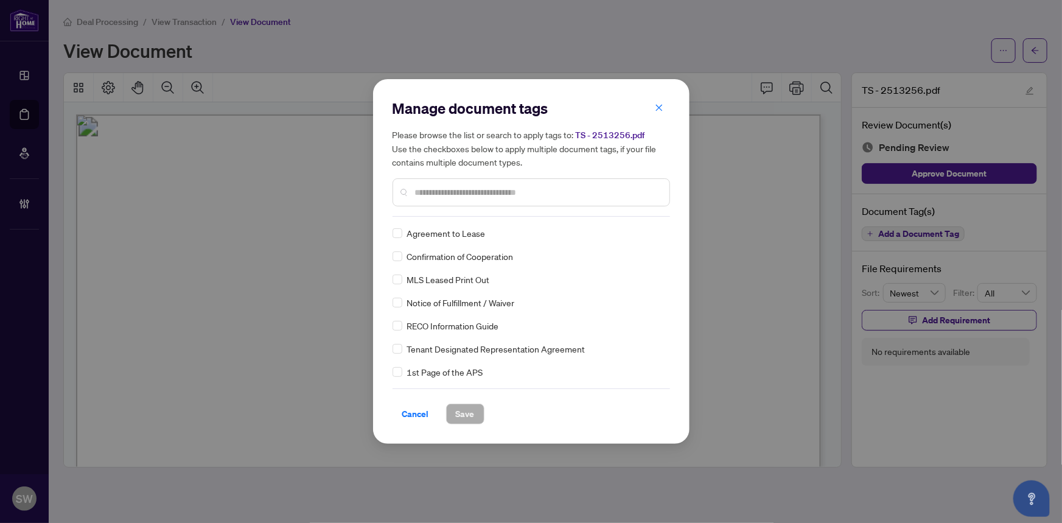
click at [450, 190] on input "text" at bounding box center [537, 192] width 245 height 13
type input "*****"
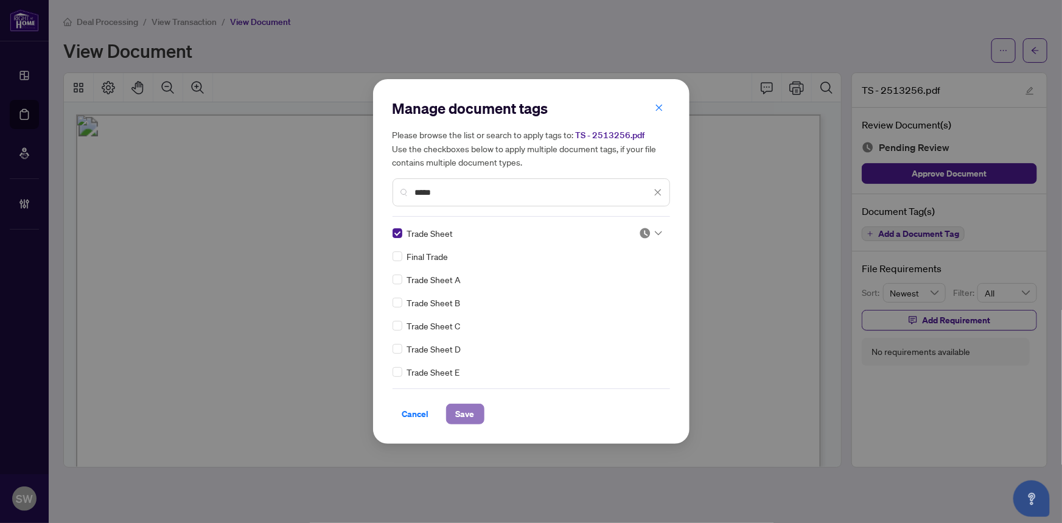
click at [463, 413] on span "Save" at bounding box center [465, 413] width 19 height 19
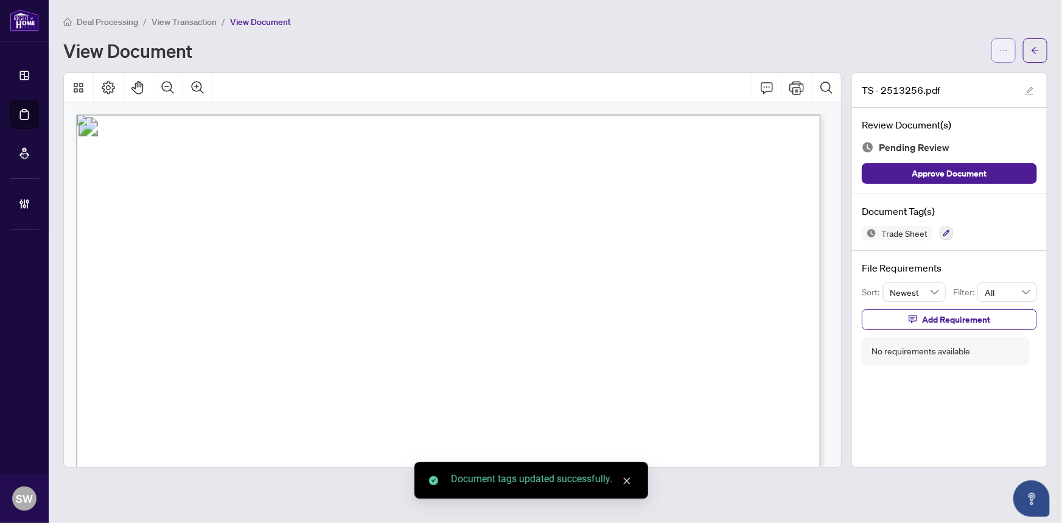
click at [1006, 48] on icon "ellipsis" at bounding box center [1003, 50] width 9 height 9
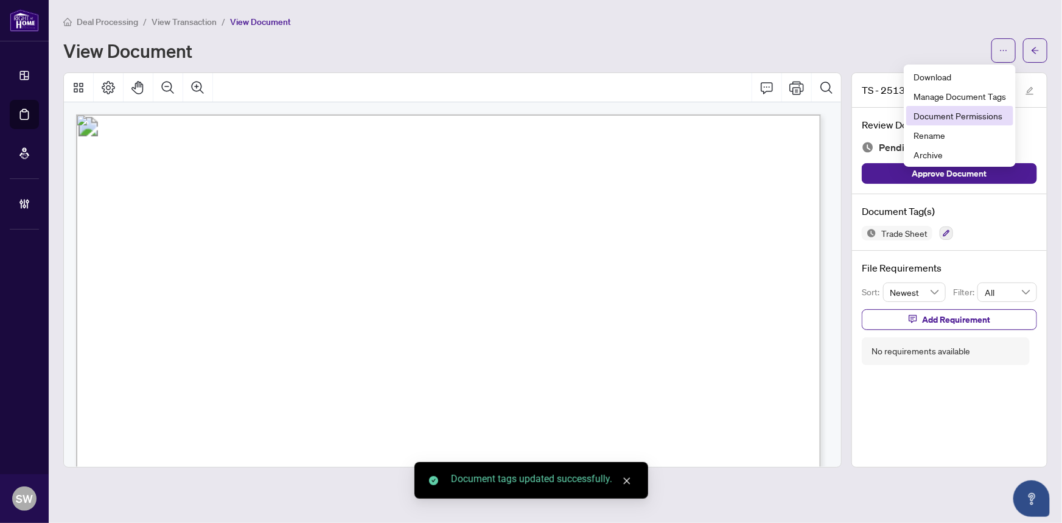
click at [965, 115] on span "Document Permissions" at bounding box center [960, 115] width 93 height 13
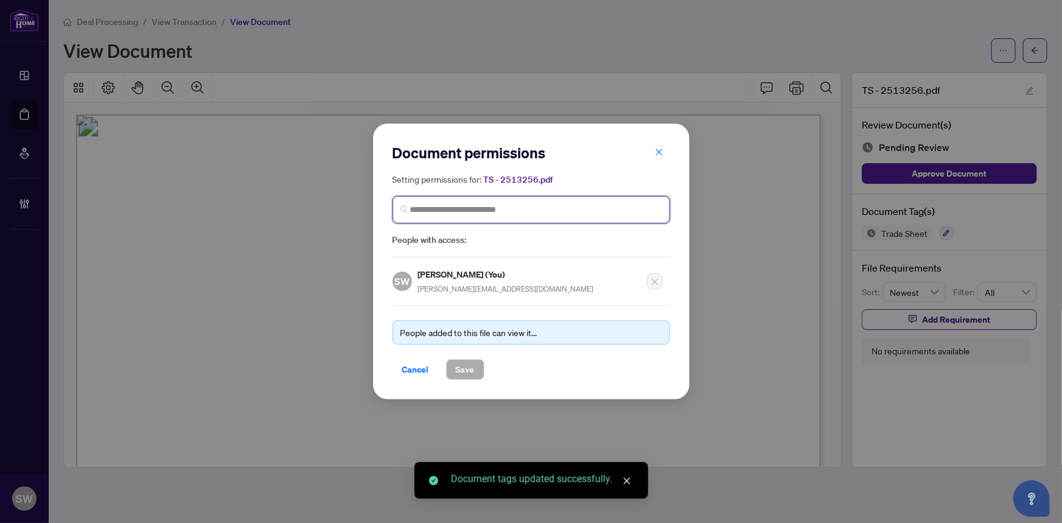
click at [509, 209] on input "search" at bounding box center [536, 209] width 252 height 13
paste input "**********"
type input "**********"
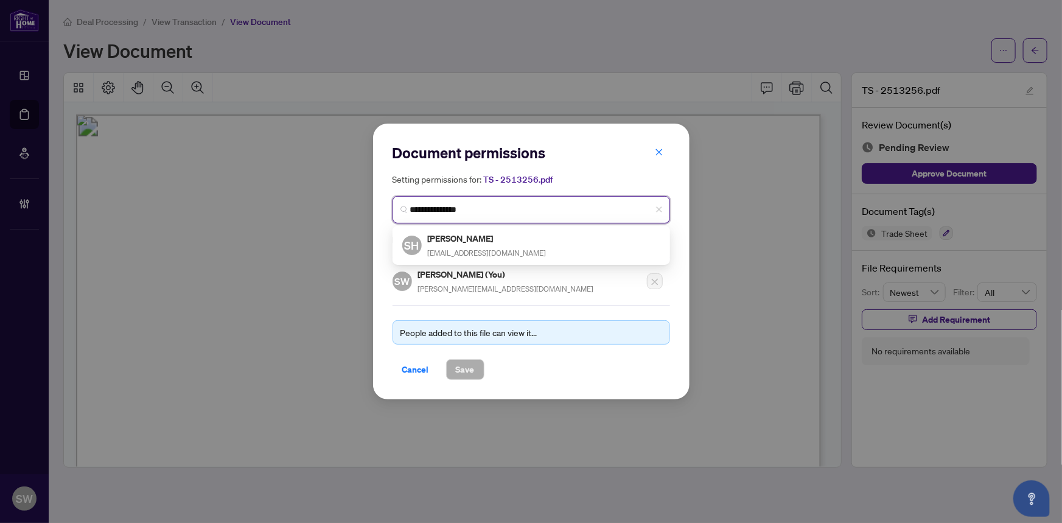
click at [456, 242] on h5 "[PERSON_NAME]" at bounding box center [487, 238] width 119 height 14
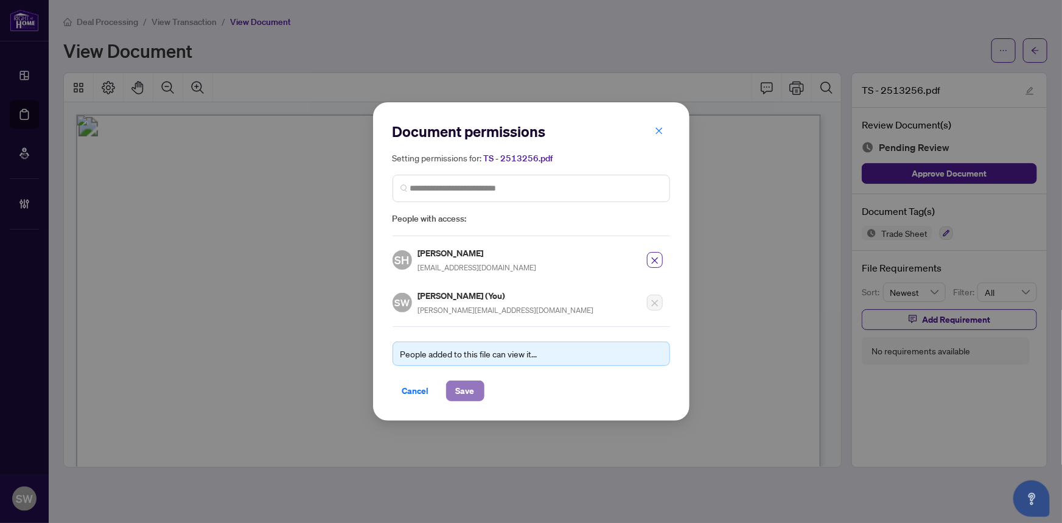
click at [461, 389] on span "Save" at bounding box center [465, 390] width 19 height 19
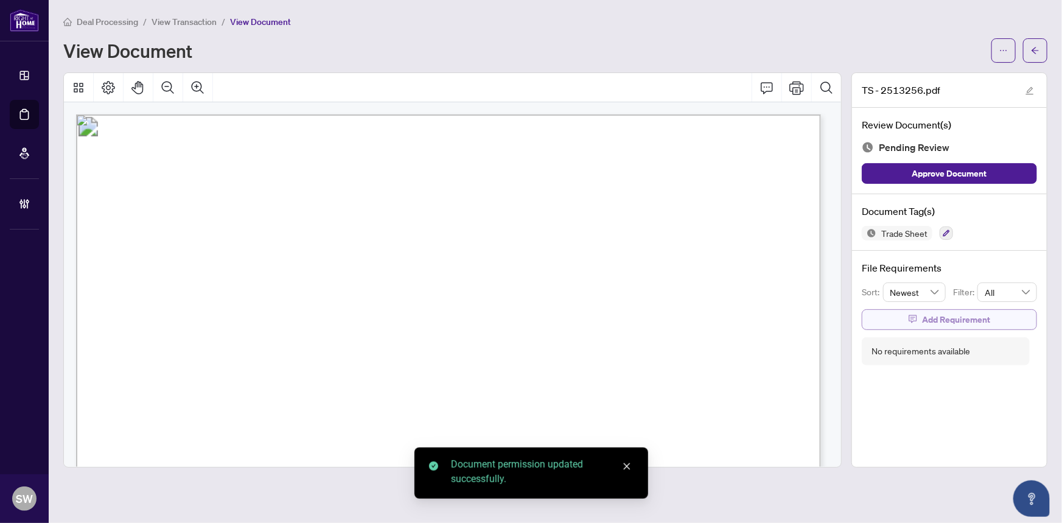
click at [958, 316] on span "Add Requirement" at bounding box center [956, 319] width 68 height 19
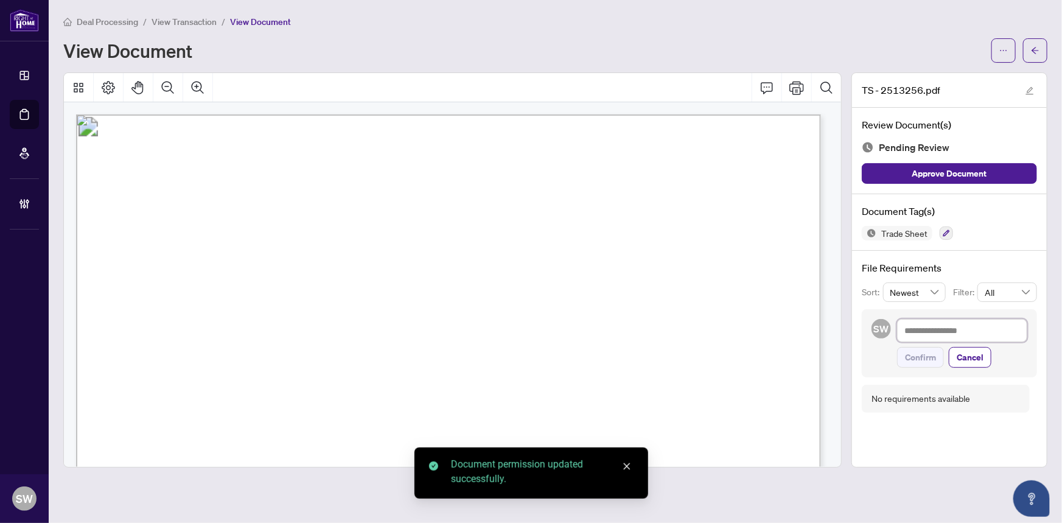
click at [949, 333] on textarea at bounding box center [962, 330] width 130 height 23
paste textarea "**********"
type textarea "**********"
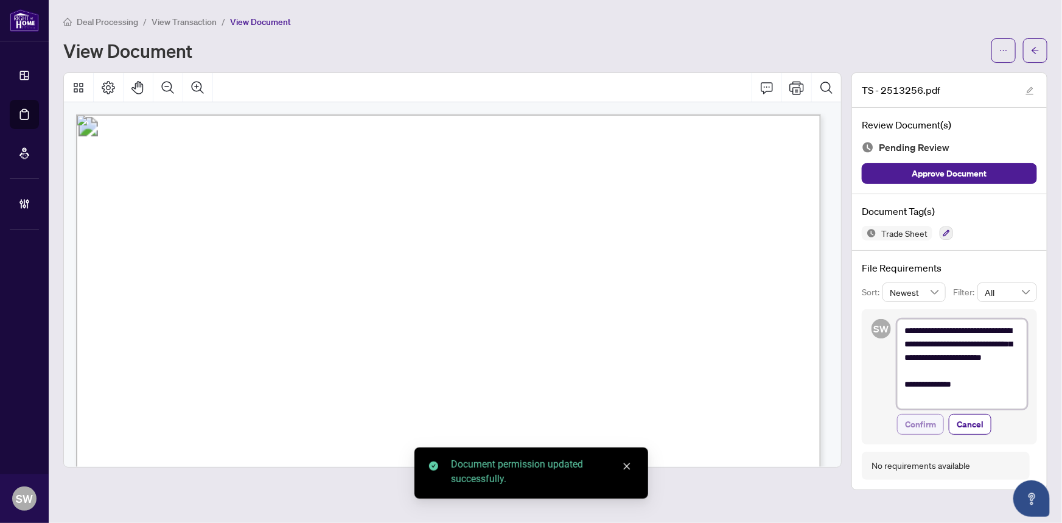
type textarea "**********"
click at [929, 427] on span "Confirm" at bounding box center [920, 423] width 31 height 19
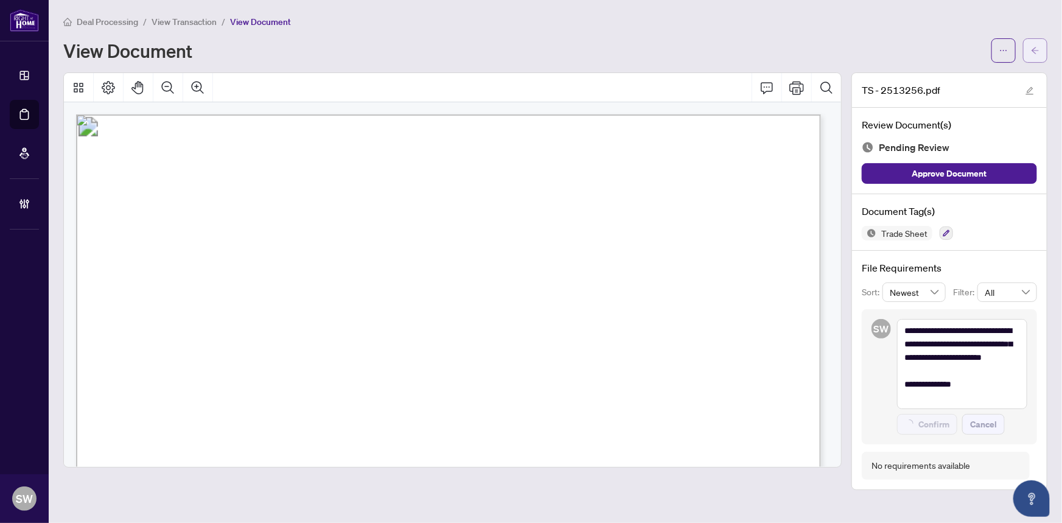
type textarea "**********"
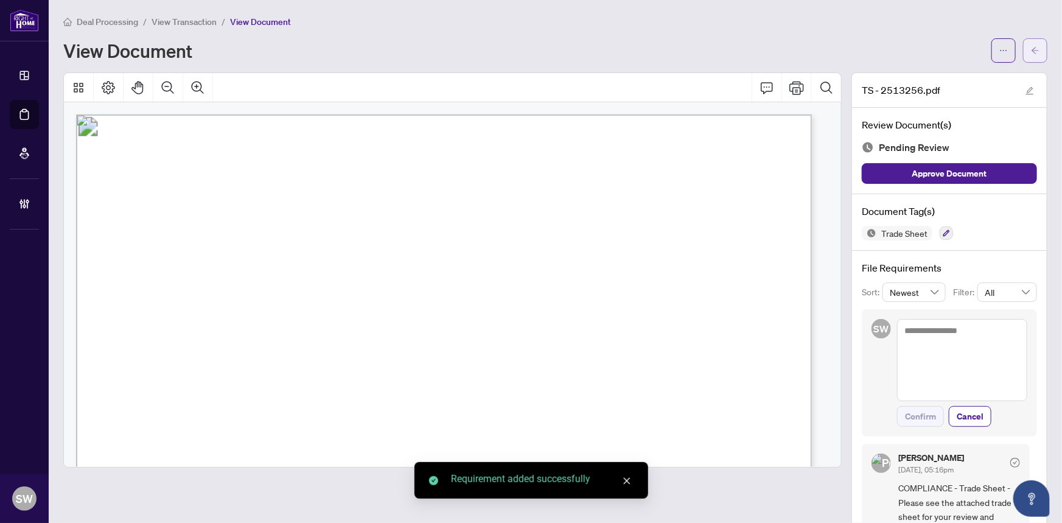
click at [1038, 51] on button "button" at bounding box center [1035, 50] width 24 height 24
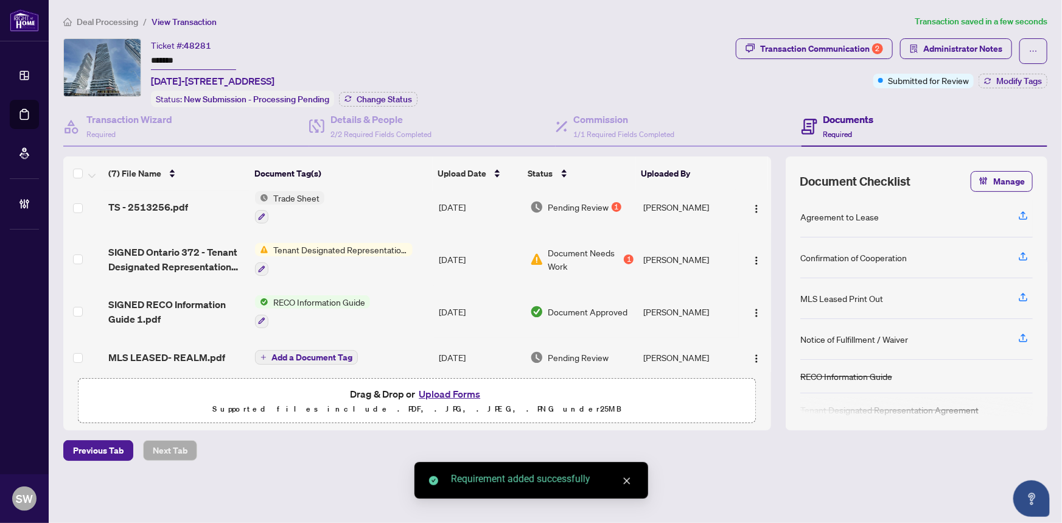
scroll to position [110, 0]
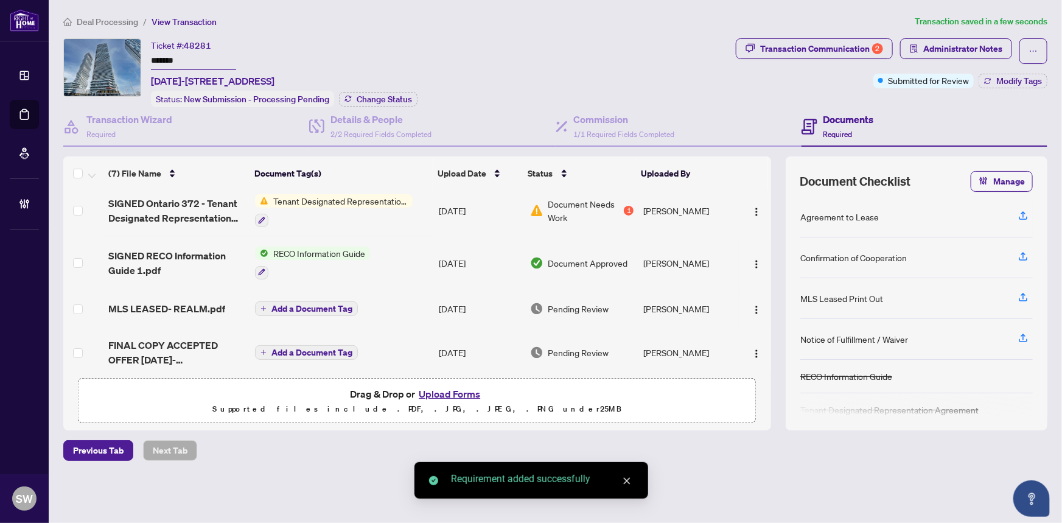
click at [189, 303] on span "MLS LEASED- REALM.pdf" at bounding box center [166, 308] width 117 height 15
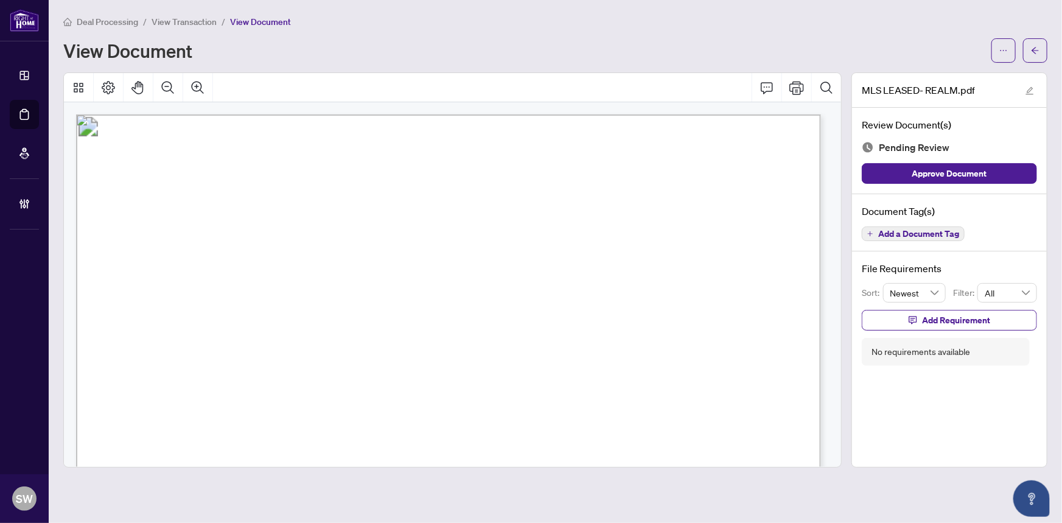
click at [906, 232] on span "Add a Document Tag" at bounding box center [918, 233] width 81 height 9
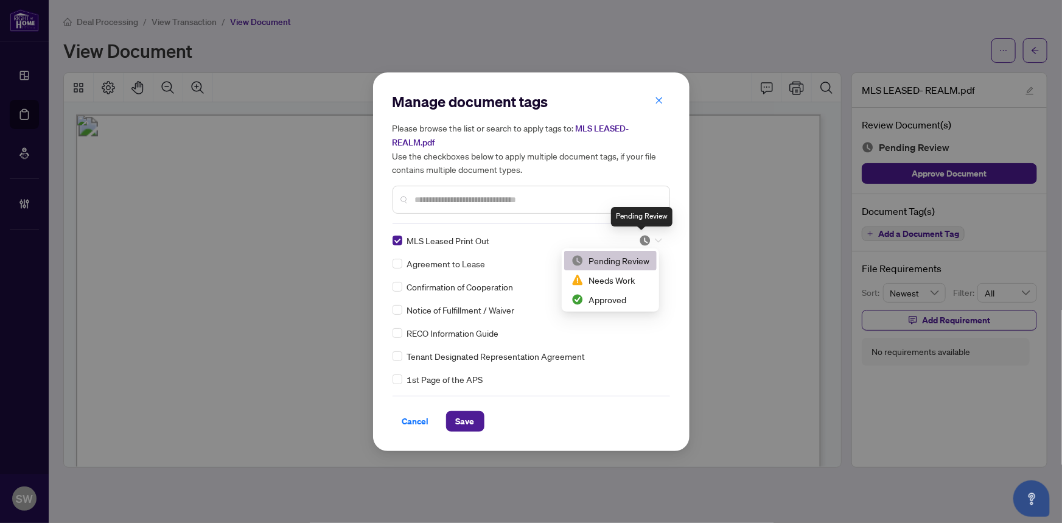
click at [646, 239] on img at bounding box center [645, 240] width 12 height 12
click at [606, 297] on div "Approved" at bounding box center [610, 299] width 78 height 13
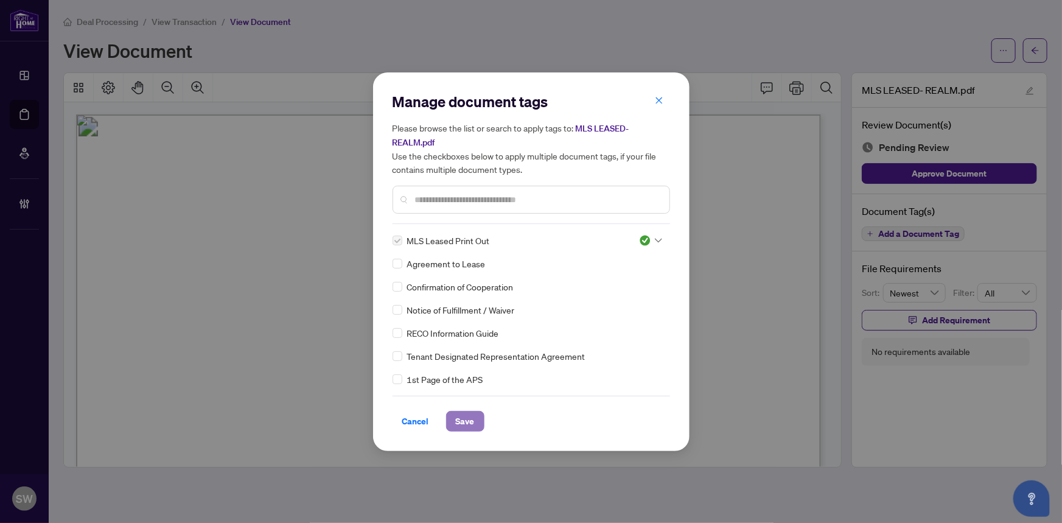
click at [469, 419] on span "Save" at bounding box center [465, 420] width 19 height 19
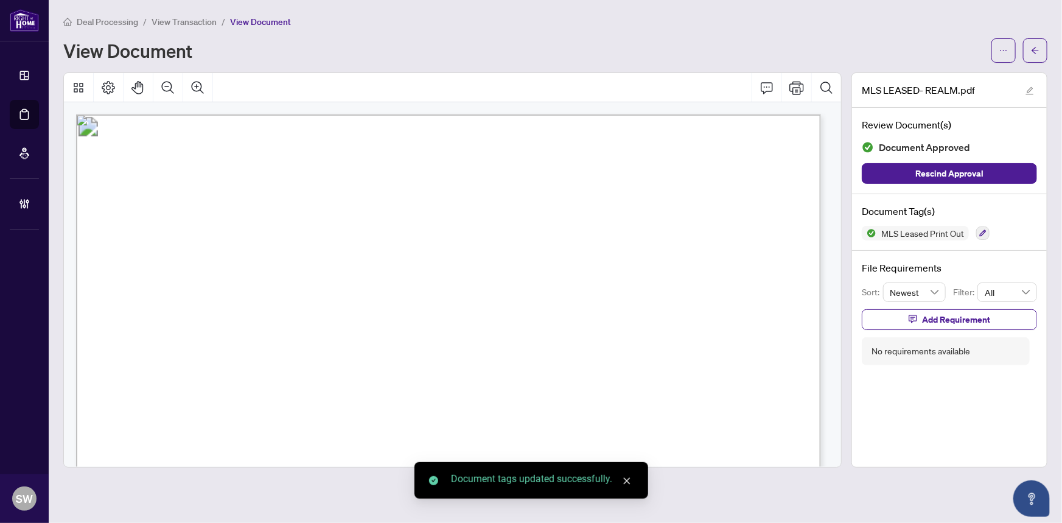
click at [1034, 51] on icon "arrow-left" at bounding box center [1035, 50] width 7 height 7
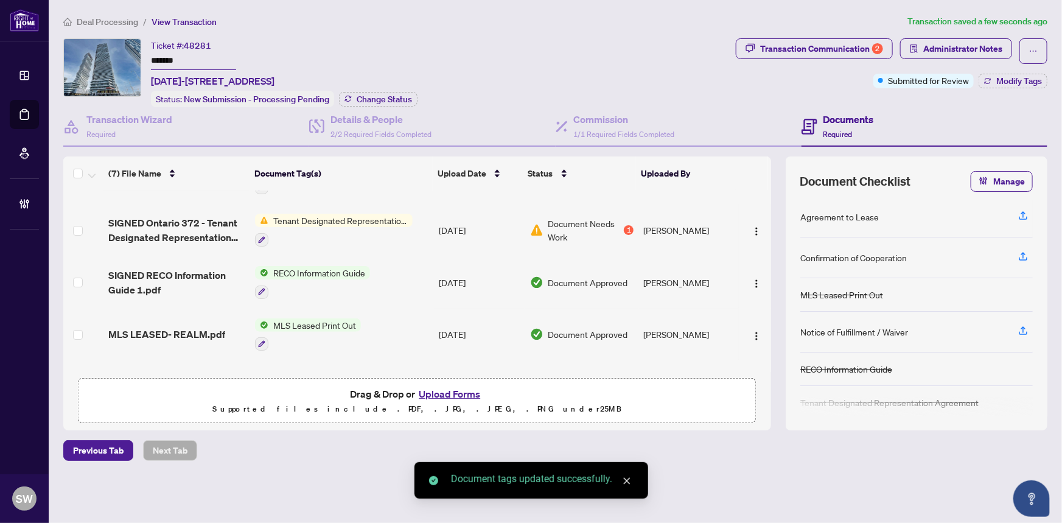
scroll to position [110, 0]
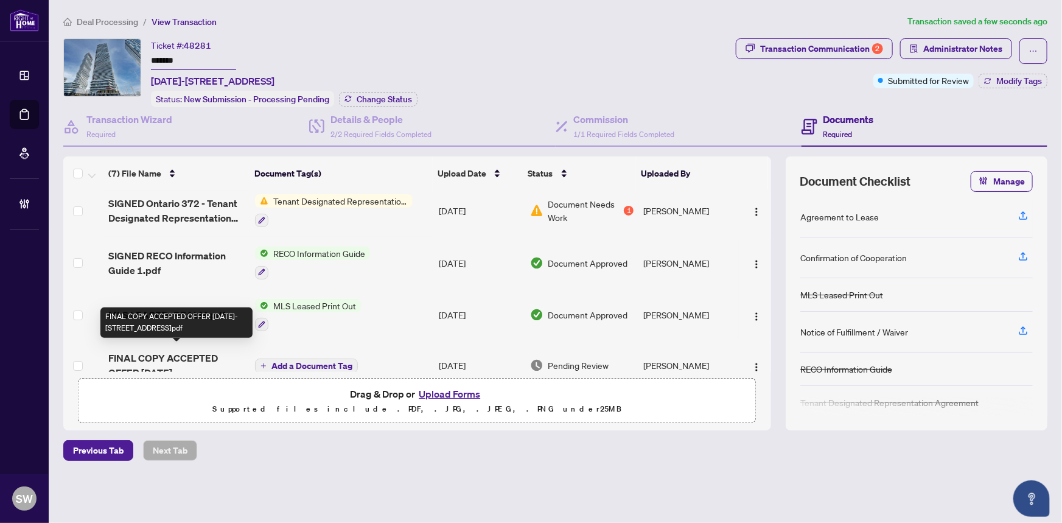
click at [207, 351] on span "FINAL COPY ACCEPTED OFFER [DATE]-[STREET_ADDRESS]pdf" at bounding box center [177, 365] width 138 height 29
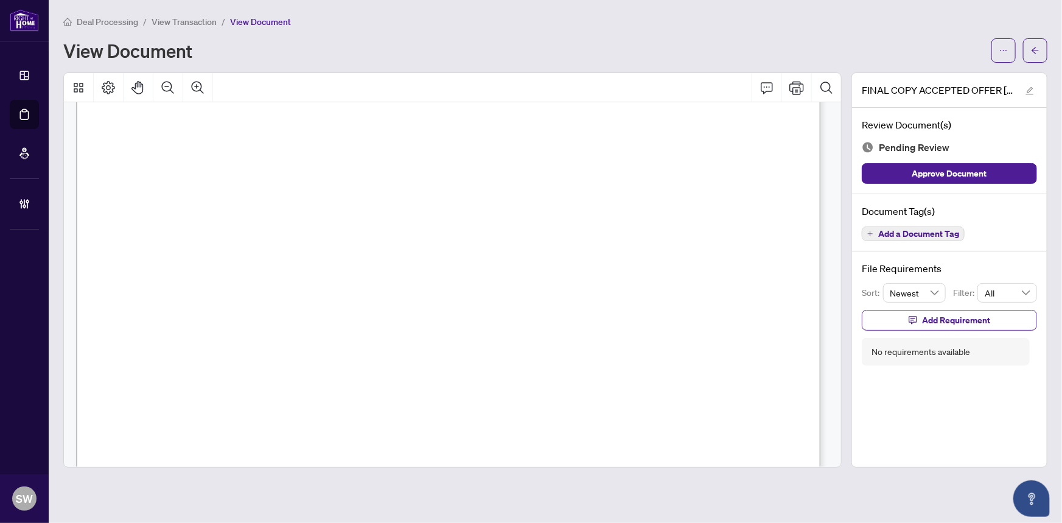
scroll to position [2892, 0]
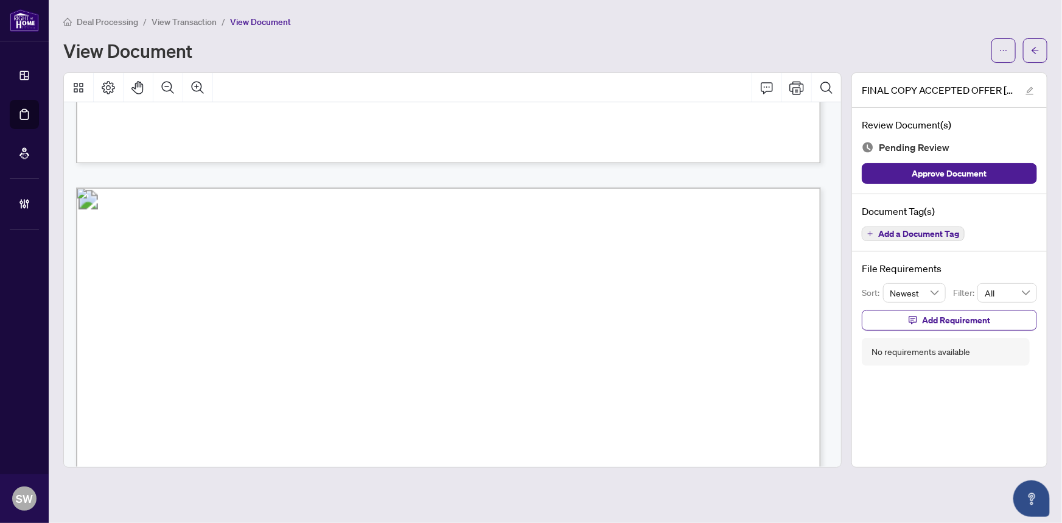
click at [904, 231] on span "Add a Document Tag" at bounding box center [918, 233] width 81 height 9
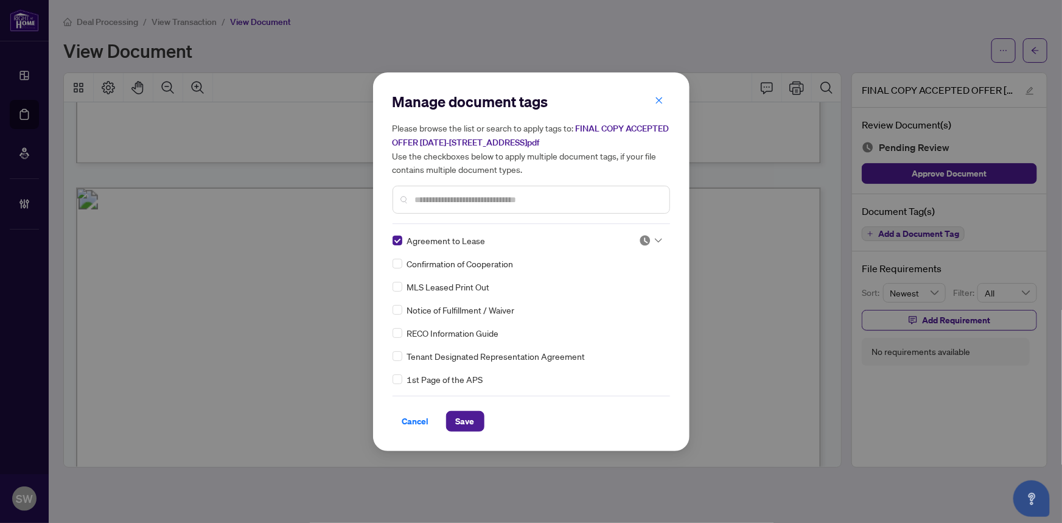
click at [645, 239] on img at bounding box center [645, 240] width 12 height 12
click at [615, 298] on div "Approved" at bounding box center [610, 299] width 78 height 13
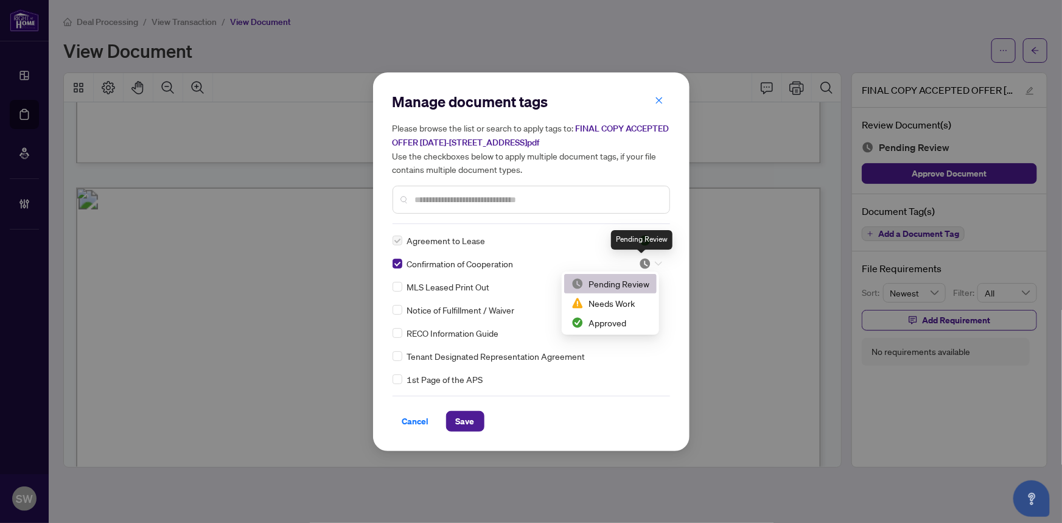
click at [641, 262] on img at bounding box center [645, 263] width 12 height 12
click at [615, 319] on div "Approved" at bounding box center [610, 322] width 78 height 13
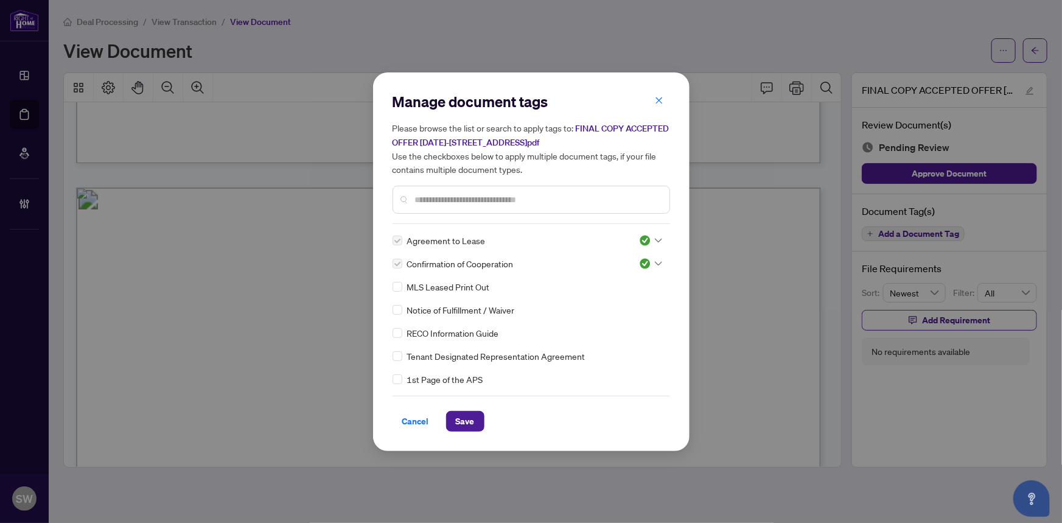
click at [450, 200] on input "text" at bounding box center [537, 199] width 245 height 13
click at [461, 420] on span "Save" at bounding box center [465, 420] width 19 height 19
drag, startPoint x: 837, startPoint y: 157, endPoint x: 834, endPoint y: 169, distance: 12.0
click at [834, 169] on div "Manage document tags Please browse the list or search to apply tags to: FINAL C…" at bounding box center [531, 261] width 1062 height 523
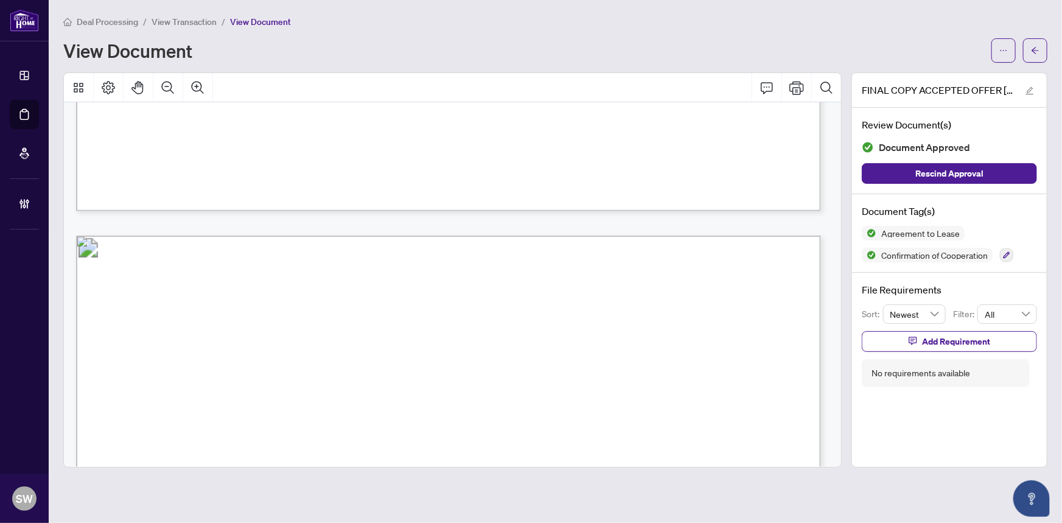
scroll to position [4780, 0]
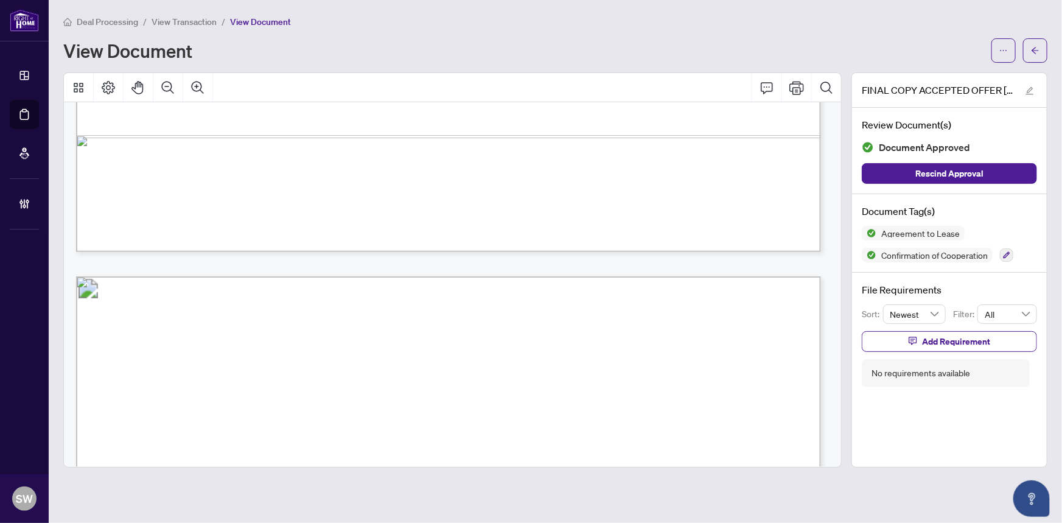
click at [1003, 252] on button "button" at bounding box center [1006, 254] width 13 height 13
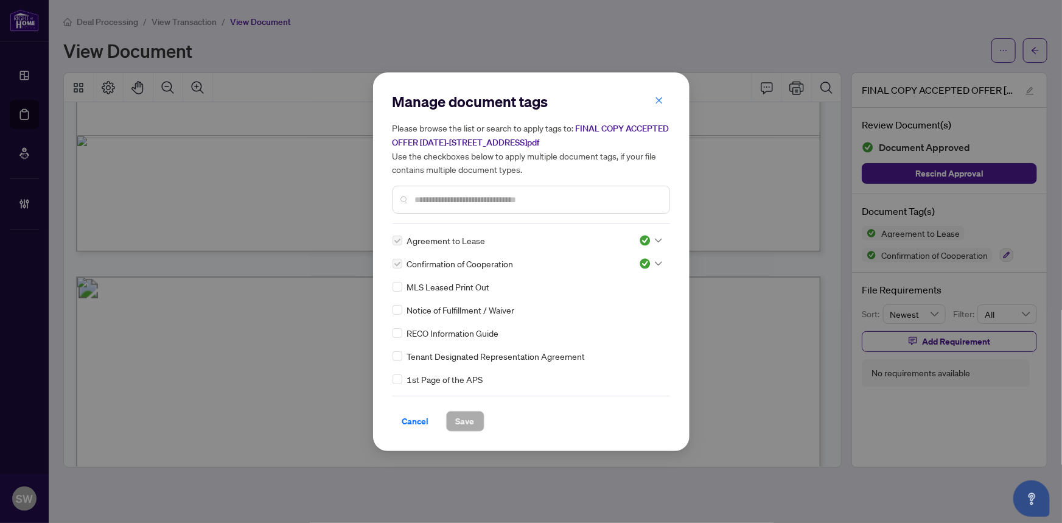
click at [519, 197] on input "text" at bounding box center [537, 199] width 245 height 13
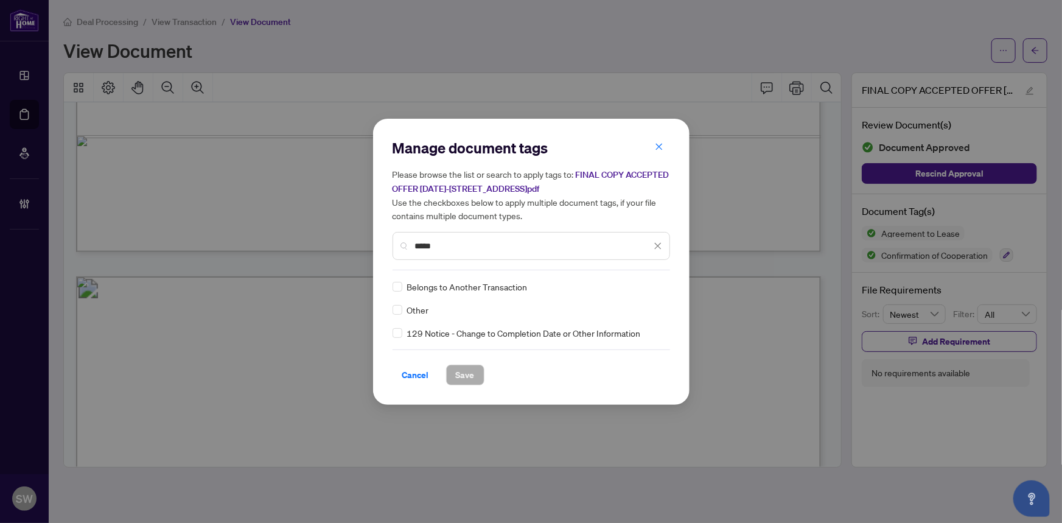
type input "*****"
click at [655, 285] on icon at bounding box center [658, 286] width 7 height 5
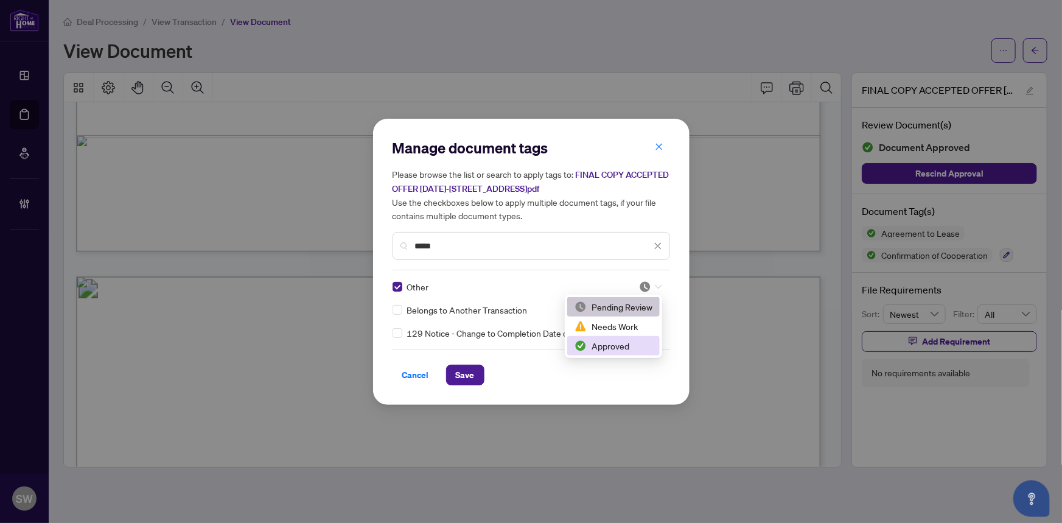
click at [617, 346] on div "Approved" at bounding box center [614, 345] width 78 height 13
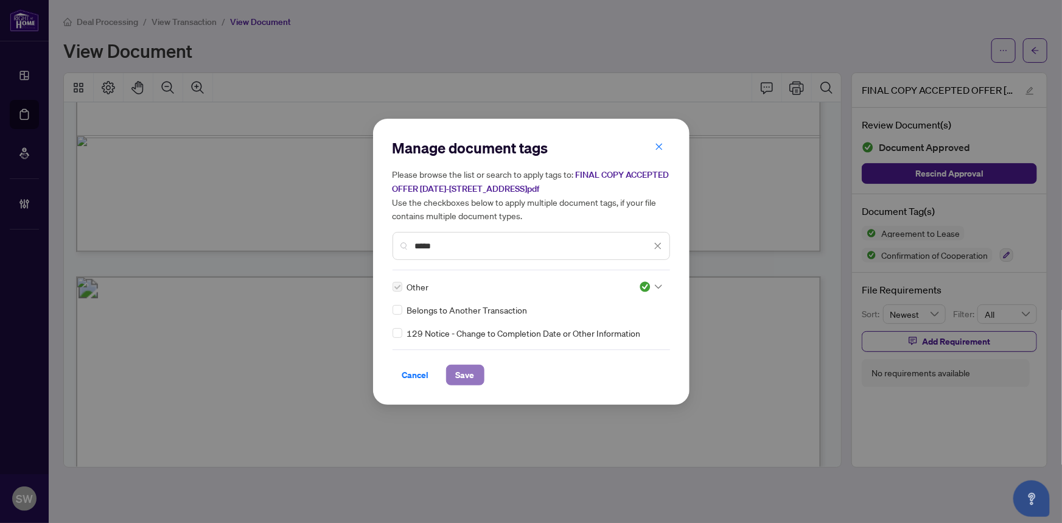
click at [465, 368] on span "Save" at bounding box center [465, 374] width 19 height 19
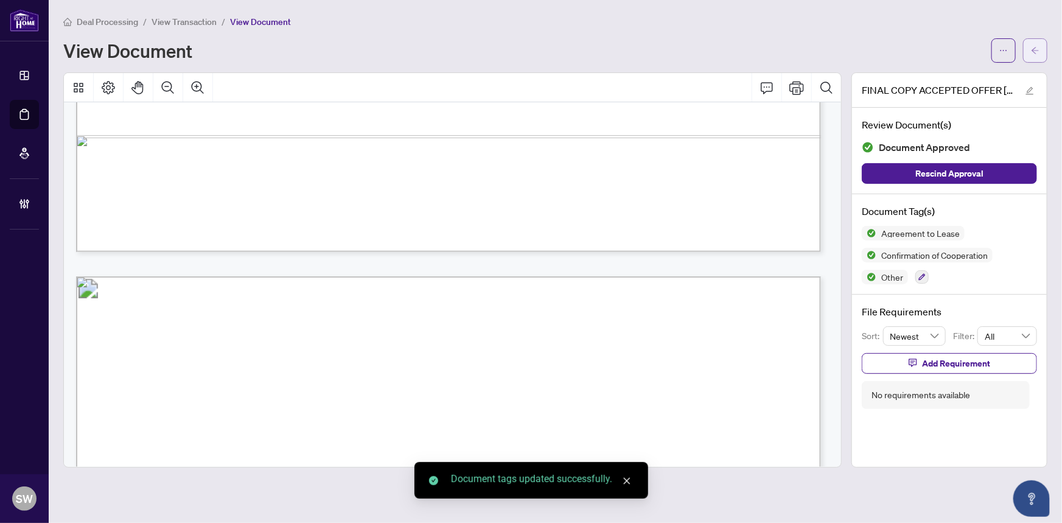
click at [1036, 55] on span "button" at bounding box center [1035, 50] width 9 height 19
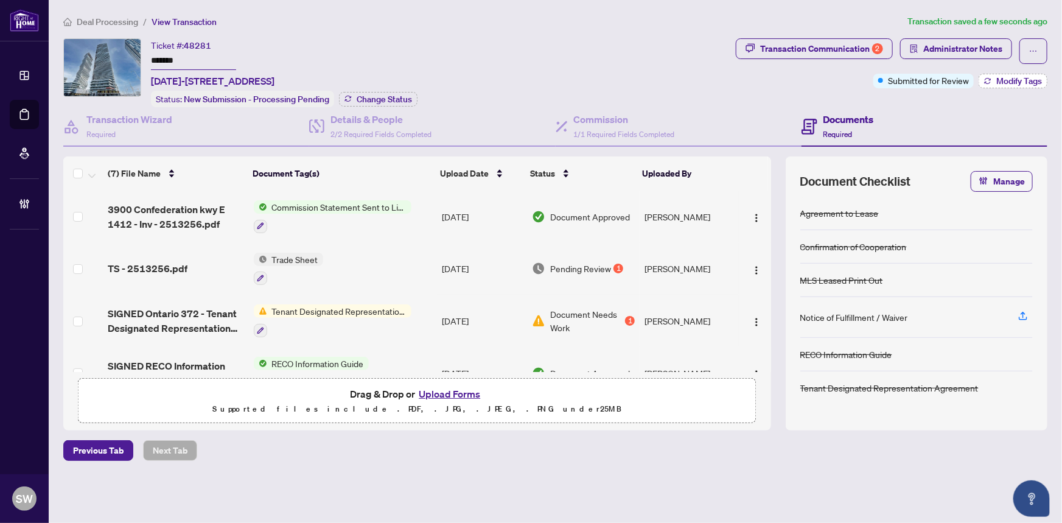
click at [1001, 79] on span "Modify Tags" at bounding box center [1019, 81] width 46 height 9
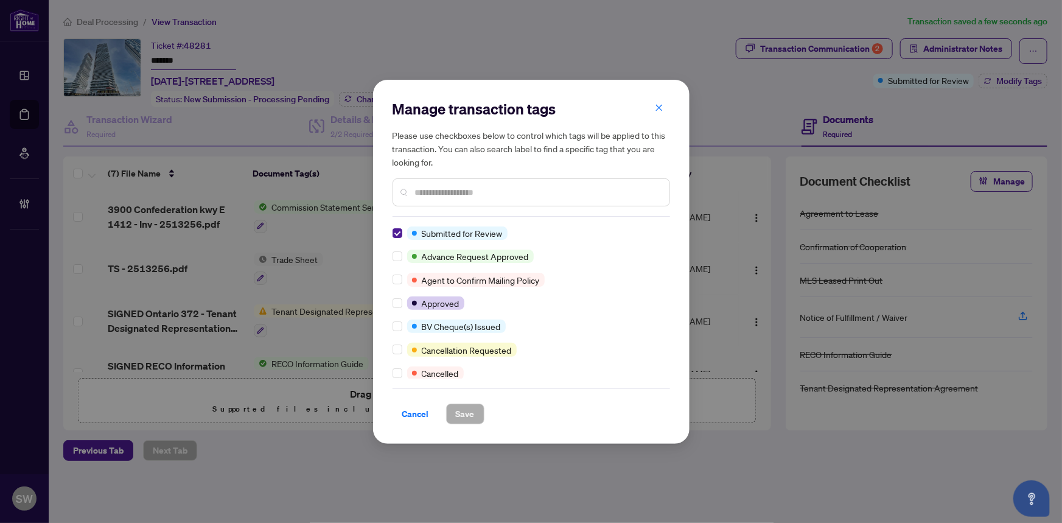
click at [455, 189] on input "text" at bounding box center [537, 192] width 245 height 13
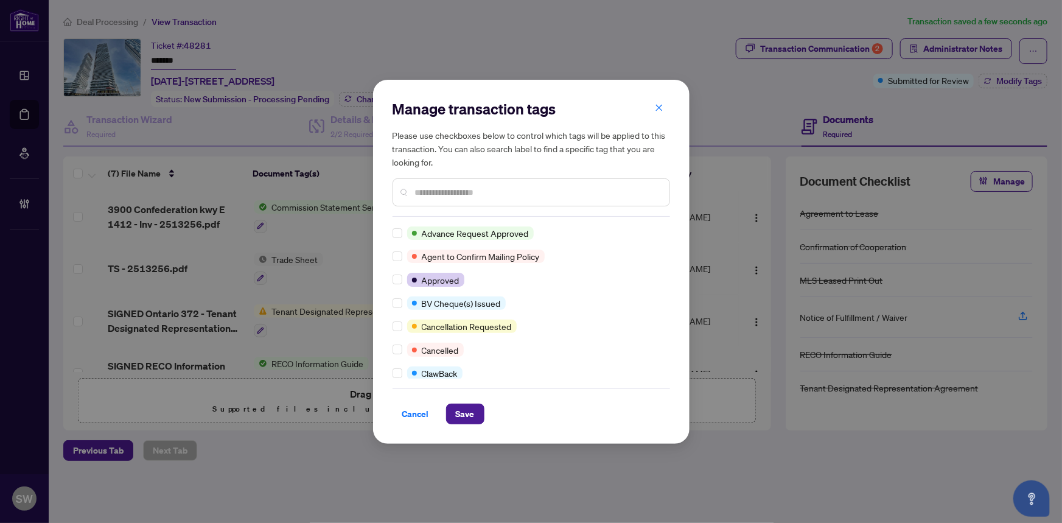
click at [463, 180] on div at bounding box center [532, 192] width 278 height 28
click at [453, 192] on input "text" at bounding box center [537, 192] width 245 height 13
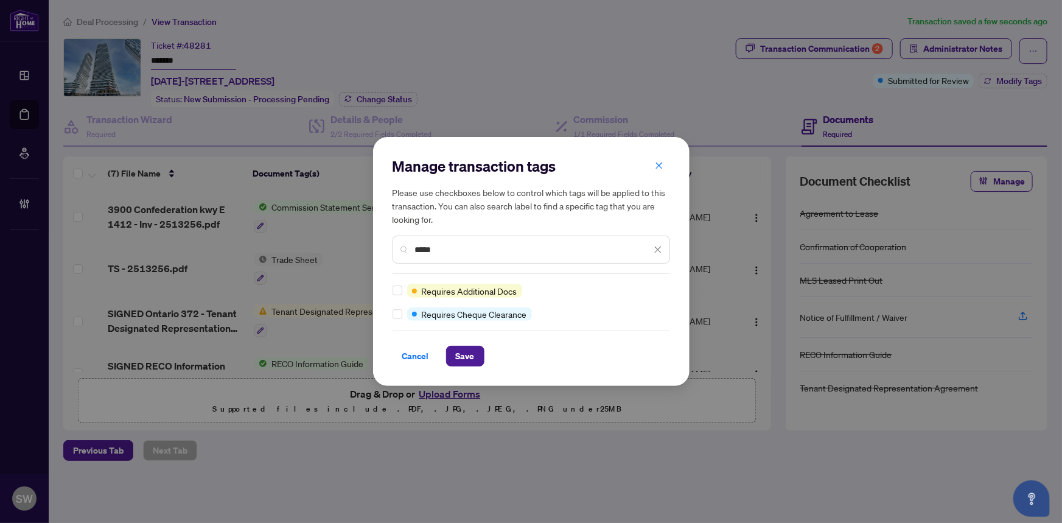
type input "*****"
click at [457, 357] on span "Save" at bounding box center [465, 355] width 19 height 19
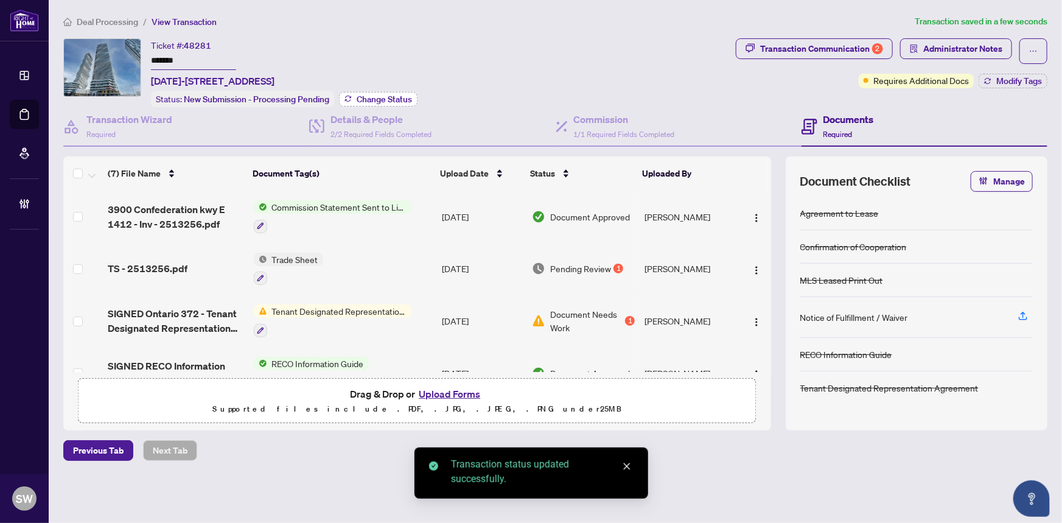
click at [379, 99] on span "Change Status" at bounding box center [384, 99] width 55 height 9
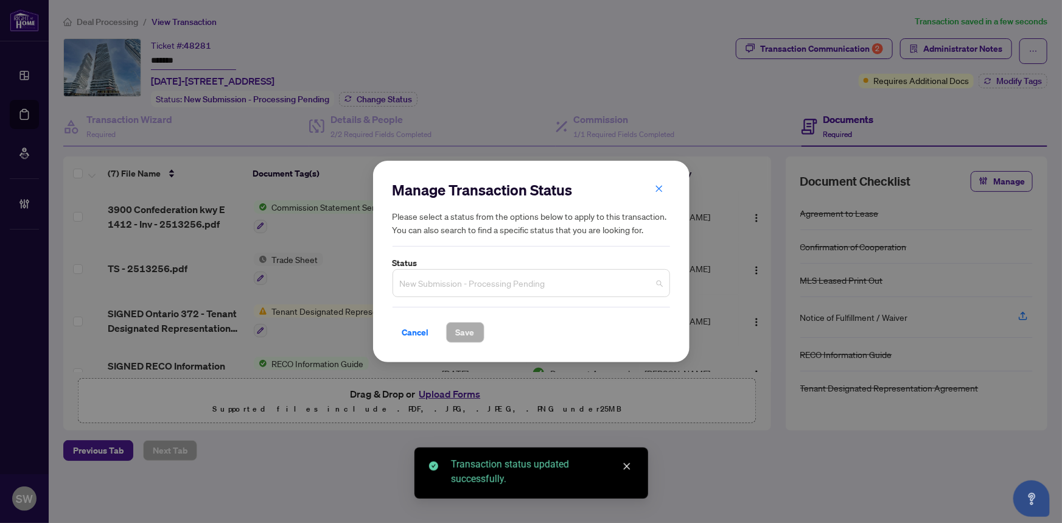
click at [448, 280] on span "New Submission - Processing Pending" at bounding box center [531, 282] width 263 height 23
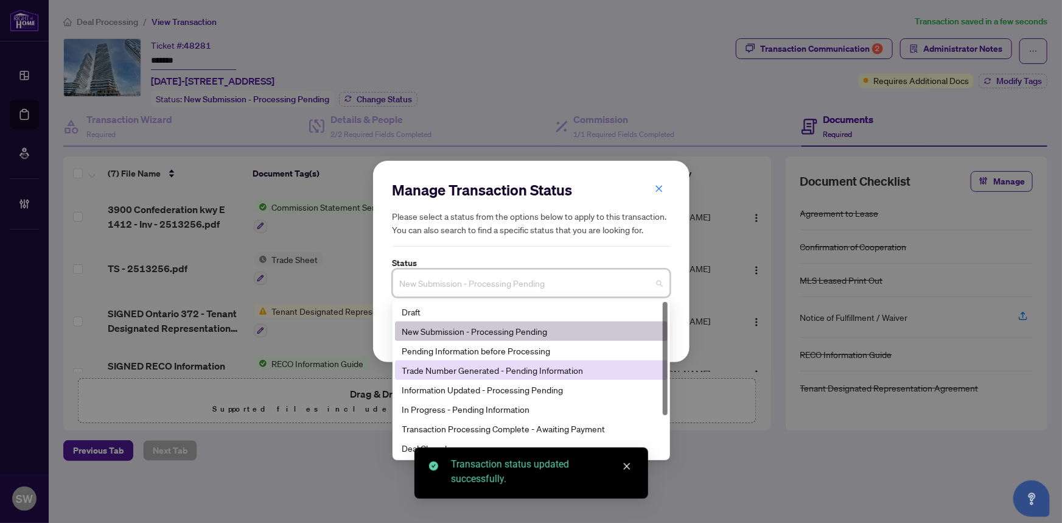
click at [456, 369] on div "Trade Number Generated - Pending Information" at bounding box center [531, 369] width 258 height 13
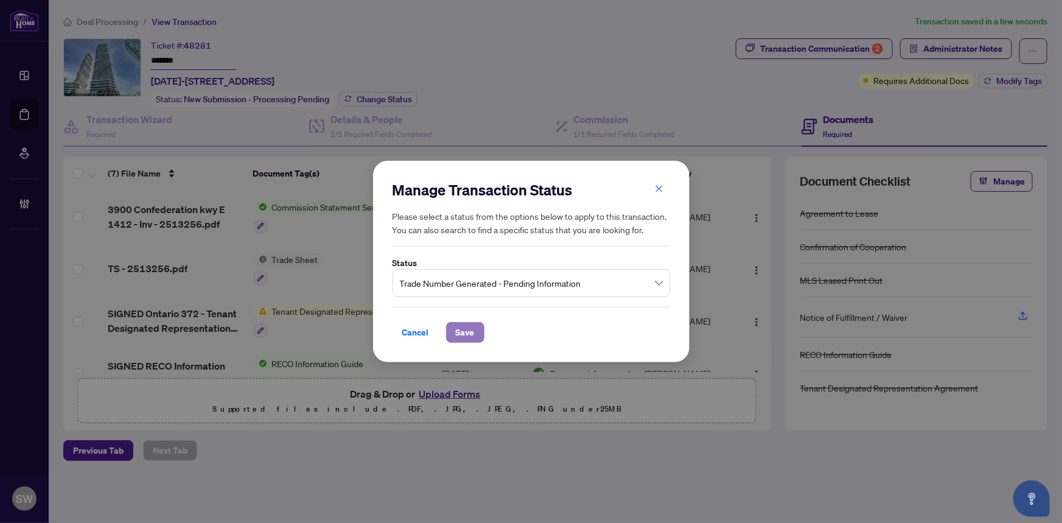
click at [467, 335] on span "Save" at bounding box center [465, 332] width 19 height 19
